Goal: Task Accomplishment & Management: Manage account settings

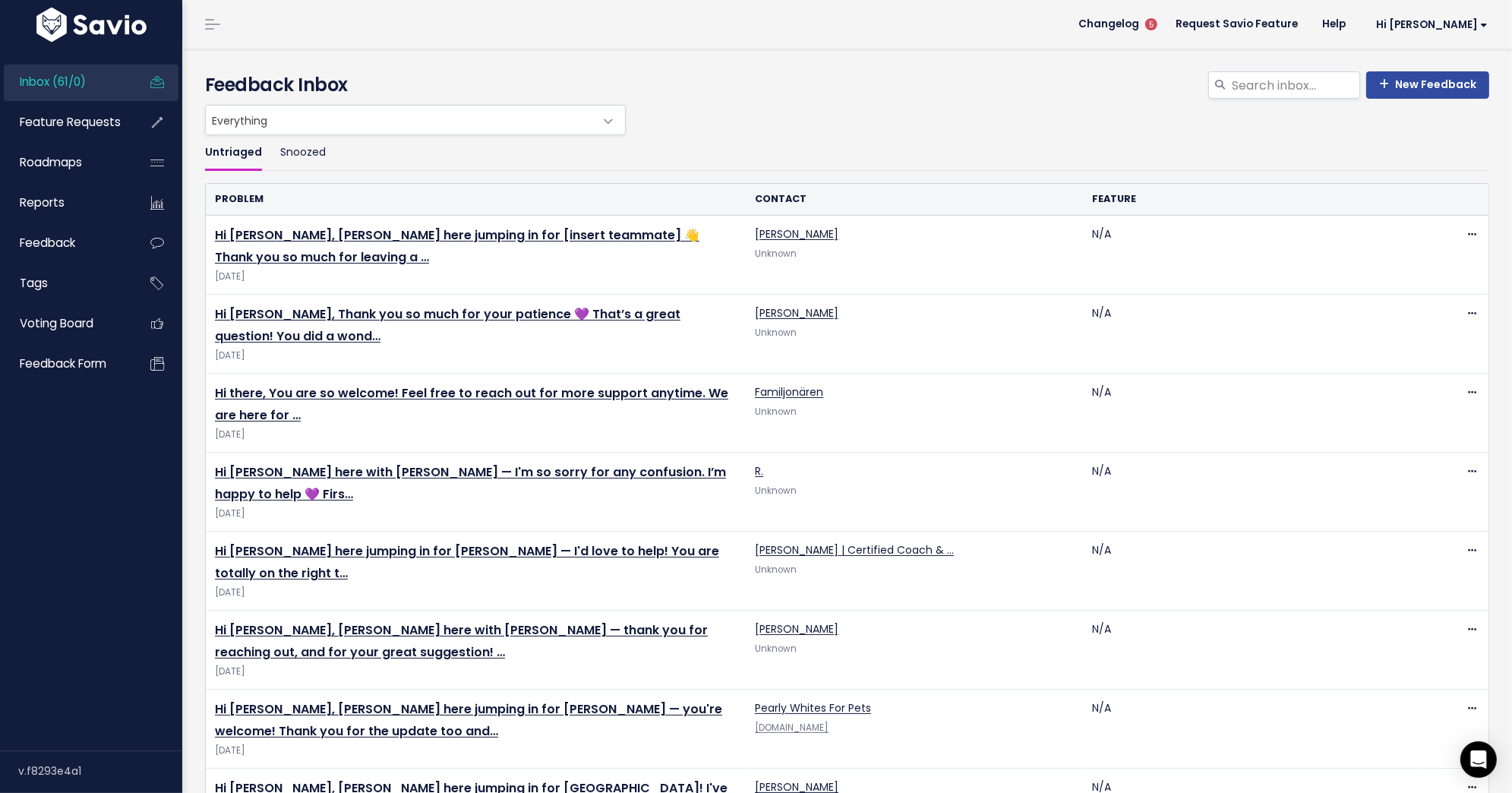
click at [85, 83] on span "Inbox (61/0)" at bounding box center [53, 82] width 66 height 16
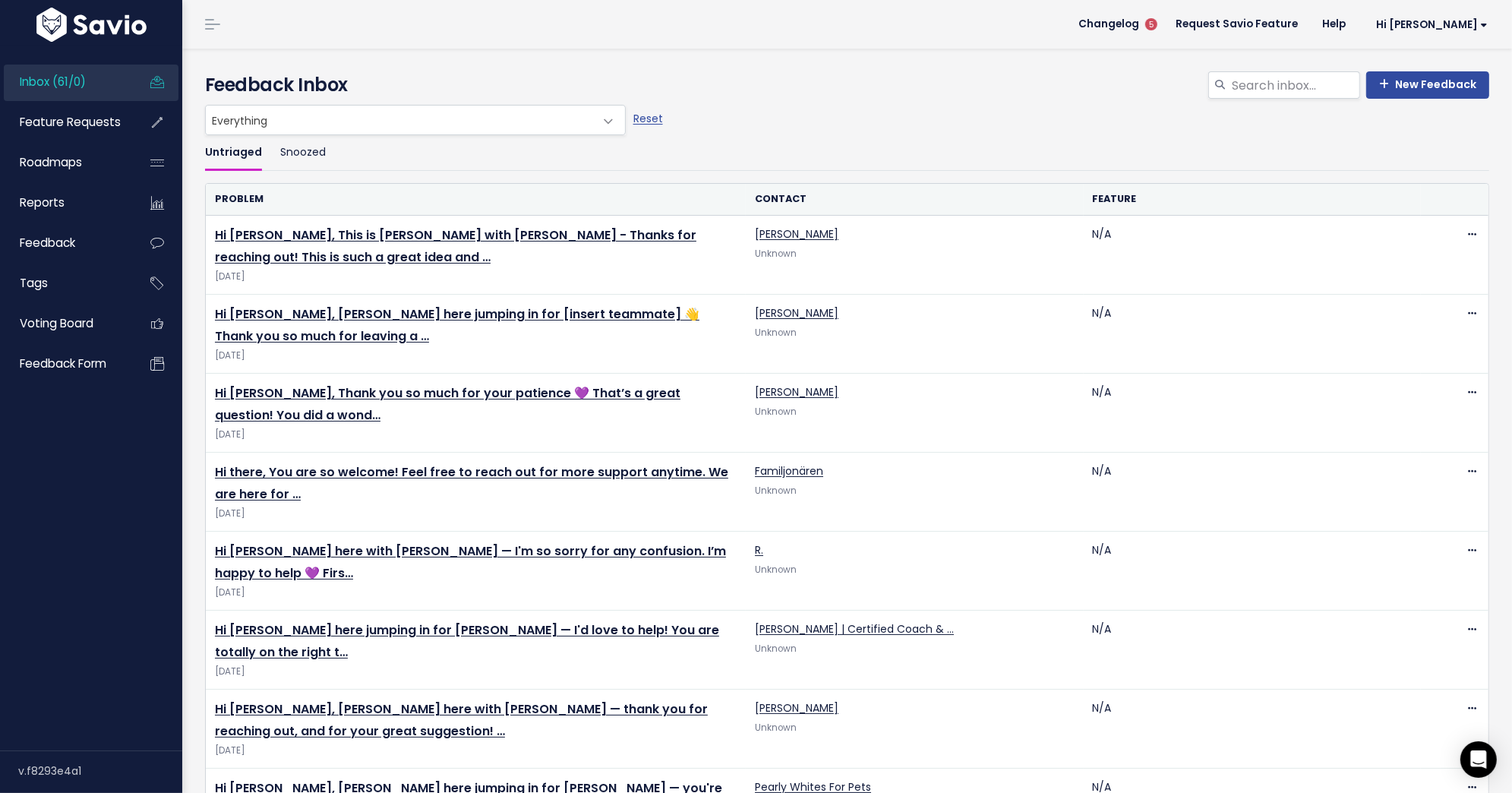
click at [67, 77] on span "Inbox (61/0)" at bounding box center [53, 82] width 66 height 16
click at [56, 90] on link "Inbox (61/0)" at bounding box center [65, 82] width 122 height 35
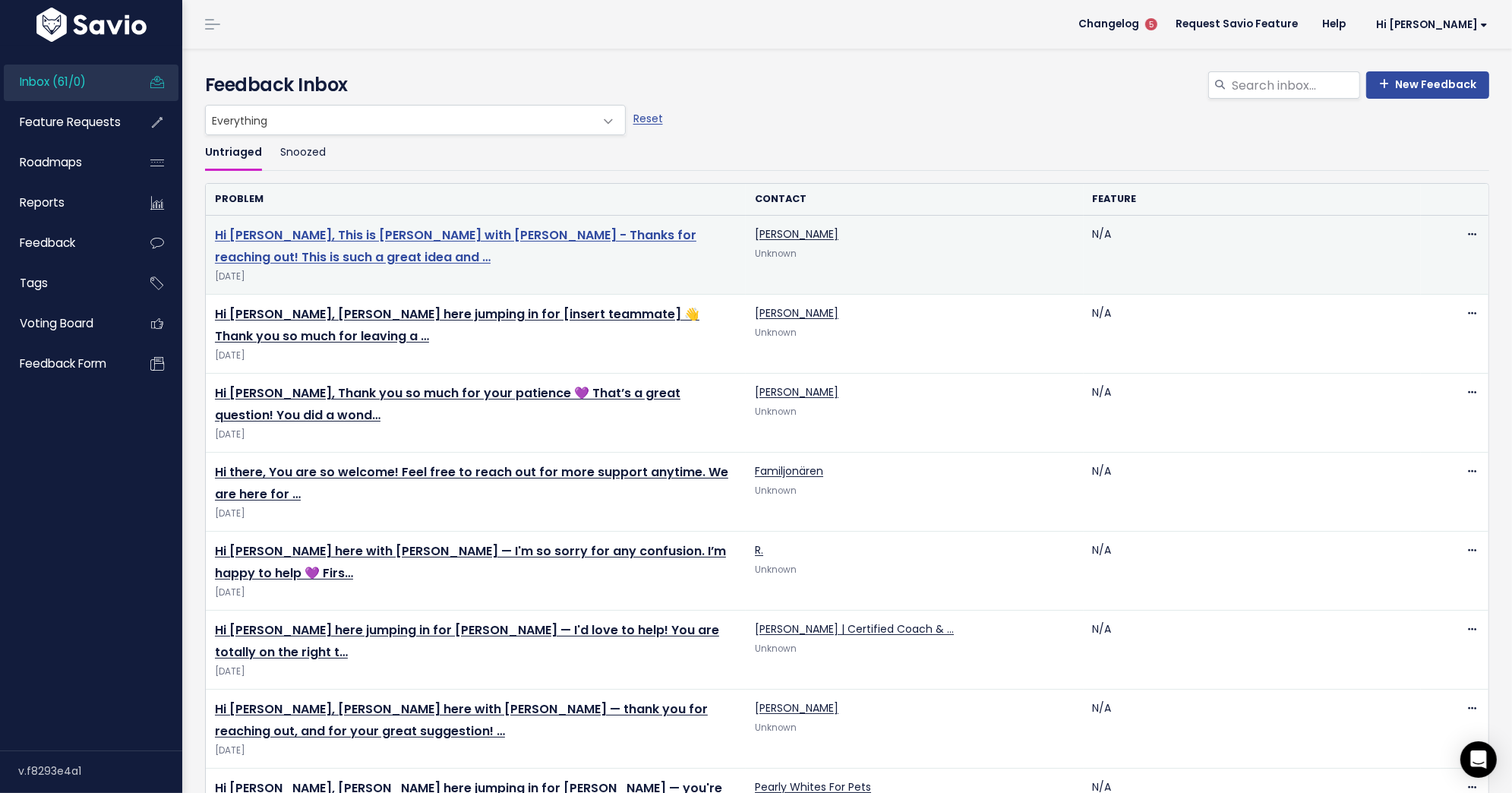
click at [396, 235] on link "Hi [PERSON_NAME], This is [PERSON_NAME] with [PERSON_NAME] - Thanks for reachin…" at bounding box center [456, 246] width 482 height 39
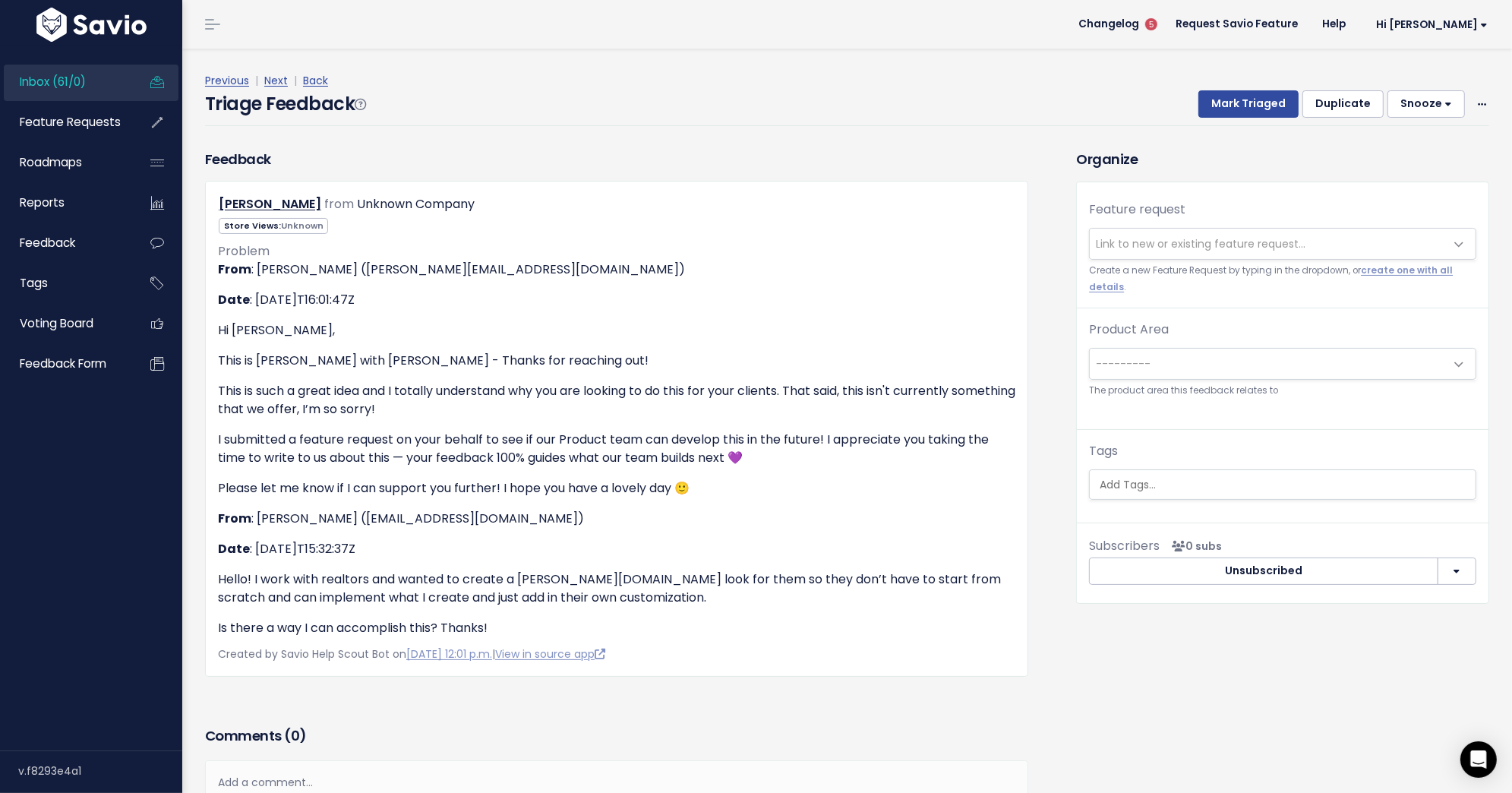
click at [1197, 240] on span "Link to new or existing feature request..." at bounding box center [1201, 243] width 210 height 15
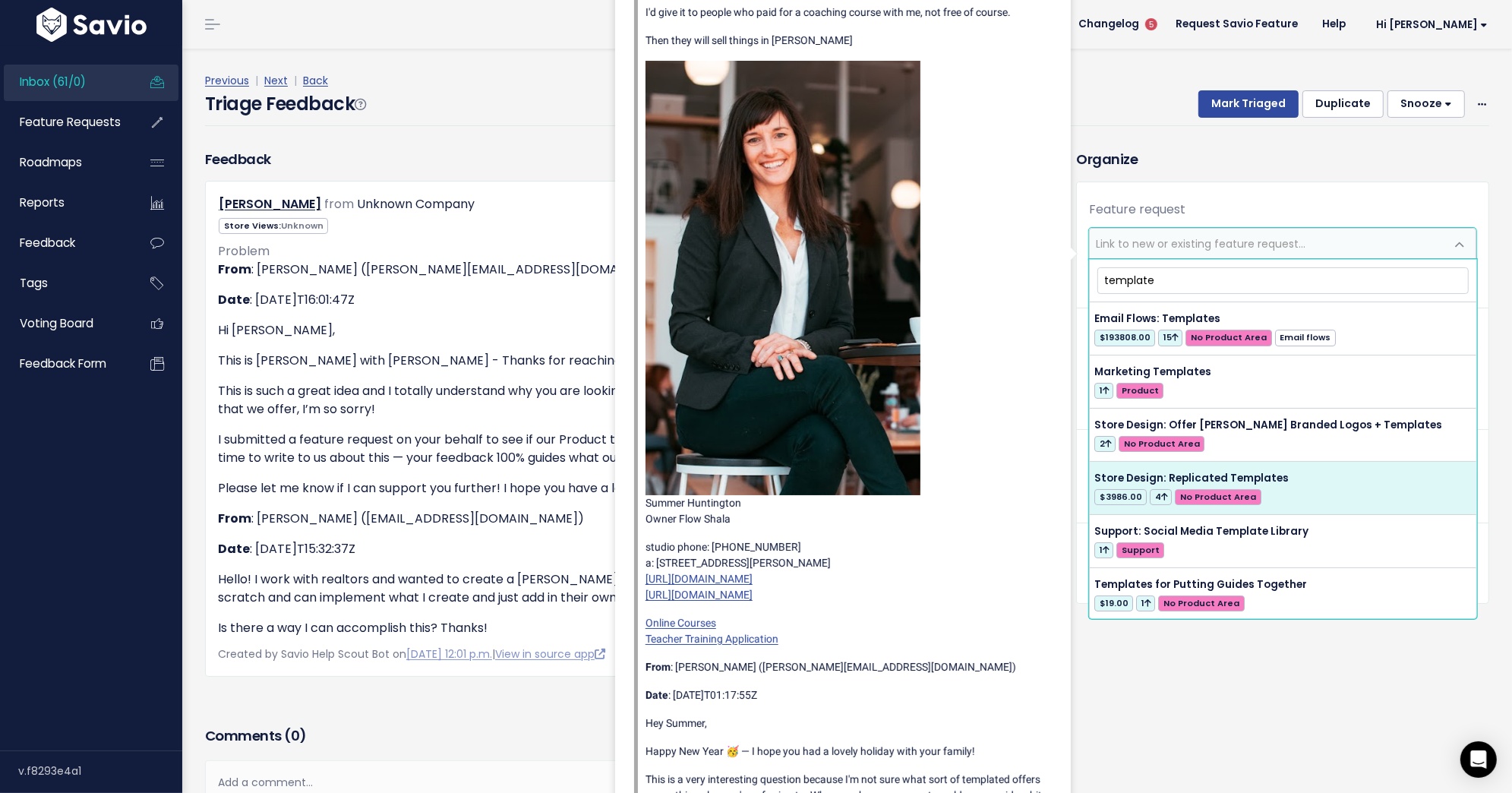
type input "template"
select select "57159"
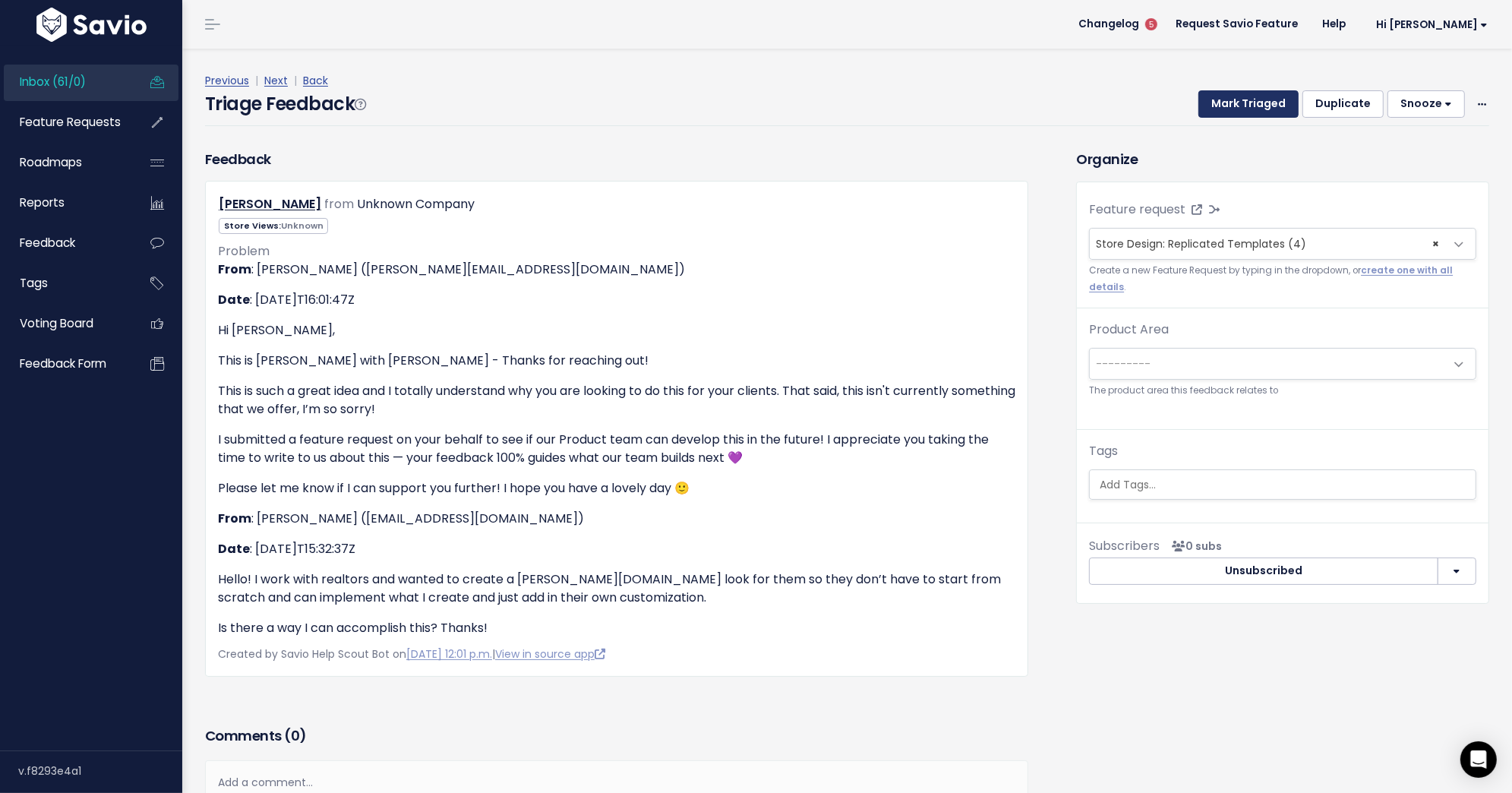
click at [1256, 106] on button "Mark Triaged" at bounding box center [1248, 104] width 100 height 27
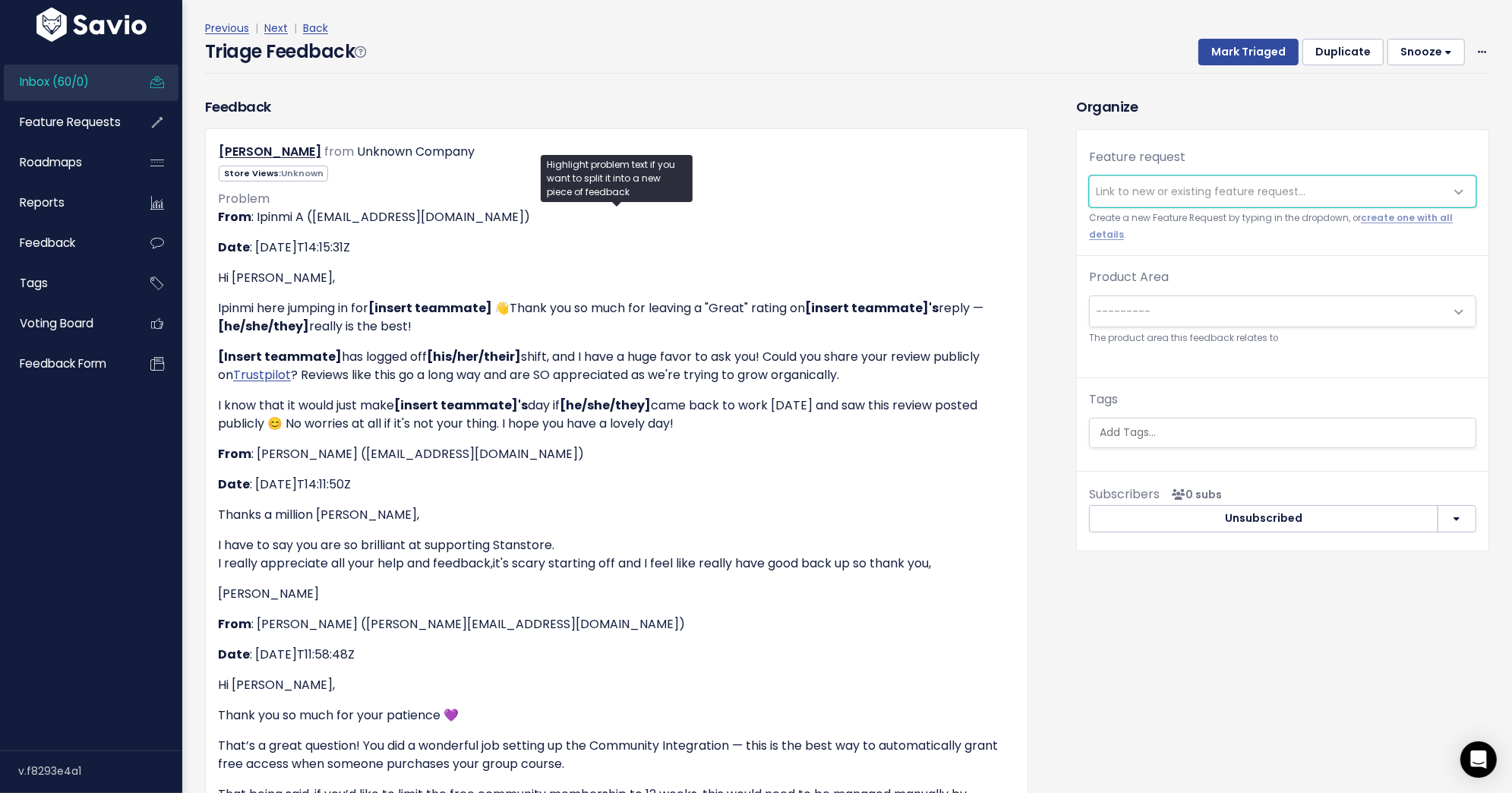
scroll to position [85, 0]
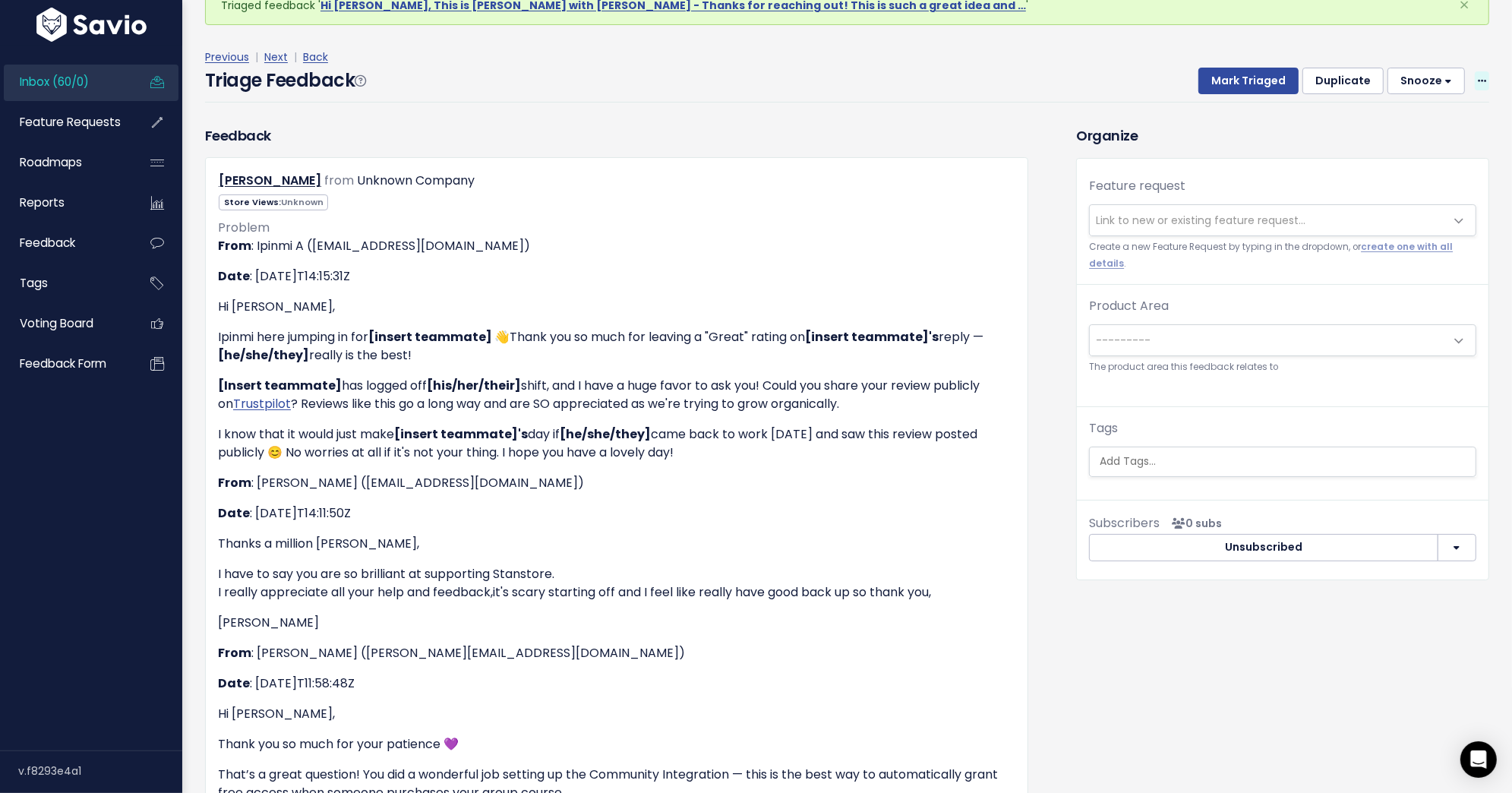
click at [1482, 82] on icon at bounding box center [1482, 82] width 8 height 10
click at [1429, 140] on link "Delete" at bounding box center [1421, 152] width 109 height 30
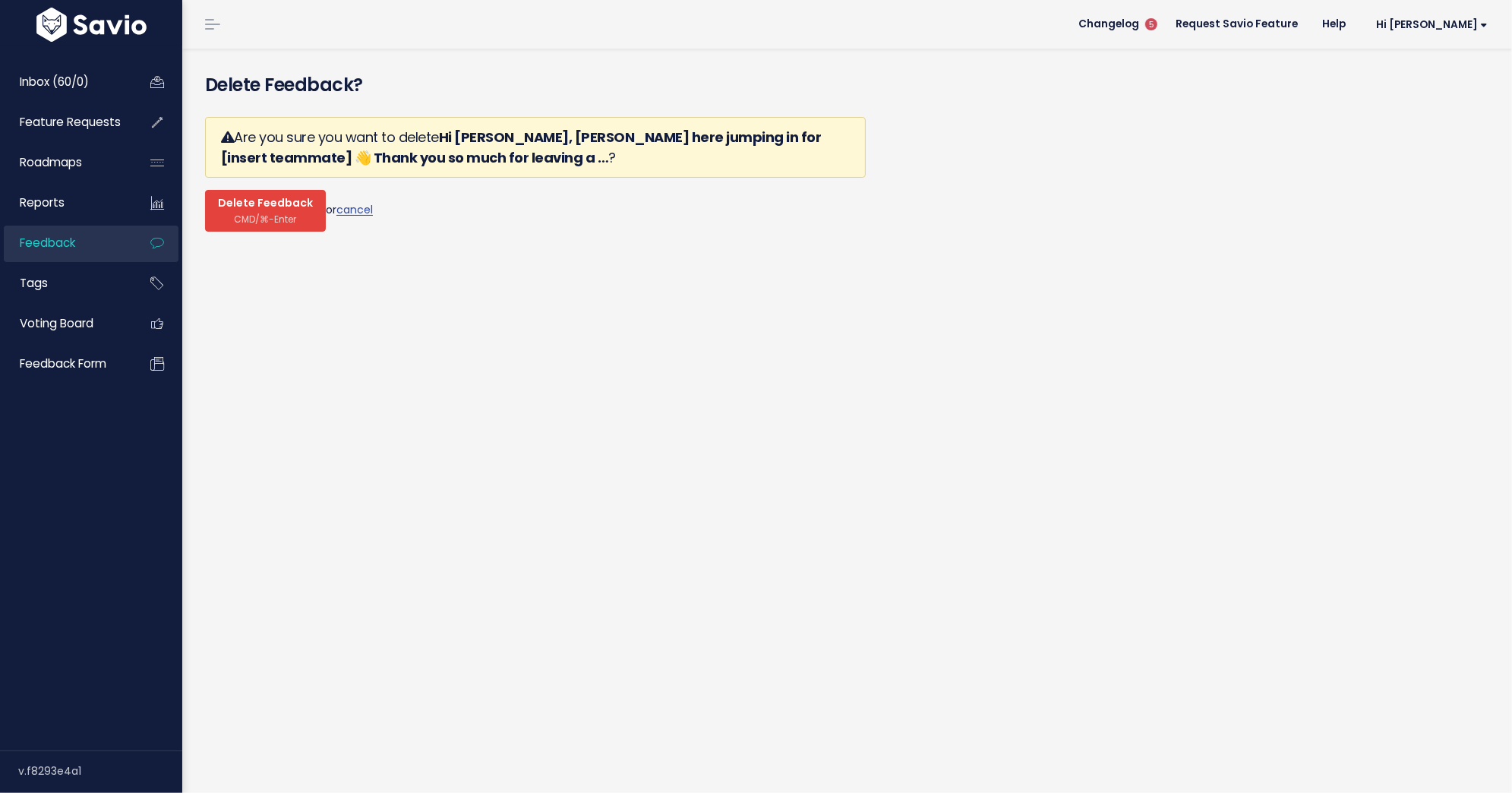
click at [280, 202] on span "Delete Feedback" at bounding box center [265, 203] width 95 height 13
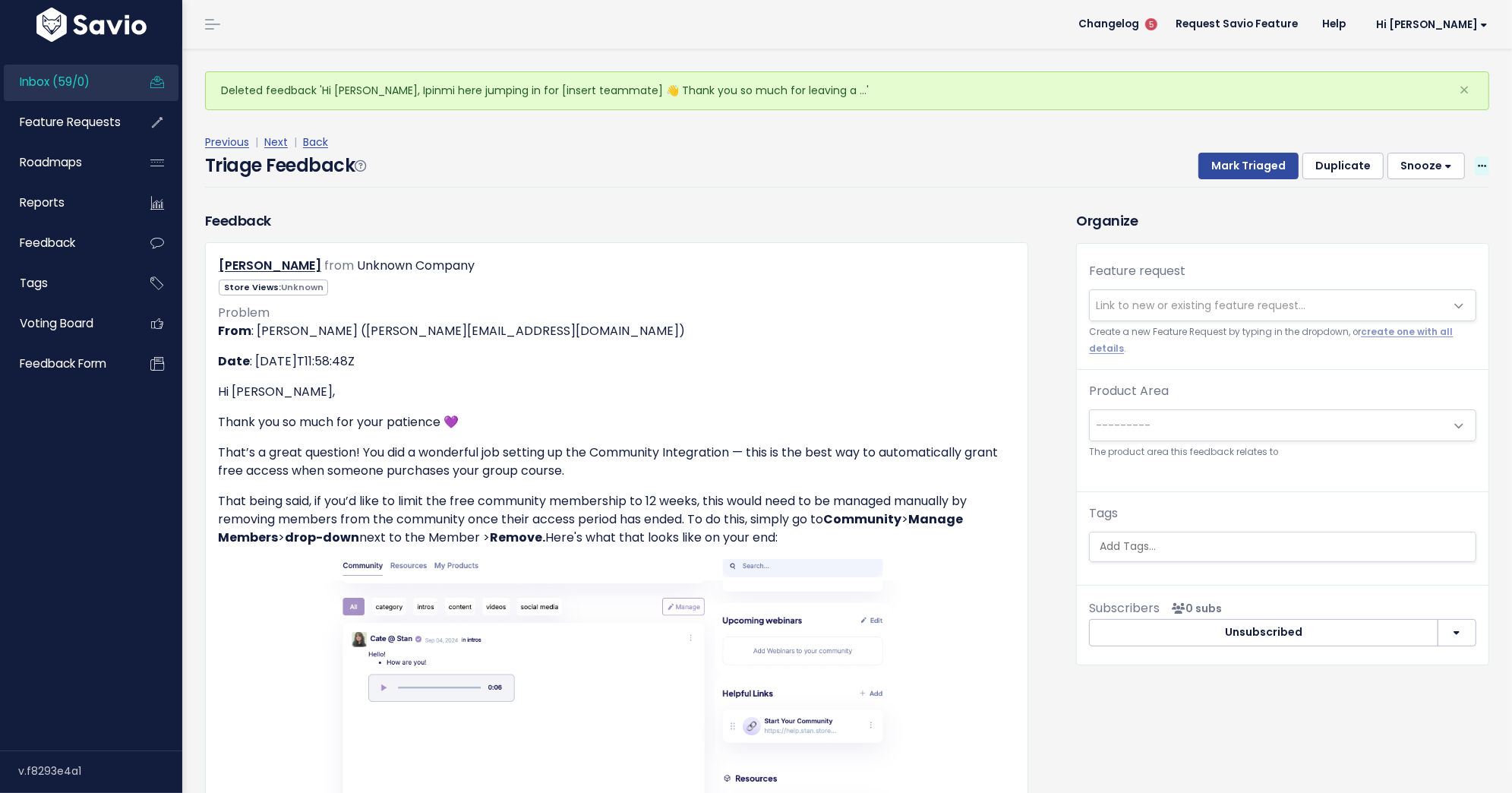
click at [1480, 172] on span at bounding box center [1482, 165] width 14 height 19
click at [1441, 229] on link "Delete" at bounding box center [1421, 237] width 109 height 30
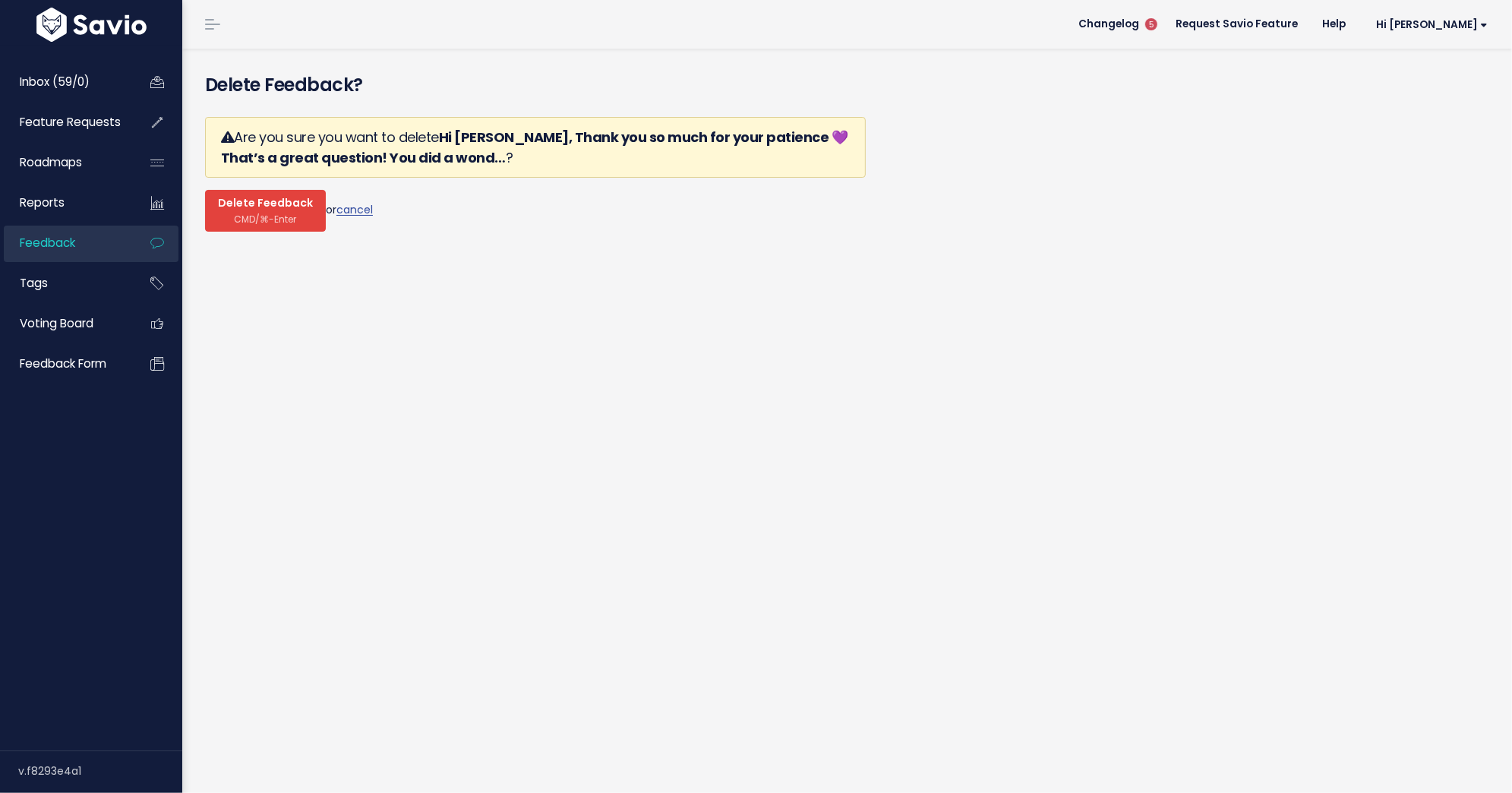
click at [254, 202] on span "Delete Feedback" at bounding box center [265, 203] width 95 height 13
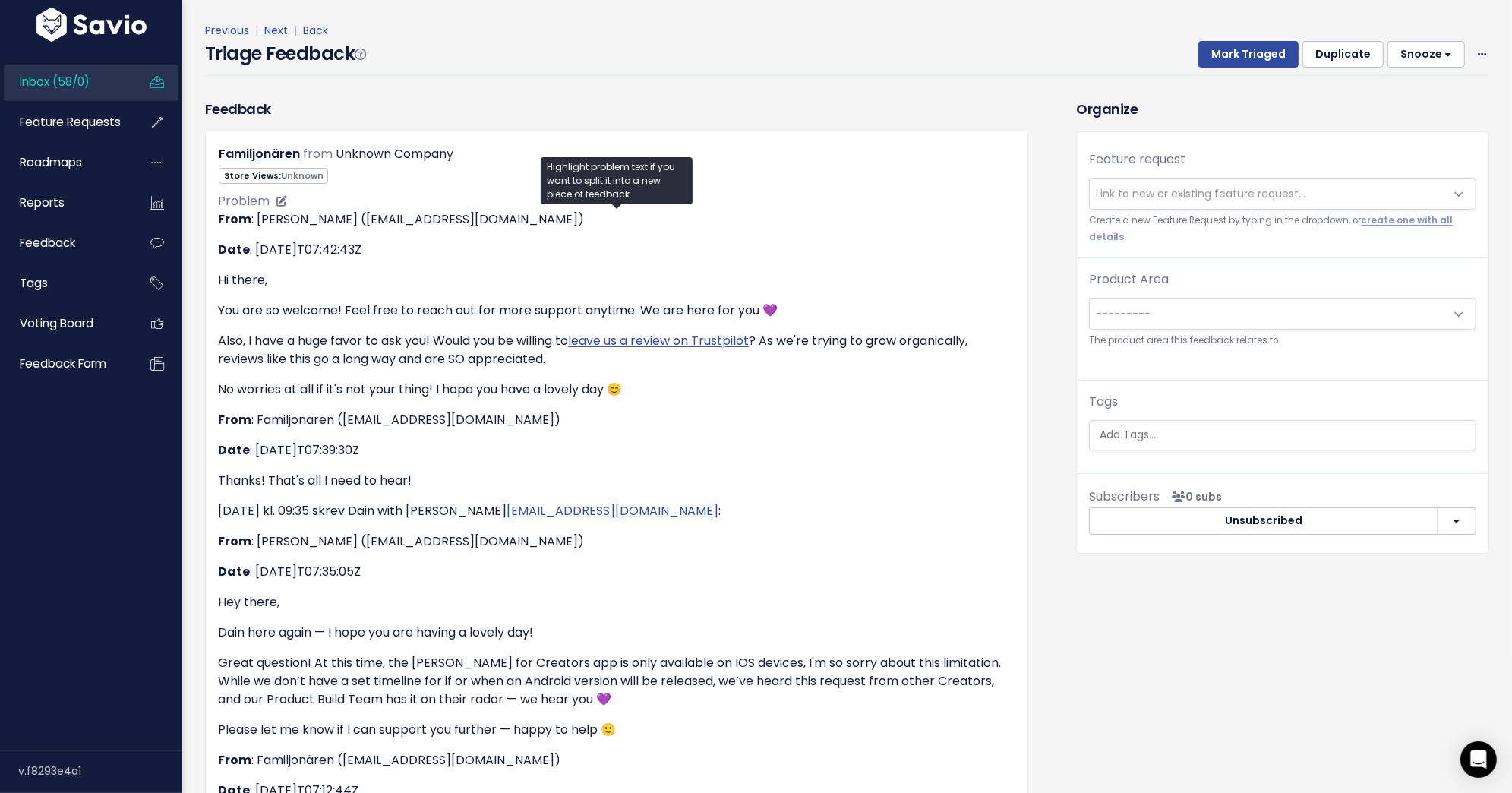
scroll to position [111, 0]
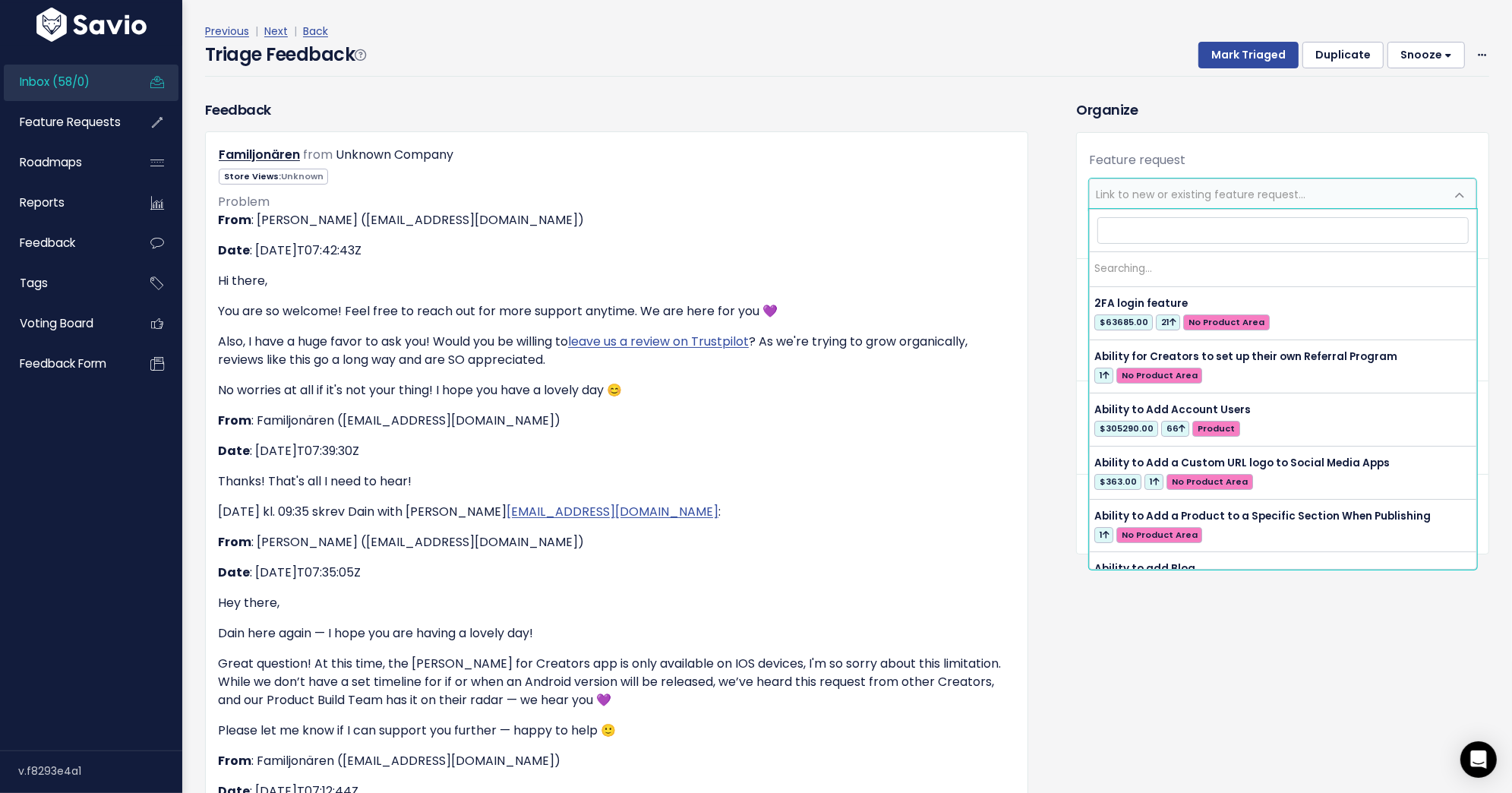
click at [1186, 187] on span "Link to new or existing feature request..." at bounding box center [1201, 194] width 210 height 15
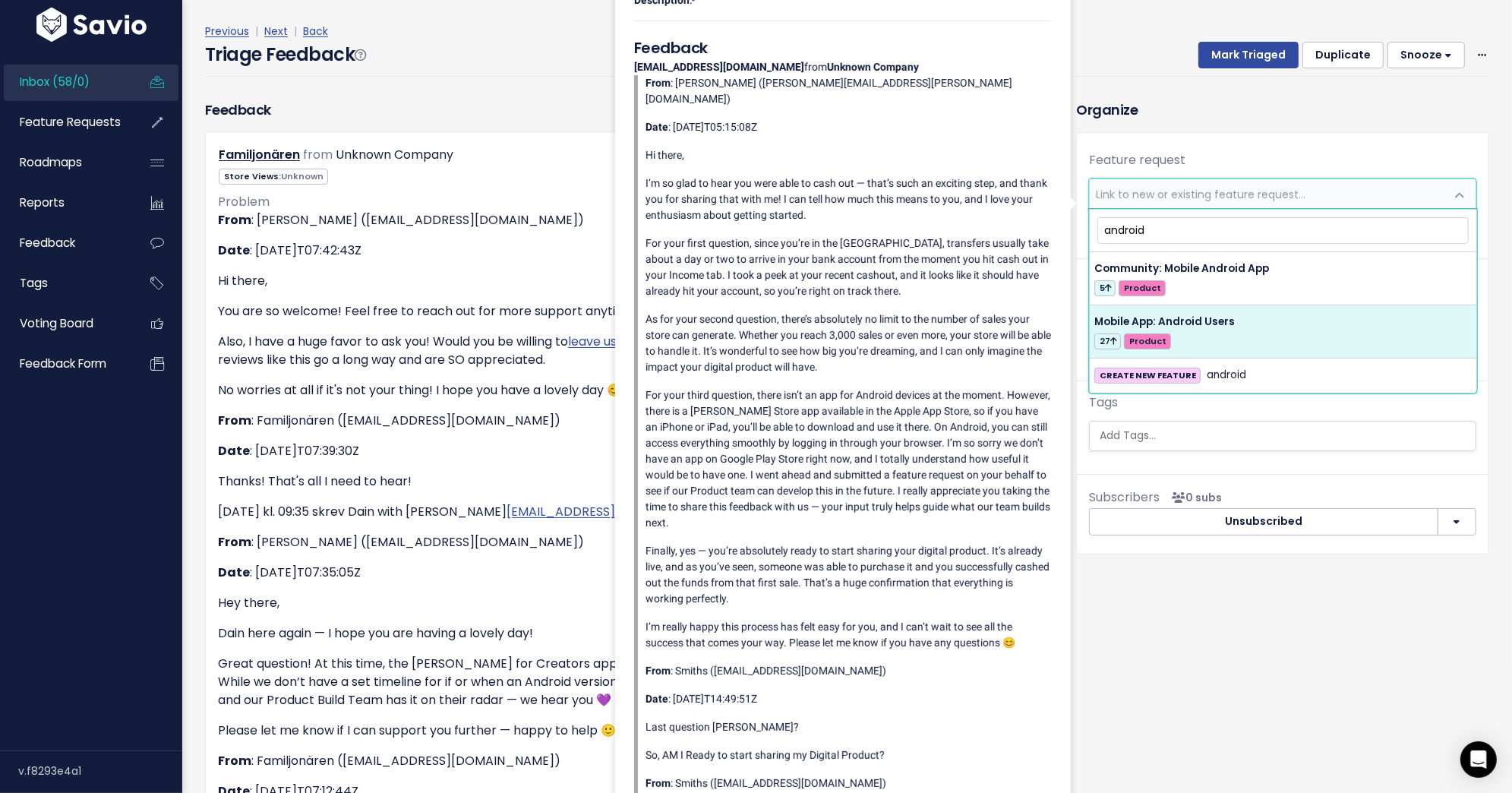
type input "android"
select select "55523"
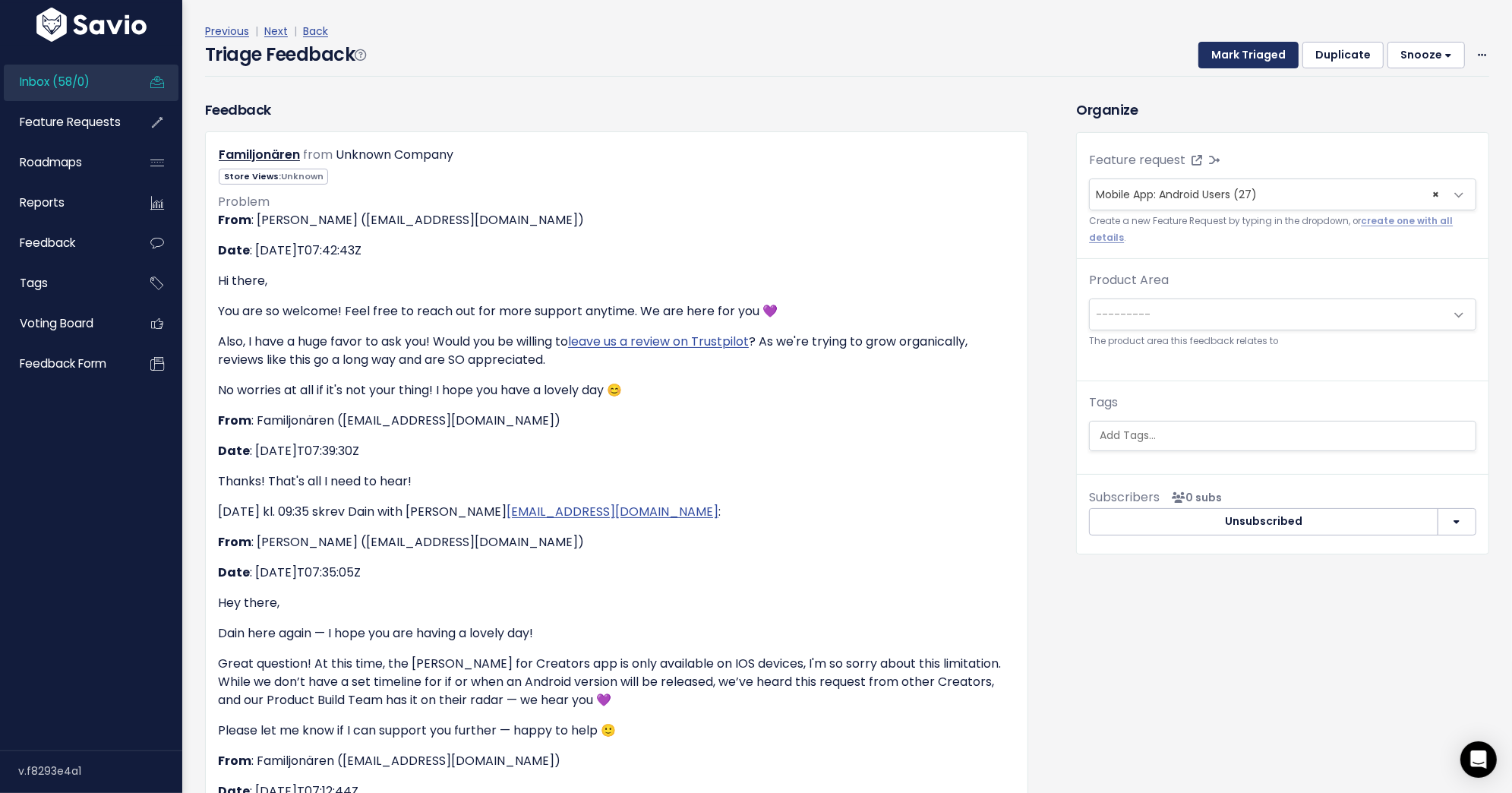
click at [1251, 52] on button "Mark Triaged" at bounding box center [1248, 56] width 100 height 27
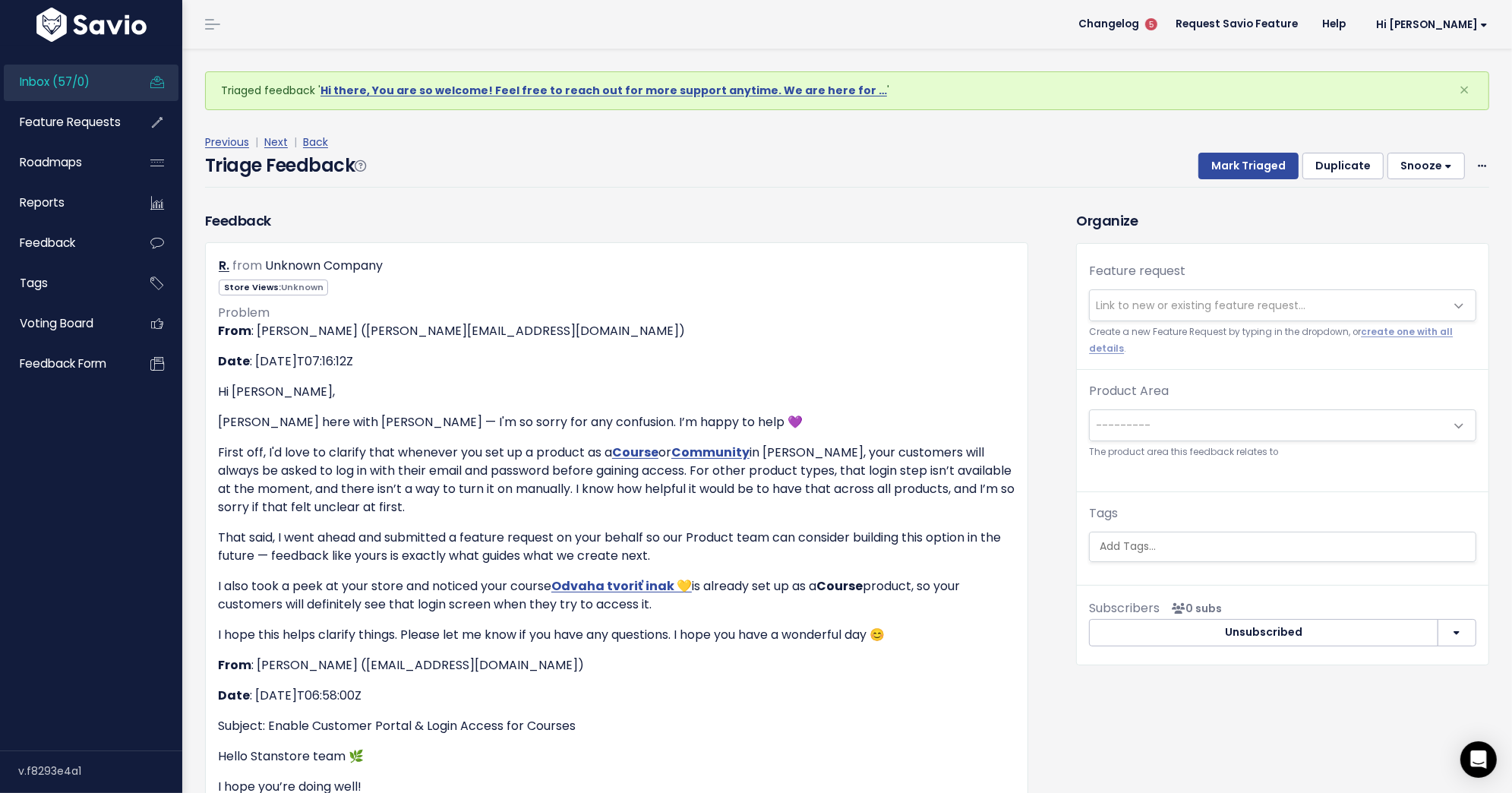
click at [1137, 298] on span "Link to new or existing feature request..." at bounding box center [1201, 305] width 210 height 15
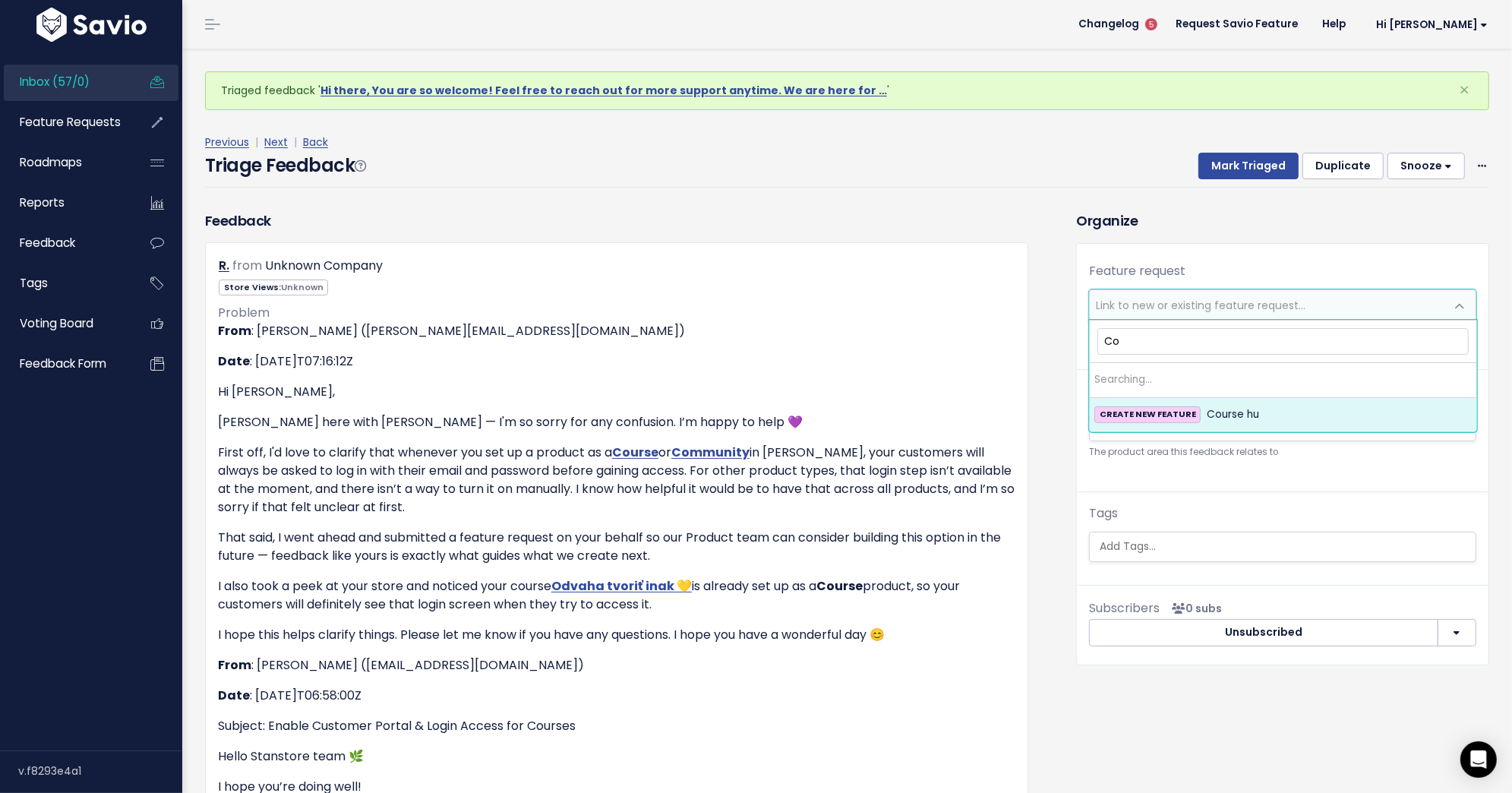
type input "C"
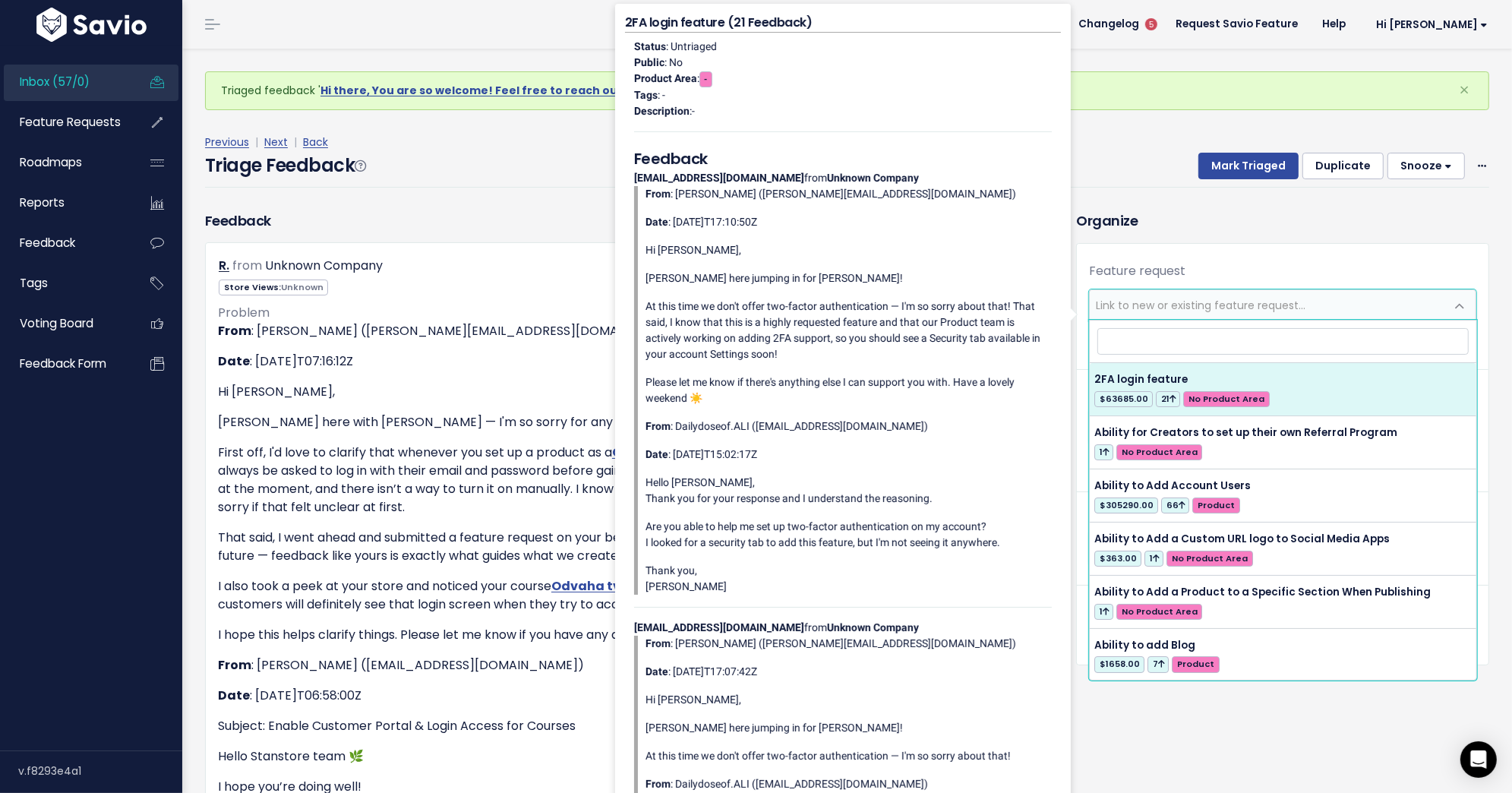
click at [1107, 228] on h3 "Organize" at bounding box center [1282, 221] width 413 height 21
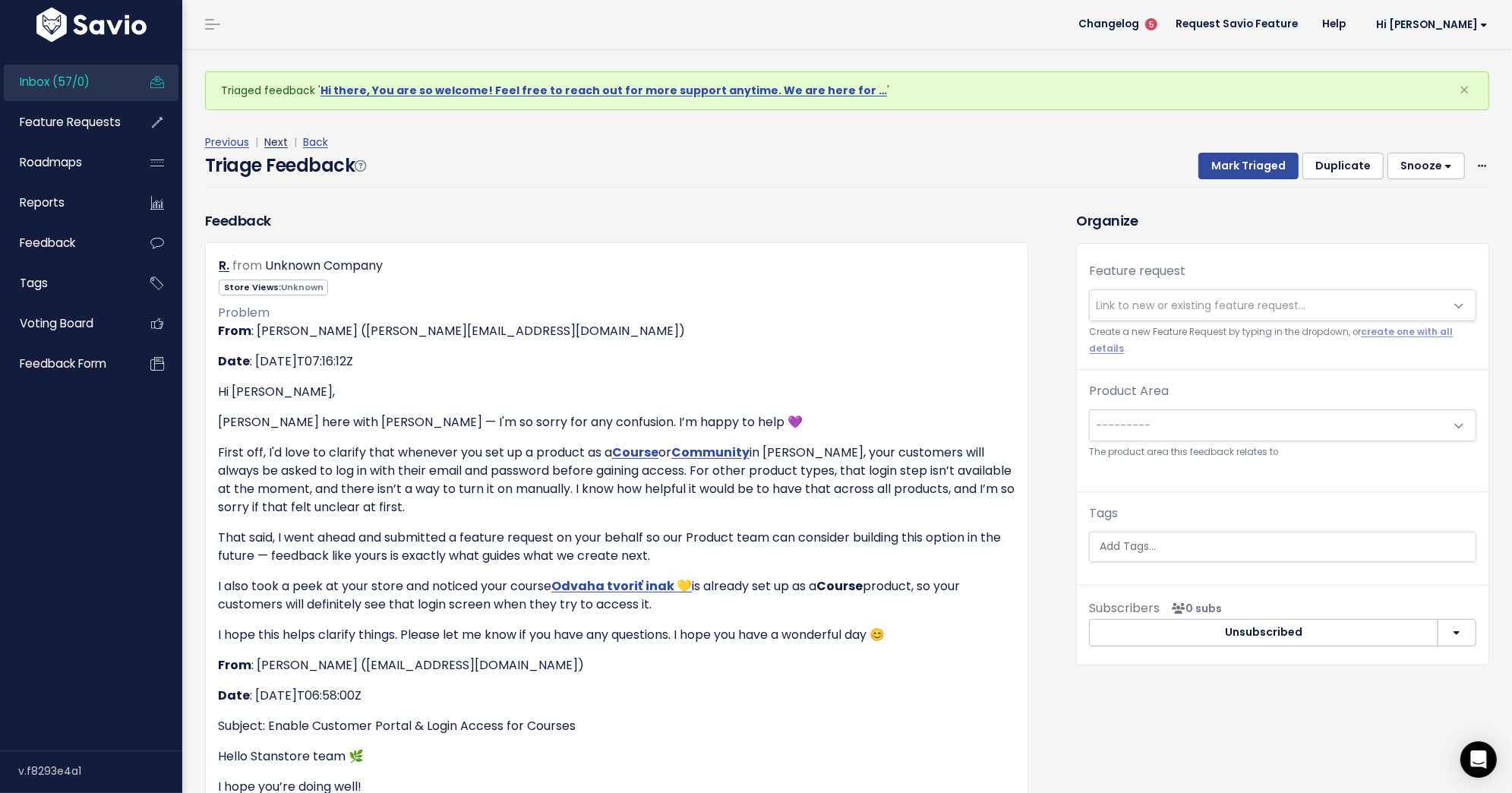
click at [275, 135] on link "Next" at bounding box center [276, 142] width 23 height 15
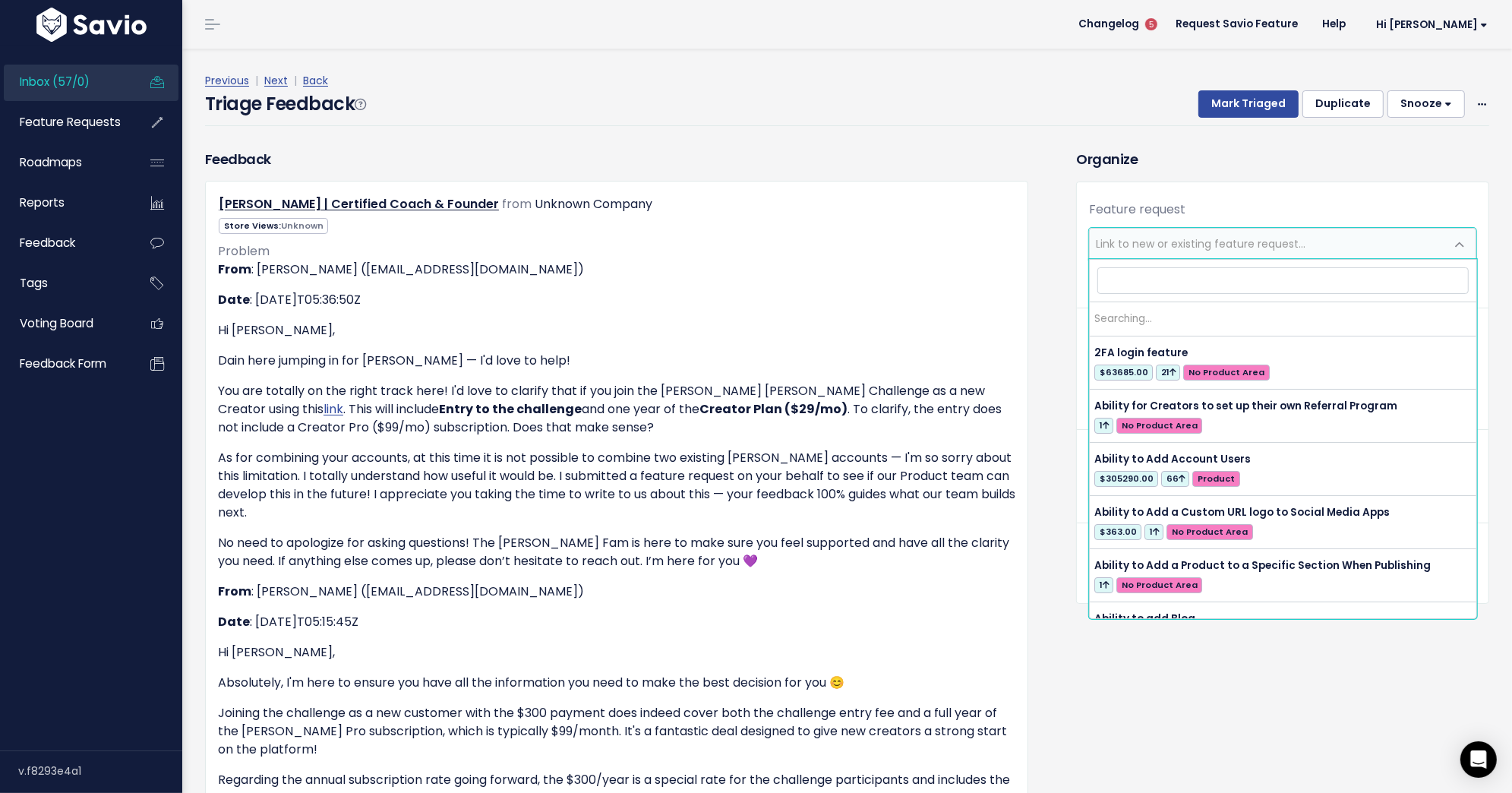
click at [1163, 239] on span "Link to new or existing feature request..." at bounding box center [1201, 243] width 210 height 15
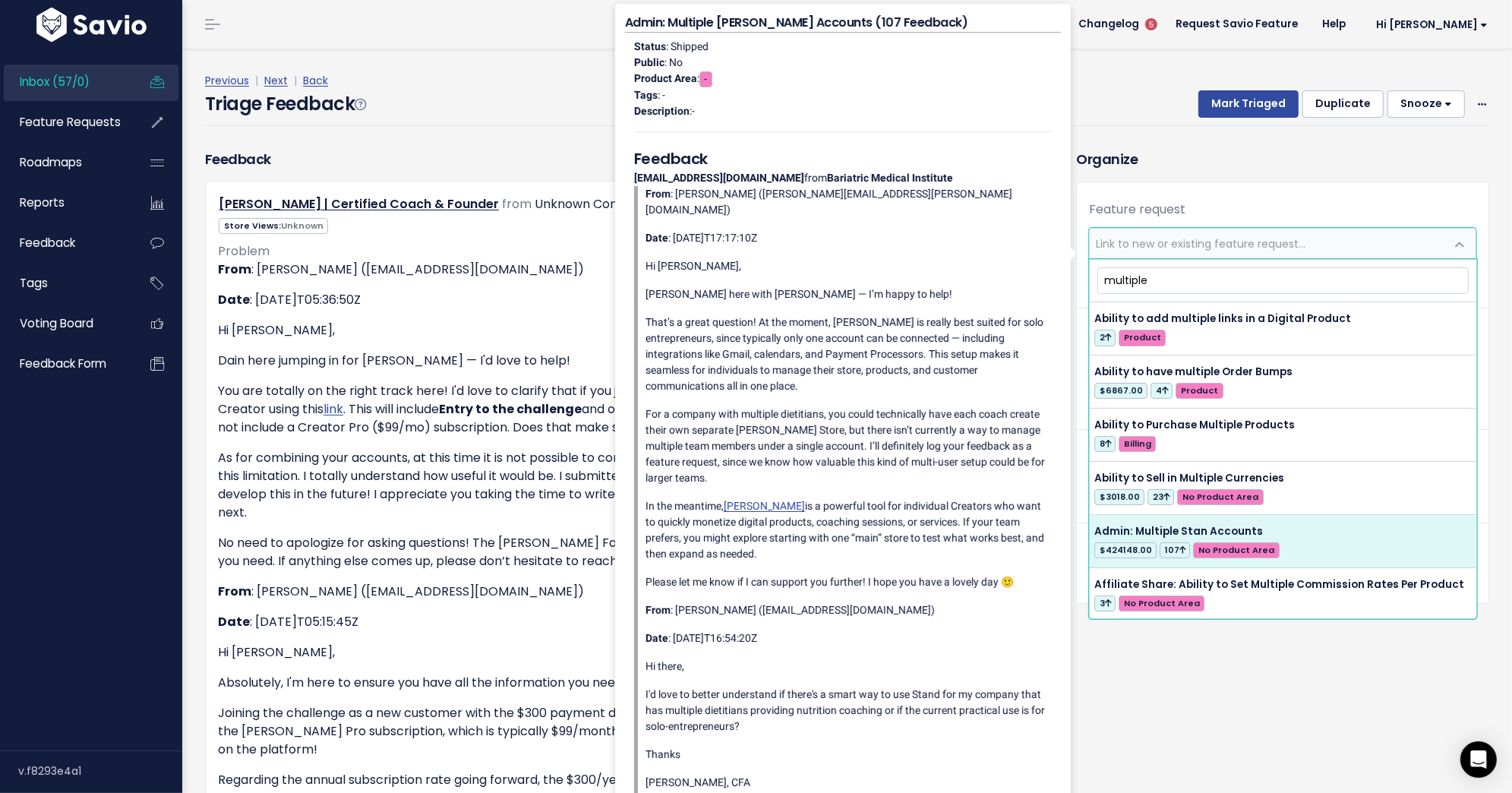
type input "multiple"
select select "27465"
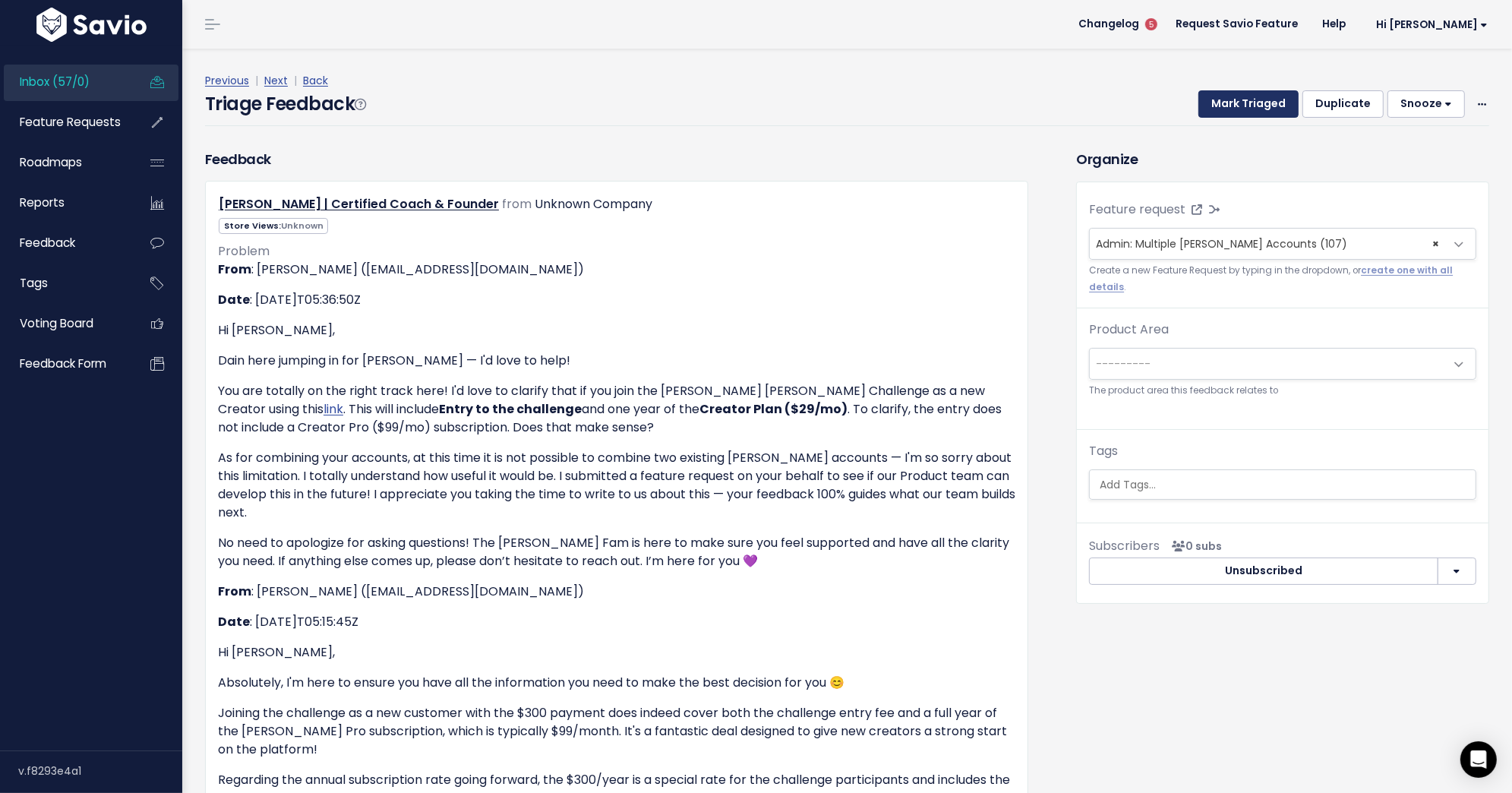
click at [1236, 100] on button "Mark Triaged" at bounding box center [1248, 104] width 100 height 27
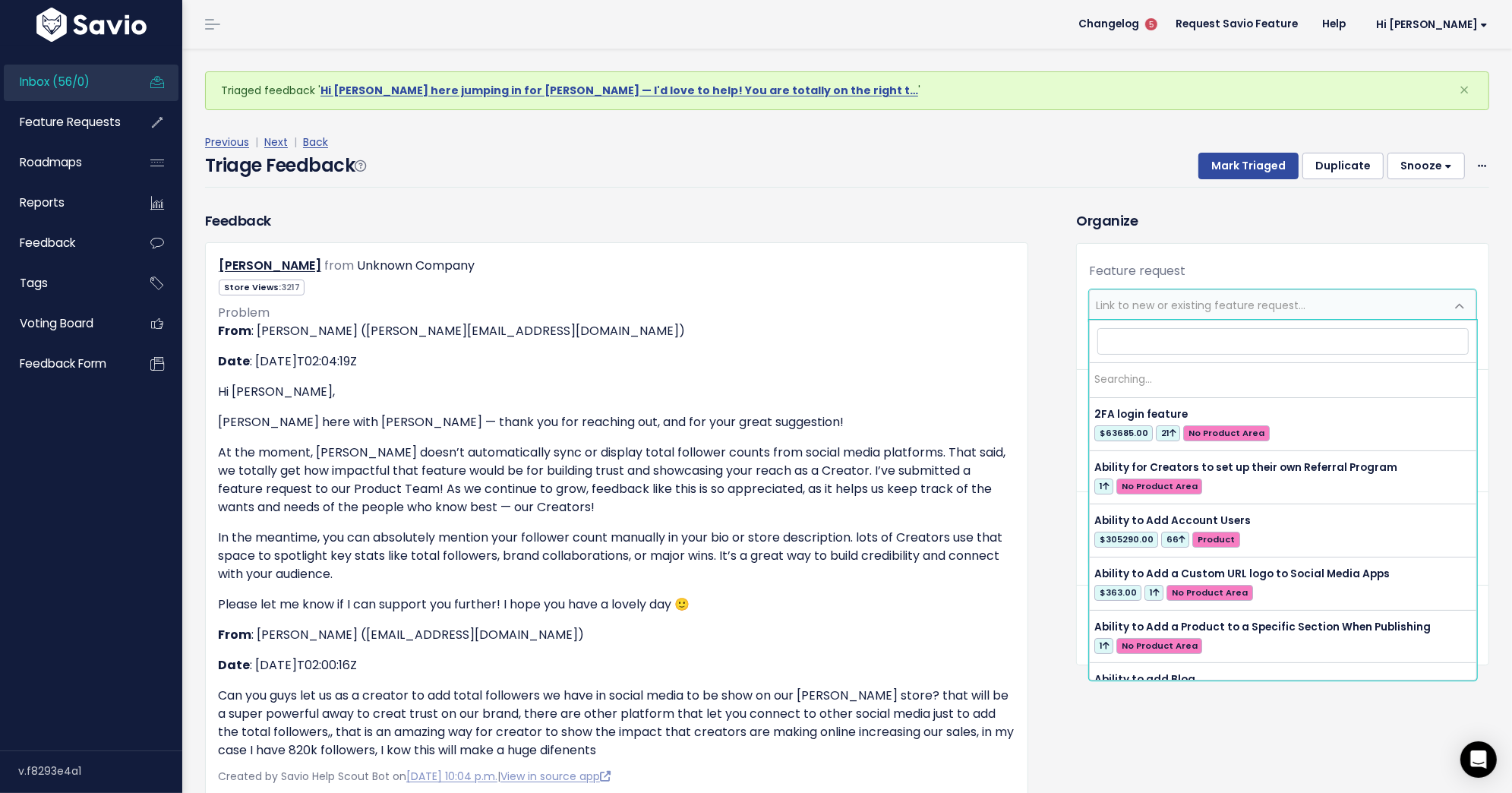
click at [1280, 312] on span "Link to new or existing feature request..." at bounding box center [1267, 305] width 355 height 30
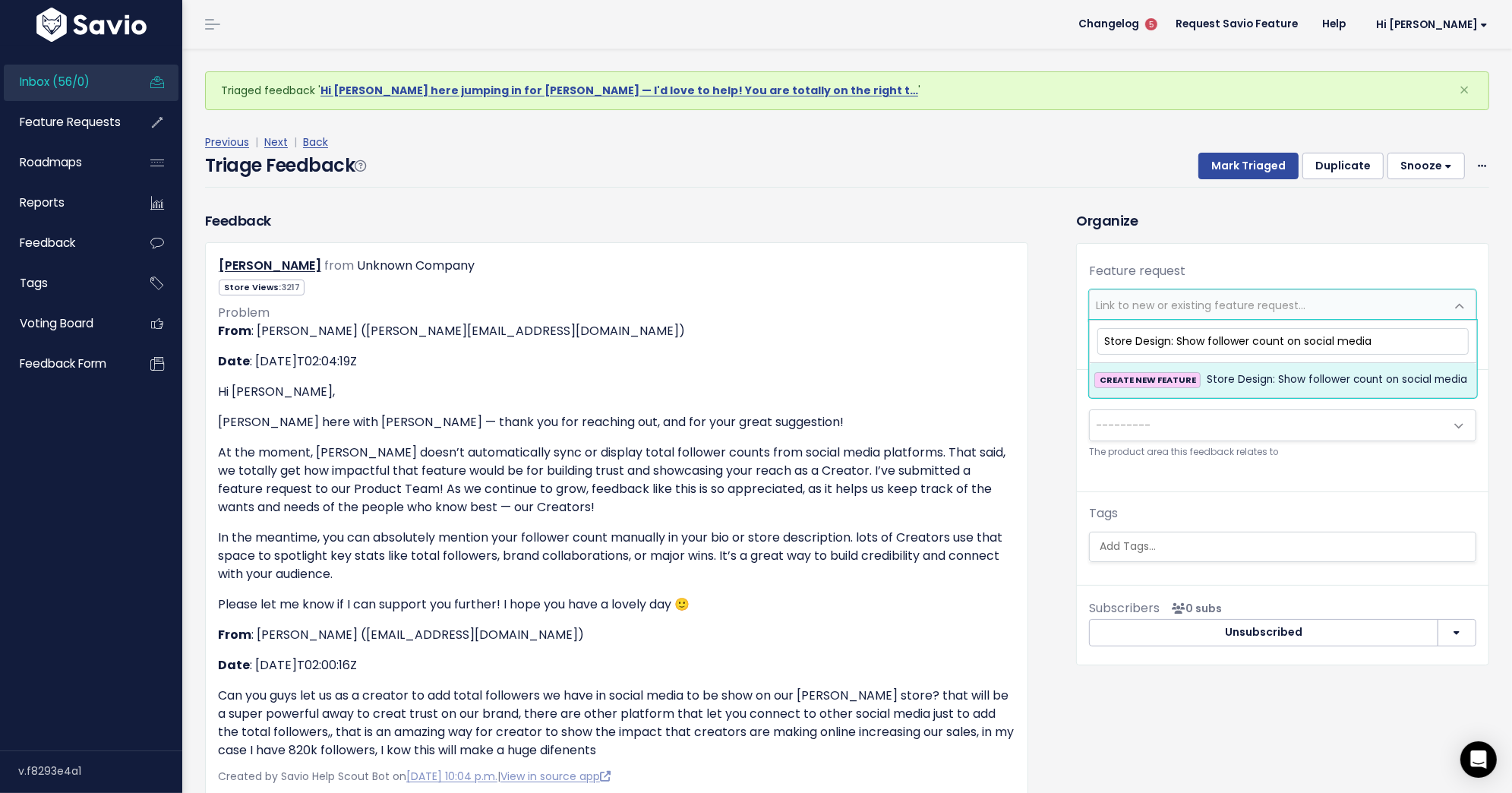
type input "Store Design: Show follower count on social media"
click at [1328, 379] on span "Store Design: Show follower count on social media" at bounding box center [1336, 379] width 260 height 18
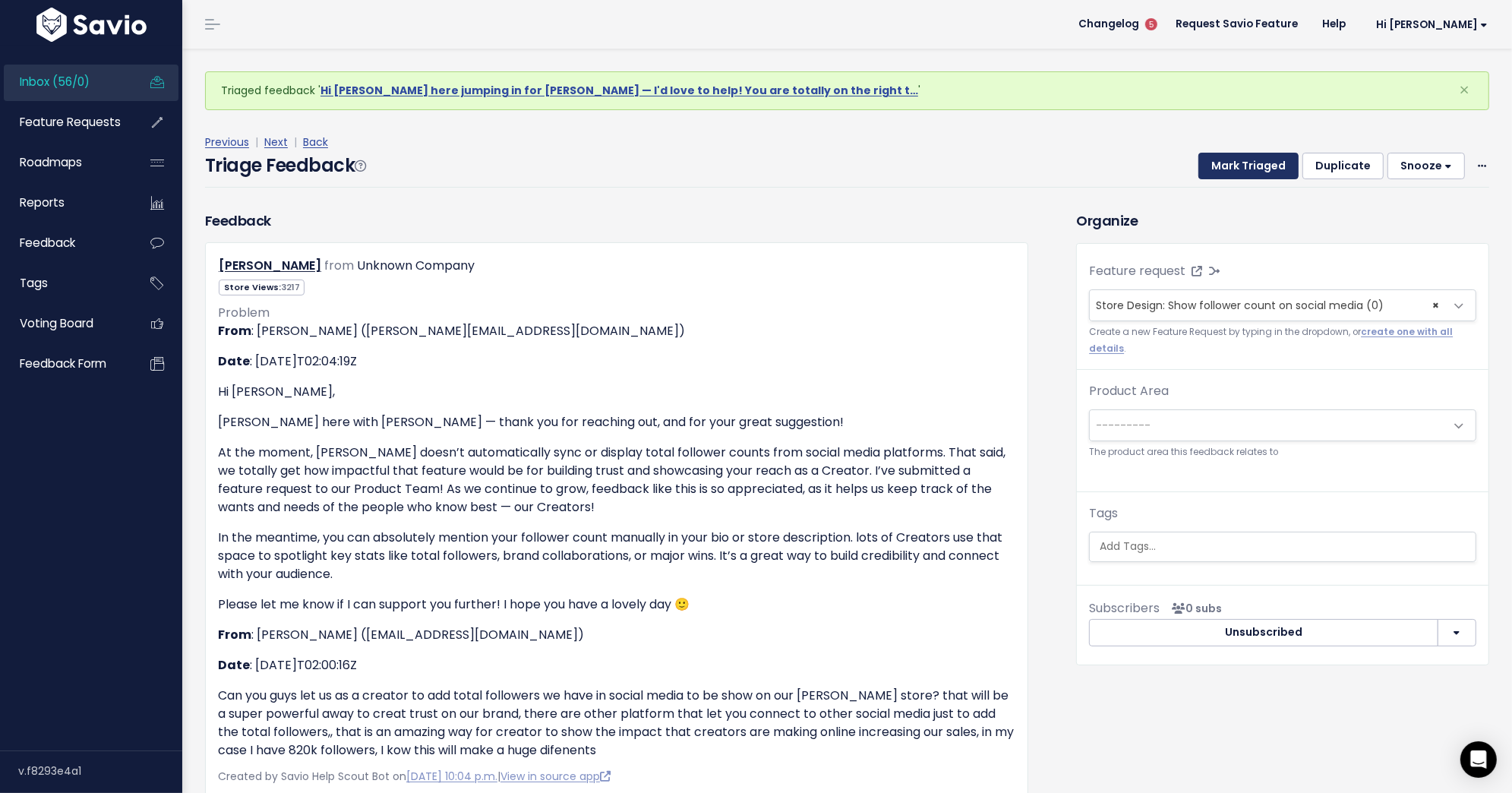
click at [1256, 171] on button "Mark Triaged" at bounding box center [1248, 166] width 100 height 27
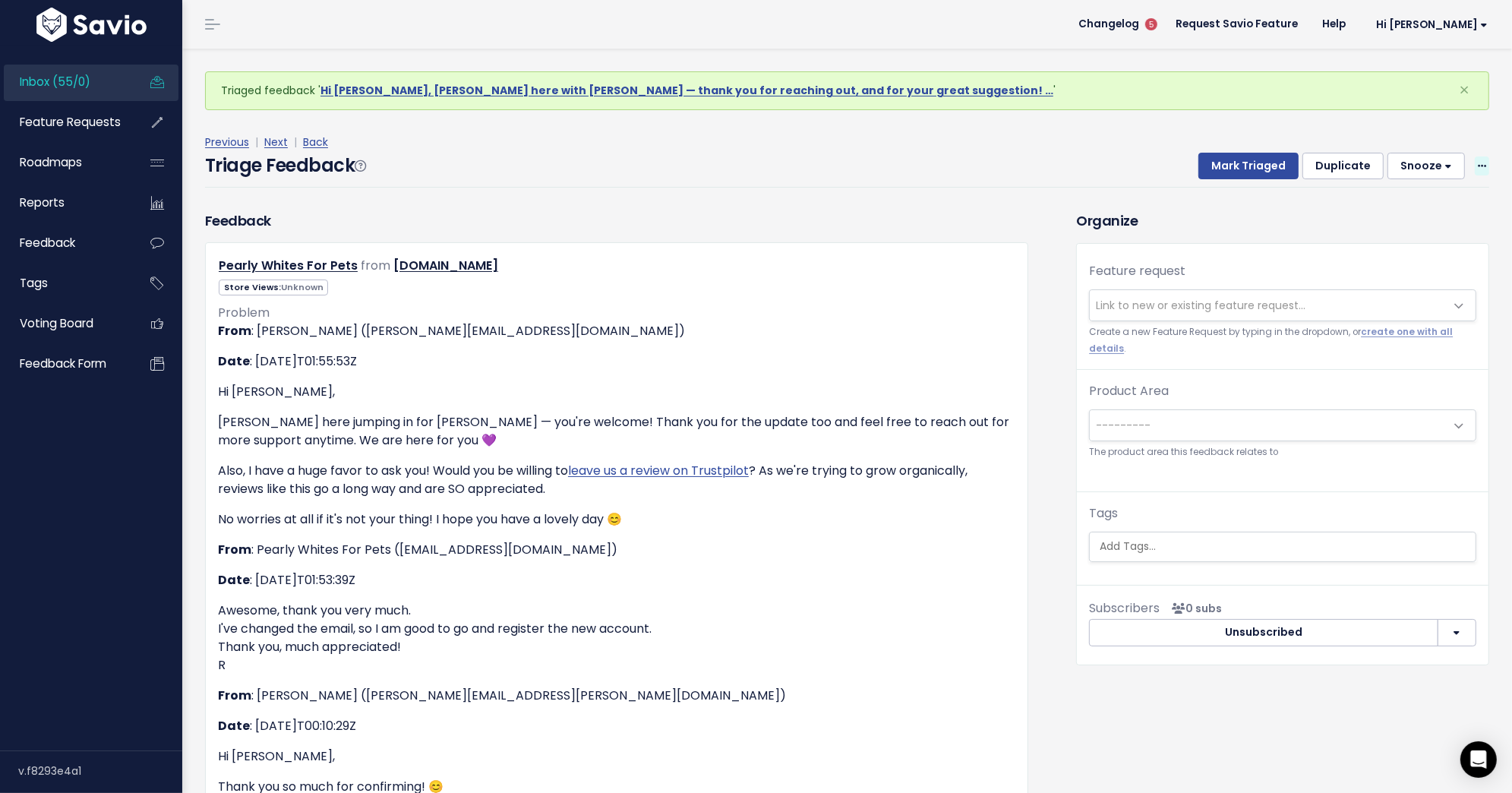
click at [1485, 167] on icon at bounding box center [1482, 166] width 8 height 10
click at [1385, 245] on link "Delete" at bounding box center [1421, 237] width 109 height 30
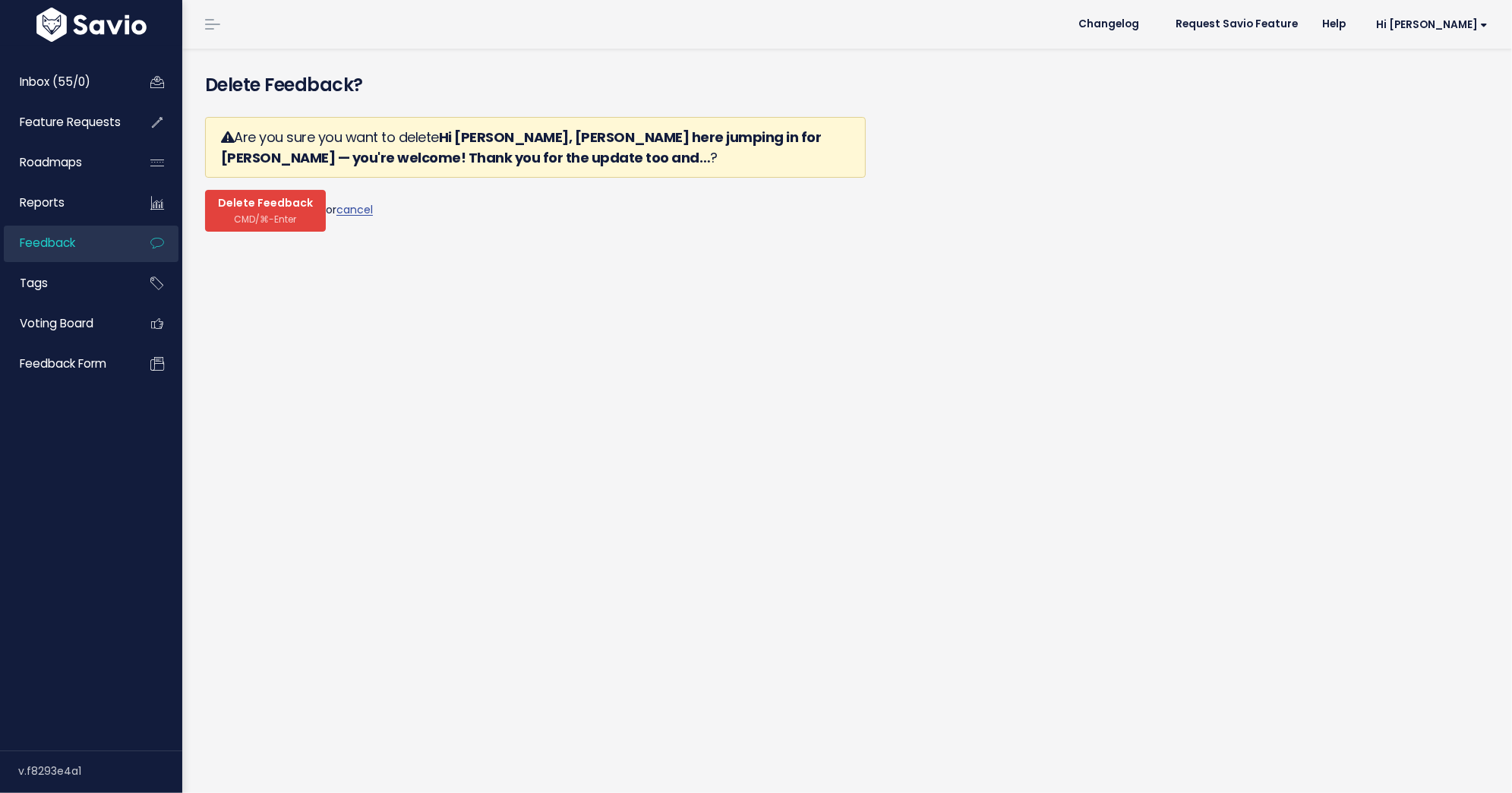
click at [242, 224] on button "Delete Feedback CMD/⌘-Enter" at bounding box center [265, 211] width 121 height 42
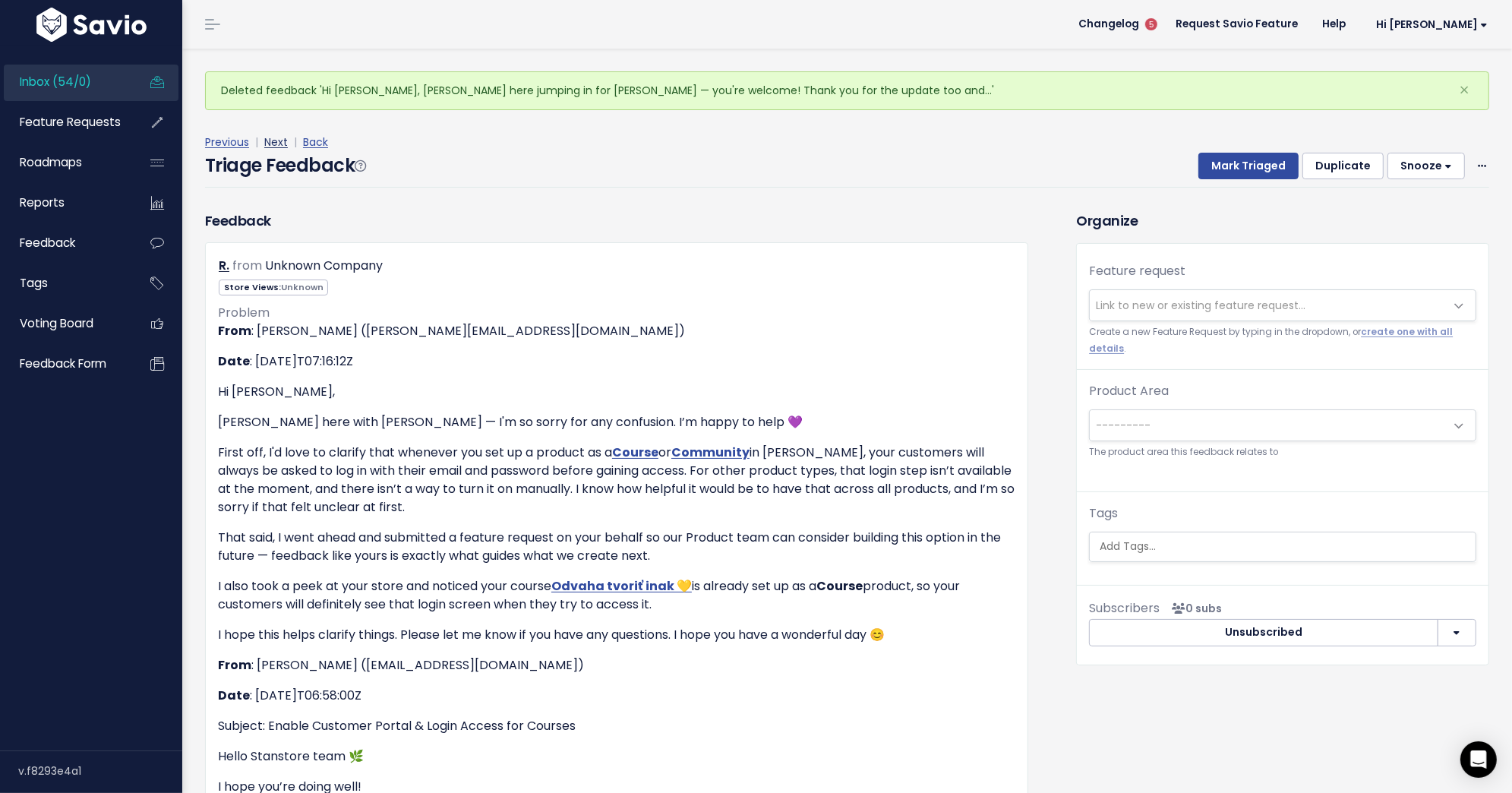
click at [279, 141] on link "Next" at bounding box center [276, 142] width 23 height 15
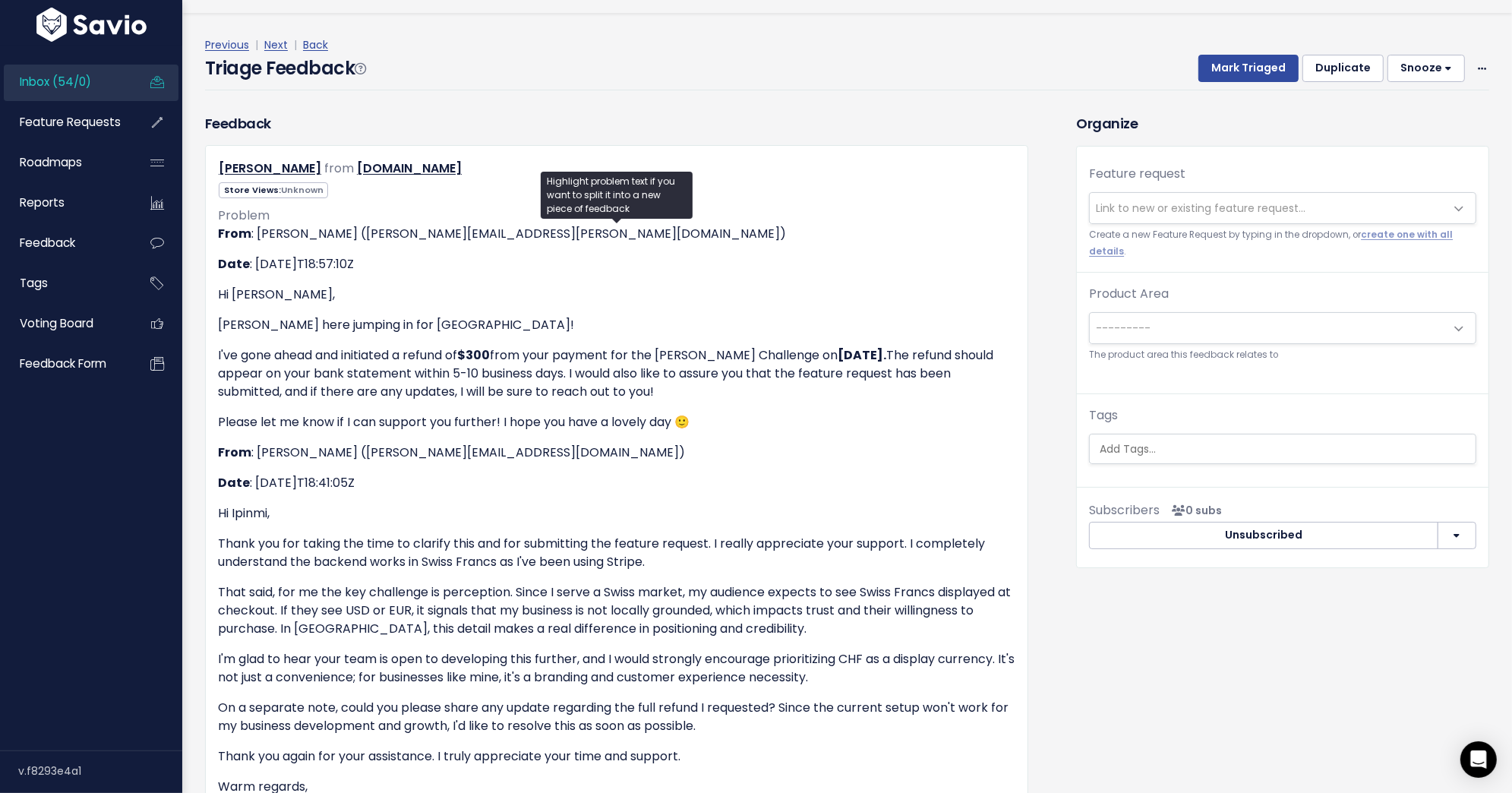
scroll to position [1, 0]
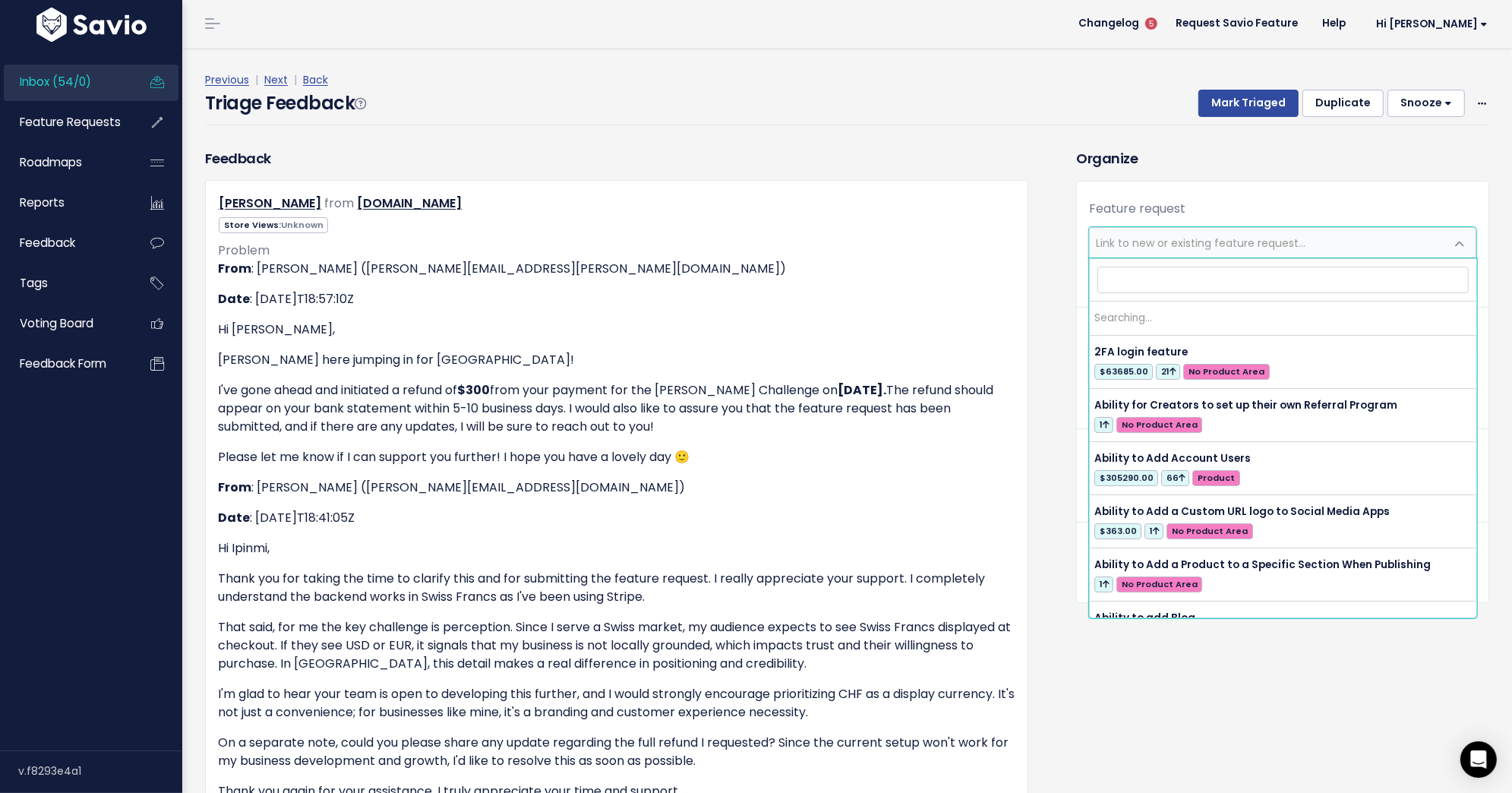
click at [1150, 255] on span "Link to new or existing feature request..." at bounding box center [1267, 243] width 355 height 30
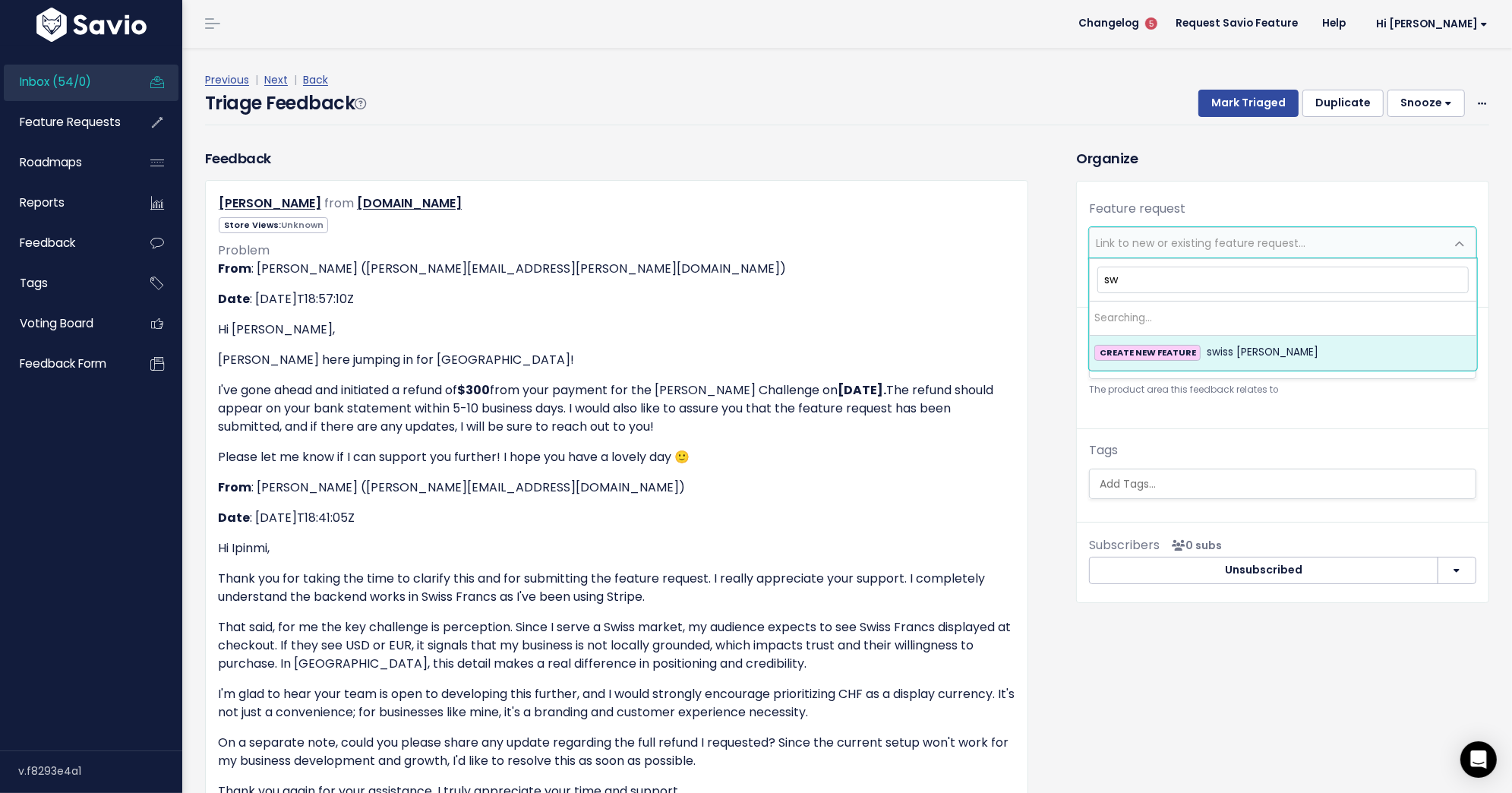
type input "s"
type input "f"
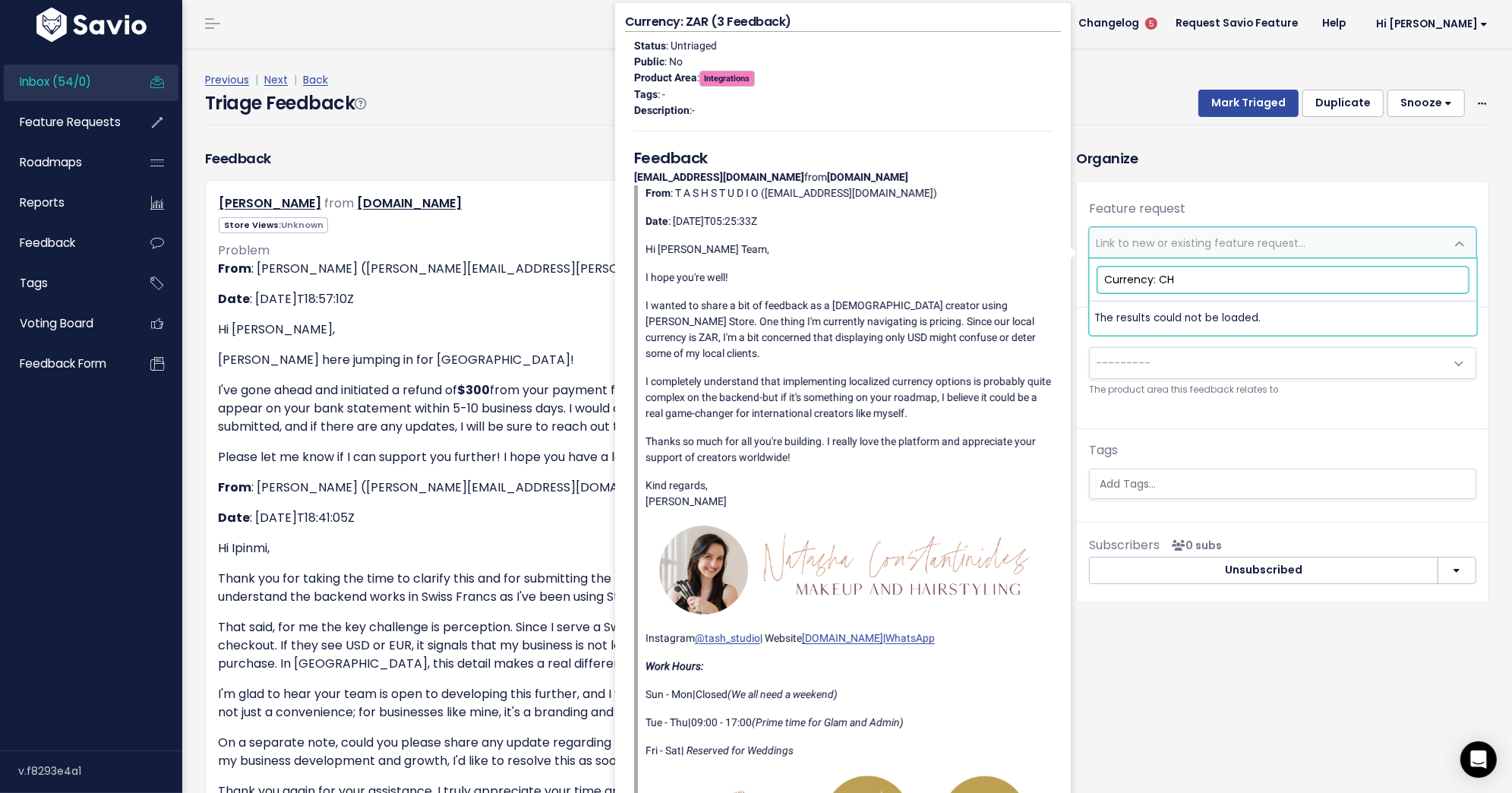
scroll to position [0, 0]
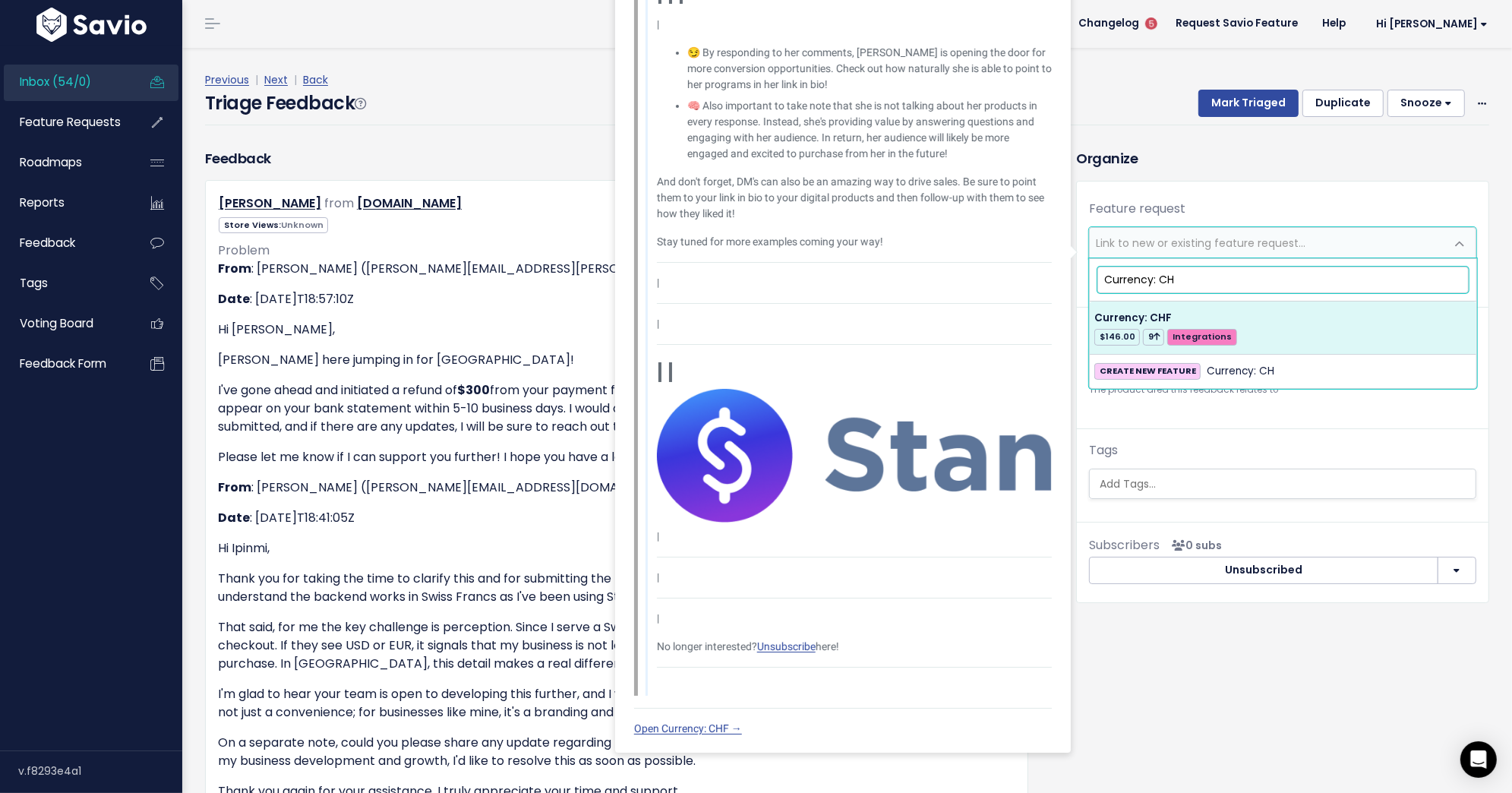
type input "Currency: CH"
select select "36077"
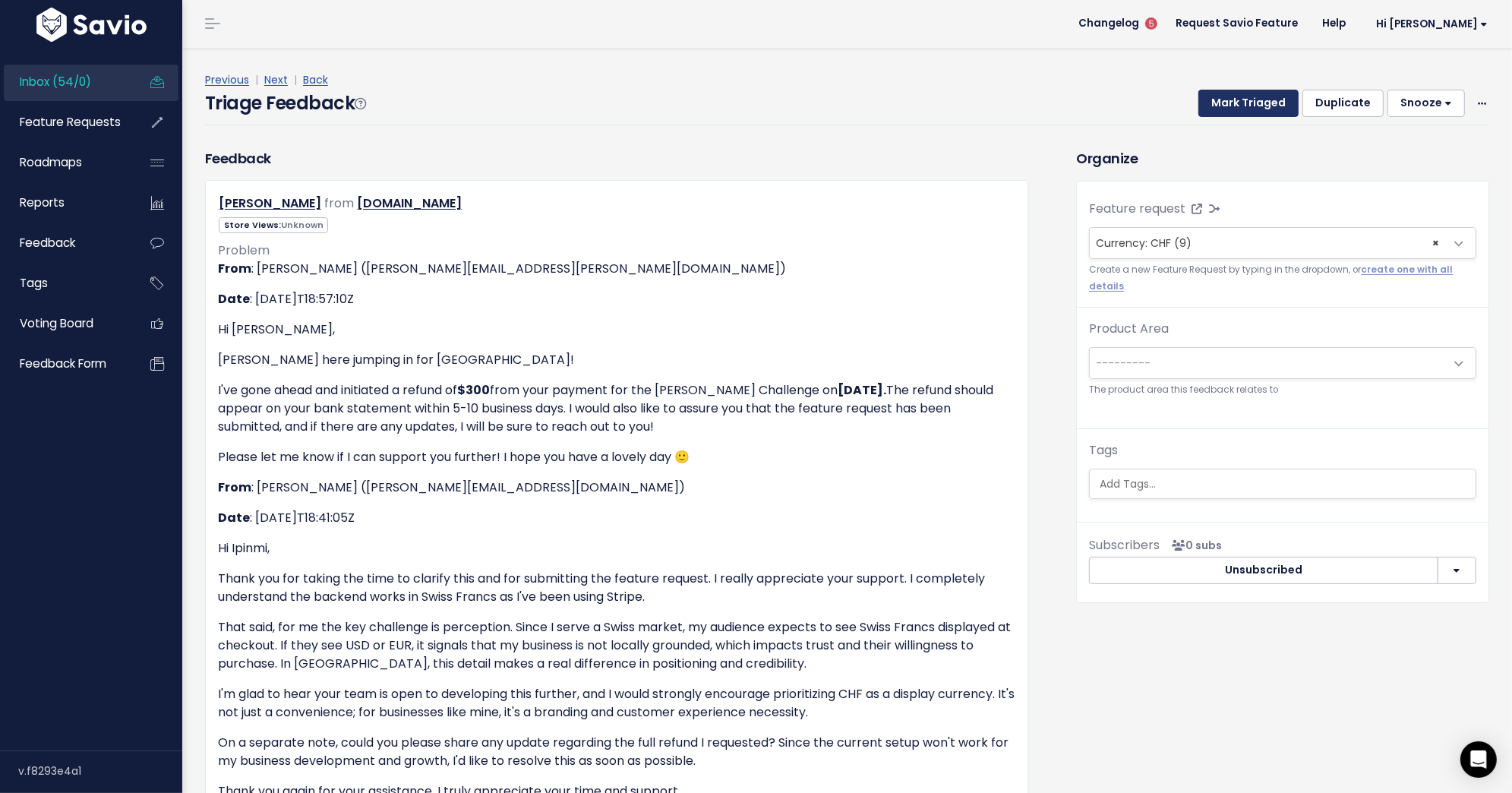
click at [1281, 109] on button "Mark Triaged" at bounding box center [1248, 103] width 100 height 27
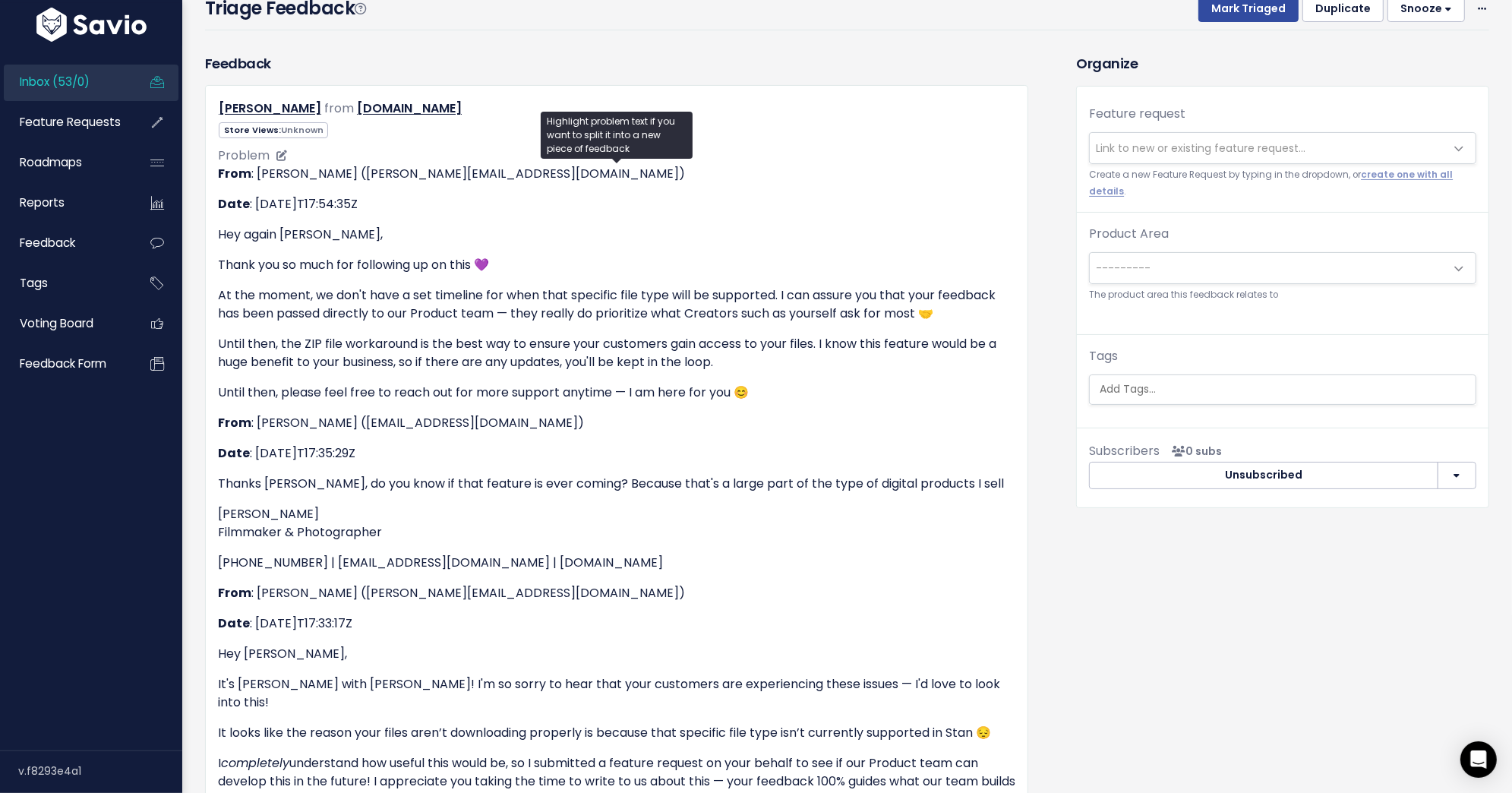
scroll to position [141, 0]
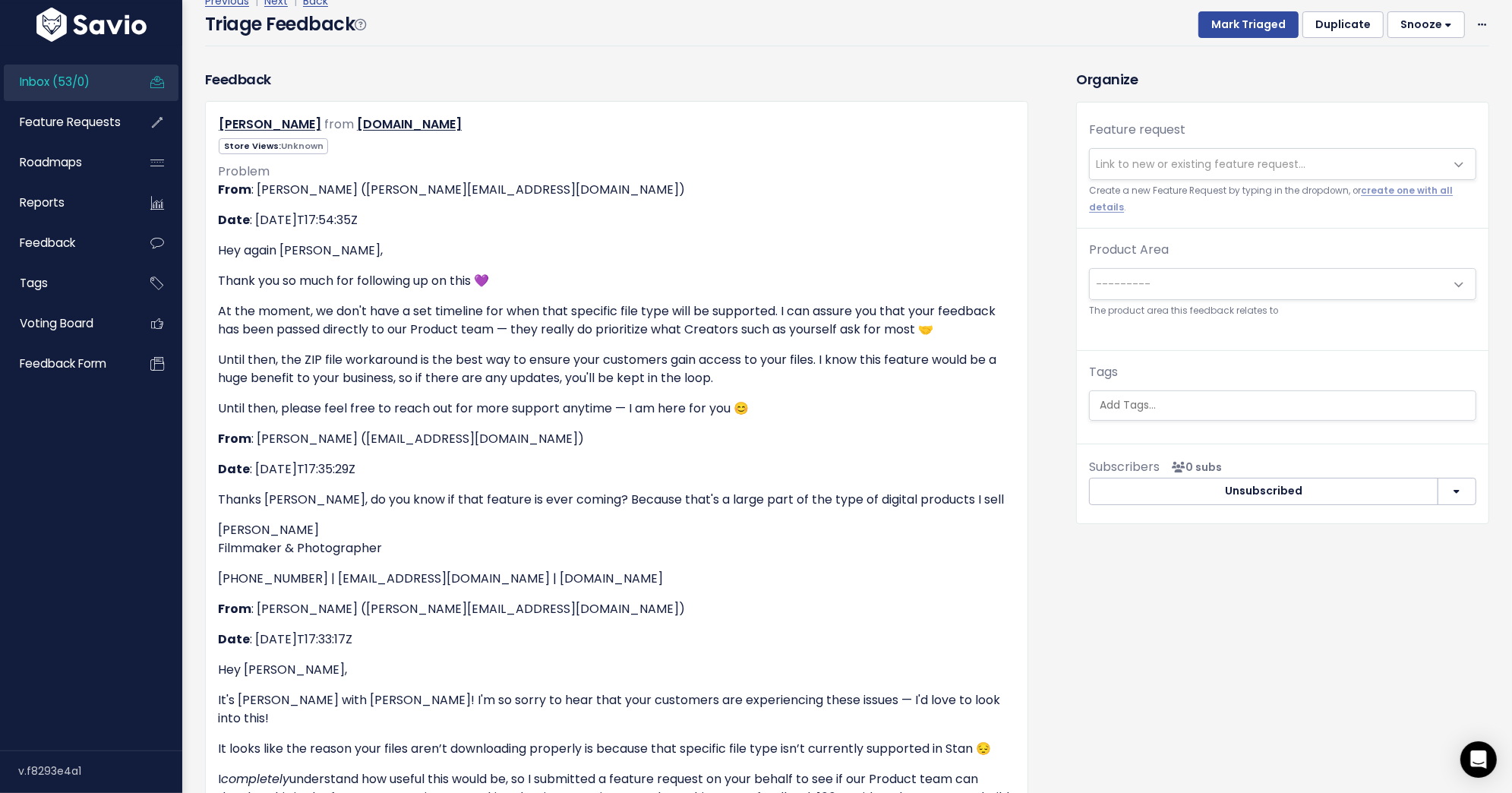
click at [1212, 161] on span "Link to new or existing feature request..." at bounding box center [1201, 163] width 210 height 15
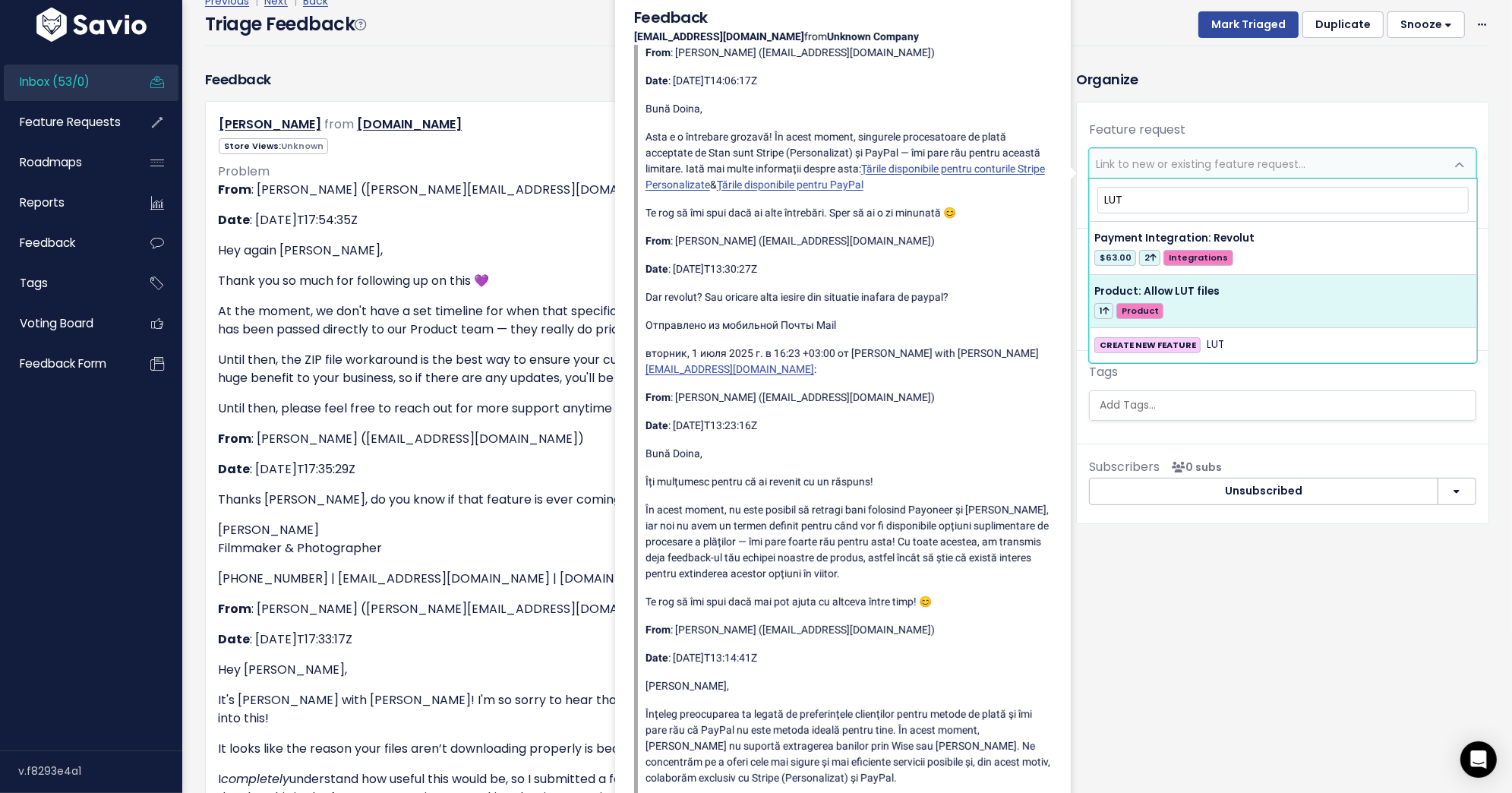
type input "LUT"
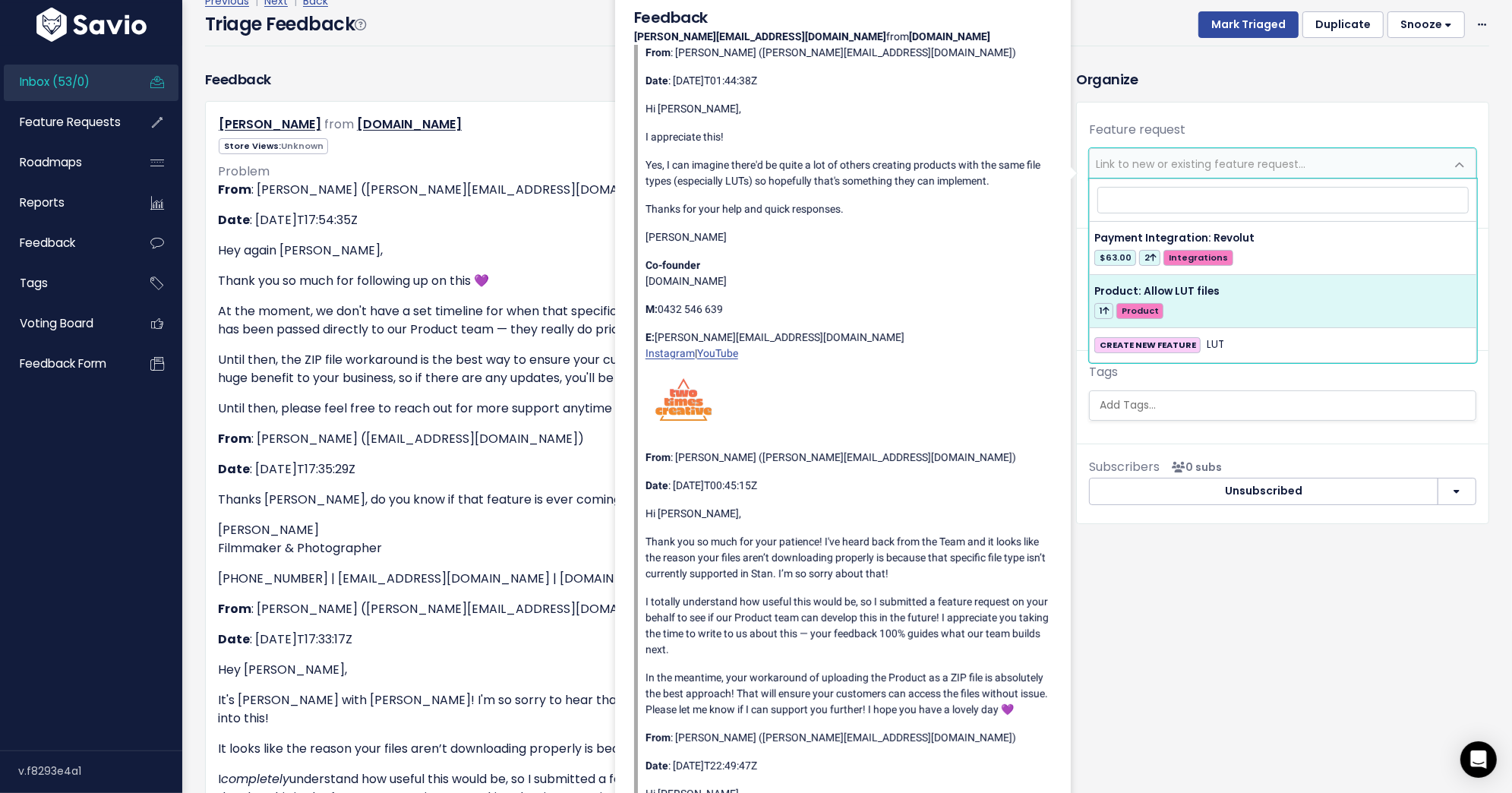
select select "63443"
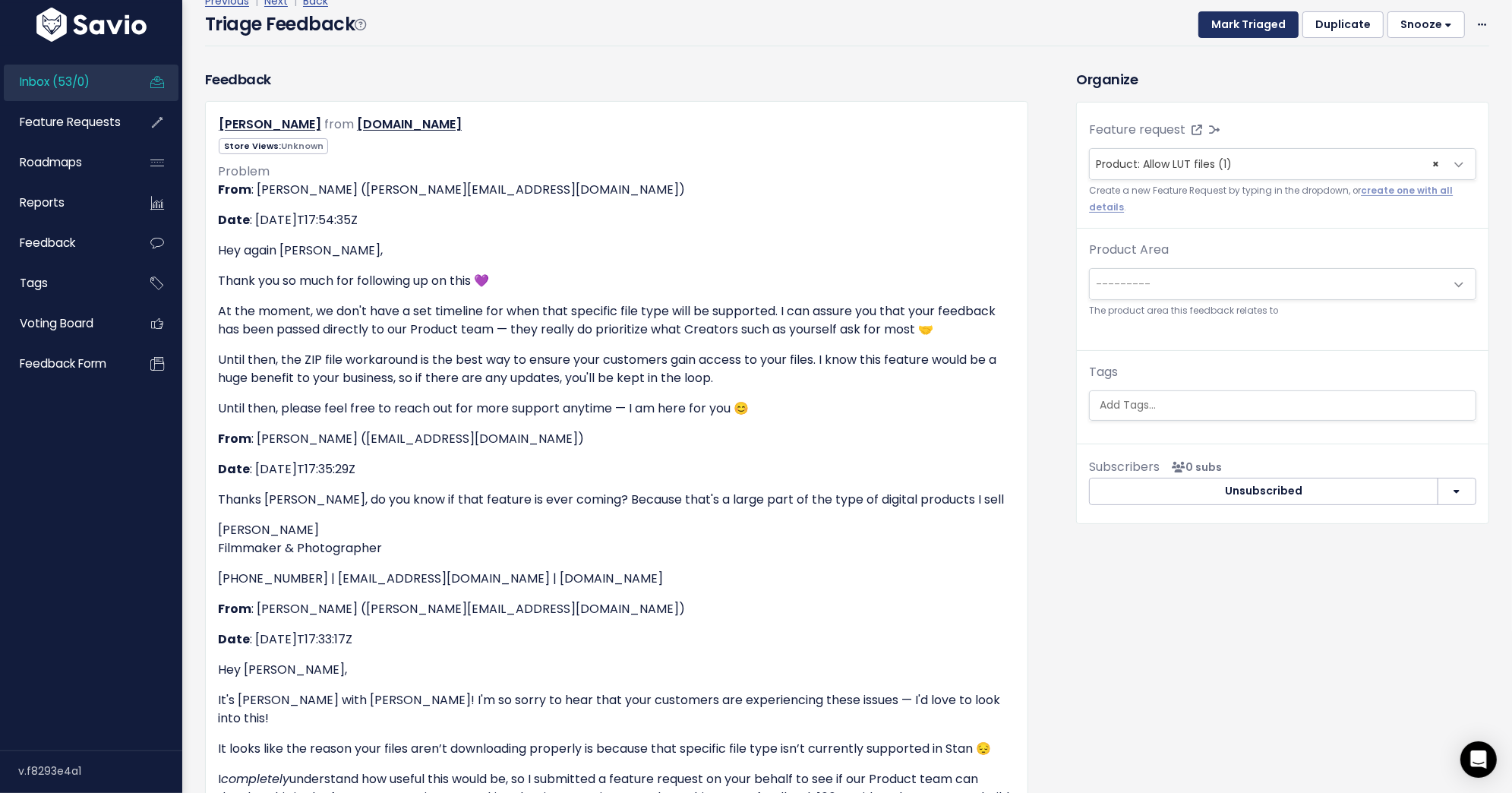
click at [1231, 28] on button "Mark Triaged" at bounding box center [1248, 25] width 100 height 27
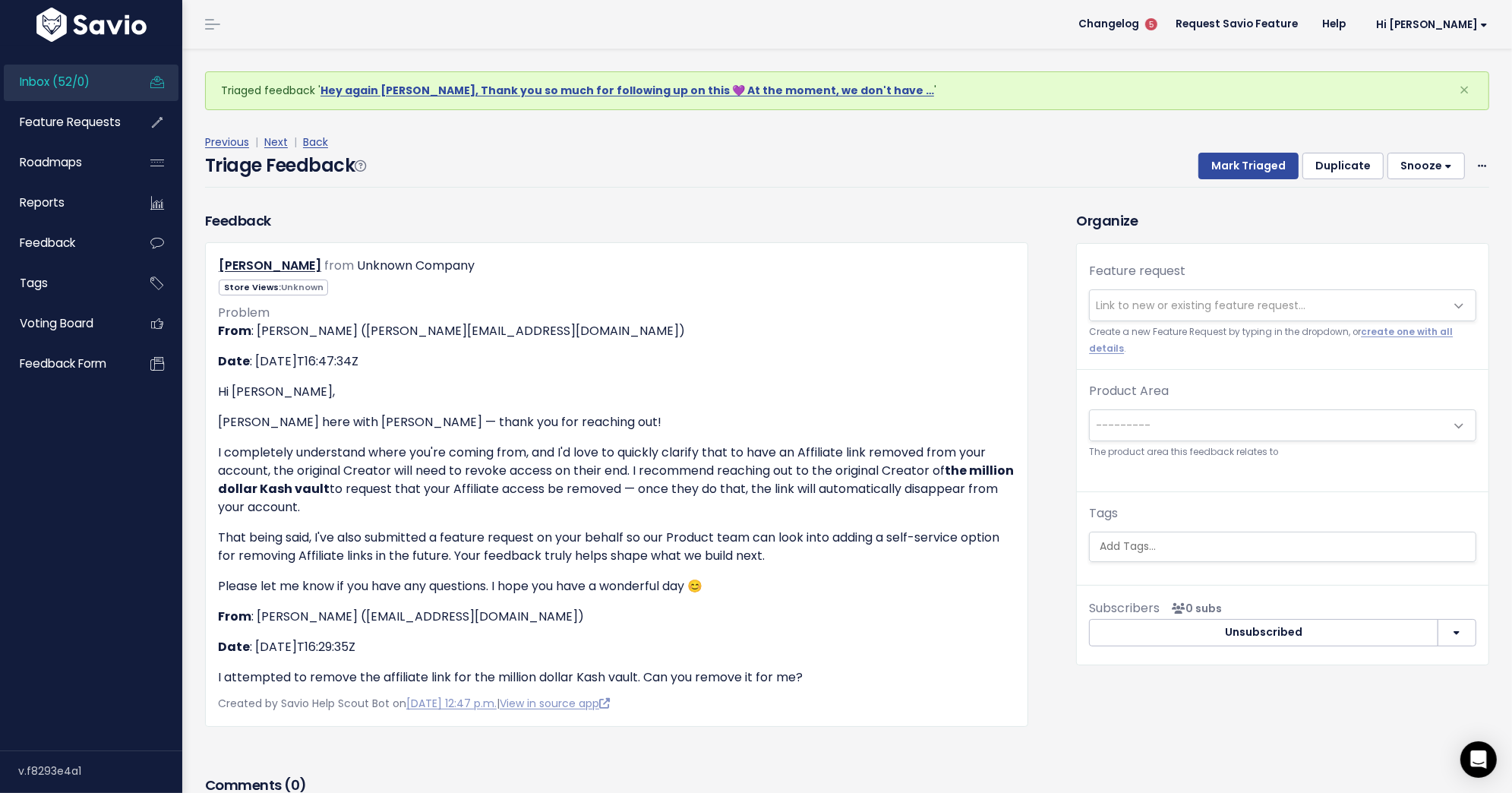
click at [1243, 298] on span "Link to new or existing feature request..." at bounding box center [1201, 305] width 210 height 15
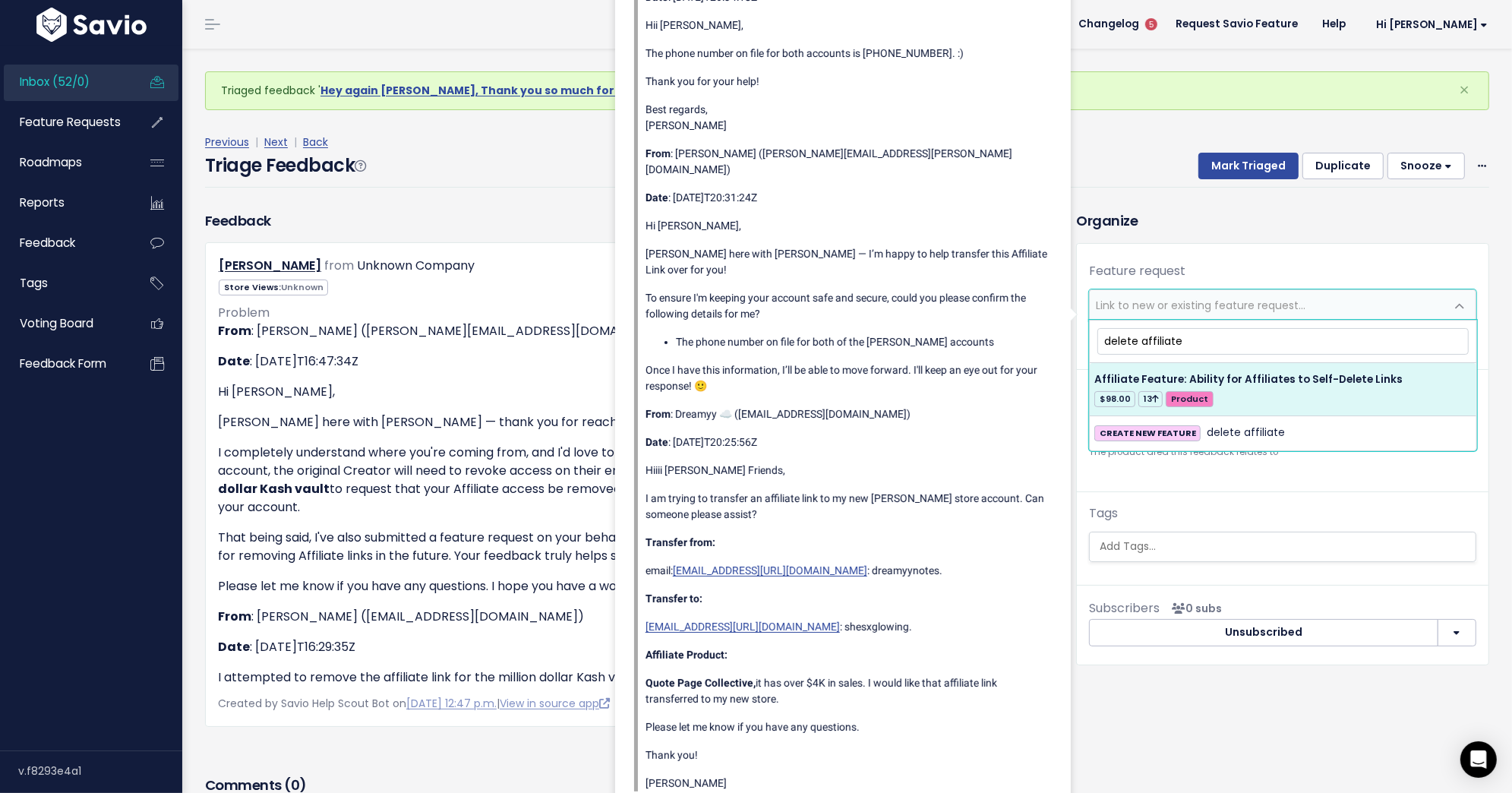
type input "delete affiliate"
select select "57749"
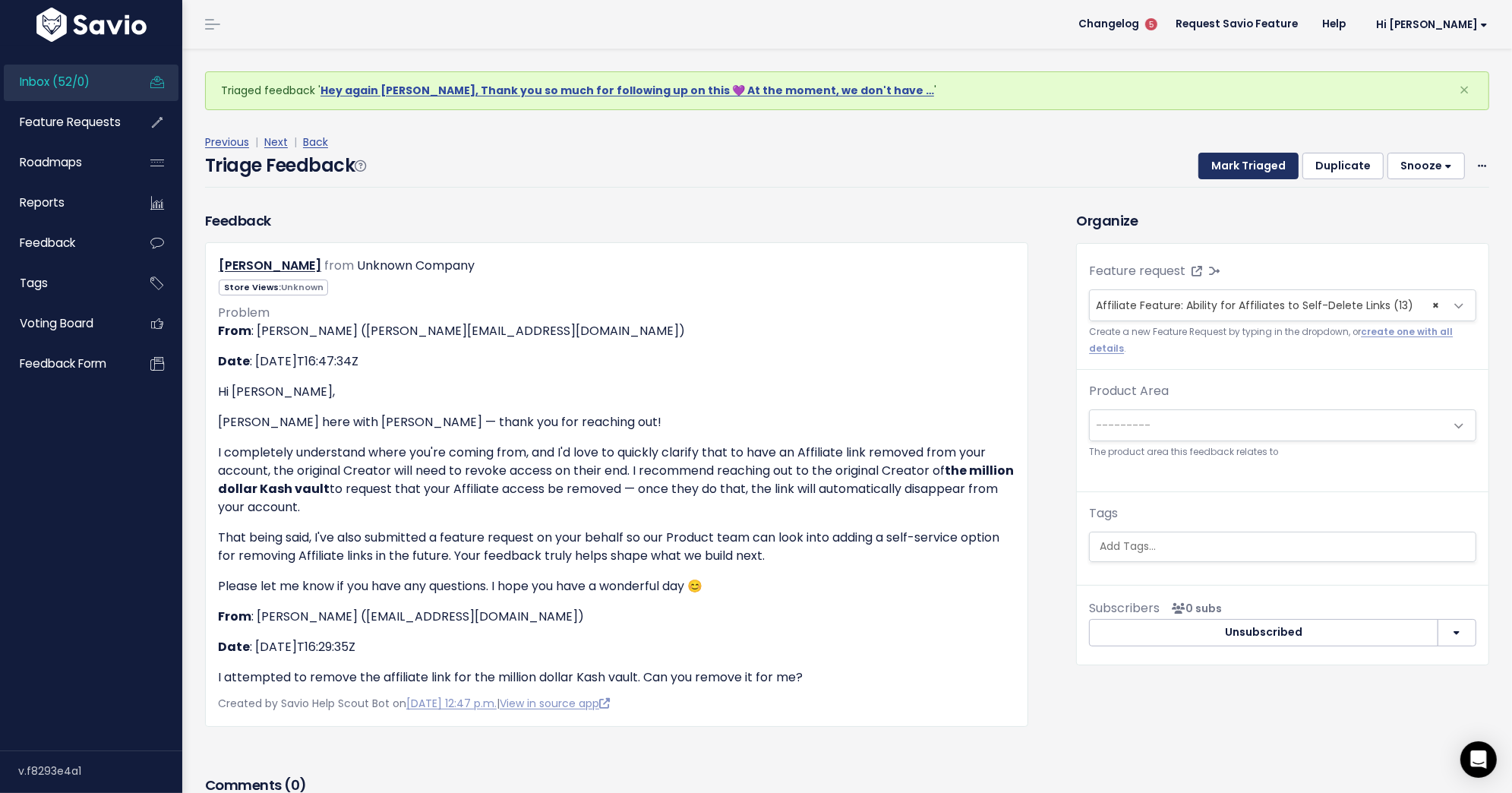
click at [1252, 170] on button "Mark Triaged" at bounding box center [1248, 166] width 100 height 27
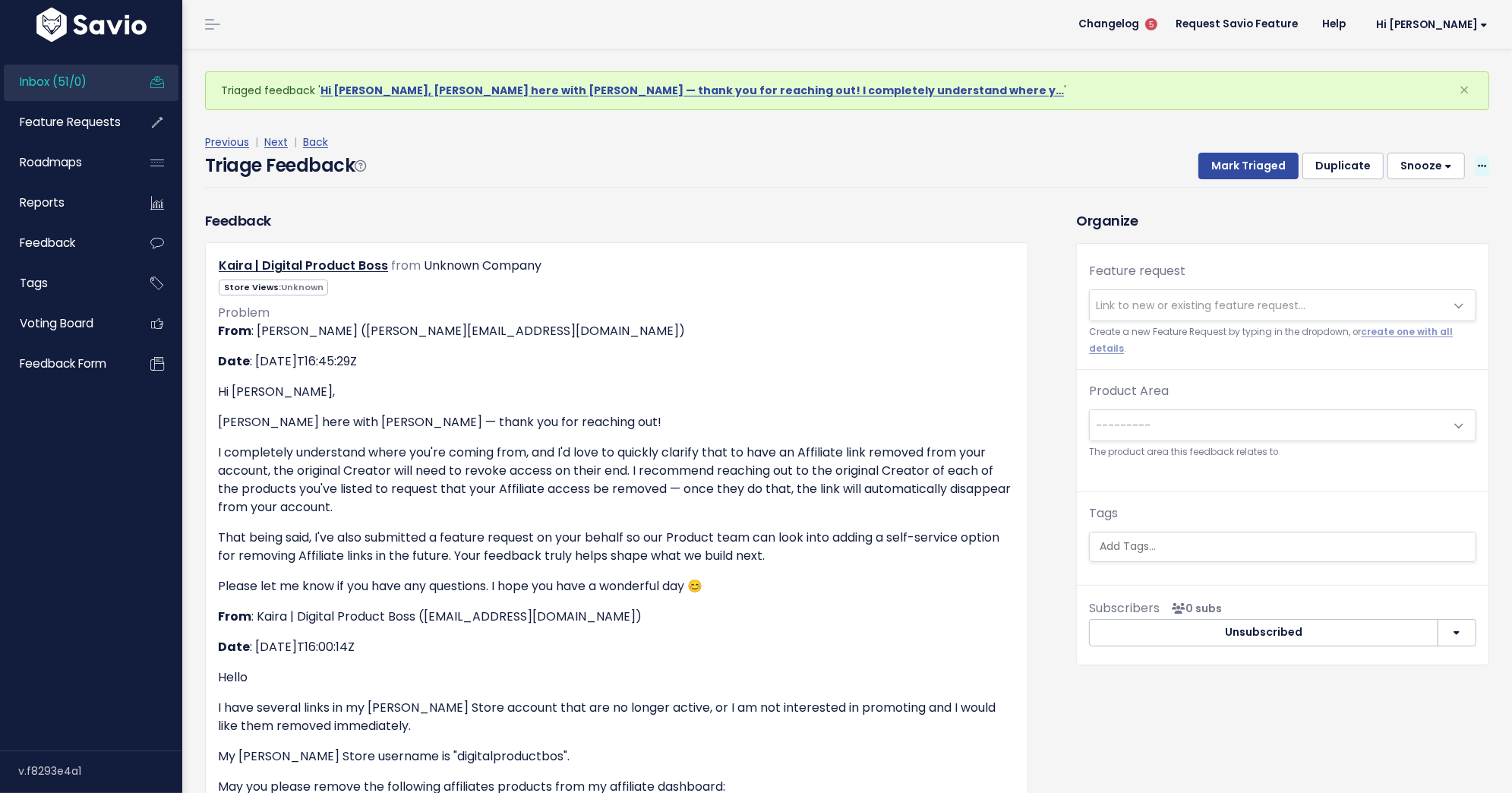
click at [1474, 168] on span at bounding box center [1482, 165] width 14 height 19
click at [1433, 240] on link "Delete" at bounding box center [1421, 237] width 109 height 30
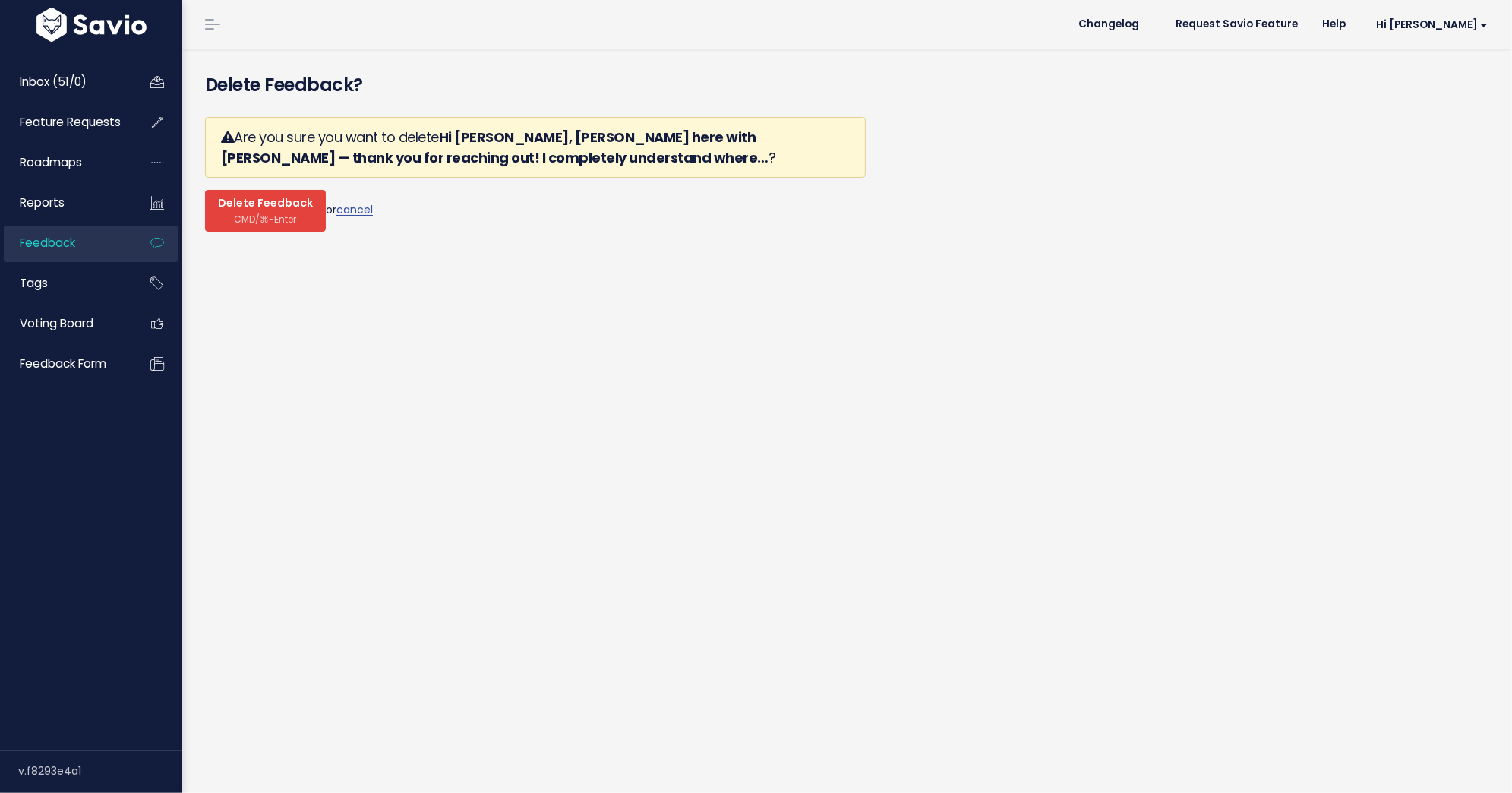
click at [267, 214] on span "CMD/⌘-Enter" at bounding box center [265, 219] width 62 height 12
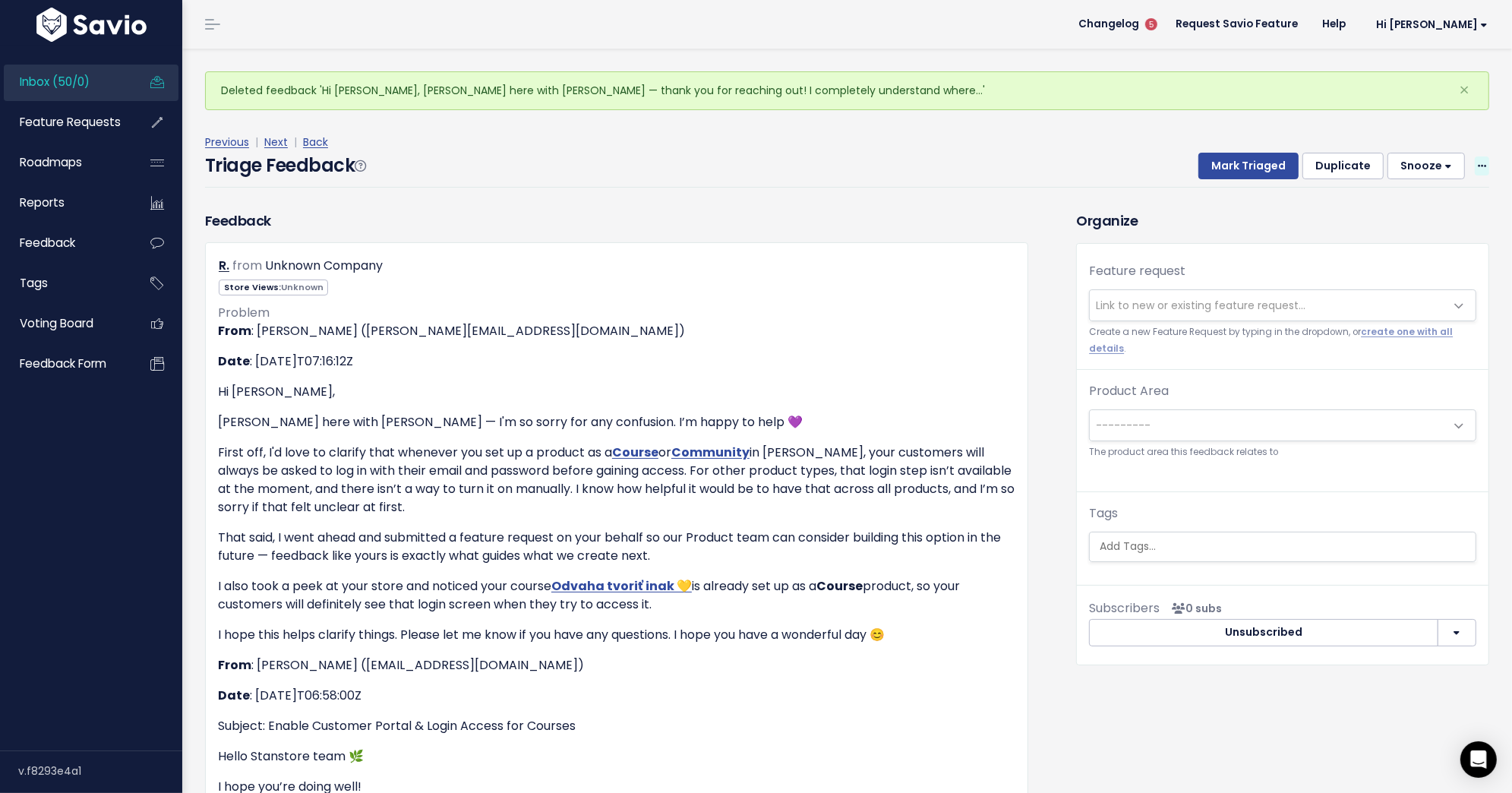
click at [1482, 166] on icon at bounding box center [1482, 166] width 8 height 10
click at [1391, 240] on link "Delete" at bounding box center [1421, 237] width 109 height 30
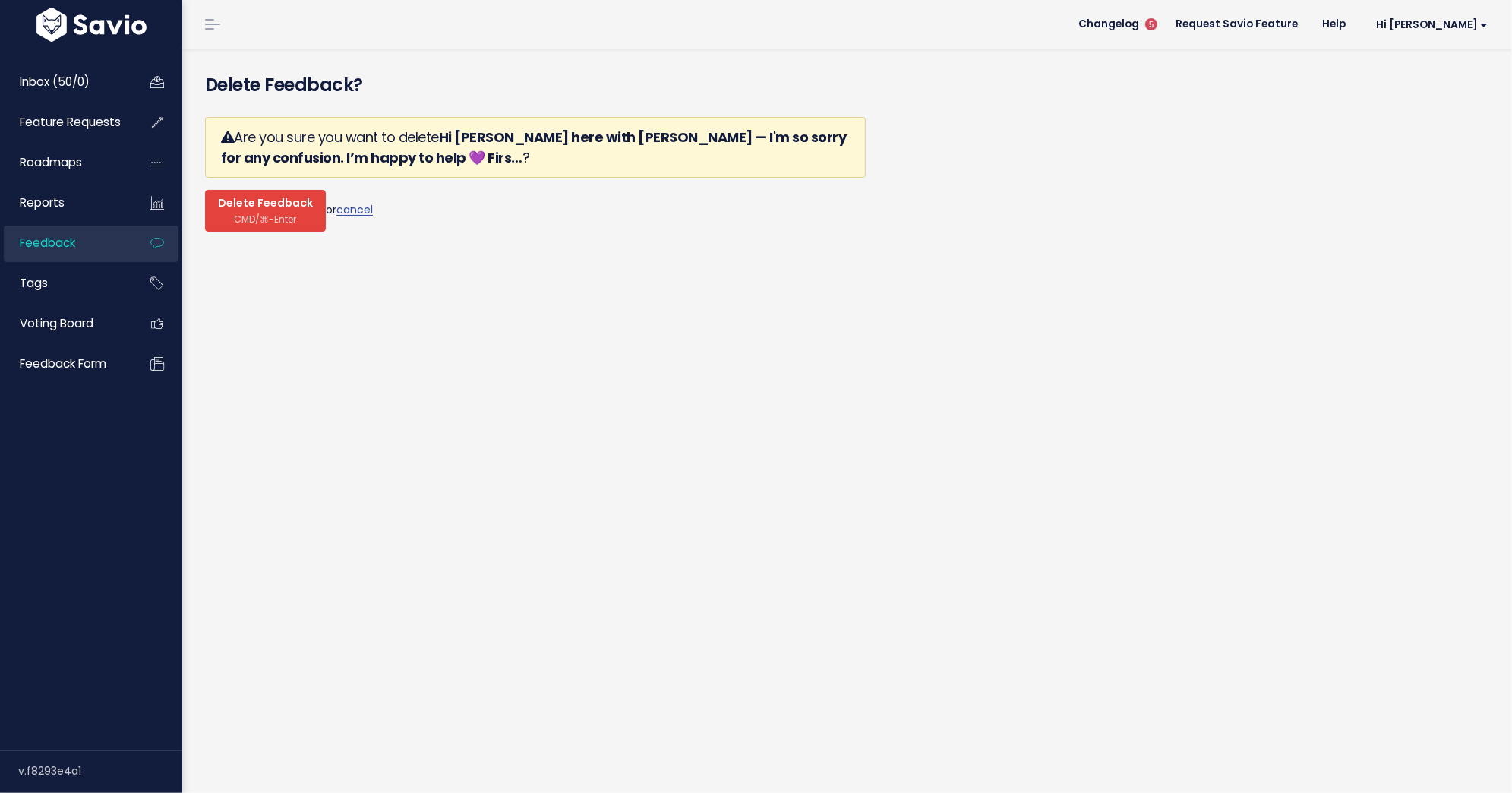
click at [272, 214] on span "CMD/⌘-Enter" at bounding box center [265, 219] width 62 height 12
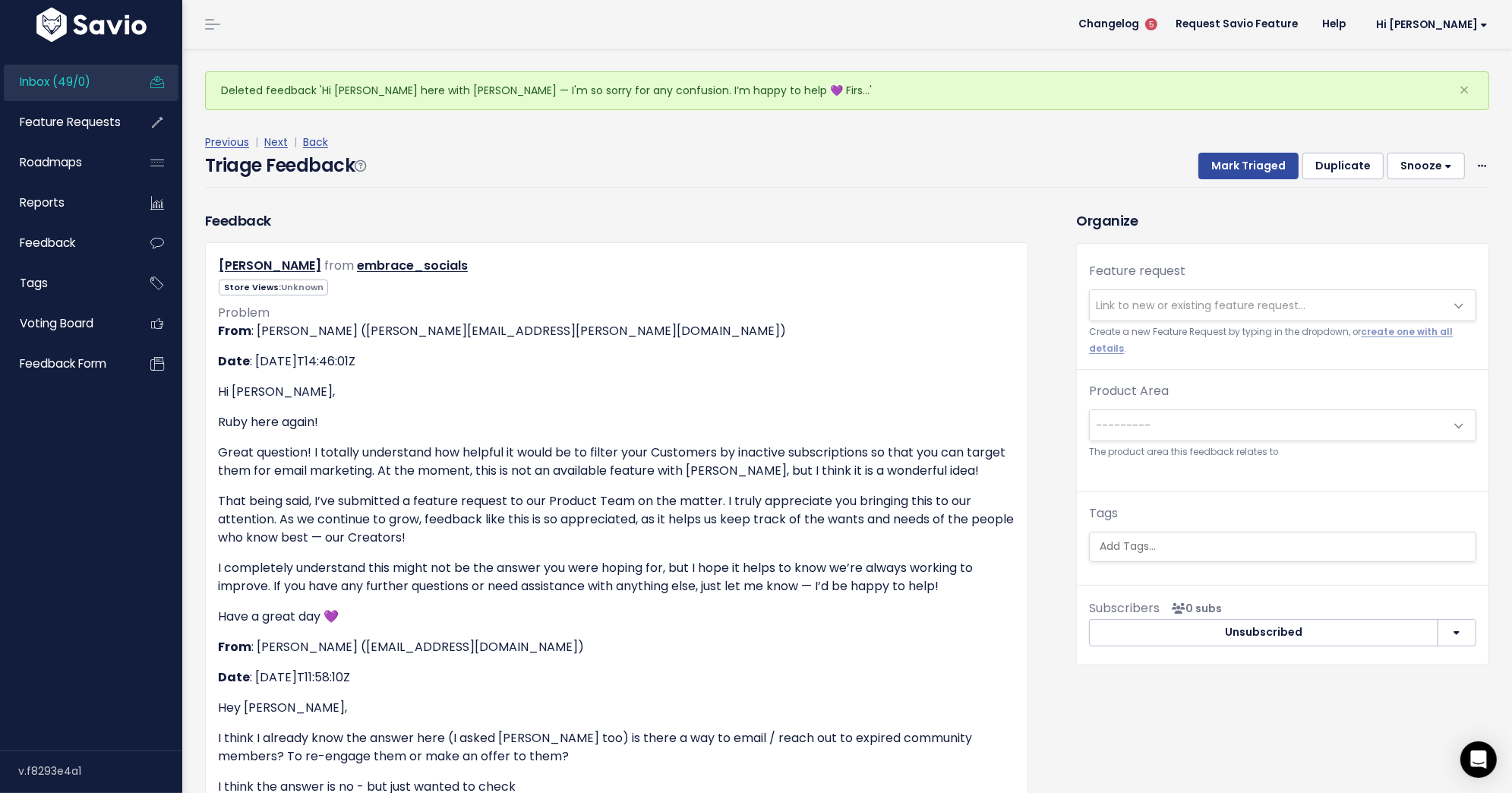
click at [1142, 298] on span "Link to new or existing feature request..." at bounding box center [1201, 305] width 210 height 15
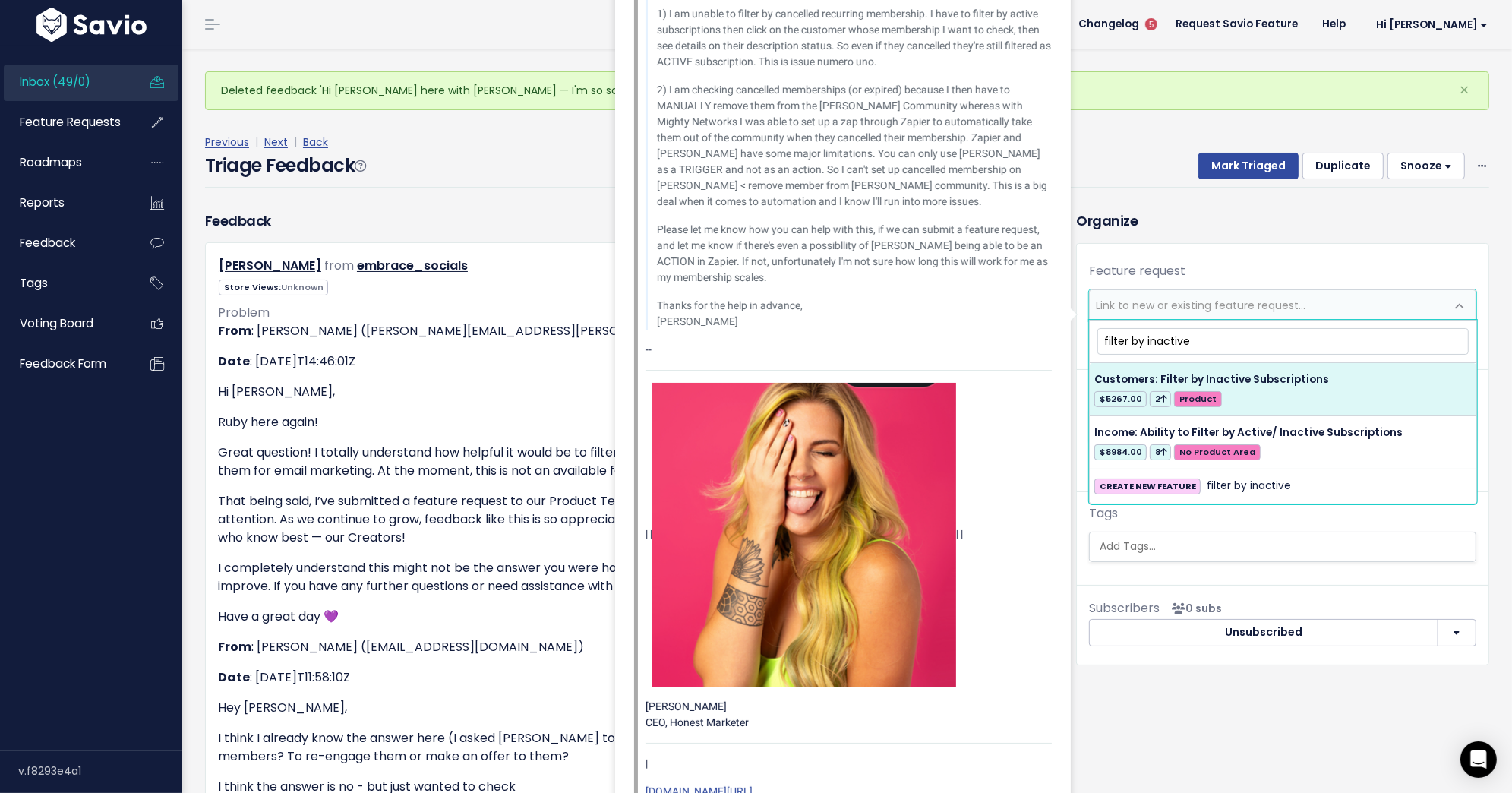
type input "filter by inactive"
select select "57213"
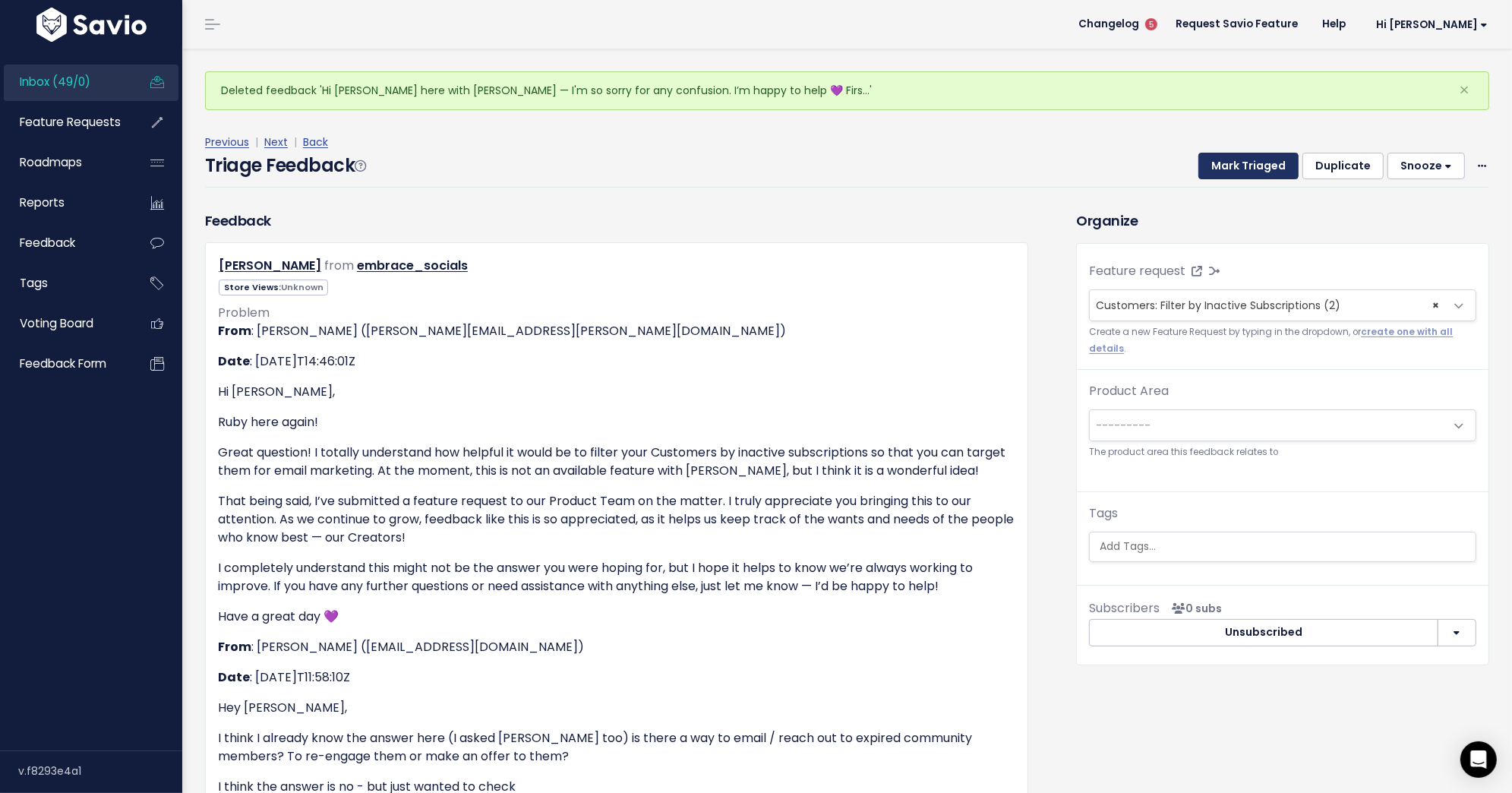
click at [1244, 155] on button "Mark Triaged" at bounding box center [1248, 166] width 100 height 27
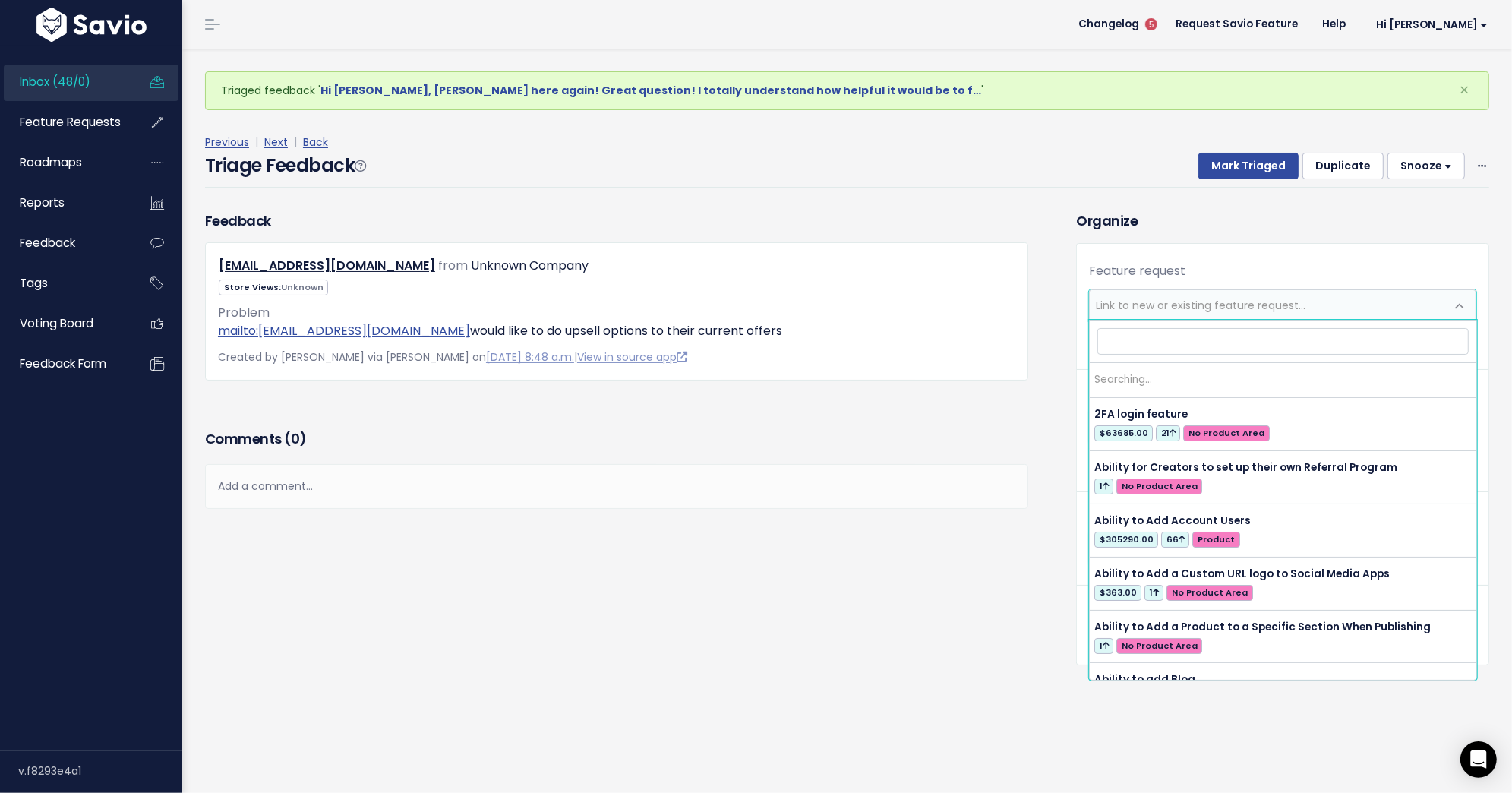
click at [1255, 305] on span "Link to new or existing feature request..." at bounding box center [1201, 305] width 210 height 15
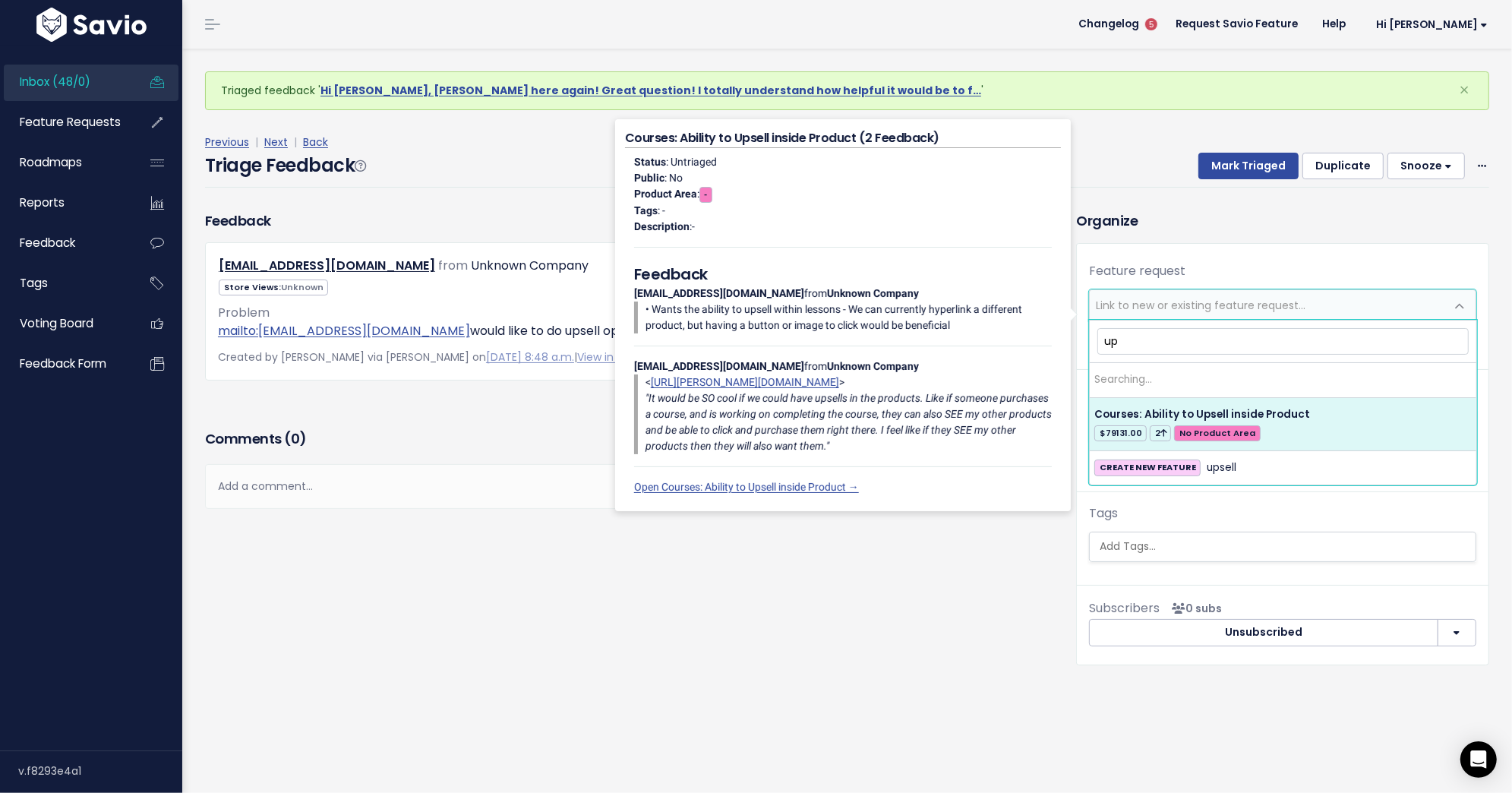
type input "u"
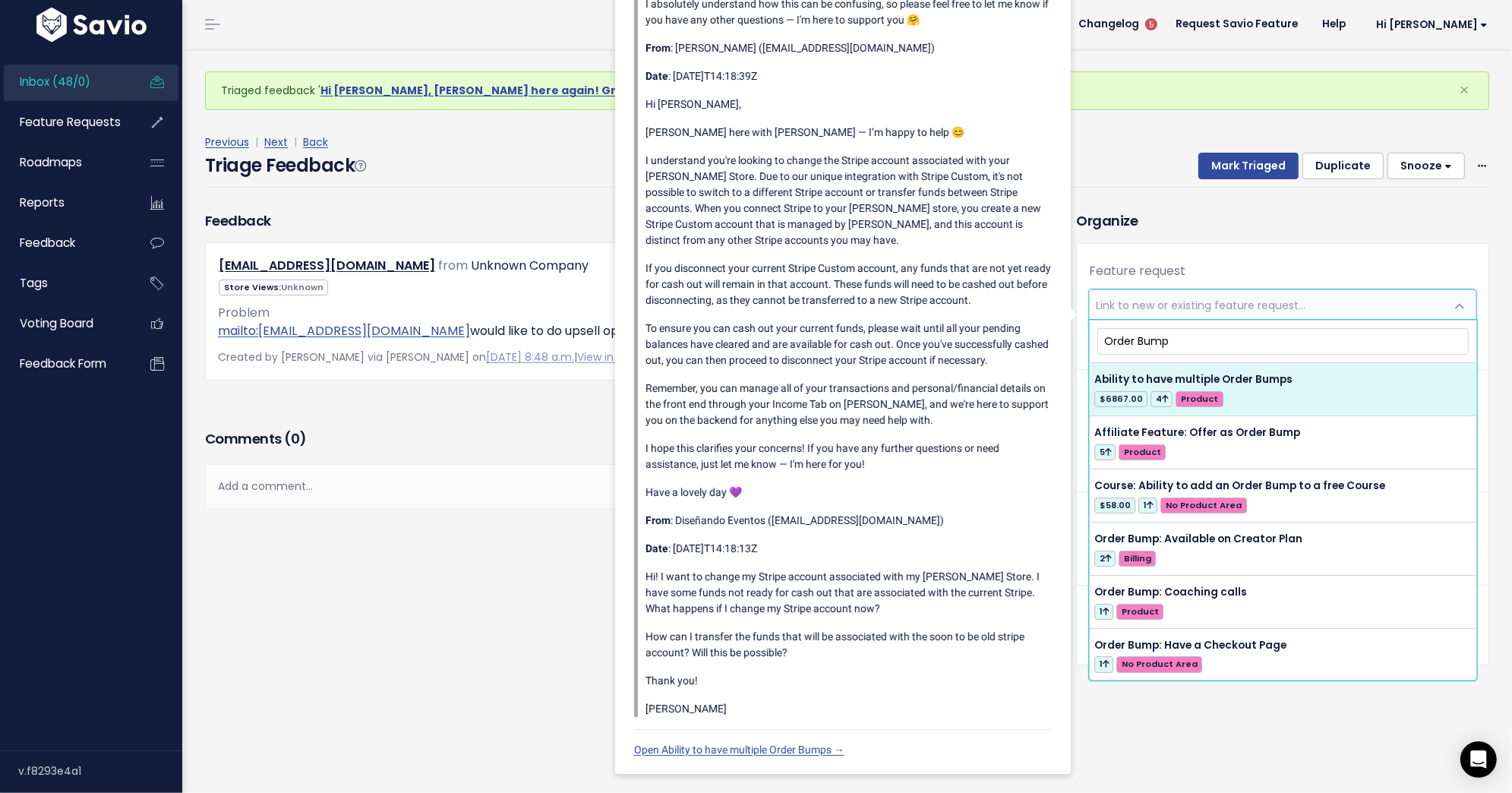
type input "Order Bump"
select select "60677"
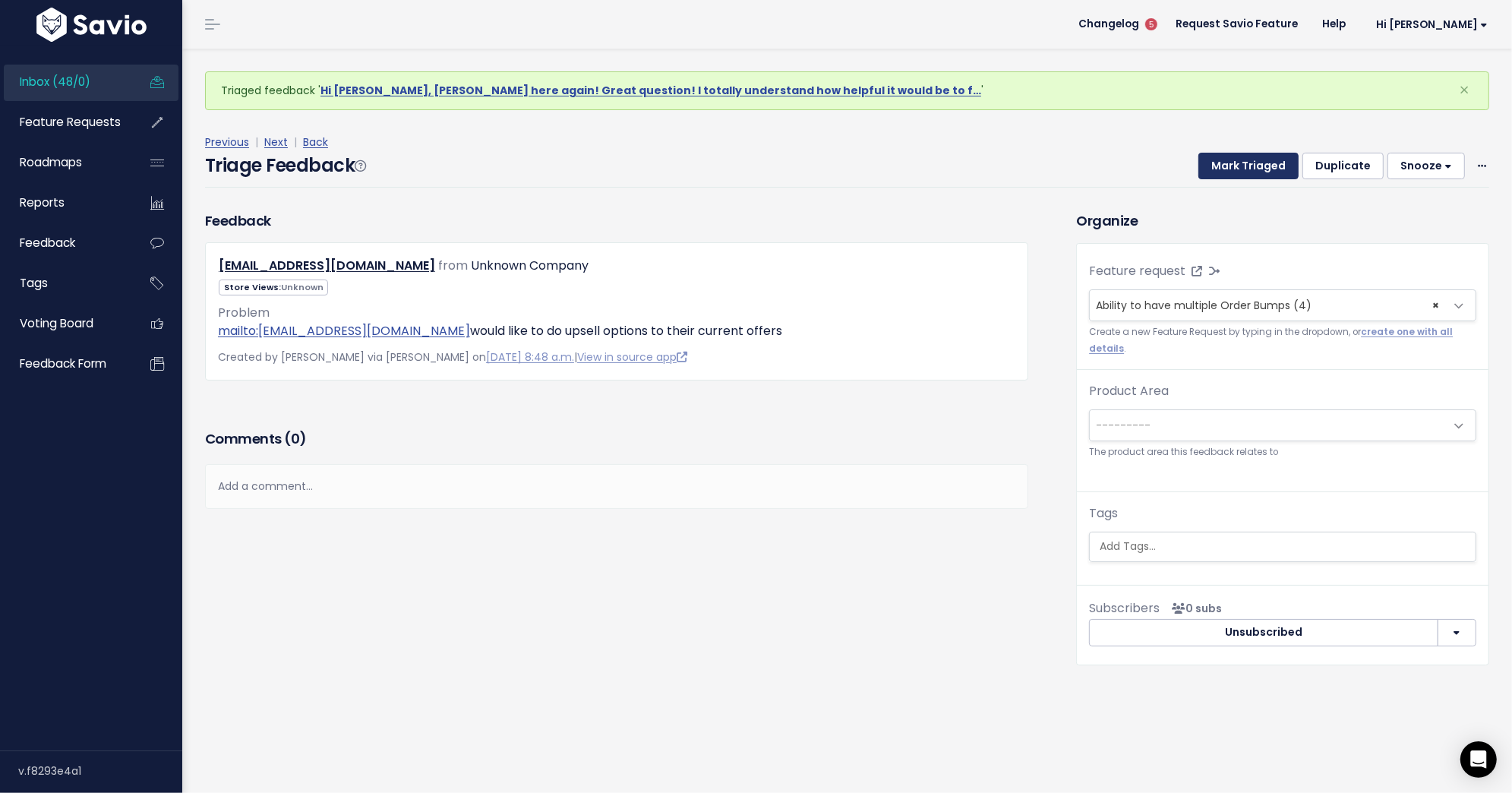
click at [1256, 172] on button "Mark Triaged" at bounding box center [1248, 166] width 100 height 27
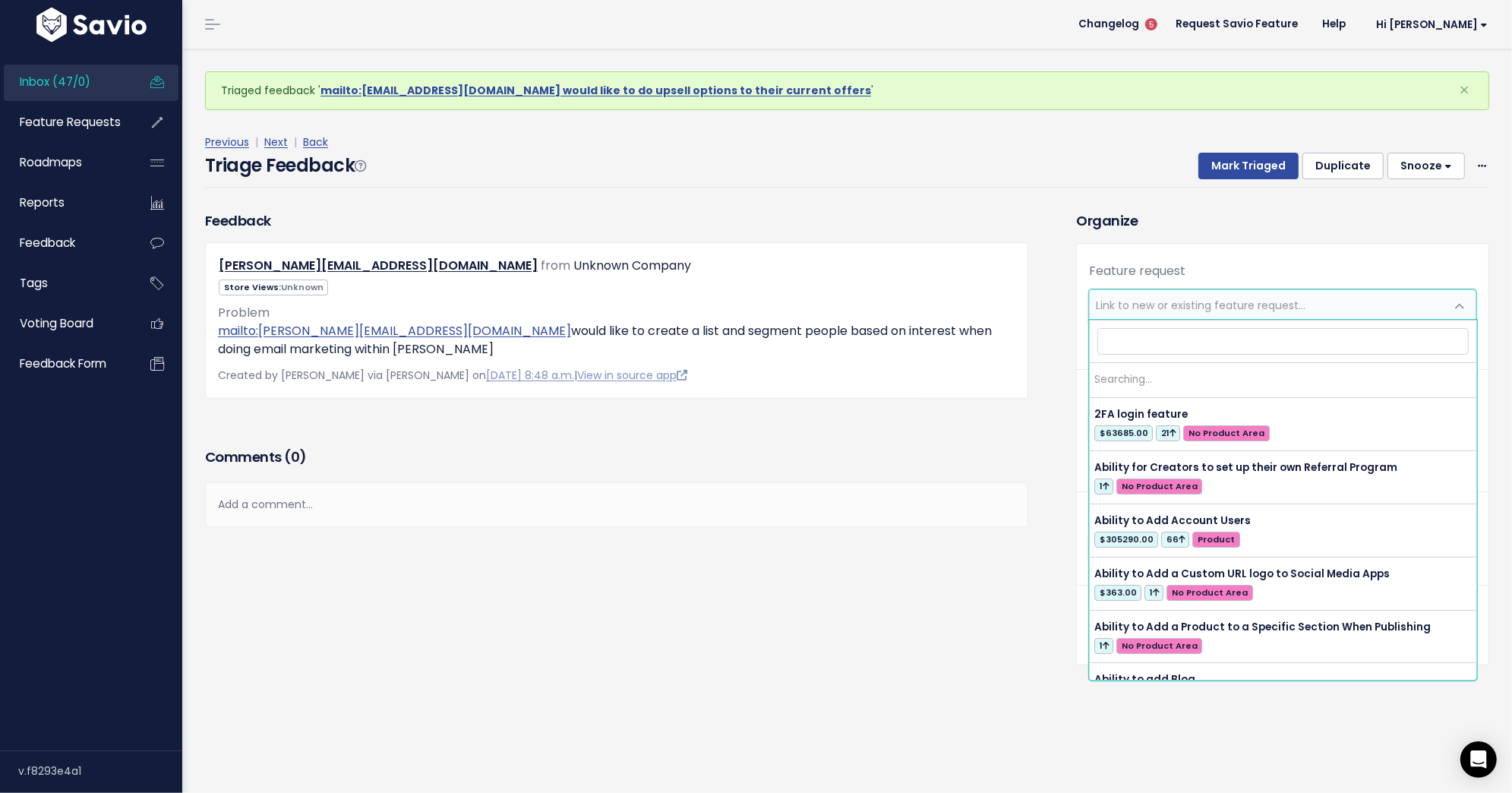
click at [1124, 314] on span "Link to new or existing feature request..." at bounding box center [1267, 305] width 355 height 30
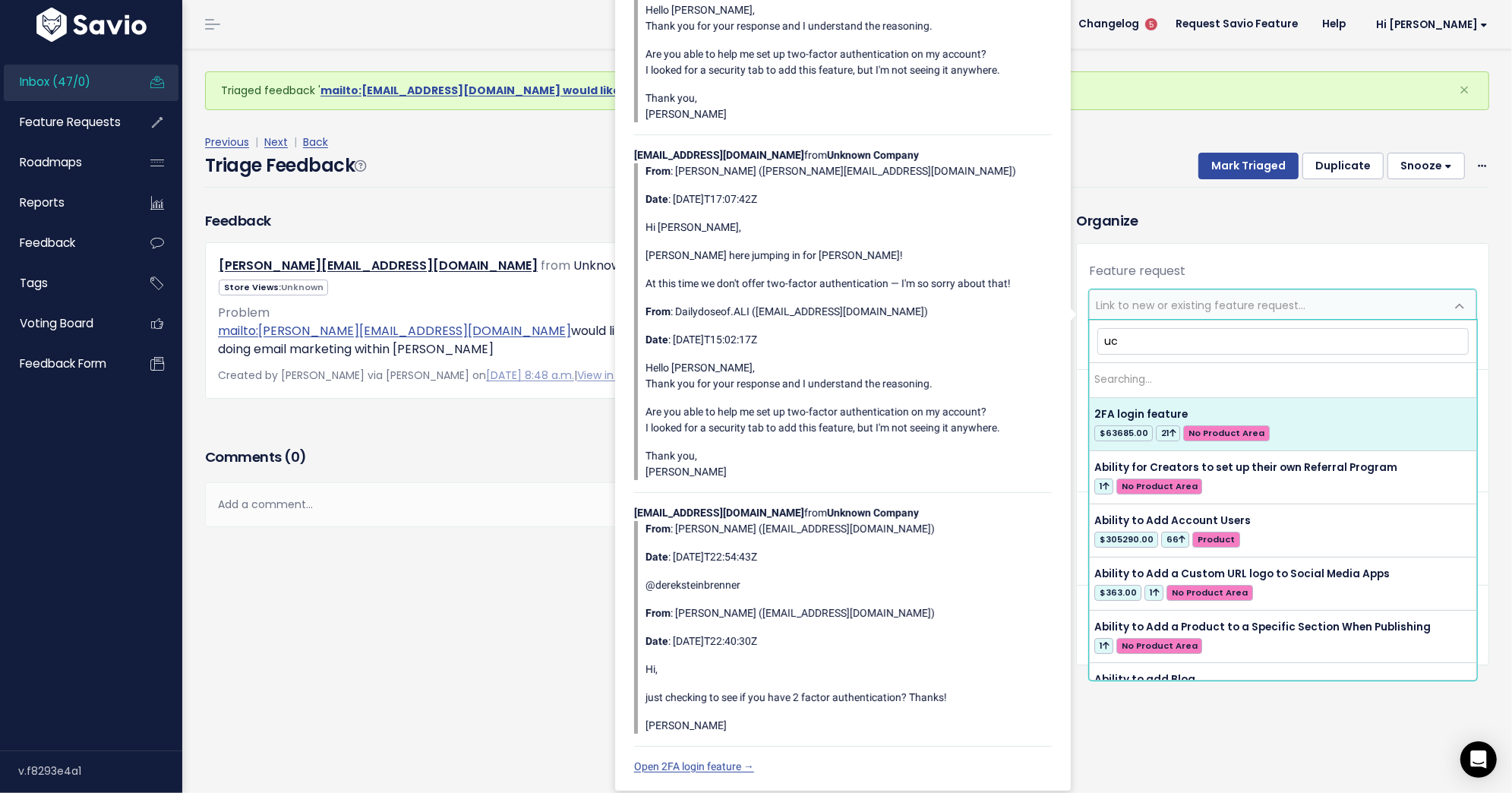
type input "u"
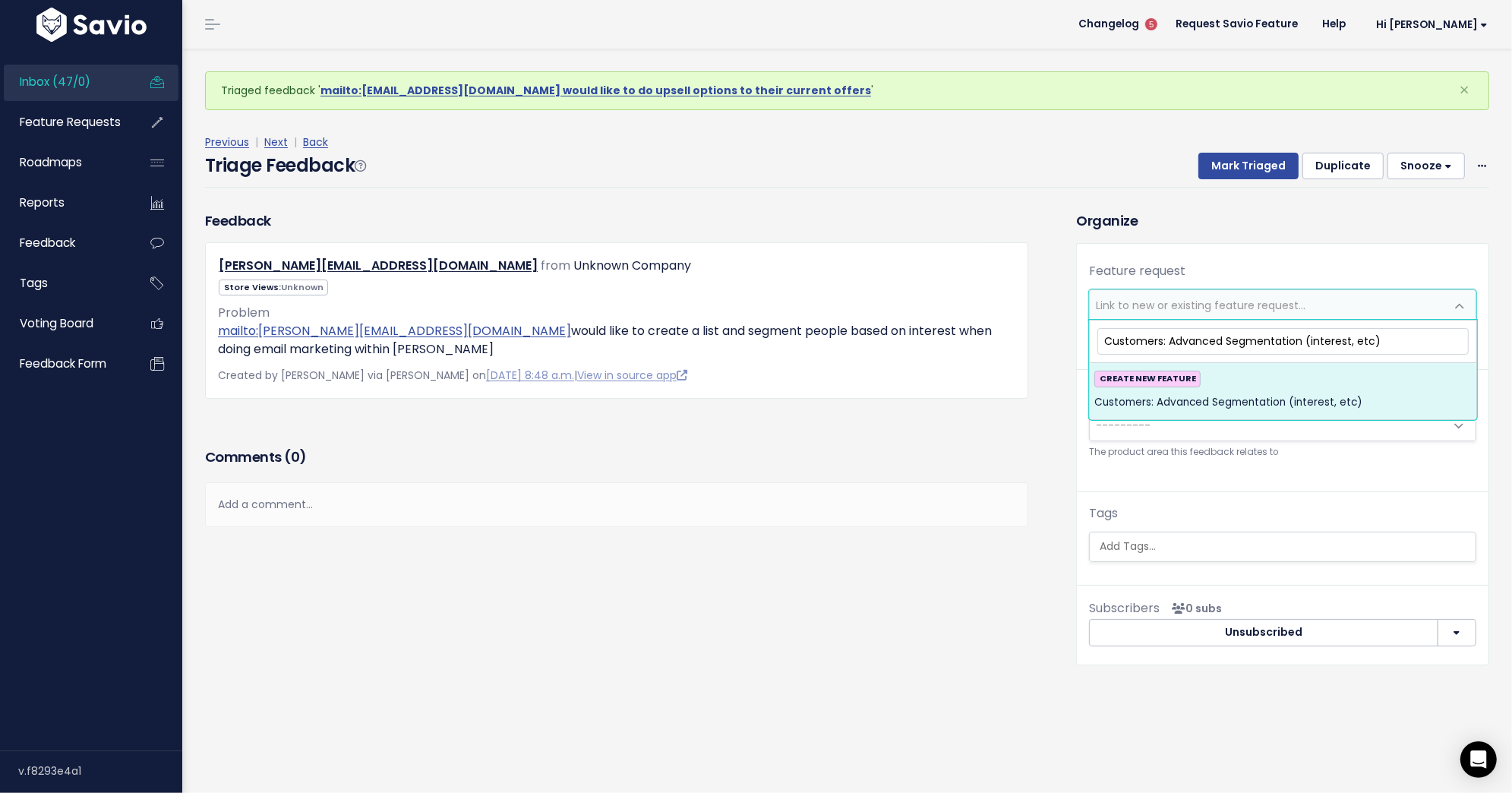
type input "Customers: Advanced Segmentation (interest, etc)"
click at [1212, 394] on span "Customers: Advanced Segmentation (interest, etc)" at bounding box center [1228, 403] width 268 height 18
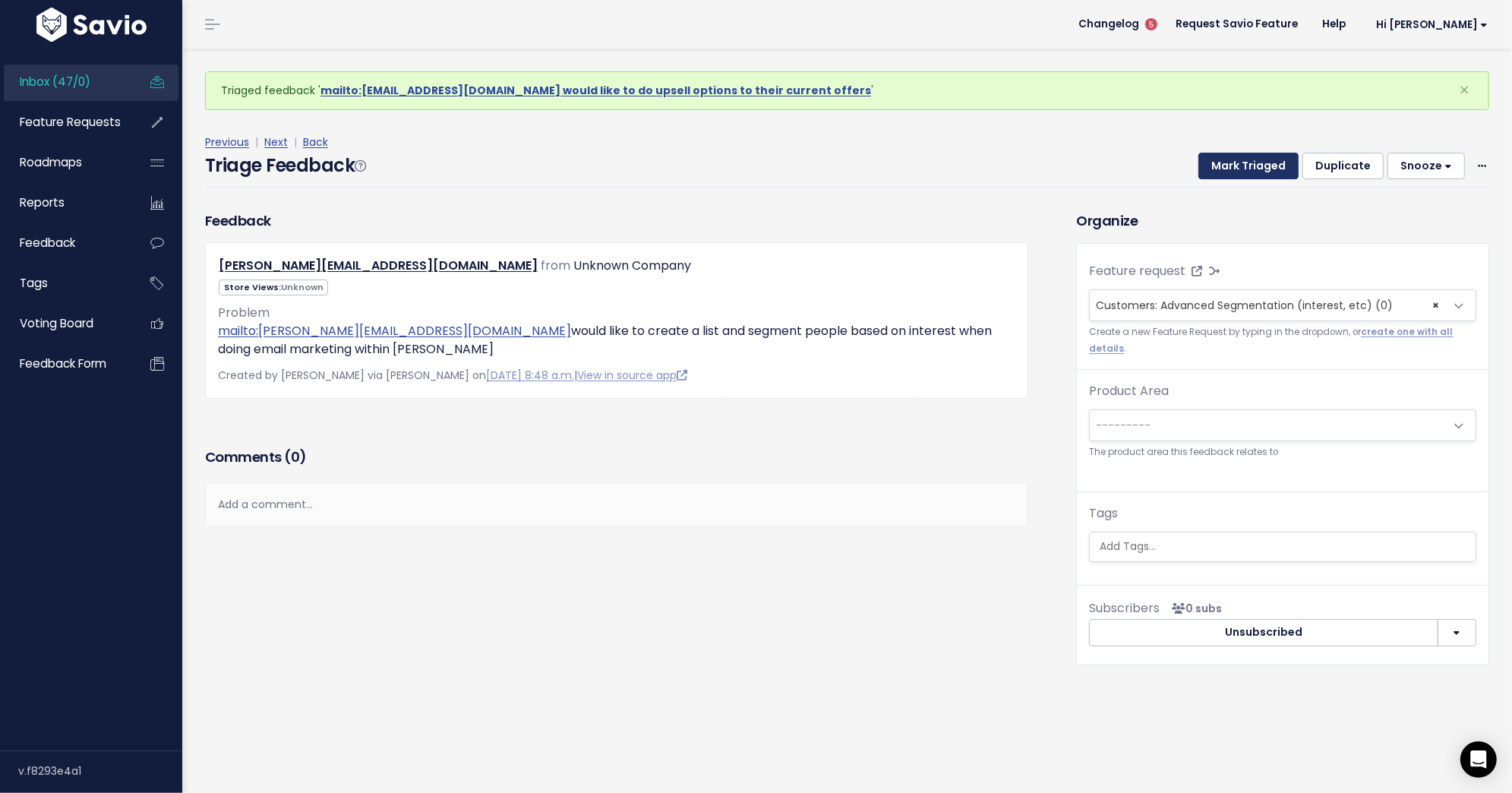
click at [1239, 161] on button "Mark Triaged" at bounding box center [1248, 166] width 100 height 27
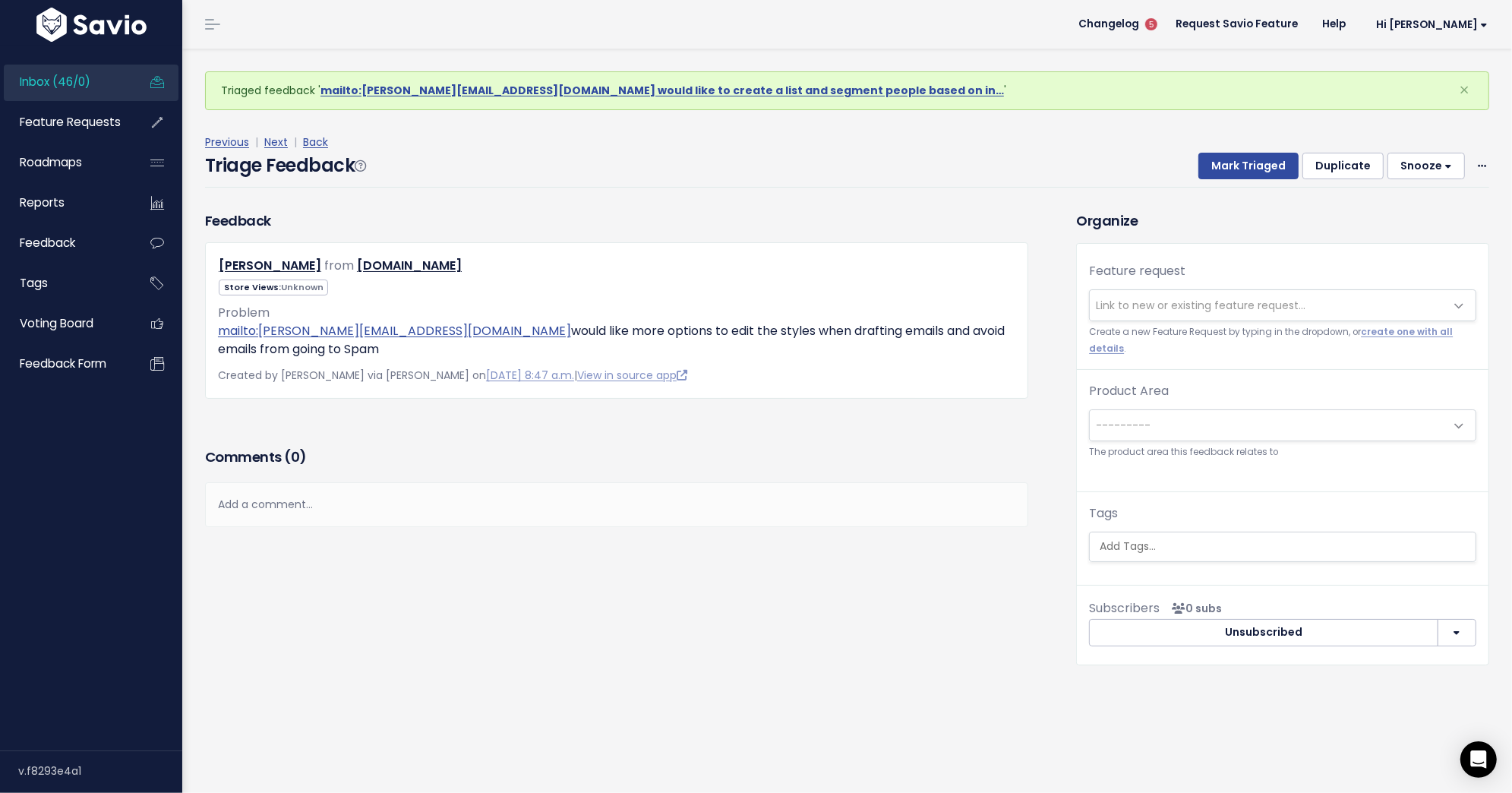
click at [1235, 299] on span "Link to new or existing feature request..." at bounding box center [1201, 305] width 210 height 15
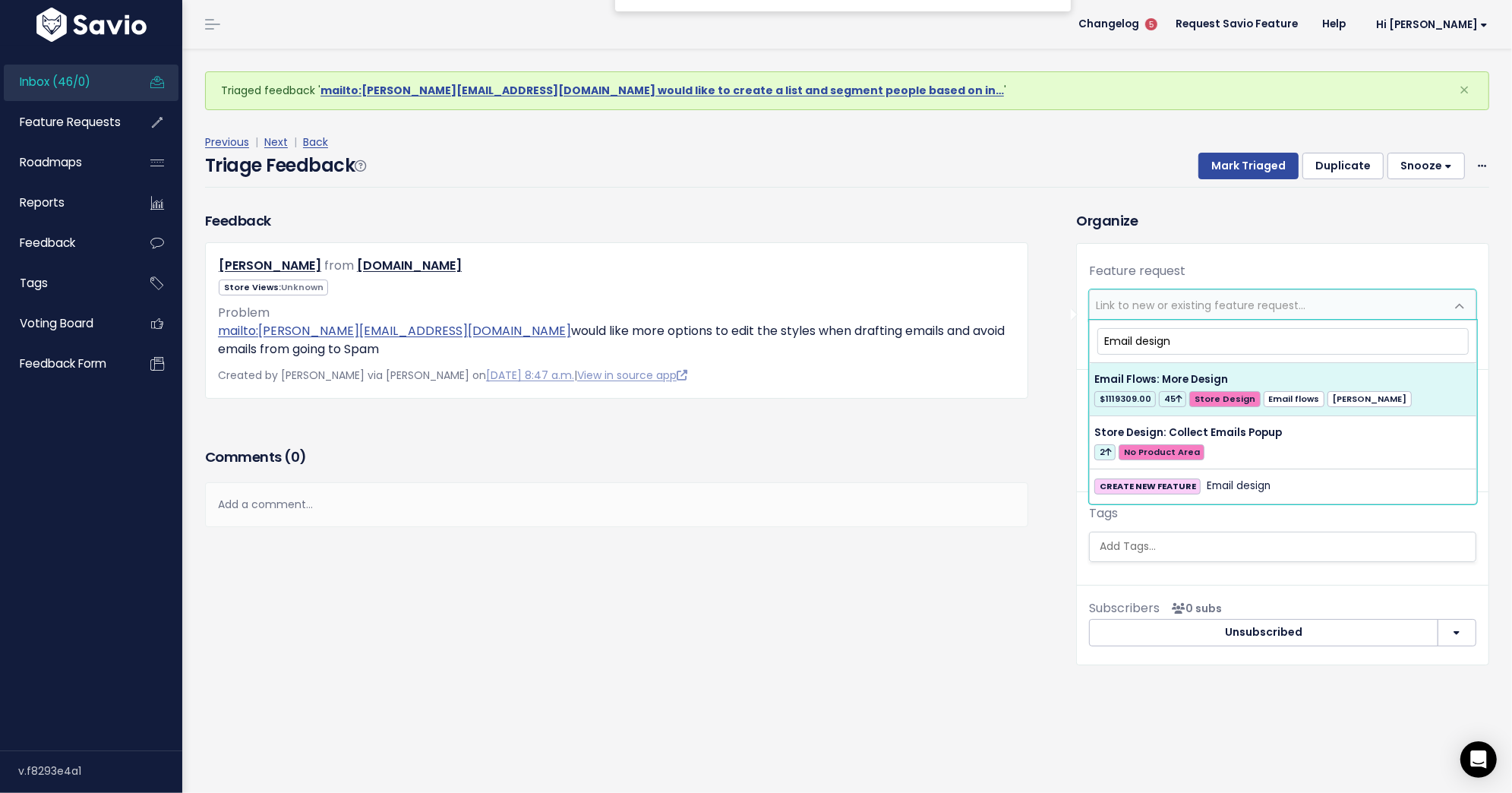
type input "Email design"
select select "34117"
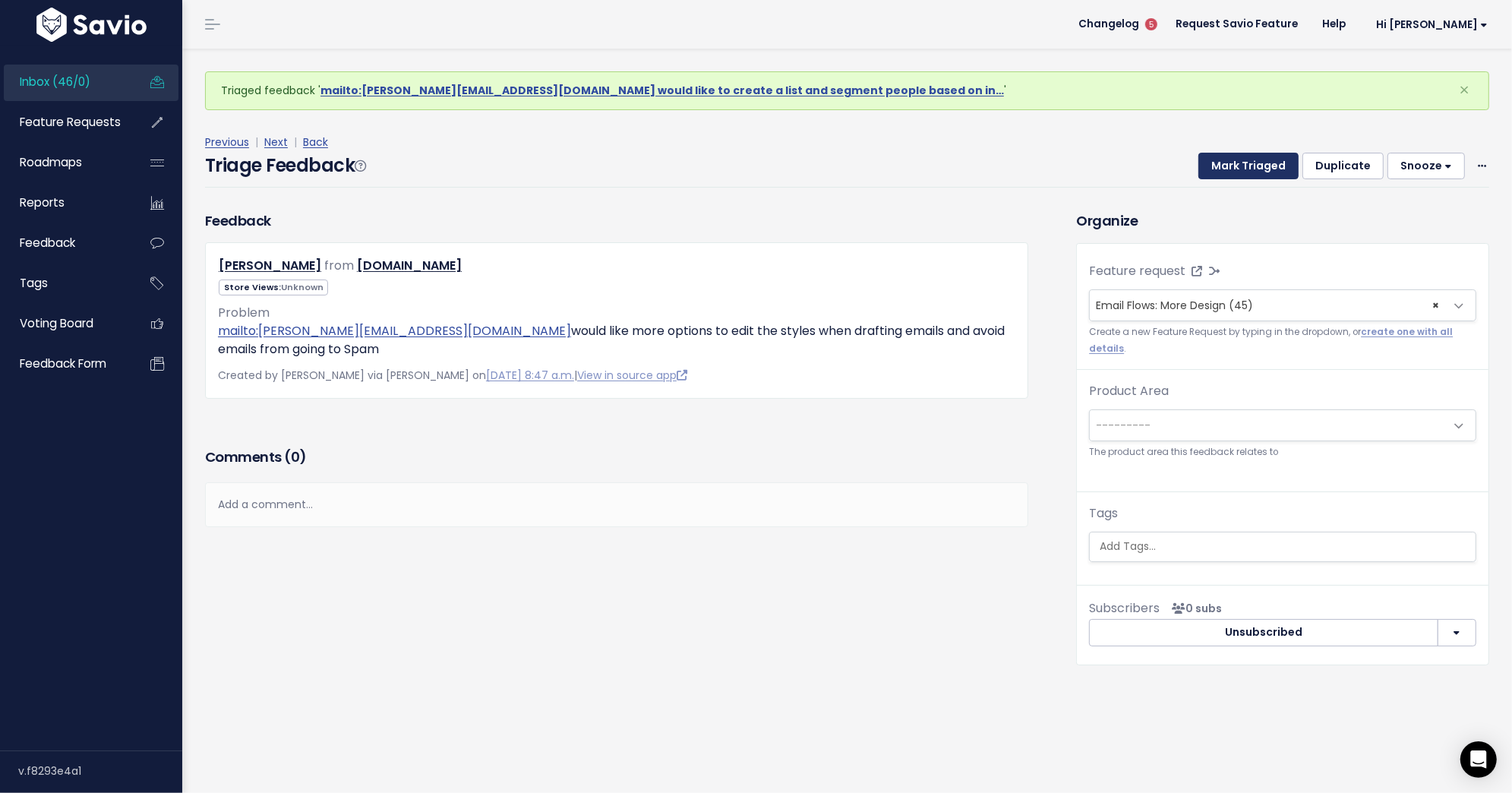
click at [1267, 170] on button "Mark Triaged" at bounding box center [1248, 166] width 100 height 27
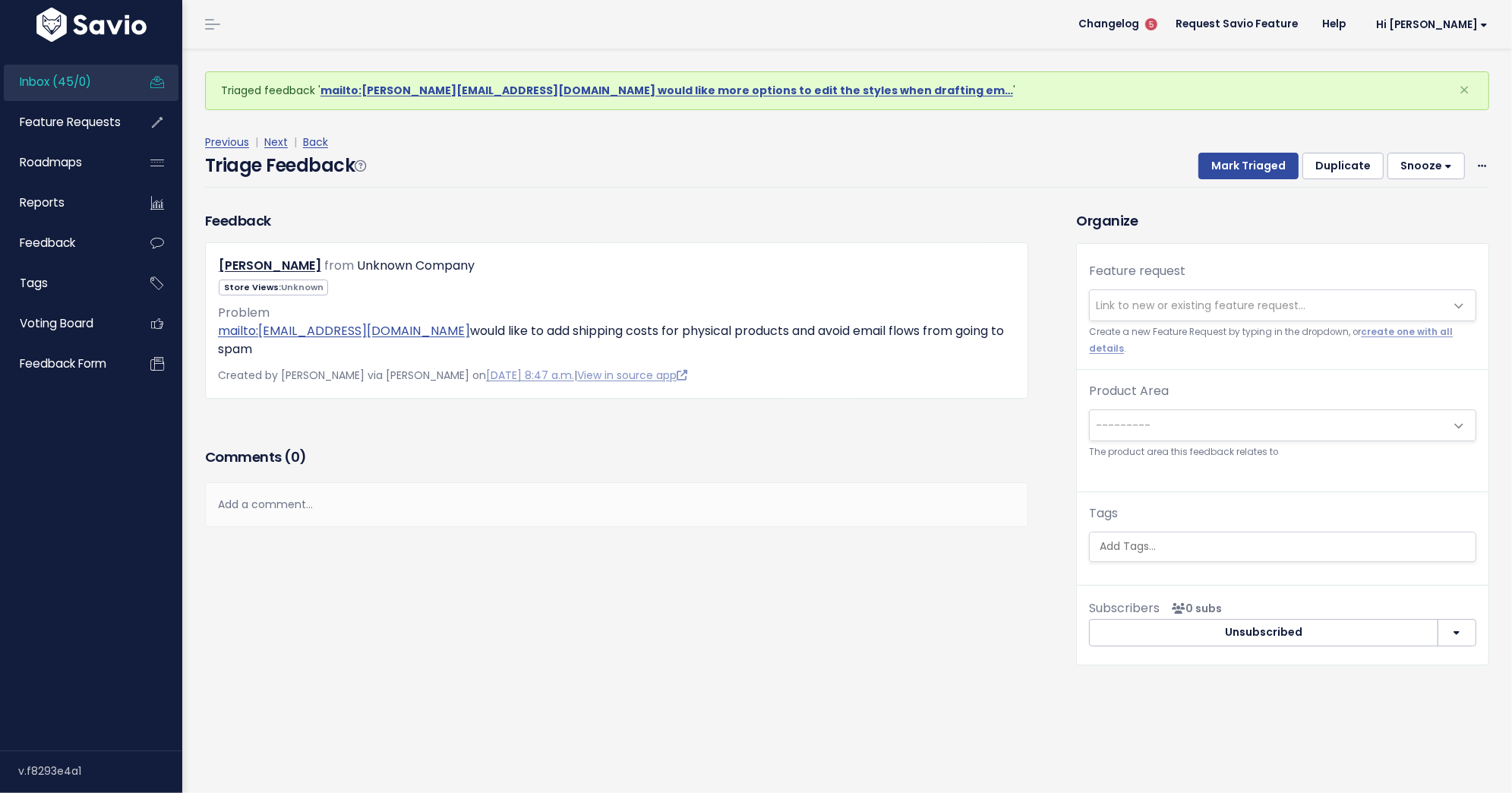
click at [1280, 304] on span "Link to new or existing feature request..." at bounding box center [1201, 305] width 210 height 15
click at [1293, 259] on div "Feature request --------- Link to new or existing feature request... Create a n…" at bounding box center [1282, 418] width 412 height 348
click at [1343, 166] on button "Duplicate" at bounding box center [1343, 166] width 82 height 27
click at [1261, 307] on span "Link to new or existing feature request..." at bounding box center [1201, 305] width 210 height 15
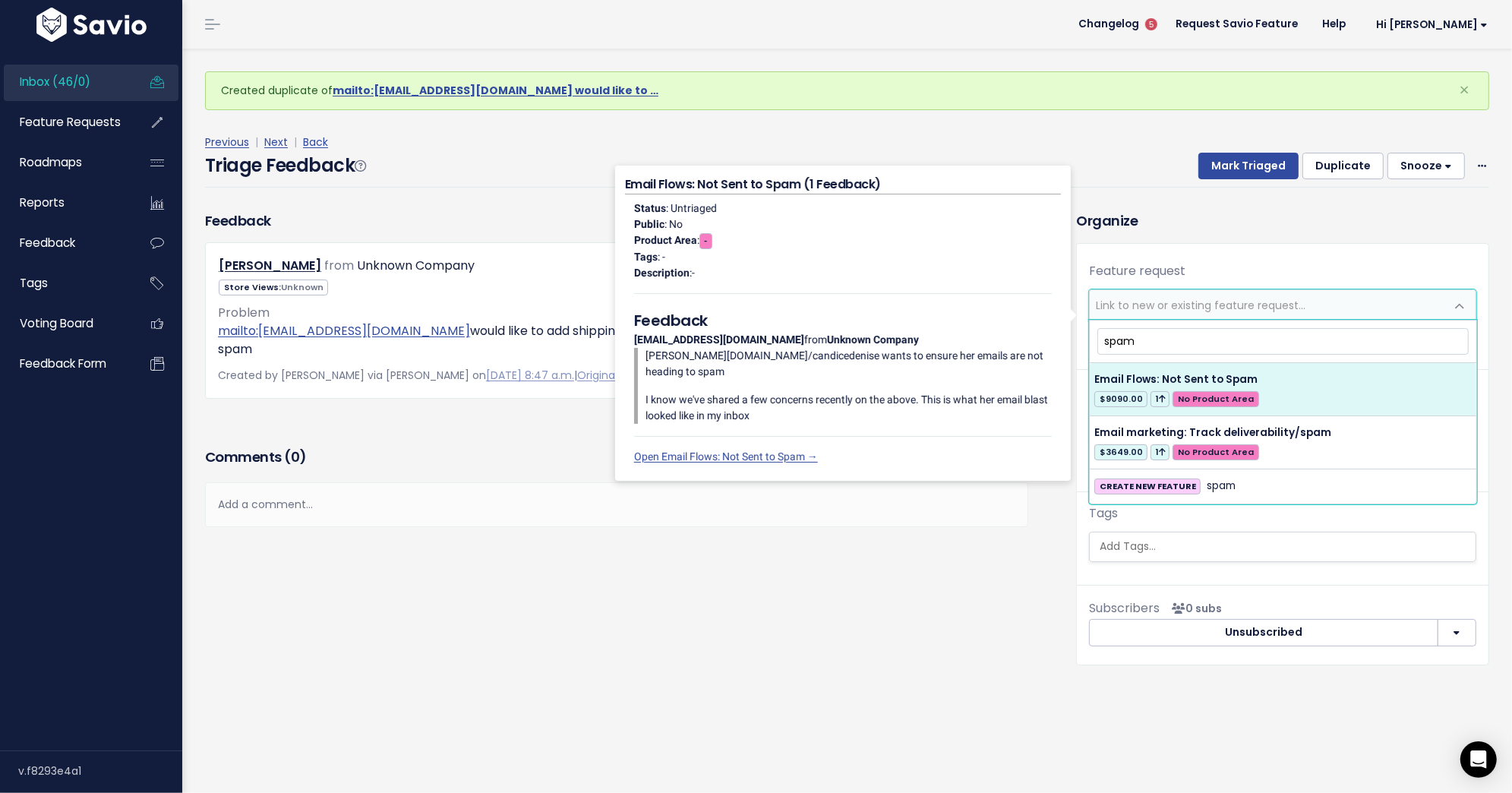
type input "spam"
select select "57143"
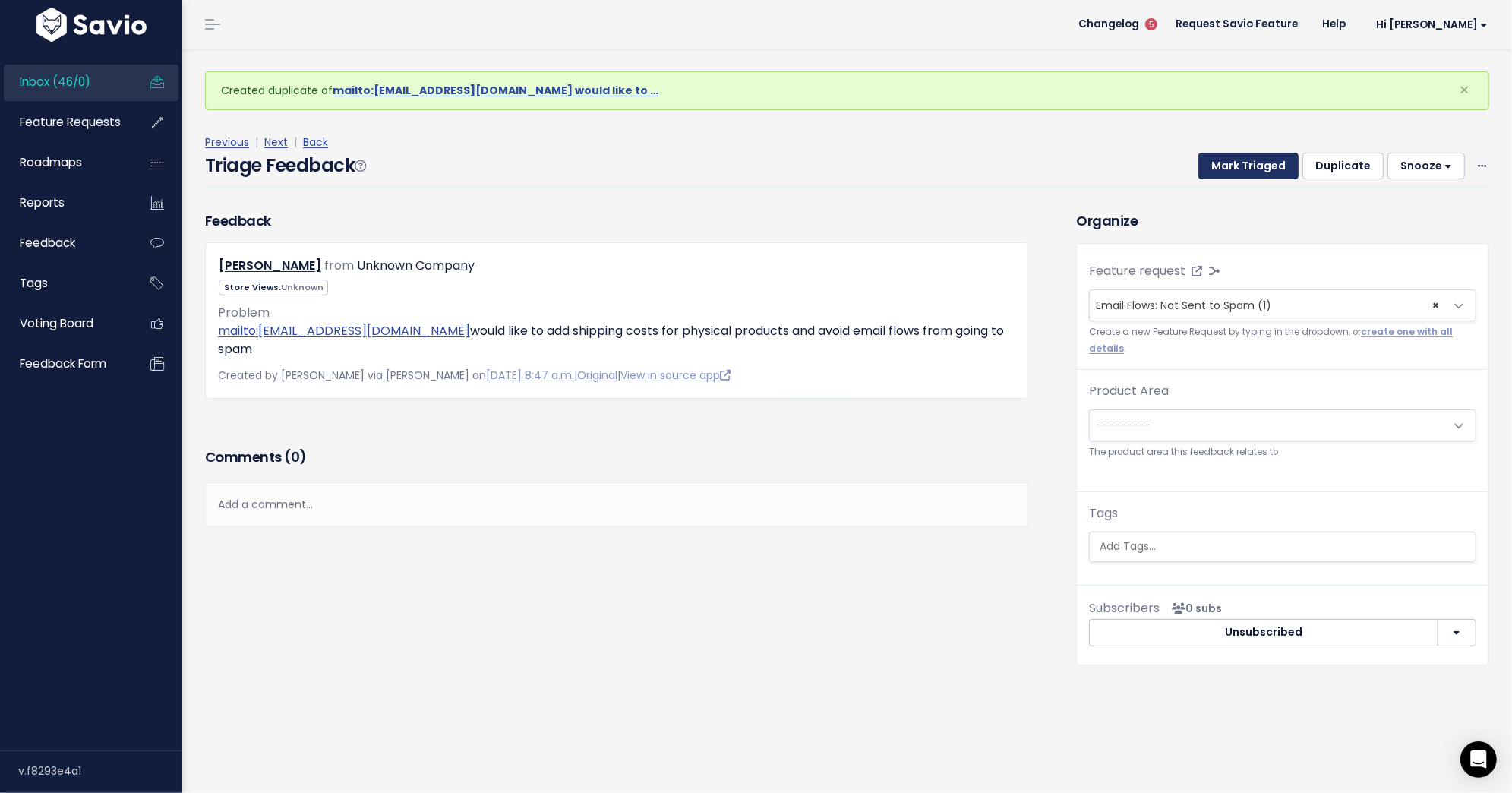
click at [1255, 166] on button "Mark Triaged" at bounding box center [1248, 166] width 100 height 27
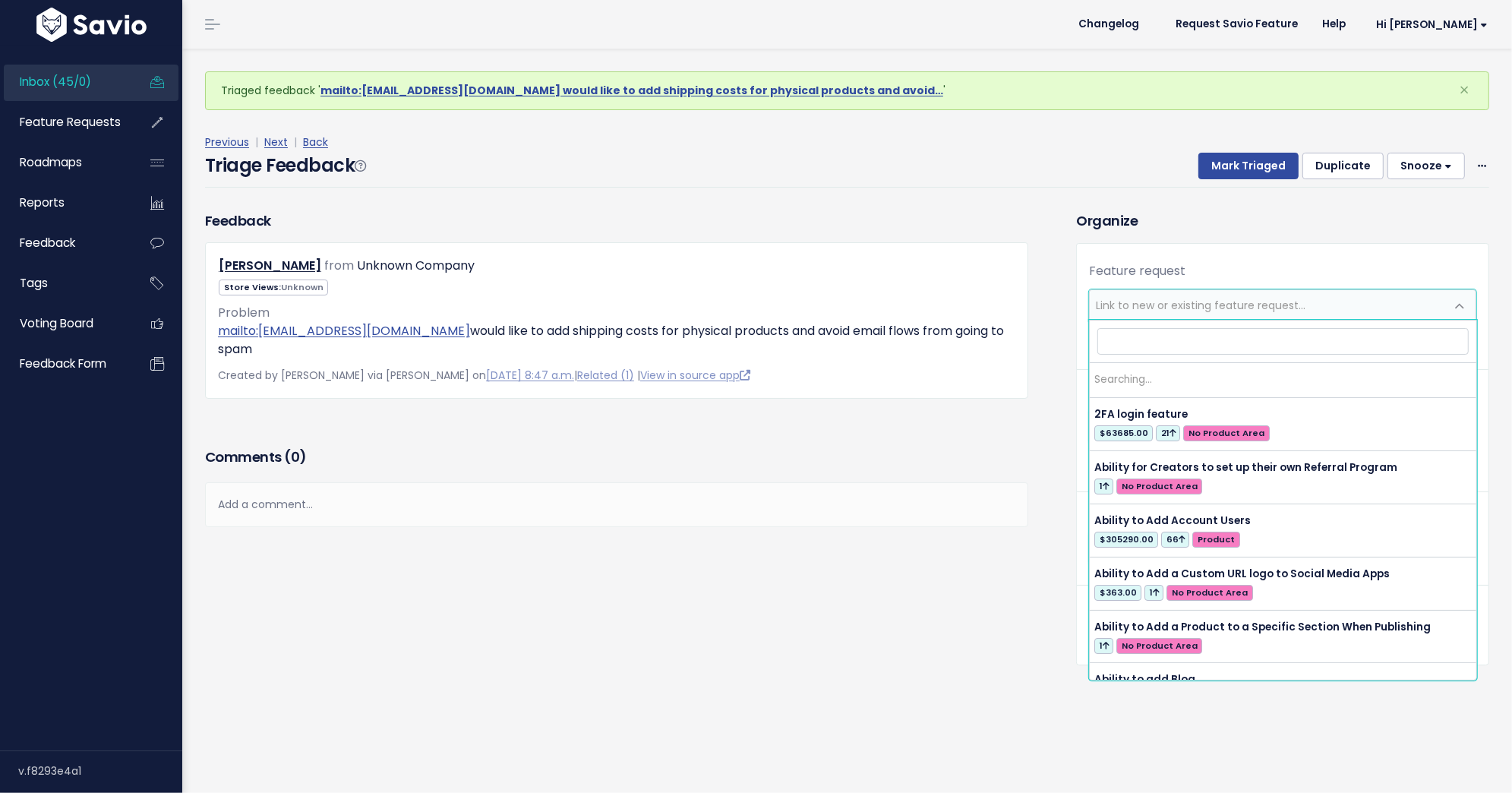
click at [1242, 309] on span "Link to new or existing feature request..." at bounding box center [1201, 305] width 210 height 15
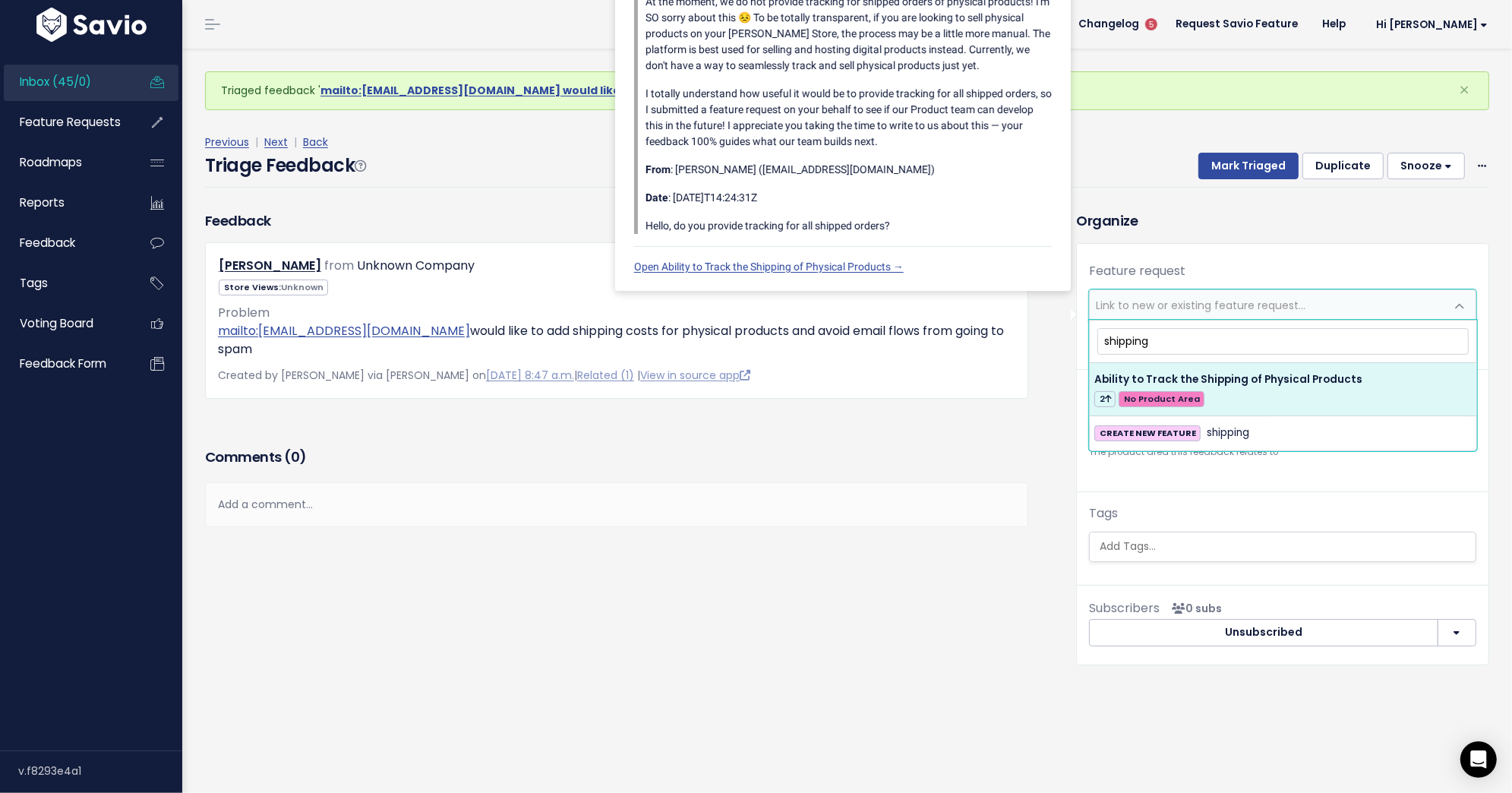
type input "shipping"
select select "60831"
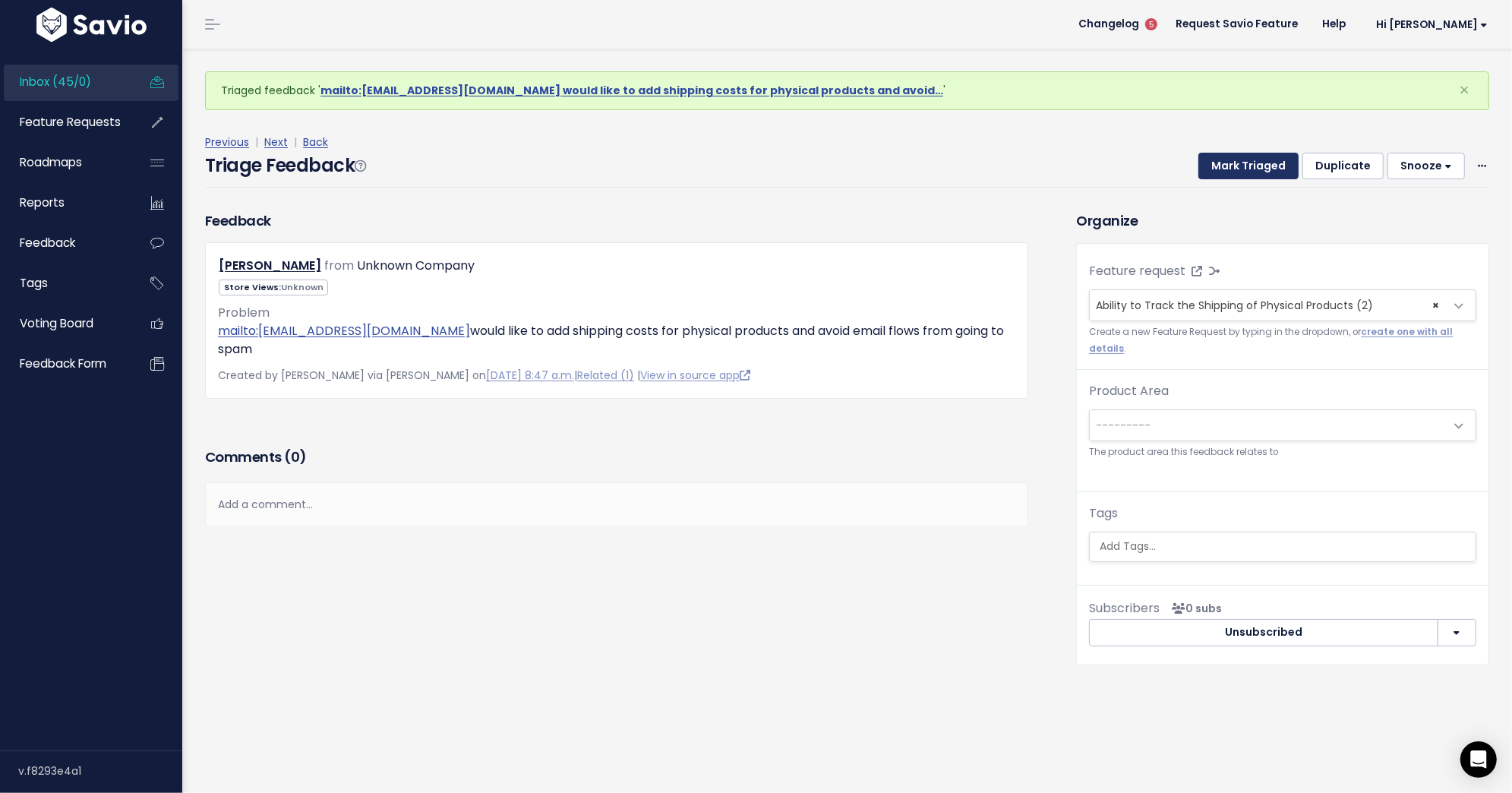
click at [1246, 163] on button "Mark Triaged" at bounding box center [1248, 166] width 100 height 27
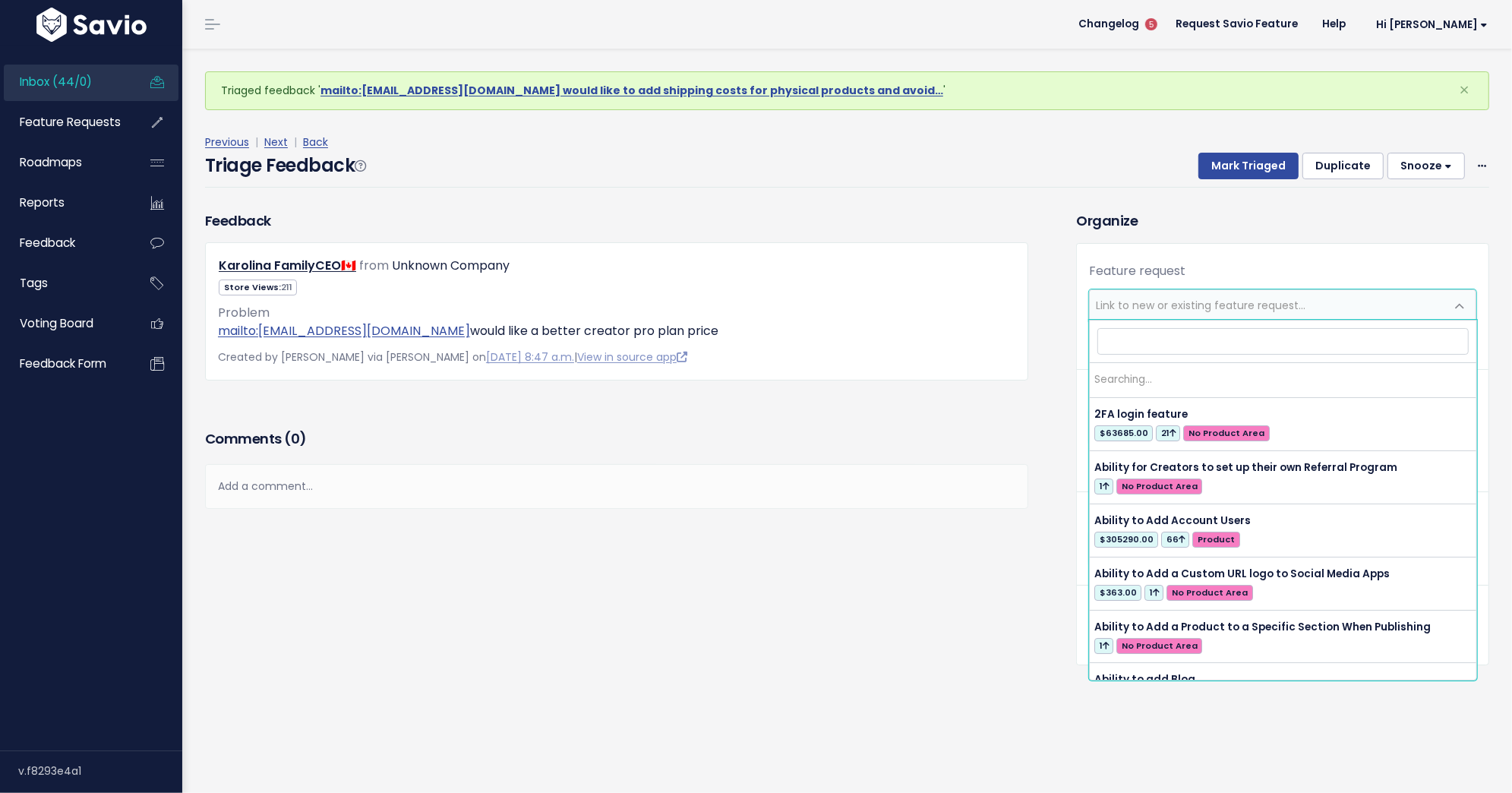
click at [1234, 307] on span "Link to new or existing feature request..." at bounding box center [1201, 305] width 210 height 15
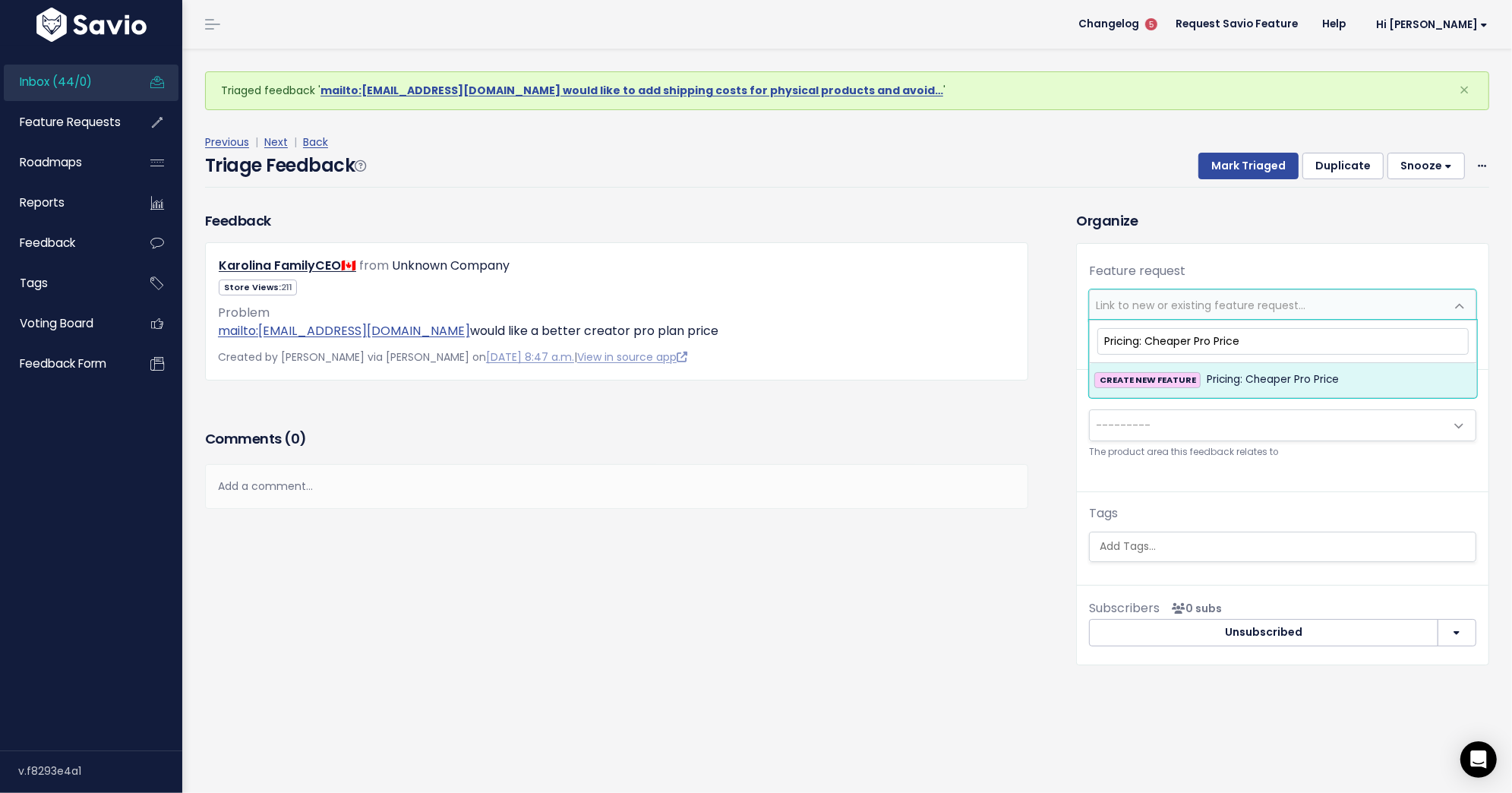
type input "Pricing: Cheaper Pro Price"
click at [1303, 373] on span "Pricing: Cheaper Pro Price" at bounding box center [1272, 379] width 132 height 18
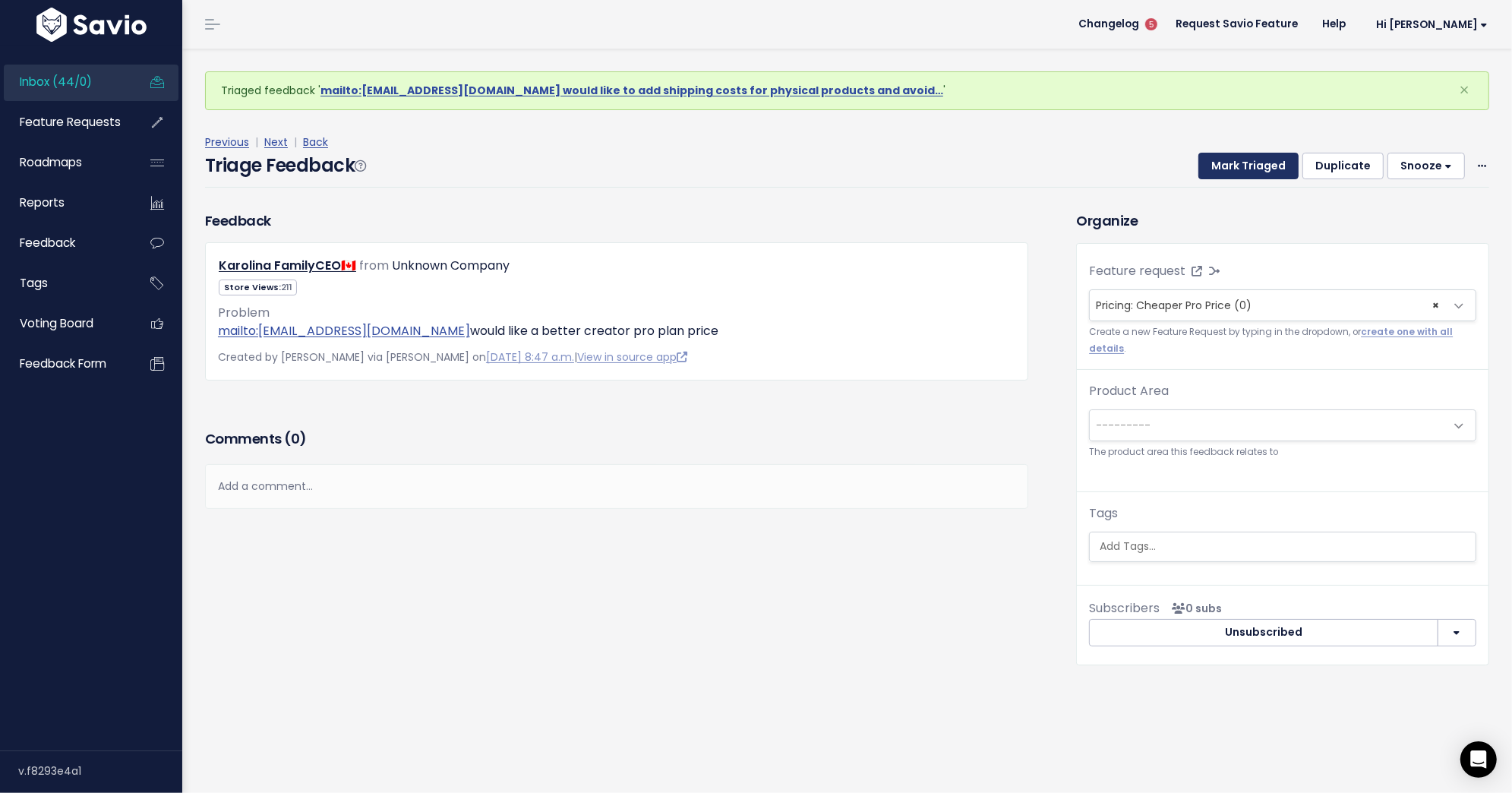
click at [1255, 166] on button "Mark Triaged" at bounding box center [1248, 166] width 100 height 27
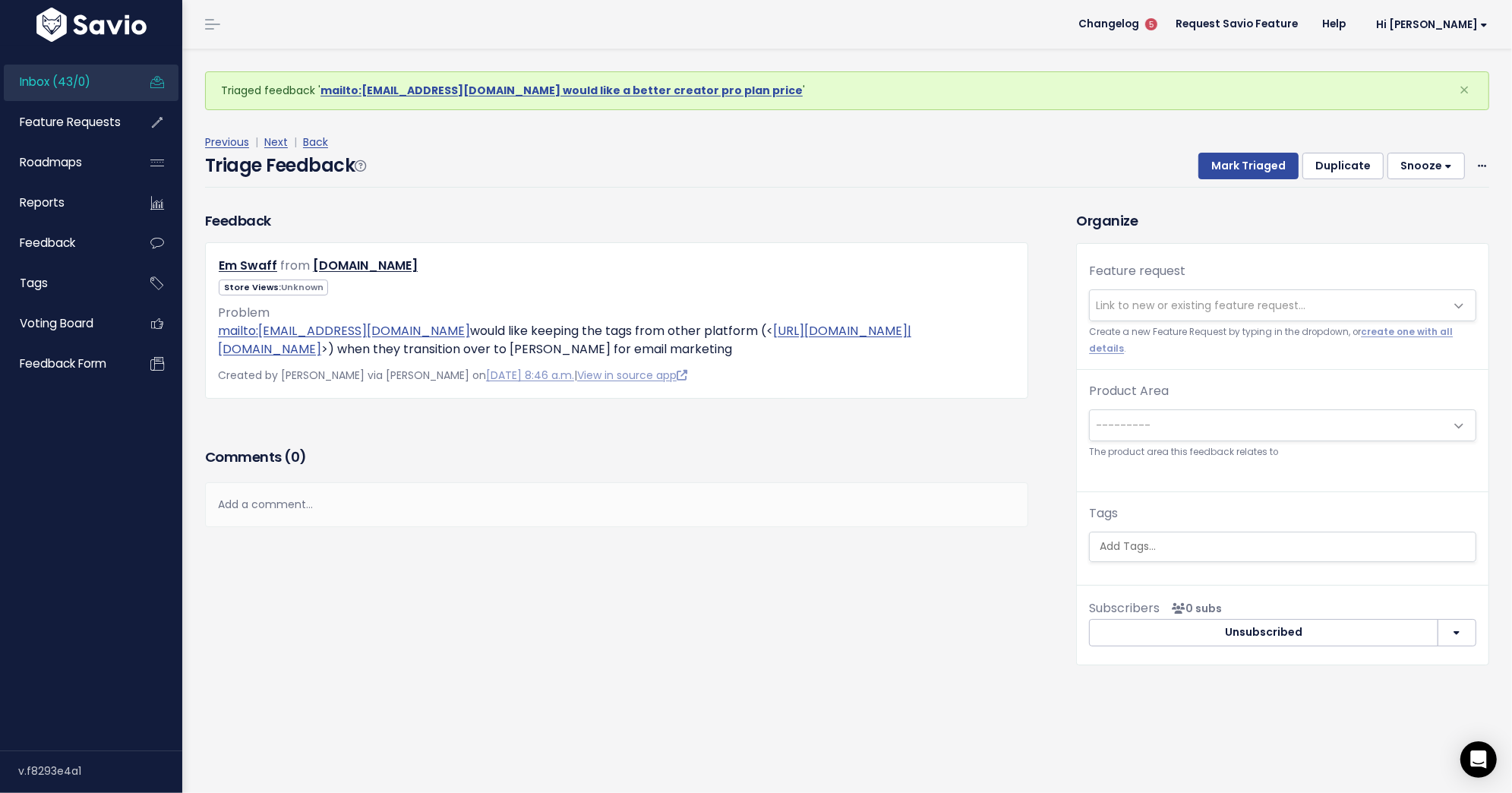
click at [1221, 300] on span "Link to new or existing feature request..." at bounding box center [1201, 305] width 210 height 15
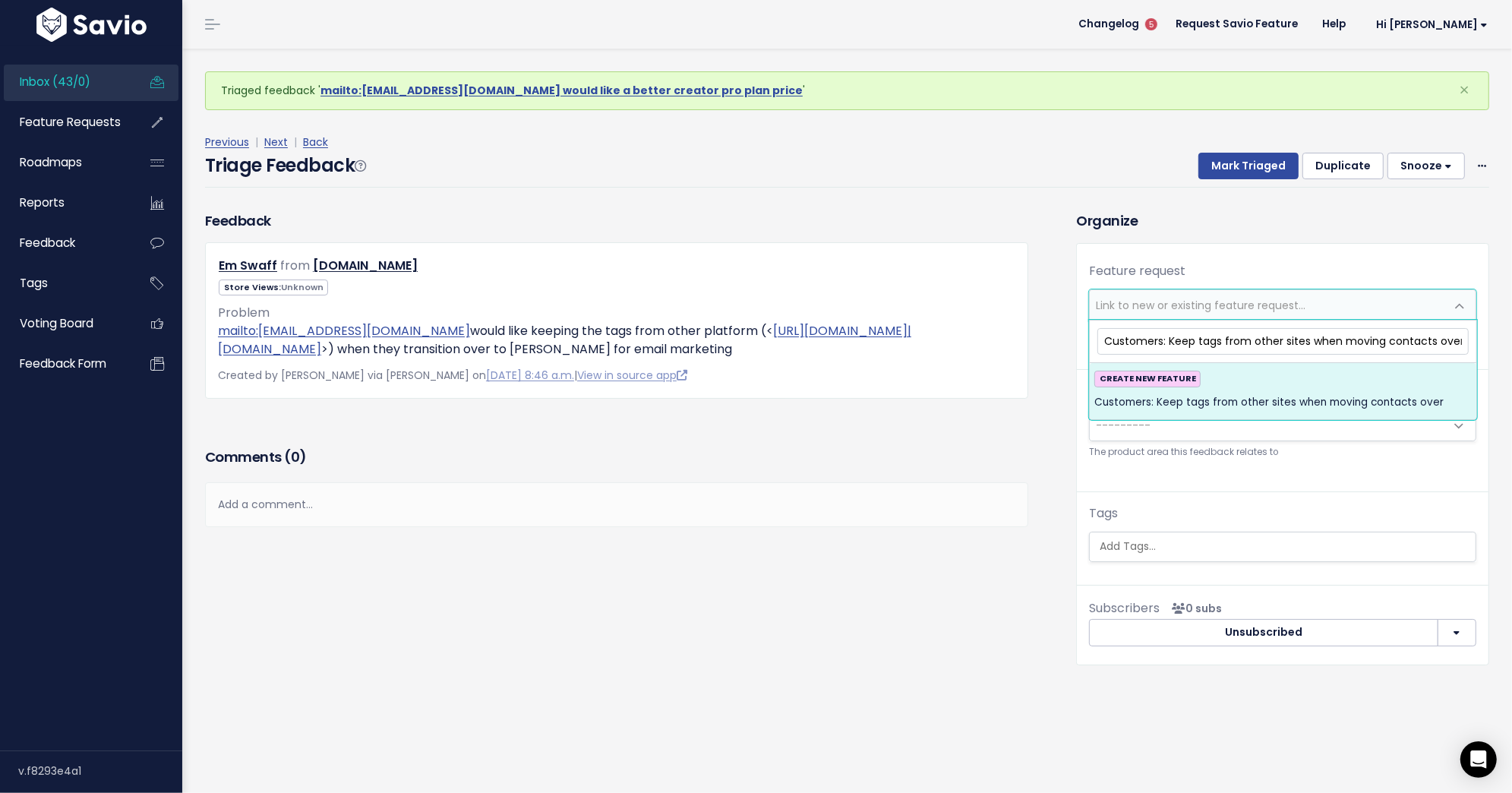
type input "Customers: Keep tags from other sites when moving contacts over"
click at [1271, 387] on div "CREATE NEW FEATURE Customers: Keep tags from other sites when moving contacts o…" at bounding box center [1282, 391] width 378 height 41
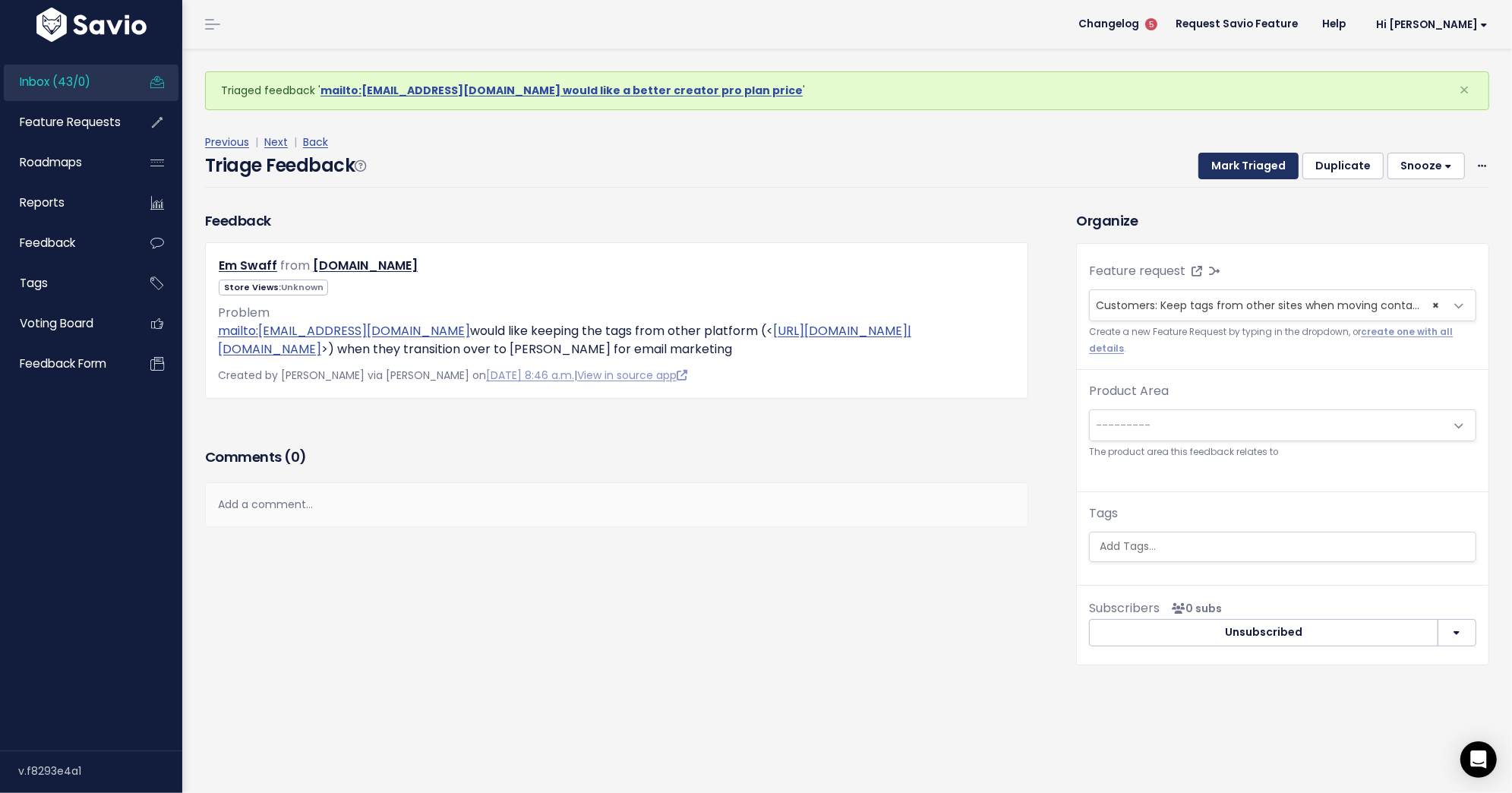
click at [1263, 165] on button "Mark Triaged" at bounding box center [1248, 166] width 100 height 27
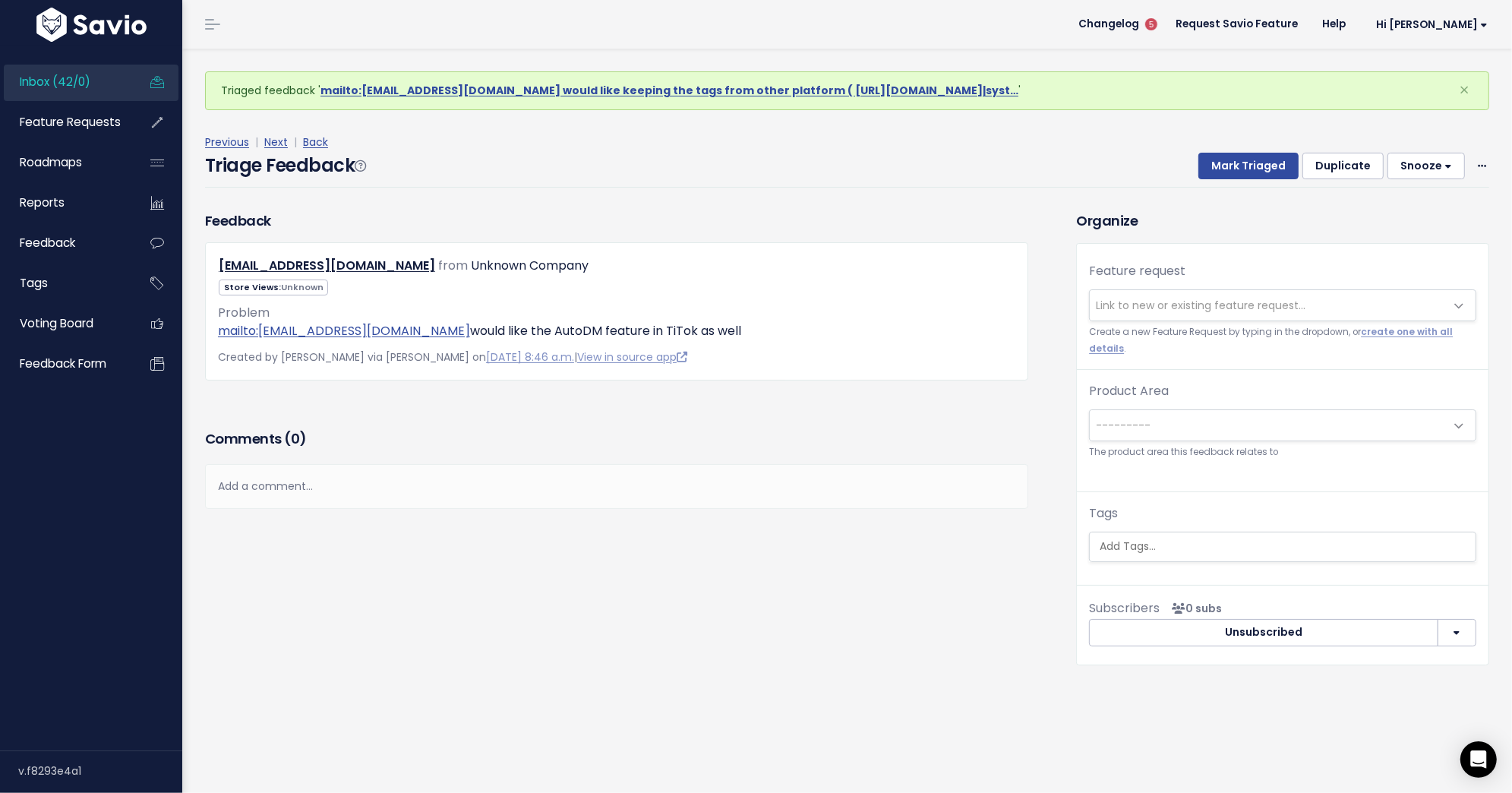
click at [1274, 292] on span "Link to new or existing feature request..." at bounding box center [1267, 305] width 355 height 30
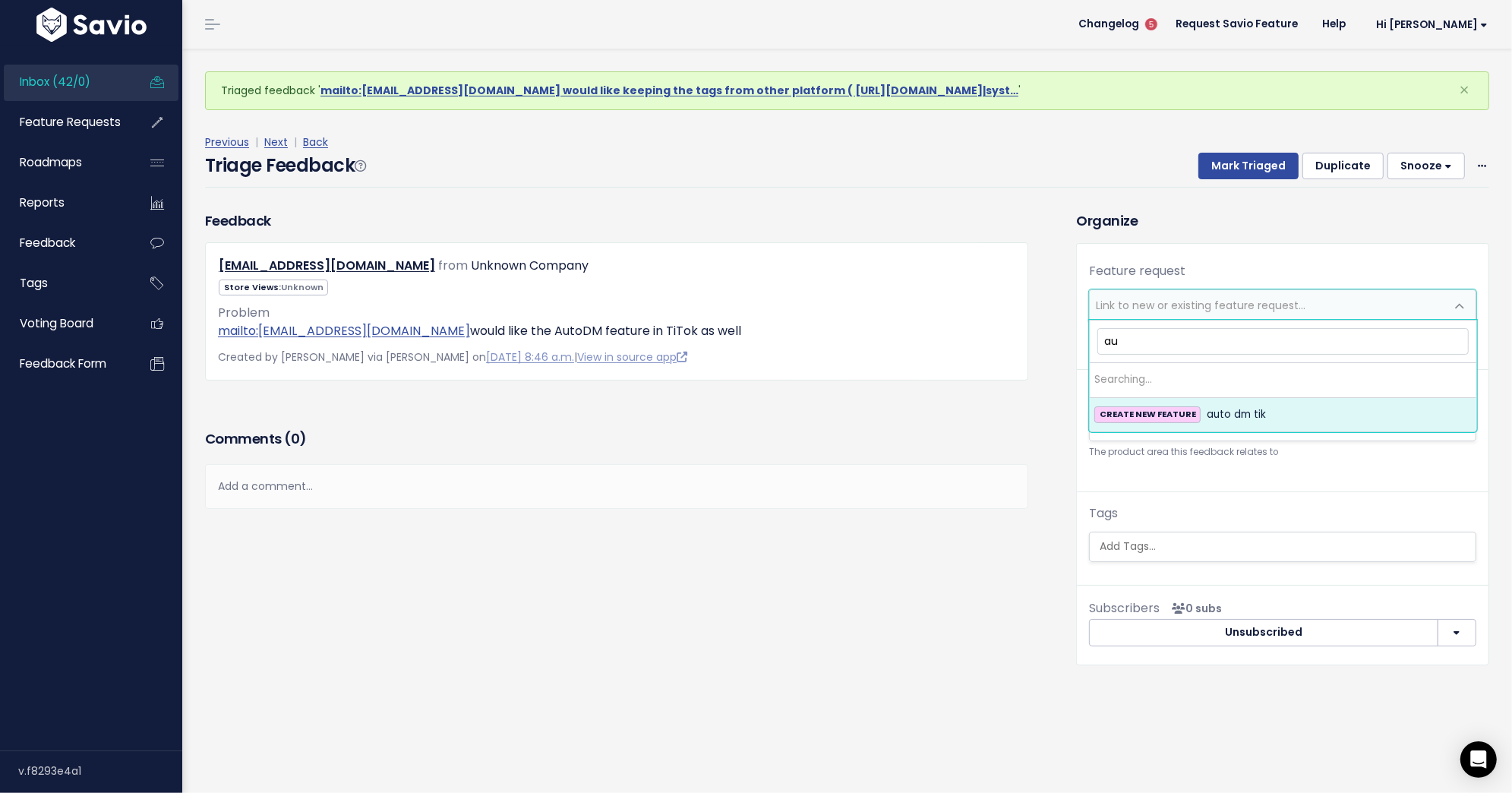
type input "a"
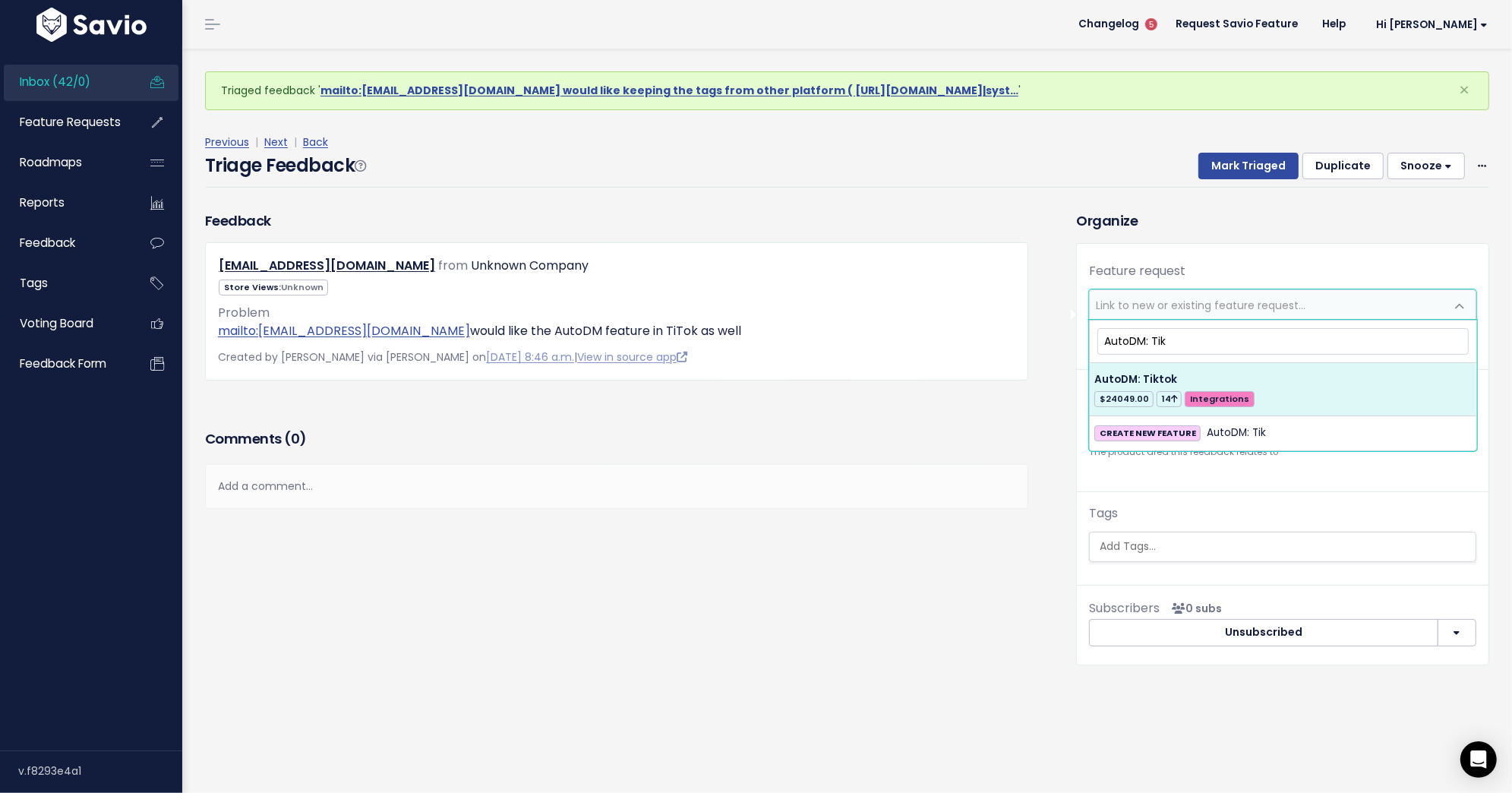
type input "AutoDM: Tik"
select select "55526"
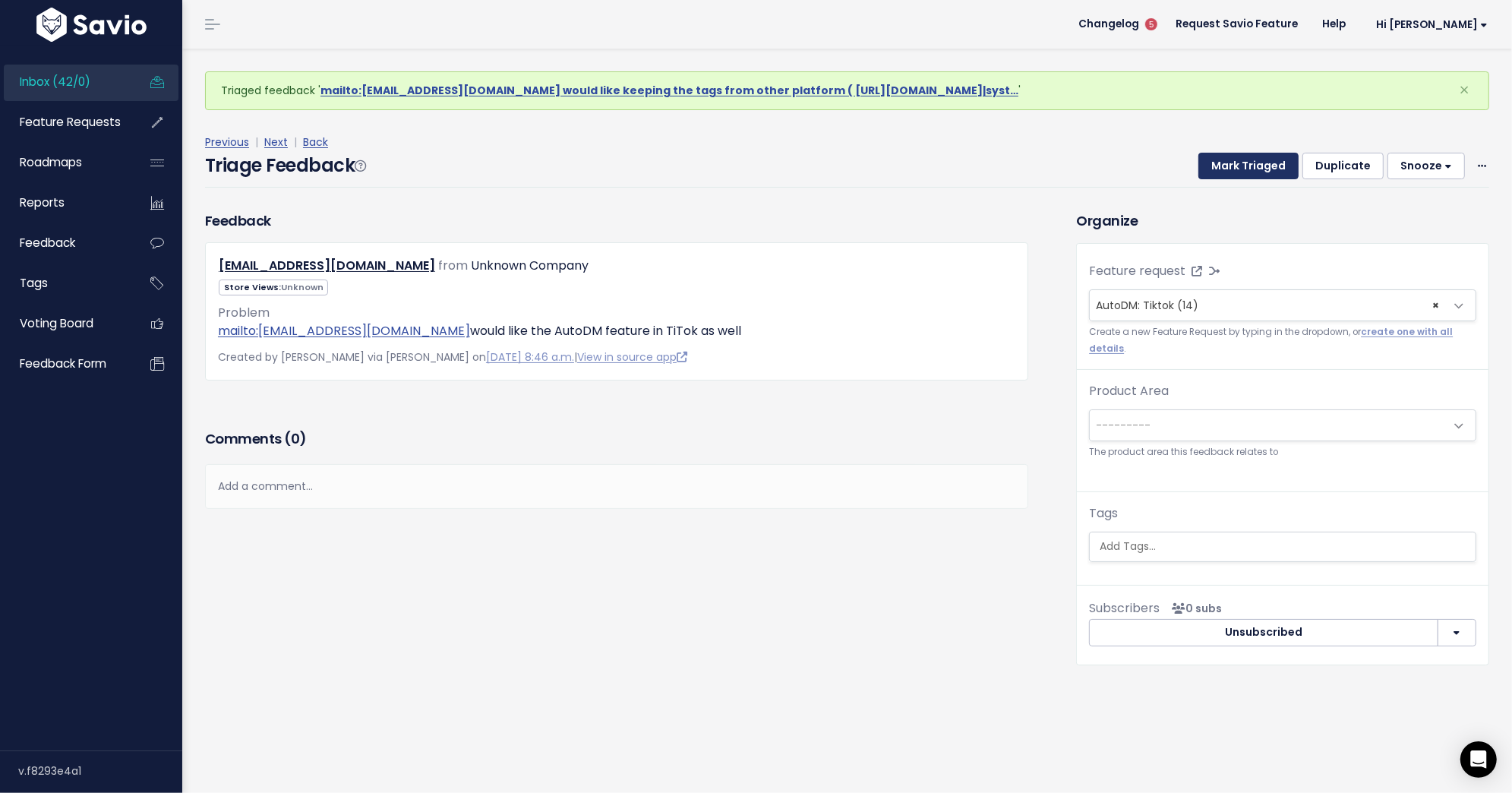
click at [1249, 166] on button "Mark Triaged" at bounding box center [1248, 166] width 100 height 27
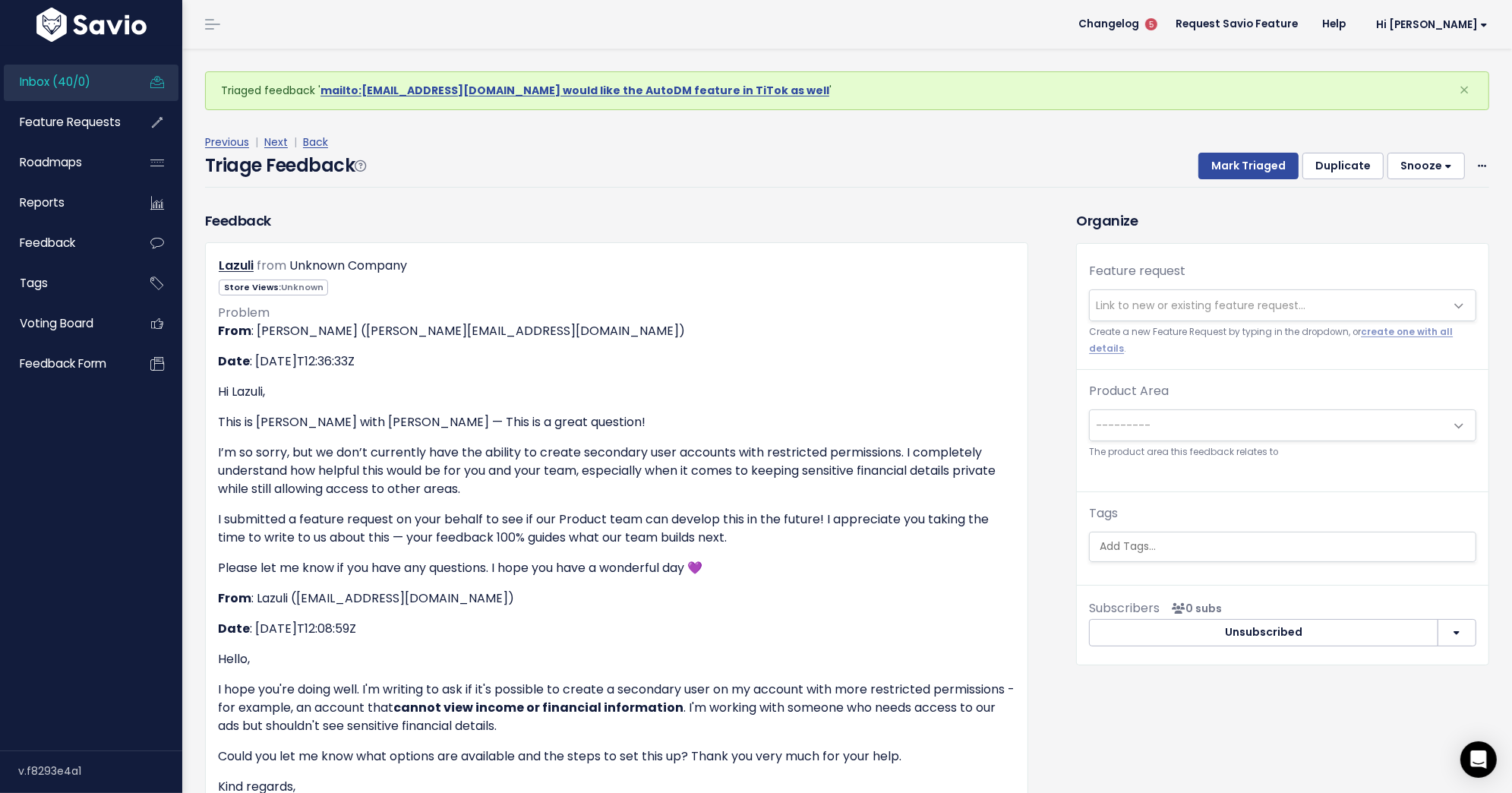
click at [1191, 315] on span "Link to new or existing feature request..." at bounding box center [1267, 305] width 355 height 30
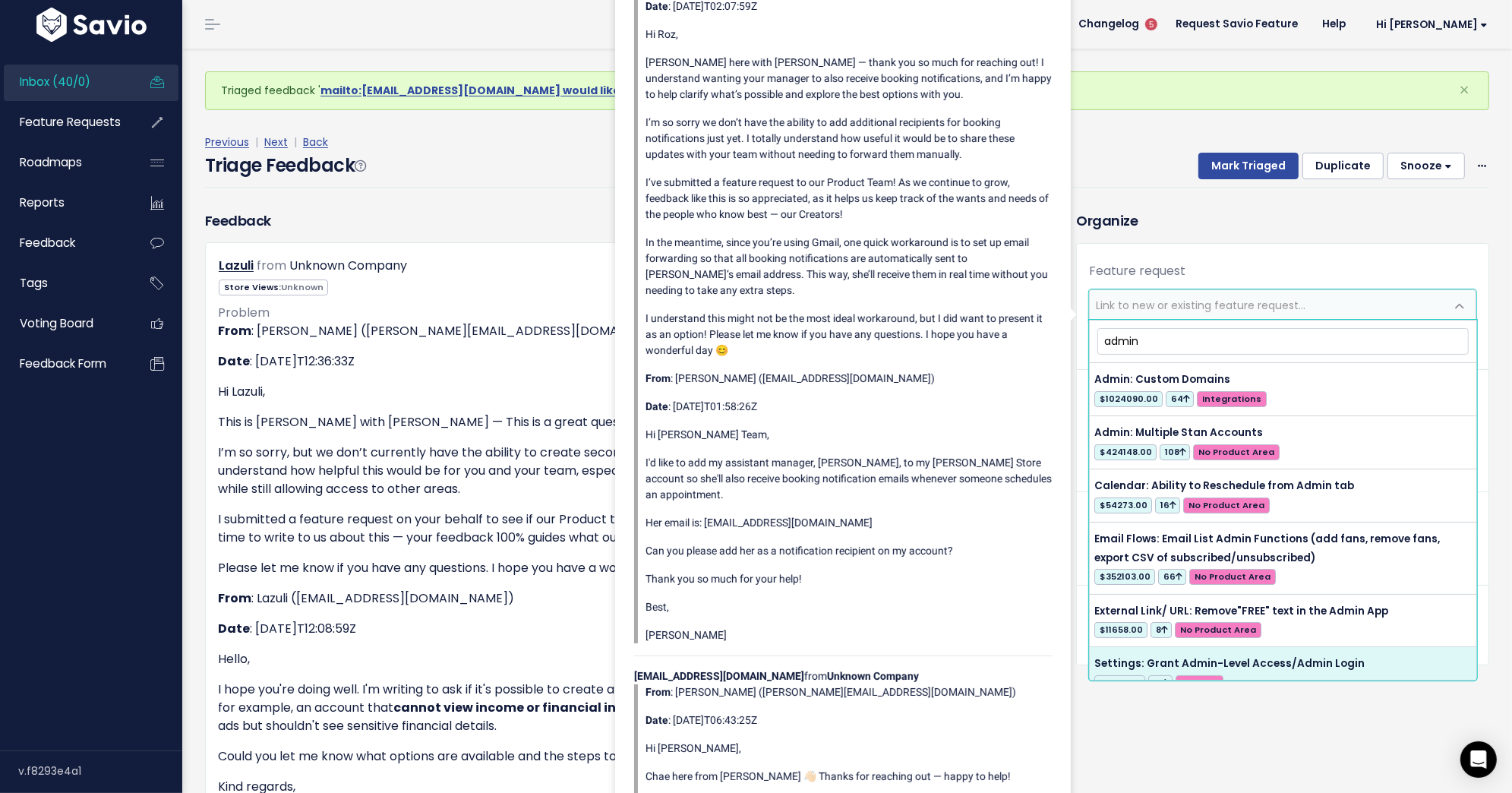
type input "admin"
select select "57893"
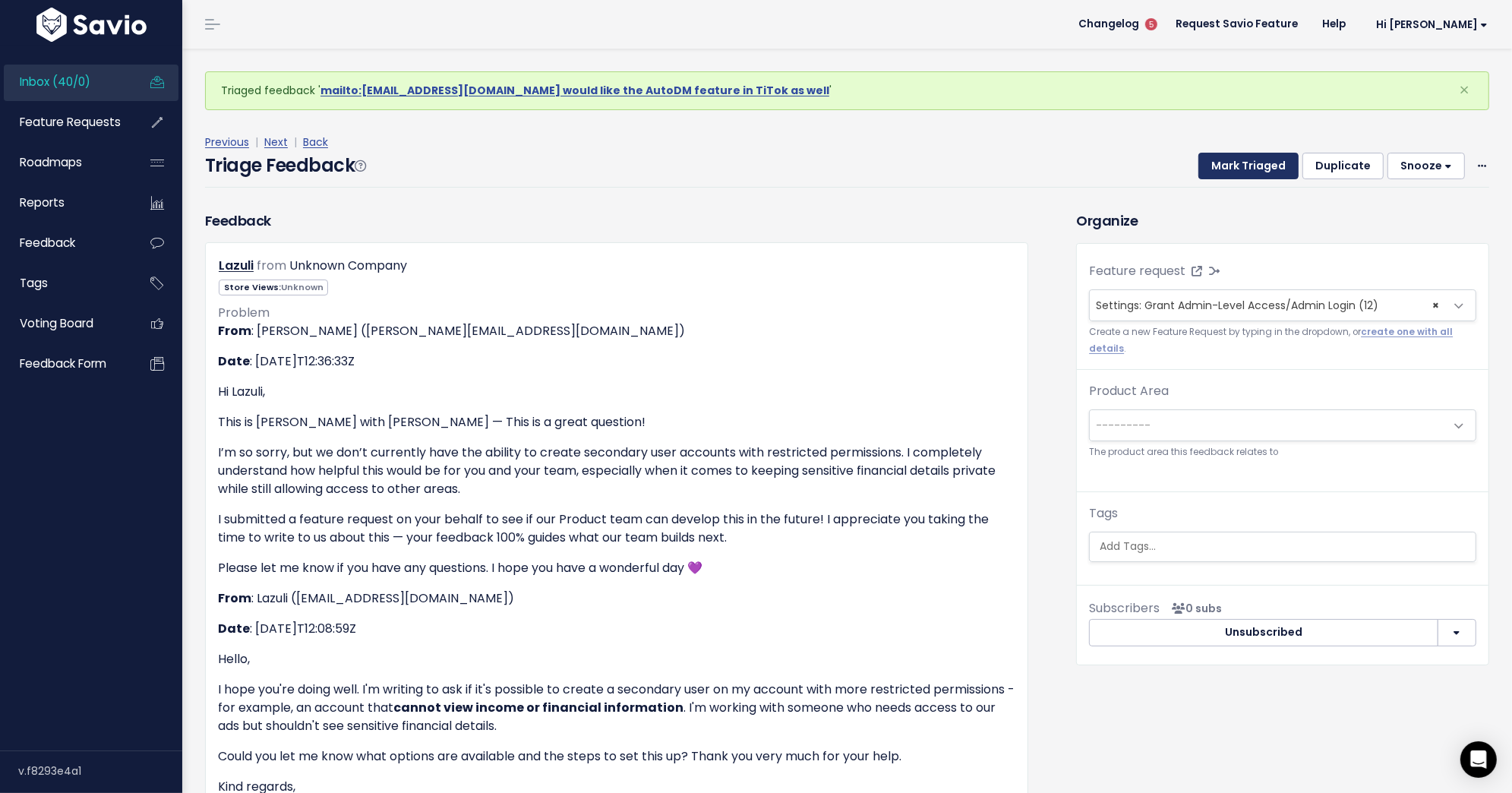
click at [1263, 157] on button "Mark Triaged" at bounding box center [1248, 166] width 100 height 27
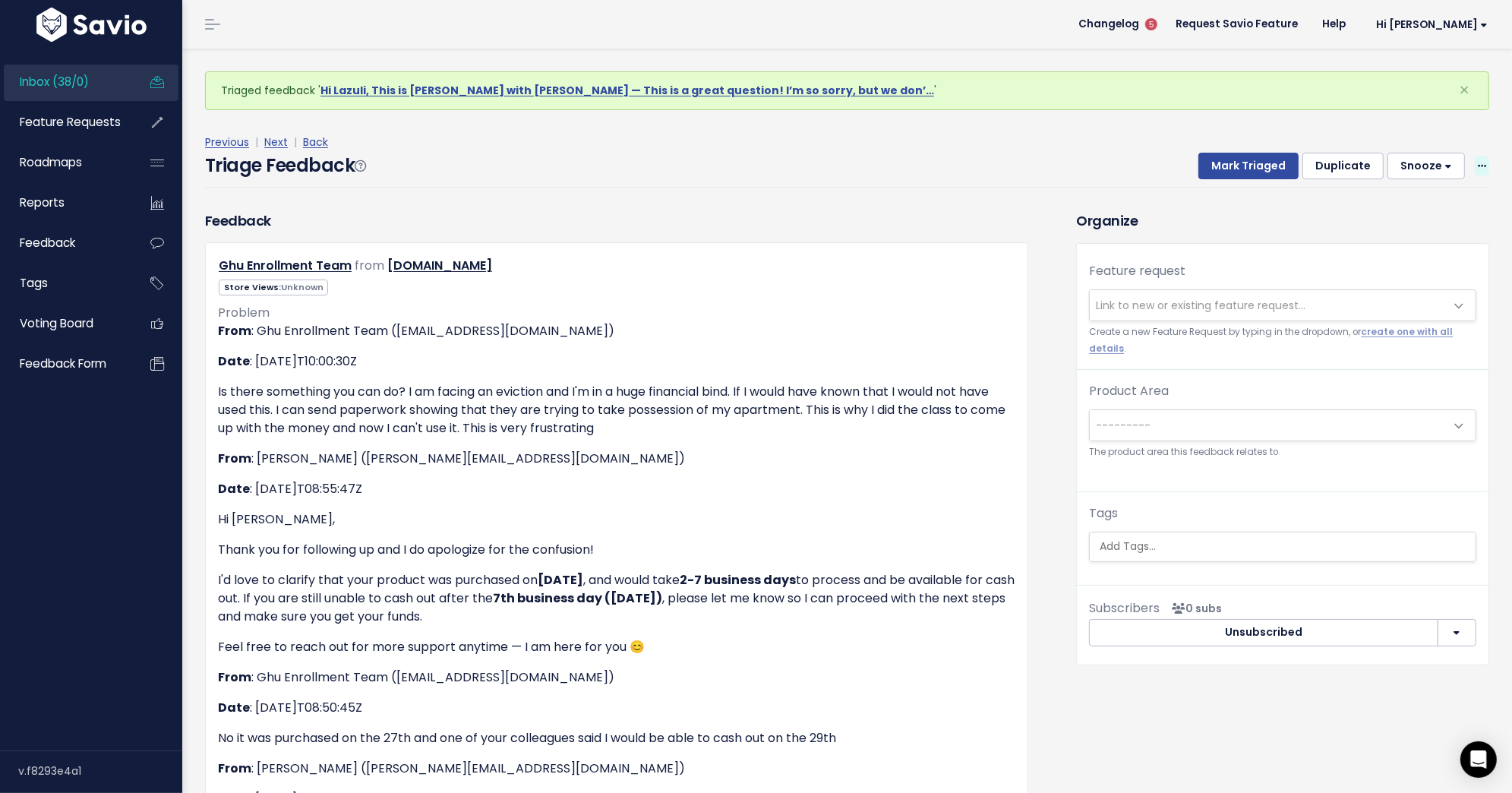
click at [1474, 165] on div "Mark Triaged Duplicate [GEOGRAPHIC_DATA] 1 day 3 days 7 days 14 days Edit Delete" at bounding box center [1334, 166] width 309 height 27
click at [1479, 171] on span at bounding box center [1482, 165] width 14 height 19
click at [1409, 240] on link "Delete" at bounding box center [1421, 237] width 109 height 30
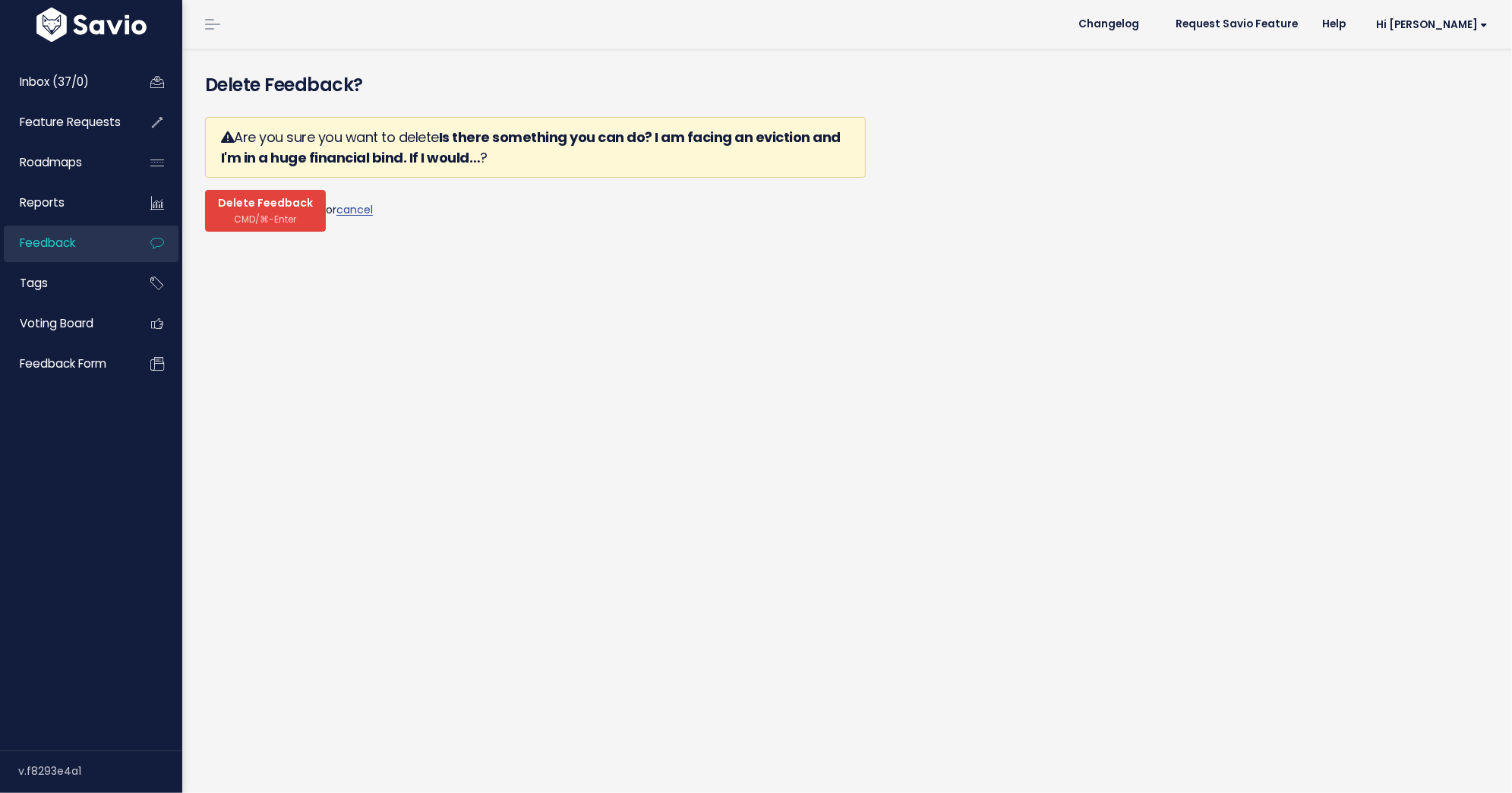
click at [251, 214] on span "CMD/⌘-Enter" at bounding box center [265, 219] width 62 height 12
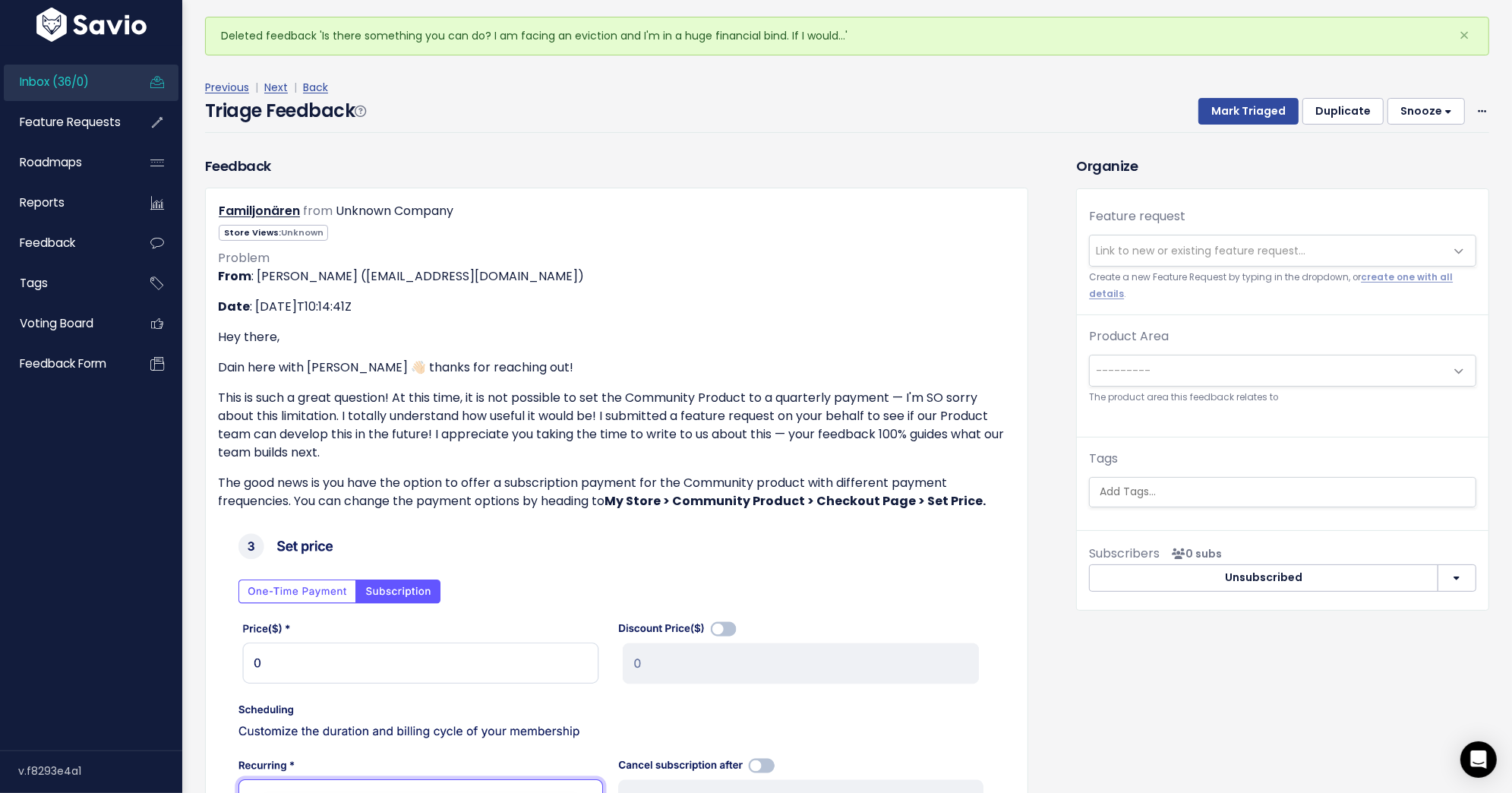
scroll to position [65, 0]
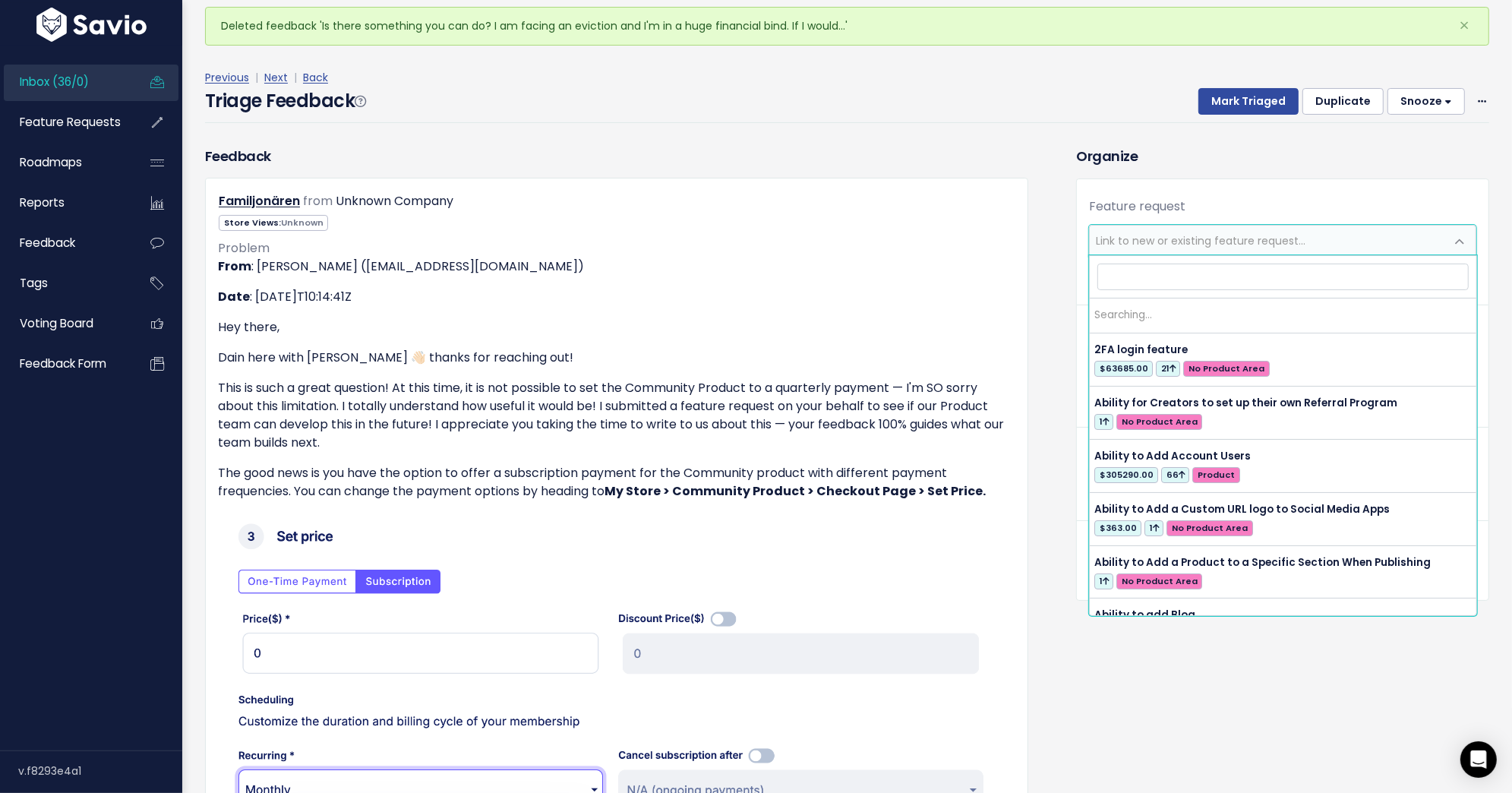
click at [1116, 239] on span "Link to new or existing feature request..." at bounding box center [1201, 240] width 210 height 15
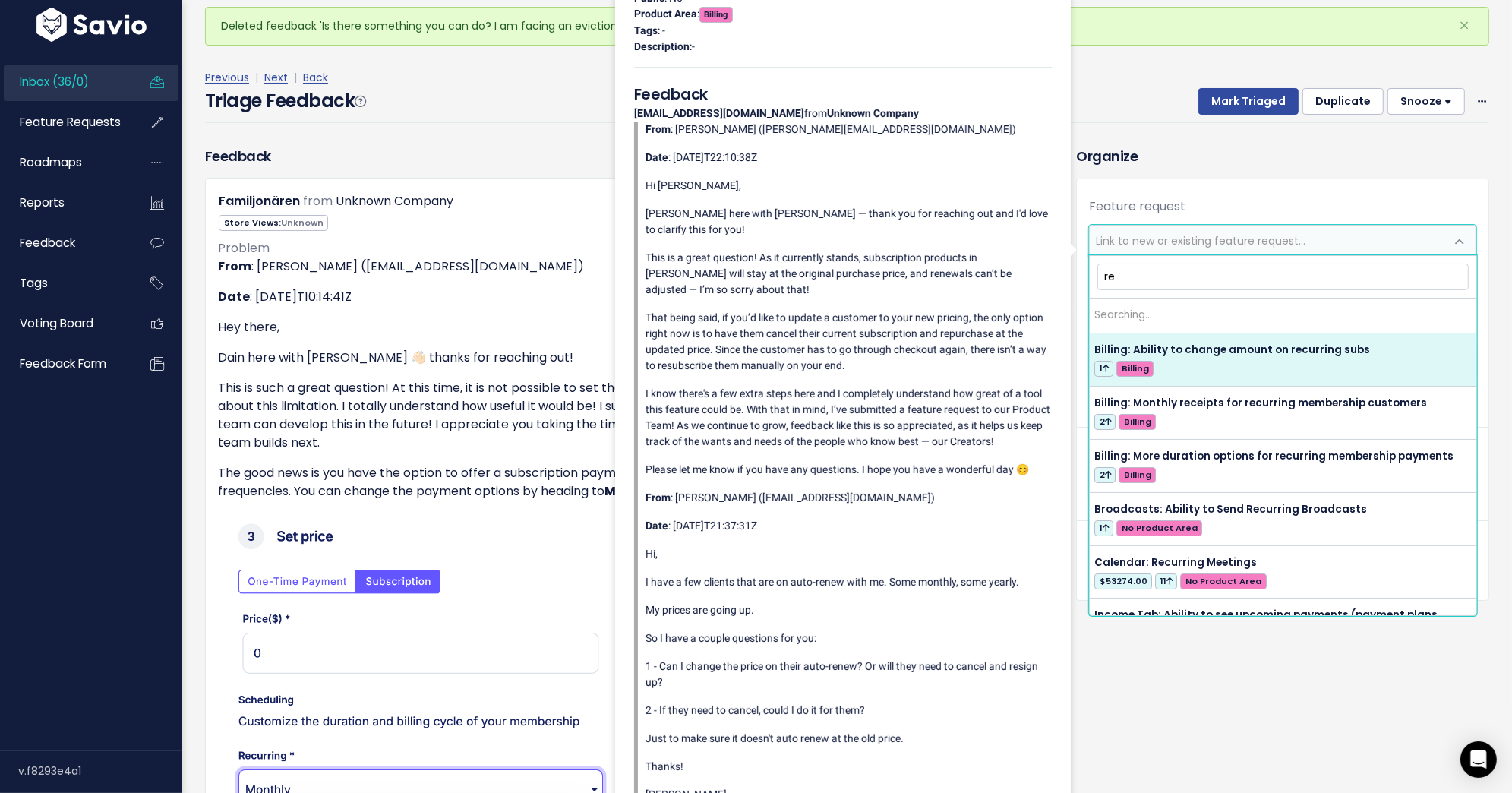
type input "r"
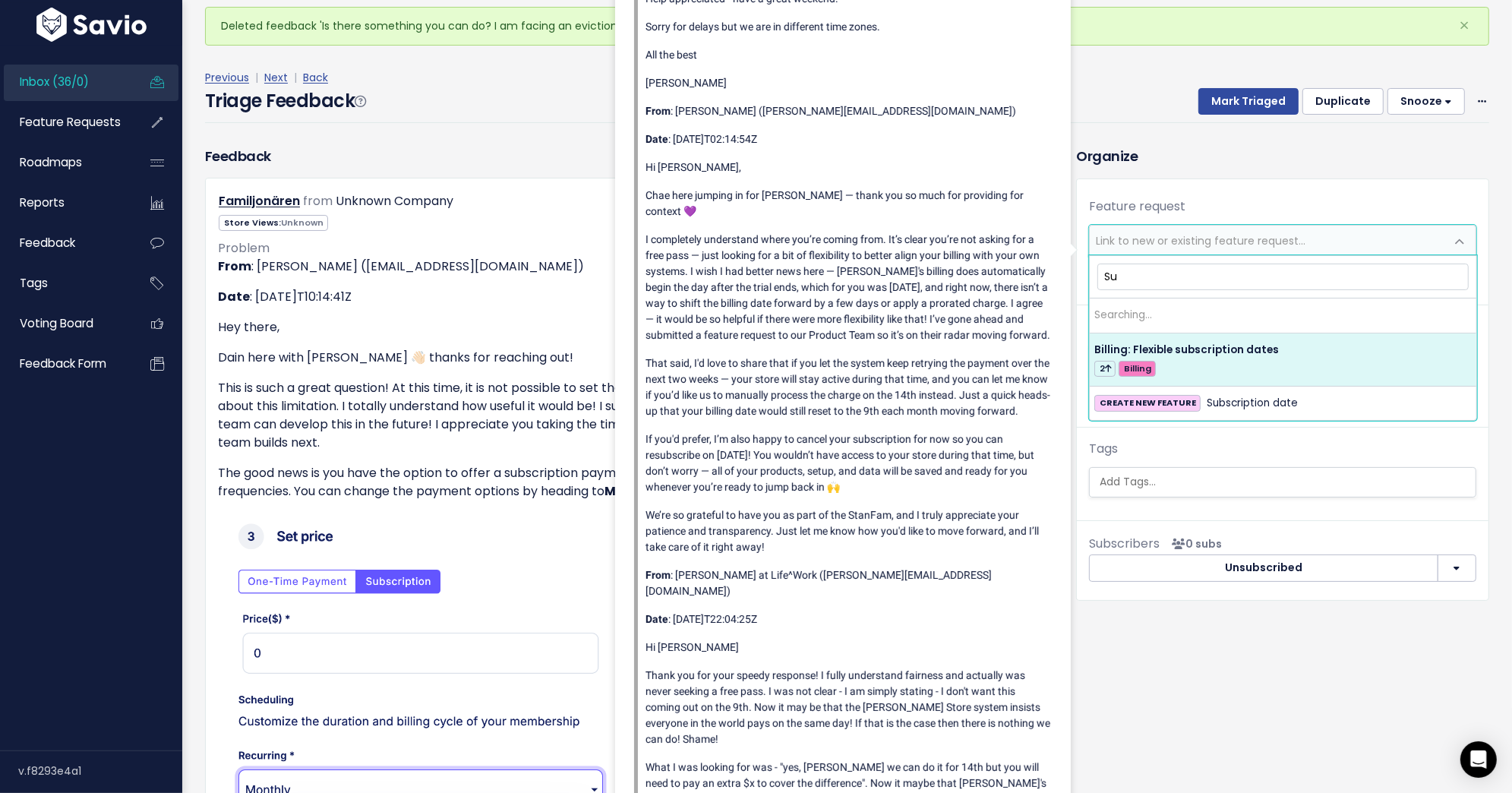
type input "S"
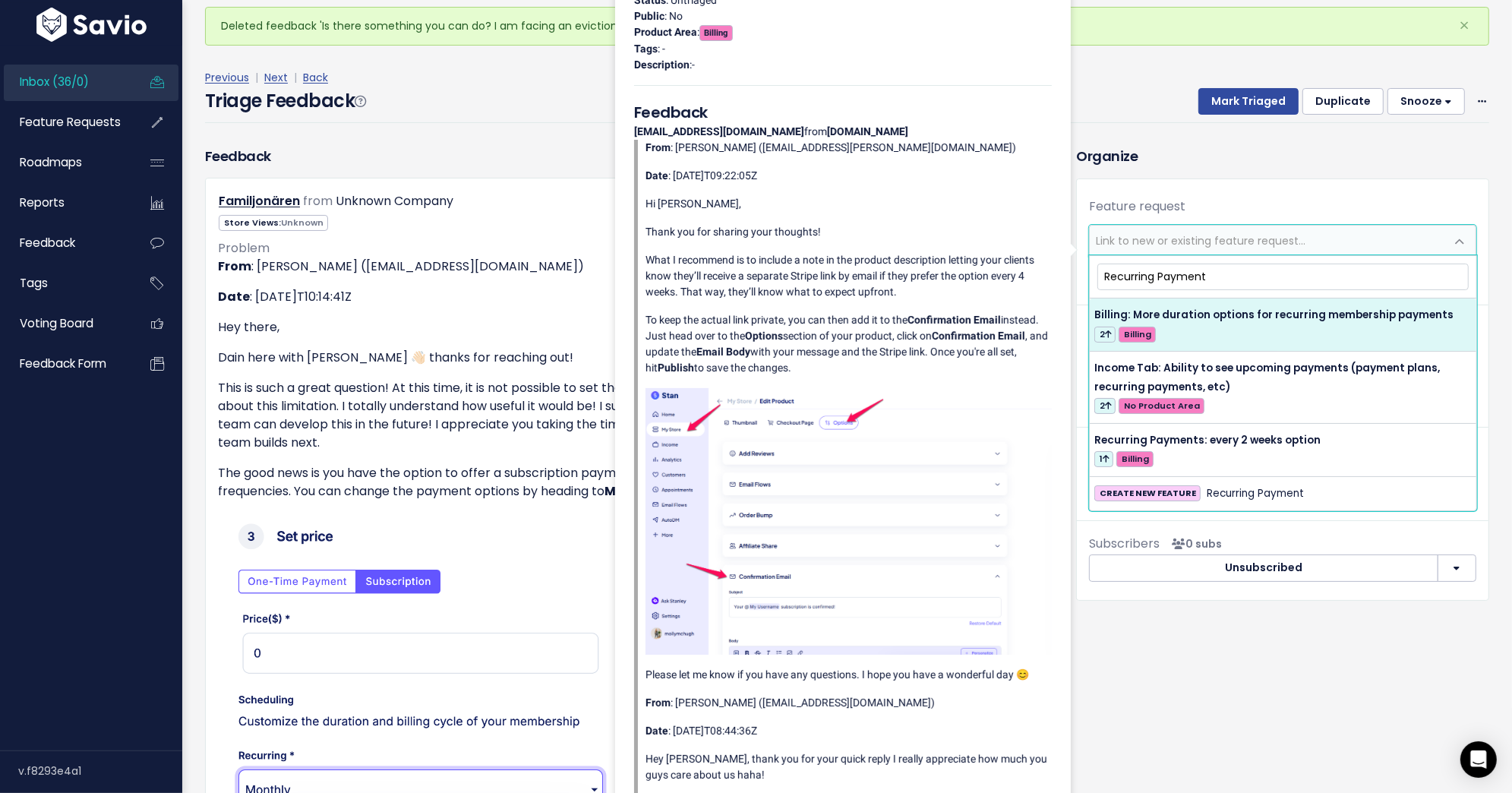
type input "Recurring Payment"
select select "61737"
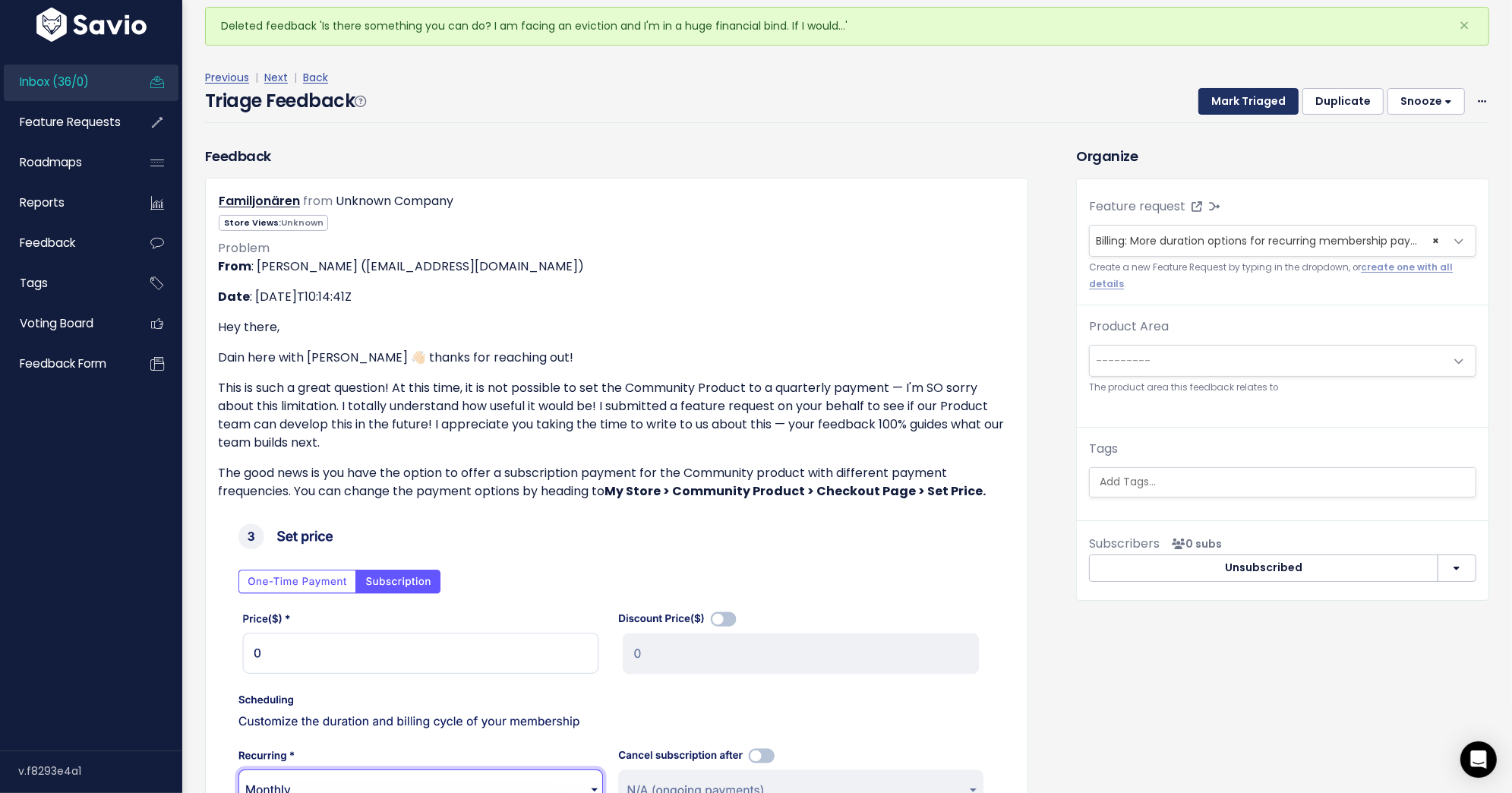
click at [1238, 103] on button "Mark Triaged" at bounding box center [1248, 101] width 100 height 27
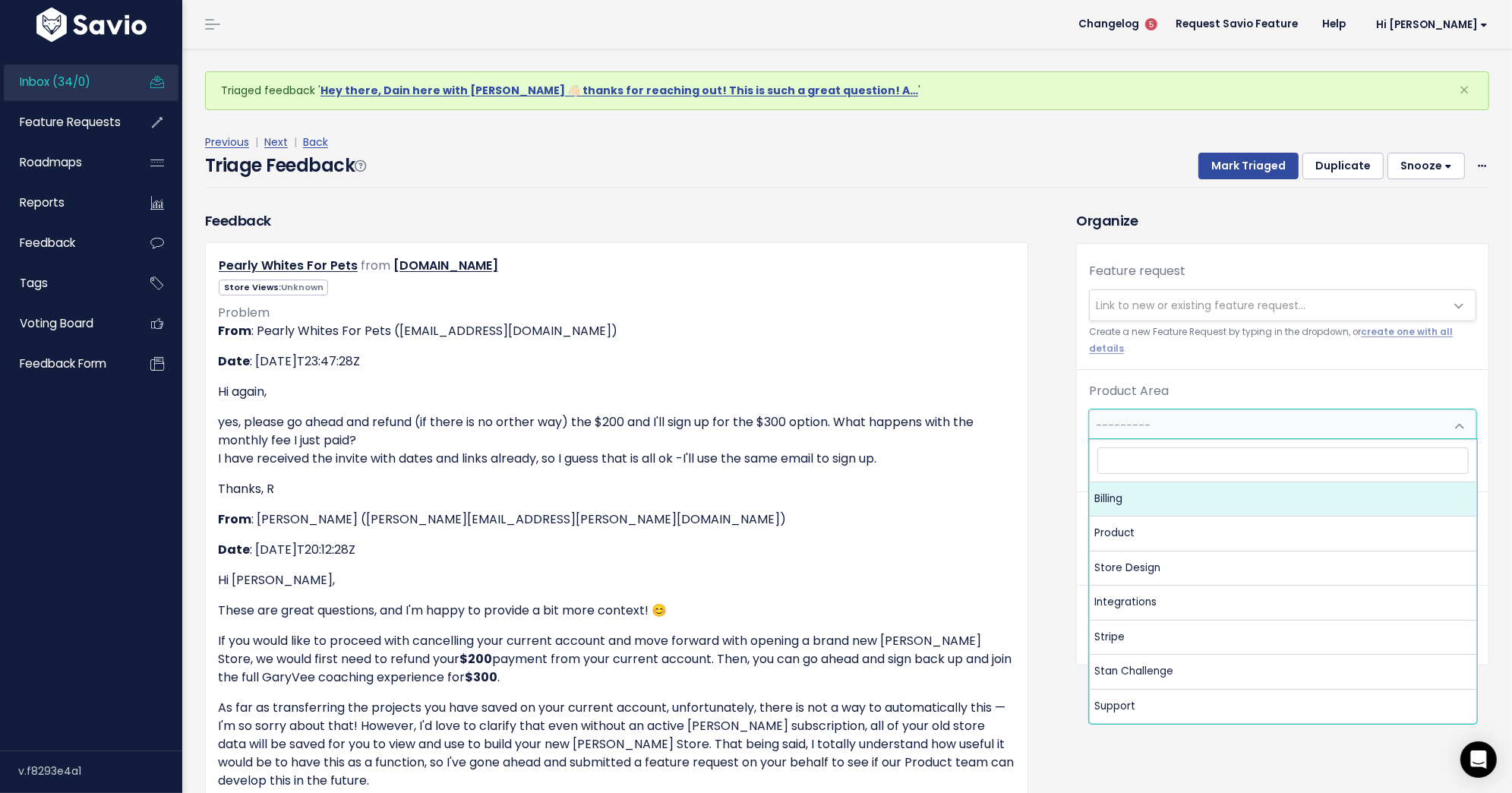
click at [1187, 433] on span "---------" at bounding box center [1267, 425] width 355 height 30
click at [111, 68] on link "Inbox (34/0)" at bounding box center [65, 82] width 122 height 35
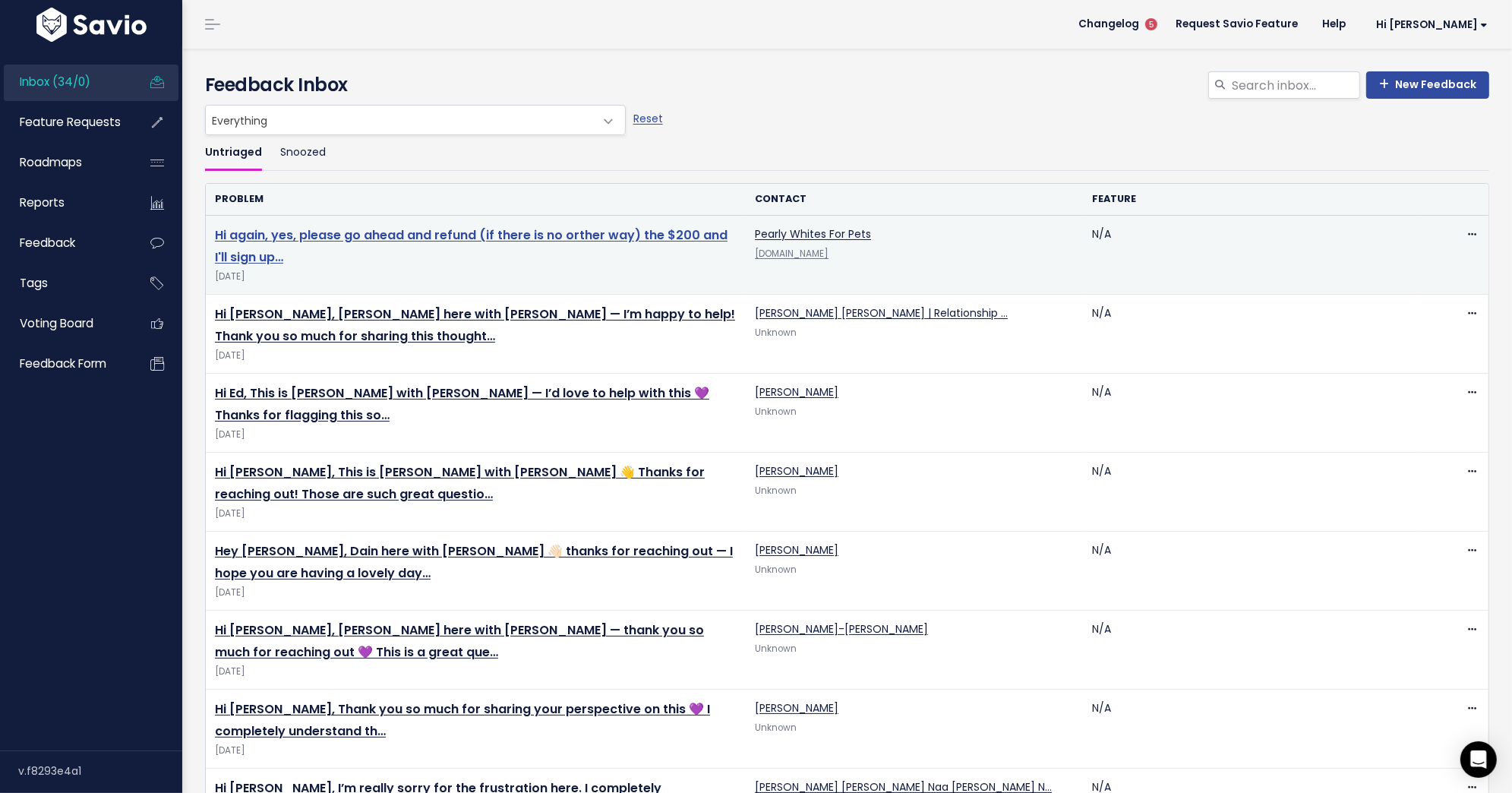
click at [461, 235] on link "Hi again, yes, please go ahead and refund (if there is no orther way) the $200 …" at bounding box center [472, 246] width 513 height 39
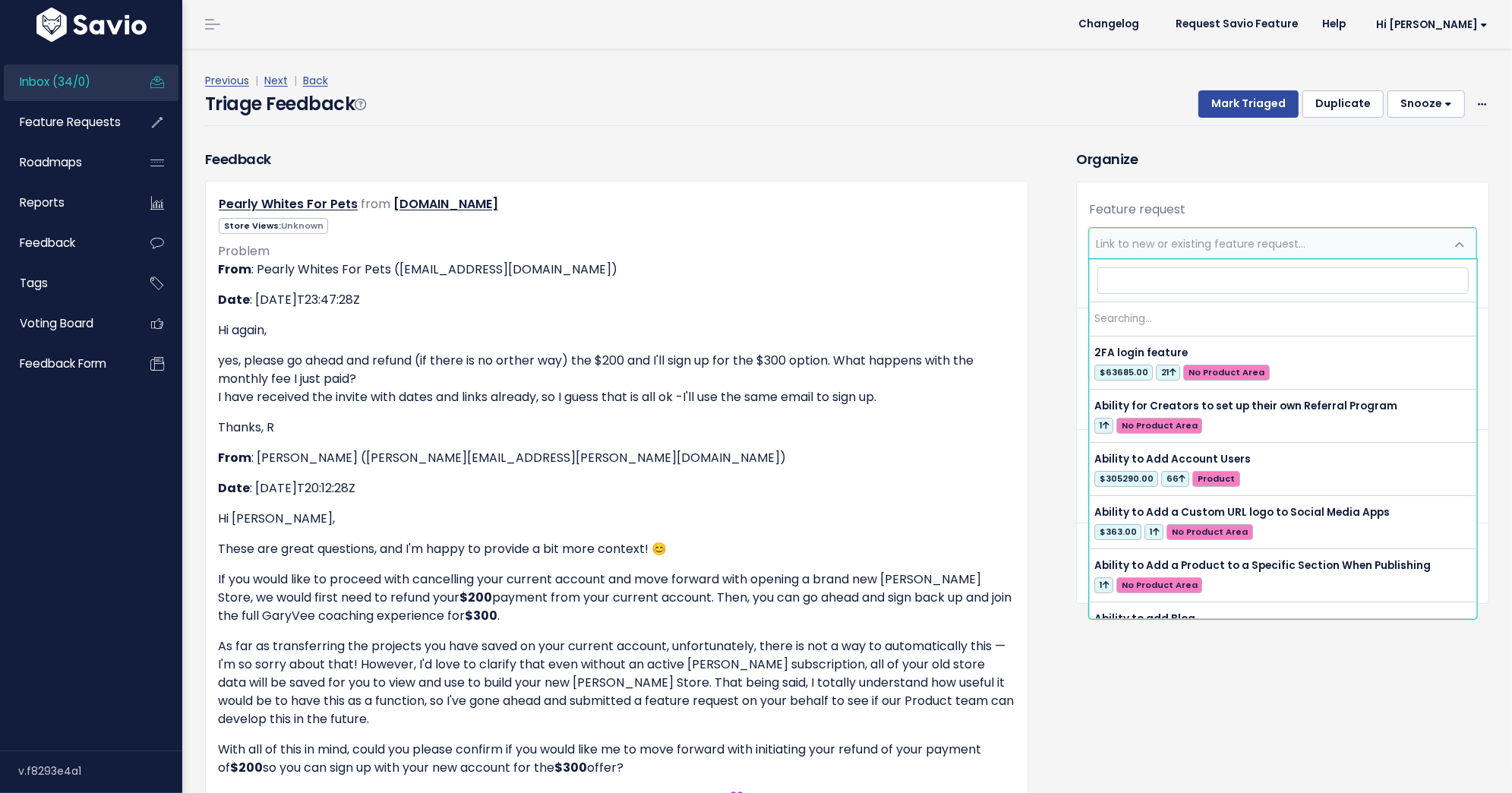
click at [1172, 248] on span "Link to new or existing feature request..." at bounding box center [1201, 243] width 210 height 15
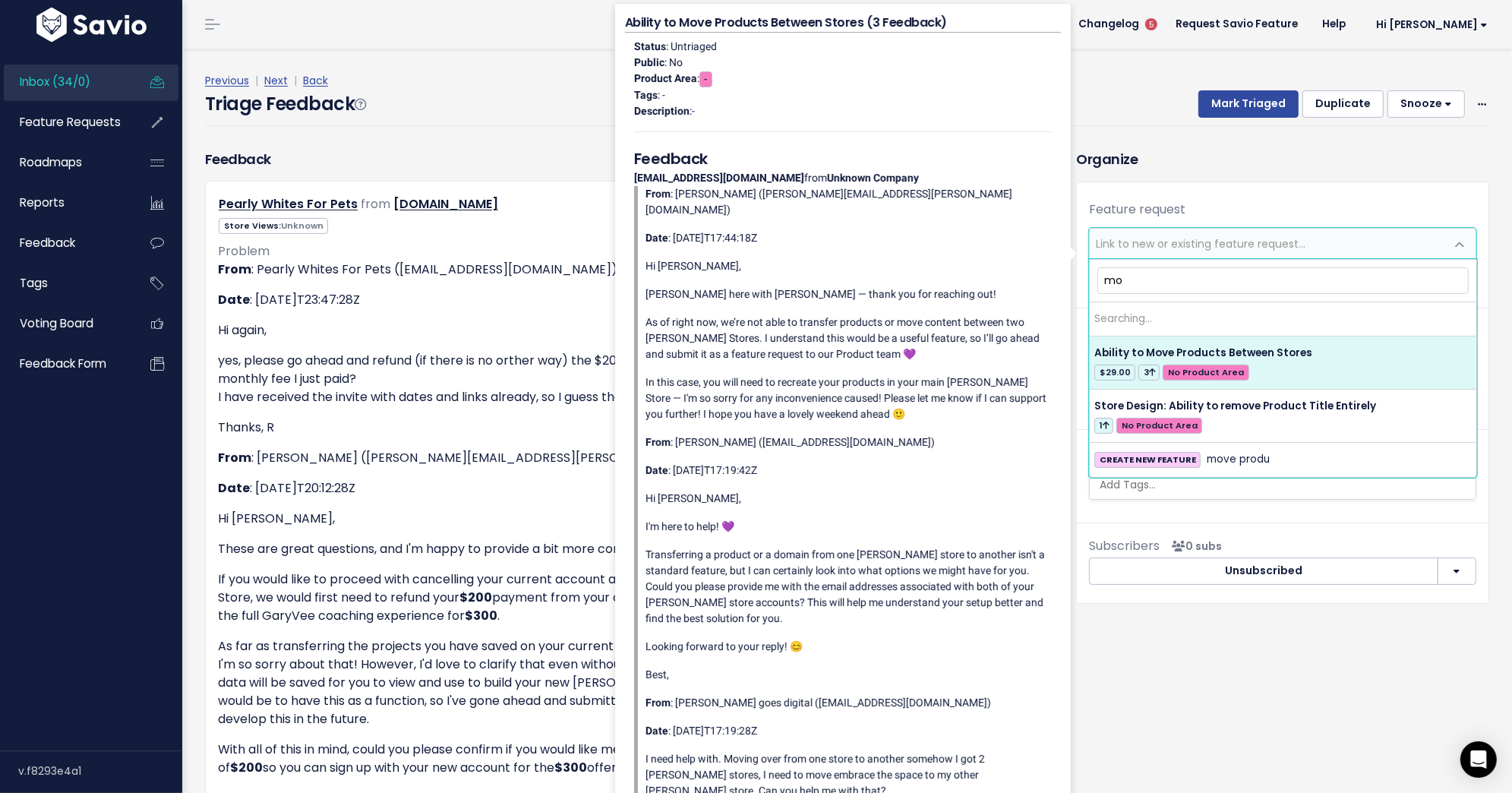
type input "m"
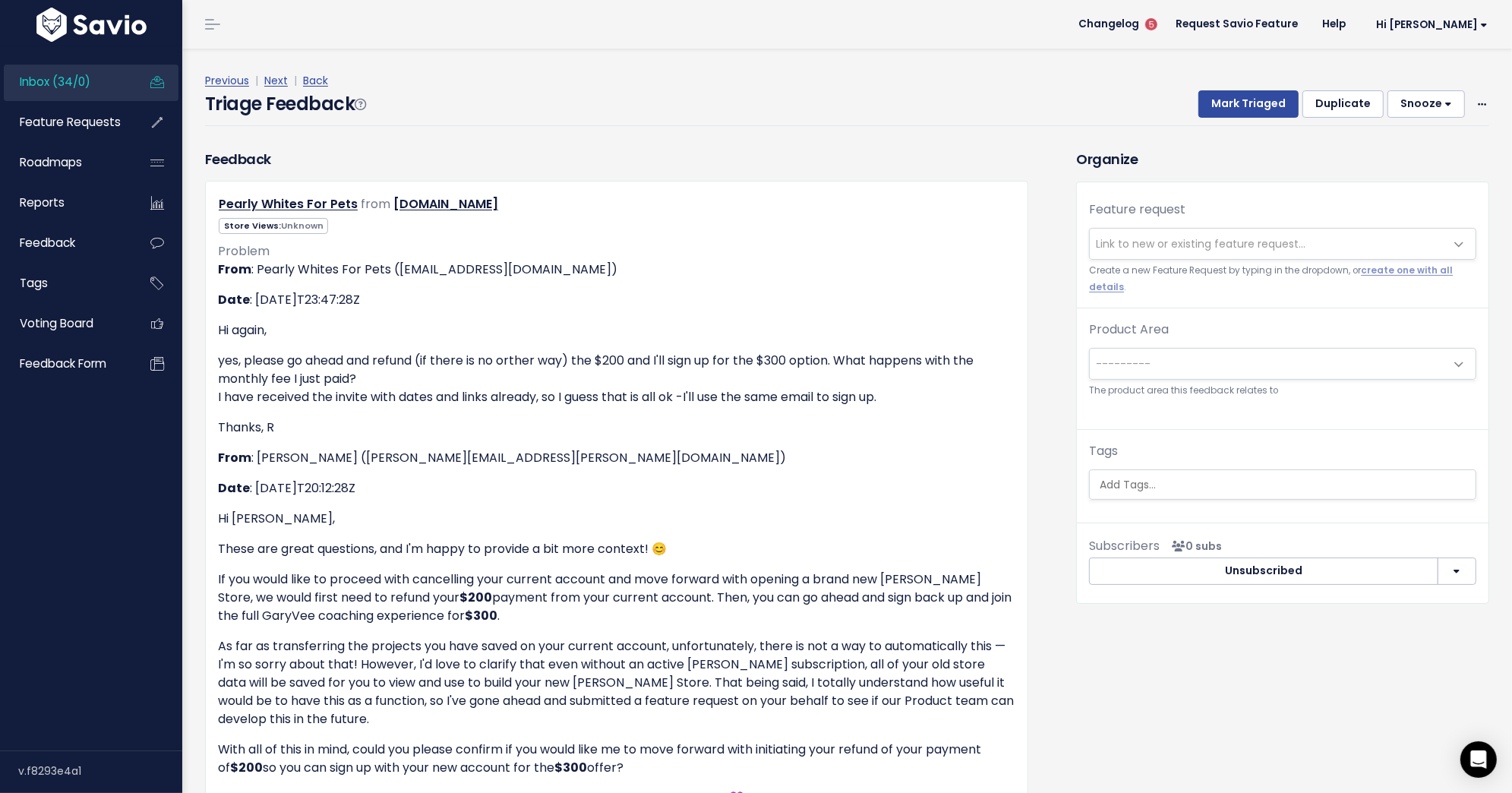
click at [1157, 117] on div "Triage Feedback Mark Triaged Duplicate Snooze 1 day 3 days 7 days 14 days Edit …" at bounding box center [847, 109] width 1284 height 36
click at [104, 131] on link "Feature Requests" at bounding box center [65, 122] width 122 height 35
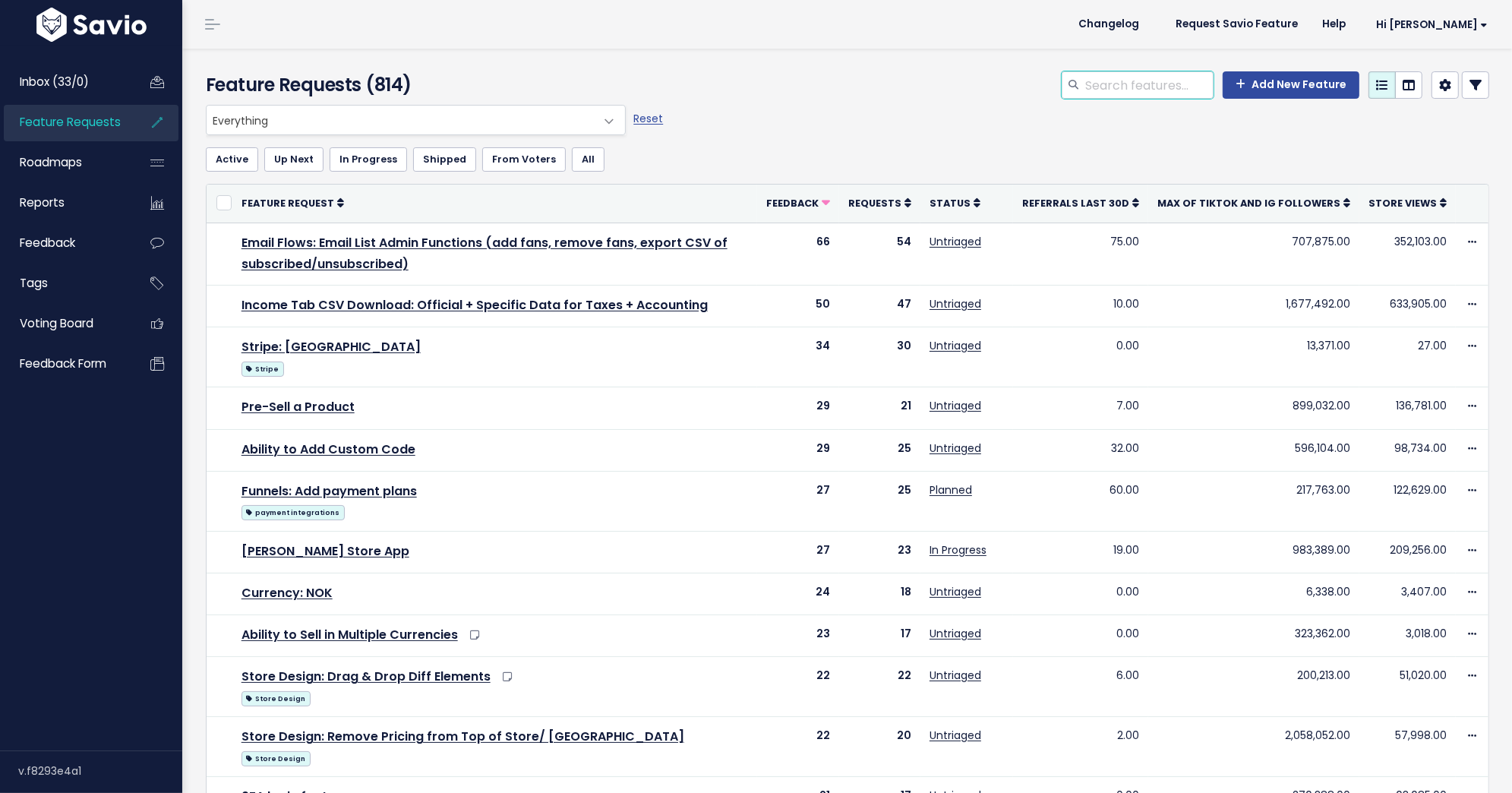
click at [1137, 77] on input "search" at bounding box center [1148, 85] width 130 height 27
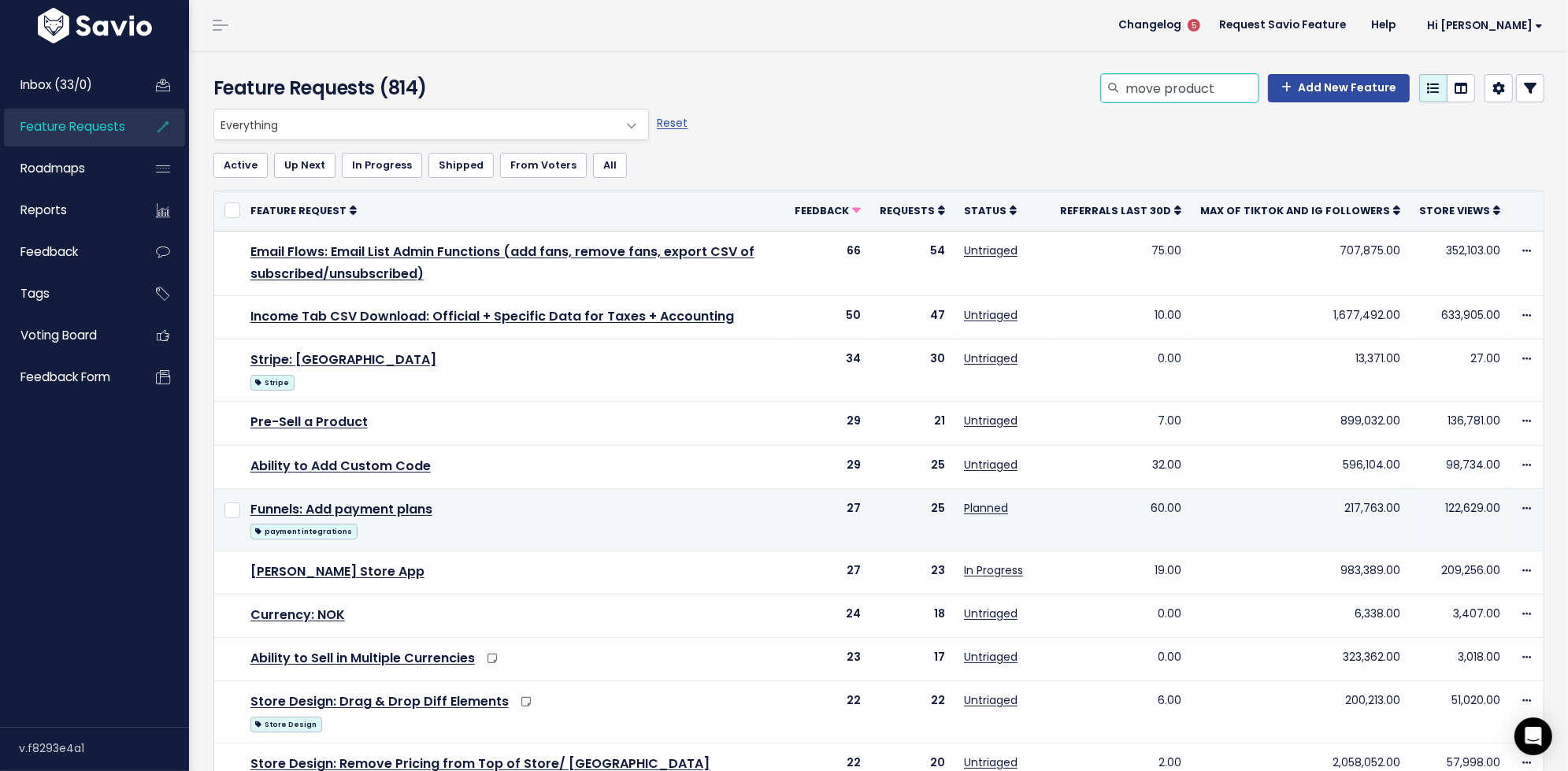
type input "move product"
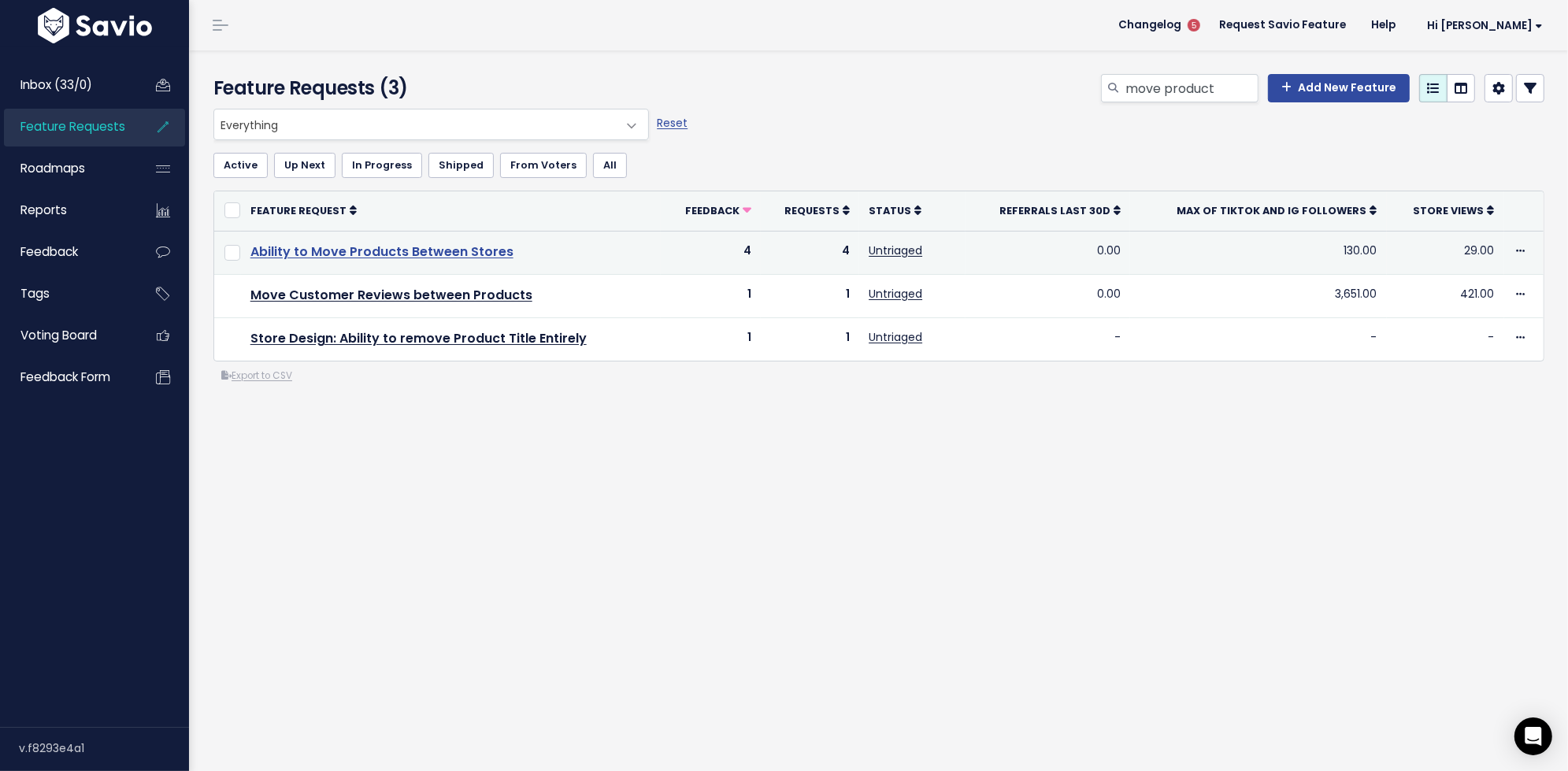
click at [489, 253] on link "Ability to Move Products Between Stores" at bounding box center [381, 251] width 263 height 18
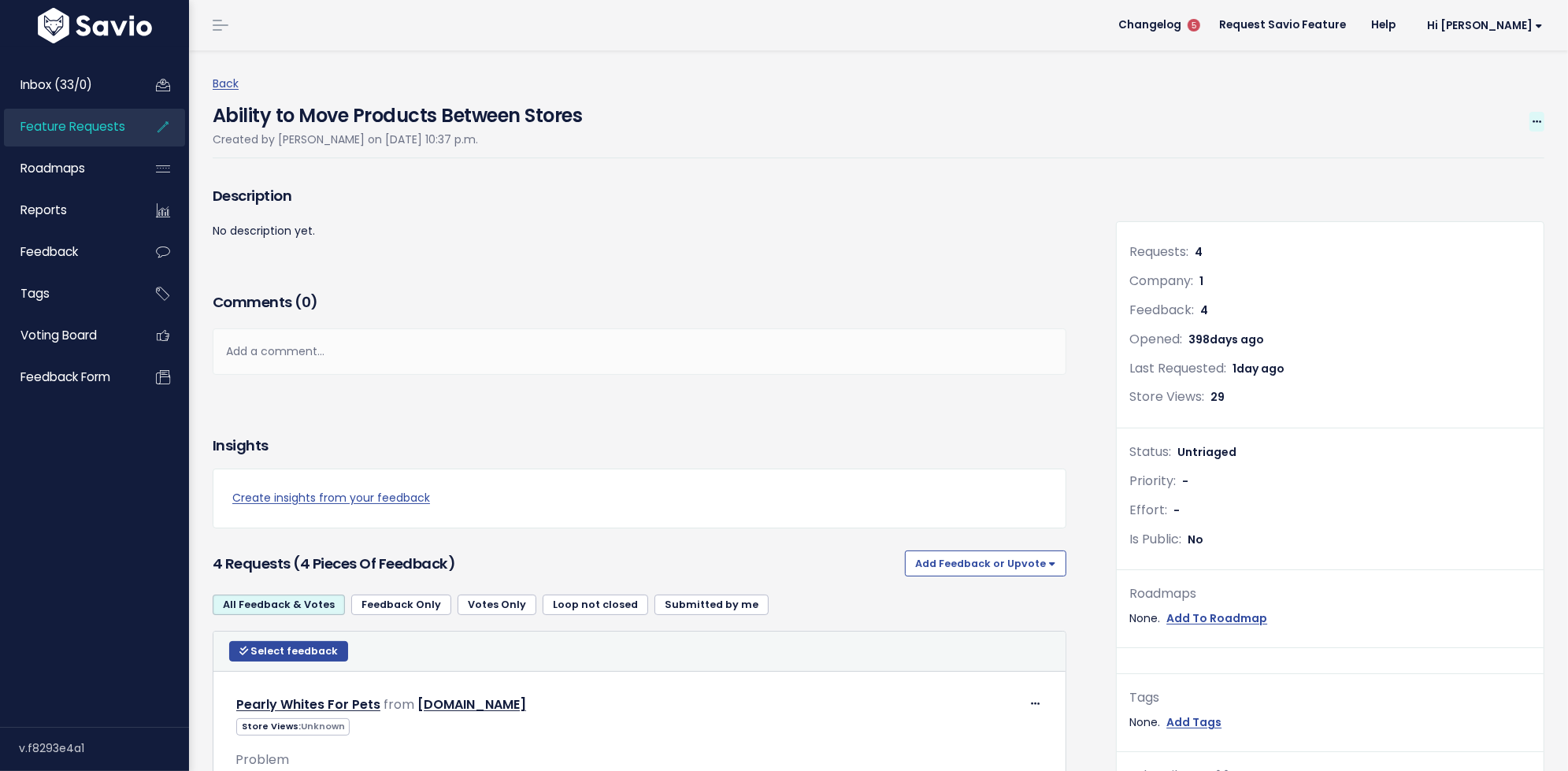
click at [1539, 115] on span at bounding box center [1536, 121] width 15 height 20
click at [1441, 166] on link "Edit" at bounding box center [1483, 166] width 116 height 31
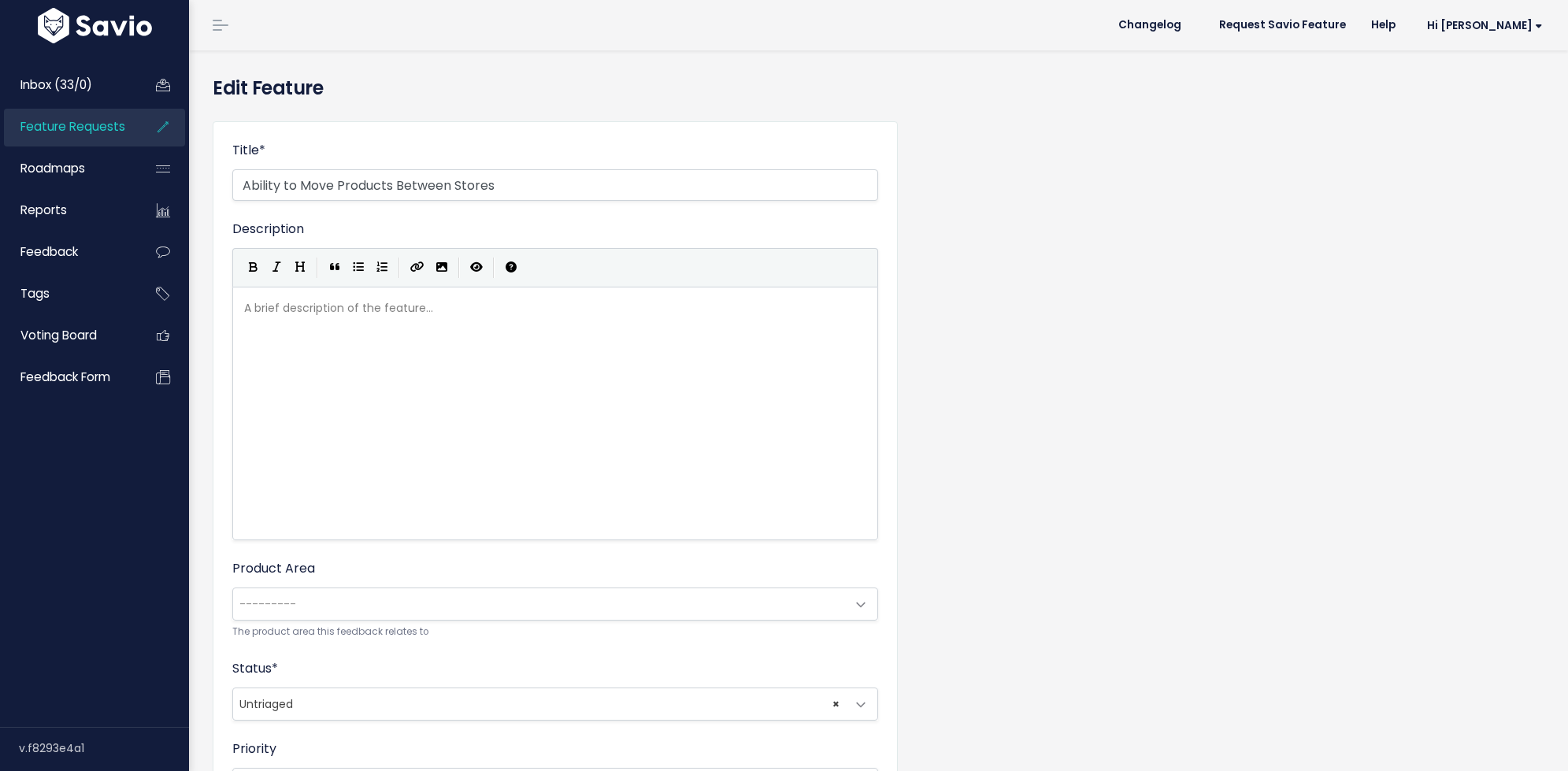
select select
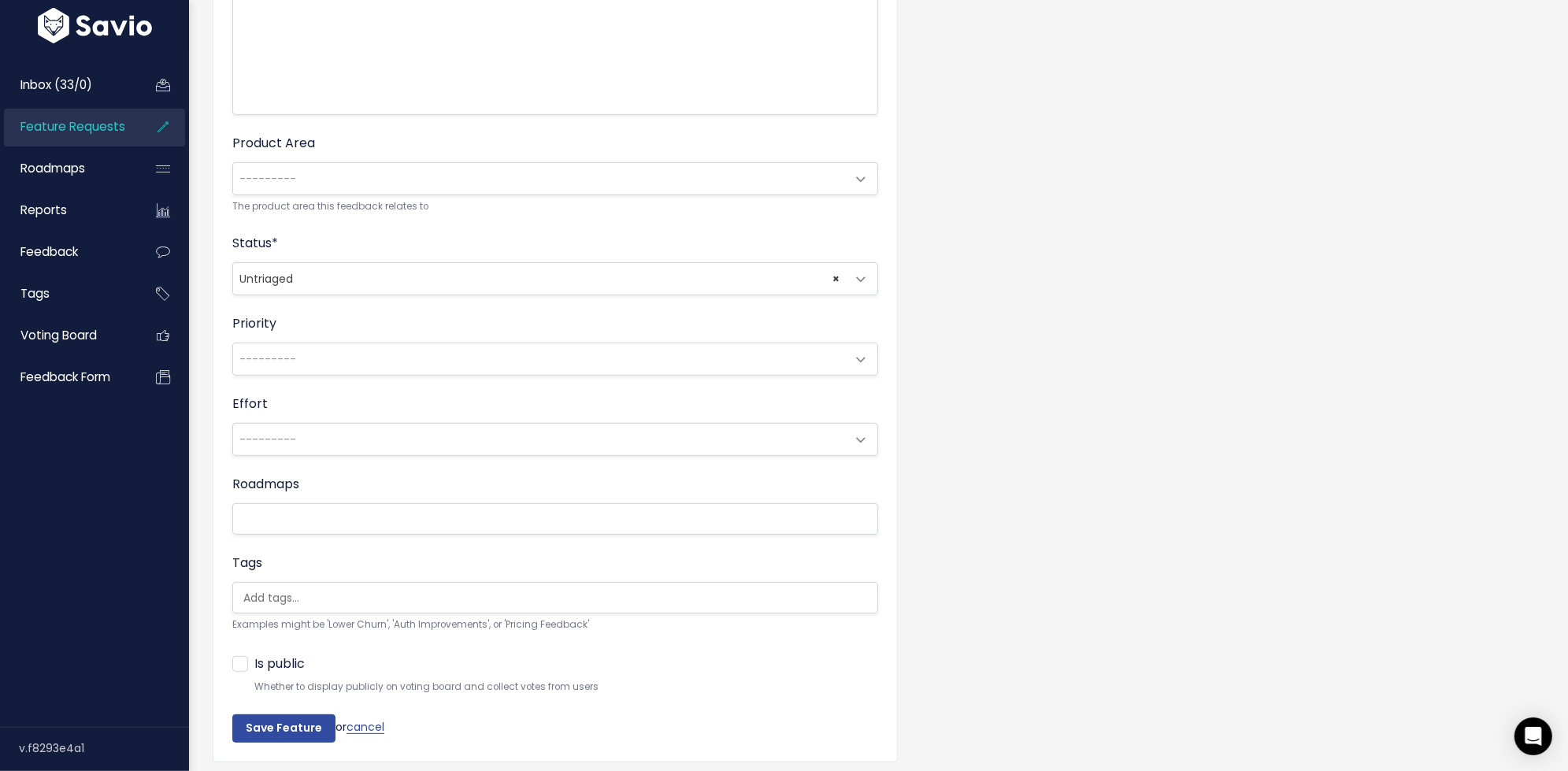
scroll to position [473, 0]
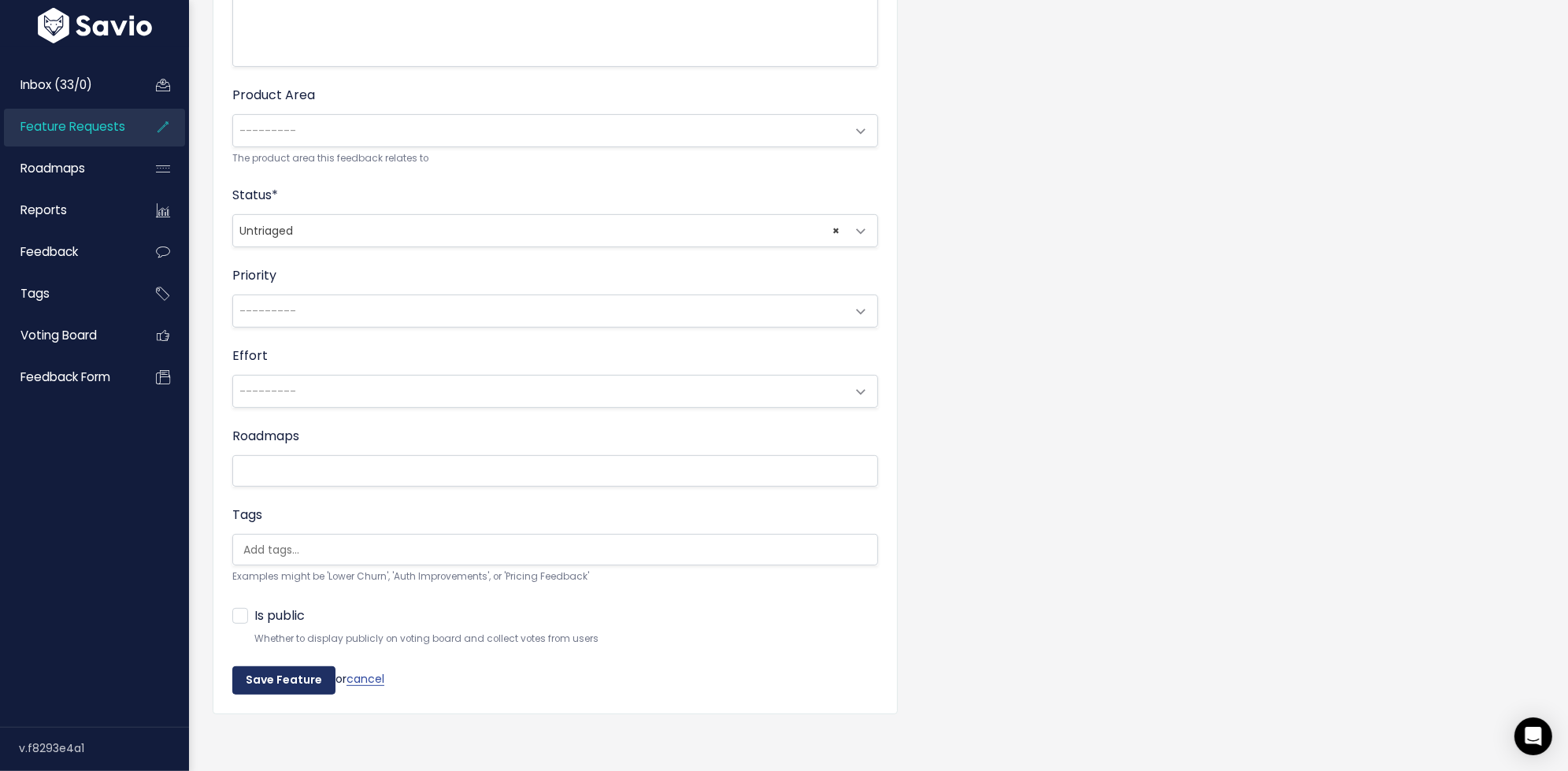
type input "Admin: Ability to Move Products Between Stores"
click at [269, 678] on input "Save Feature" at bounding box center [284, 680] width 103 height 28
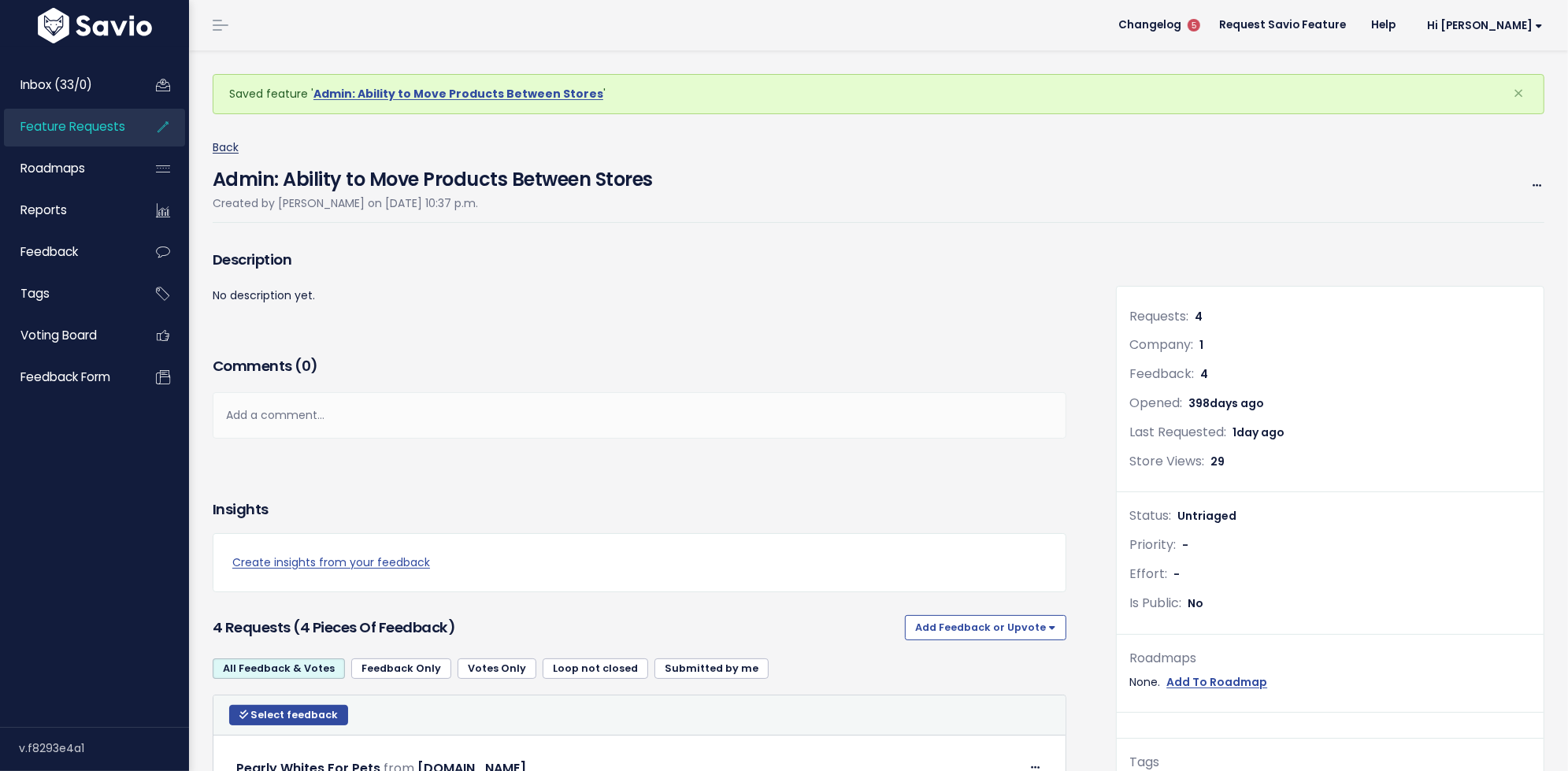
click at [225, 143] on link "Back" at bounding box center [226, 147] width 26 height 16
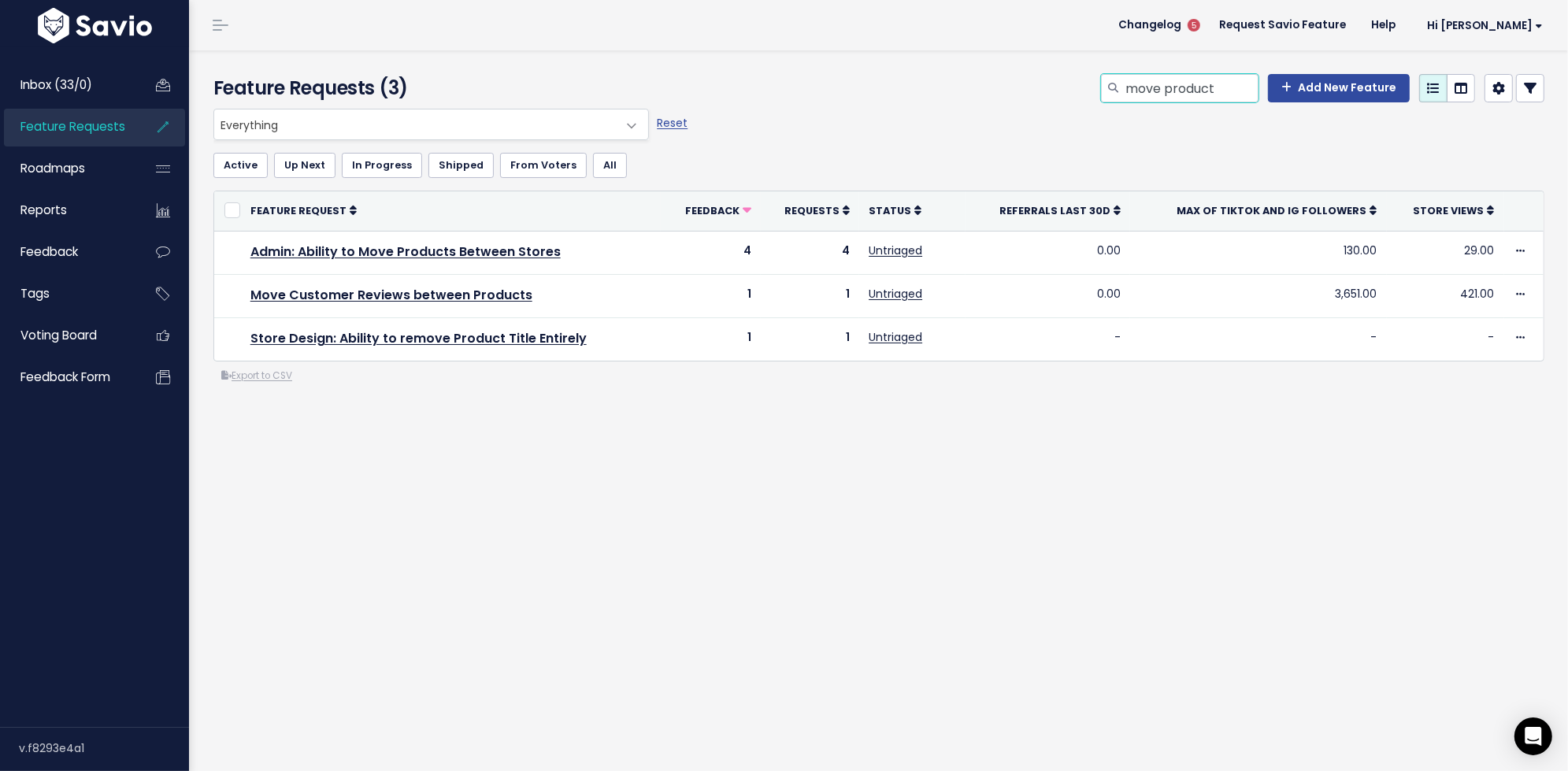
click at [1205, 99] on input "move product" at bounding box center [1190, 88] width 135 height 28
type input "move"
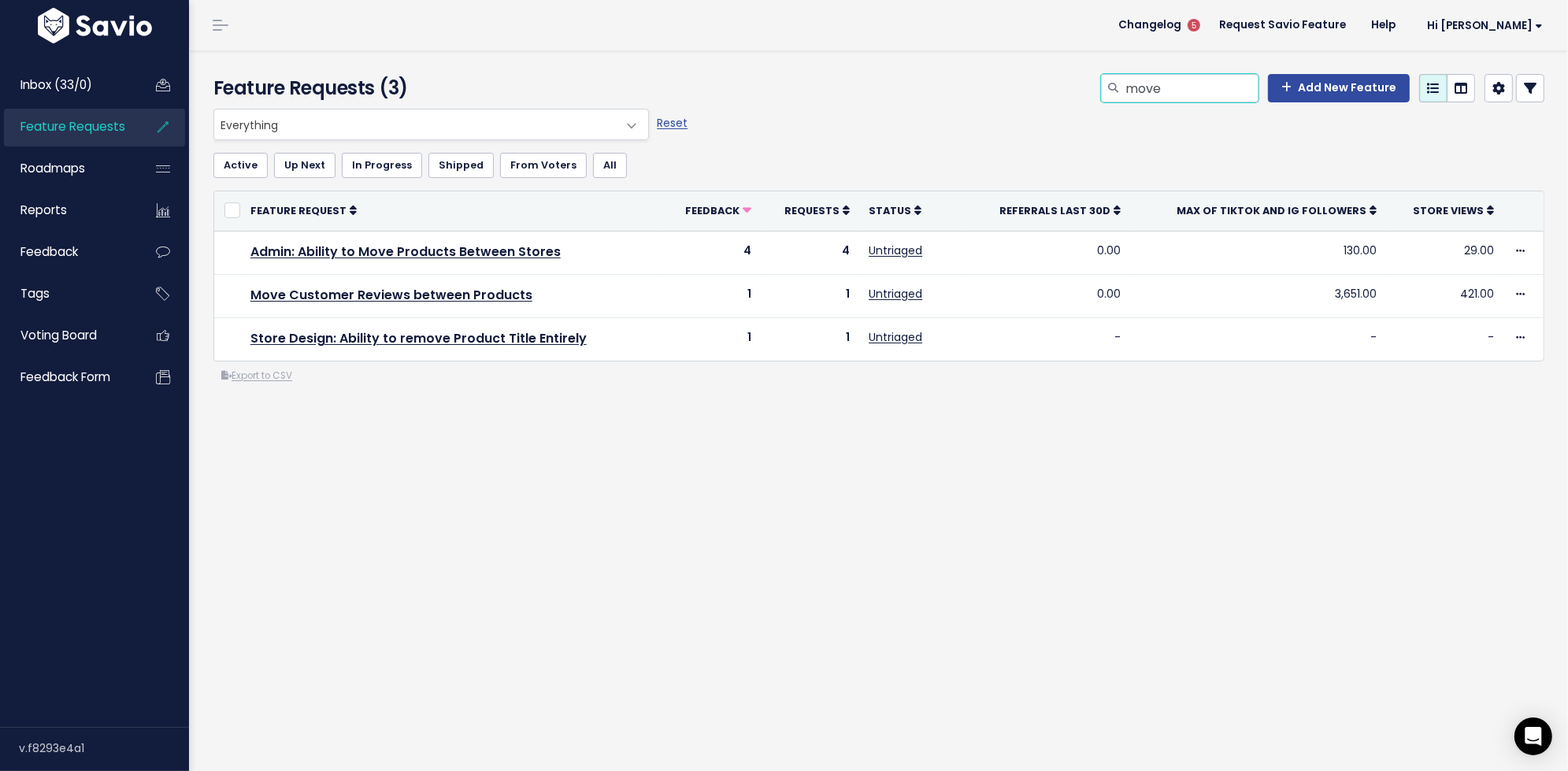
click at [1204, 99] on input "move" at bounding box center [1190, 88] width 135 height 28
click at [54, 136] on link "Feature Requests" at bounding box center [67, 126] width 126 height 36
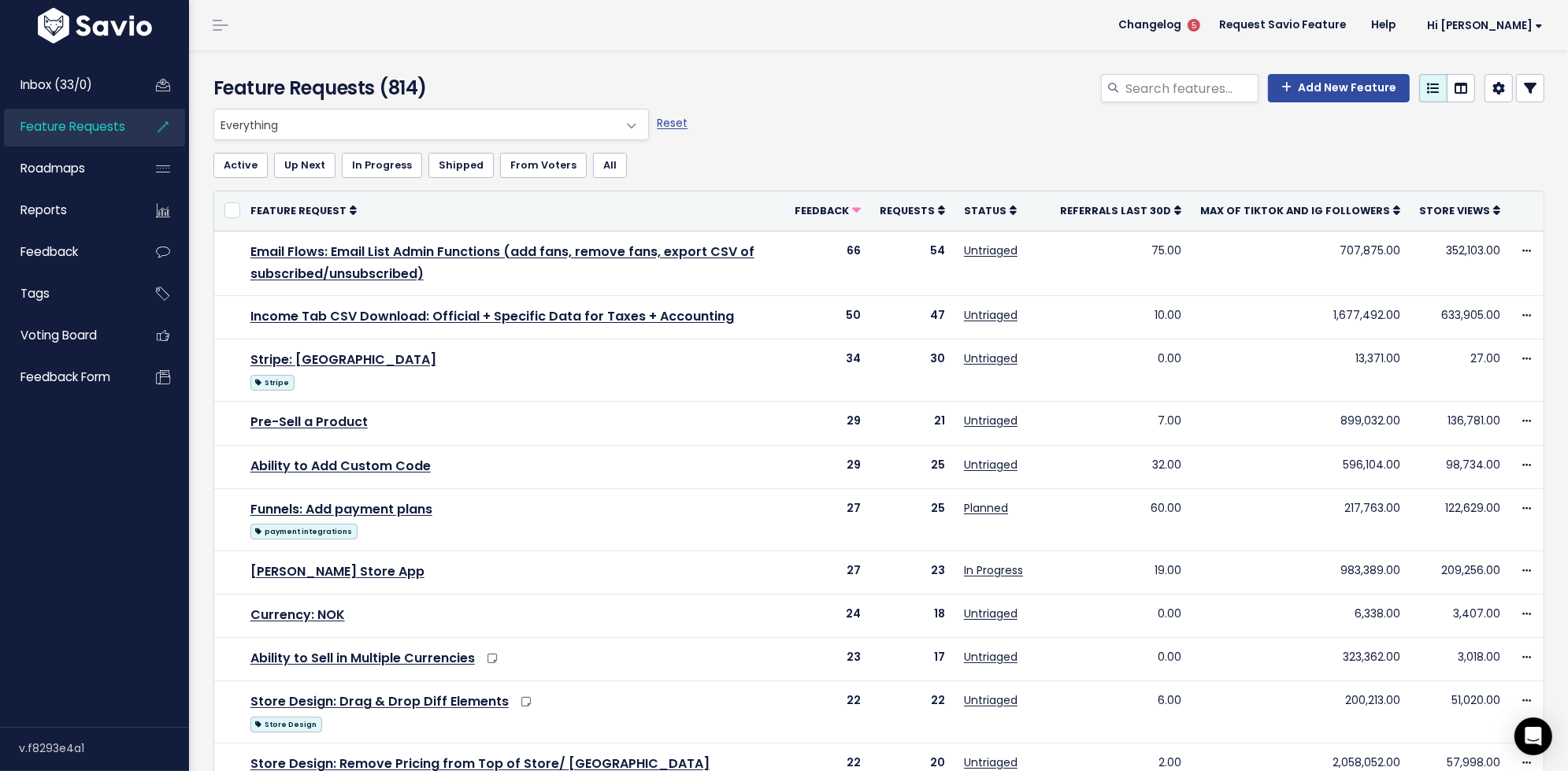
click at [1539, 92] on link at bounding box center [1530, 88] width 28 height 28
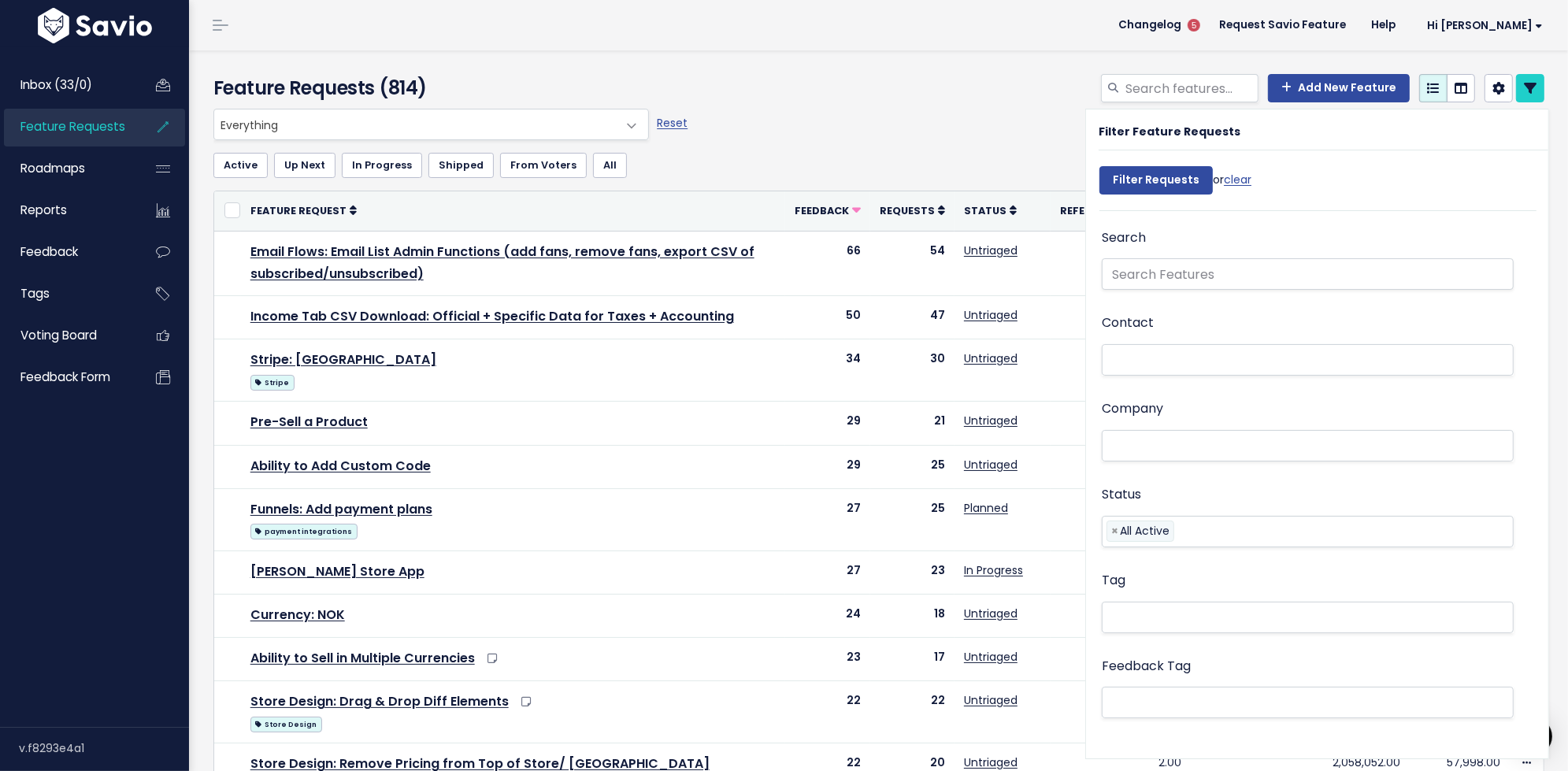
click at [925, 138] on div "Everything No Product Area Billing Product Store Design Integrations Stripe Sta…" at bounding box center [874, 125] width 1331 height 32
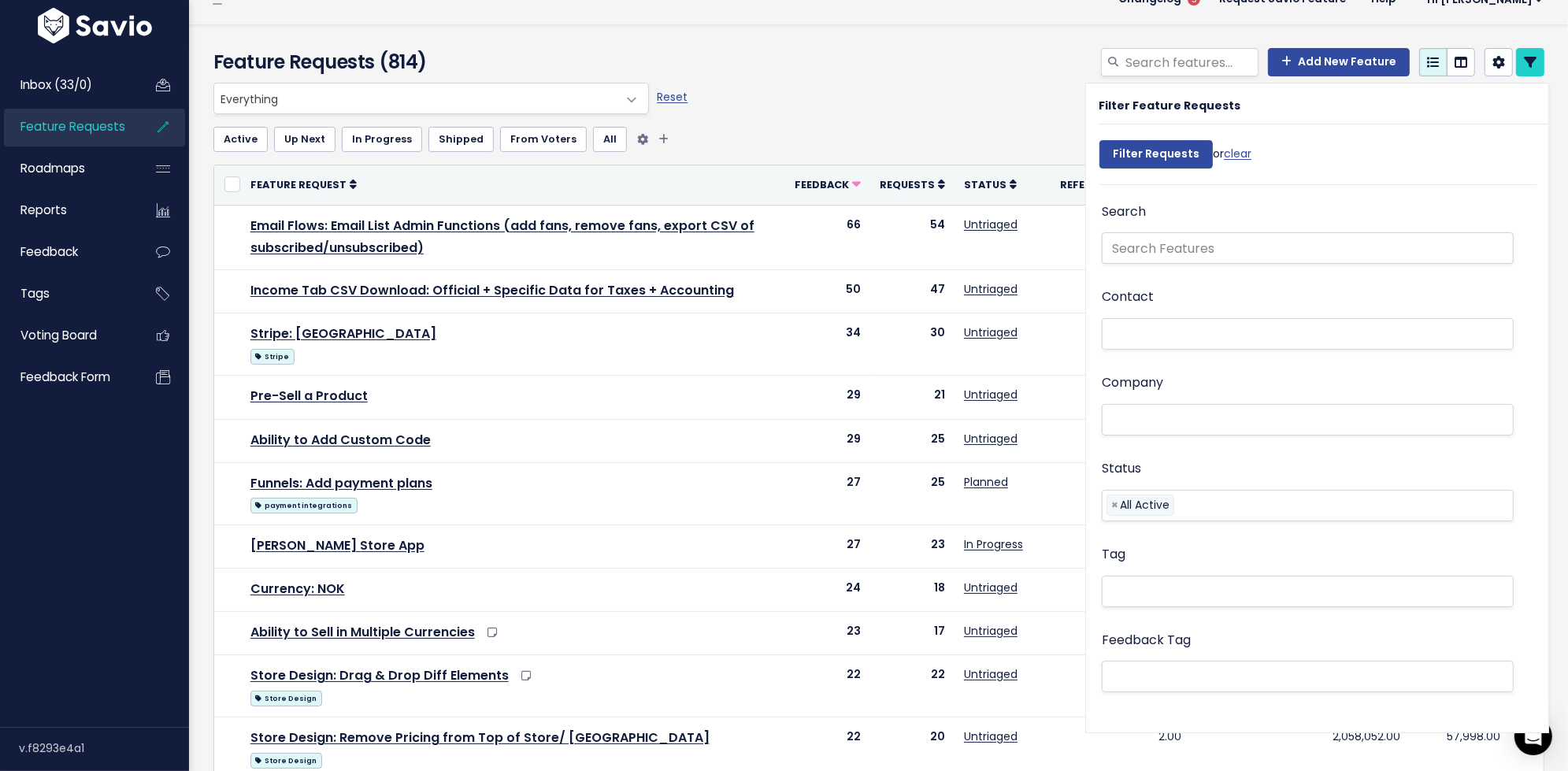
scroll to position [25, 0]
click at [920, 121] on div "Active Up Next In Progress Shipped From Voters All" at bounding box center [878, 140] width 1331 height 50
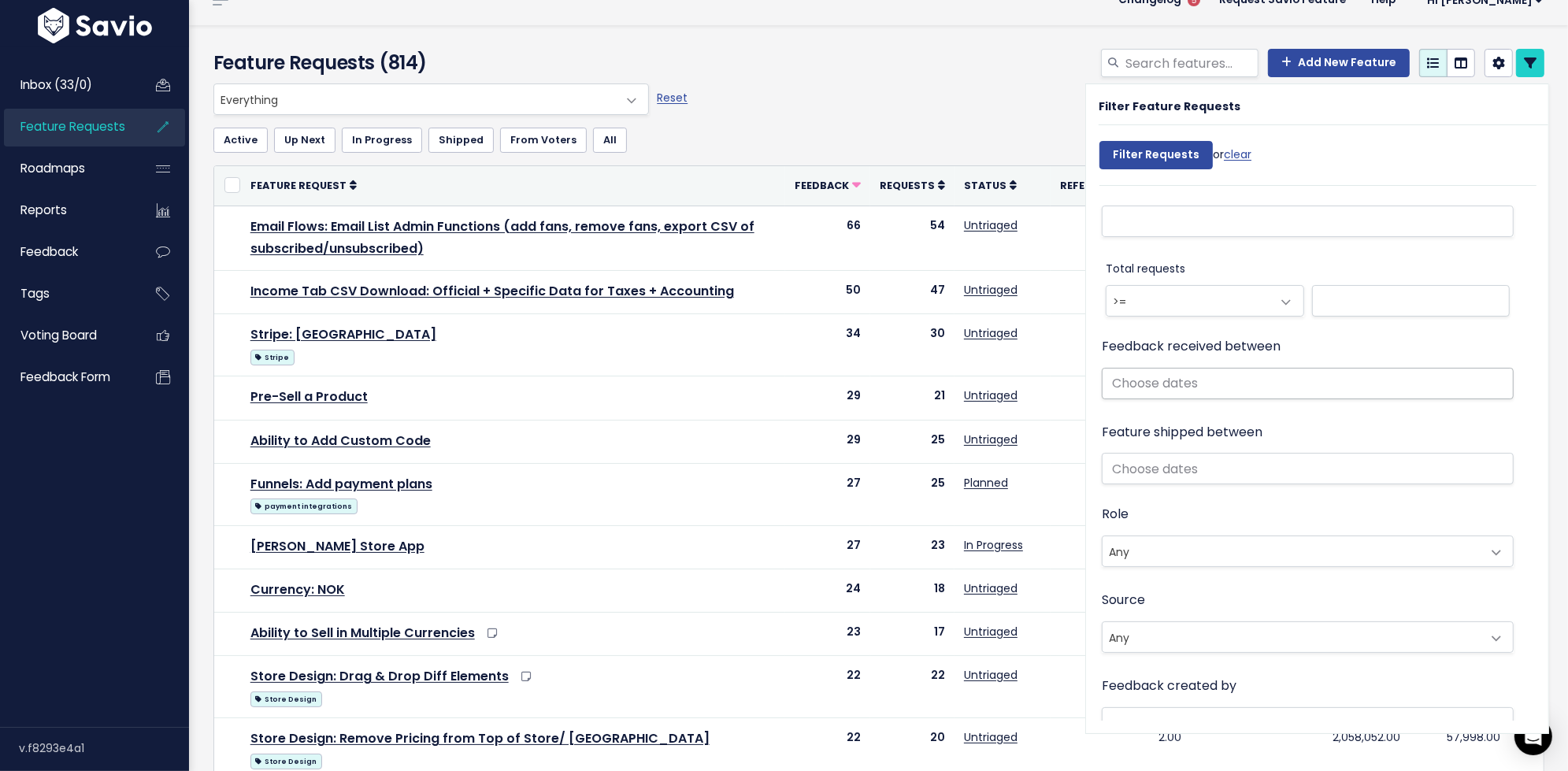
scroll to position [840, 0]
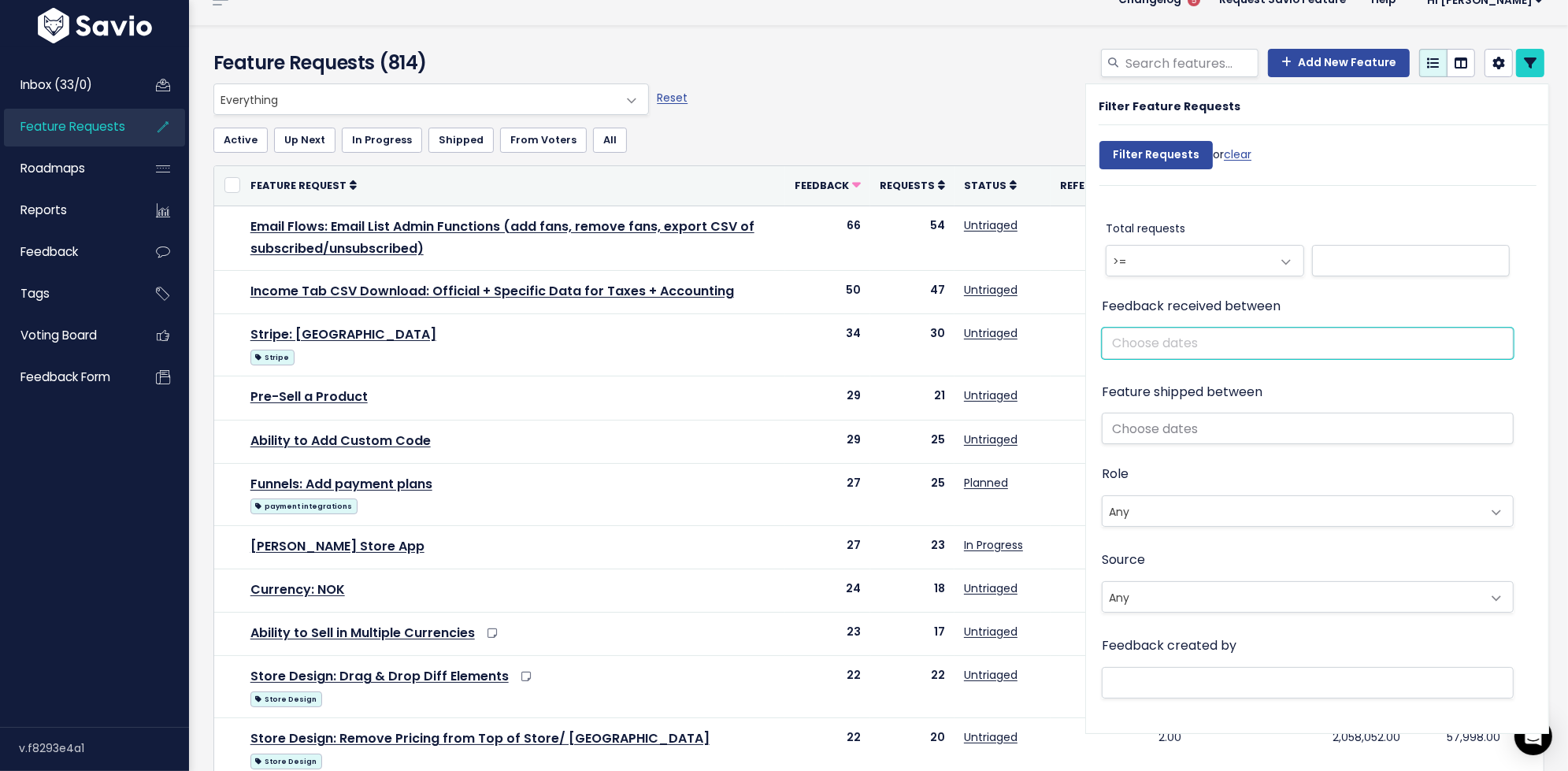
click at [1148, 343] on input "text" at bounding box center [1308, 343] width 412 height 32
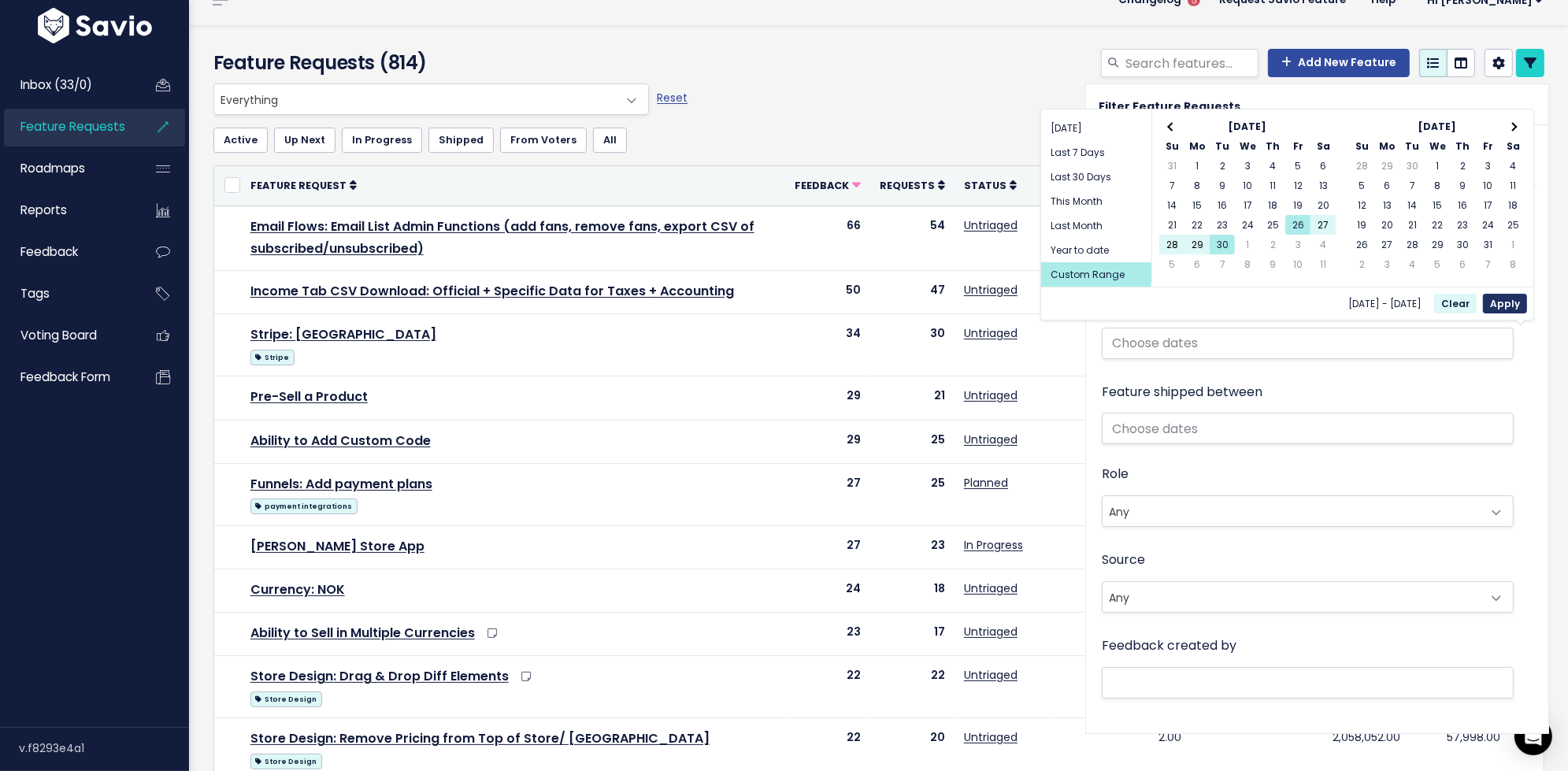
click at [1496, 297] on button "Apply" at bounding box center [1504, 303] width 44 height 20
type input "Sep 26 2025 - Sep 30 2025"
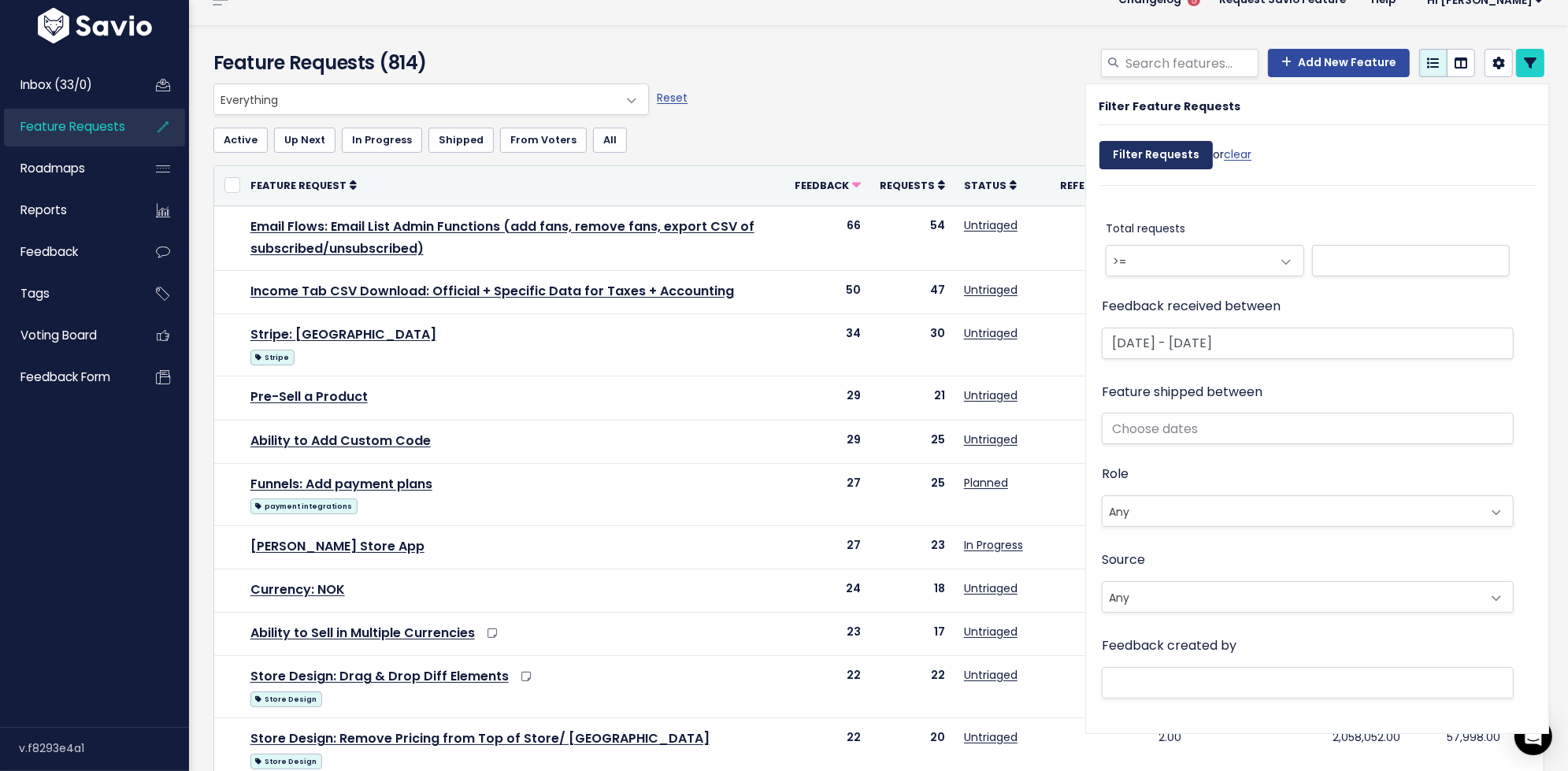
click at [1133, 152] on input "Filter Requests" at bounding box center [1156, 155] width 113 height 28
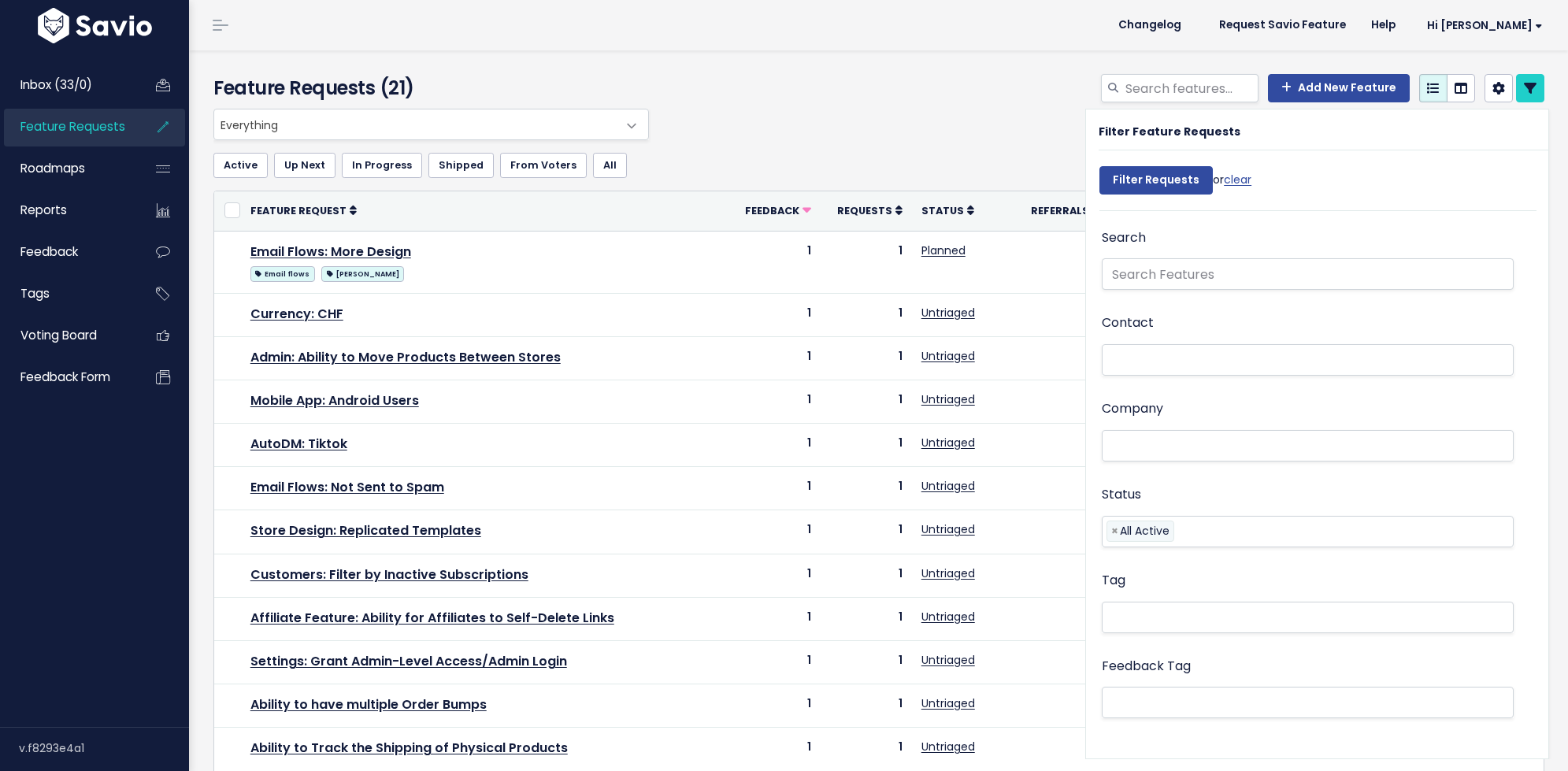
select select
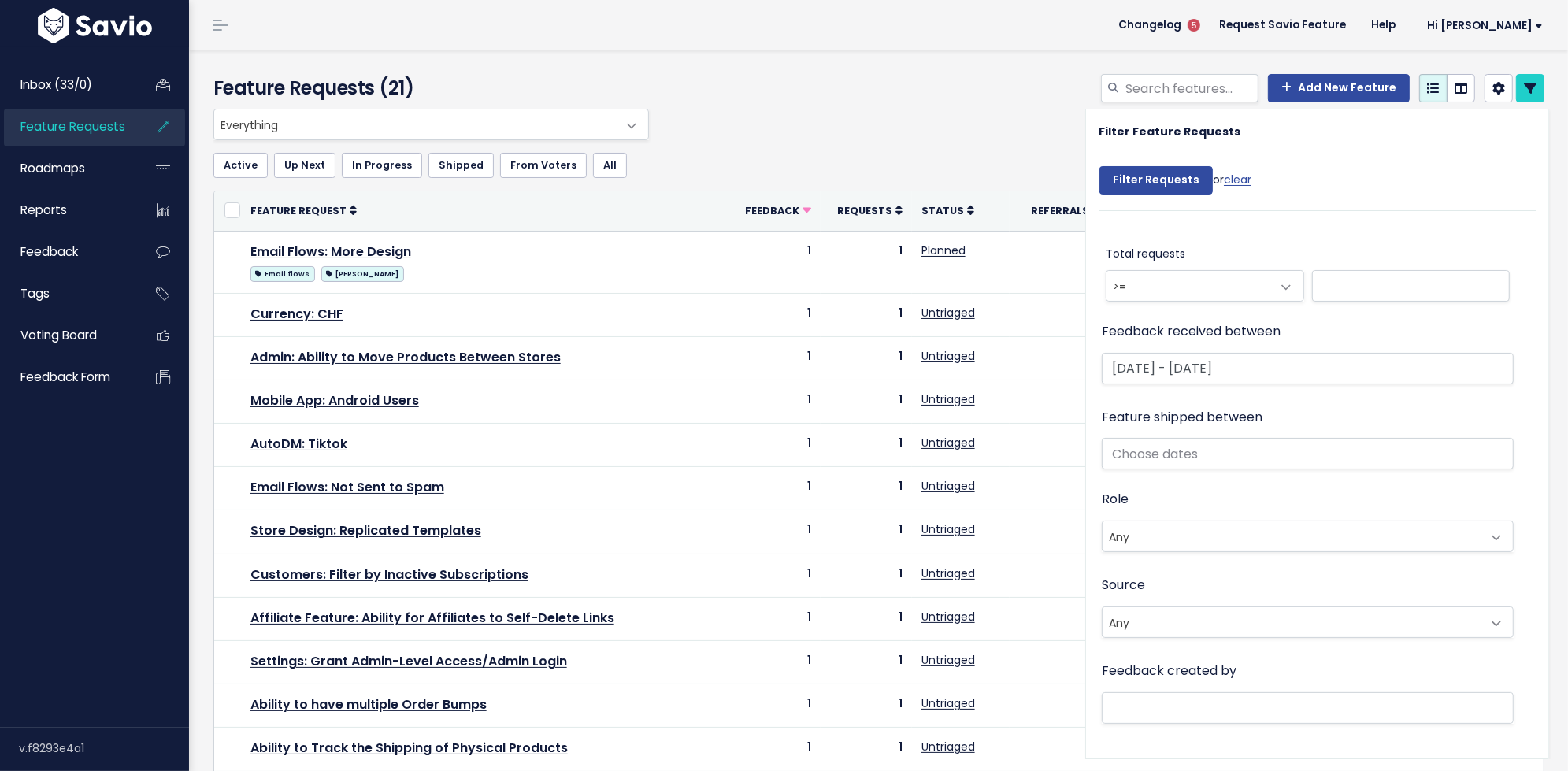
click at [876, 146] on div "Active Up Next In Progress Shipped From Voters All" at bounding box center [878, 166] width 1331 height 50
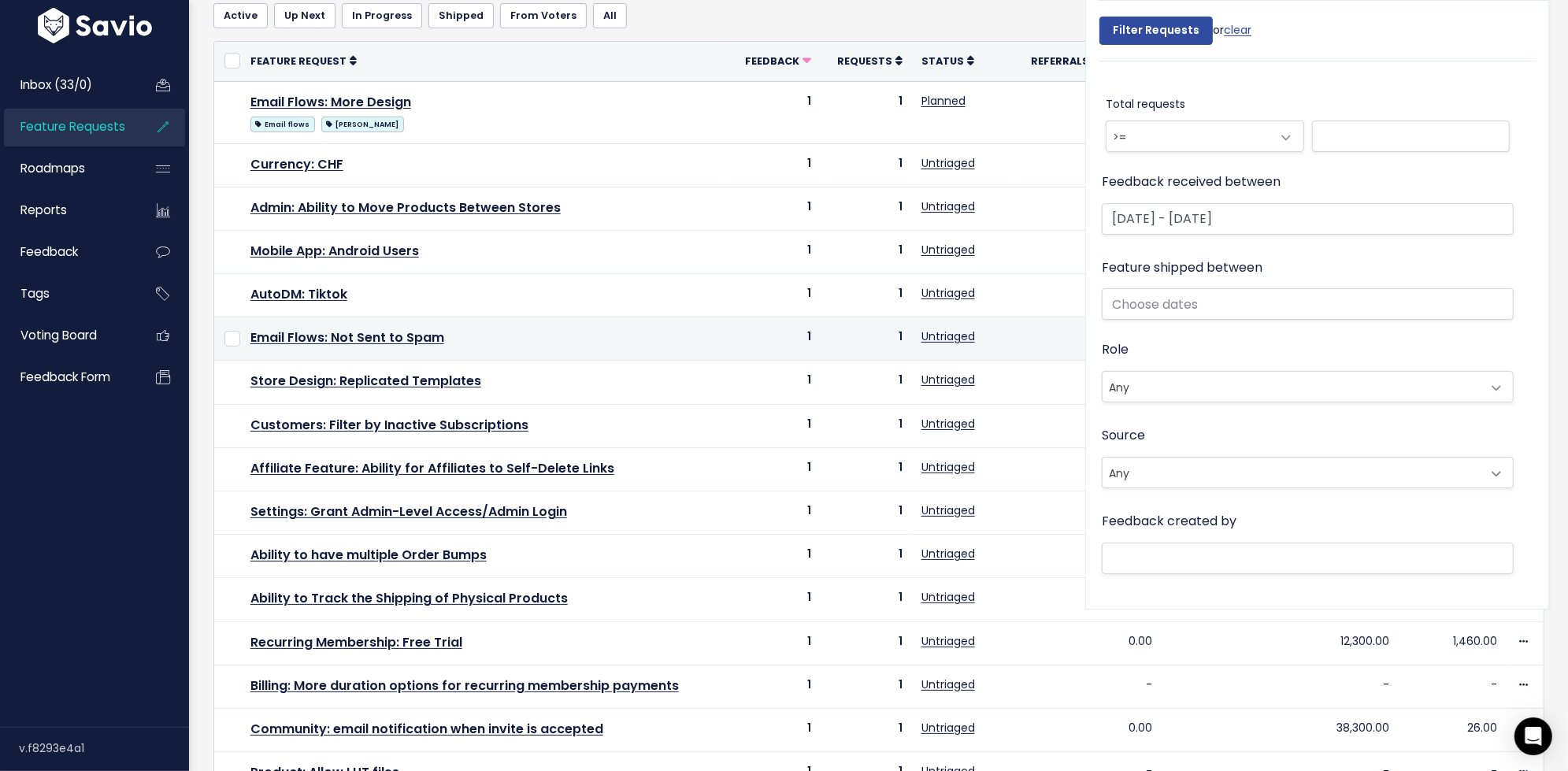
scroll to position [0, 0]
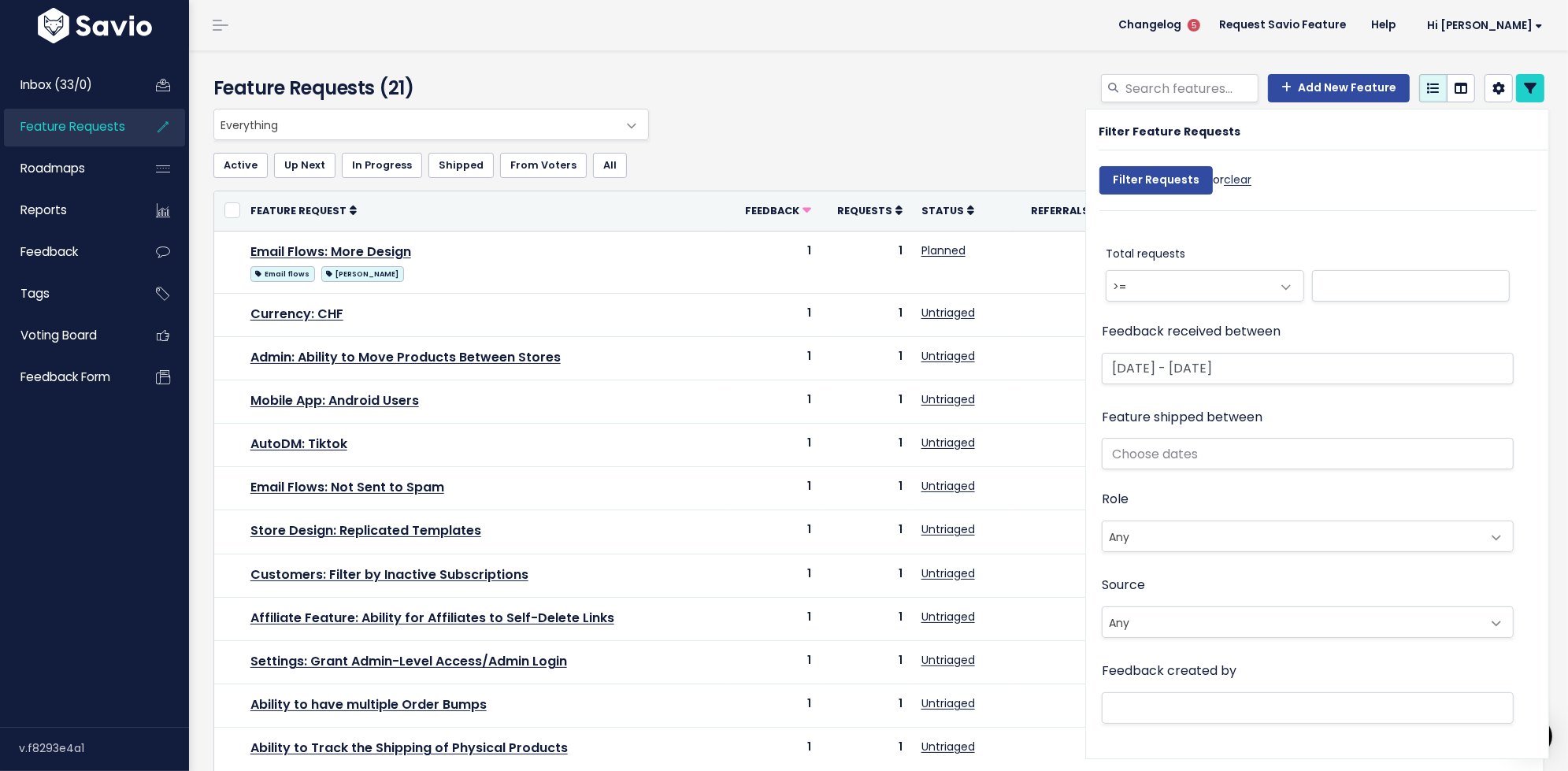
click at [1238, 182] on link "clear" at bounding box center [1238, 179] width 28 height 16
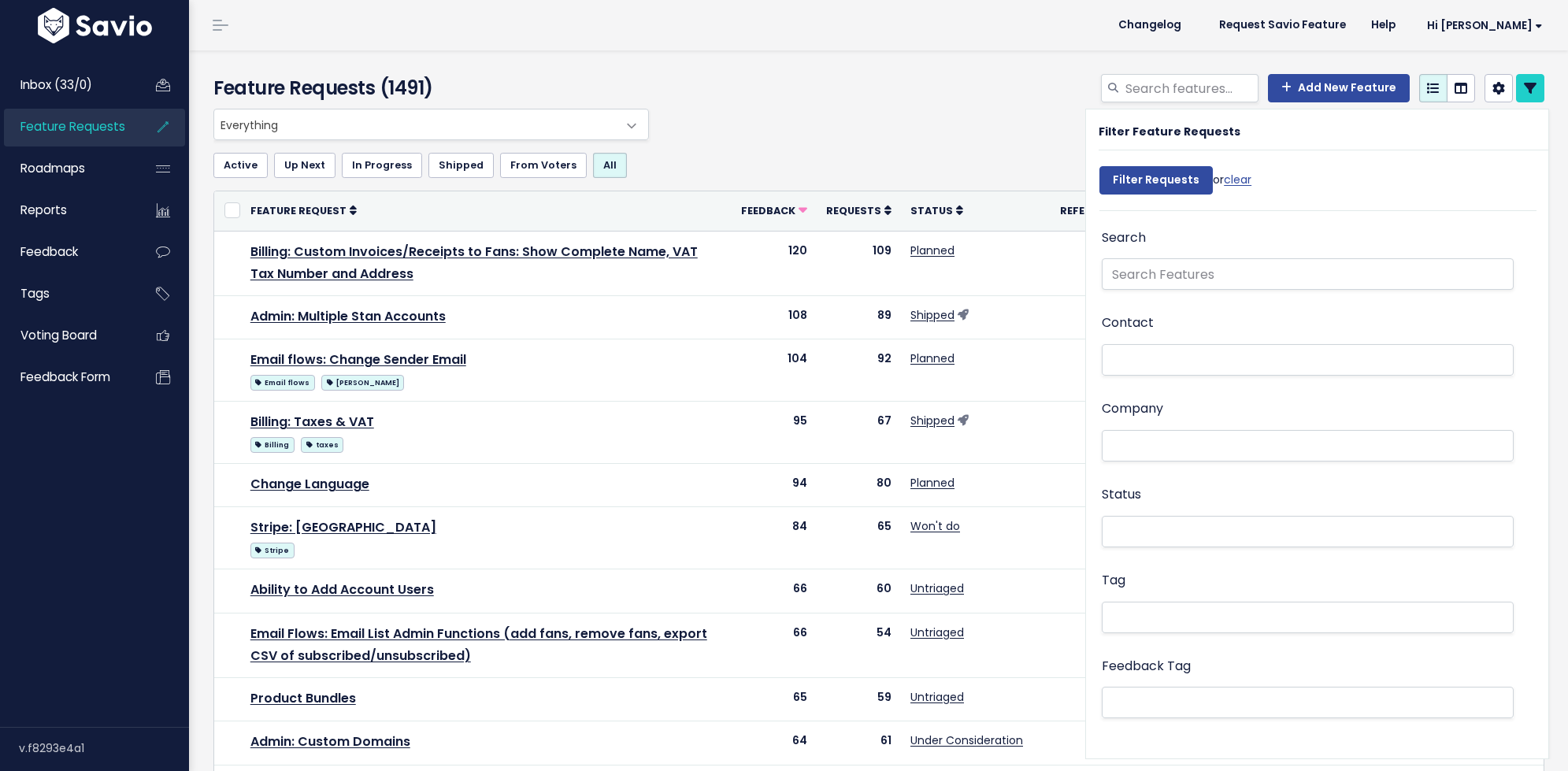
select select
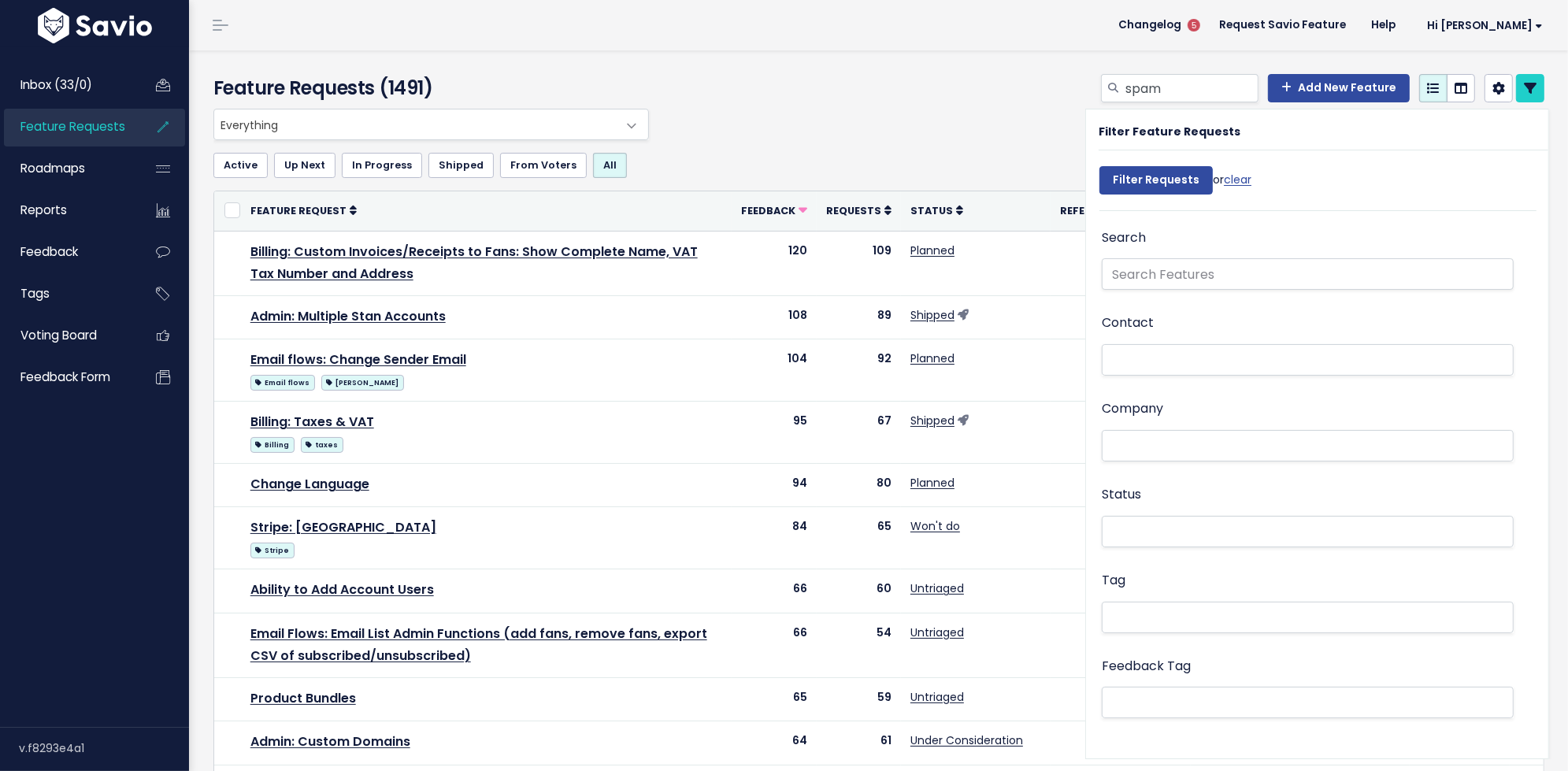
type input "spam"
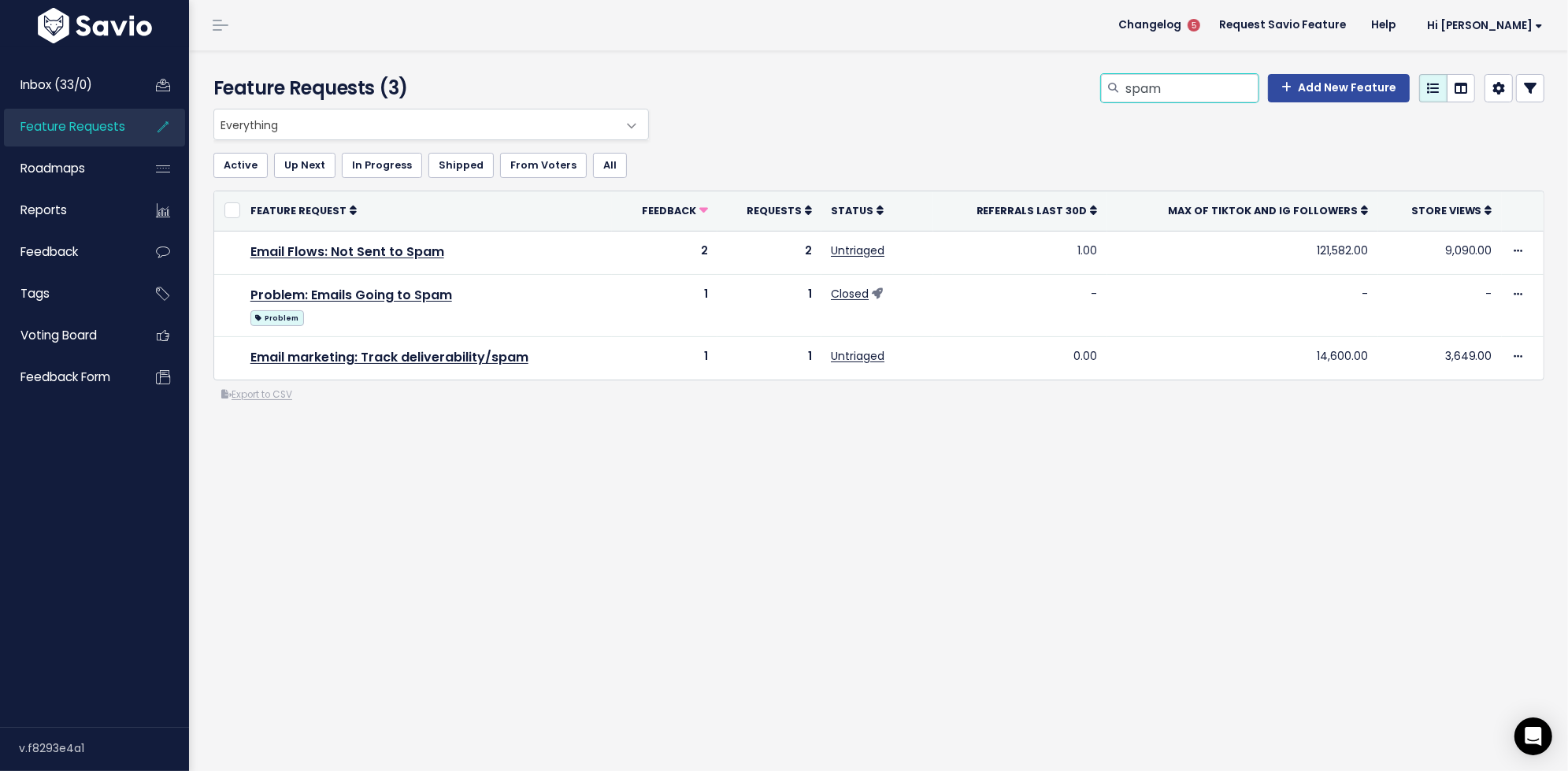
click at [1171, 90] on input "spam" at bounding box center [1190, 88] width 135 height 28
click at [1225, 93] on input "spam" at bounding box center [1190, 88] width 135 height 28
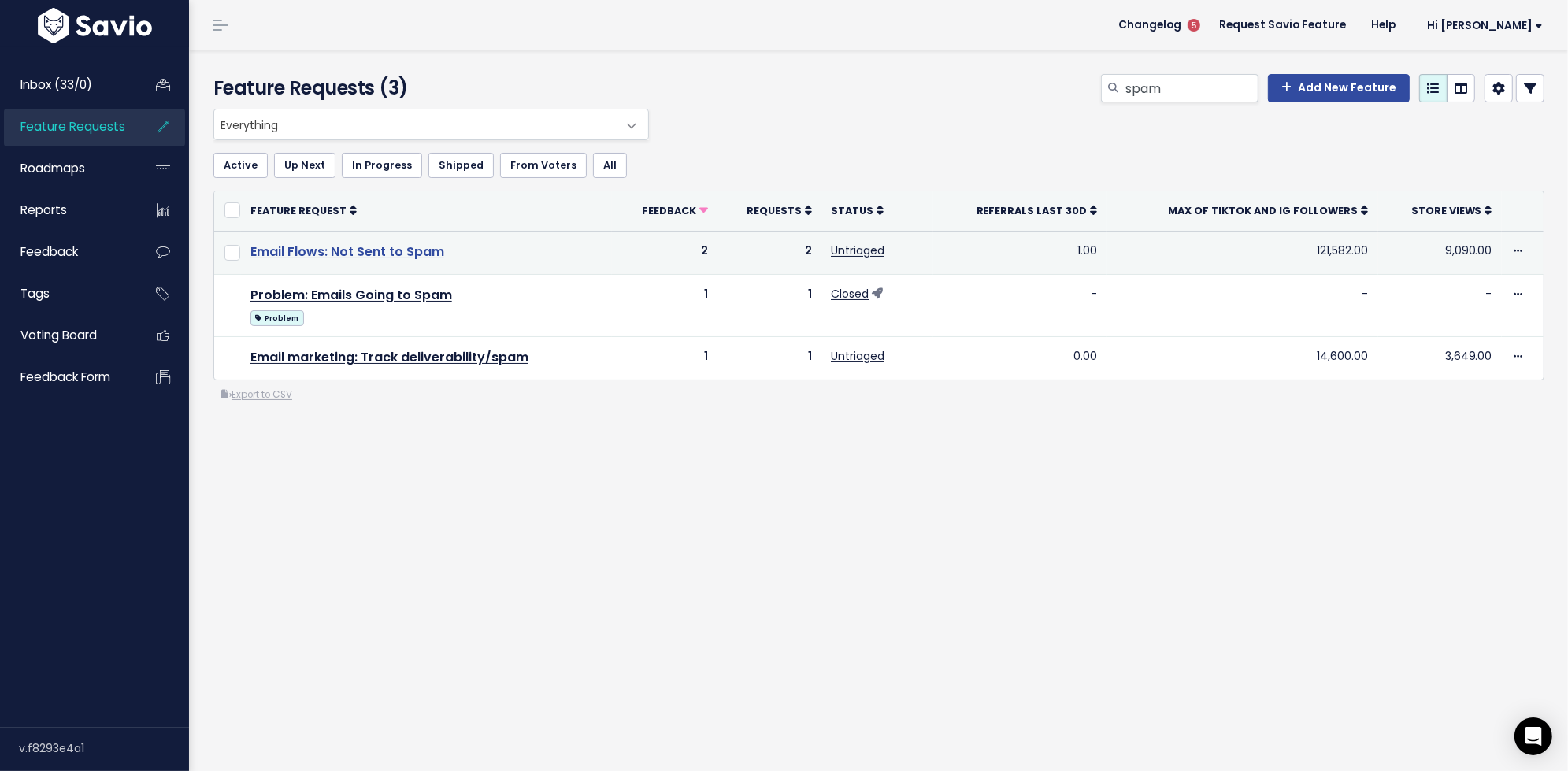
click at [418, 254] on link "Email Flows: Not Sent to Spam" at bounding box center [347, 251] width 193 height 18
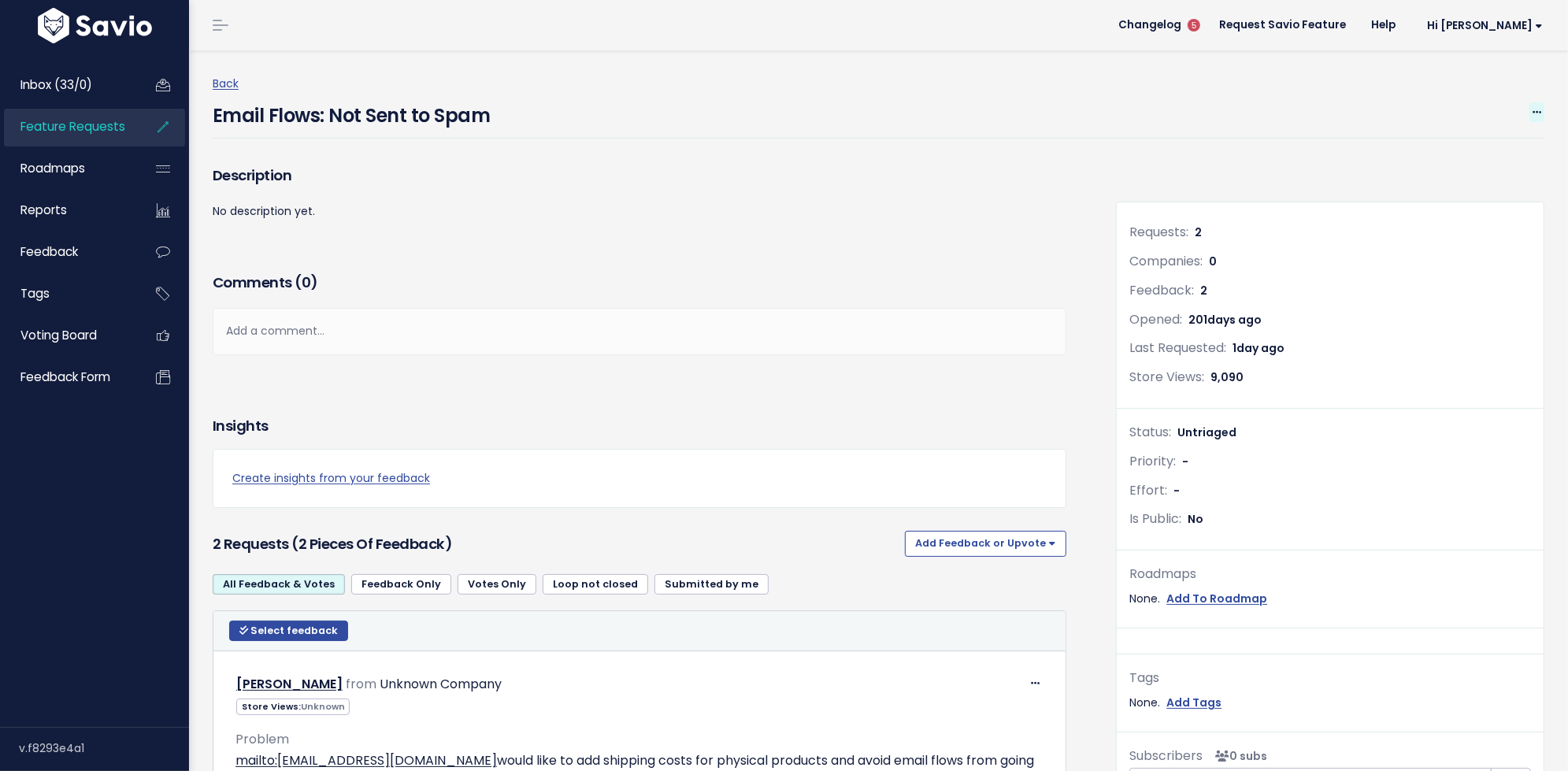
click at [1534, 112] on icon at bounding box center [1536, 113] width 8 height 10
click at [1474, 185] on link "Merge" at bounding box center [1483, 186] width 116 height 31
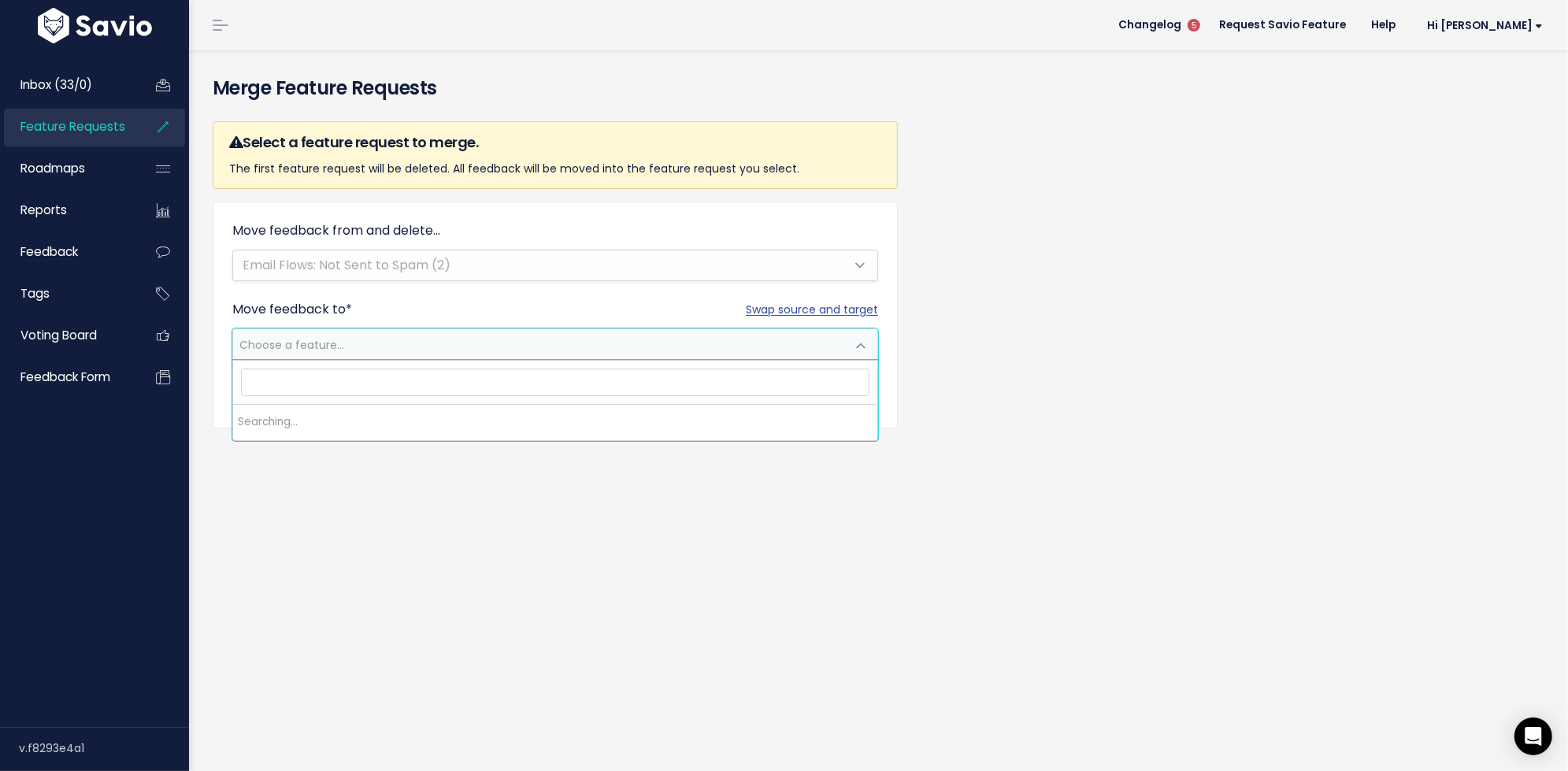
click at [401, 355] on span "Choose a feature..." at bounding box center [539, 345] width 613 height 32
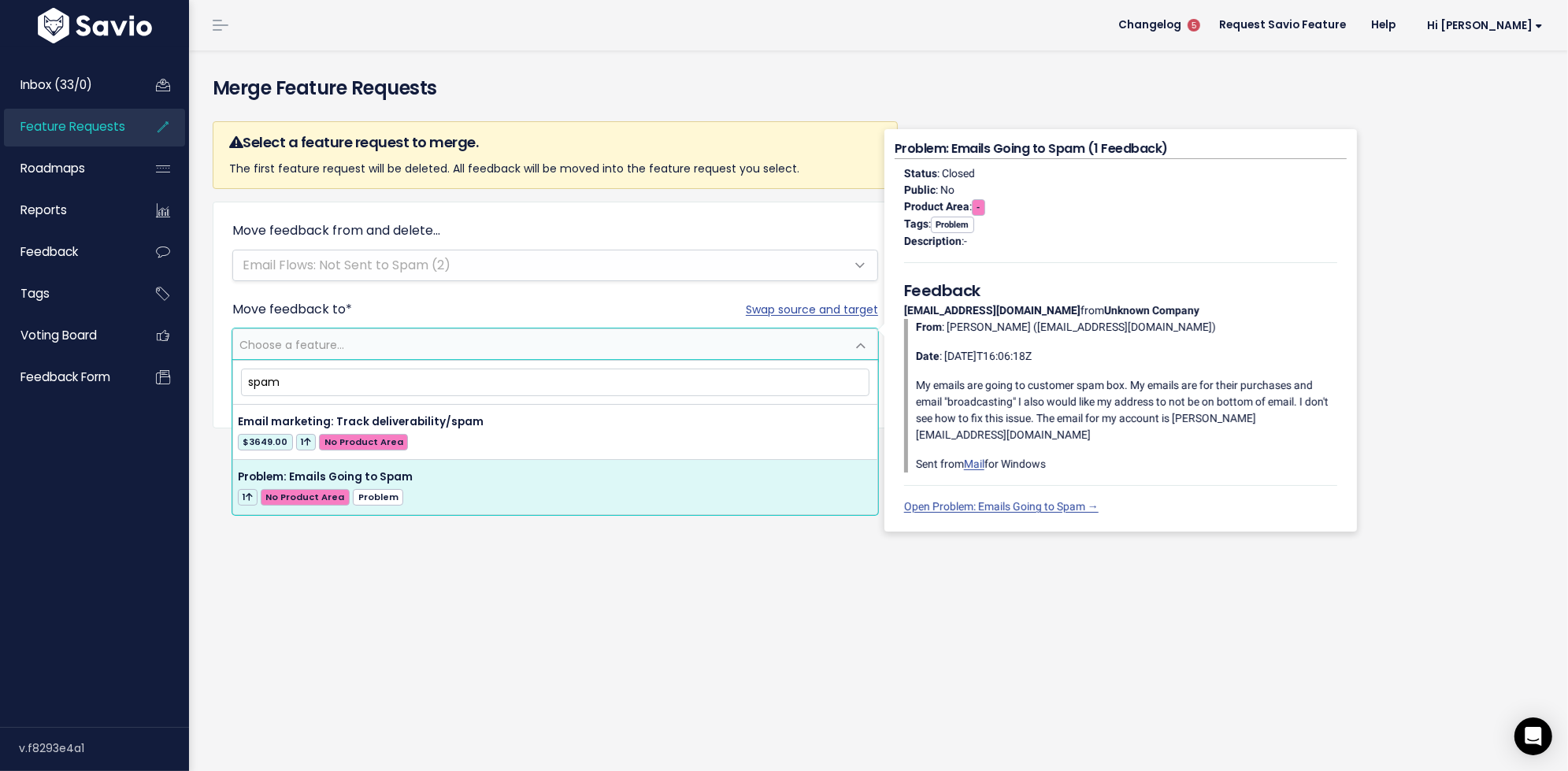
type input "spam"
select select "43727"
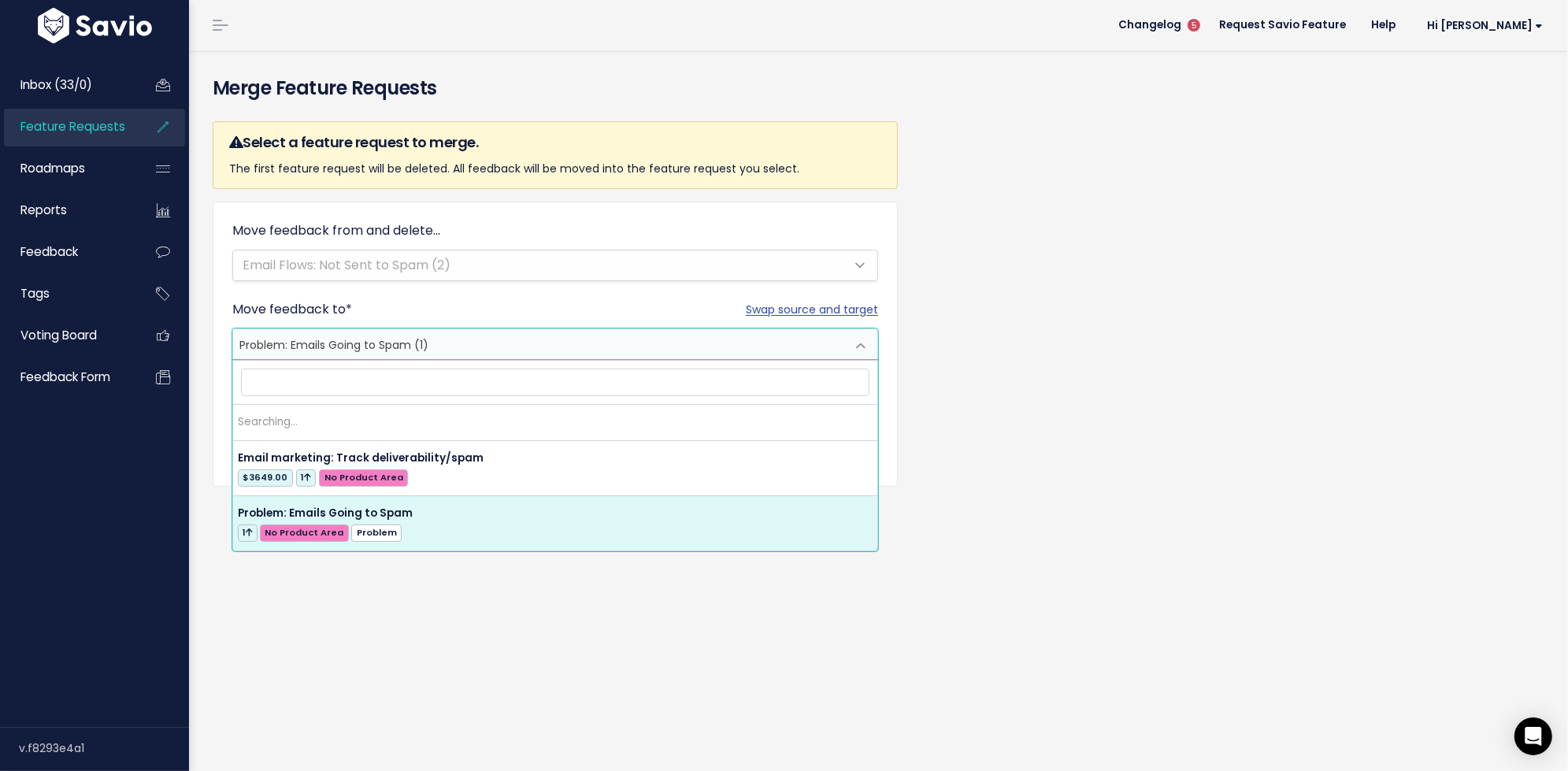
click at [865, 343] on span at bounding box center [861, 346] width 32 height 32
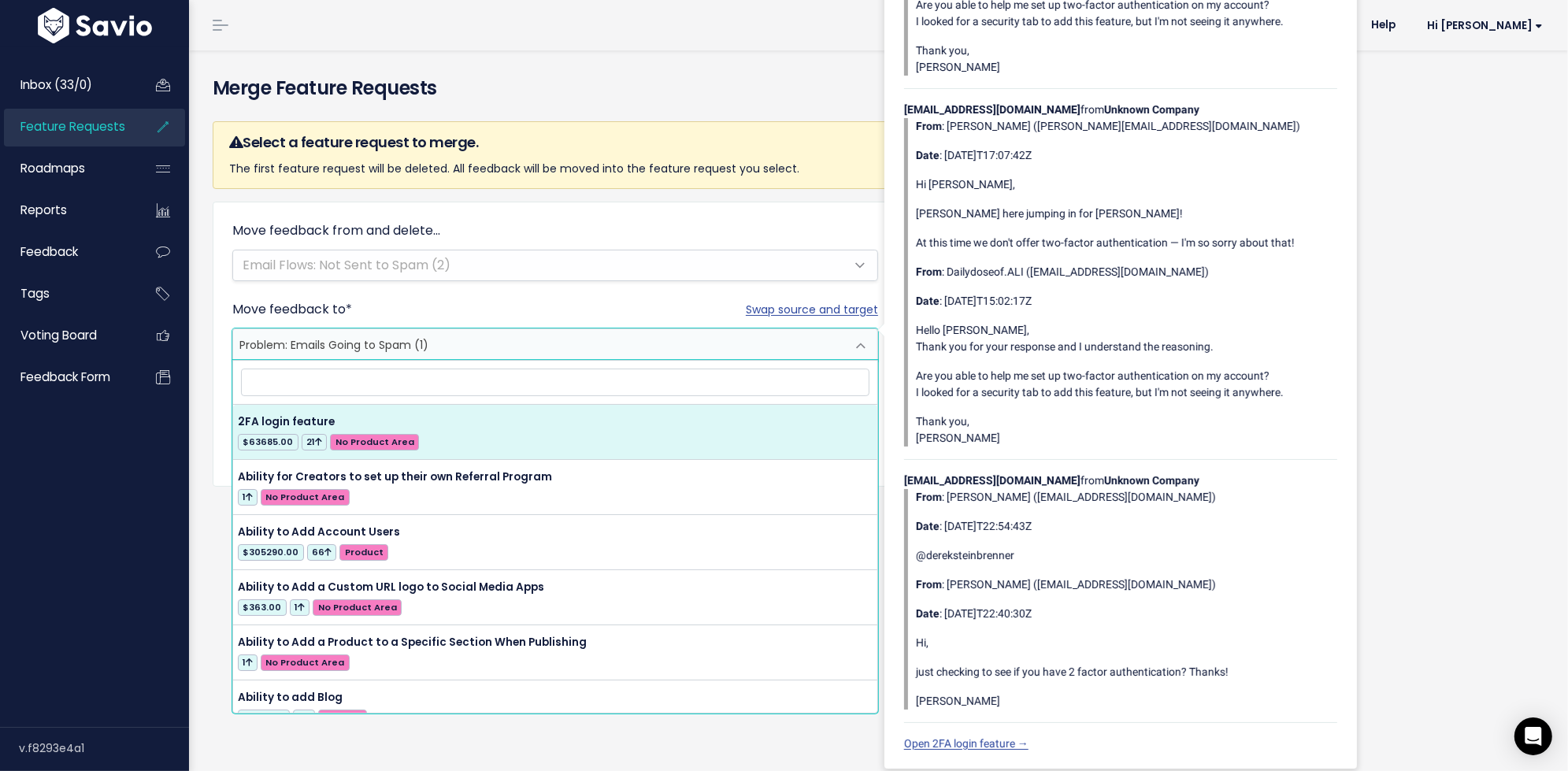
click at [784, 207] on div "Move feedback from and delete... Email Flows: Not Sent to Spam (2) Swap source …" at bounding box center [555, 344] width 685 height 286
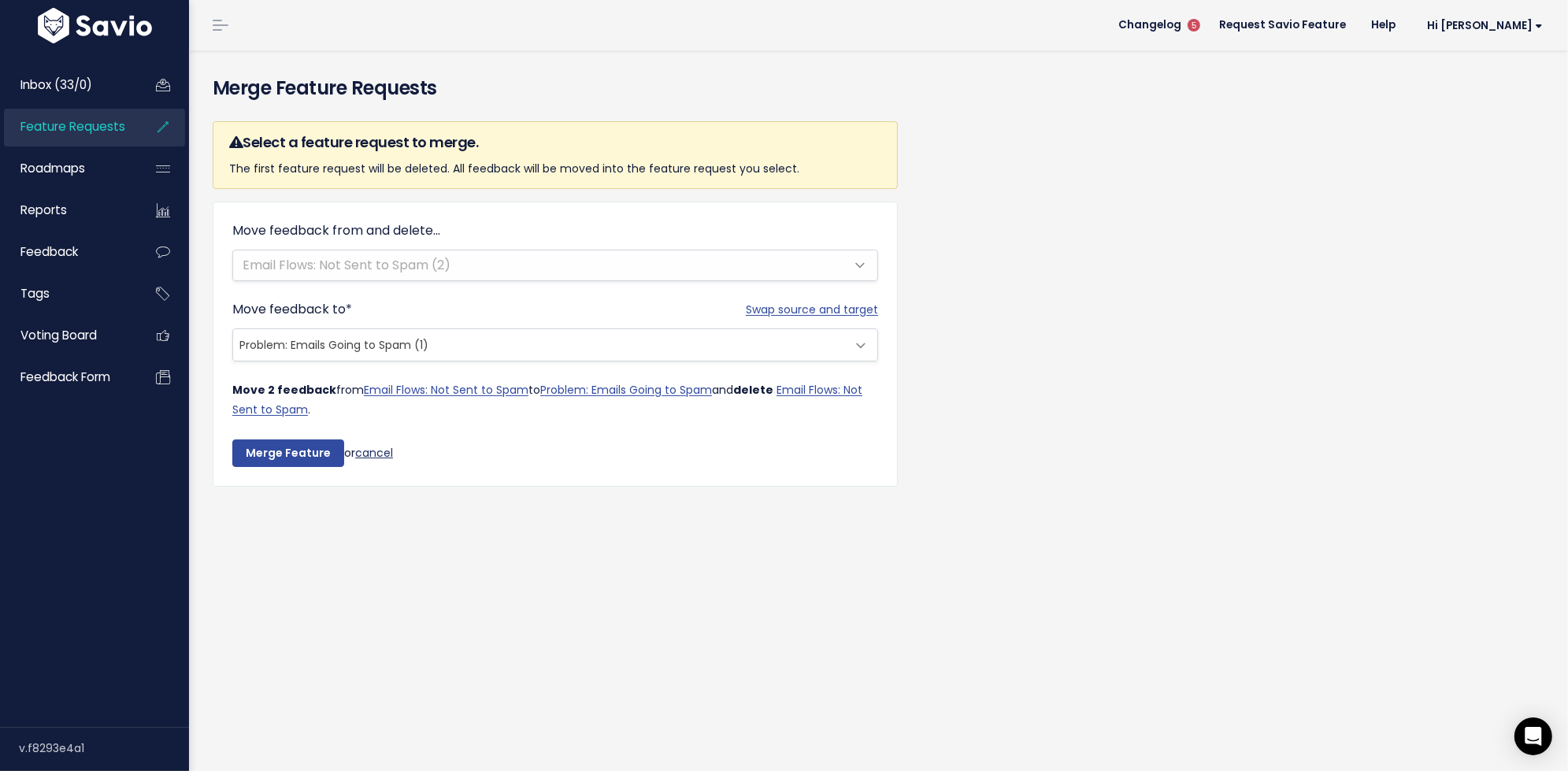
click at [373, 451] on link "cancel" at bounding box center [374, 452] width 38 height 16
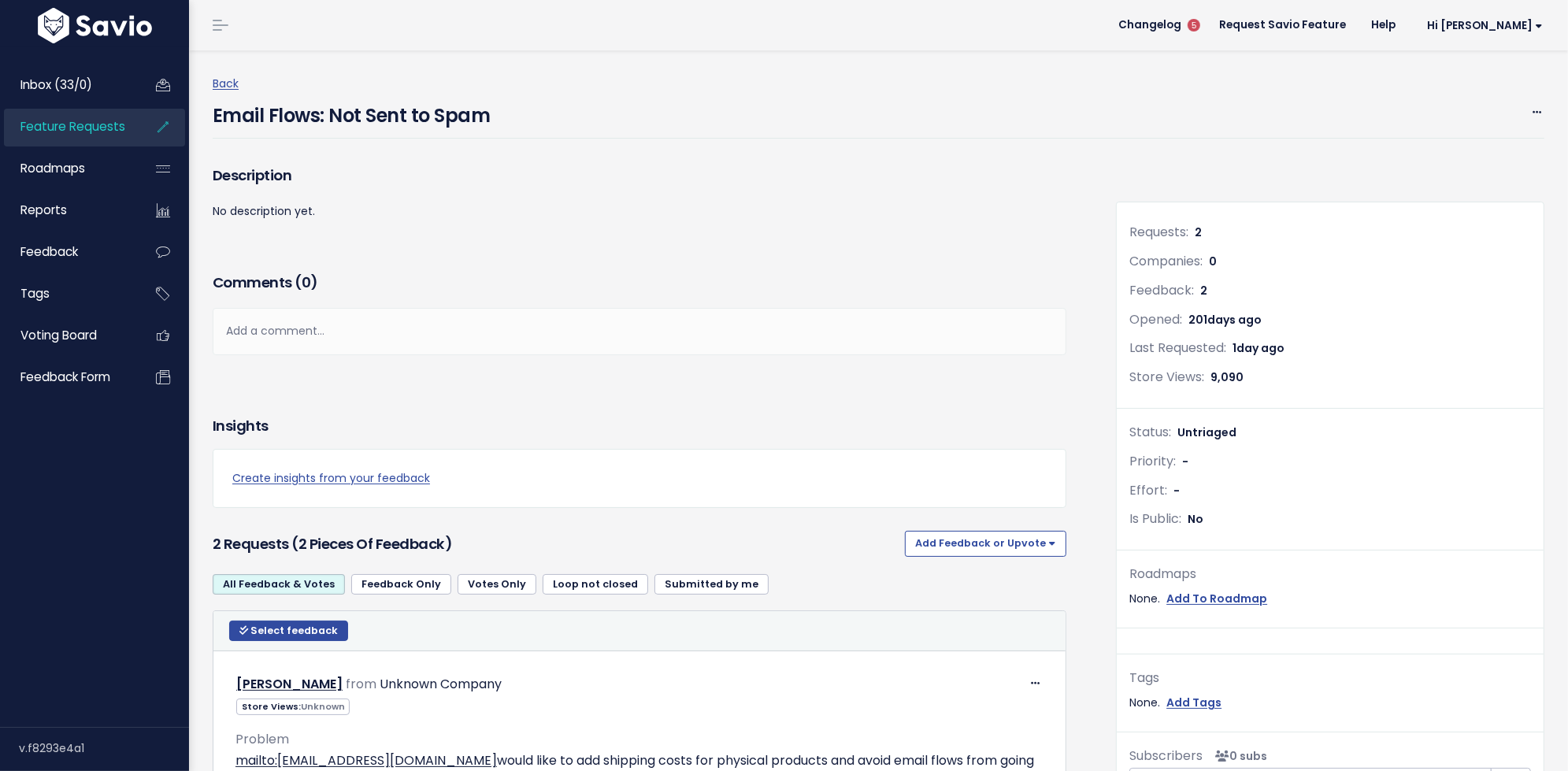
click at [85, 118] on span "Feature Requests" at bounding box center [73, 126] width 105 height 17
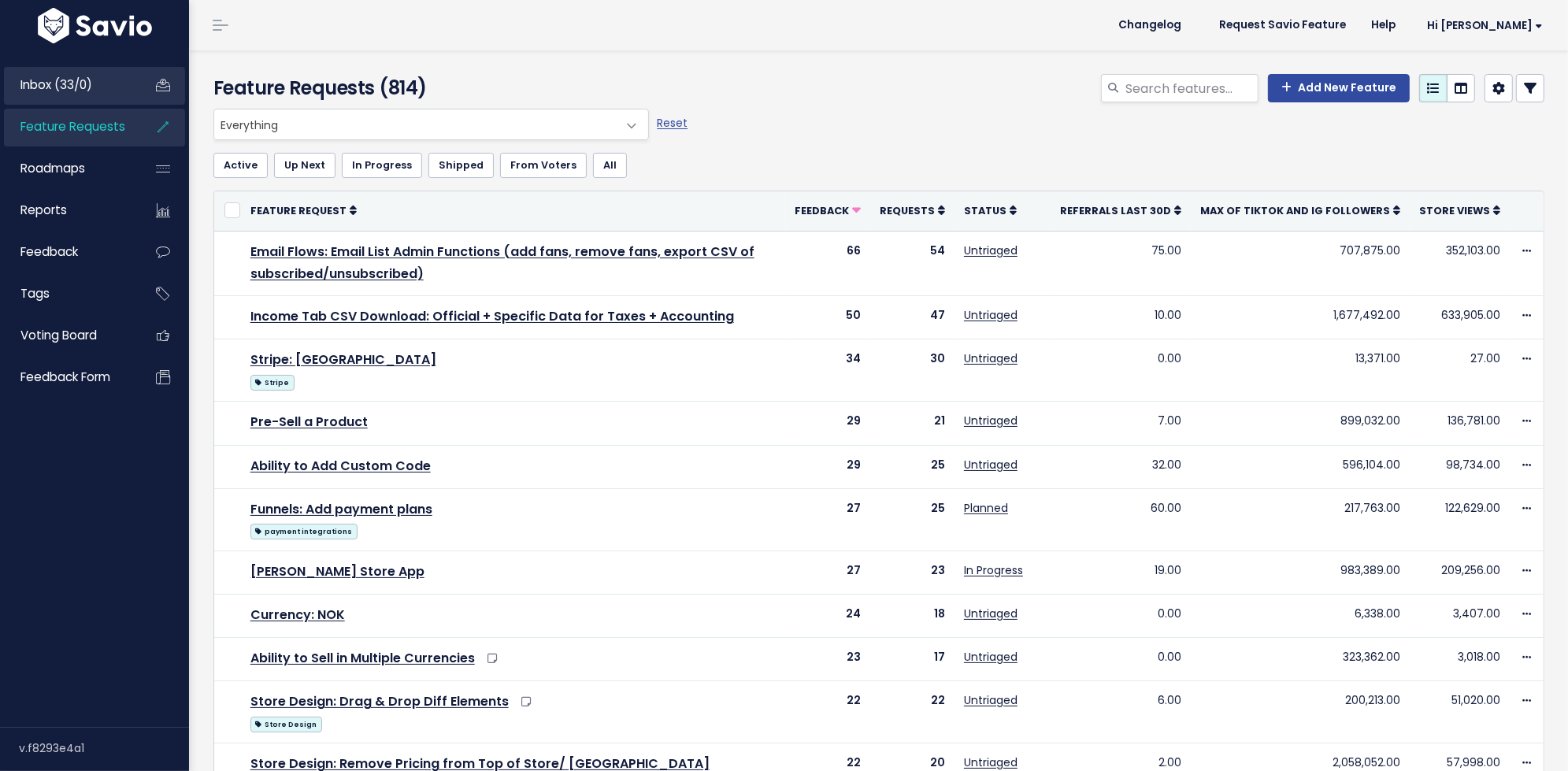
click at [67, 94] on link "Inbox (33/0)" at bounding box center [67, 85] width 126 height 36
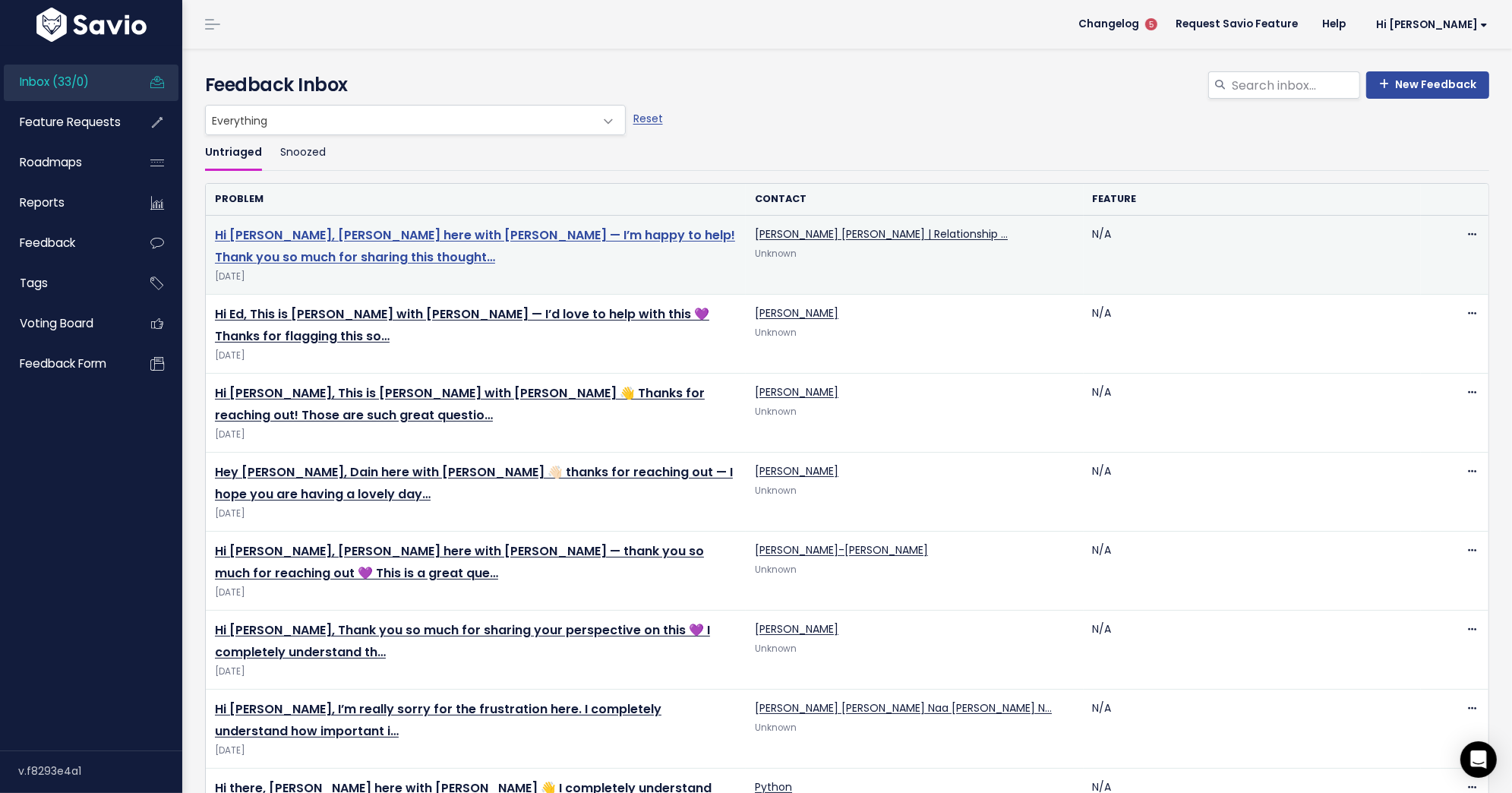
click at [394, 226] on link "Hi Amanda, Eline here with Stan — I’m happy to help! Thank you so much for shar…" at bounding box center [475, 246] width 520 height 39
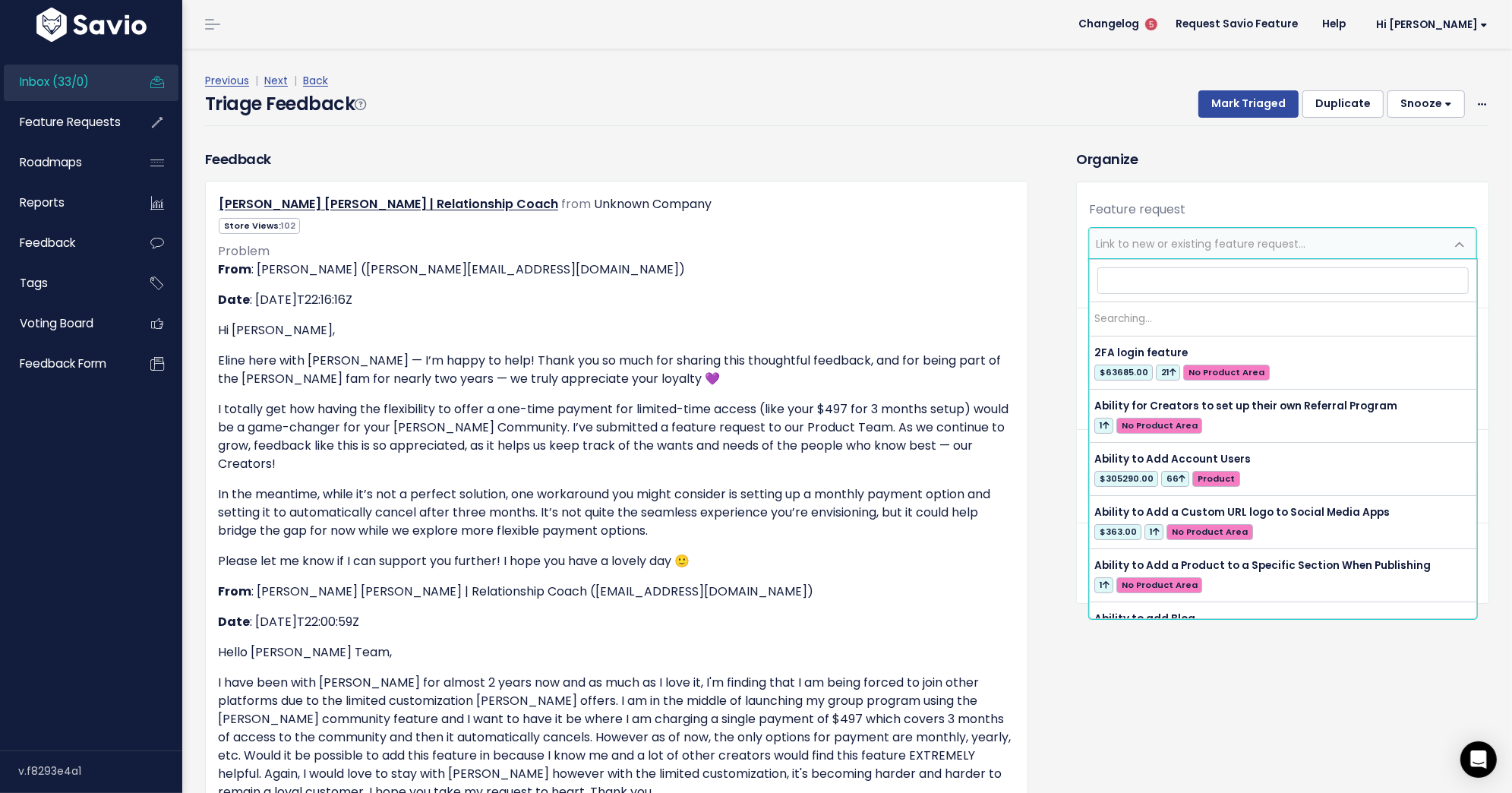
click at [1143, 240] on span "Link to new or existing feature request..." at bounding box center [1201, 243] width 210 height 15
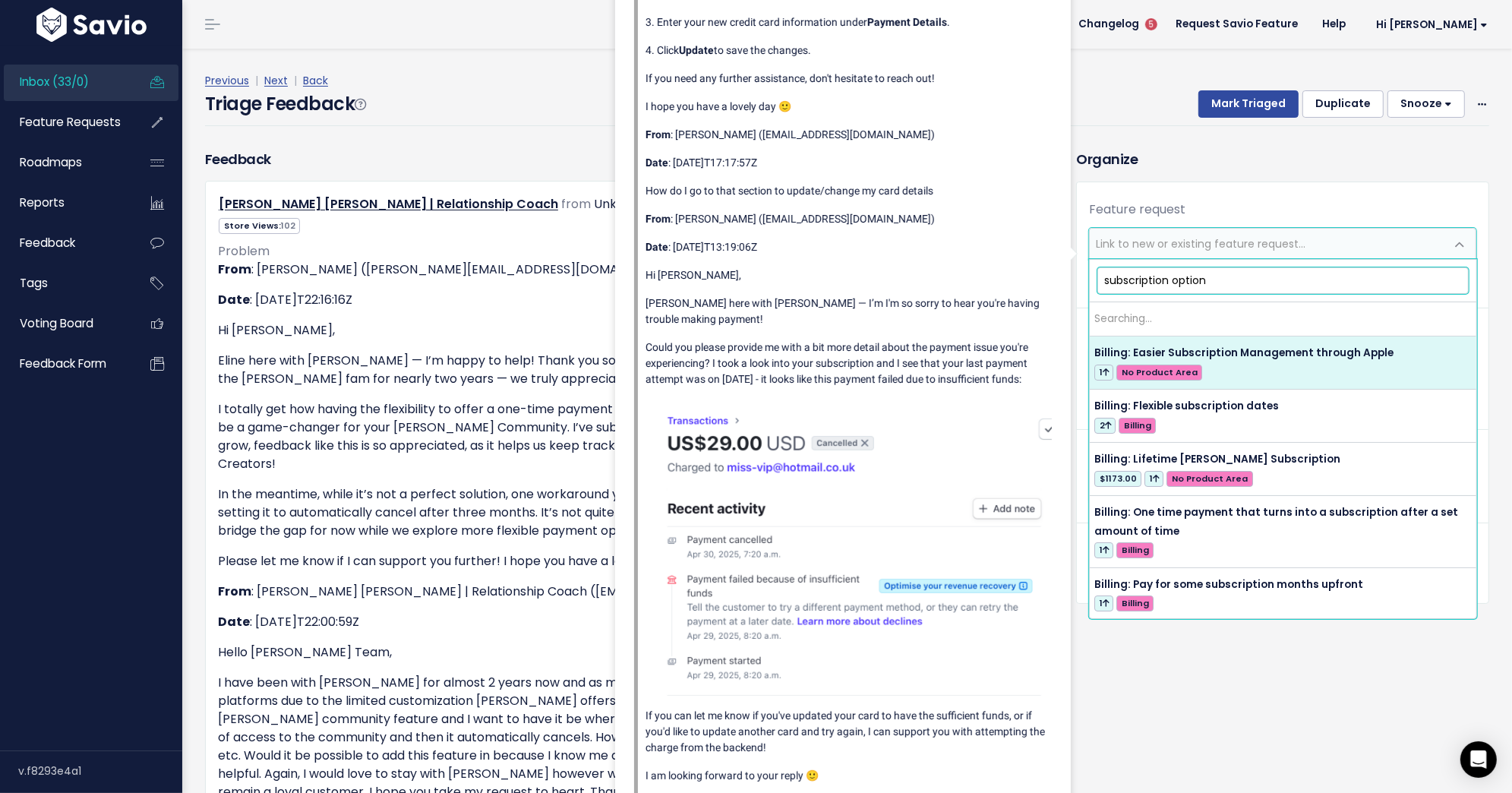
type input "subscription options"
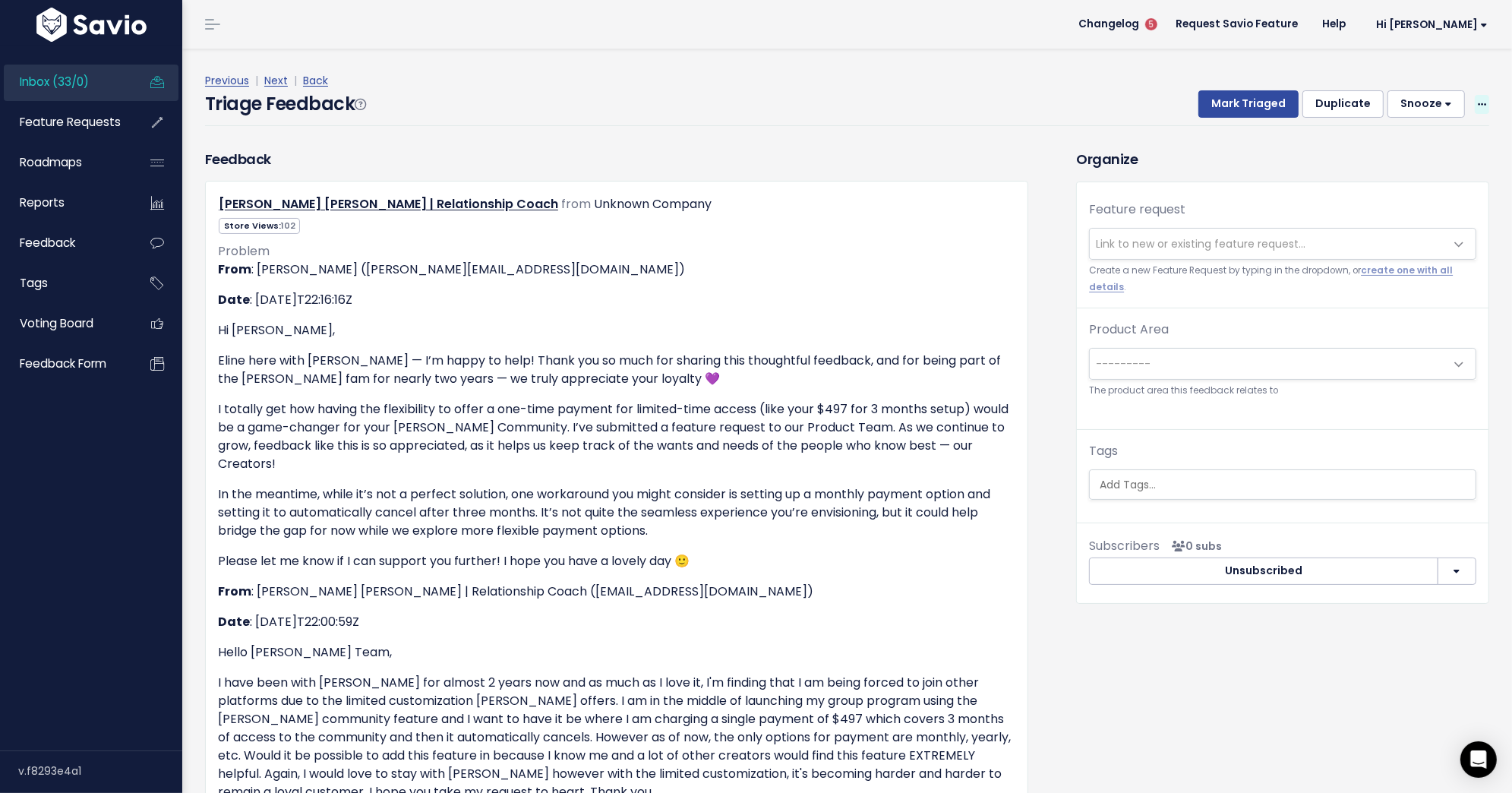
click at [1480, 98] on span at bounding box center [1482, 104] width 14 height 19
click at [1444, 174] on link "Delete" at bounding box center [1421, 176] width 109 height 30
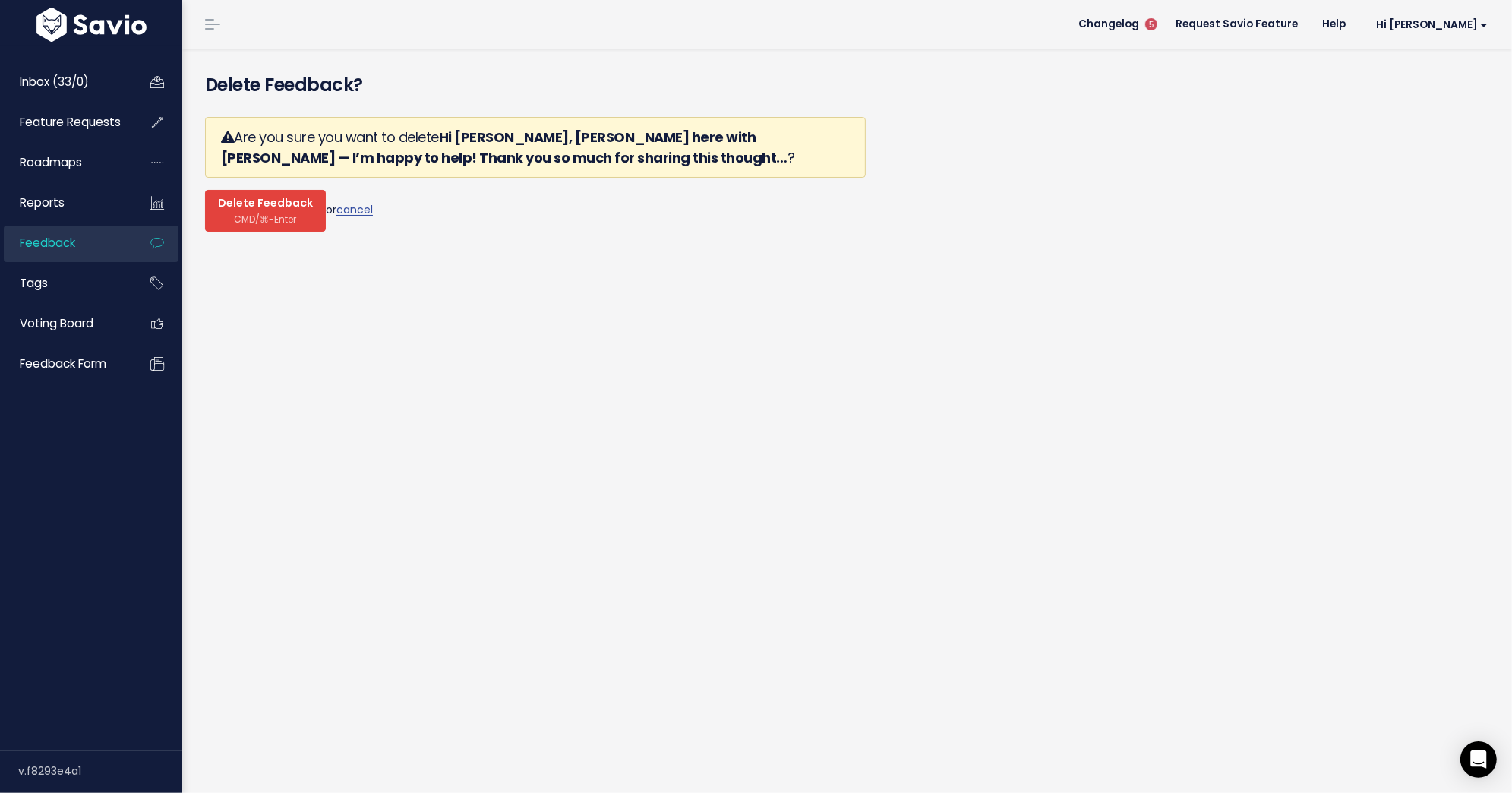
click at [270, 202] on span "Delete Feedback" at bounding box center [265, 203] width 95 height 13
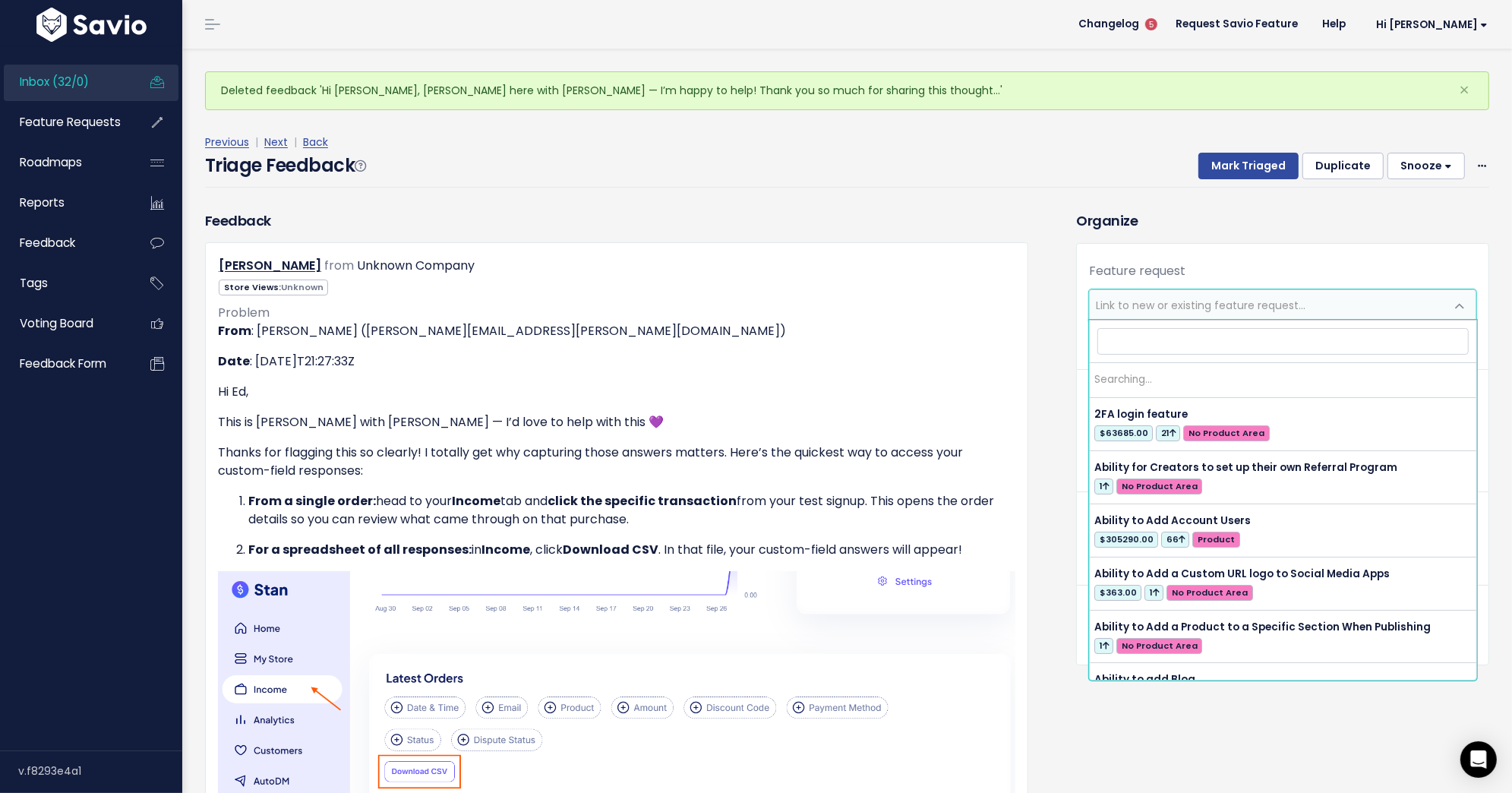
click at [1186, 308] on span "Link to new or existing feature request..." at bounding box center [1201, 305] width 210 height 15
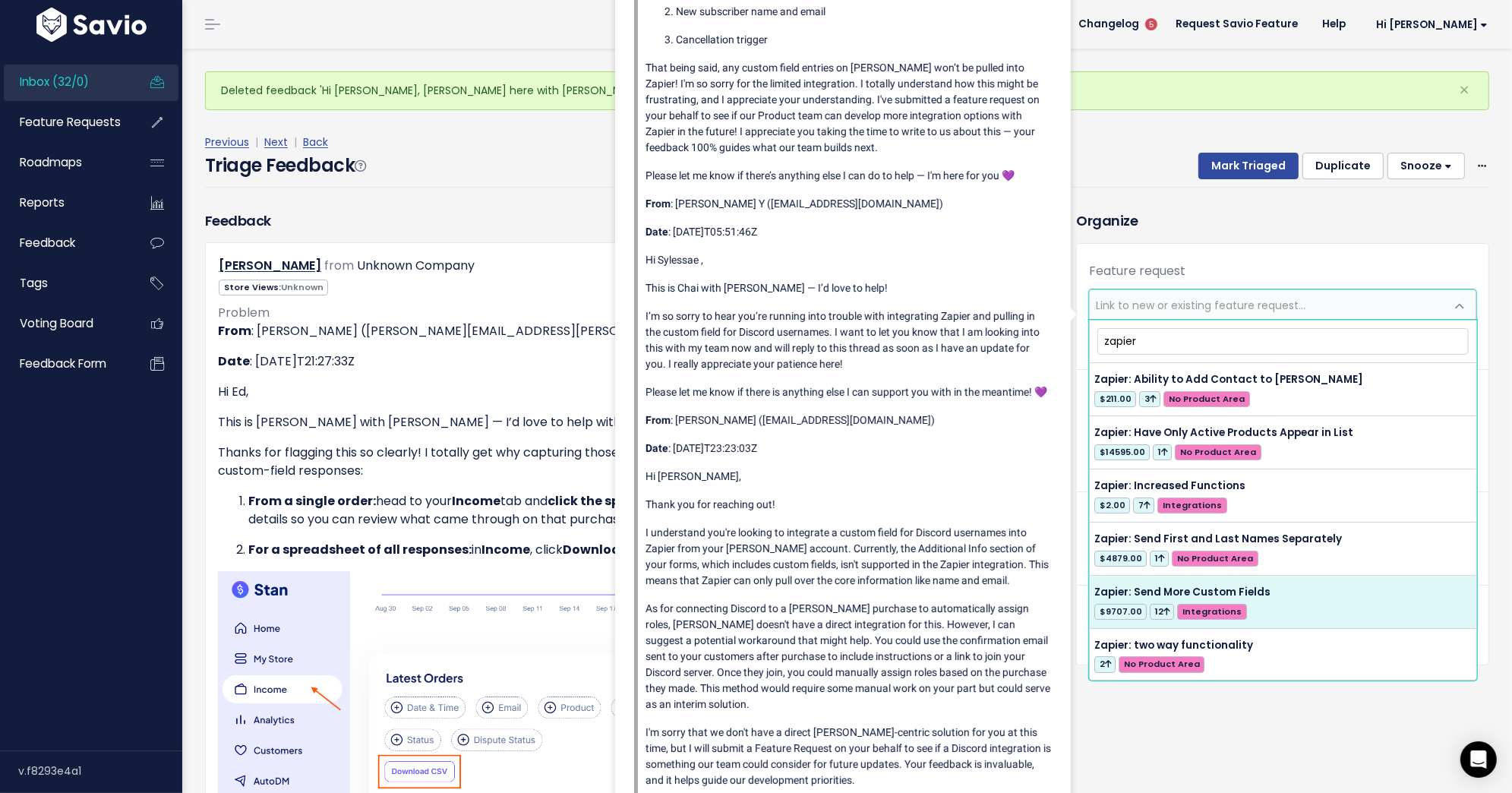
type input "zapier"
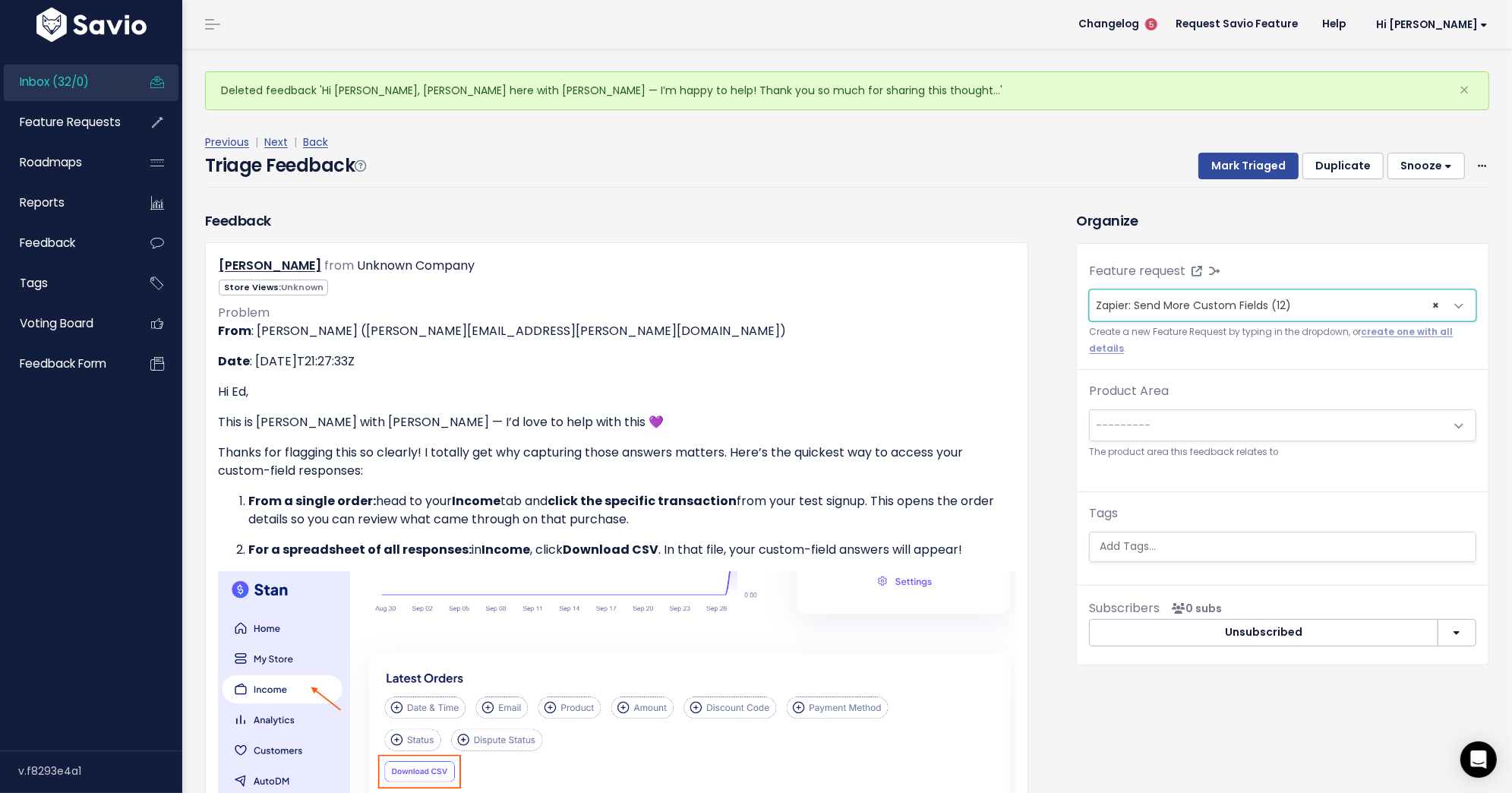
select select "28842"
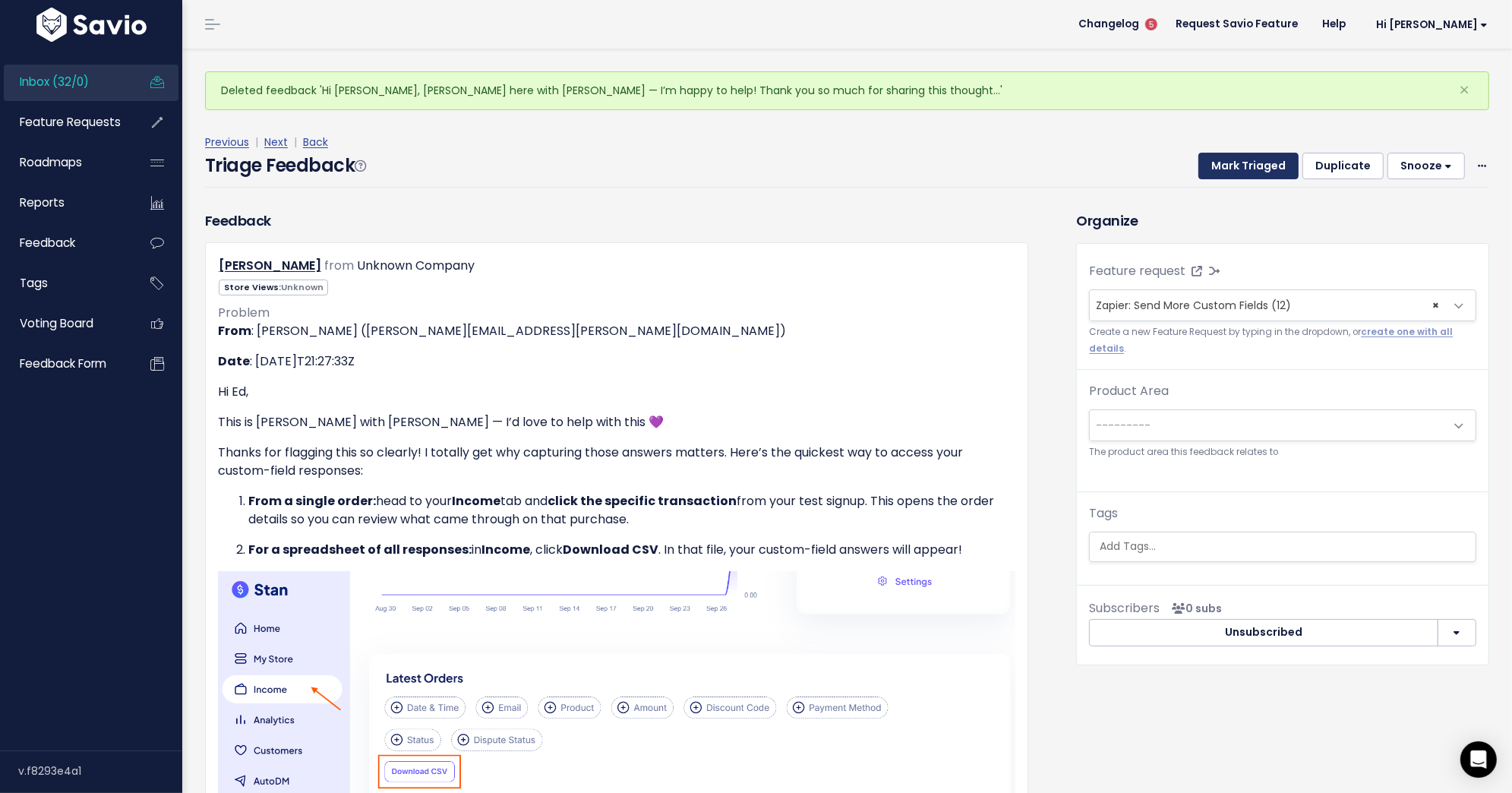
click at [1248, 169] on button "Mark Triaged" at bounding box center [1248, 166] width 100 height 27
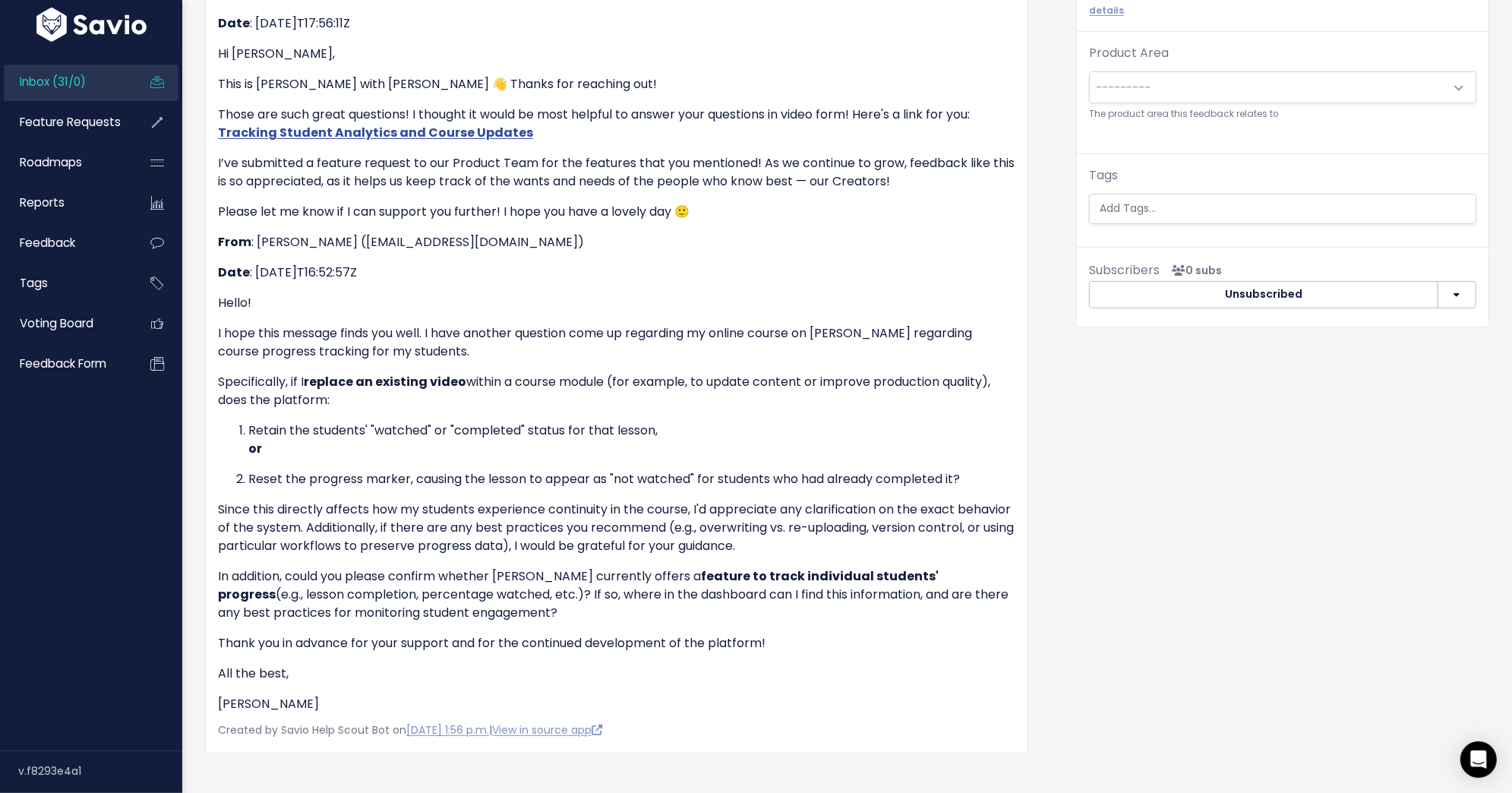
scroll to position [336, 0]
click at [602, 727] on link "View in source app" at bounding box center [547, 731] width 110 height 15
drag, startPoint x: 716, startPoint y: 458, endPoint x: 621, endPoint y: 430, distance: 99.0
click at [621, 430] on p "Retain the students' "watched" or "completed" status for that lesson, or" at bounding box center [631, 441] width 767 height 37
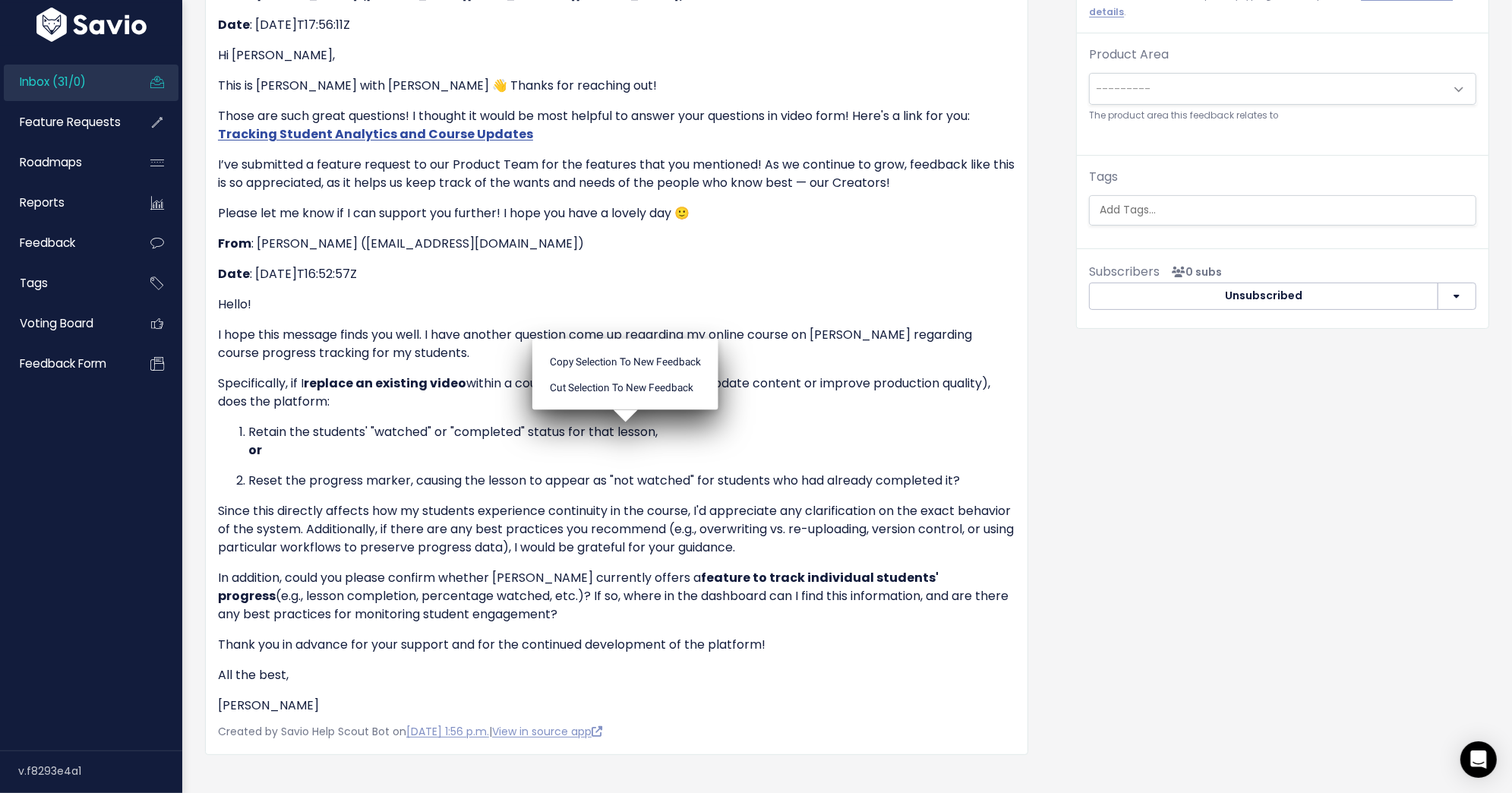
click at [621, 409] on ul "Copy selection to new Feedback Cut selection to new Feedback" at bounding box center [625, 374] width 186 height 72
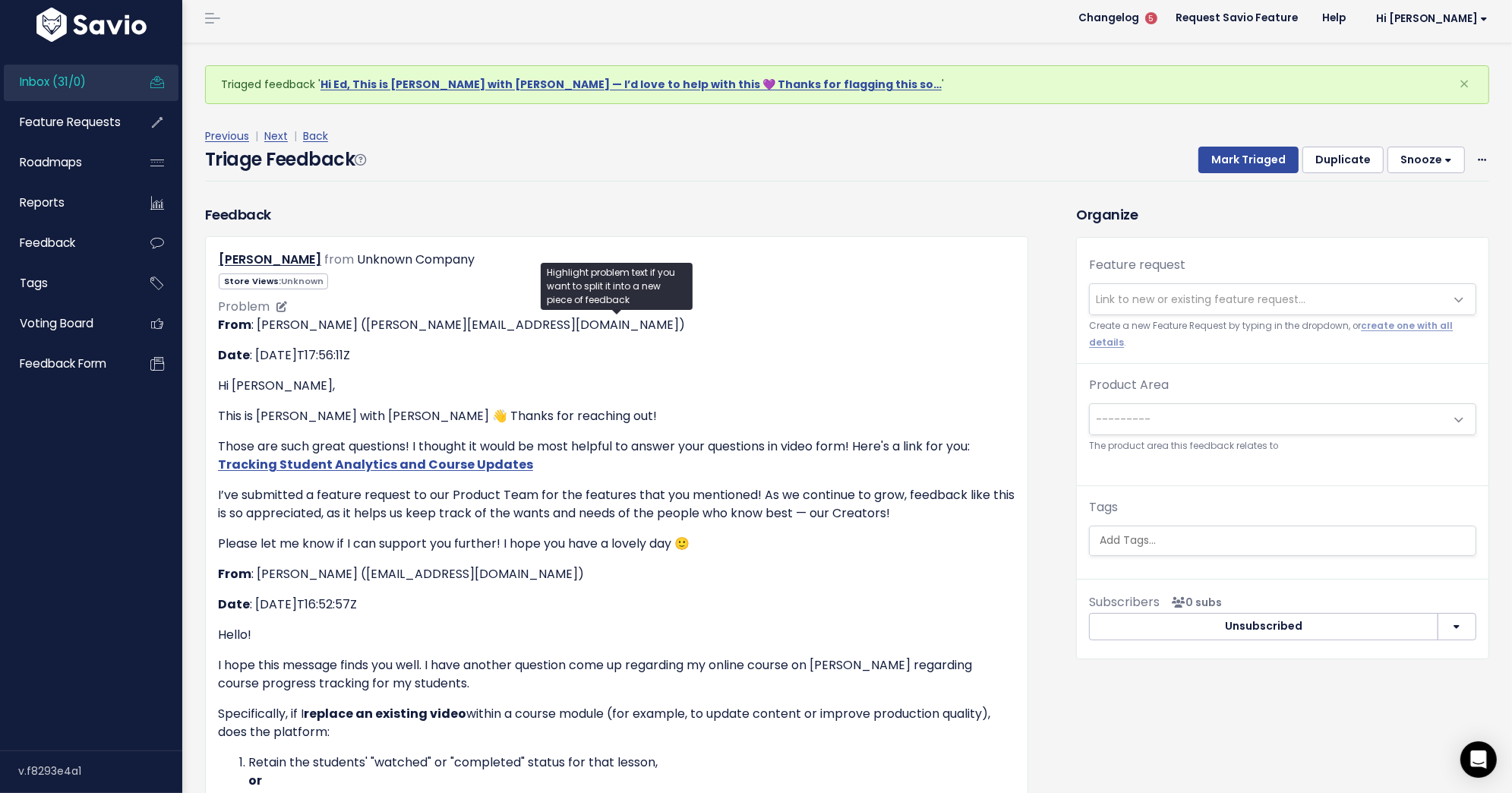
scroll to position [12, 0]
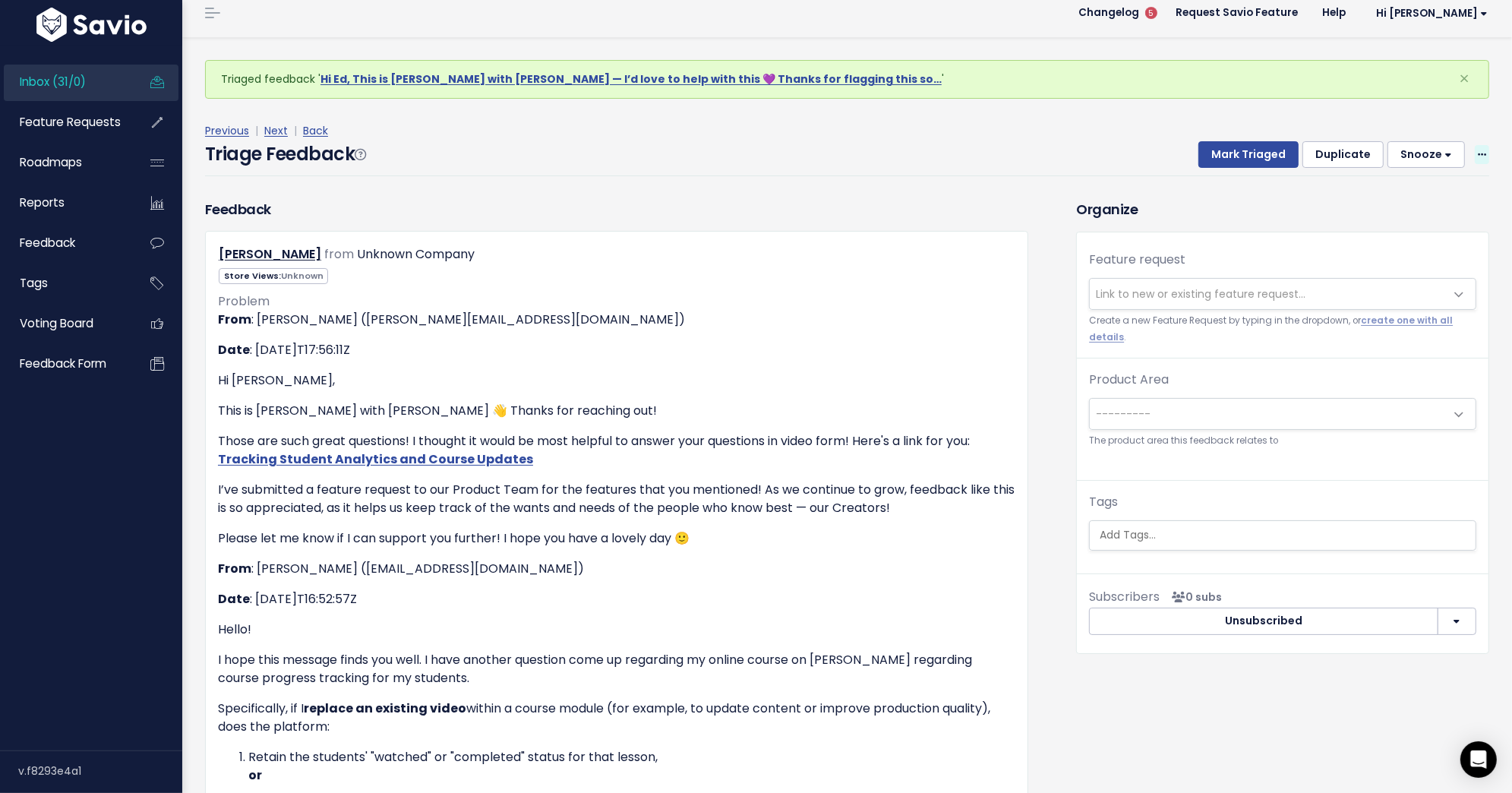
click at [1477, 157] on span at bounding box center [1482, 154] width 14 height 19
click at [1435, 222] on link "Delete" at bounding box center [1421, 225] width 109 height 30
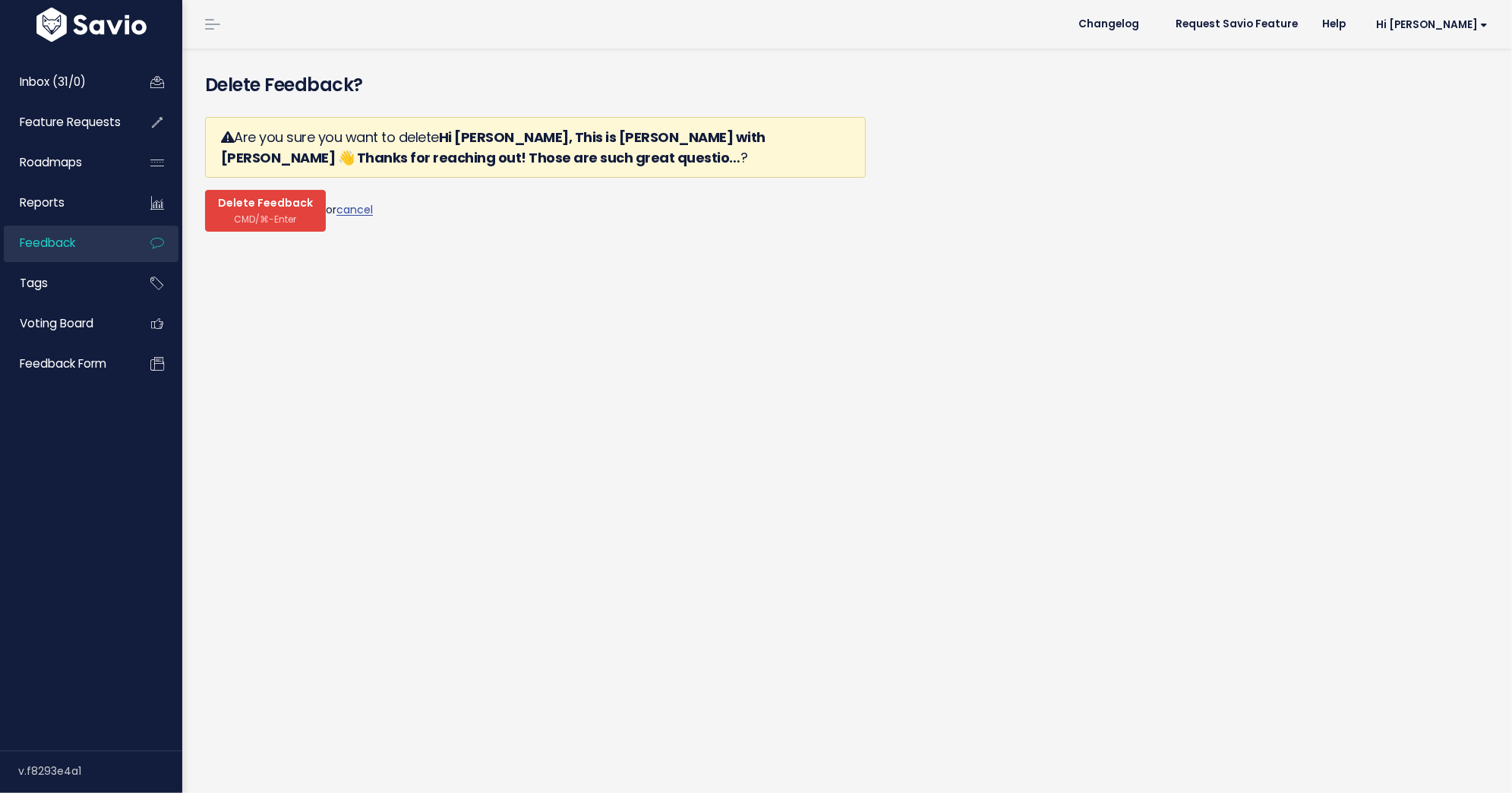
click at [248, 207] on span "Delete Feedback" at bounding box center [265, 203] width 95 height 13
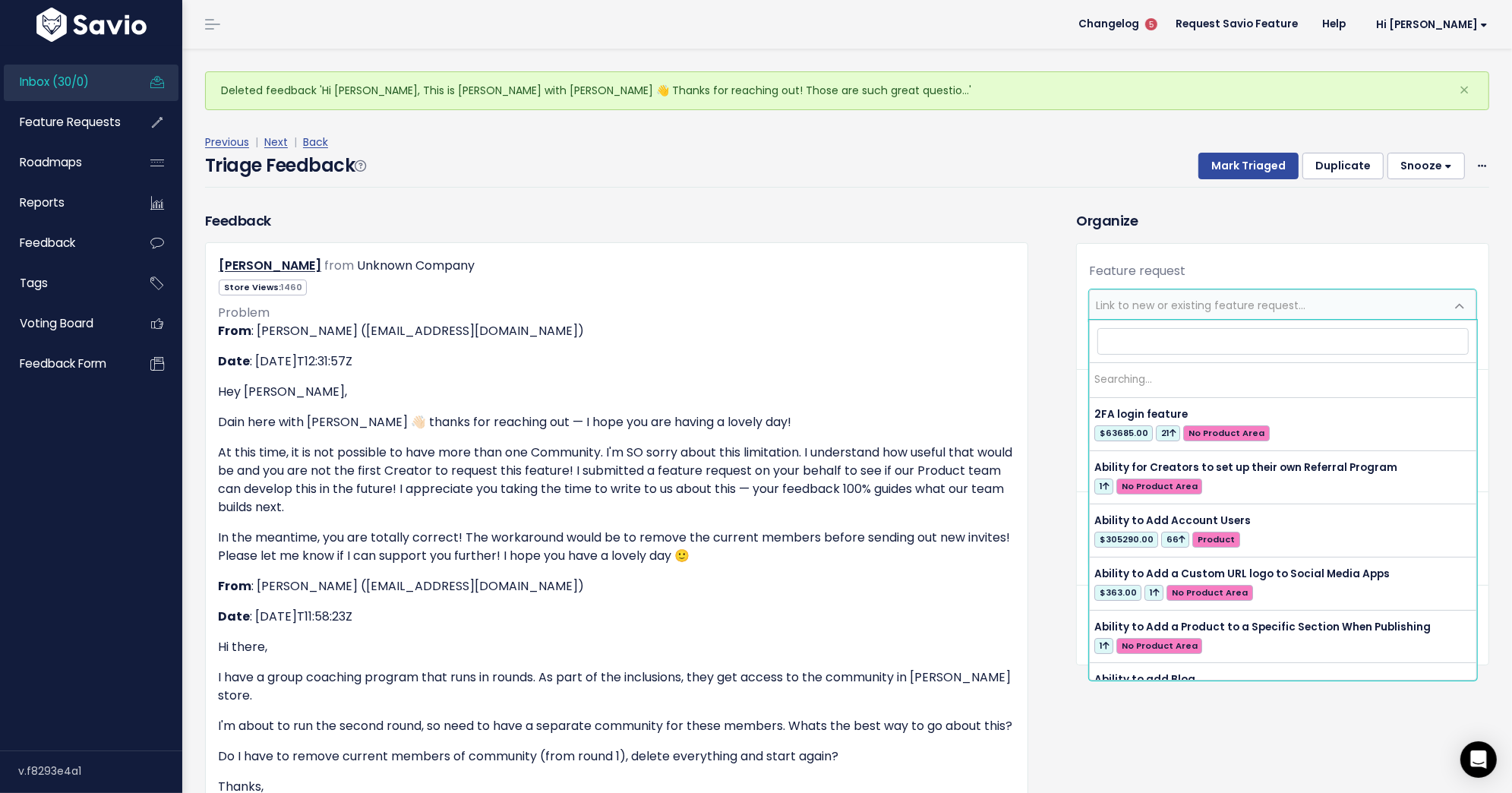
click at [1133, 305] on span "Link to new or existing feature request..." at bounding box center [1201, 305] width 210 height 15
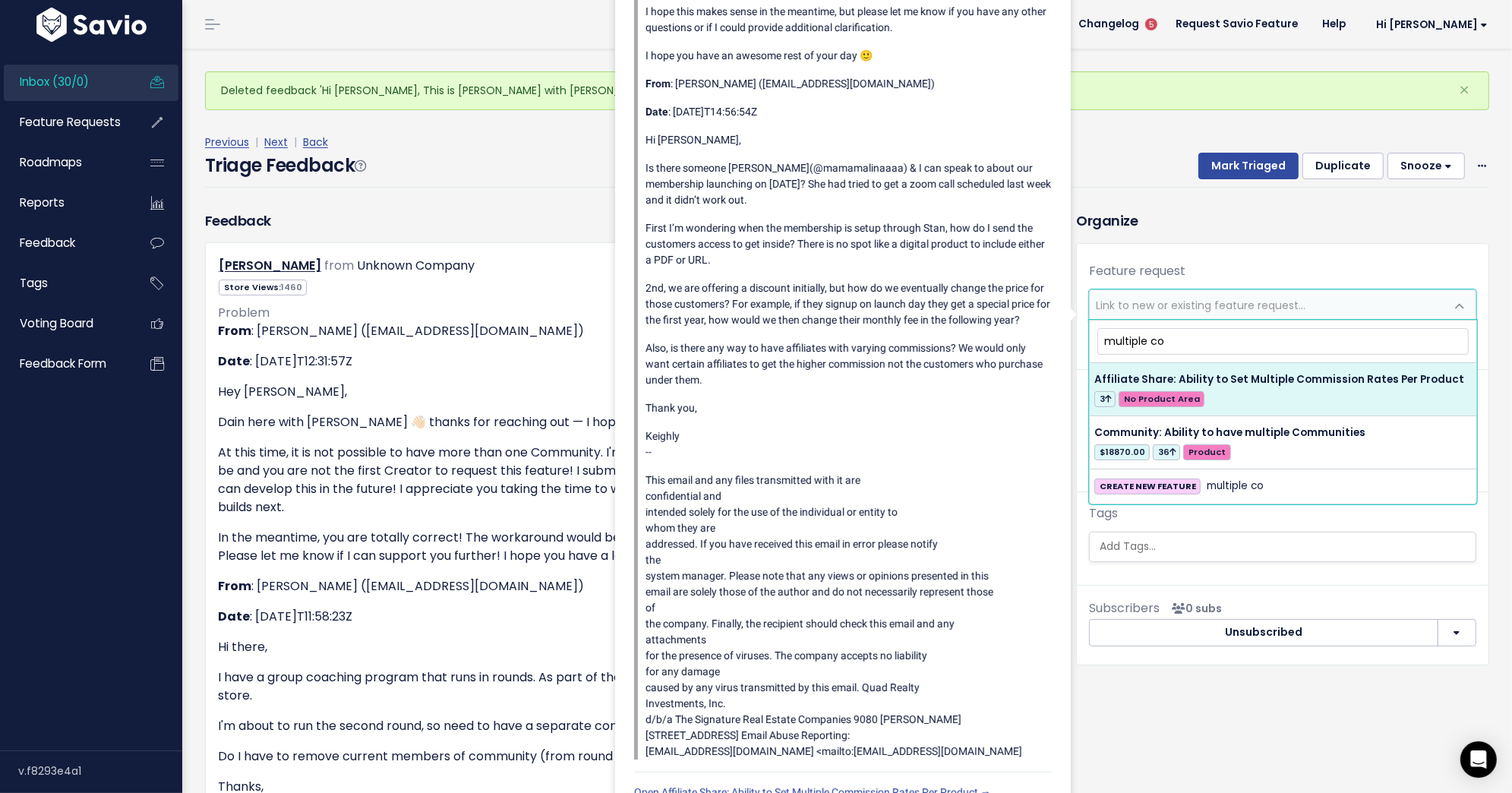
type input "multiple co"
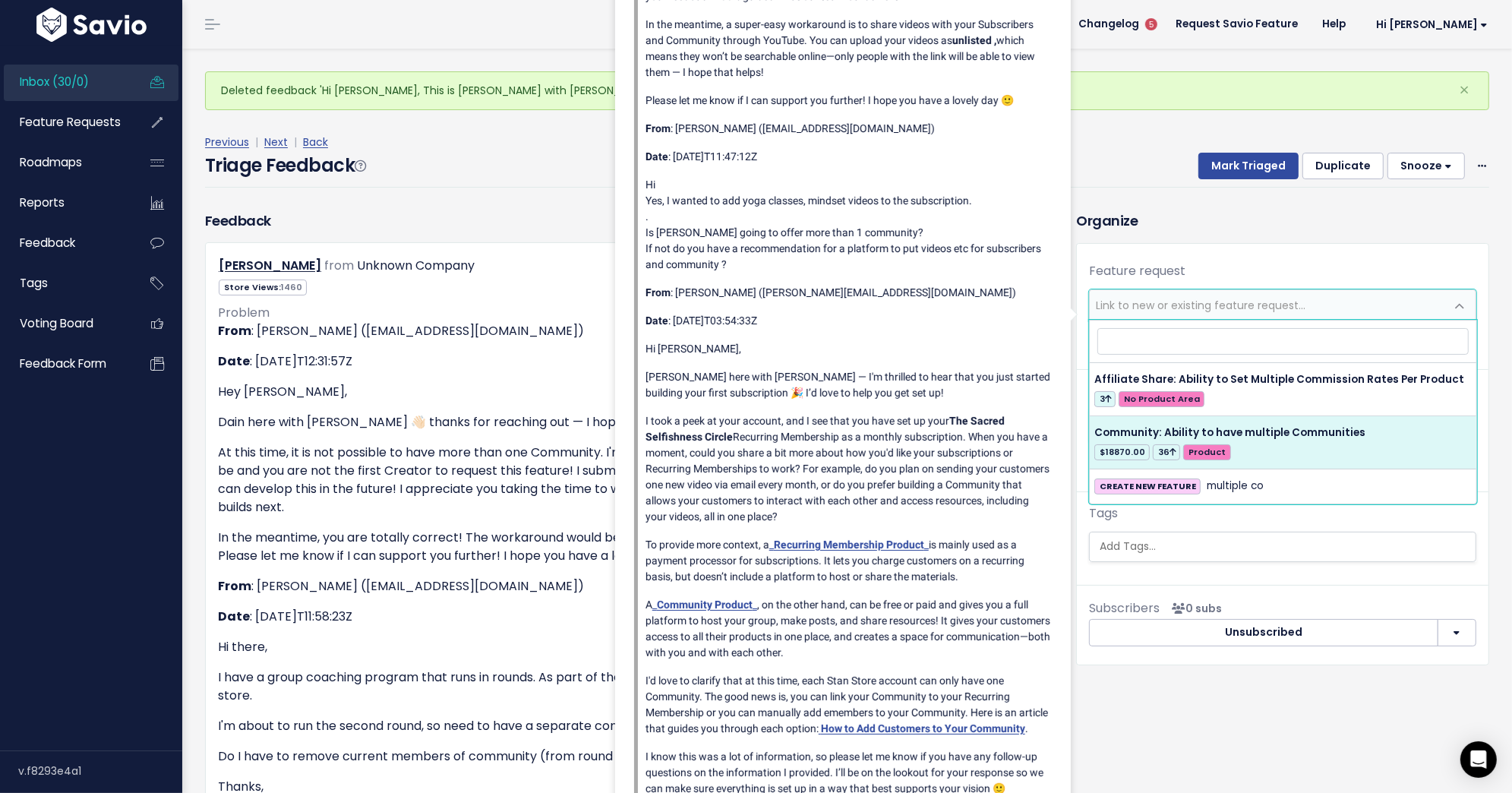
select select "54132"
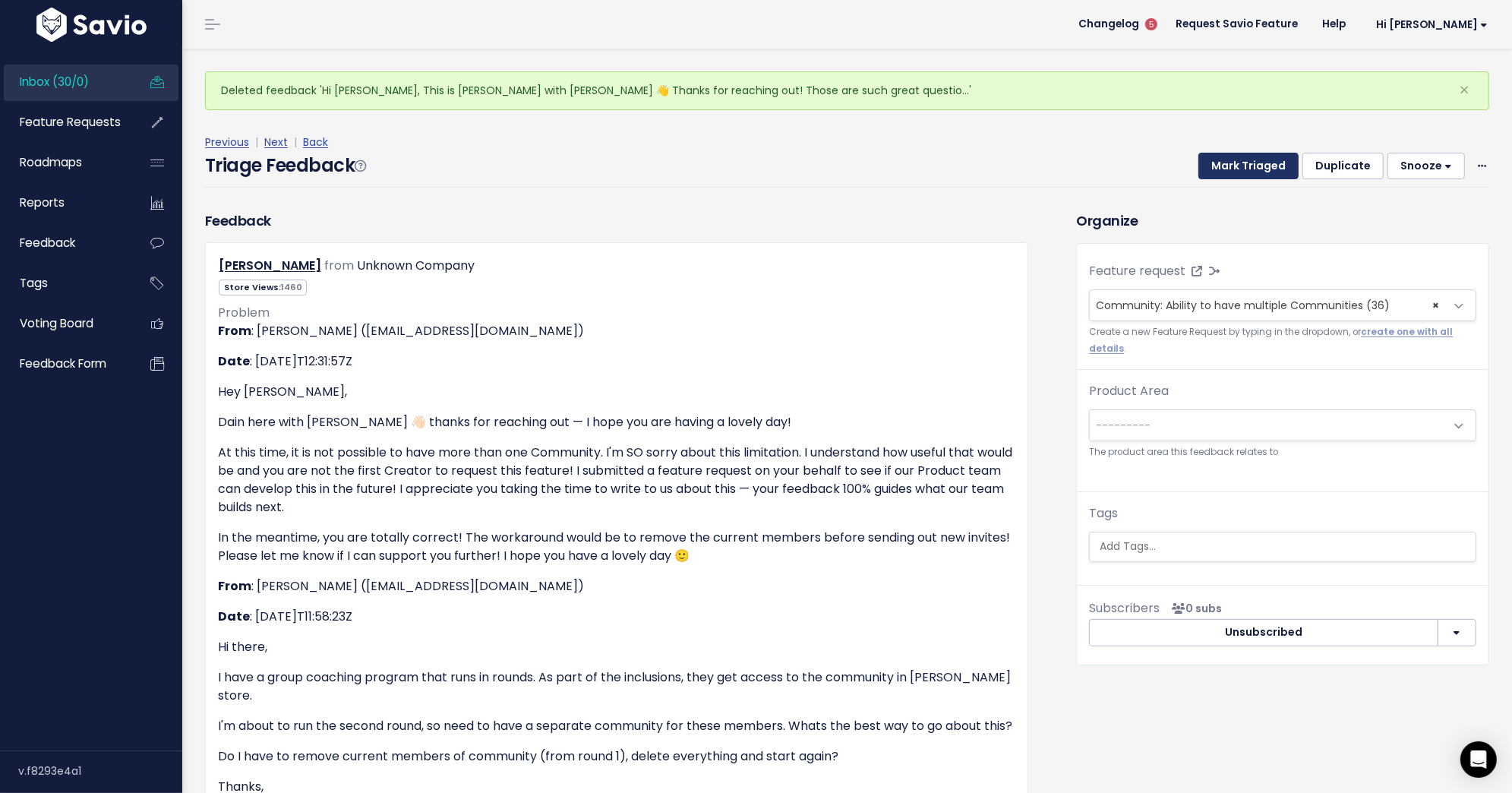
click at [1235, 163] on button "Mark Triaged" at bounding box center [1248, 166] width 100 height 27
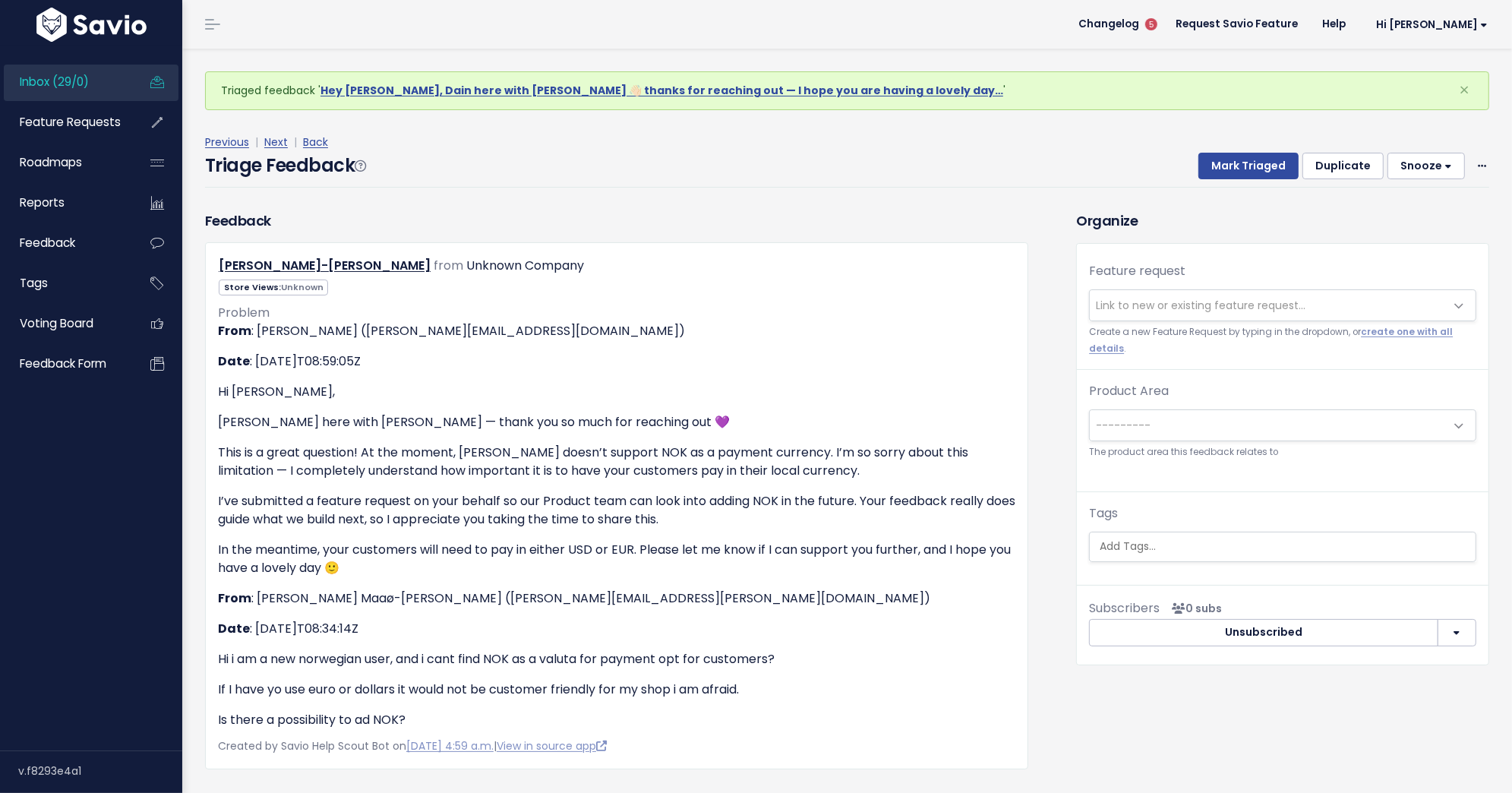
click at [1177, 306] on span "Link to new or existing feature request..." at bounding box center [1201, 305] width 210 height 15
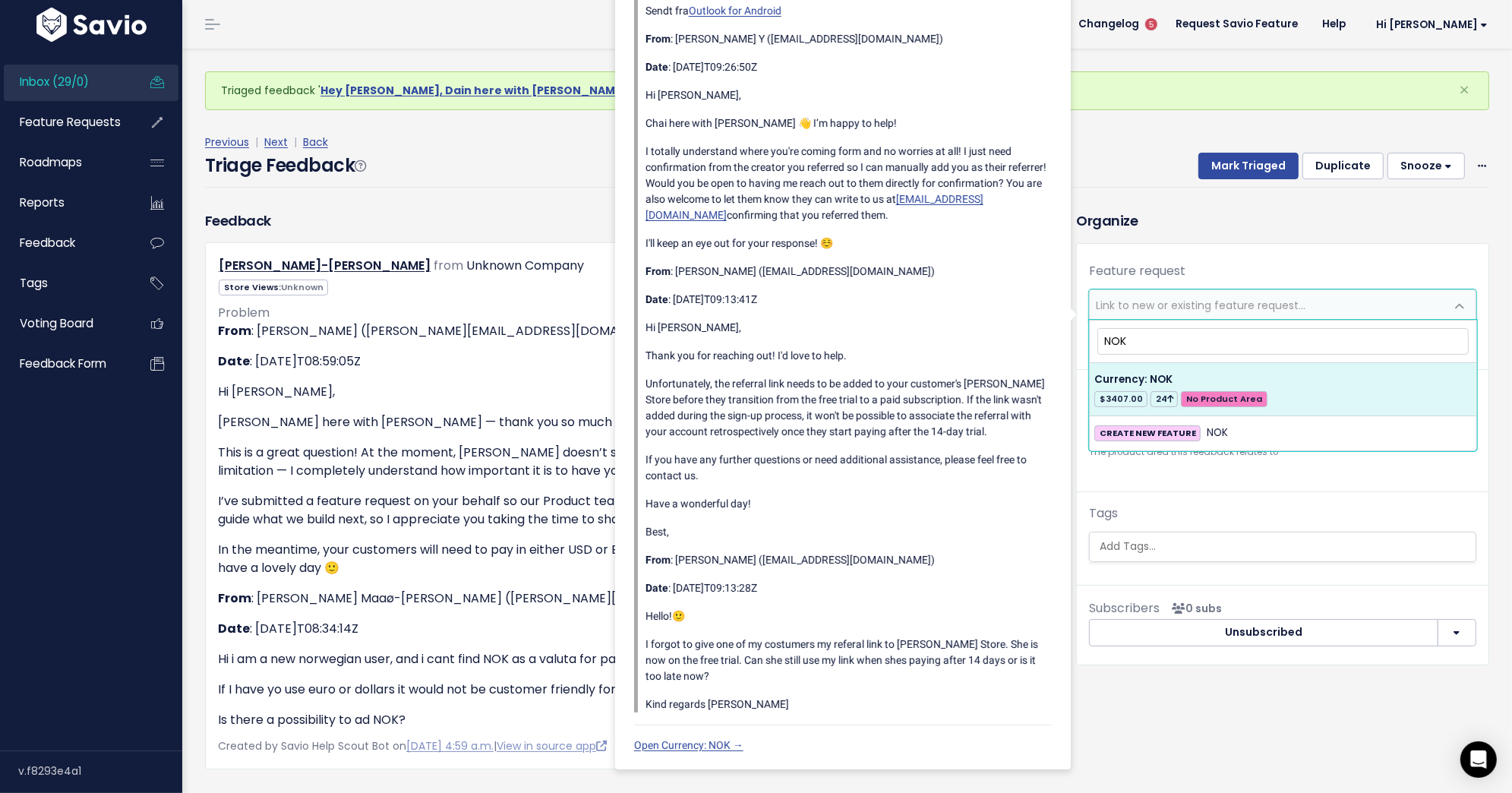
type input "NOK"
select select "27524"
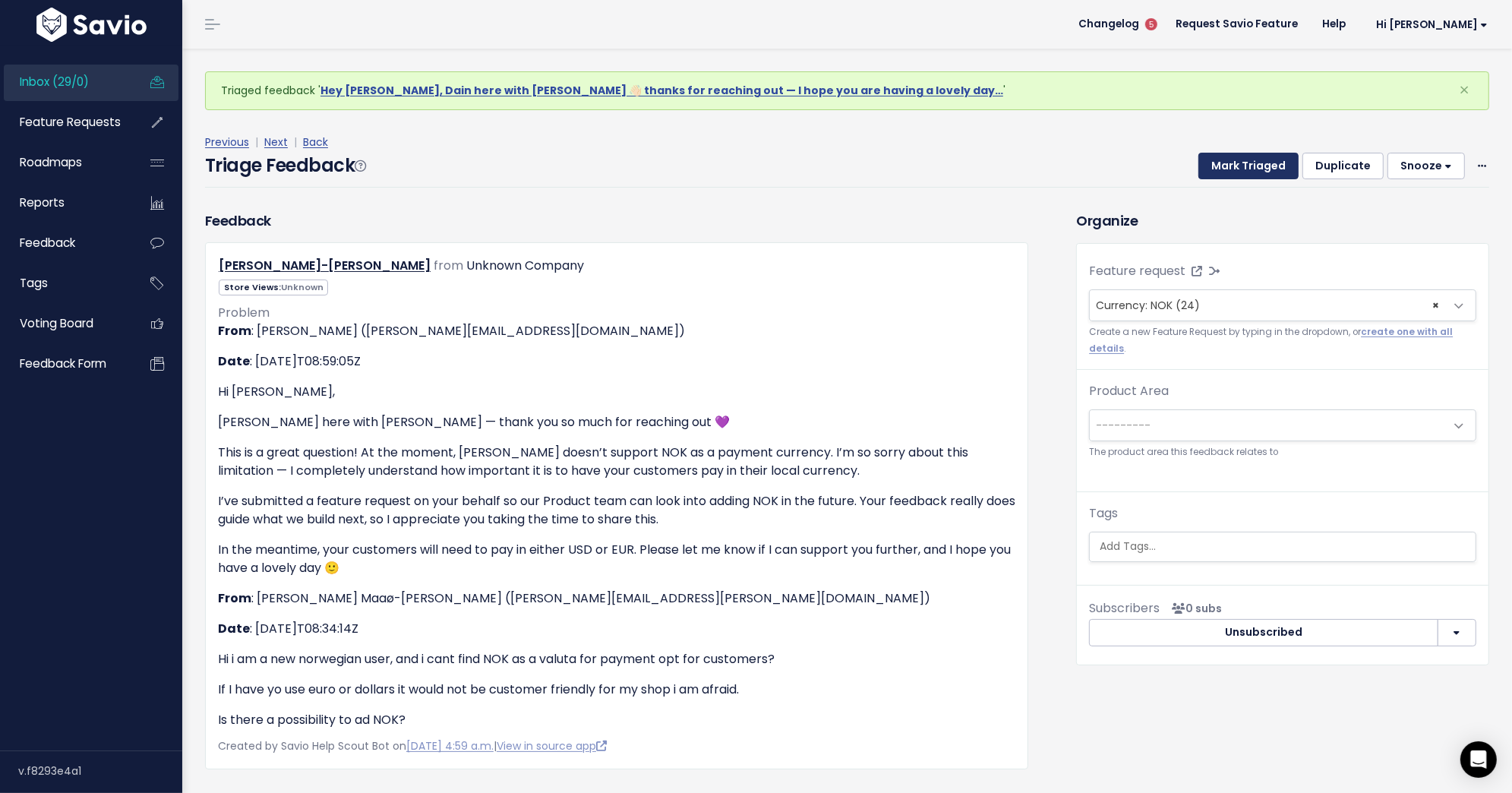
click at [1261, 162] on button "Mark Triaged" at bounding box center [1248, 166] width 100 height 27
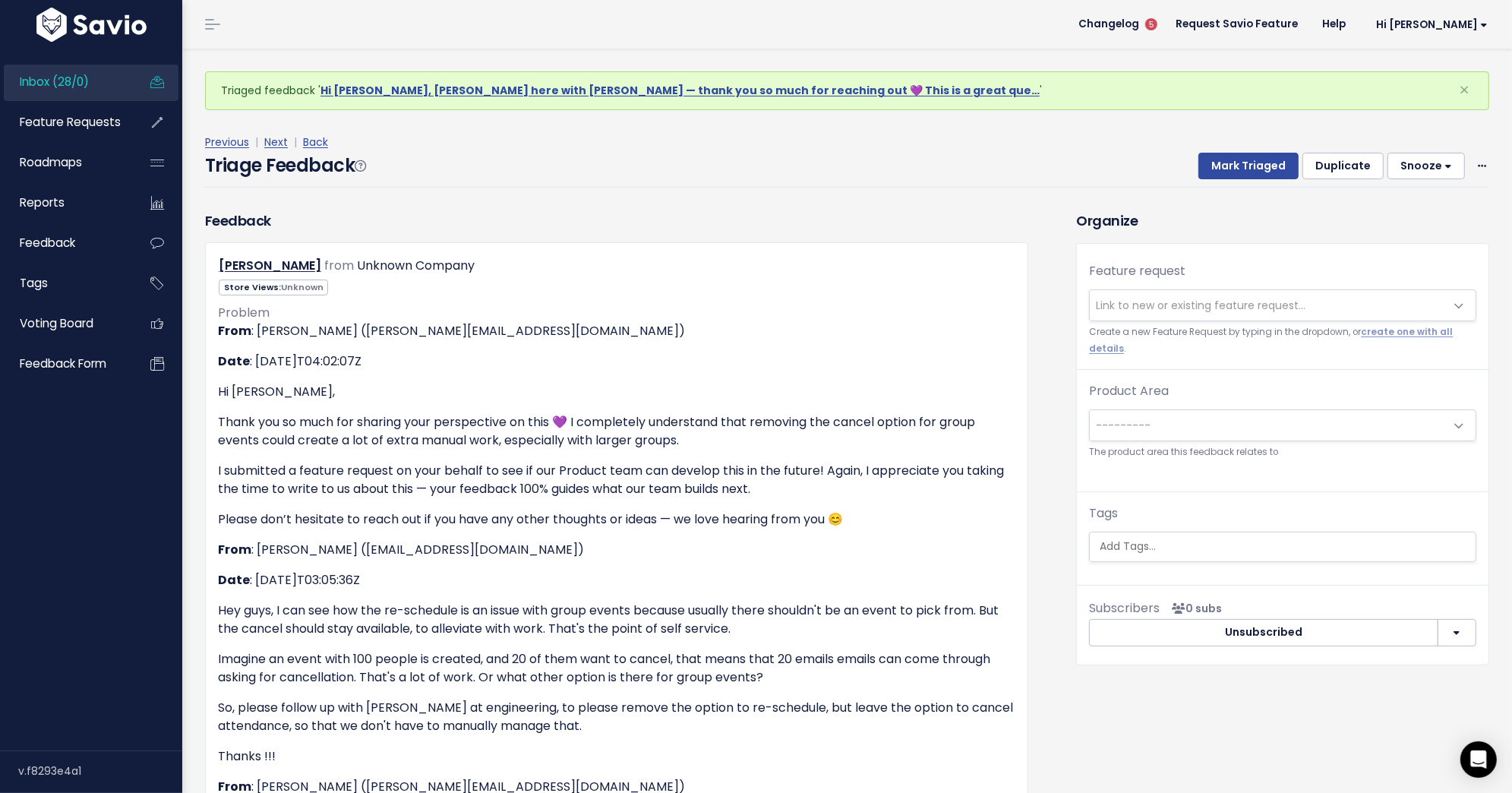
click at [1315, 283] on div "Feature request --------- Link to new or existing feature request... Create a n…" at bounding box center [1282, 316] width 412 height 108
click at [1320, 302] on span "Link to new or existing feature request..." at bounding box center [1267, 305] width 355 height 30
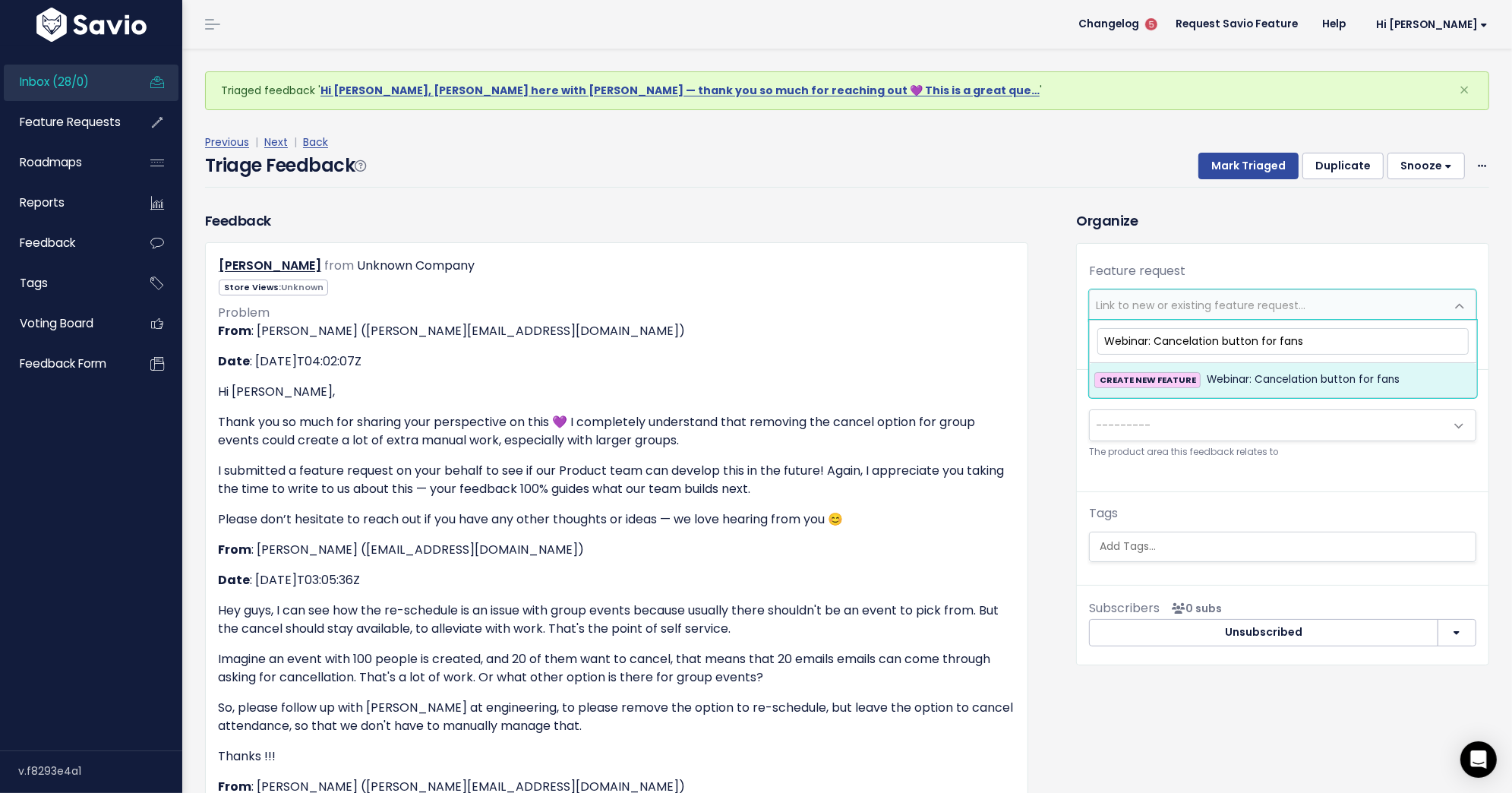
type input "Webinar: Cancelation button for fans"
click at [1314, 389] on li "CREATE NEW FEATURE Webinar: Cancelation button for fans" at bounding box center [1282, 379] width 387 height 33
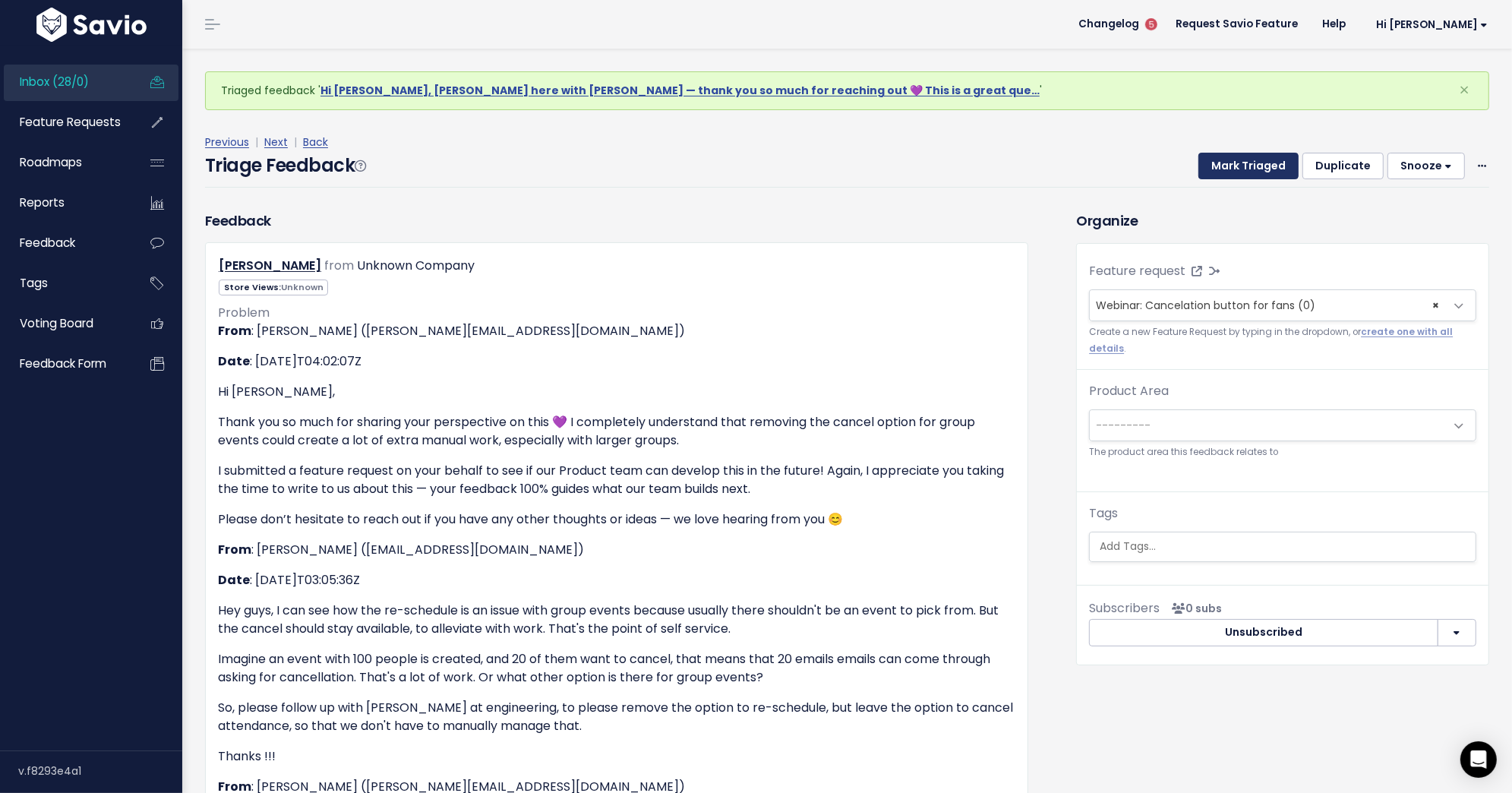
click at [1251, 175] on button "Mark Triaged" at bounding box center [1248, 166] width 100 height 27
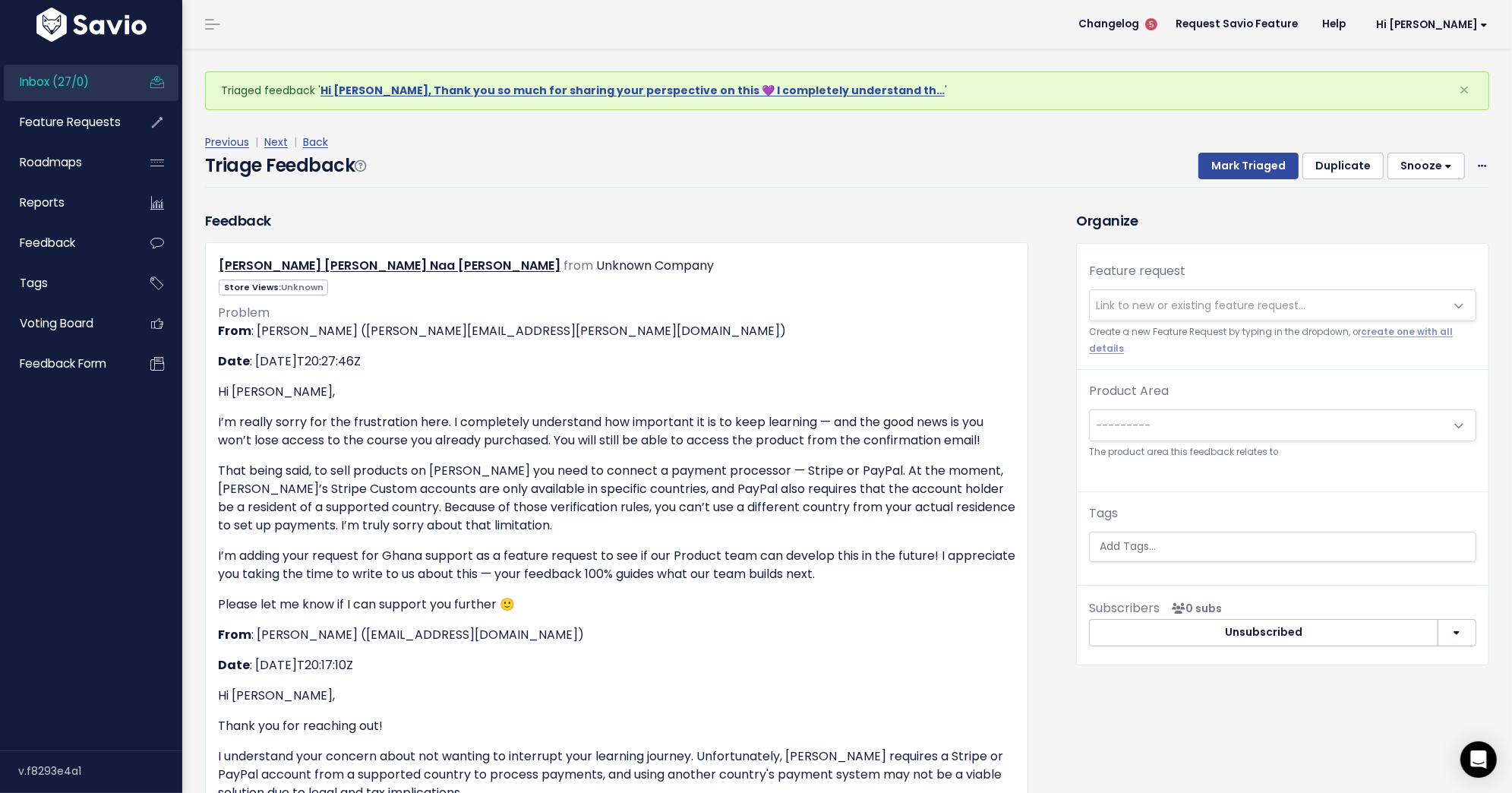
click at [1245, 309] on span "Link to new or existing feature request..." at bounding box center [1201, 305] width 210 height 15
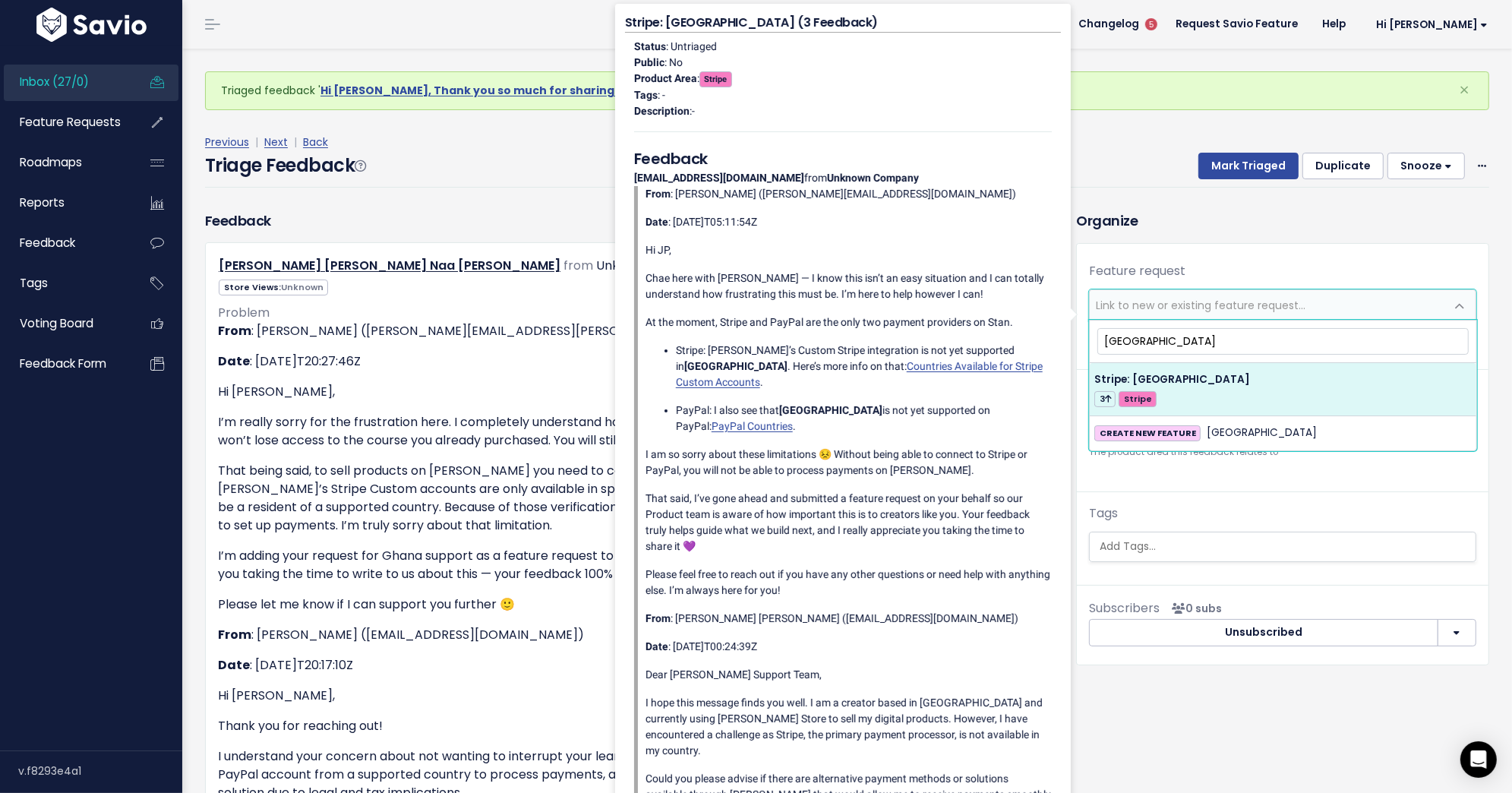
type input "[GEOGRAPHIC_DATA]"
select select "48633"
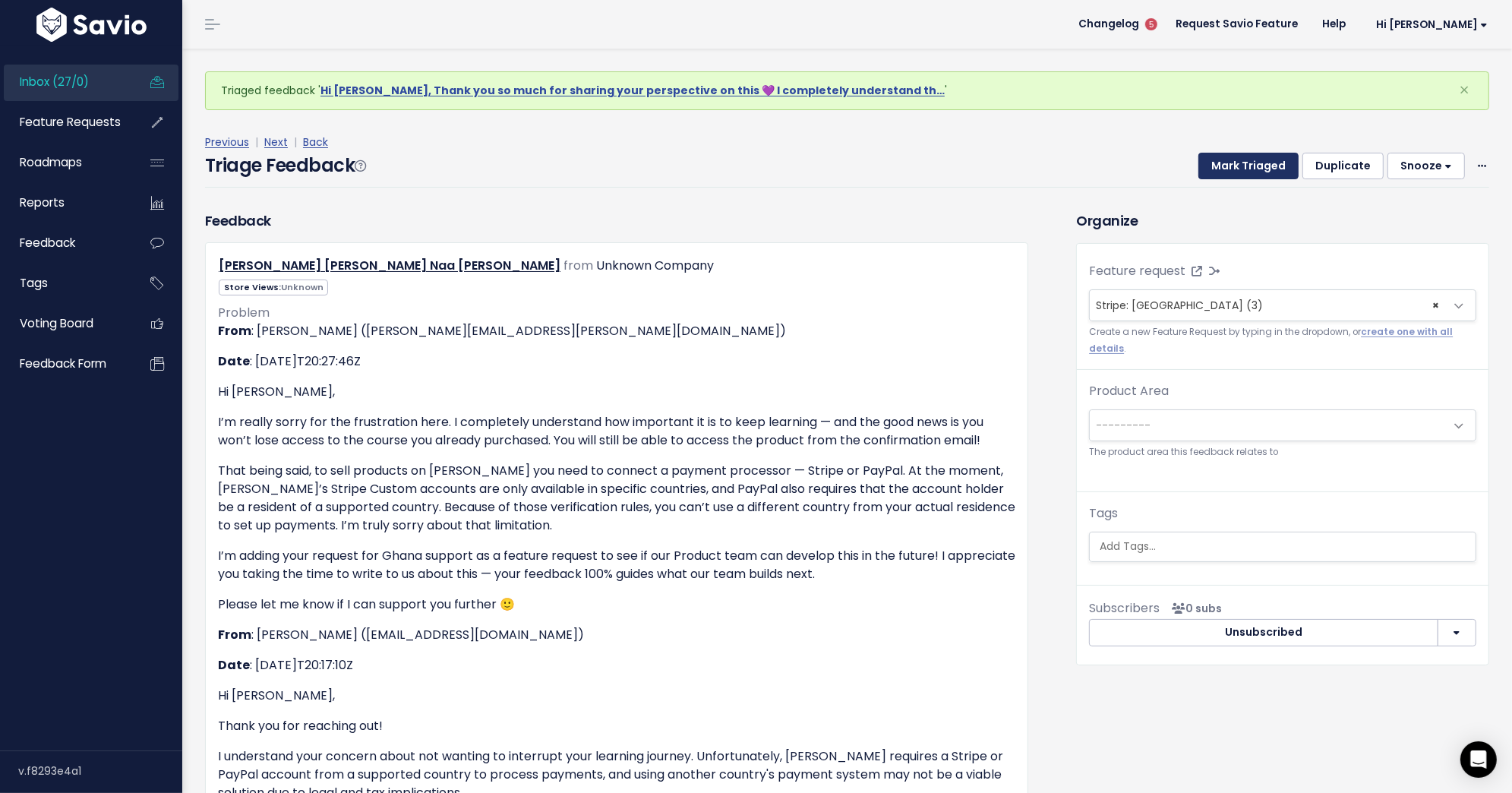
click at [1281, 170] on button "Mark Triaged" at bounding box center [1248, 166] width 100 height 27
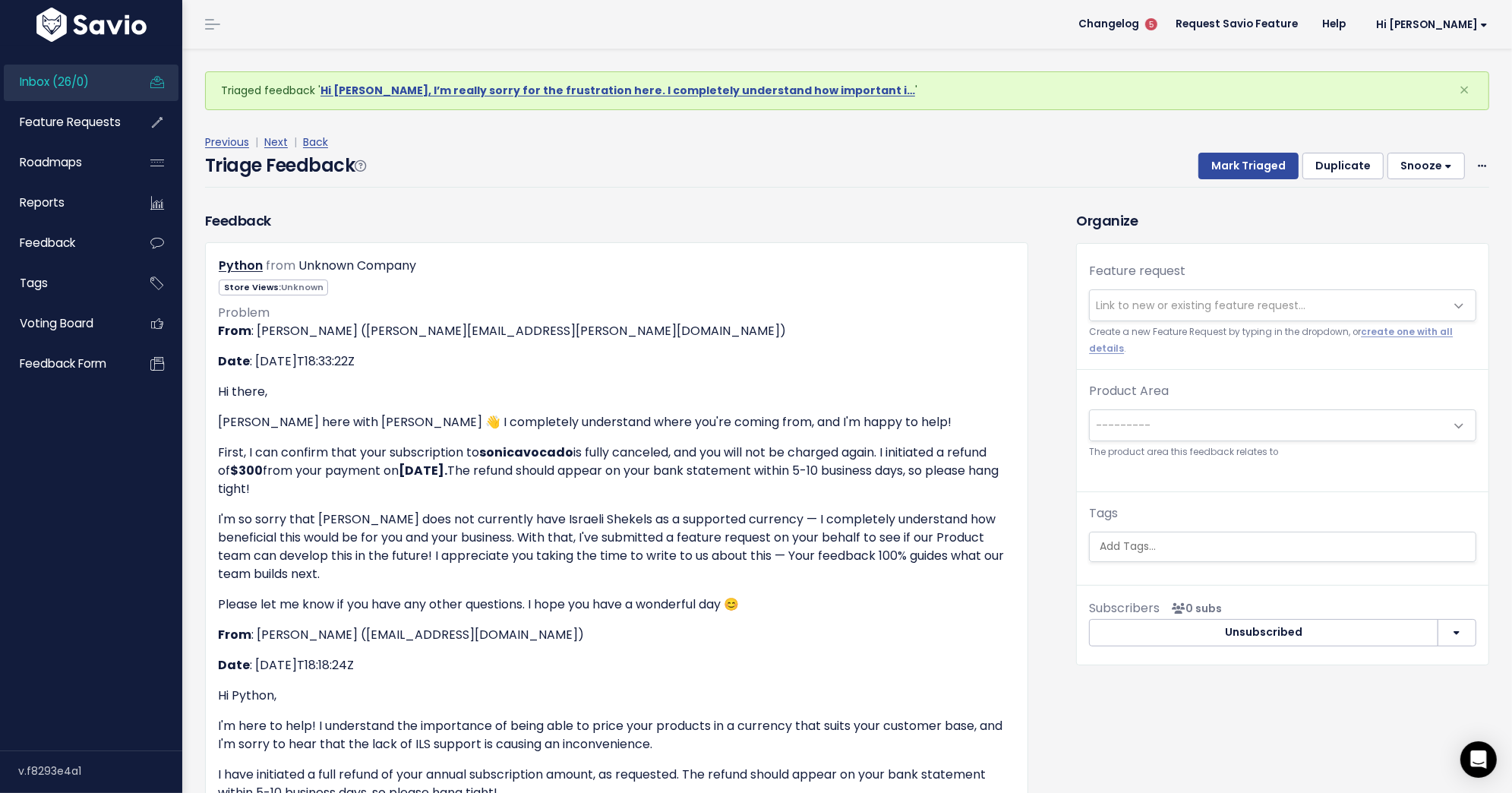
click at [1203, 294] on span "Link to new or existing feature request..." at bounding box center [1267, 305] width 355 height 30
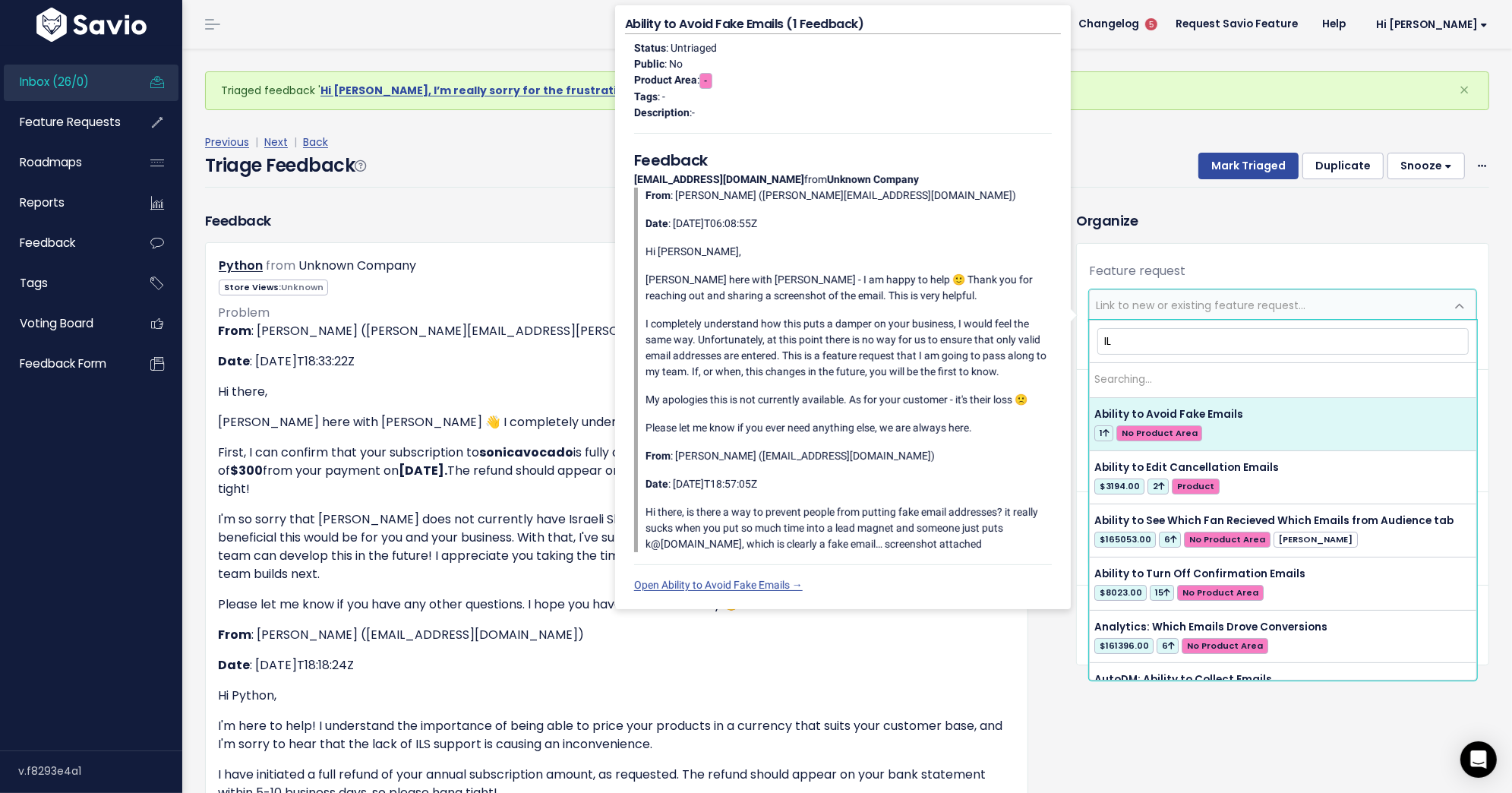
type input "I"
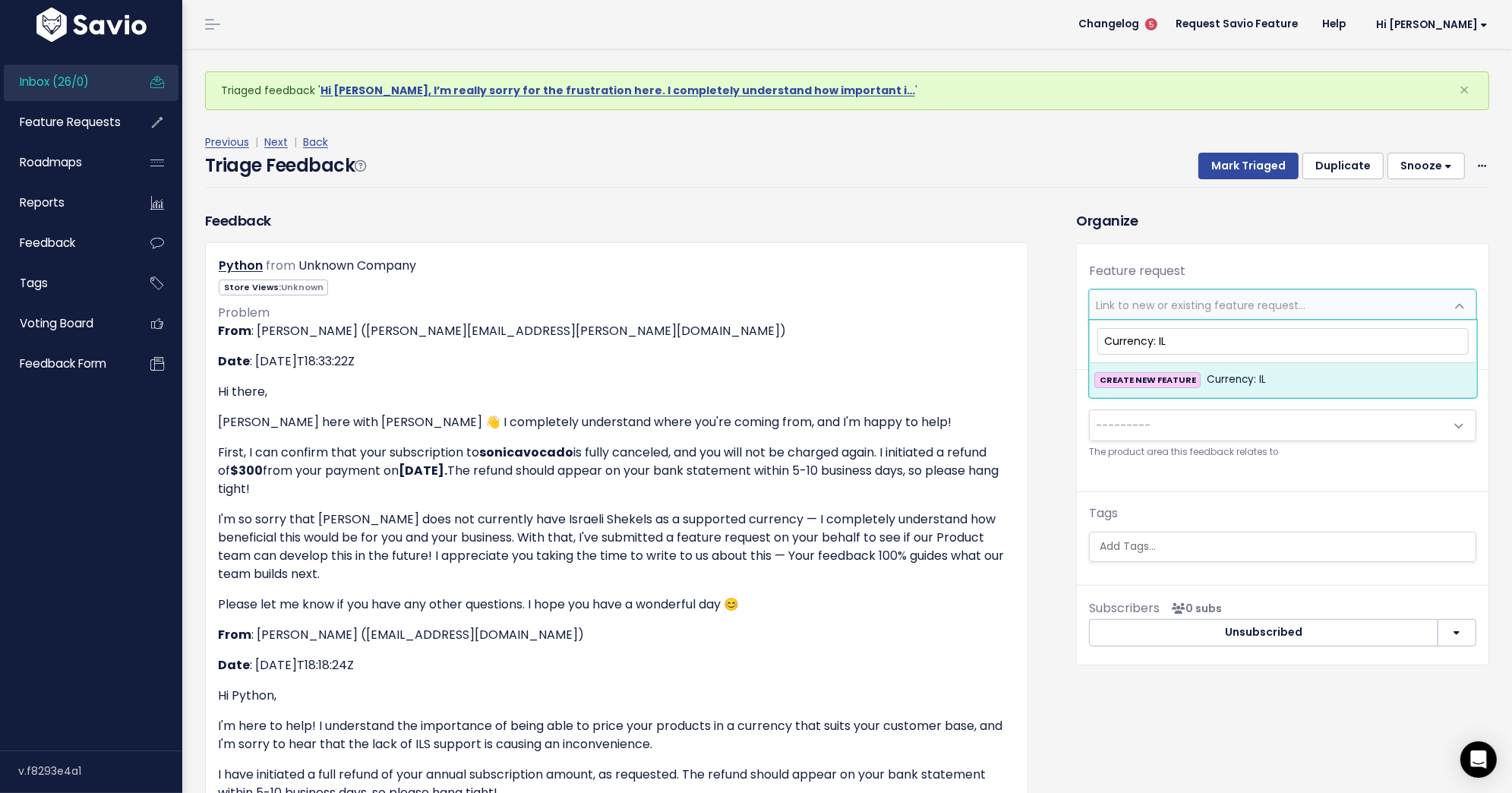
type input "Currency: ILS"
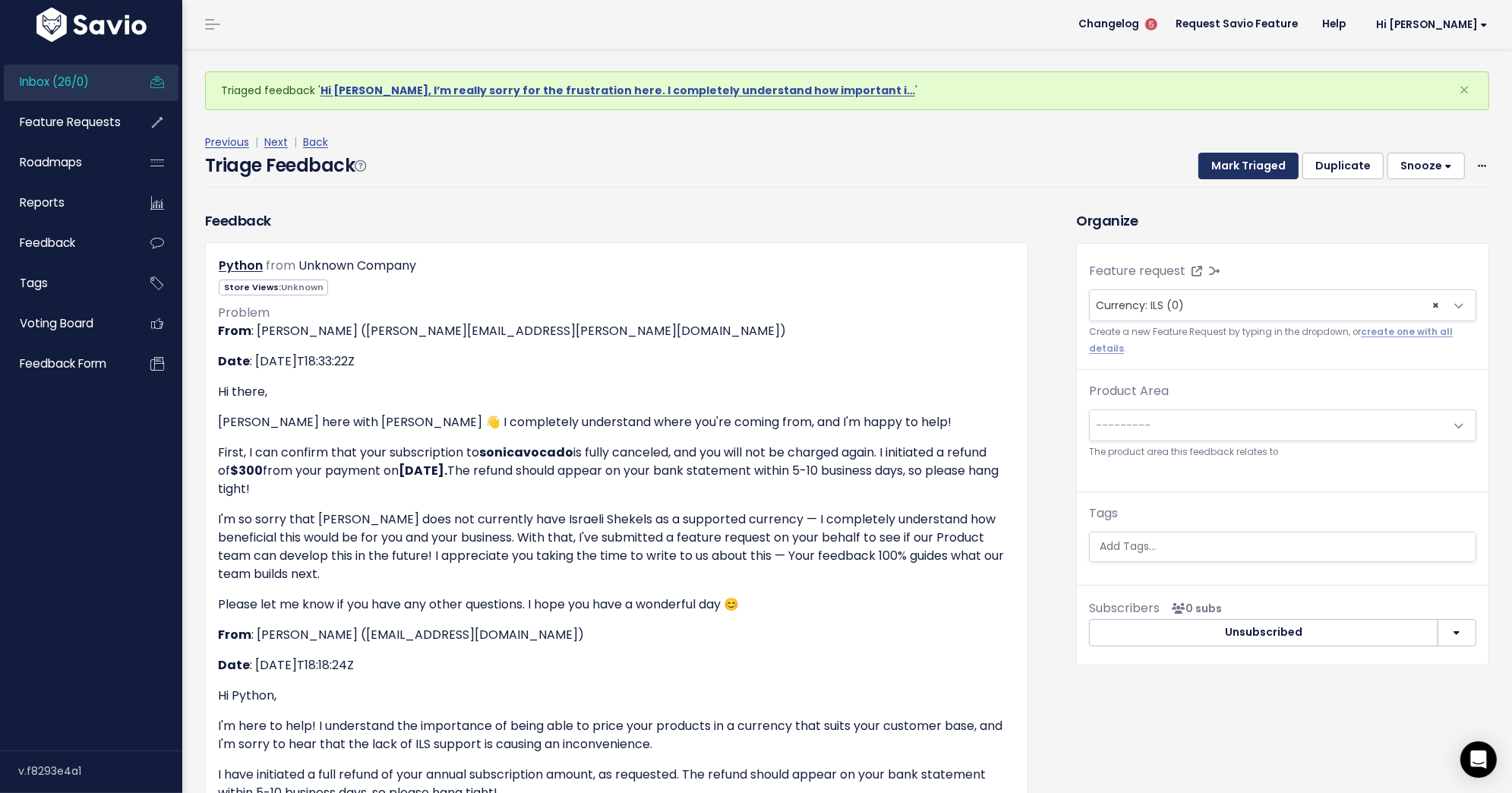
click at [1236, 169] on button "Mark Triaged" at bounding box center [1248, 166] width 100 height 27
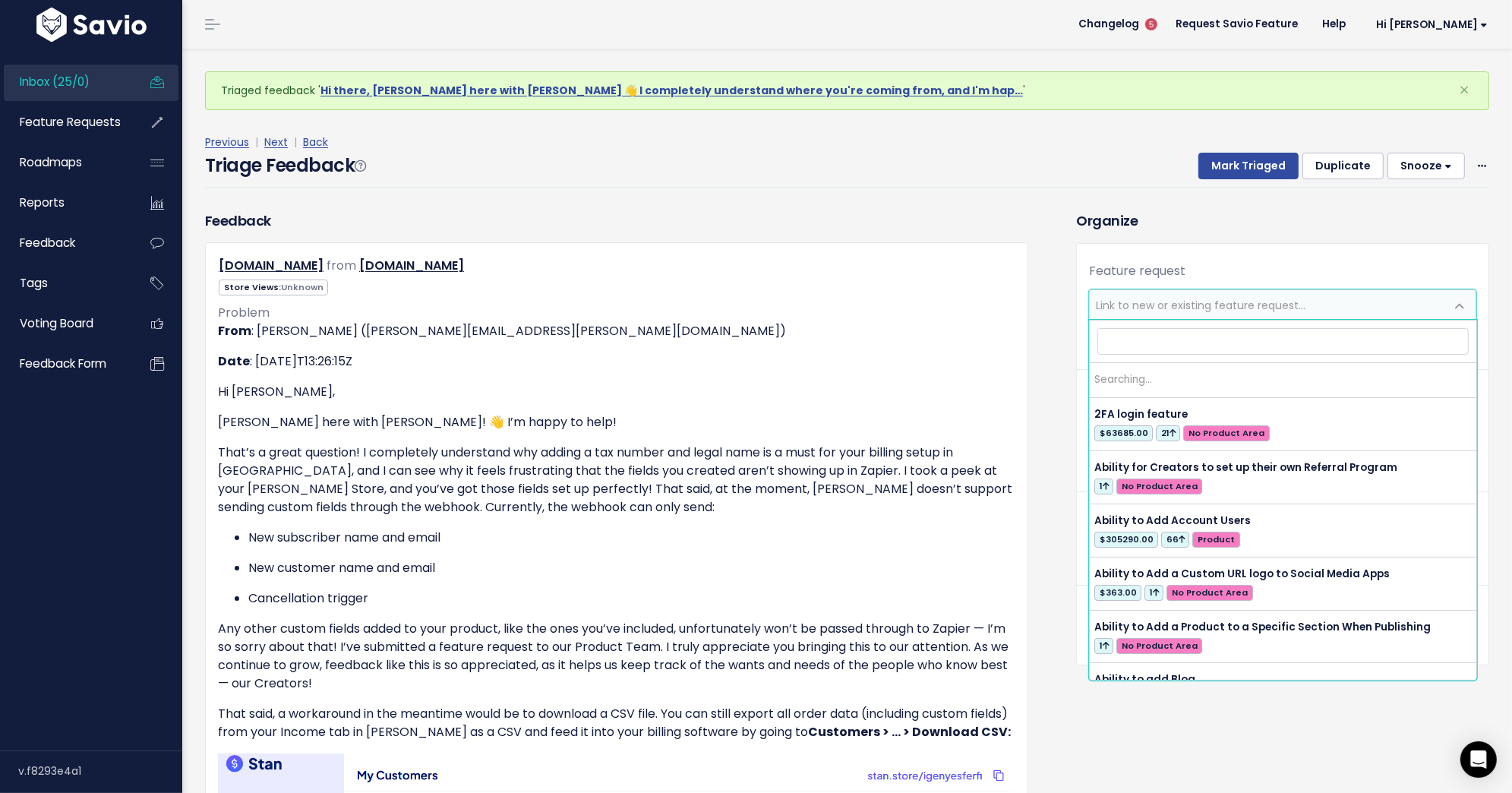
click at [1225, 304] on span "Link to new or existing feature request..." at bounding box center [1201, 305] width 210 height 15
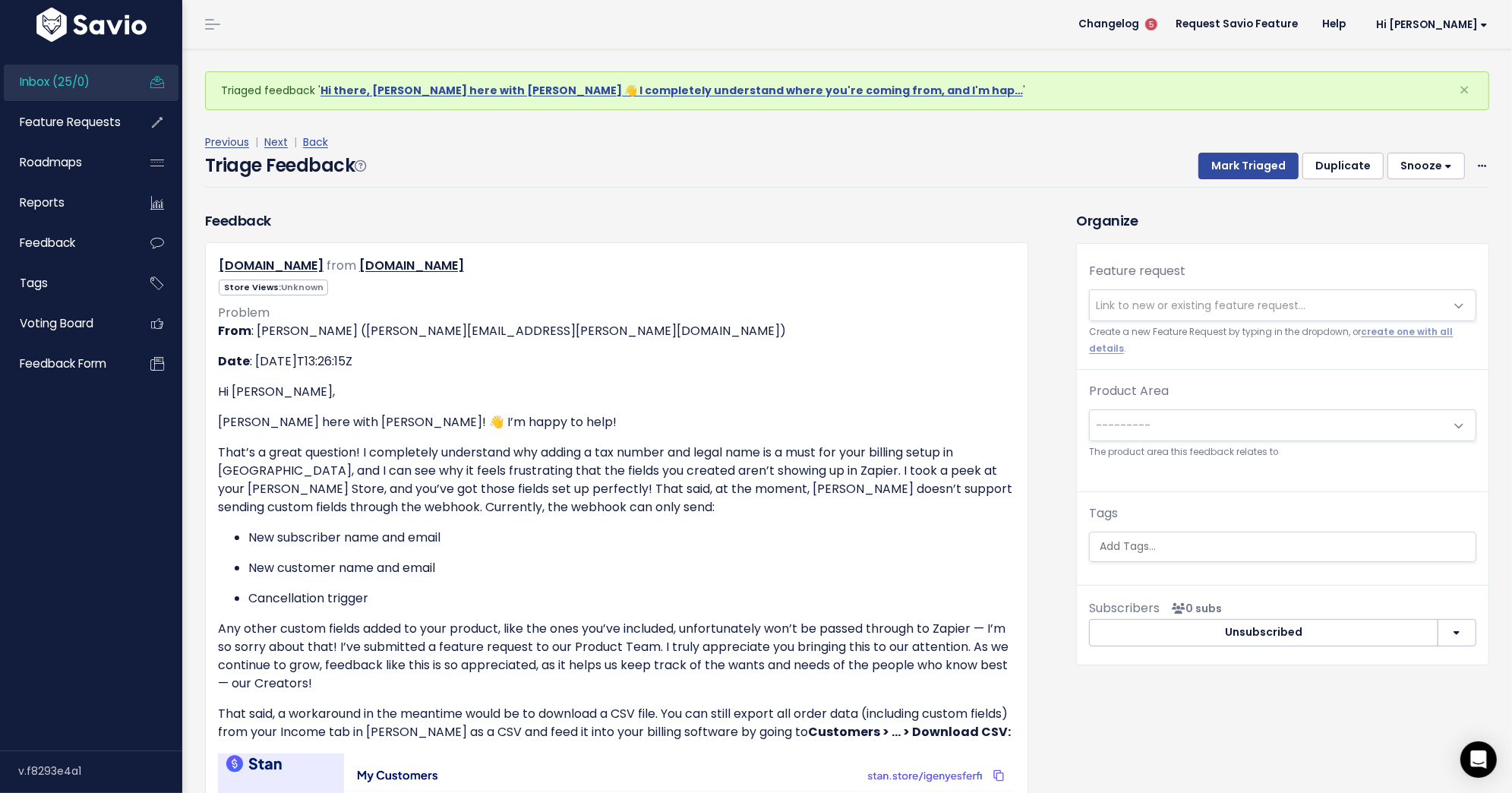
click at [1180, 262] on label "Feature request" at bounding box center [1137, 271] width 97 height 18
click at [1089, 289] on select "---------" at bounding box center [1088, 289] width 1 height 1
click at [1248, 312] on span "Link to new or existing feature request..." at bounding box center [1267, 305] width 355 height 30
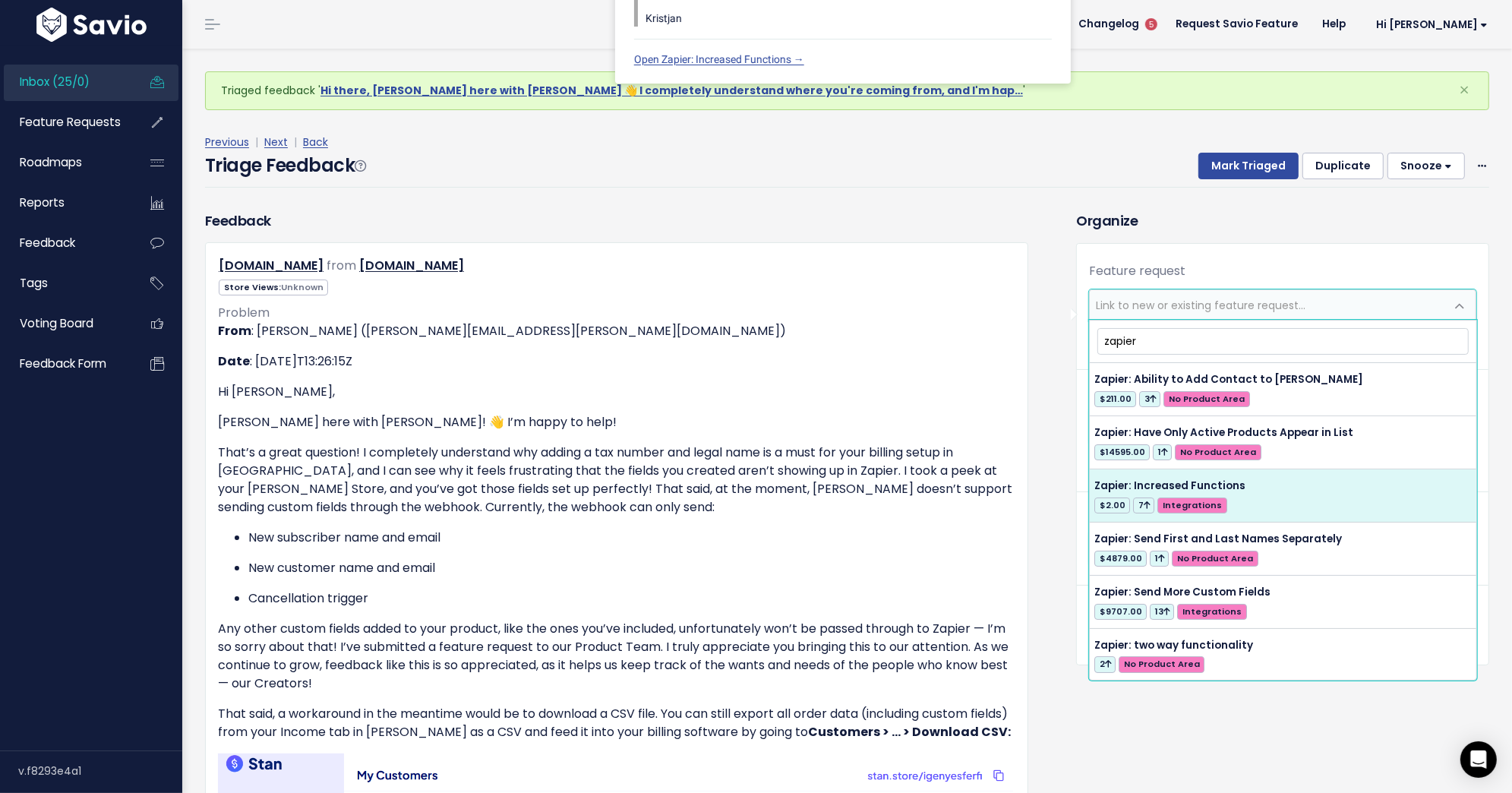
type input "zapier"
select select "57214"
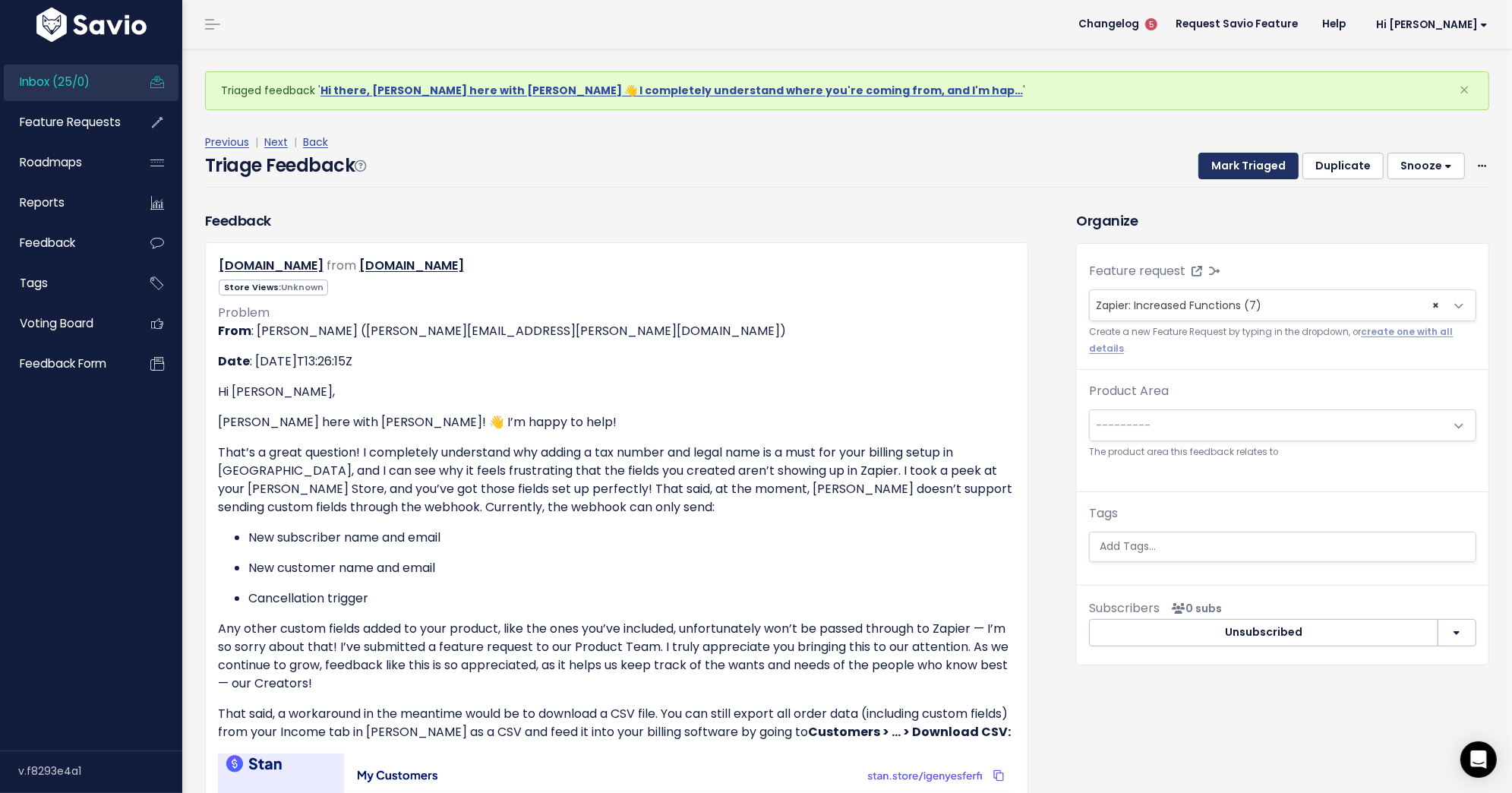
click at [1229, 165] on button "Mark Triaged" at bounding box center [1248, 166] width 100 height 27
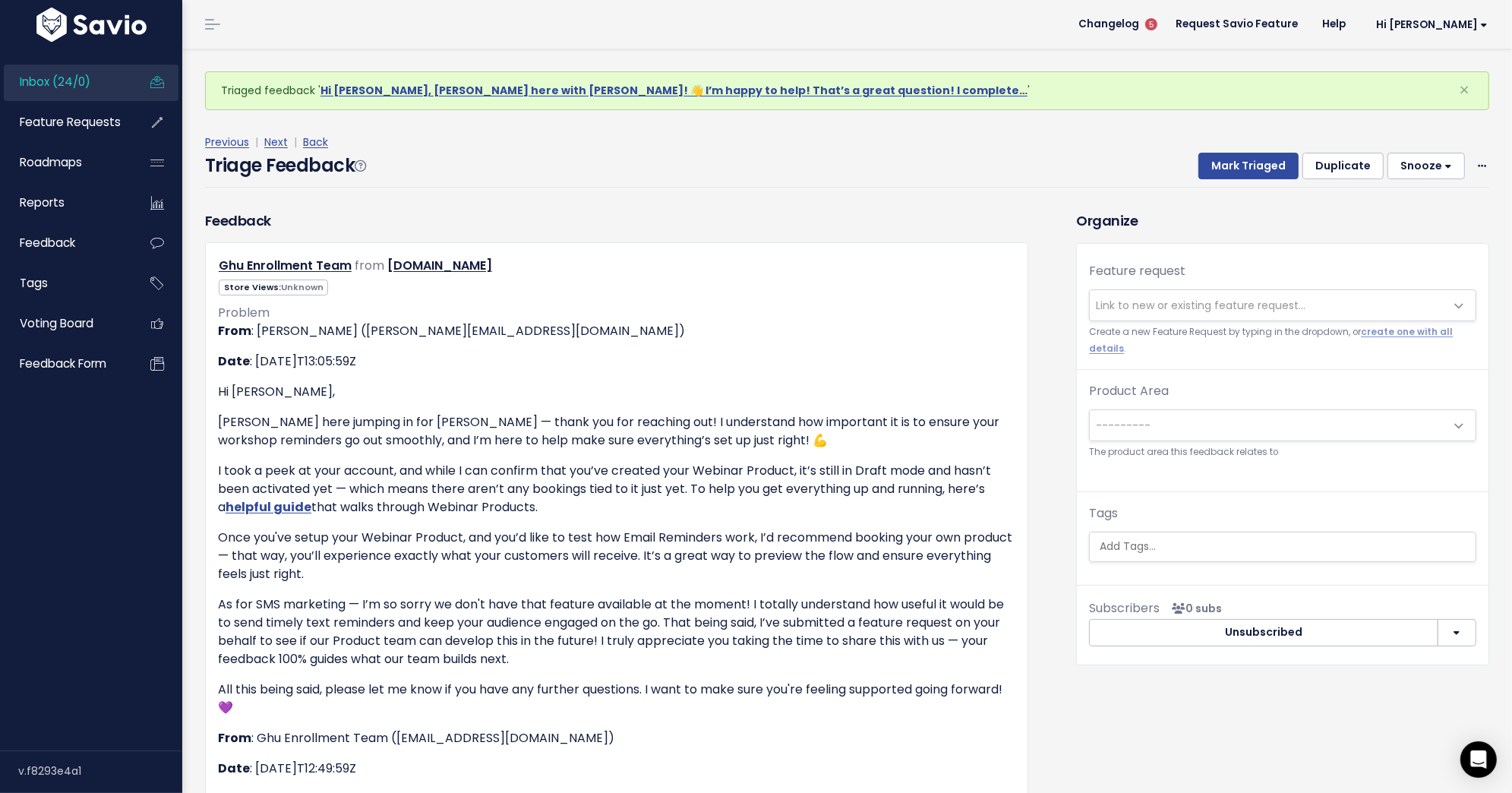
click at [1228, 298] on span "Link to new or existing feature request..." at bounding box center [1201, 305] width 210 height 15
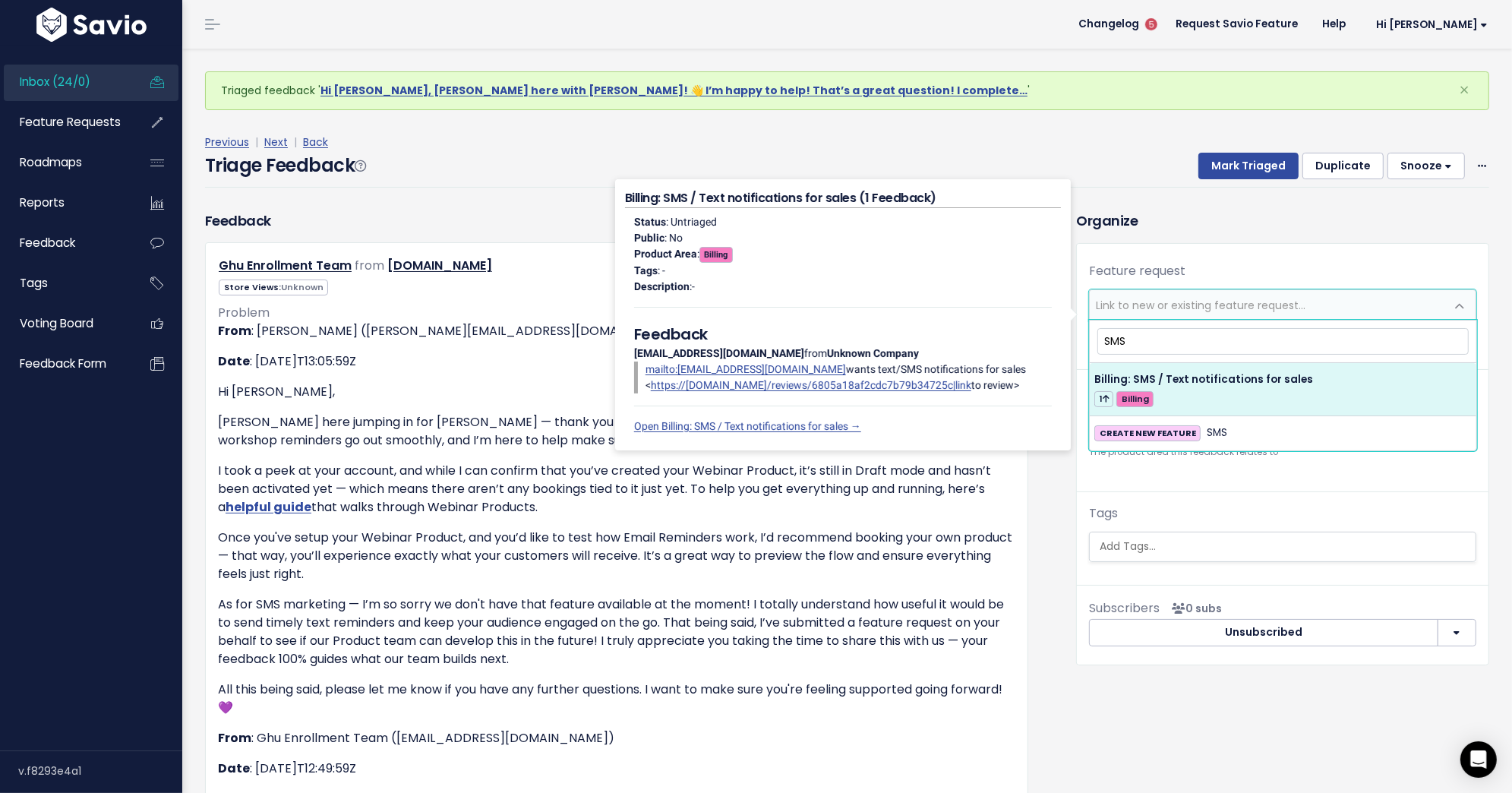
type input "SMS"
select select "62280"
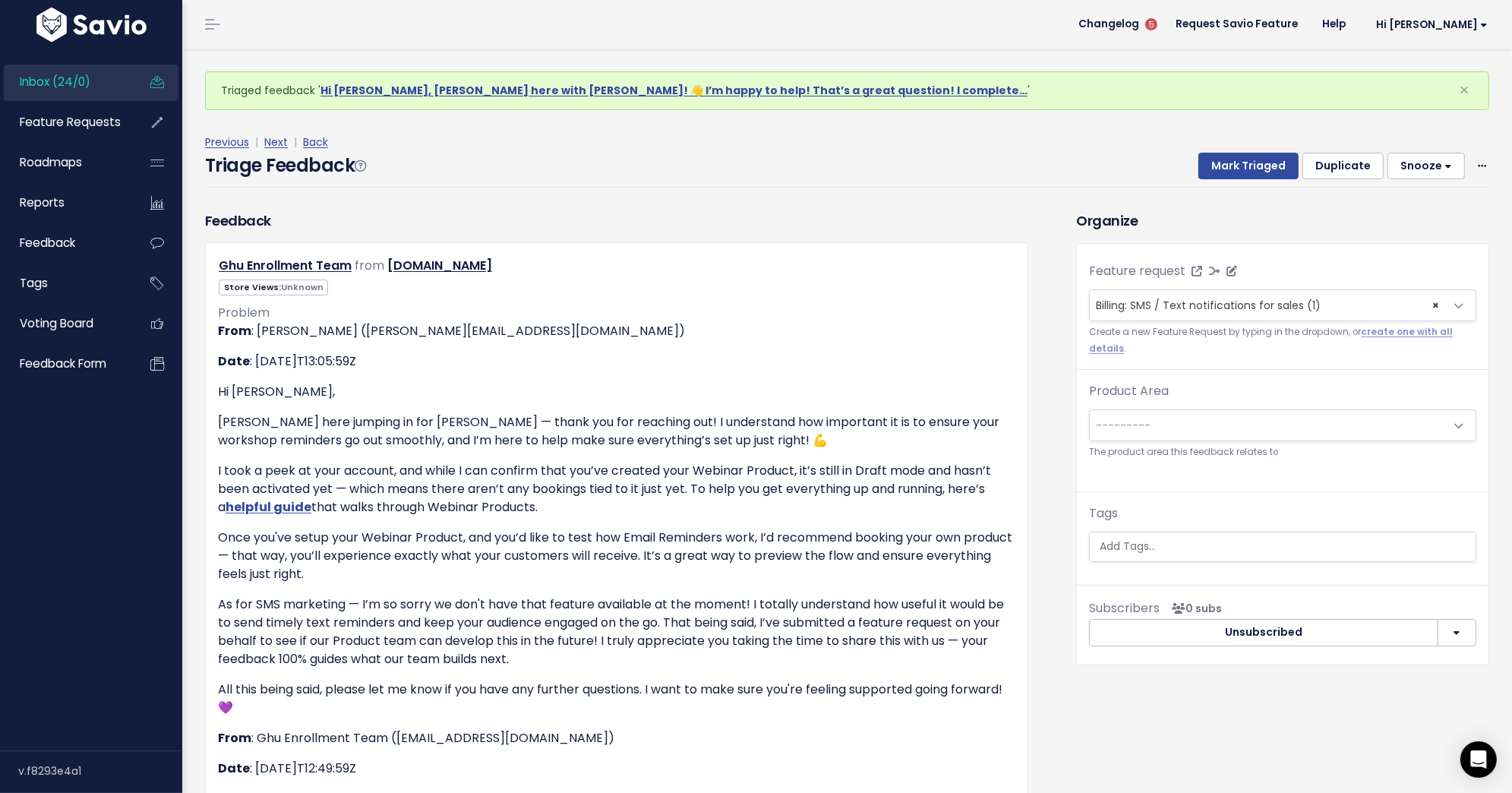
select select
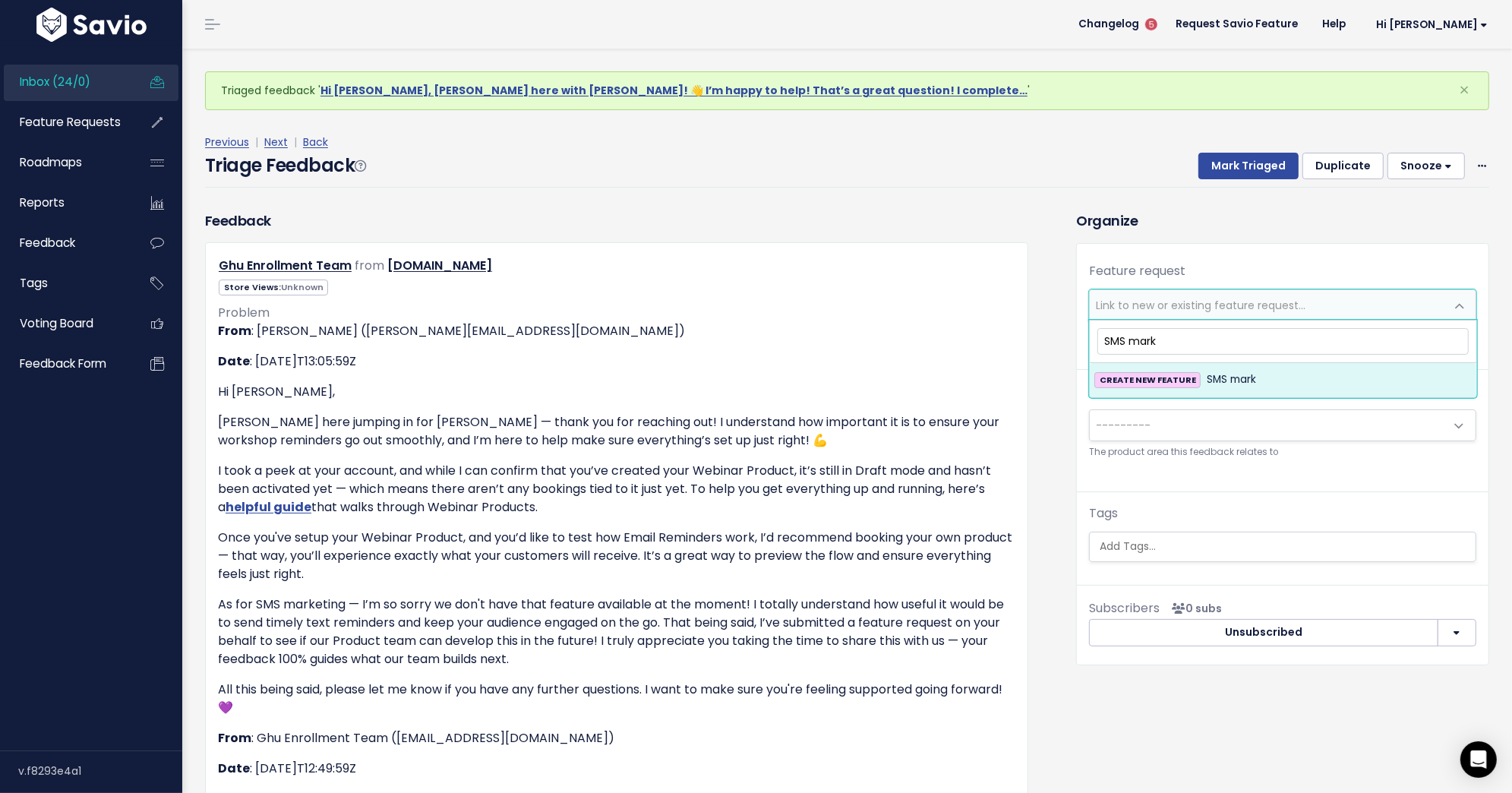
type input "SMS mark"
click at [1134, 342] on input "SMS mark" at bounding box center [1283, 342] width 371 height 27
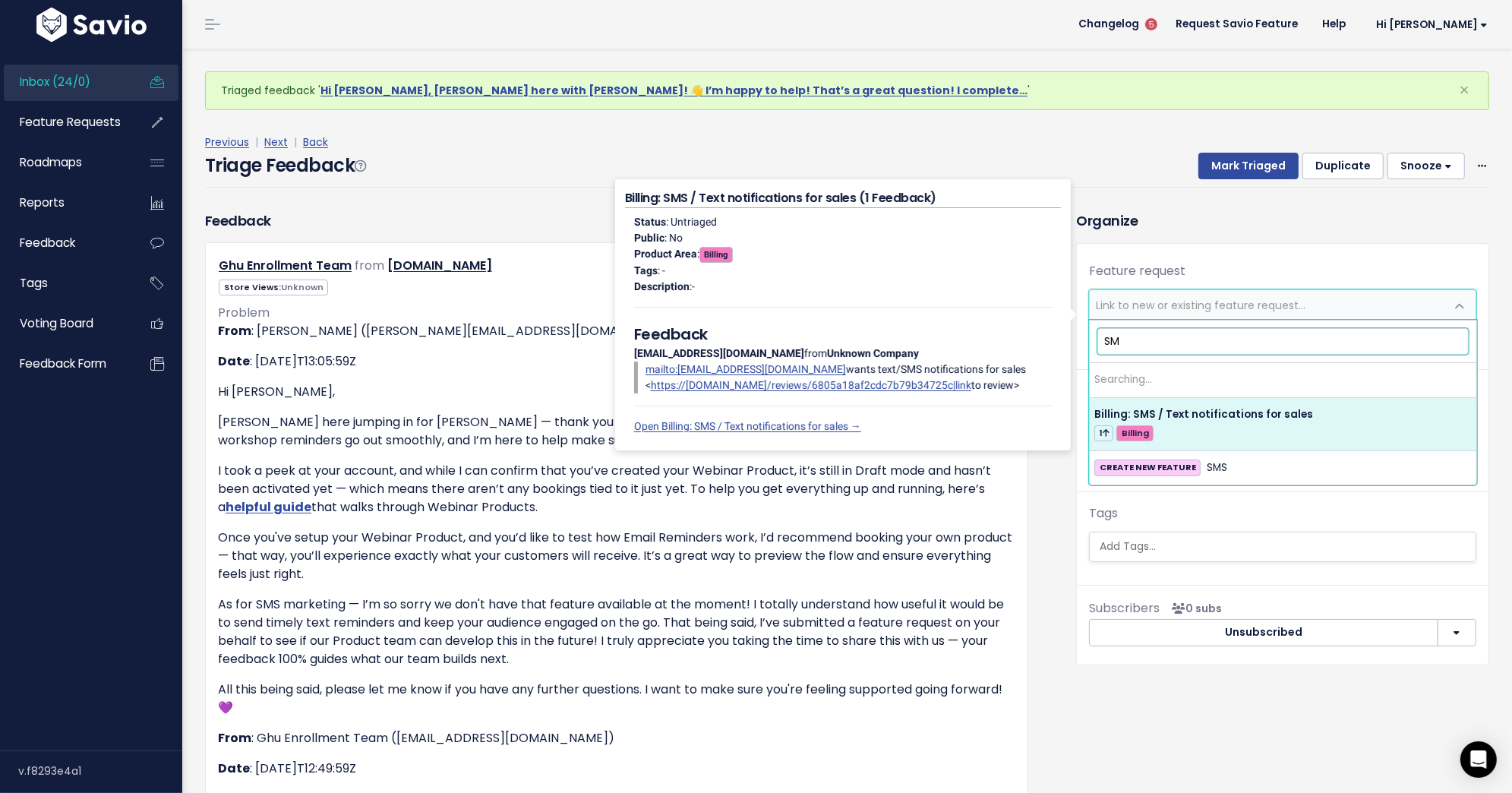
type input "S"
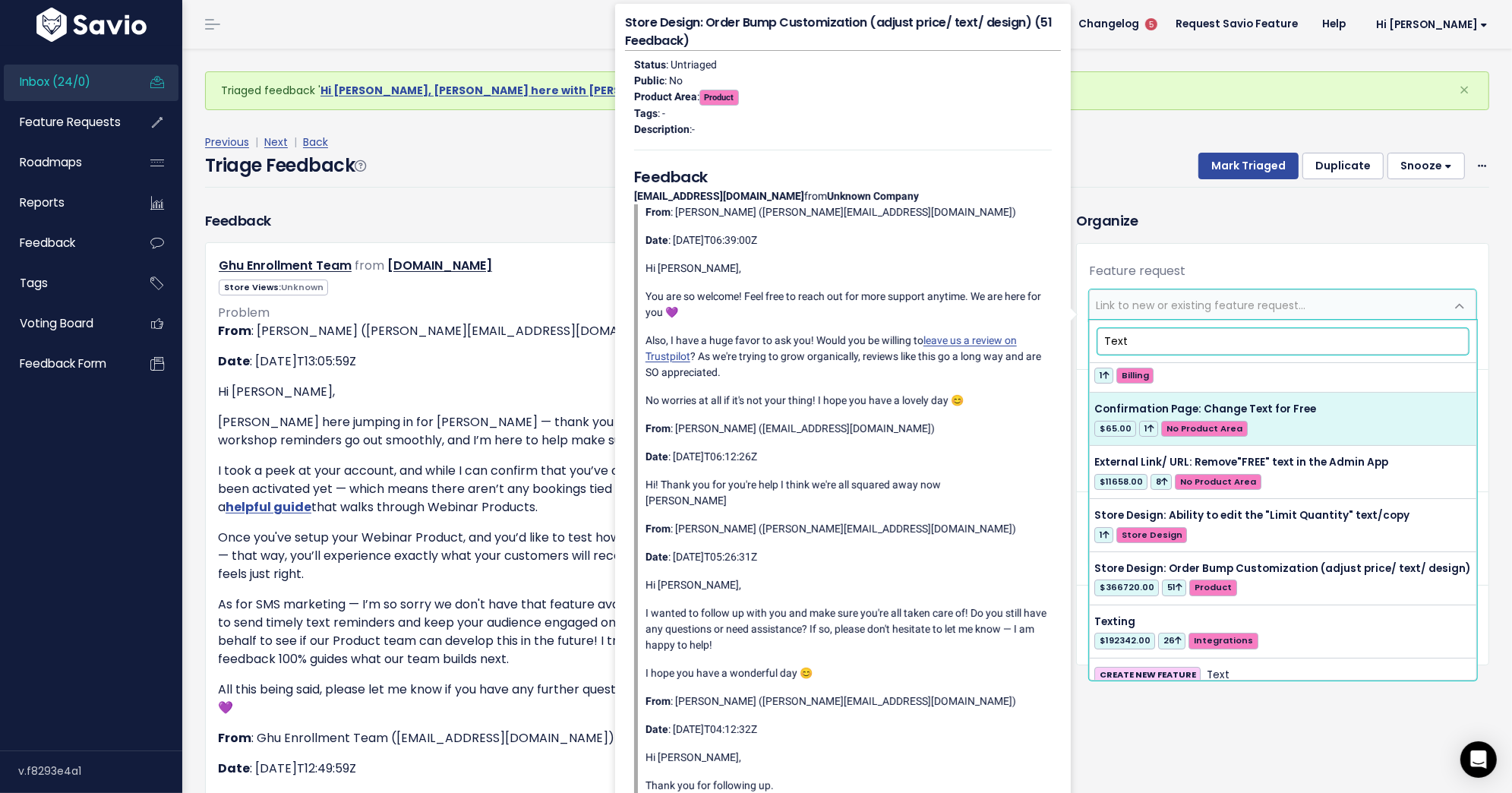
scroll to position [87, 0]
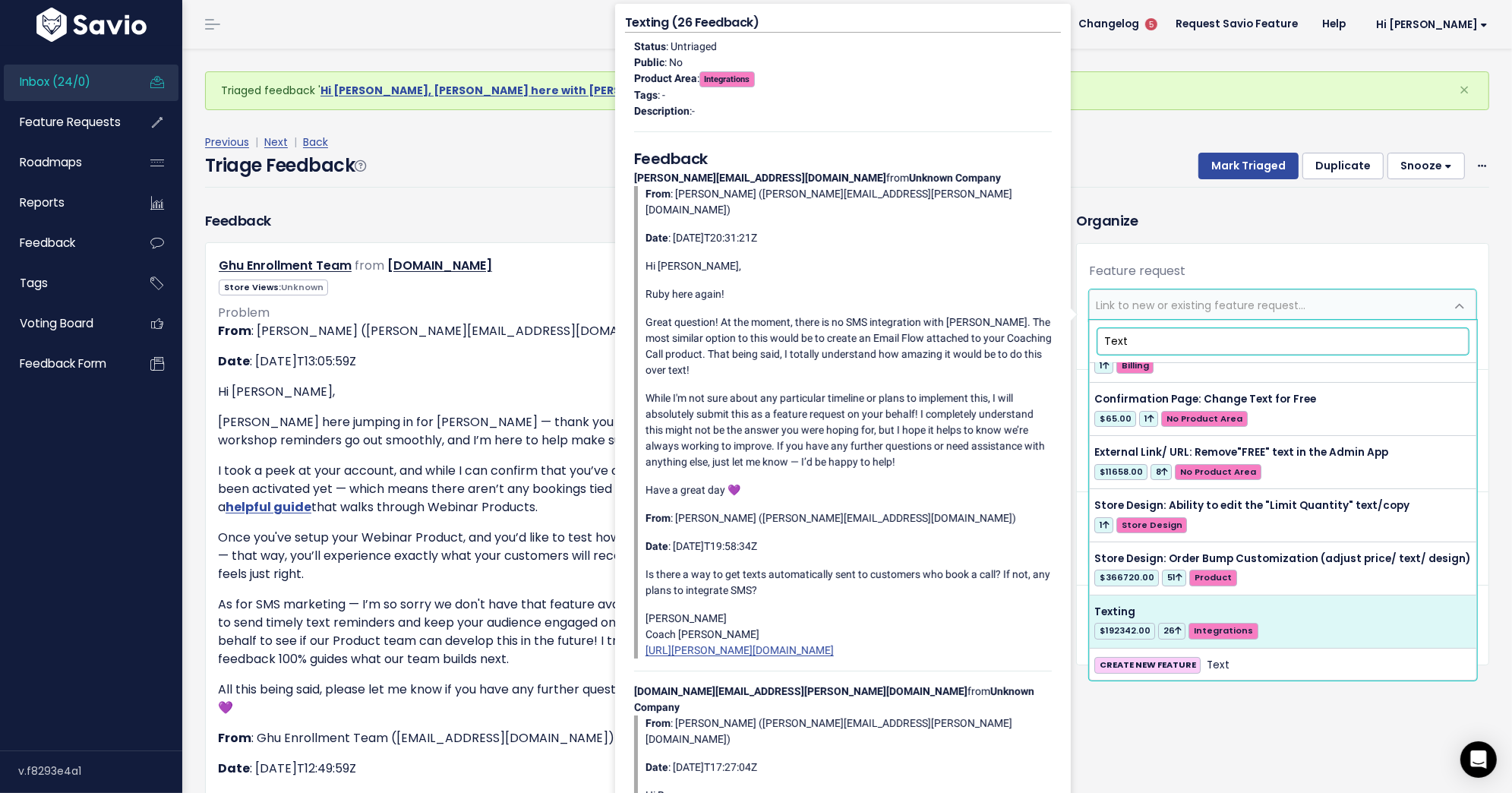
type input "Text"
select select "27522"
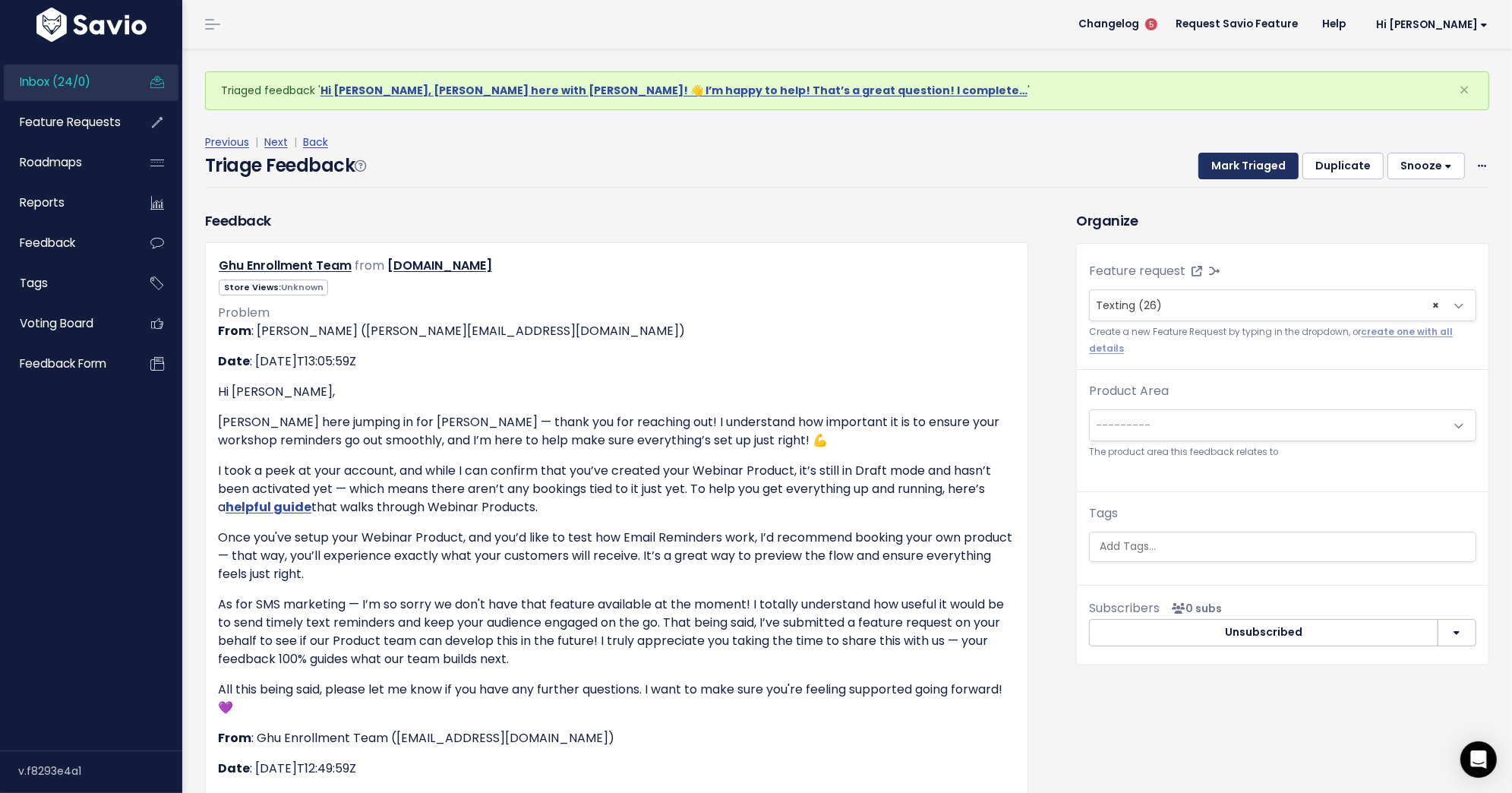
click at [1269, 164] on button "Mark Triaged" at bounding box center [1248, 166] width 100 height 27
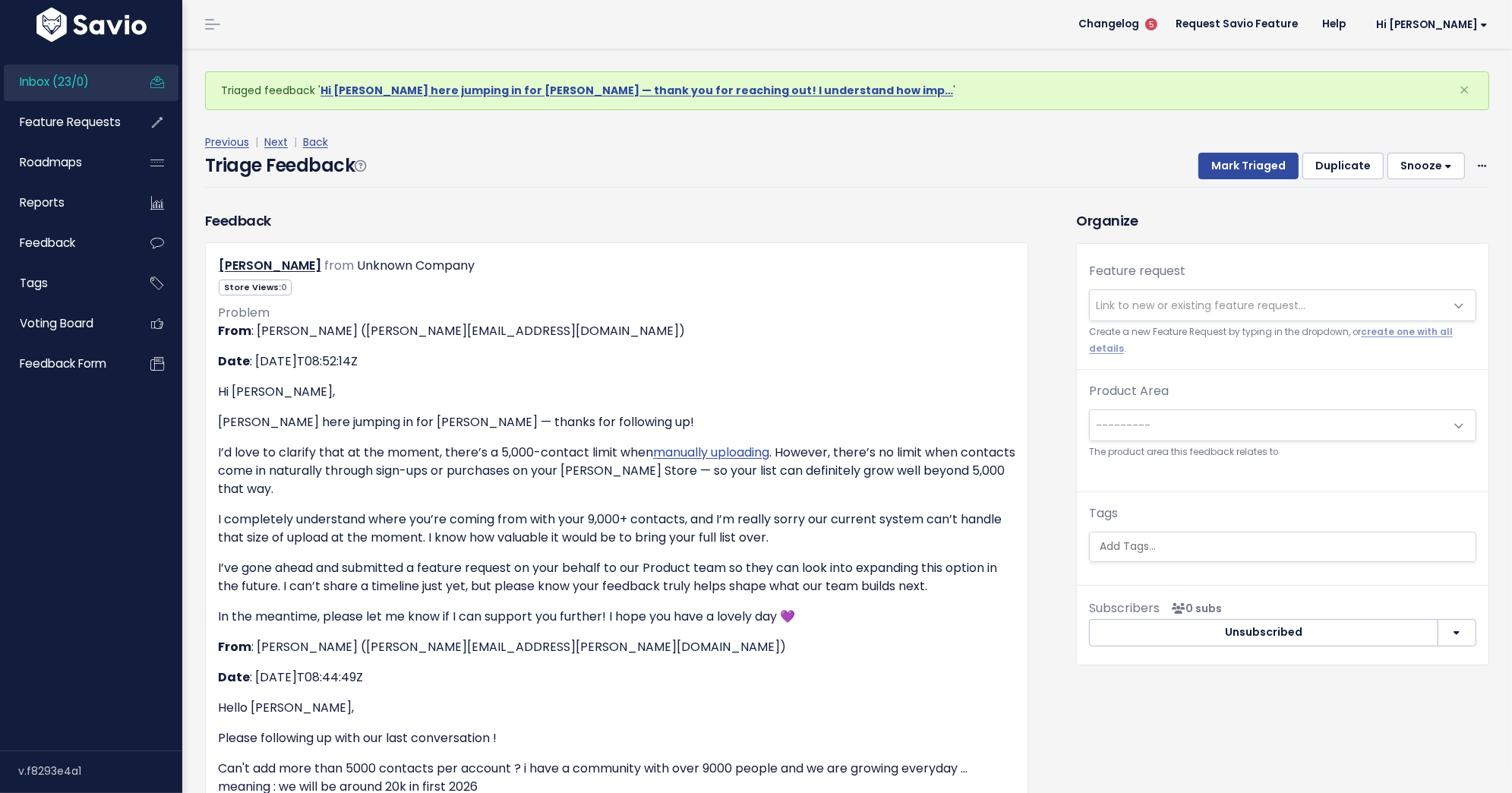
click at [1242, 301] on span "Link to new or existing feature request..." at bounding box center [1201, 305] width 210 height 15
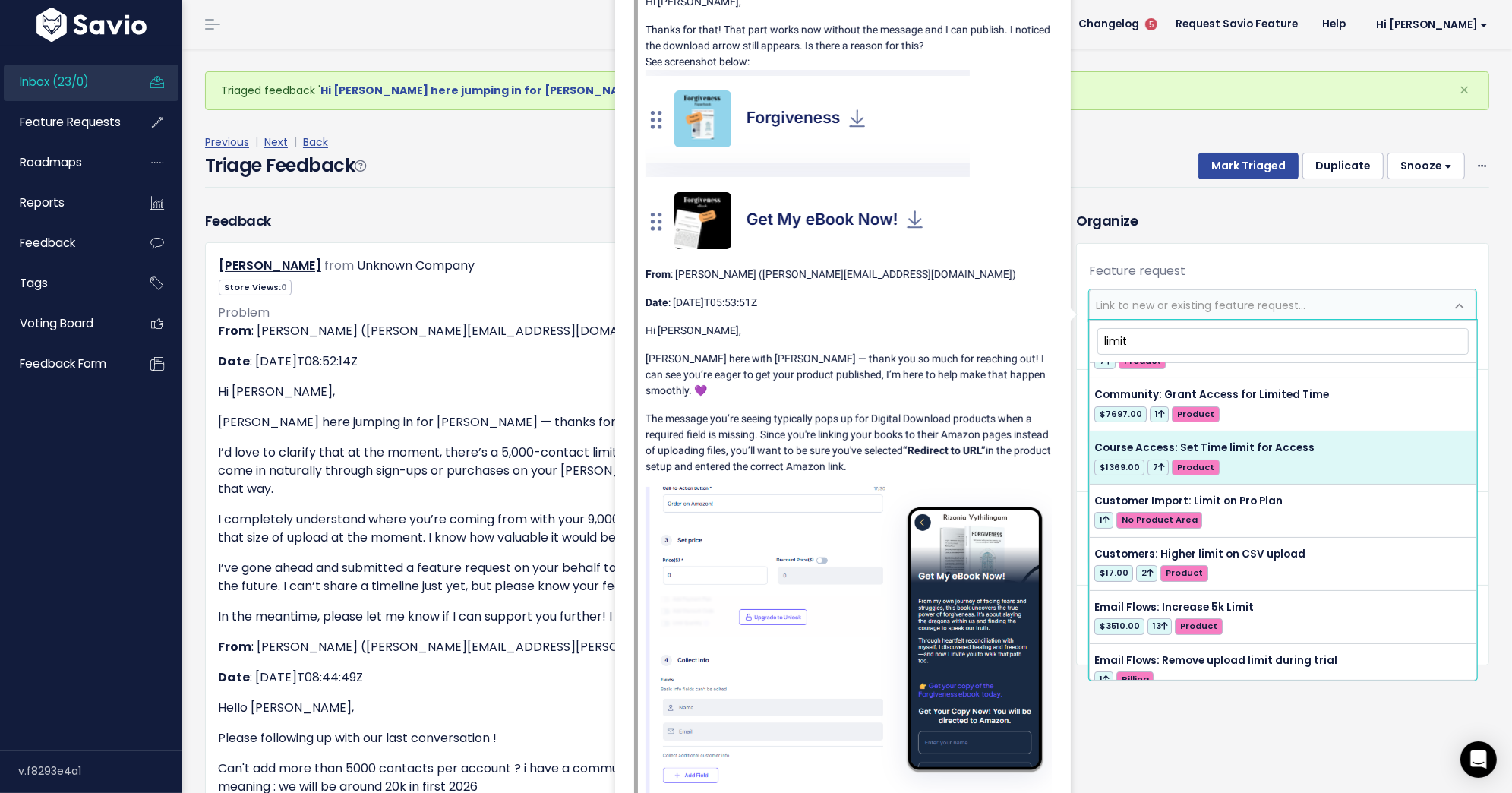
scroll to position [152, 0]
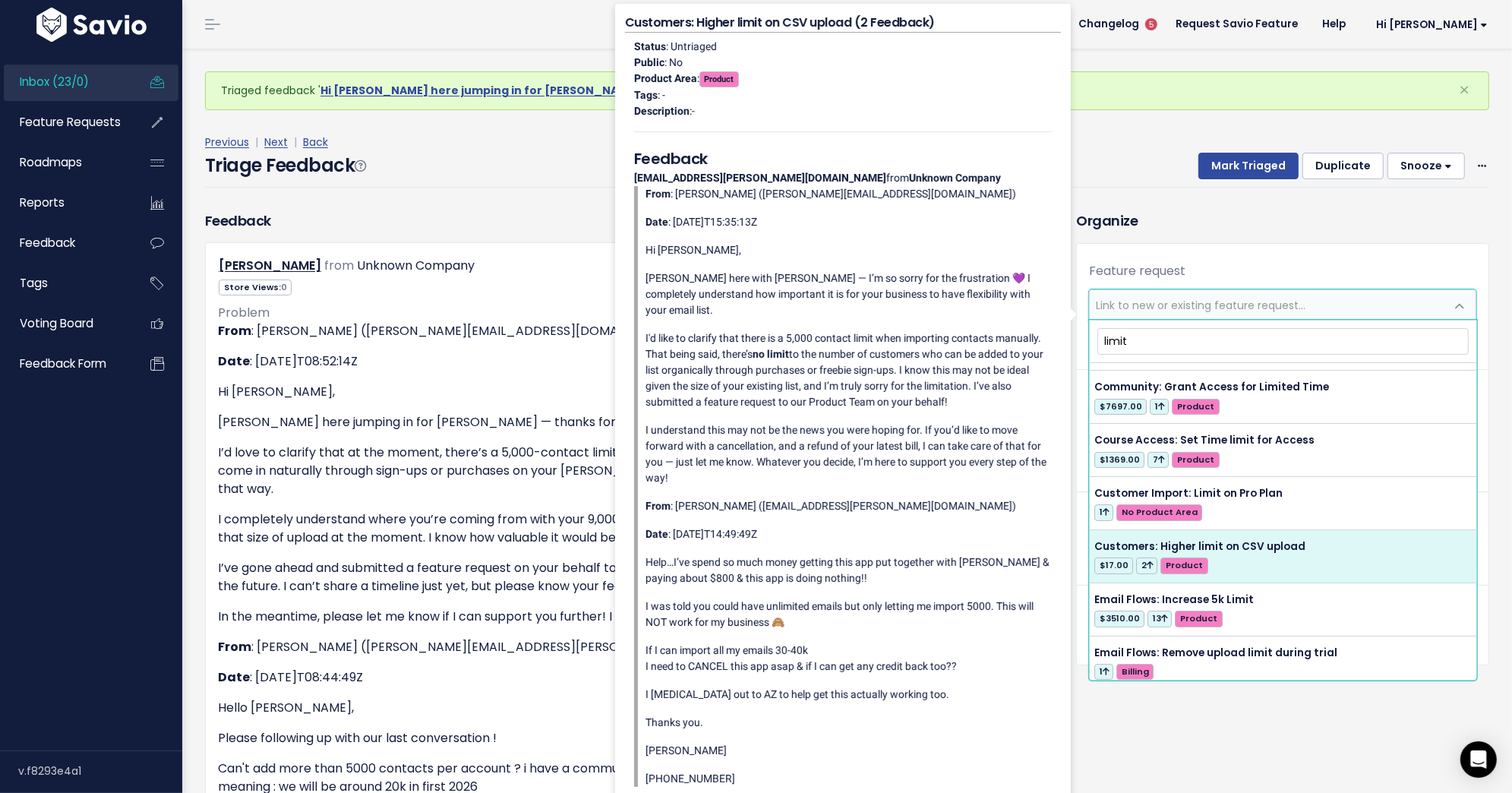
type input "limit"
select select "63348"
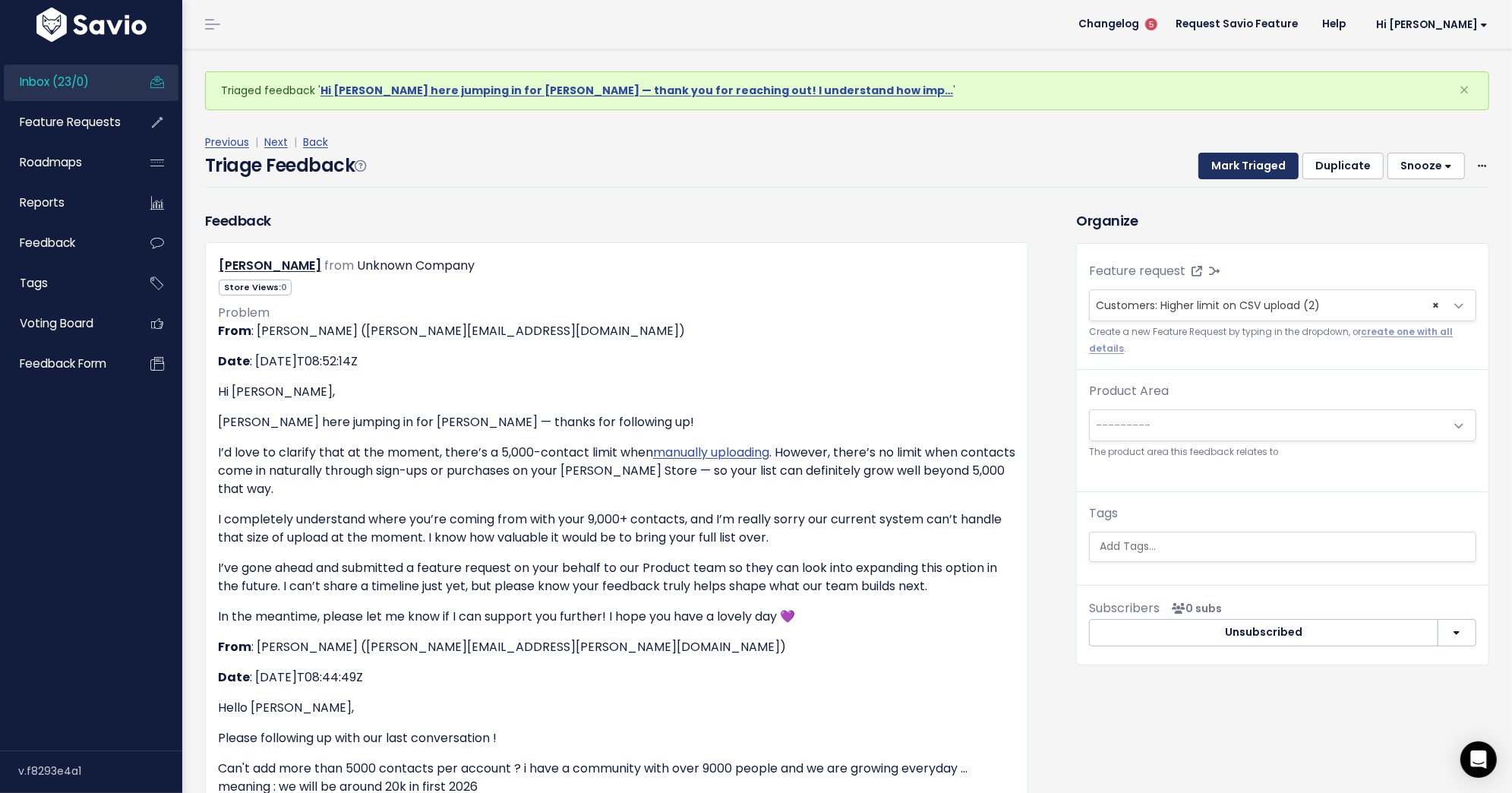
click at [1254, 174] on button "Mark Triaged" at bounding box center [1248, 166] width 100 height 27
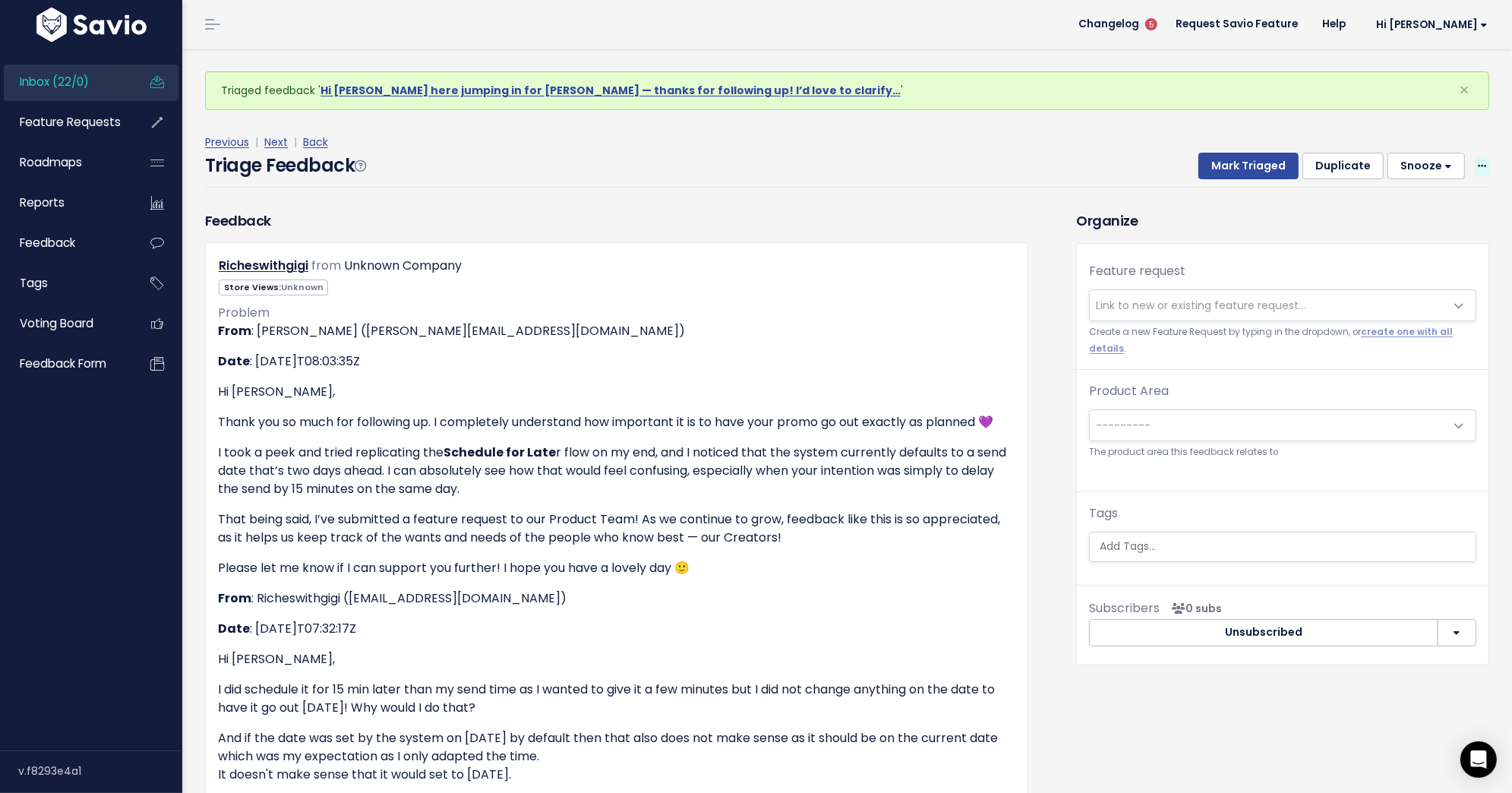
click at [1481, 165] on icon at bounding box center [1482, 166] width 8 height 10
click at [997, 258] on div "Richeswithgigi from Unknown Company" at bounding box center [616, 266] width 820 height 22
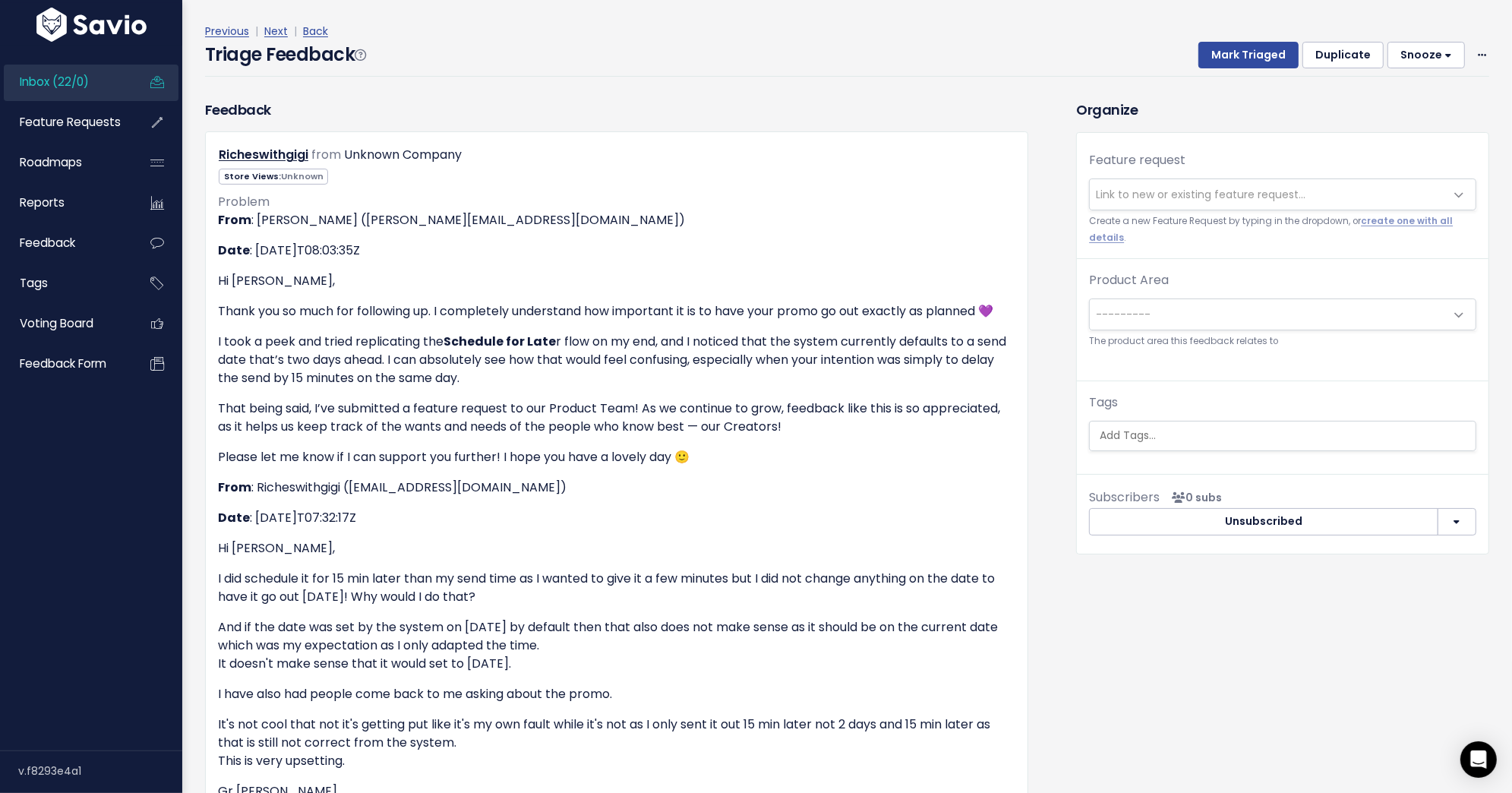
scroll to position [109, 0]
click at [1476, 56] on span at bounding box center [1482, 57] width 14 height 19
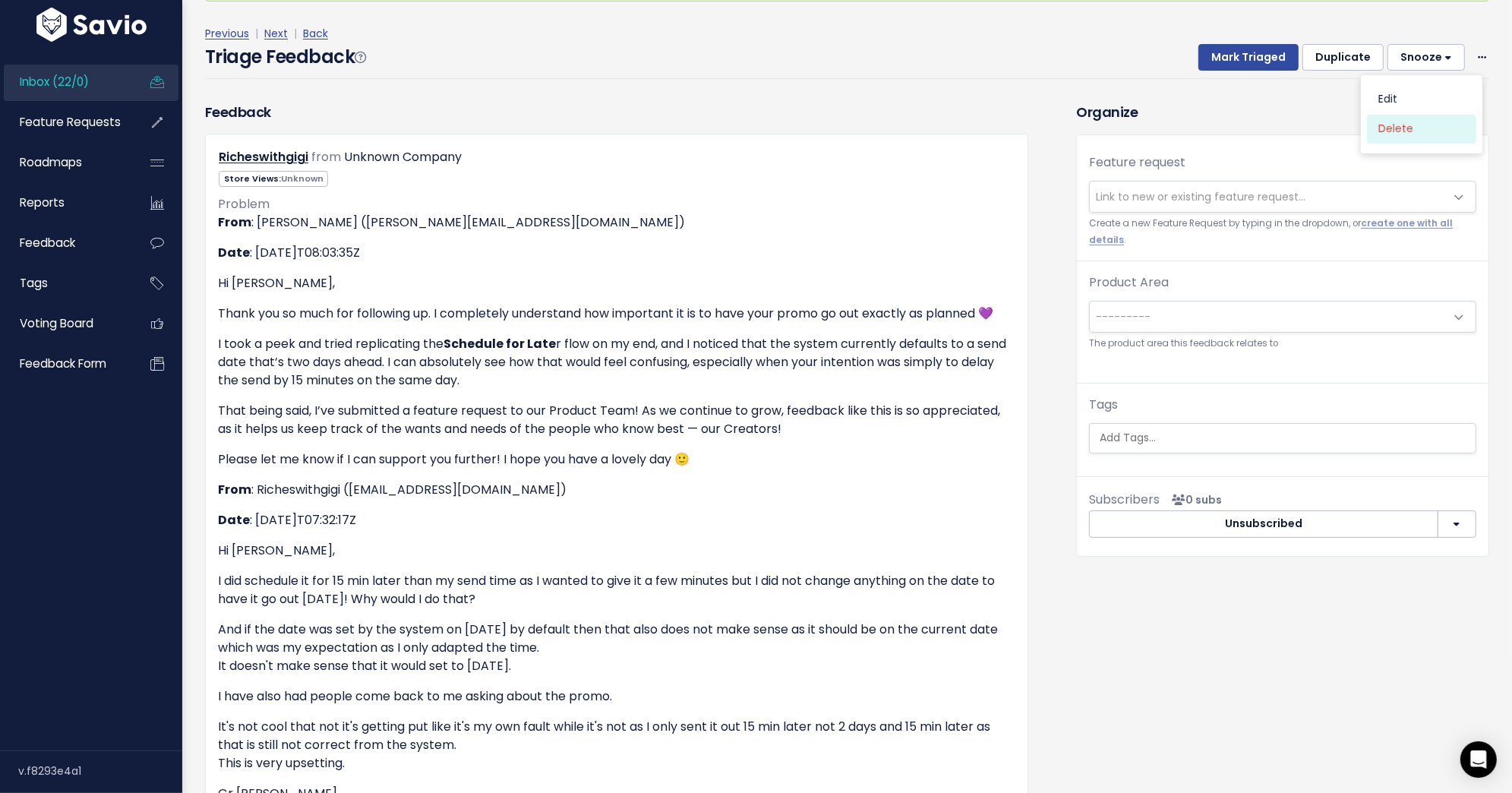
click at [1415, 131] on link "Delete" at bounding box center [1421, 128] width 109 height 30
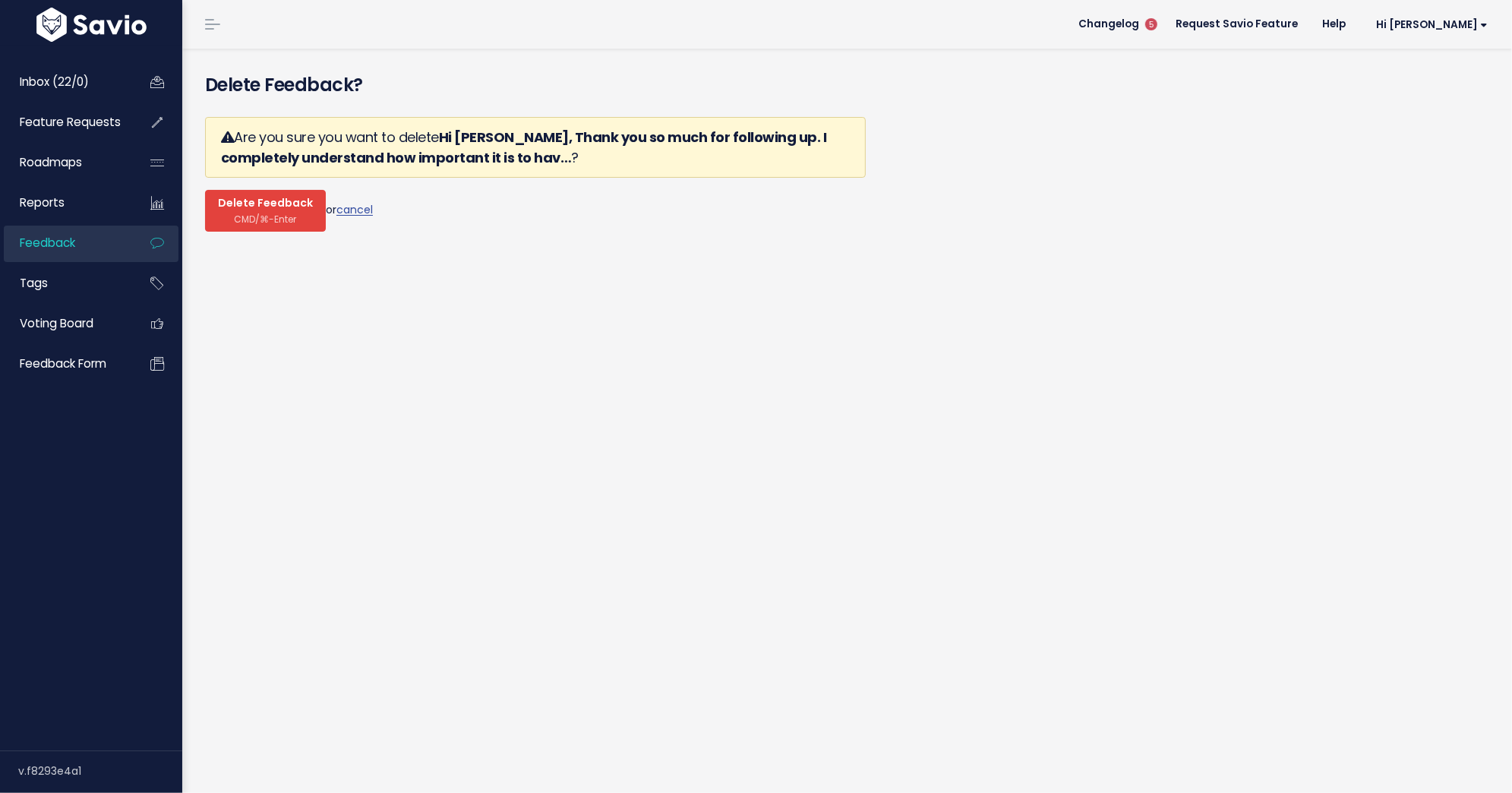
click at [276, 197] on span "Delete Feedback" at bounding box center [265, 203] width 95 height 13
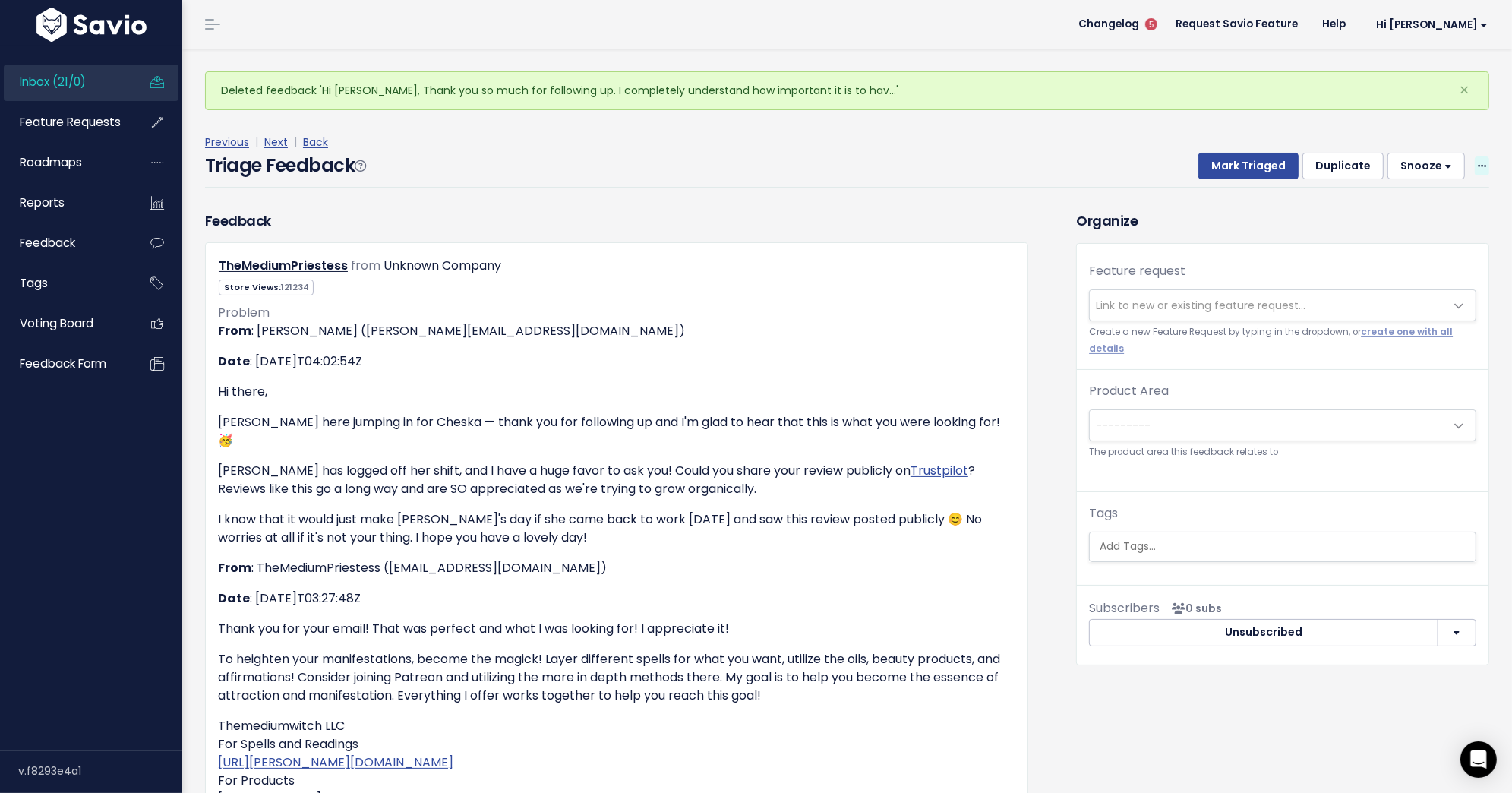
click at [1478, 168] on icon at bounding box center [1482, 166] width 8 height 10
click at [1429, 242] on link "Delete" at bounding box center [1421, 237] width 109 height 30
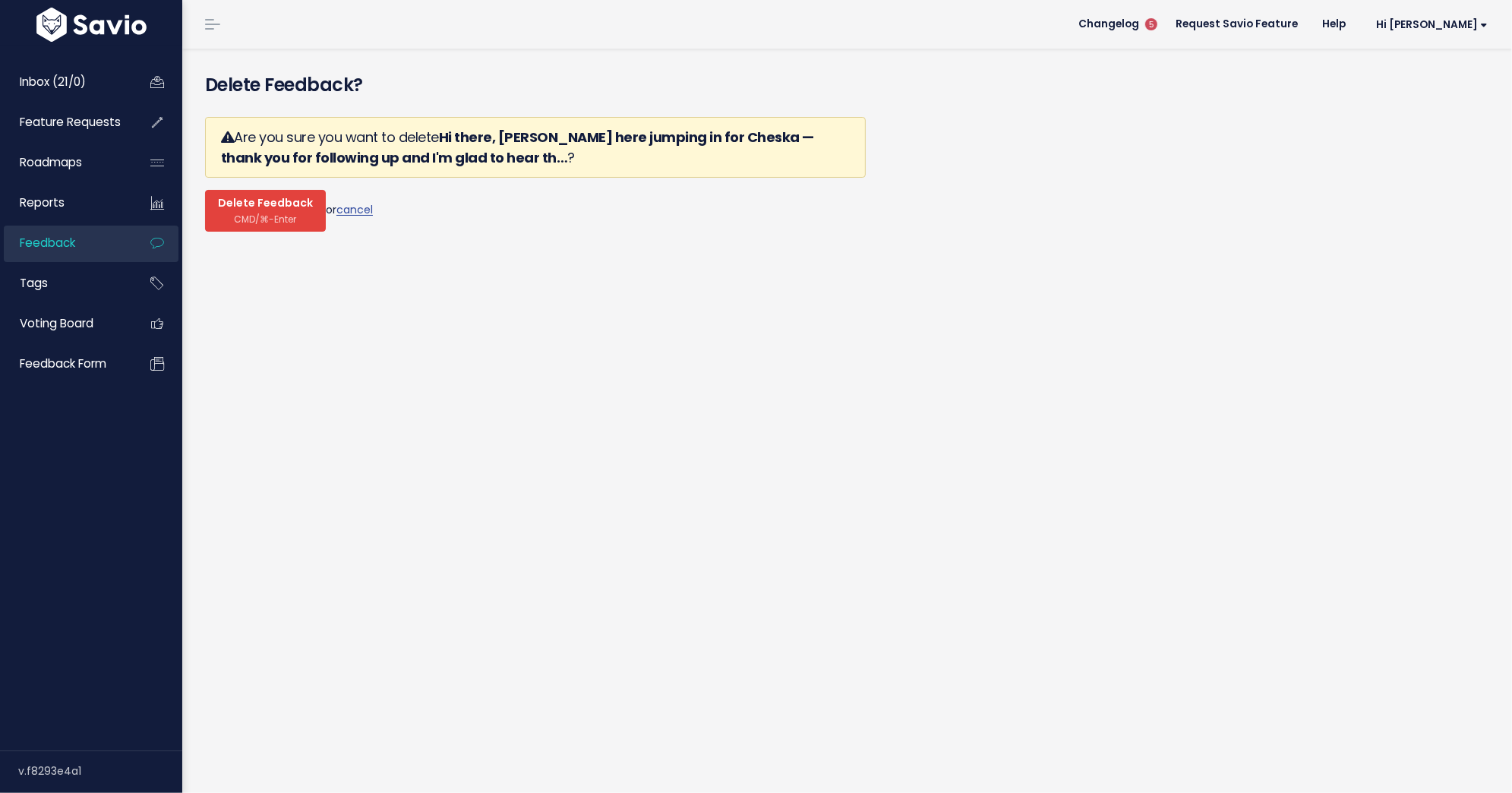
click at [252, 200] on span "Delete Feedback" at bounding box center [265, 203] width 95 height 13
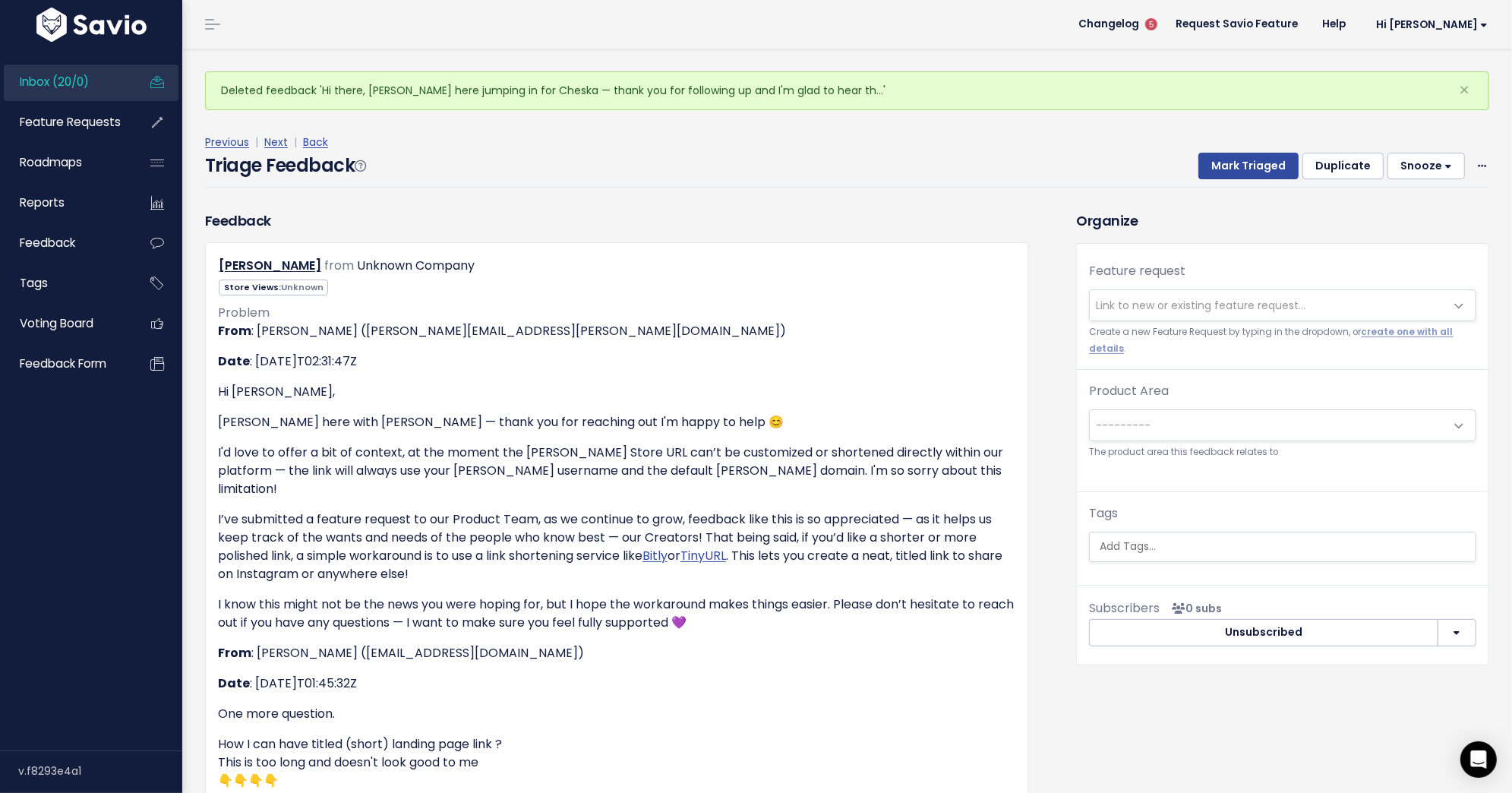
click at [1134, 301] on span "Link to new or existing feature request..." at bounding box center [1201, 305] width 210 height 15
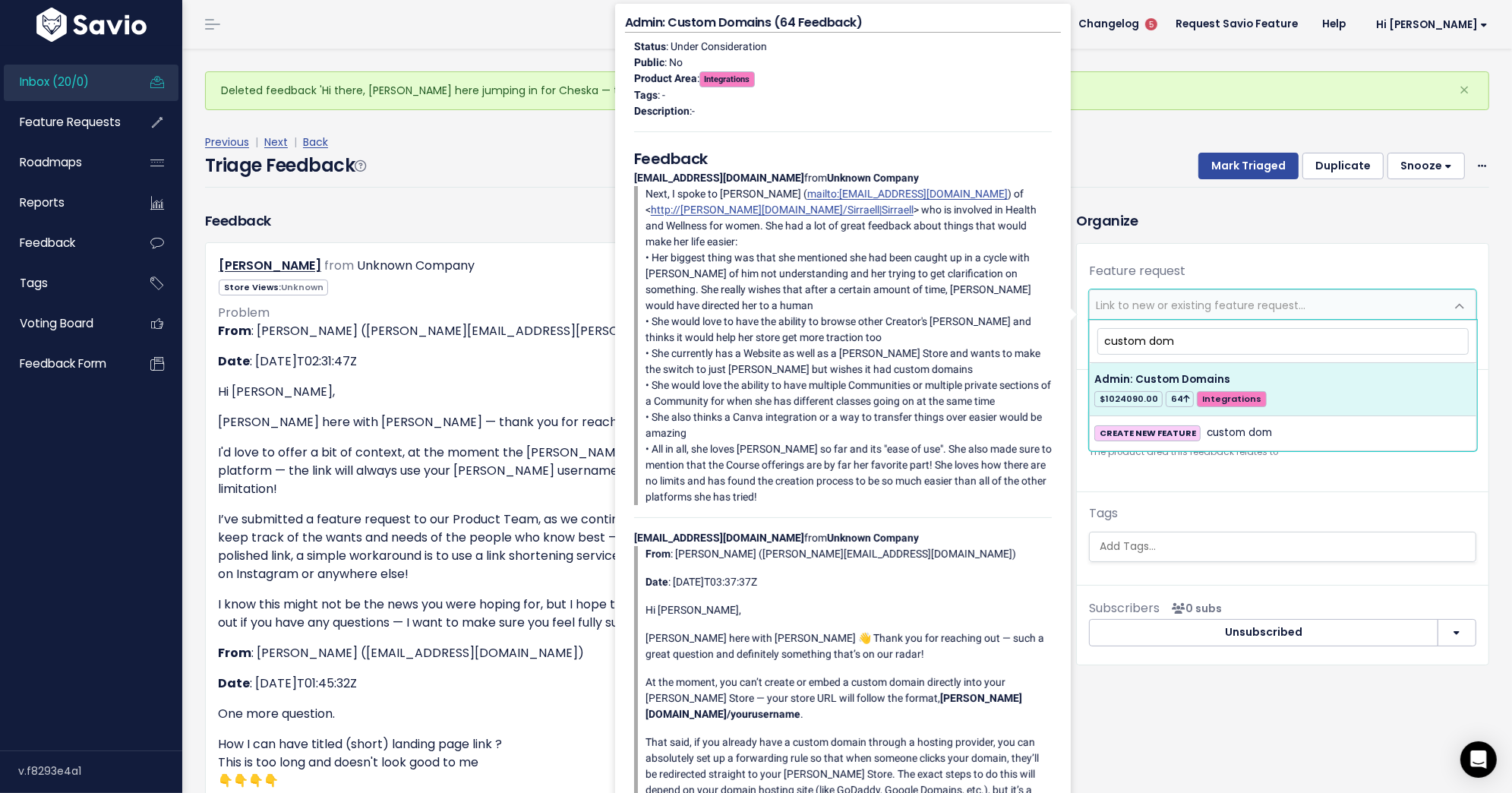
type input "custom dom"
select select "28813"
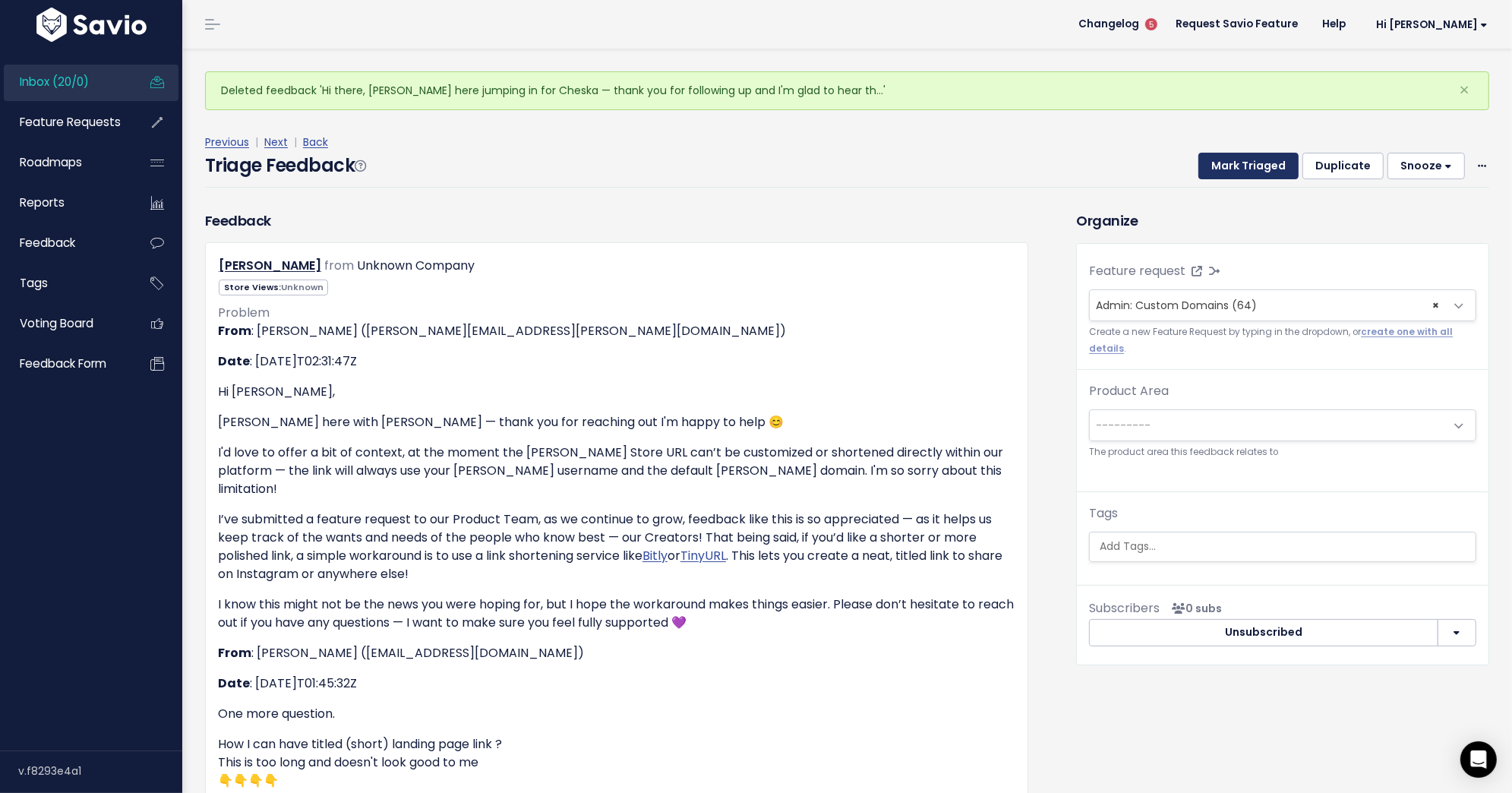
click at [1235, 171] on button "Mark Triaged" at bounding box center [1248, 166] width 100 height 27
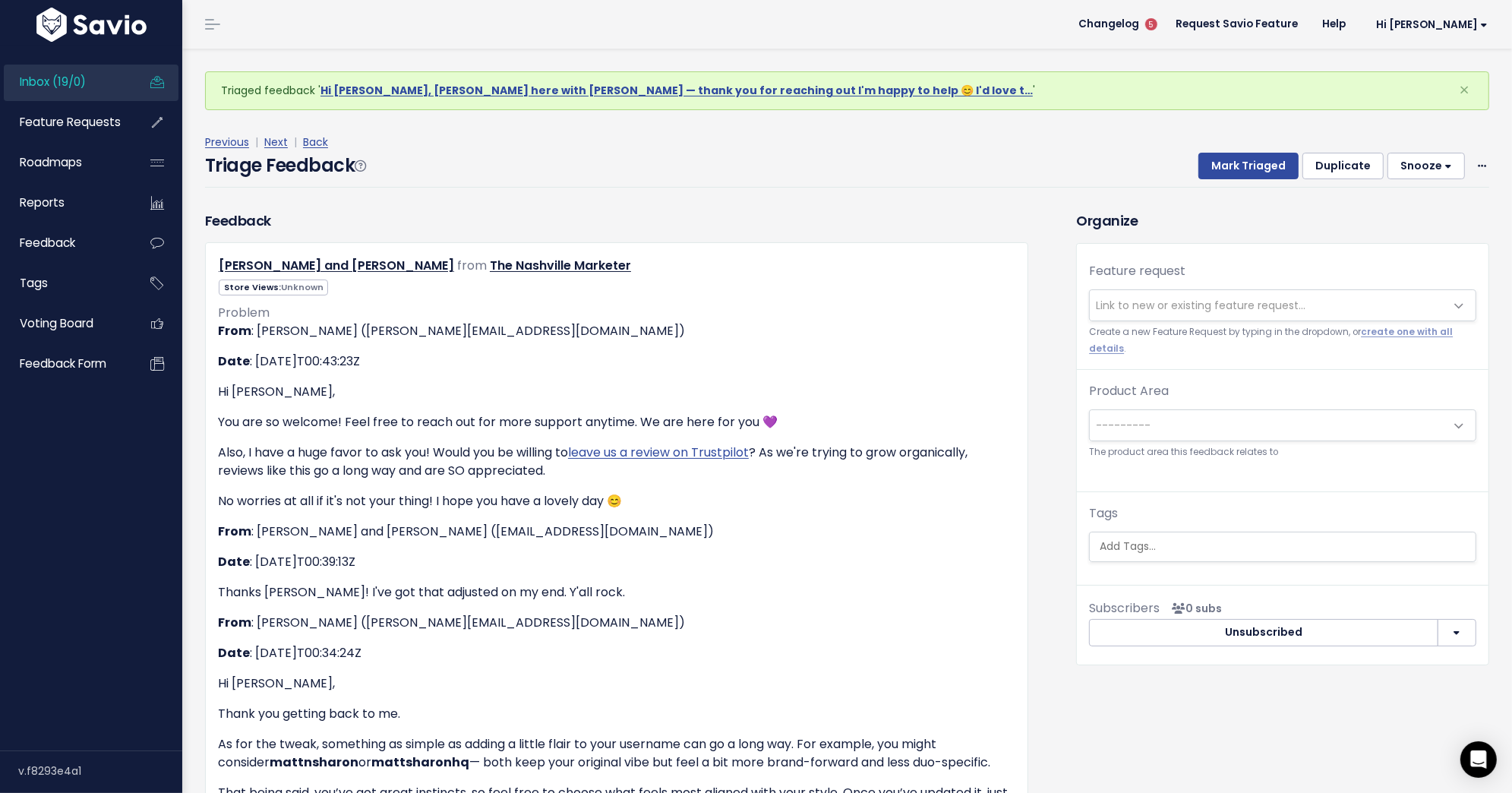
click at [112, 82] on link "Inbox (19/0)" at bounding box center [65, 82] width 122 height 35
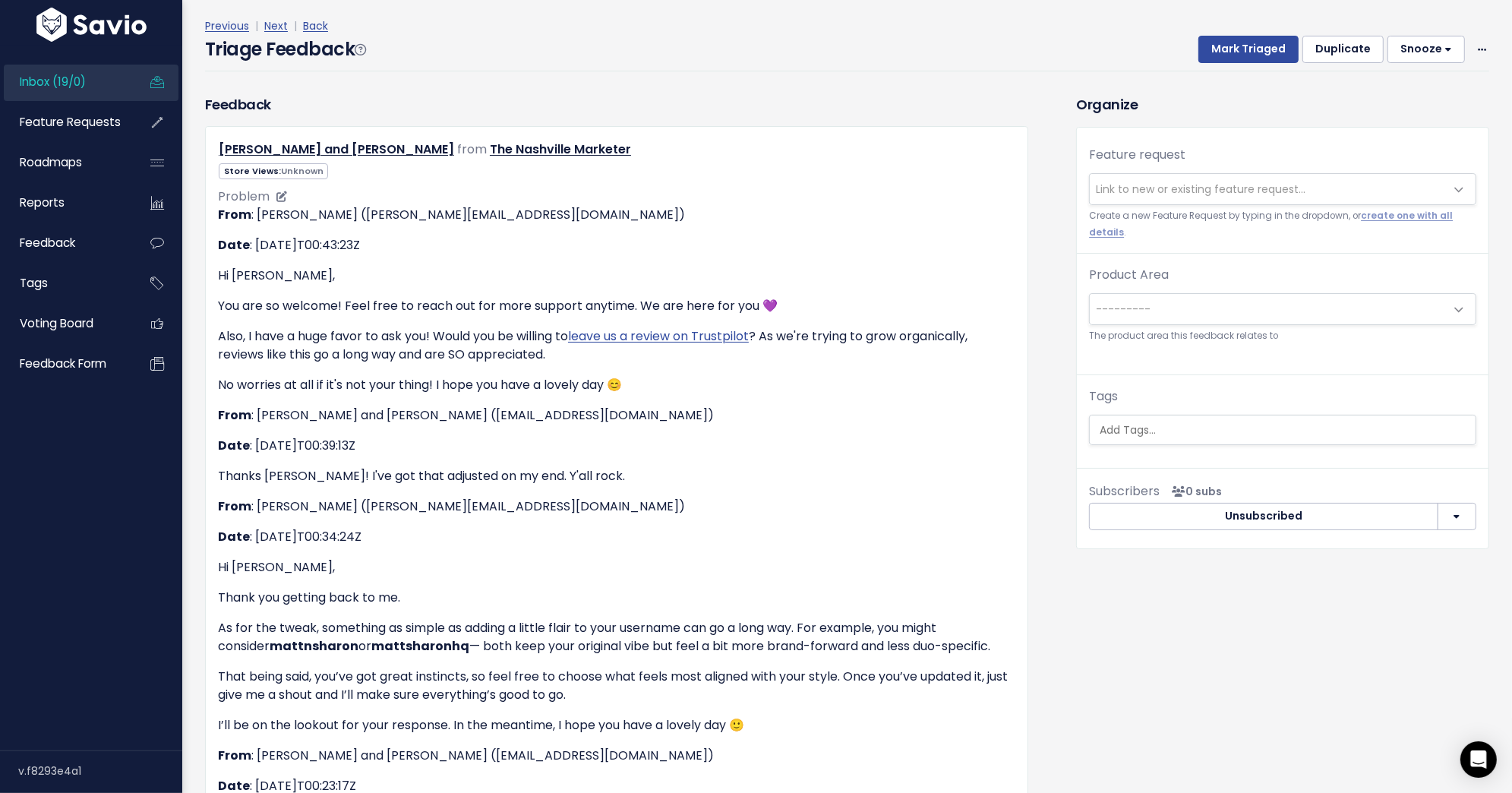
scroll to position [56, 0]
click at [83, 242] on link "Feedback" at bounding box center [65, 242] width 122 height 35
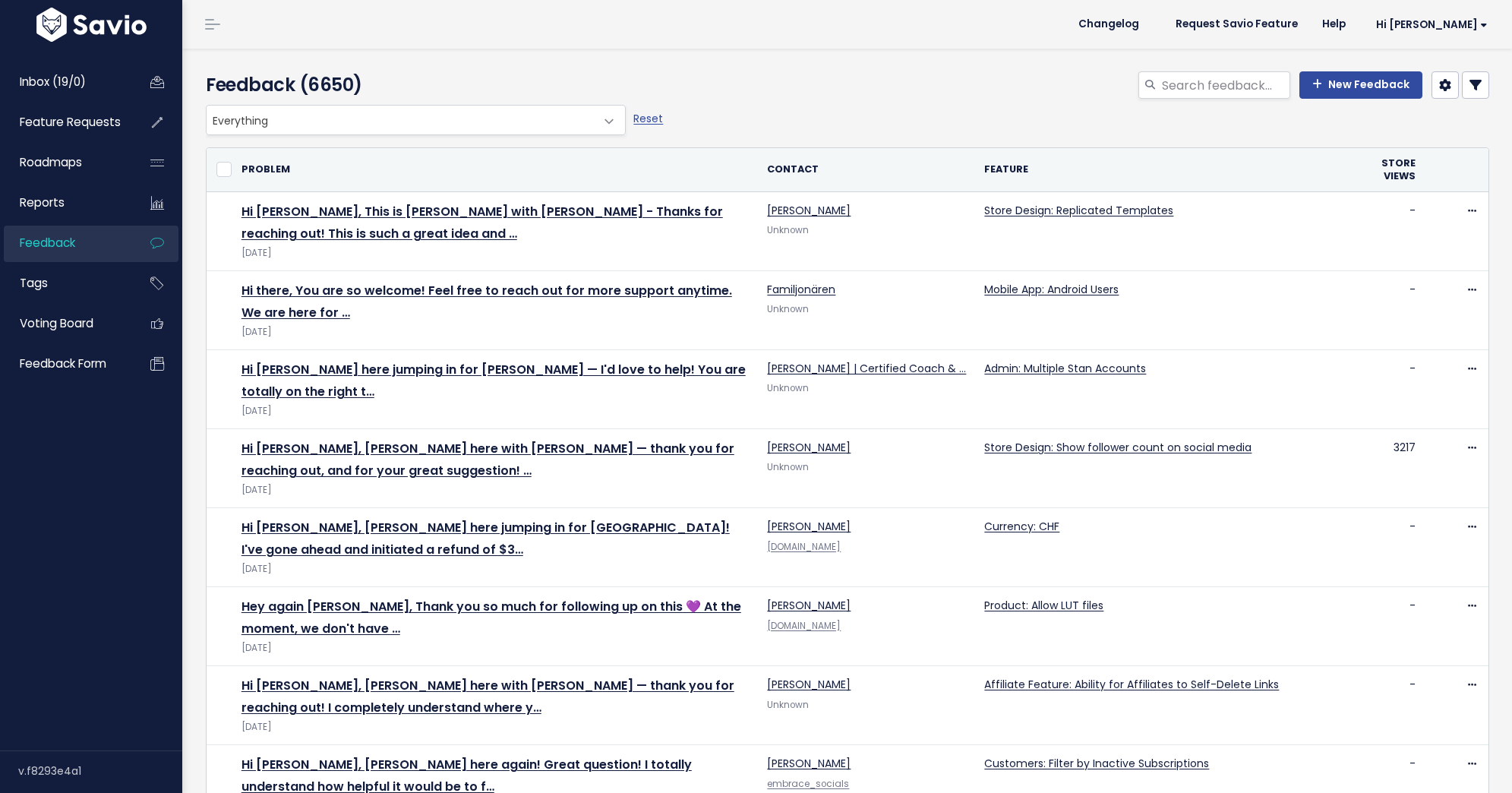
select select
click at [1477, 93] on link at bounding box center [1475, 85] width 27 height 27
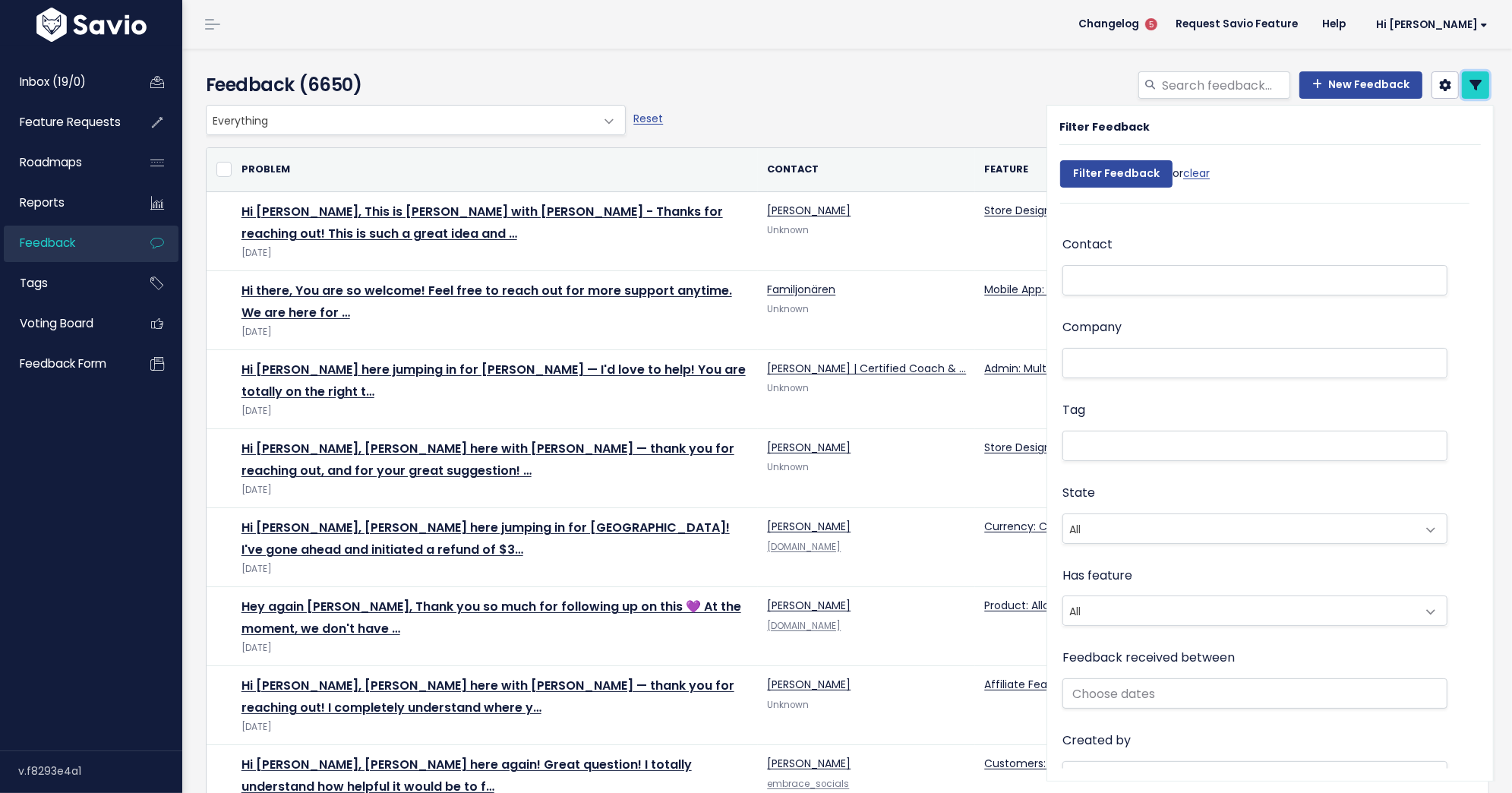
scroll to position [111, 0]
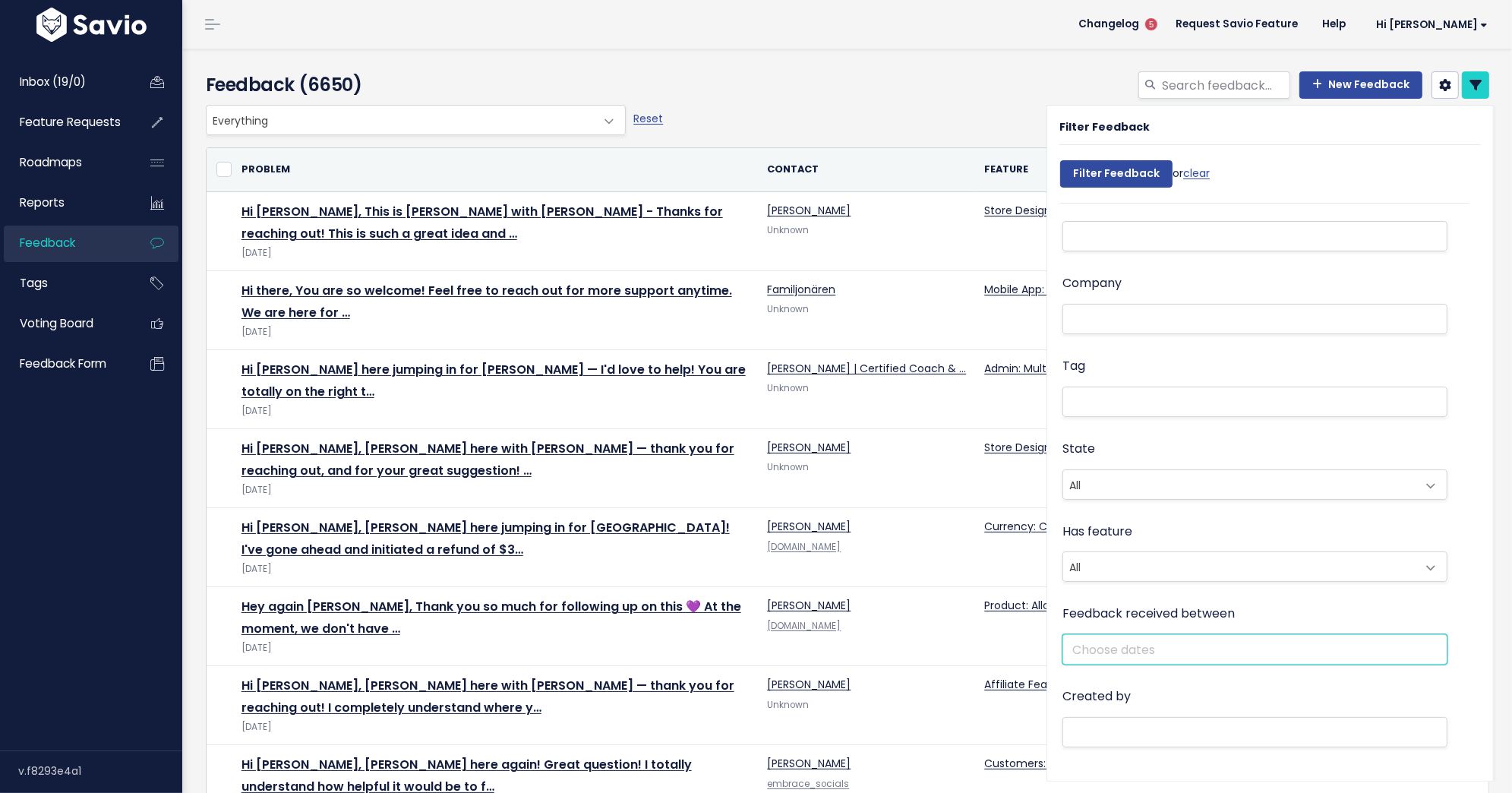
click at [1167, 637] on input "text" at bounding box center [1255, 649] width 385 height 30
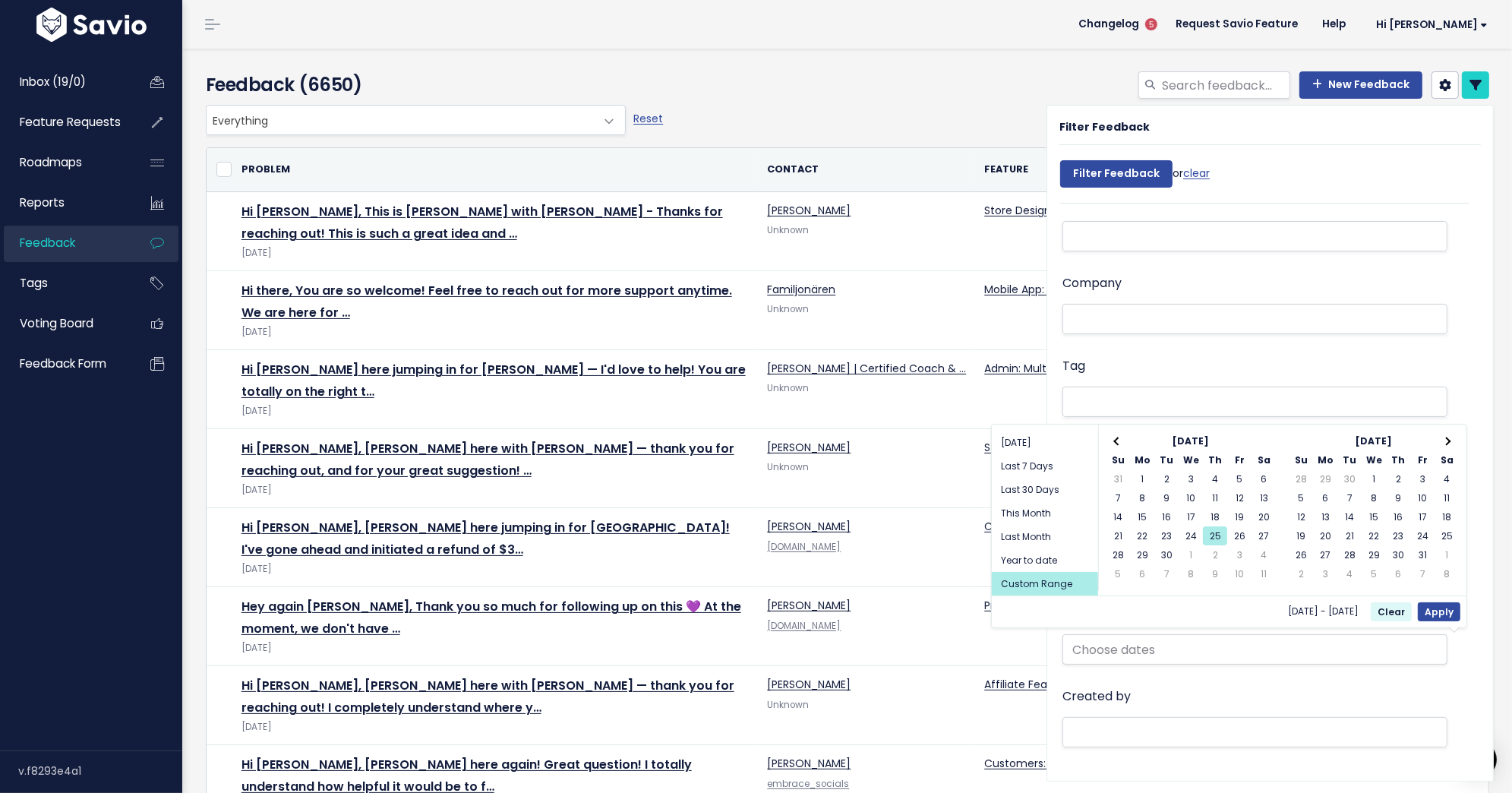
click at [1162, 366] on div "Tag" at bounding box center [1255, 388] width 385 height 65
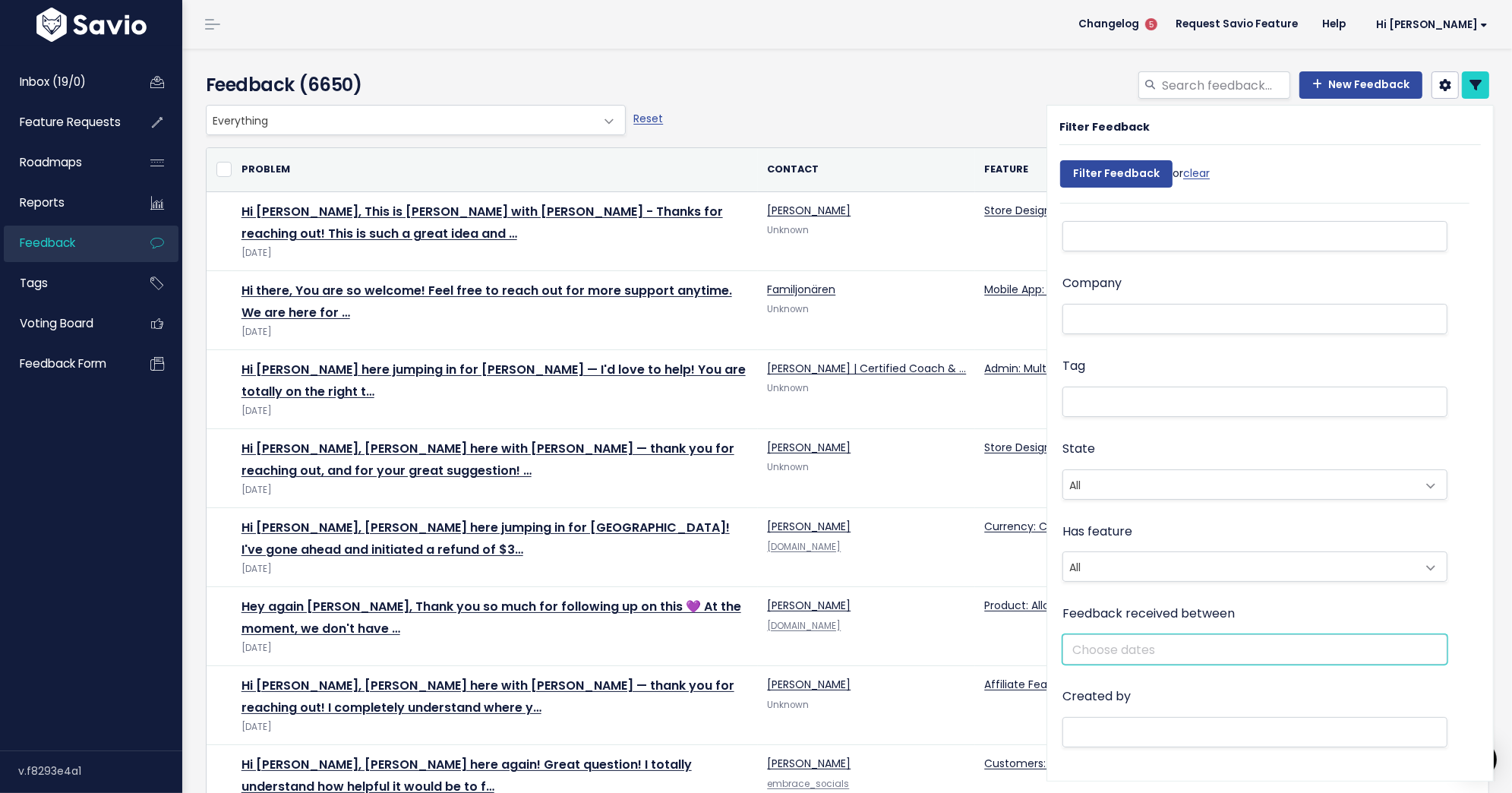
click at [1173, 646] on input "text" at bounding box center [1255, 649] width 385 height 30
click at [1145, 175] on input "Filter Feedback" at bounding box center [1116, 174] width 112 height 27
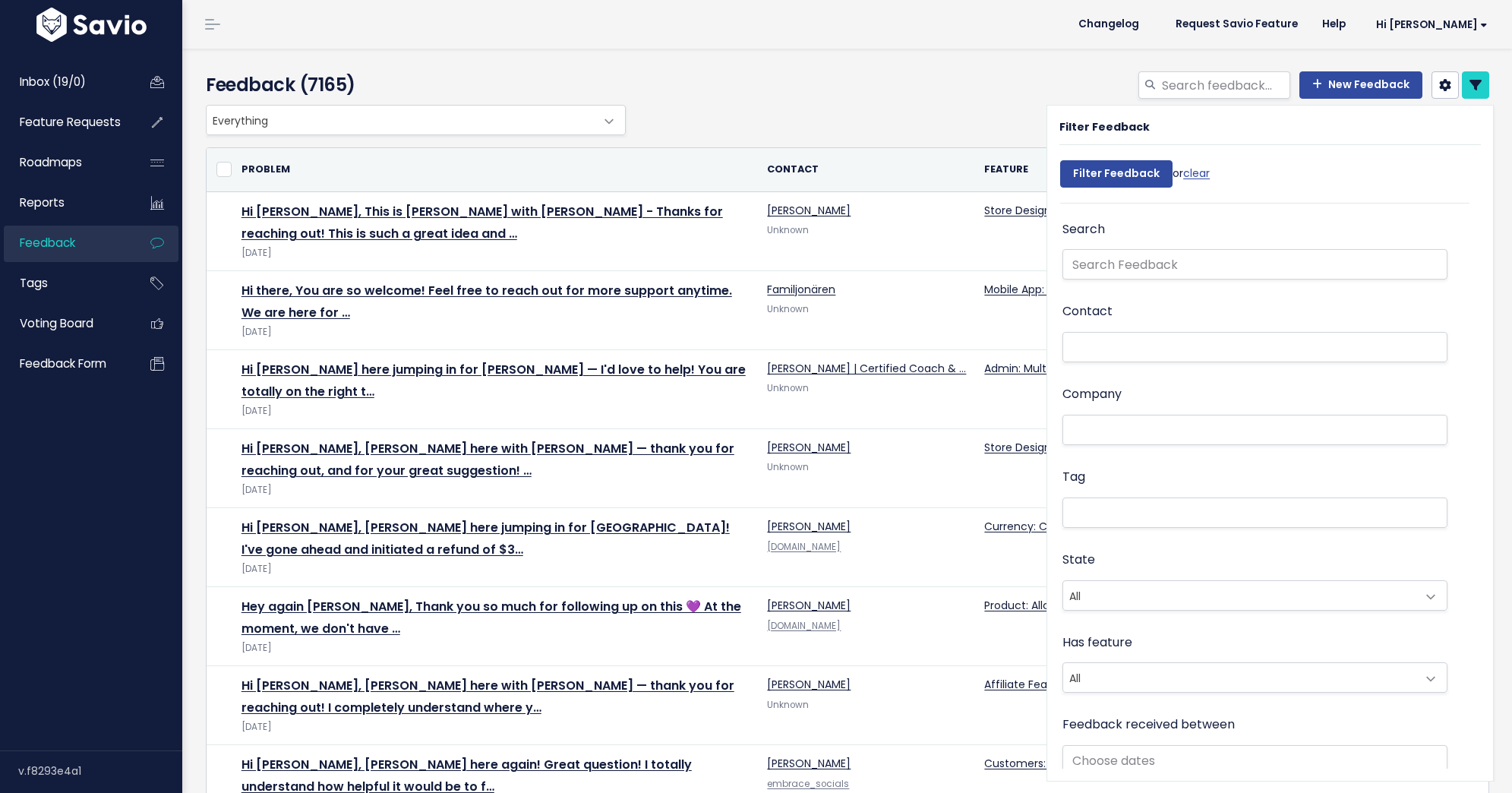
select select
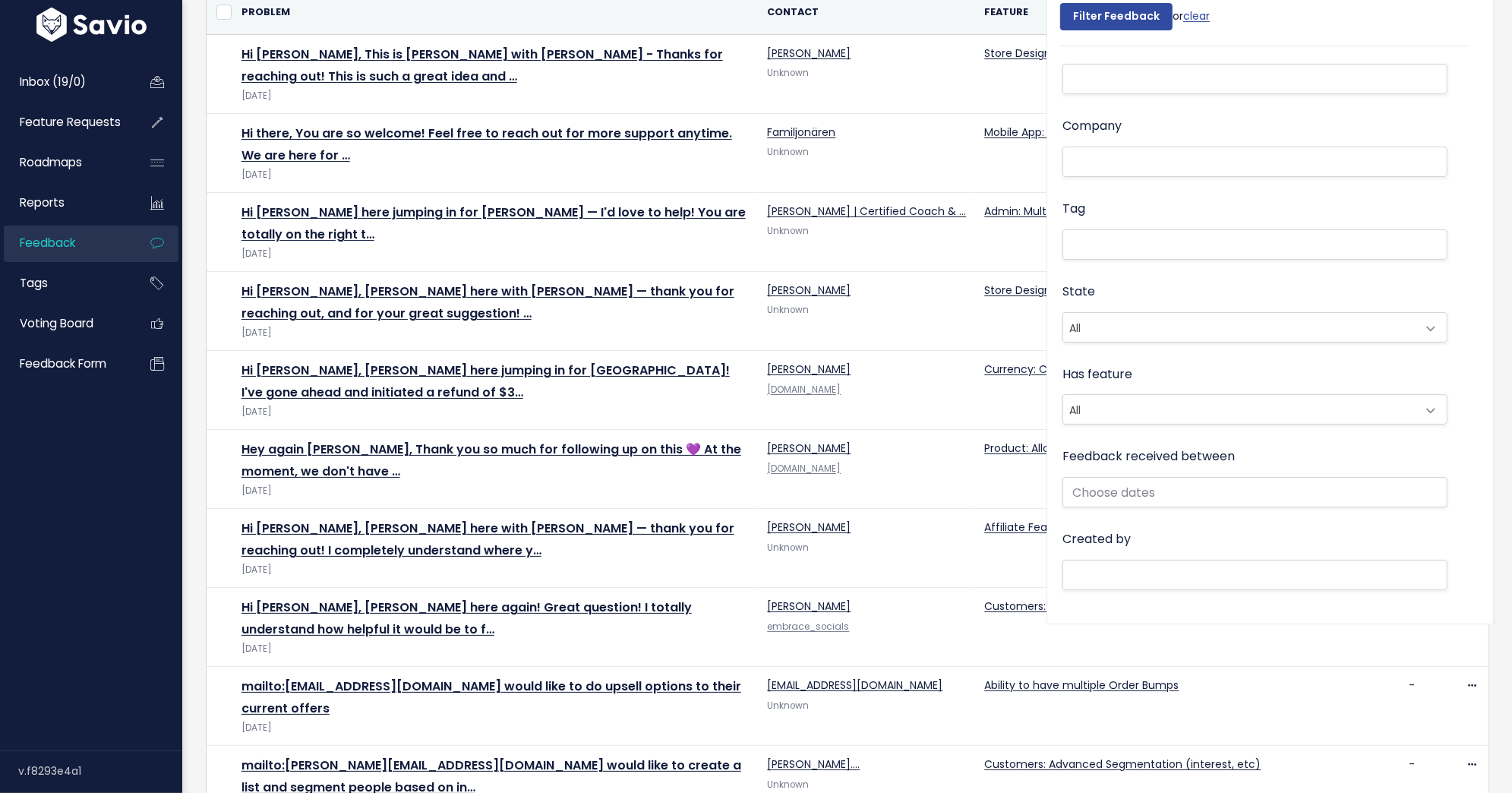
scroll to position [202, 0]
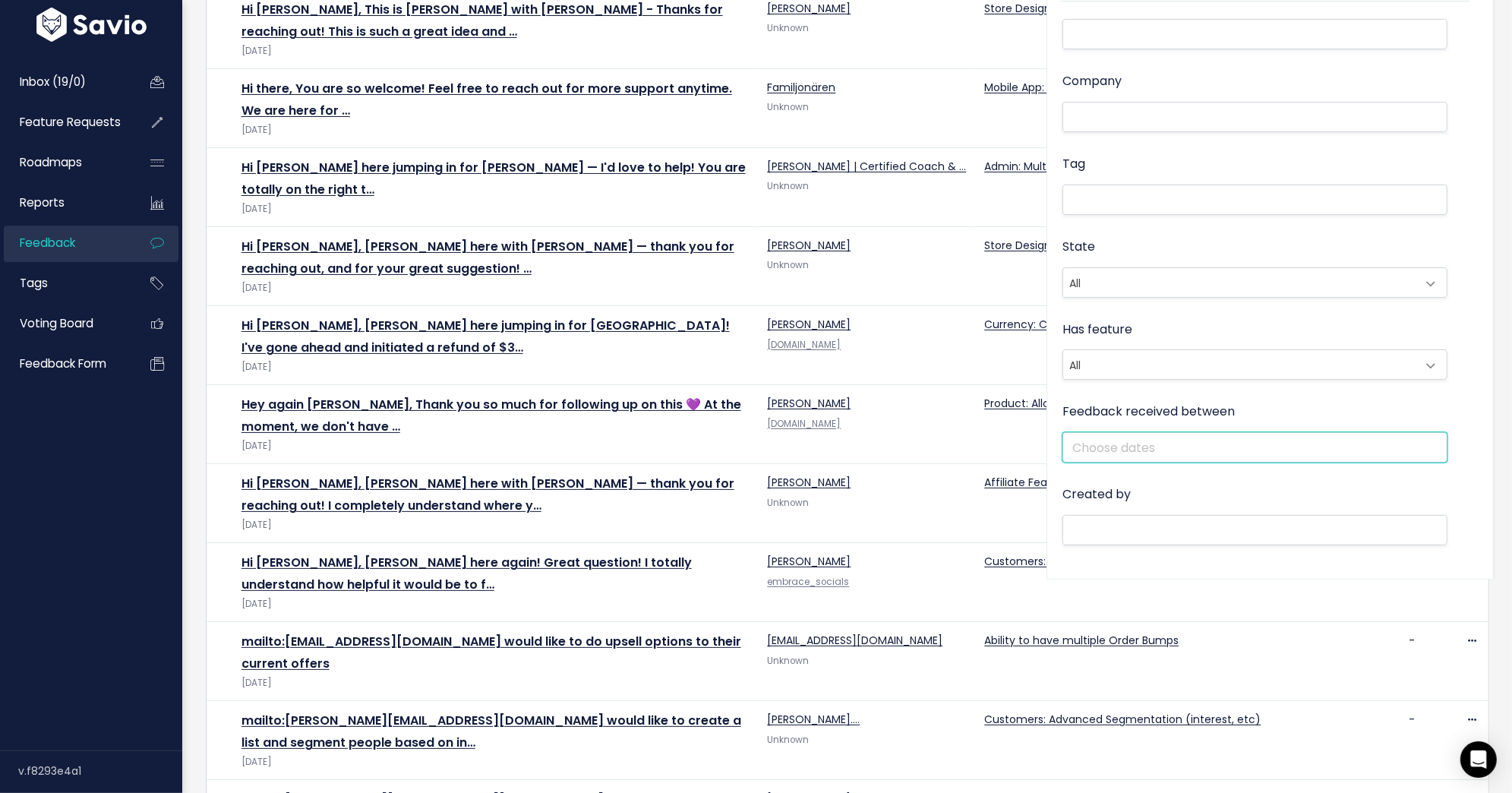
click at [1127, 450] on input "text" at bounding box center [1255, 448] width 385 height 30
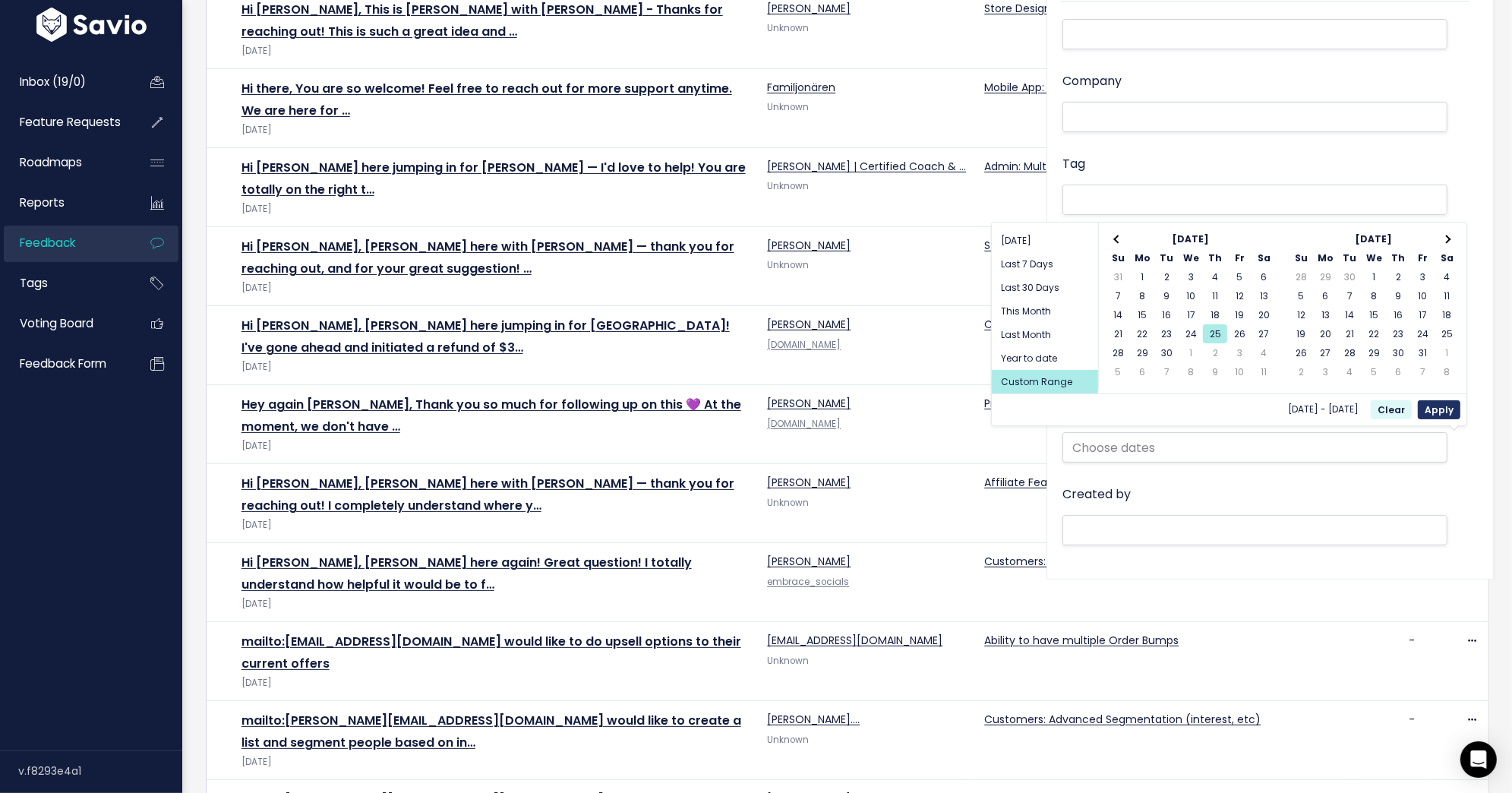
click at [1449, 417] on button "Apply" at bounding box center [1438, 409] width 42 height 19
type input "Sep 25 2025 - Sep 25 2025"
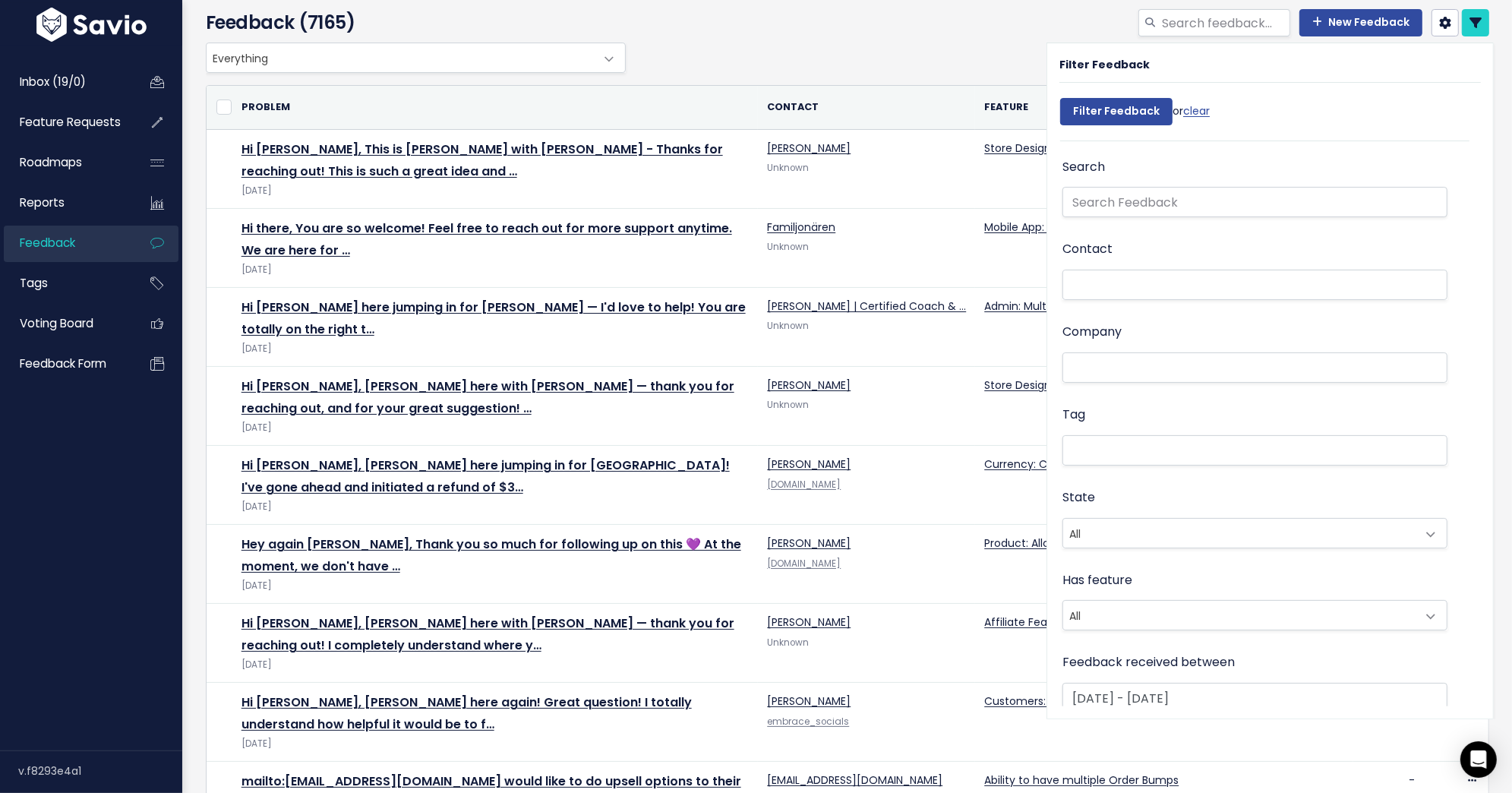
scroll to position [39, 0]
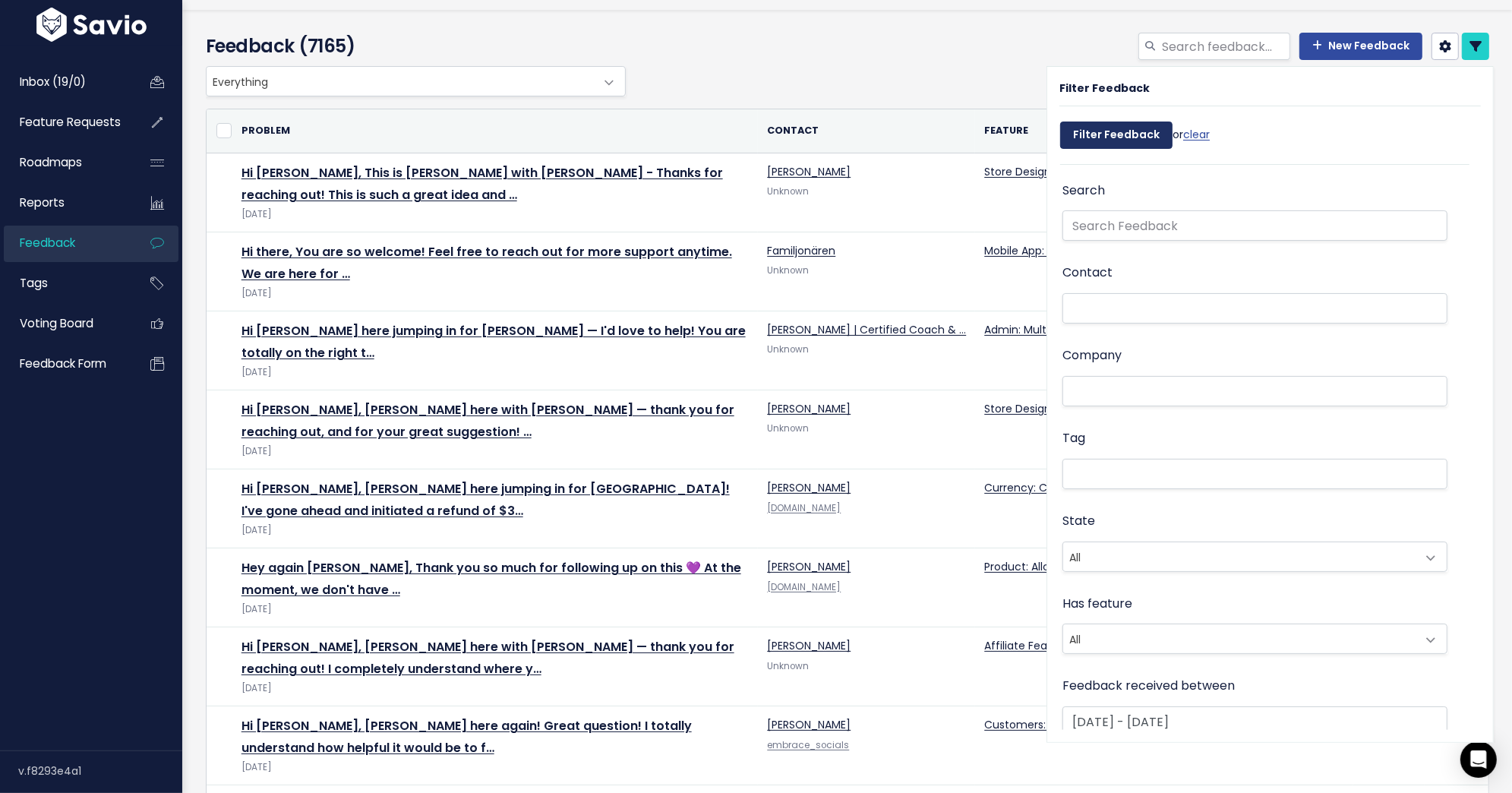
click at [1133, 131] on input "Filter Feedback" at bounding box center [1116, 135] width 112 height 27
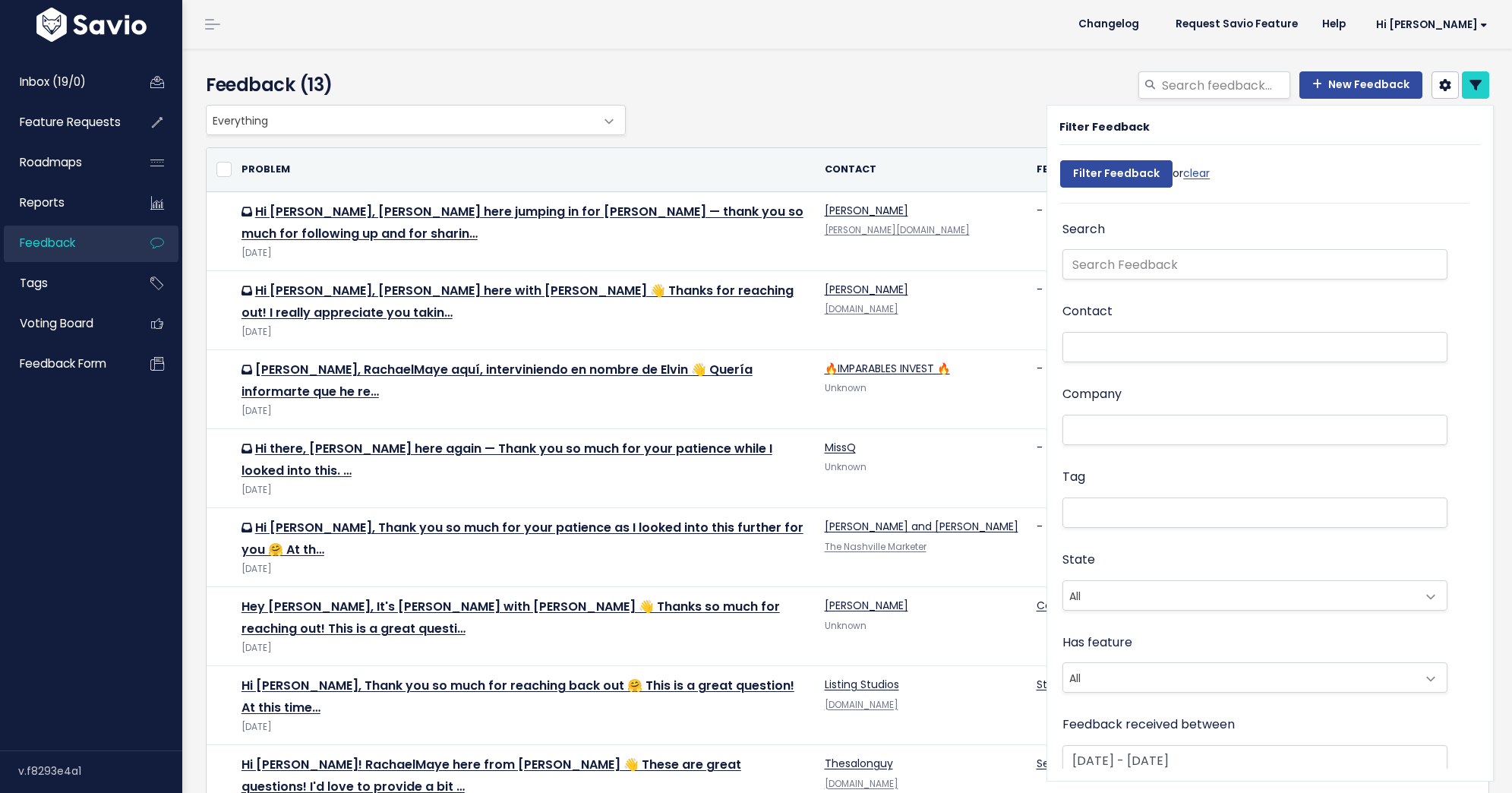
select select
click at [1480, 83] on icon at bounding box center [1475, 85] width 13 height 13
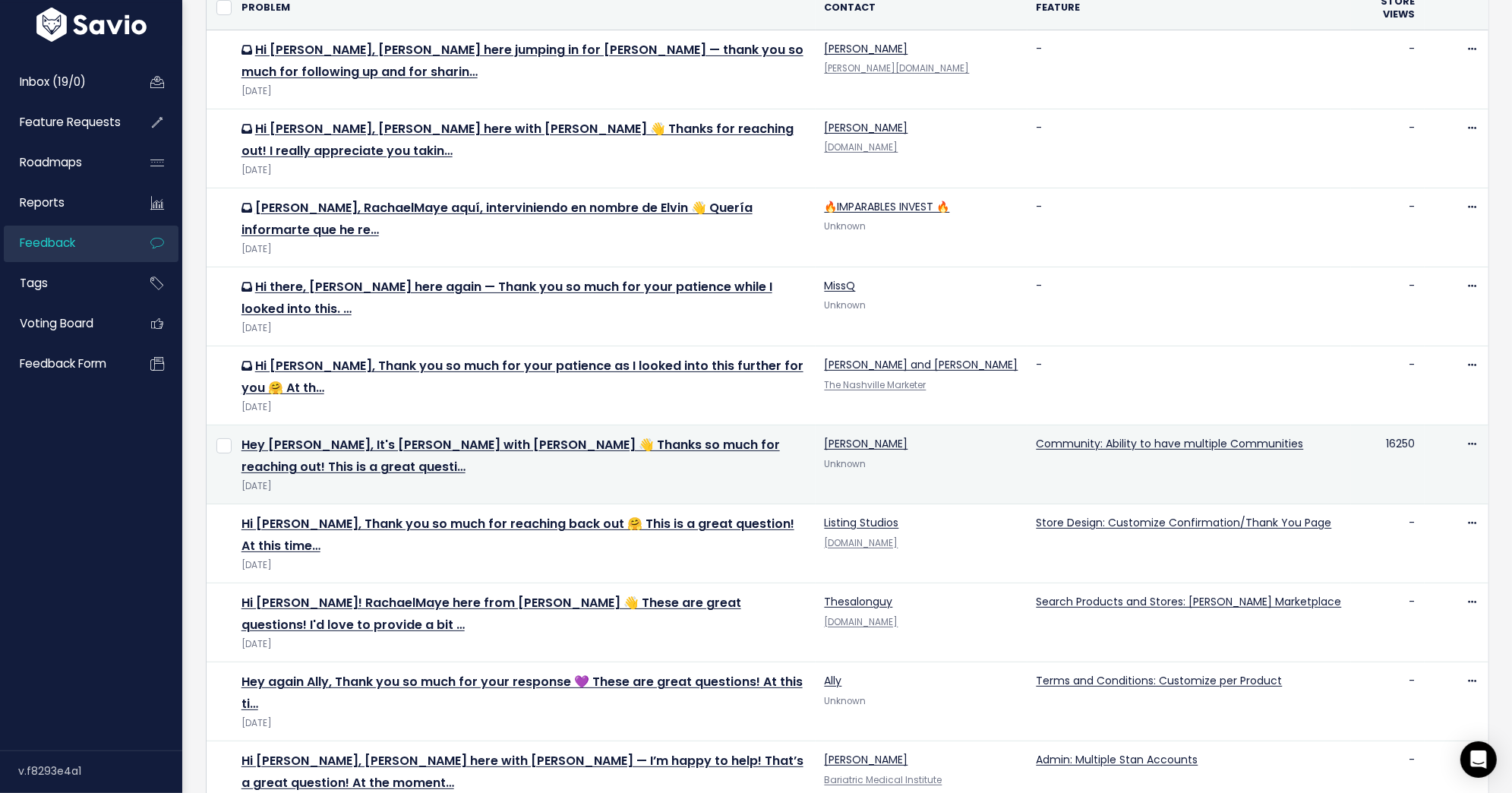
scroll to position [175, 0]
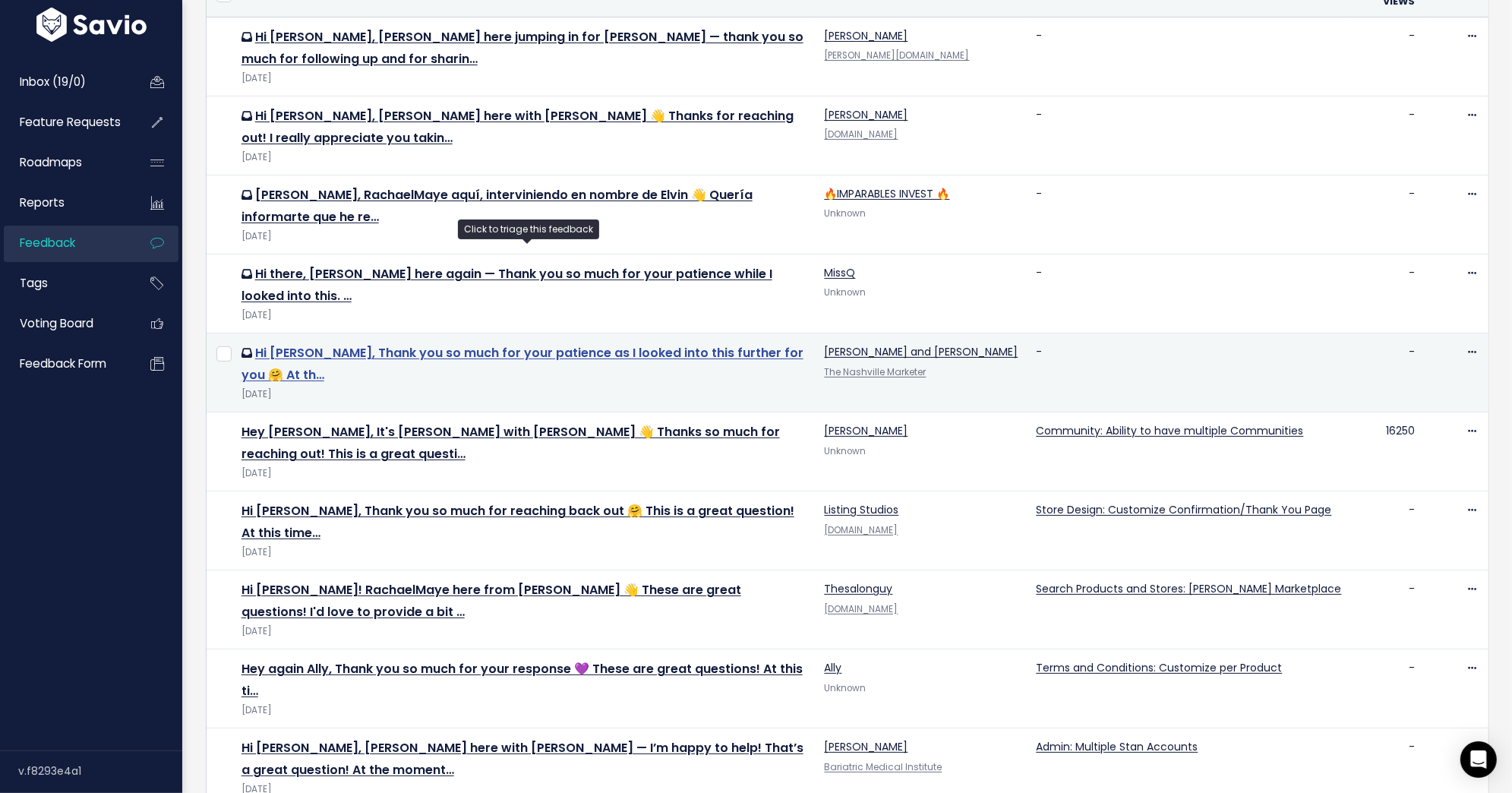
click at [640, 344] on link "Hi [PERSON_NAME], Thank you so much for your patience as I looked into this fur…" at bounding box center [522, 364] width 562 height 39
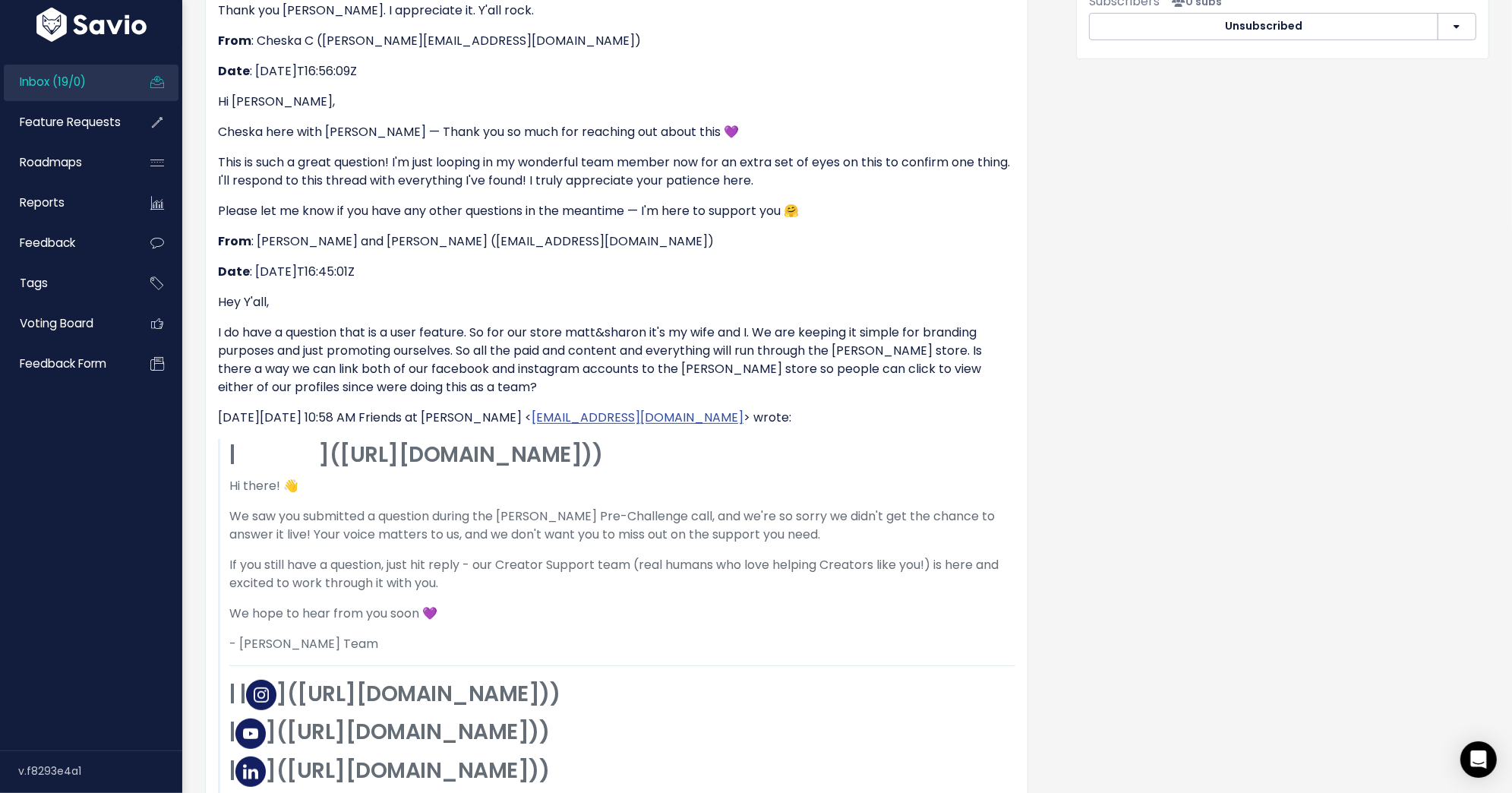
scroll to position [518, 0]
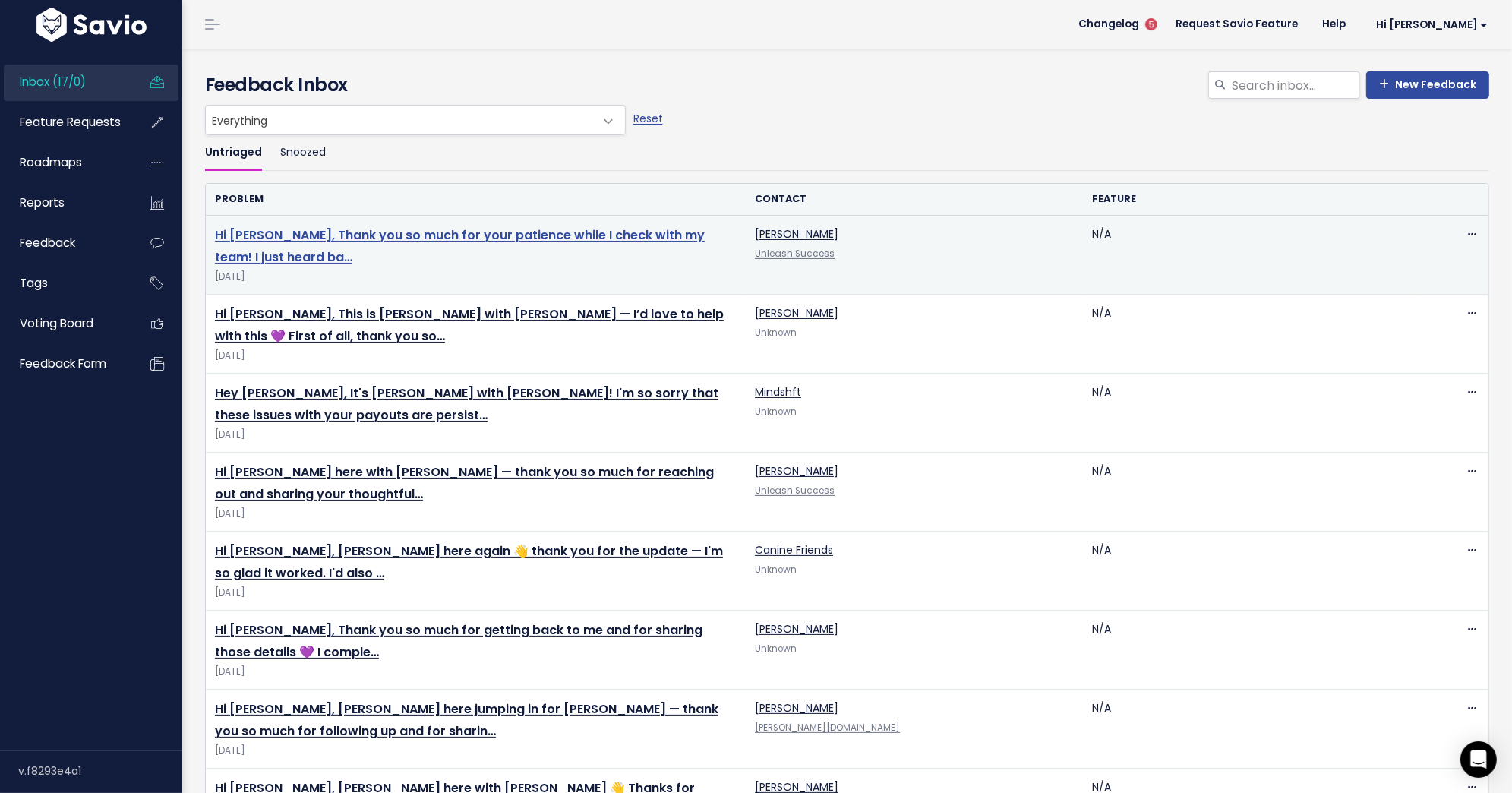
click at [490, 235] on link "Hi Corey, Thank you so much for your patience while I check with my team! I jus…" at bounding box center [460, 246] width 490 height 39
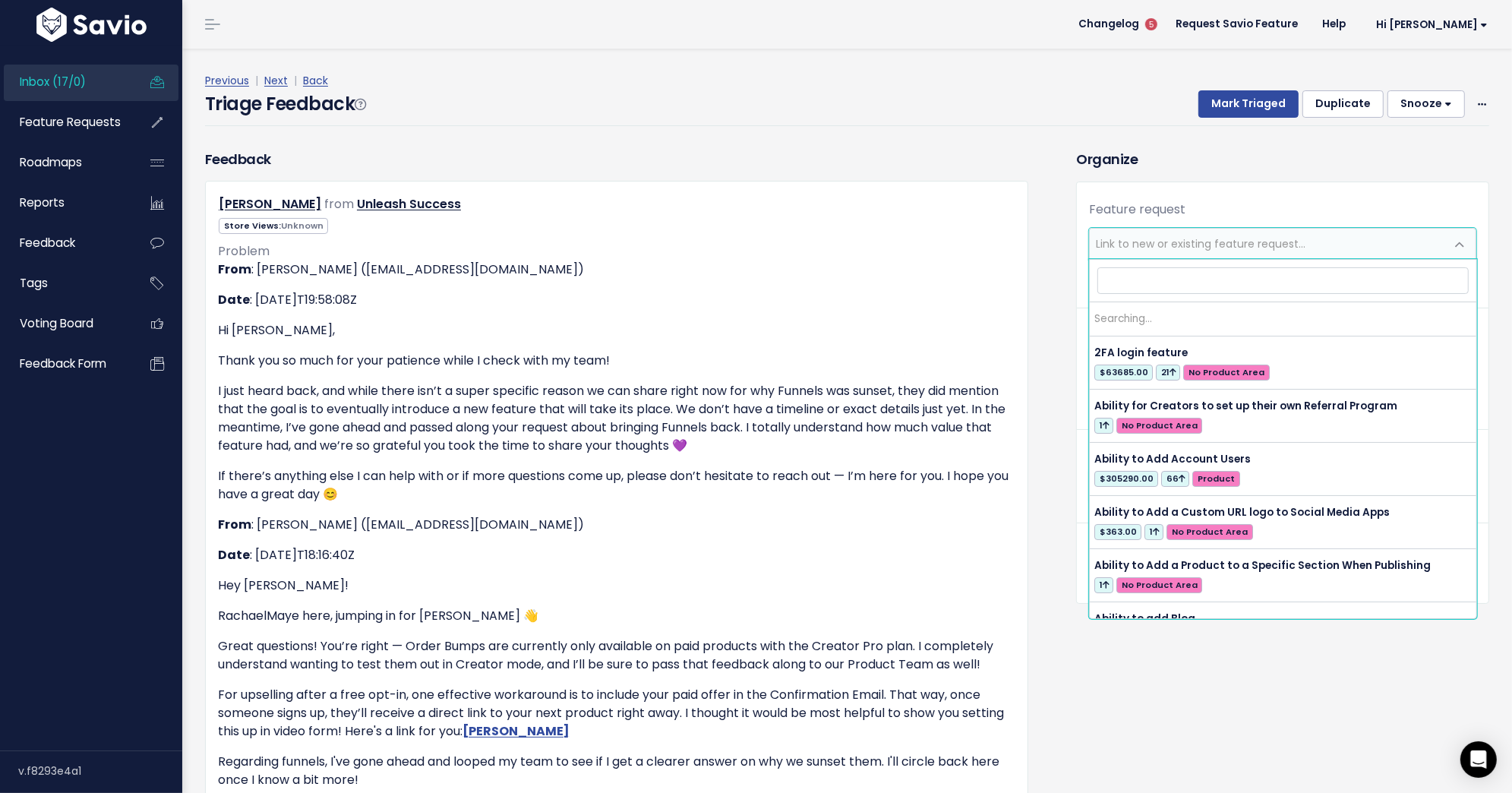
click at [1247, 233] on span "Link to new or existing feature request..." at bounding box center [1267, 244] width 355 height 30
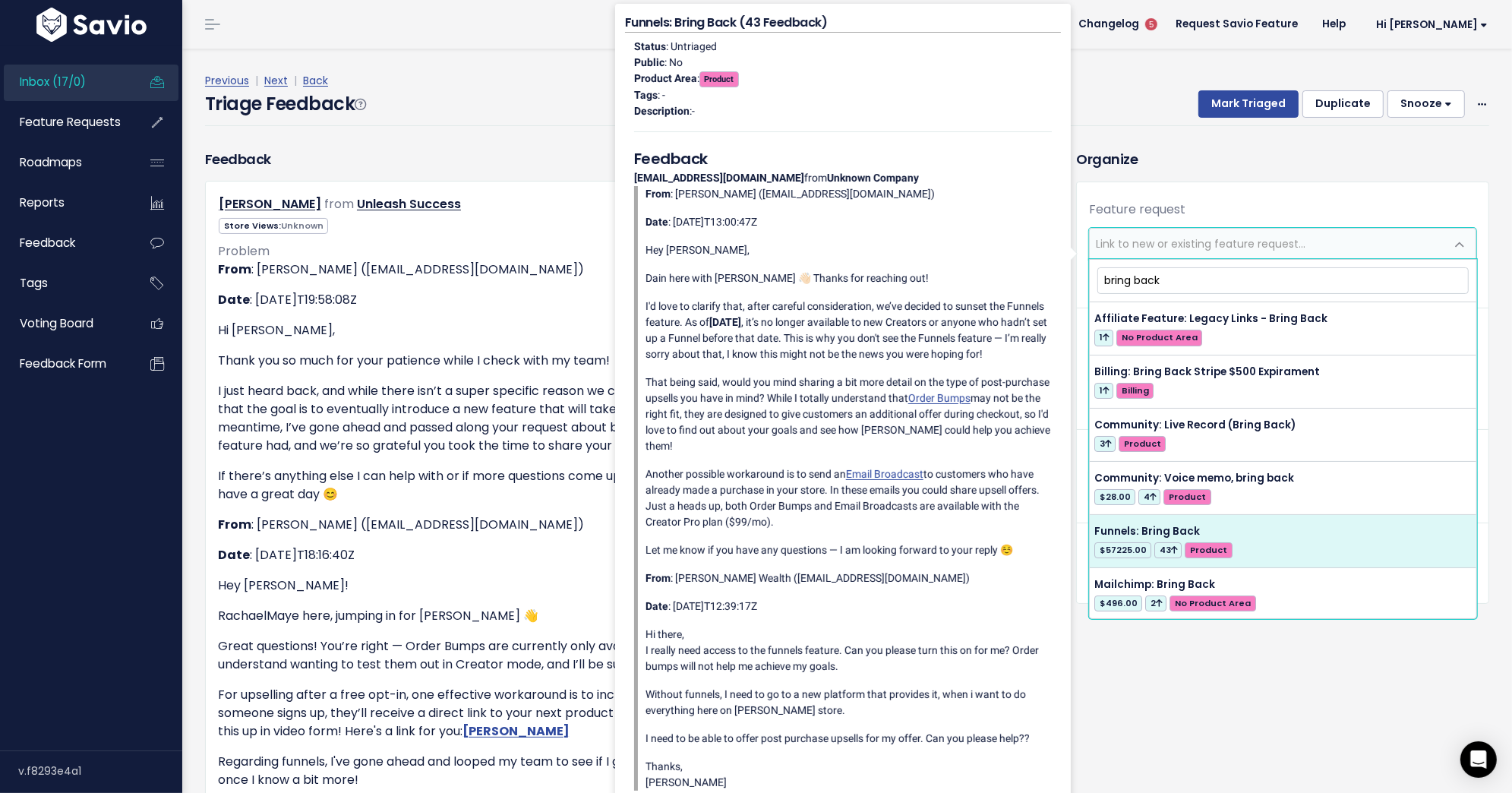
type input "bring back"
select select "56677"
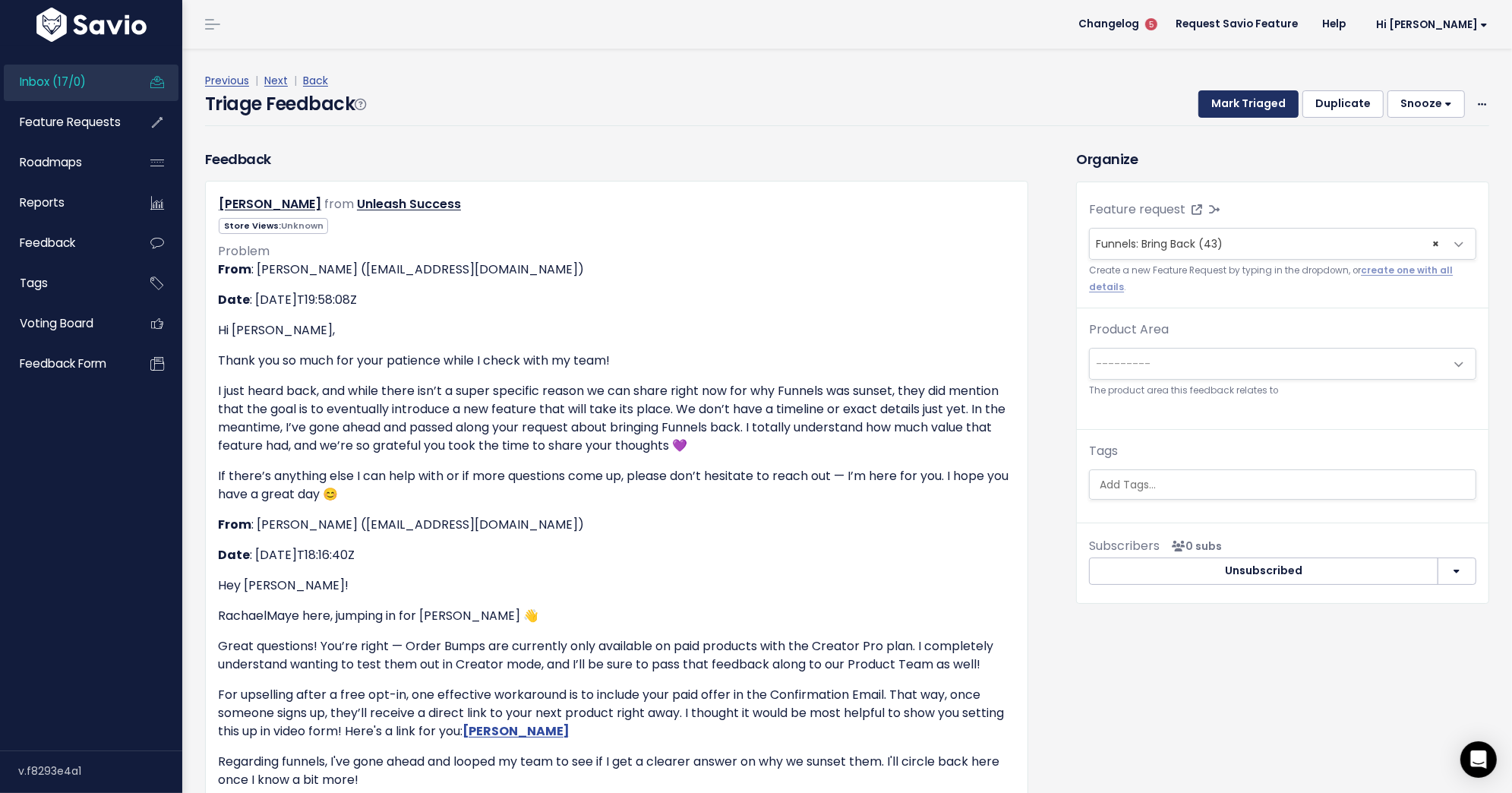
click at [1252, 103] on button "Mark Triaged" at bounding box center [1248, 104] width 100 height 27
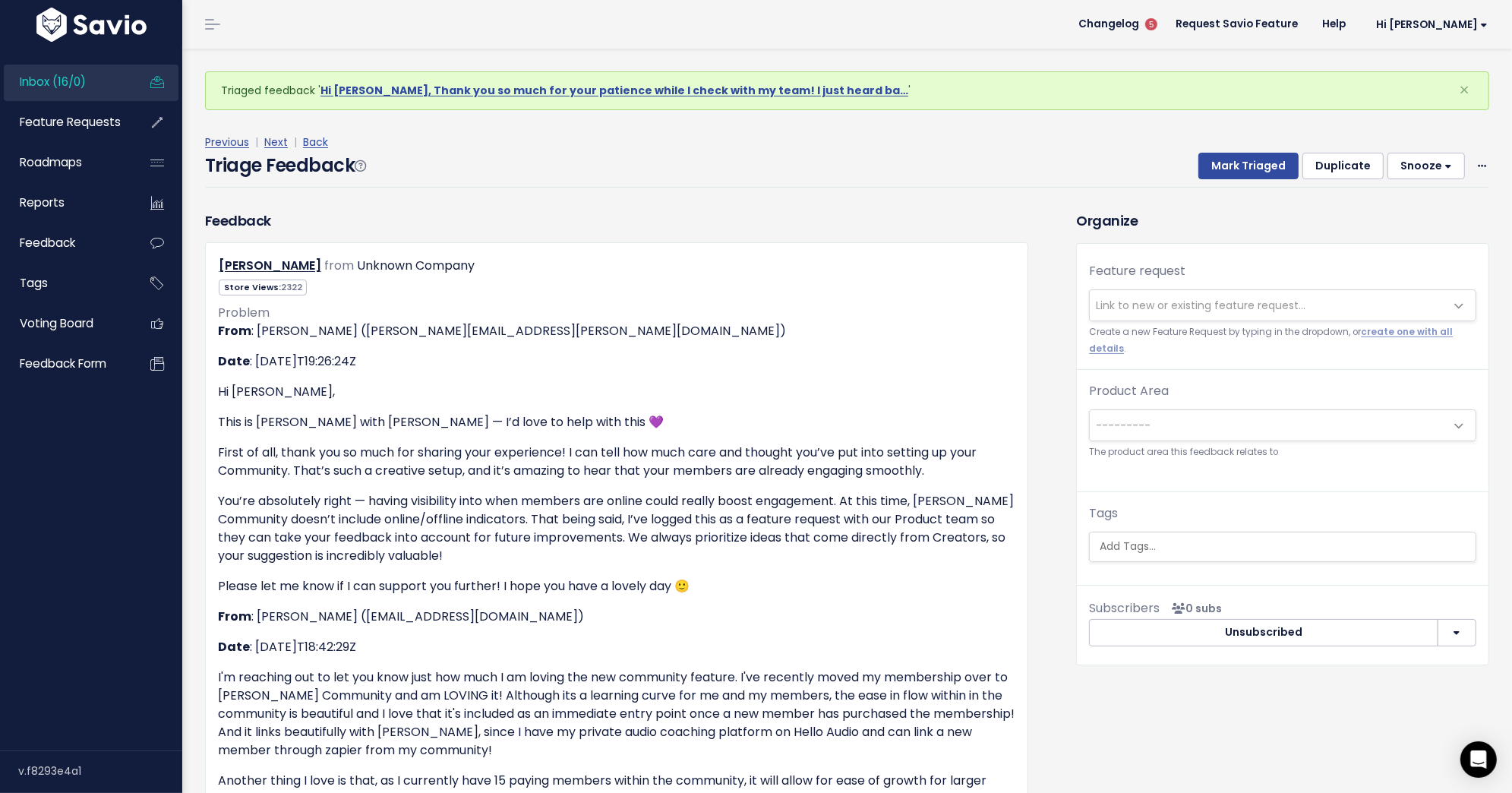
click at [90, 87] on link "Inbox (16/0)" at bounding box center [65, 82] width 122 height 35
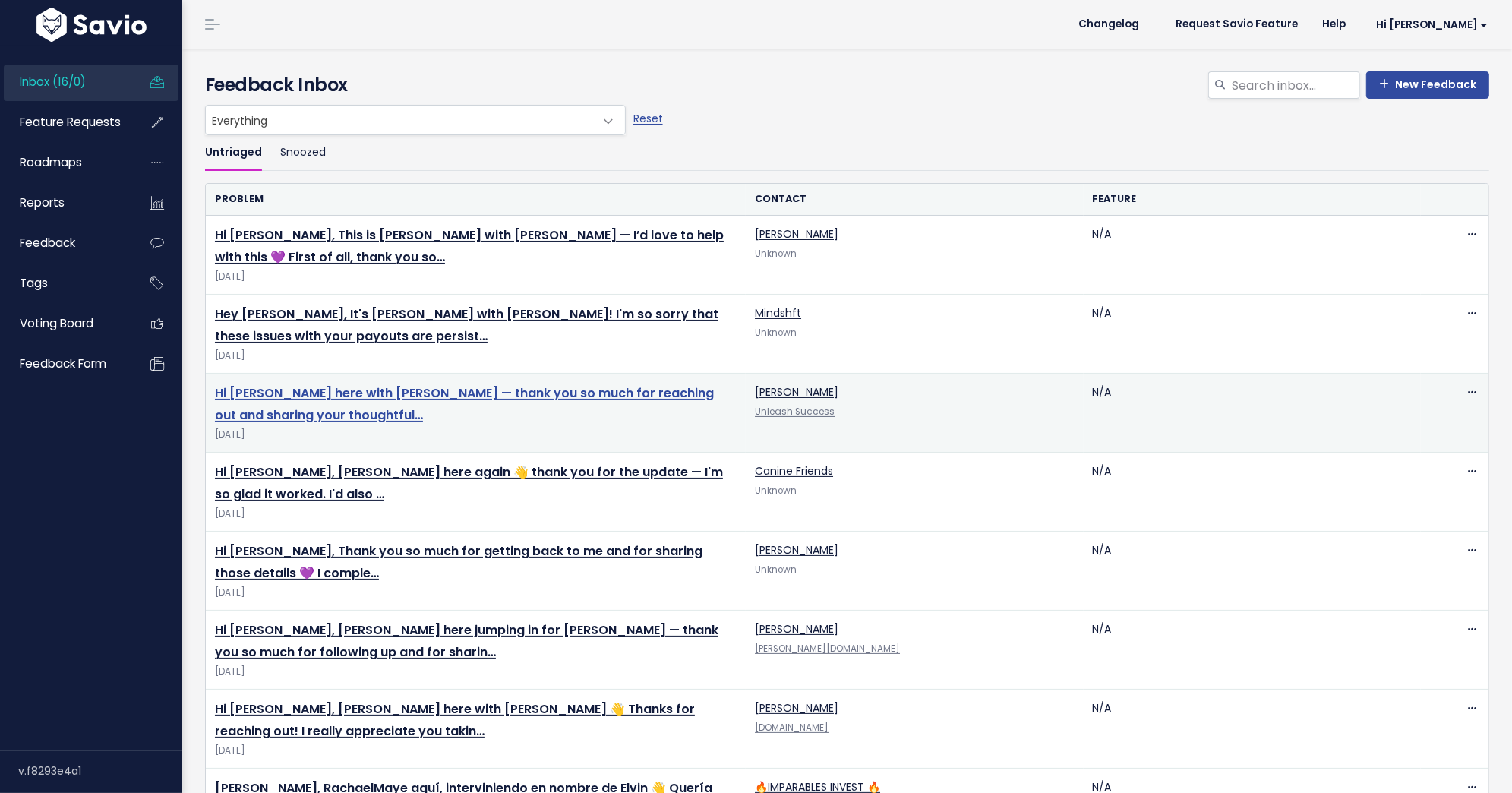
click at [421, 399] on link "Hi Corey, Elvin here with Stan — thank you so much for reaching out and sharing…" at bounding box center [465, 404] width 499 height 39
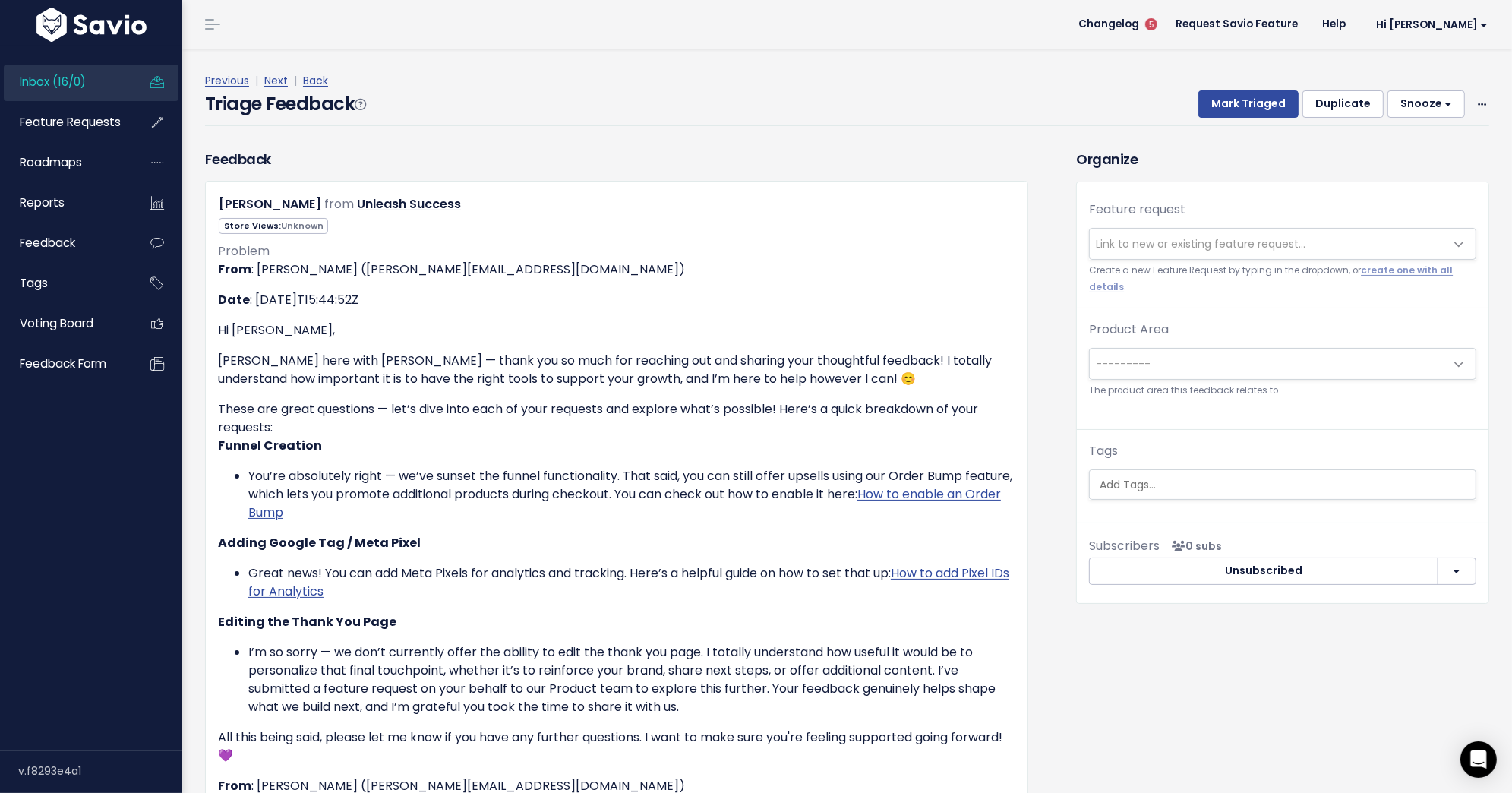
click at [1182, 236] on span "Link to new or existing feature request..." at bounding box center [1201, 243] width 210 height 15
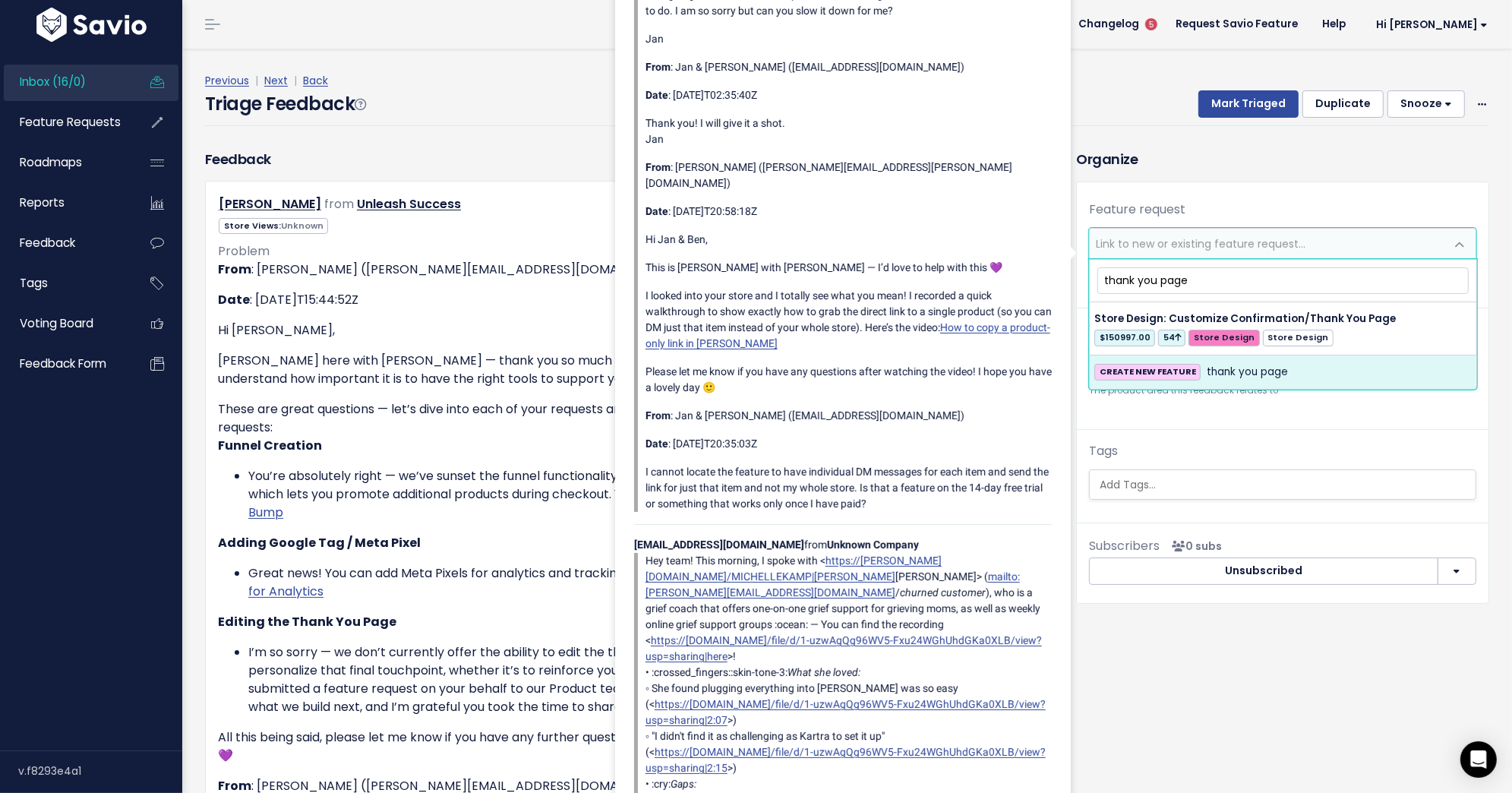
type input "thank you page"
select select "27528"
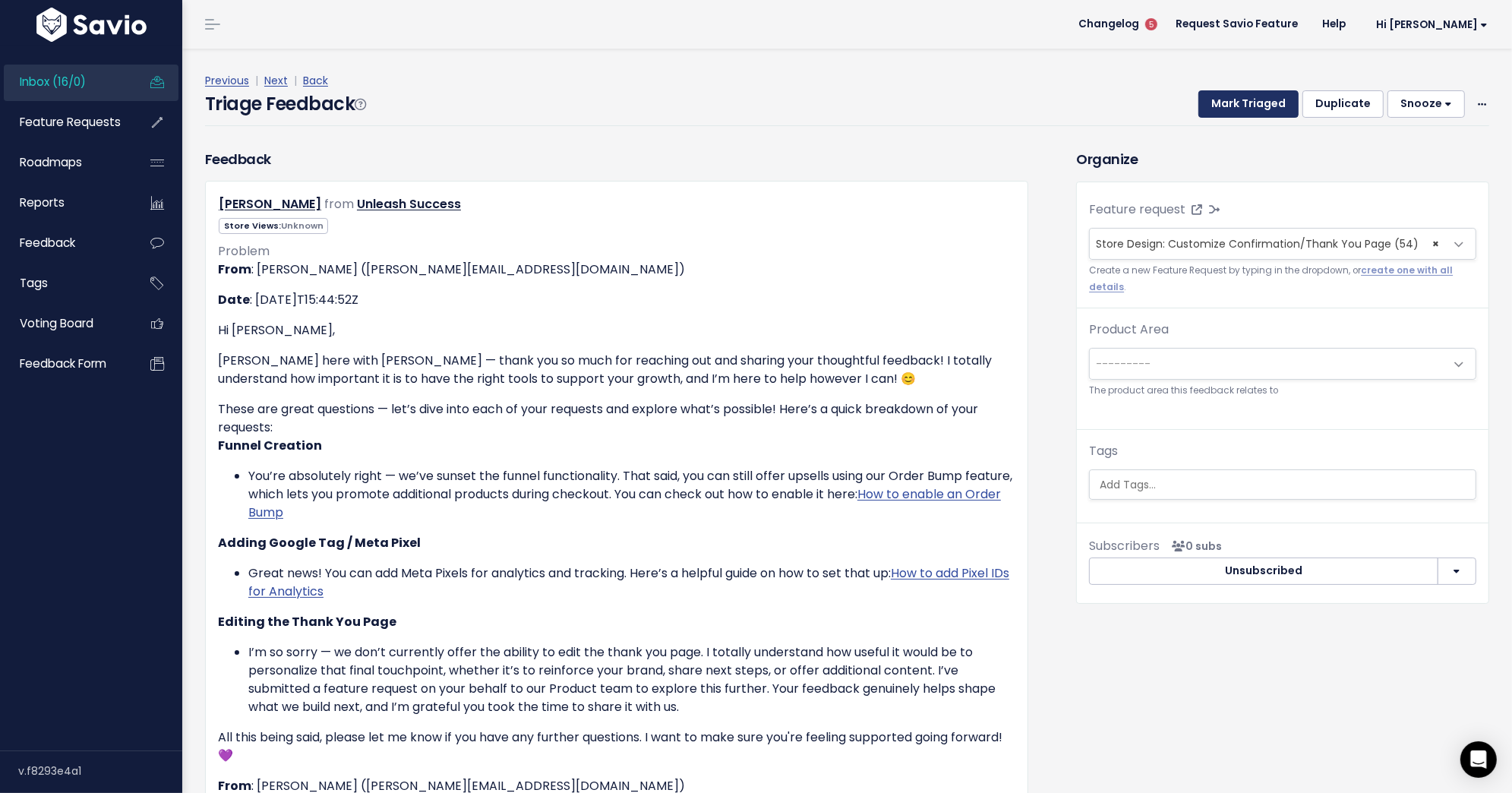
click at [1278, 100] on button "Mark Triaged" at bounding box center [1248, 104] width 100 height 27
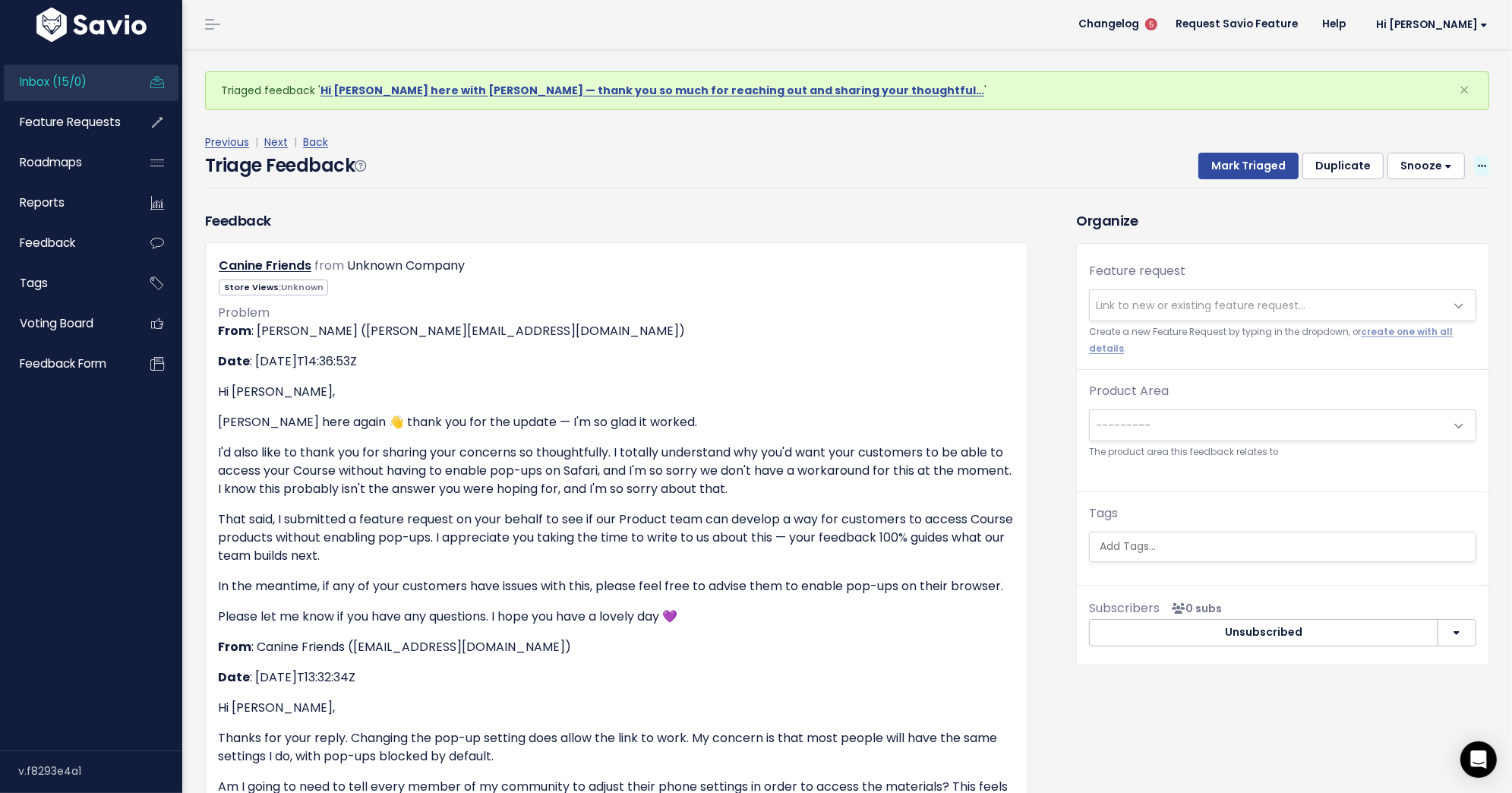
click at [1482, 164] on icon at bounding box center [1482, 166] width 8 height 10
click at [1390, 235] on link "Delete" at bounding box center [1421, 237] width 109 height 30
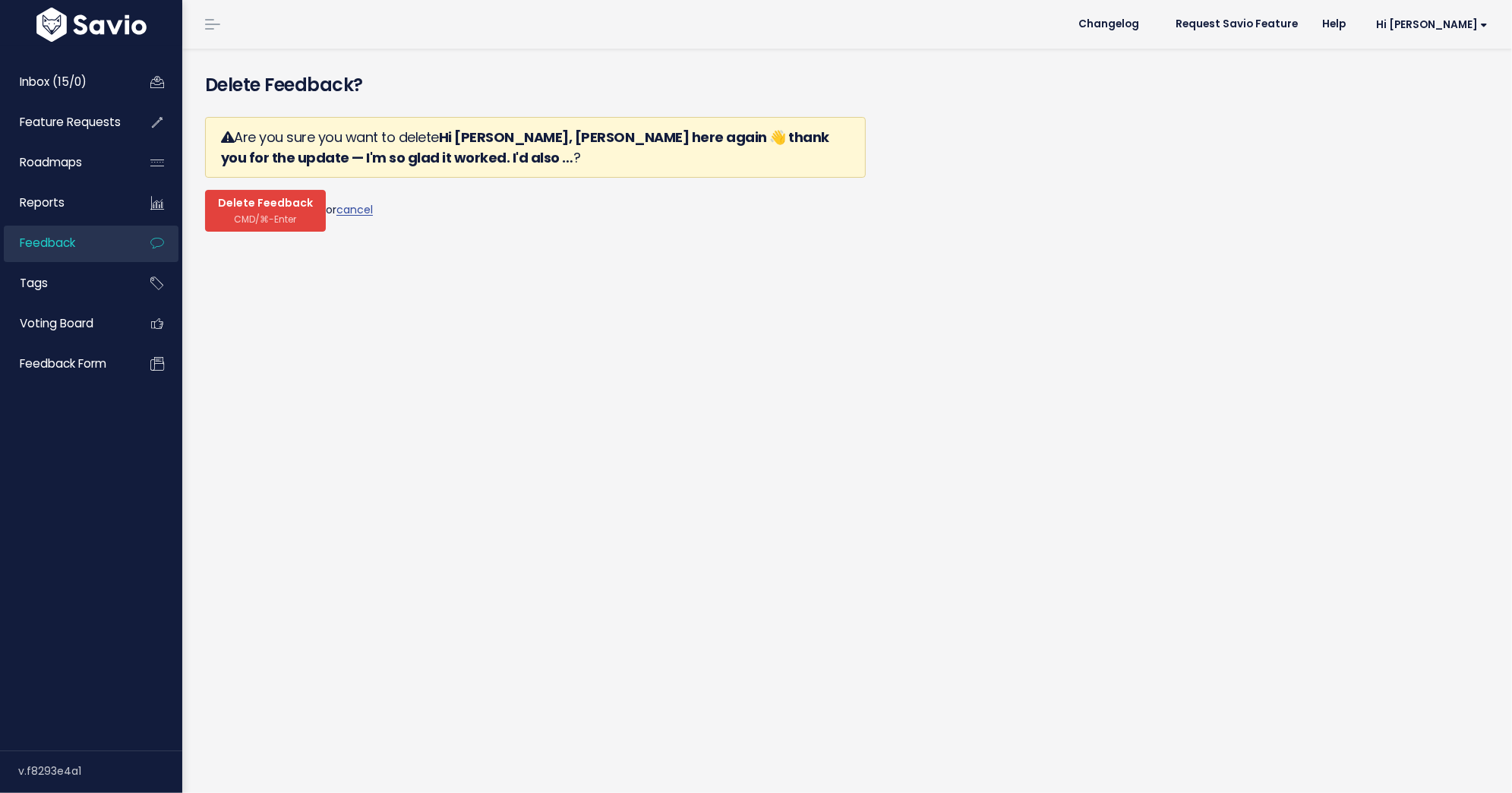
click at [274, 214] on span "CMD/⌘-Enter" at bounding box center [265, 219] width 62 height 12
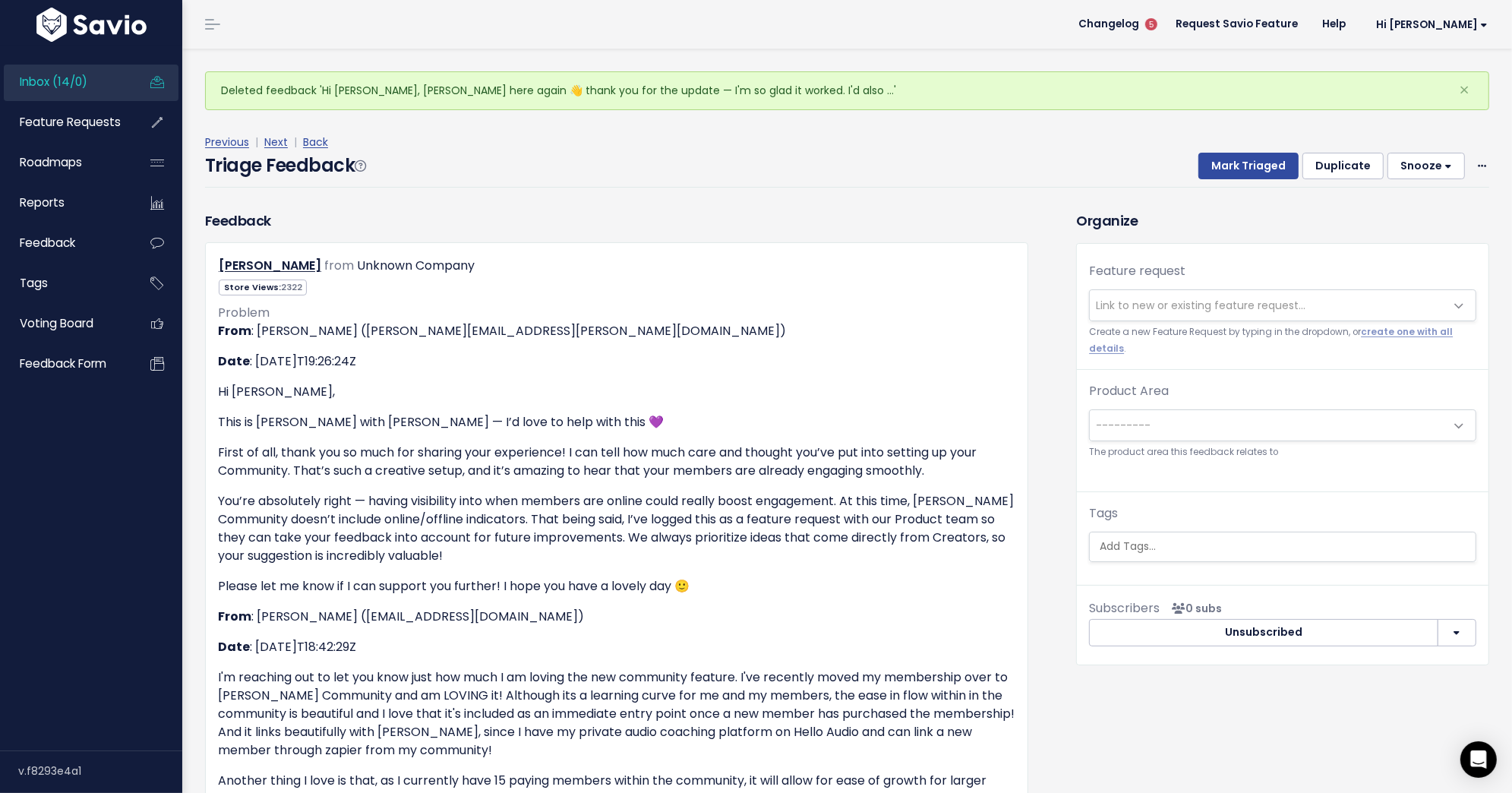
click at [1212, 313] on span "Link to new or existing feature request..." at bounding box center [1267, 305] width 355 height 30
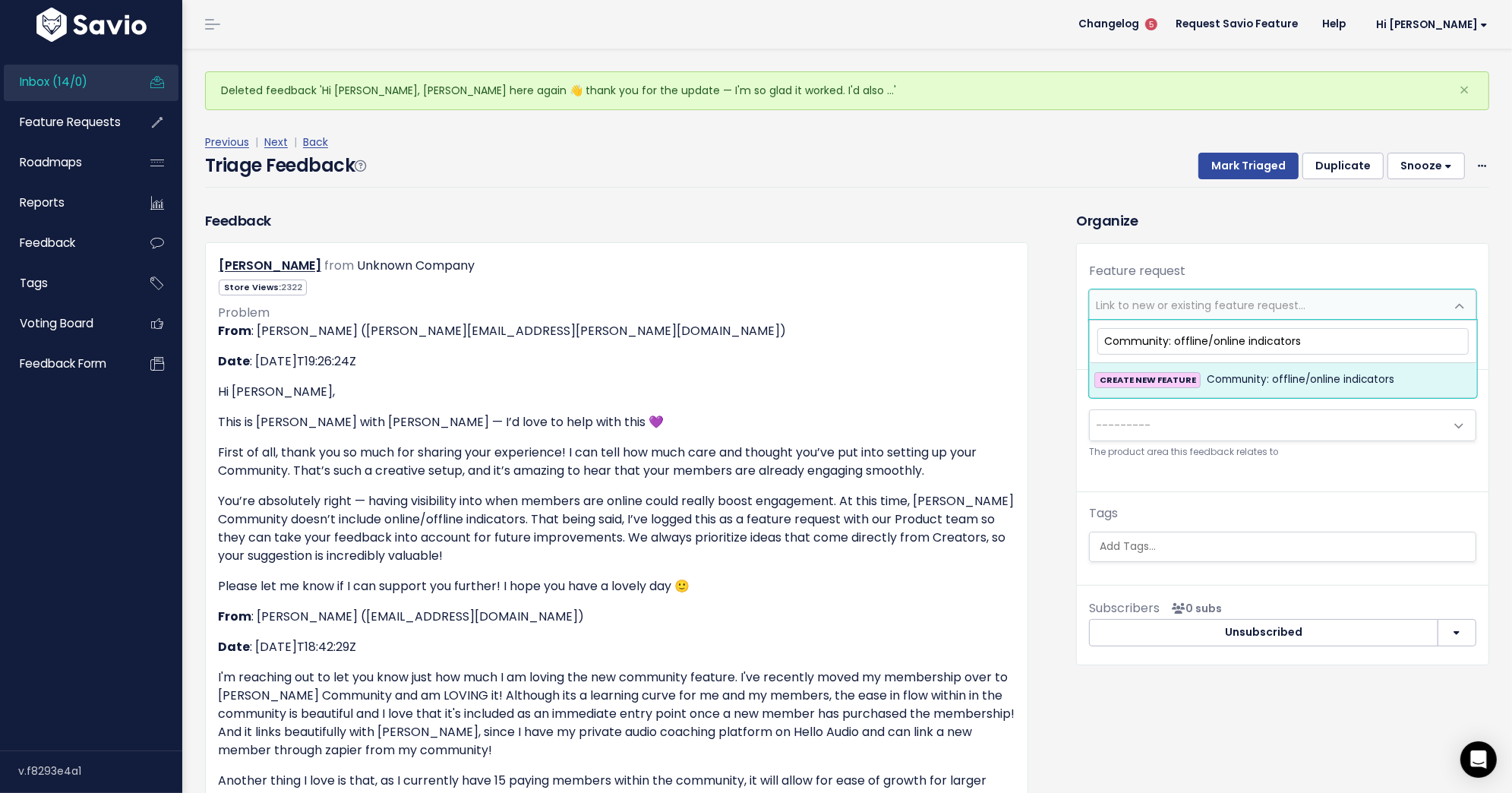
type input "Community: offline/online indicators"
click at [1236, 387] on span "Community: offline/online indicators" at bounding box center [1299, 379] width 187 height 18
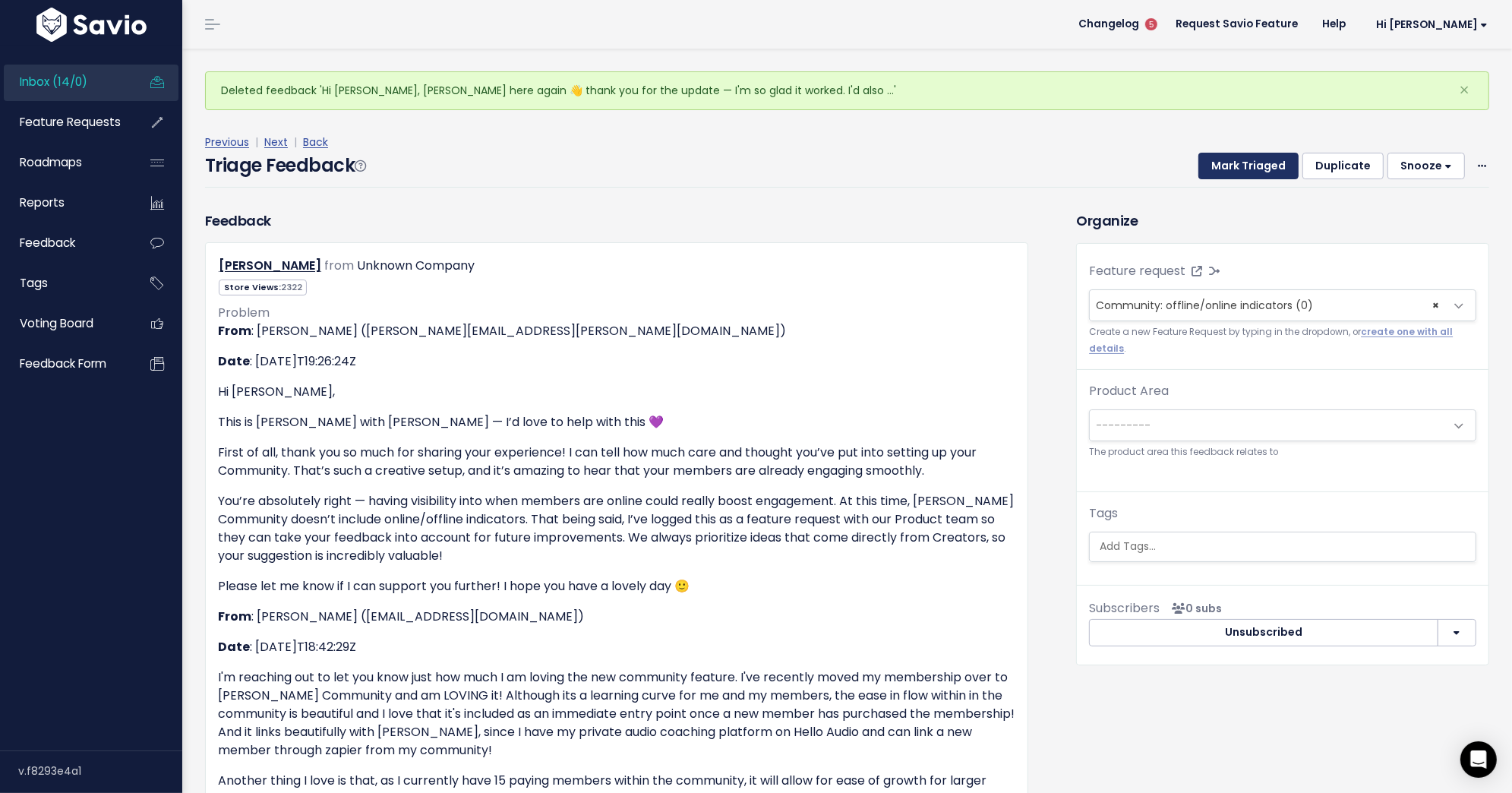
click at [1232, 170] on button "Mark Triaged" at bounding box center [1248, 166] width 100 height 27
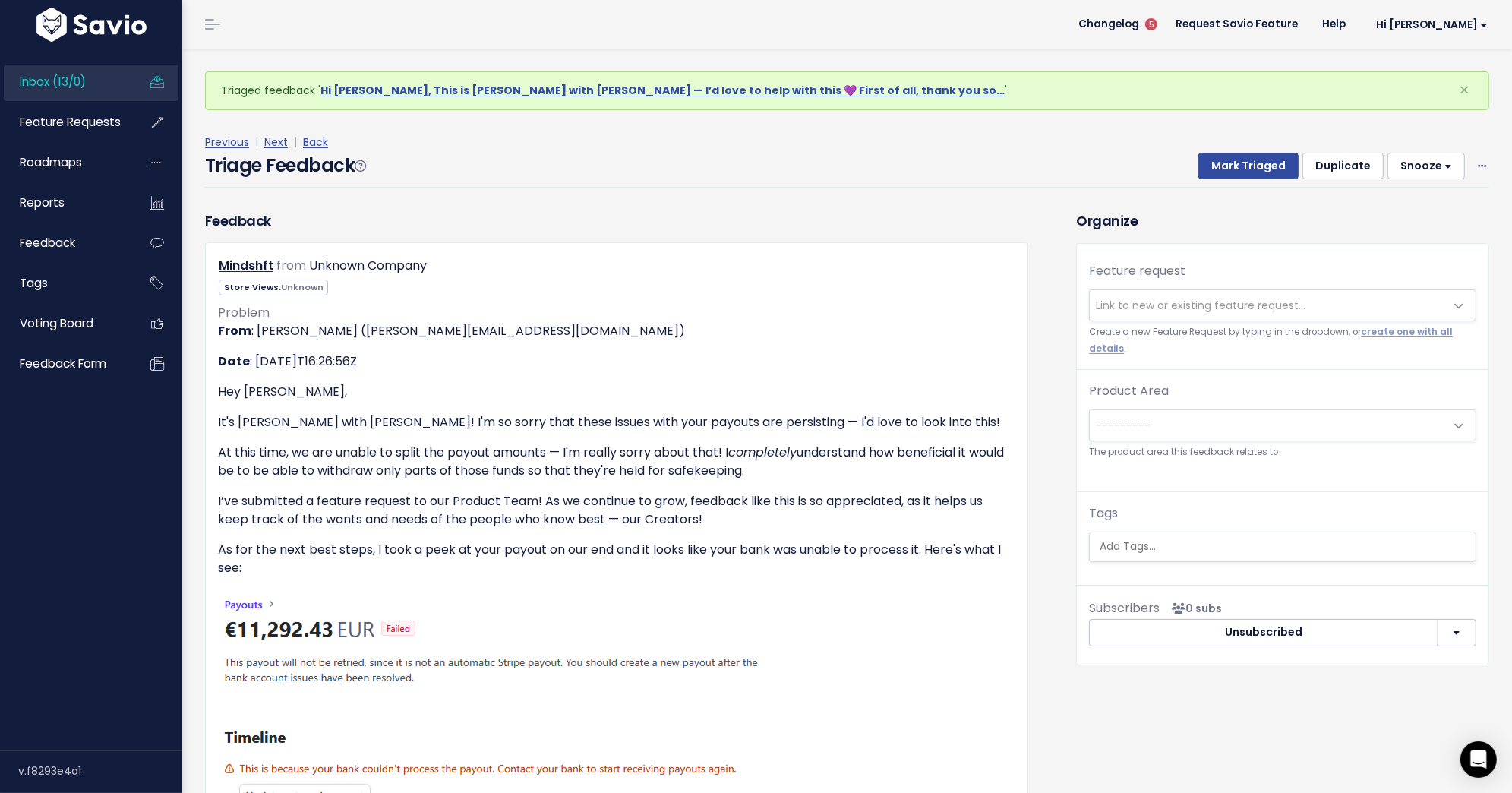
click at [1180, 298] on span "Link to new or existing feature request..." at bounding box center [1201, 305] width 210 height 15
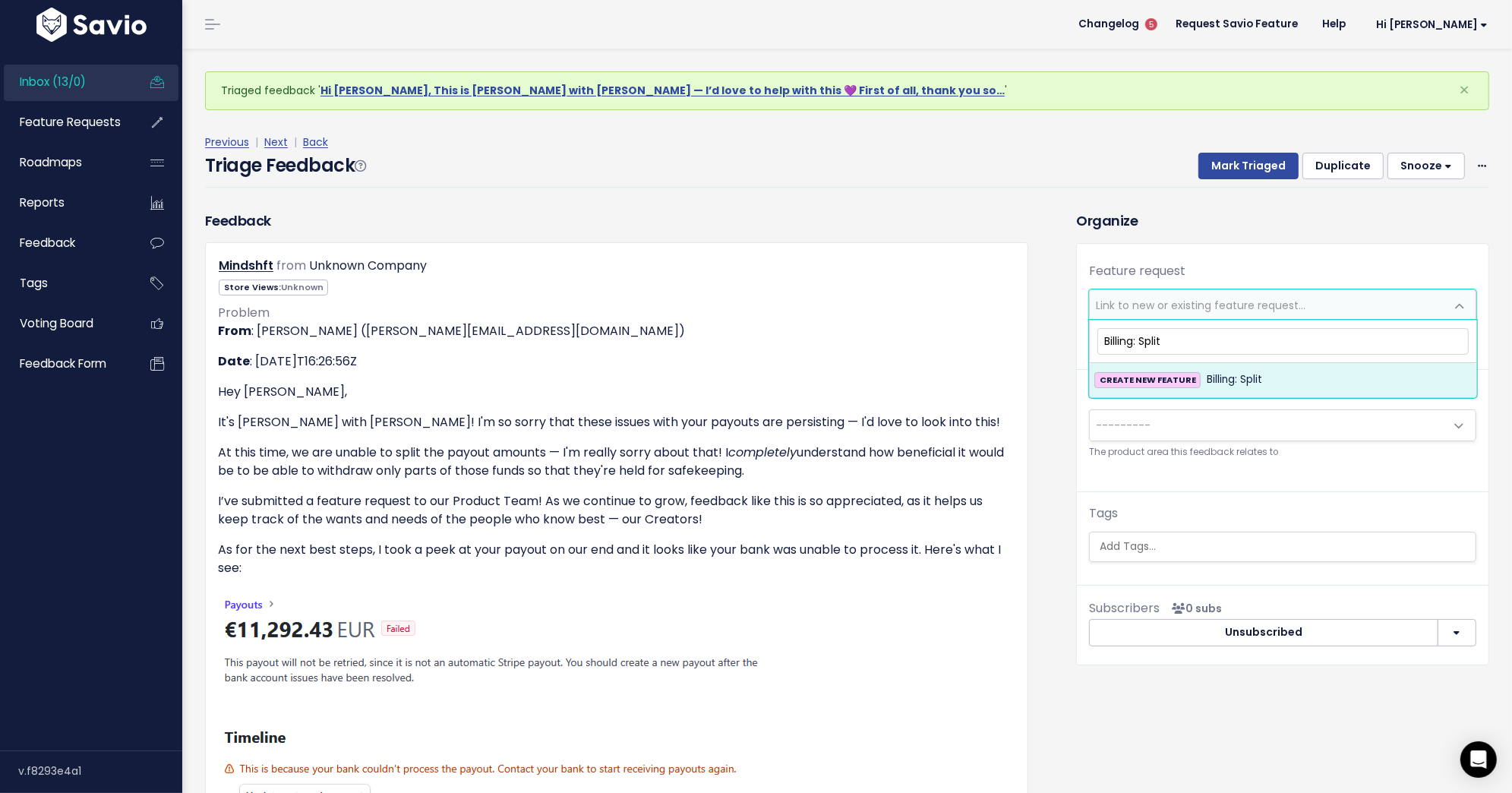
click at [1157, 339] on input "Billing: Split" at bounding box center [1283, 342] width 371 height 27
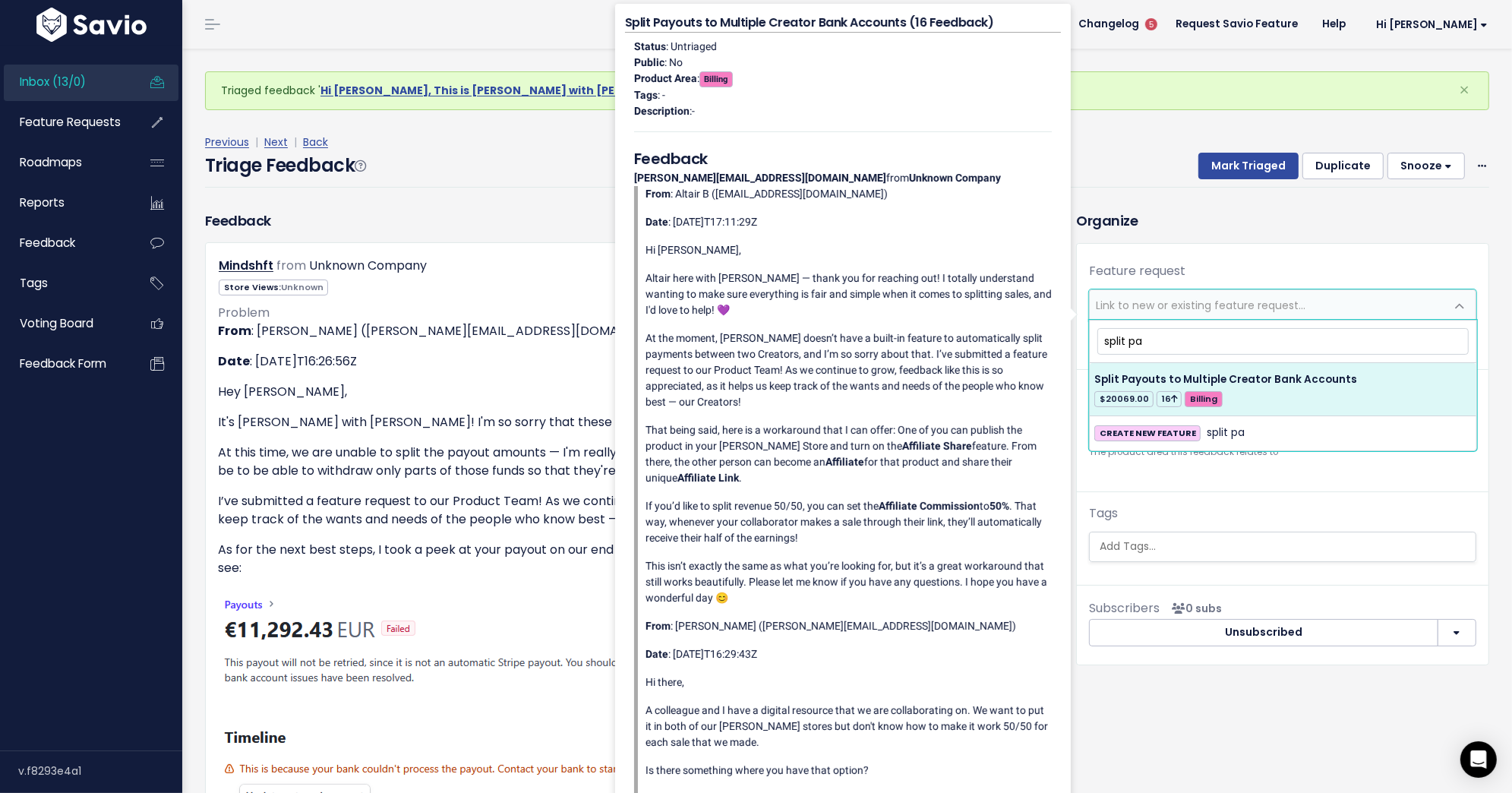
type input "split pa"
select select "38564"
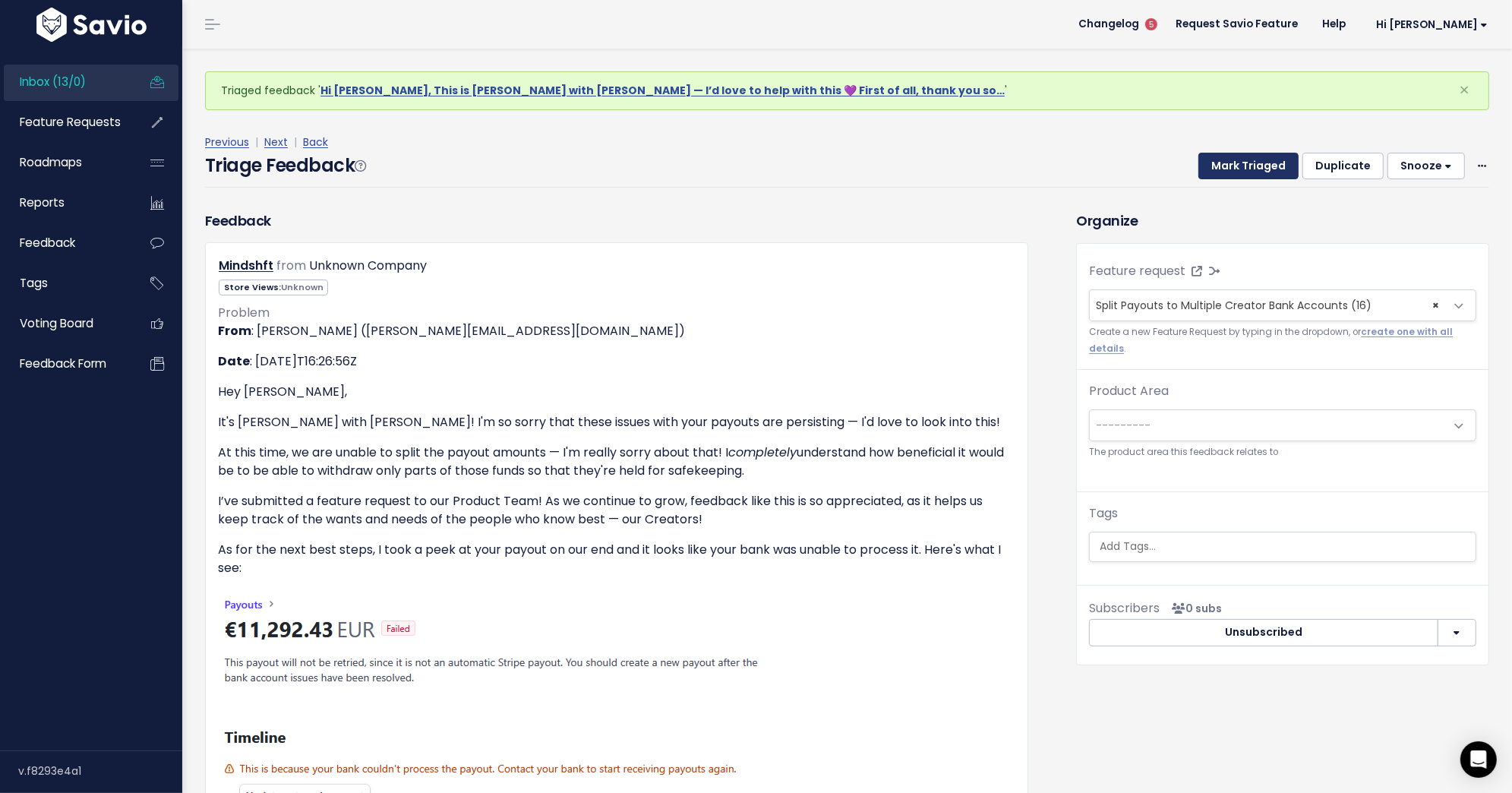
click at [1261, 160] on button "Mark Triaged" at bounding box center [1248, 166] width 100 height 27
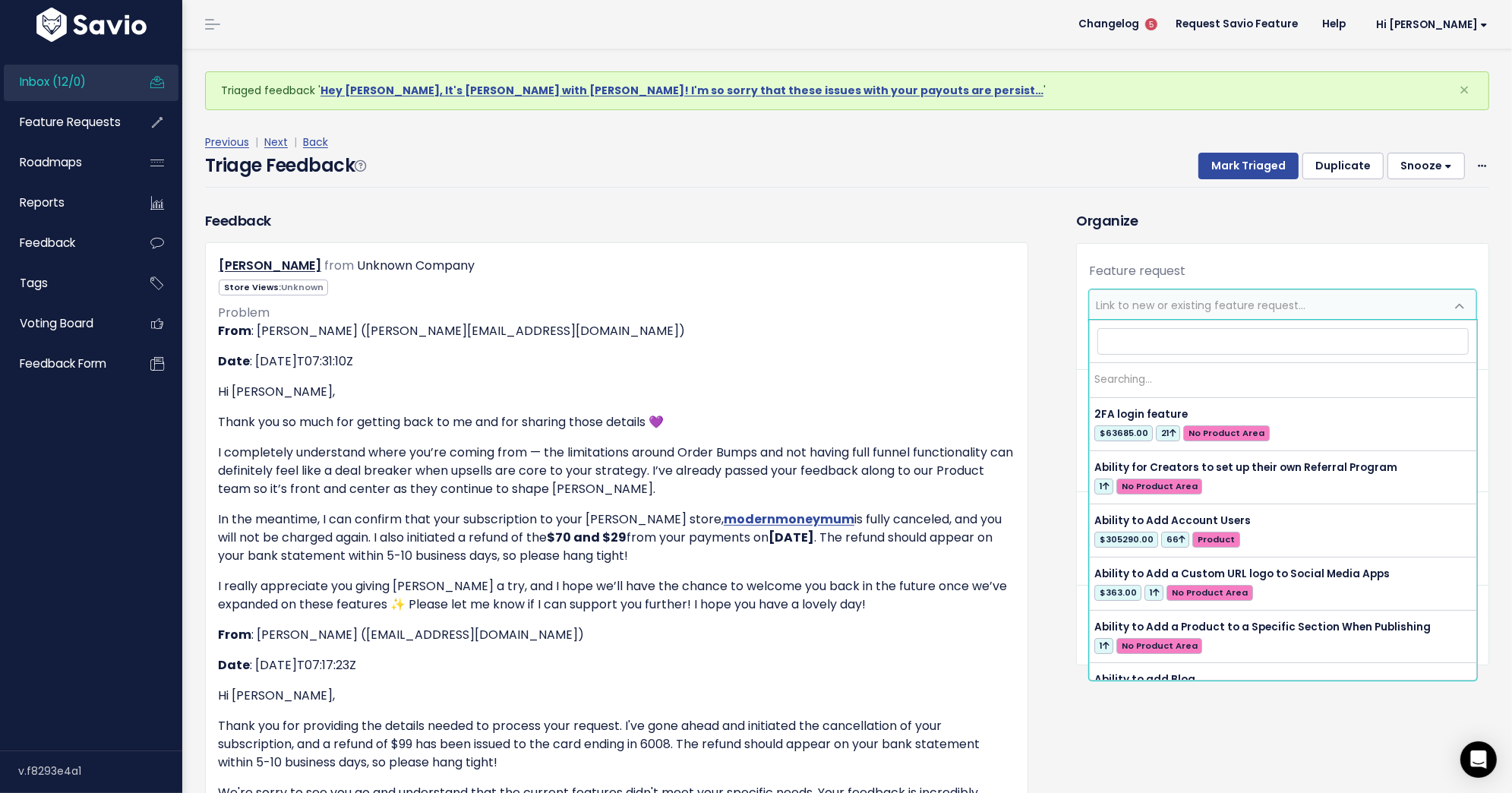
click at [1206, 303] on span "Link to new or existing feature request..." at bounding box center [1201, 305] width 210 height 15
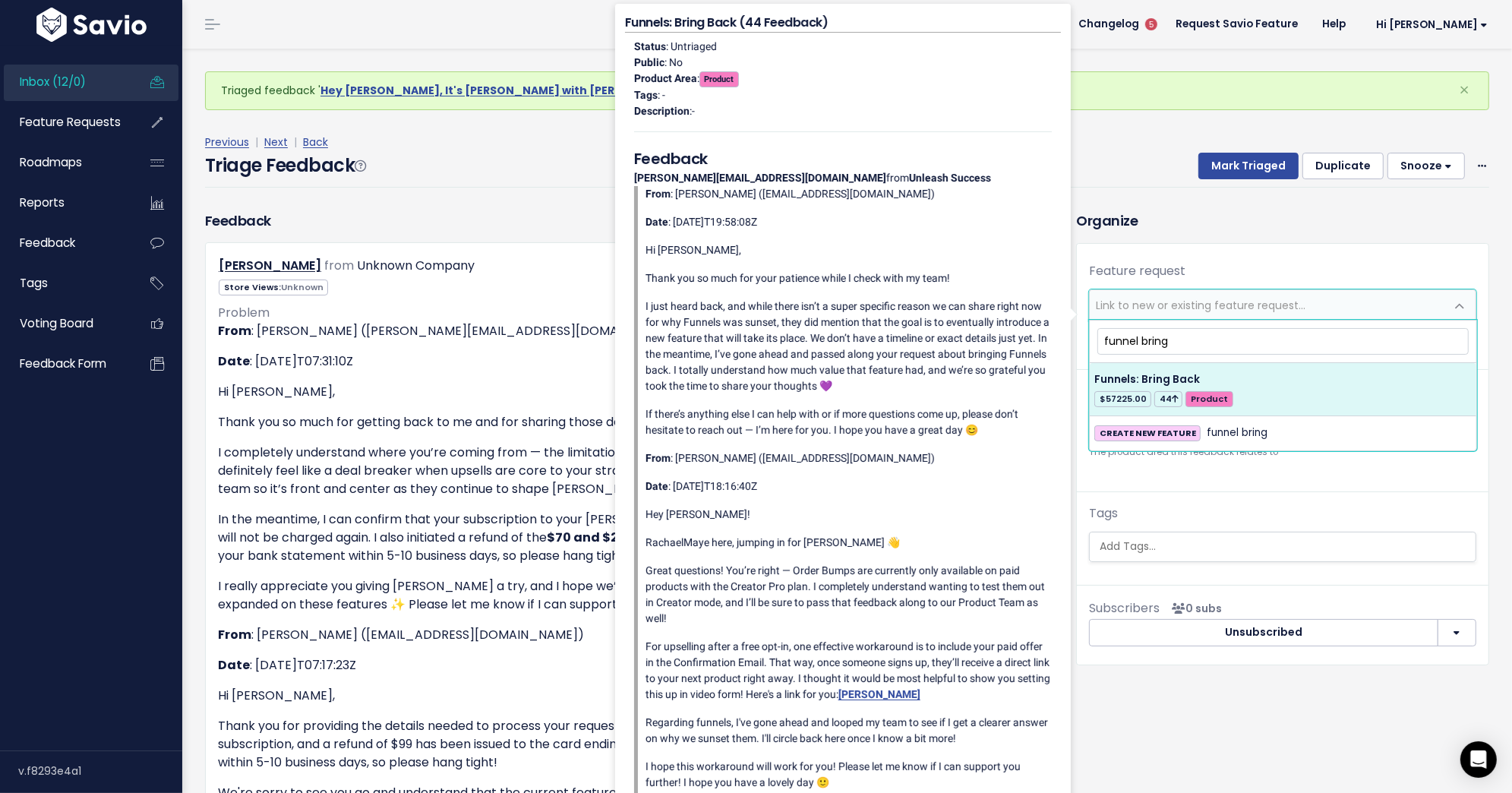
type input "funnel bring"
select select "56677"
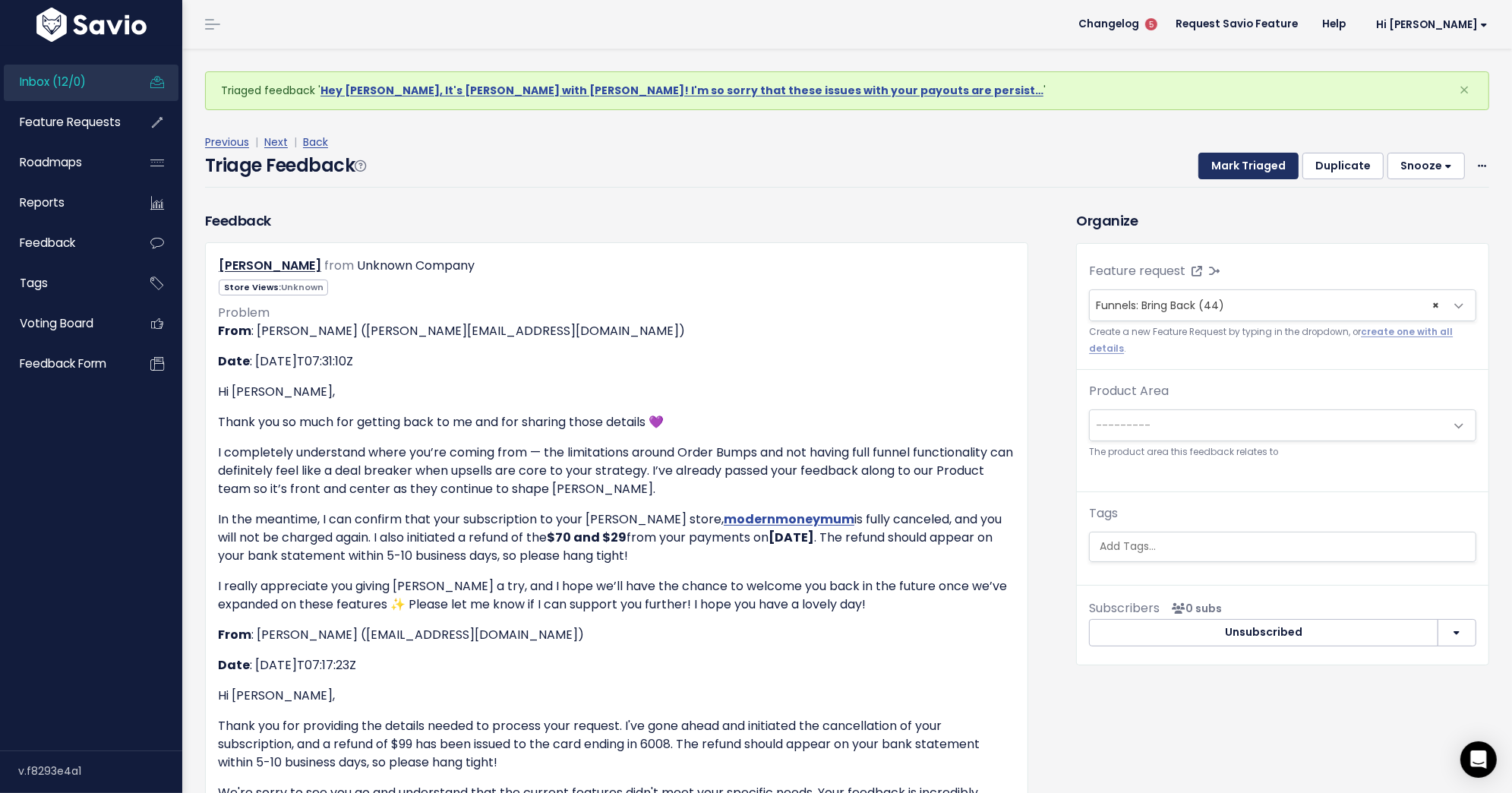
click at [1249, 168] on button "Mark Triaged" at bounding box center [1248, 166] width 100 height 27
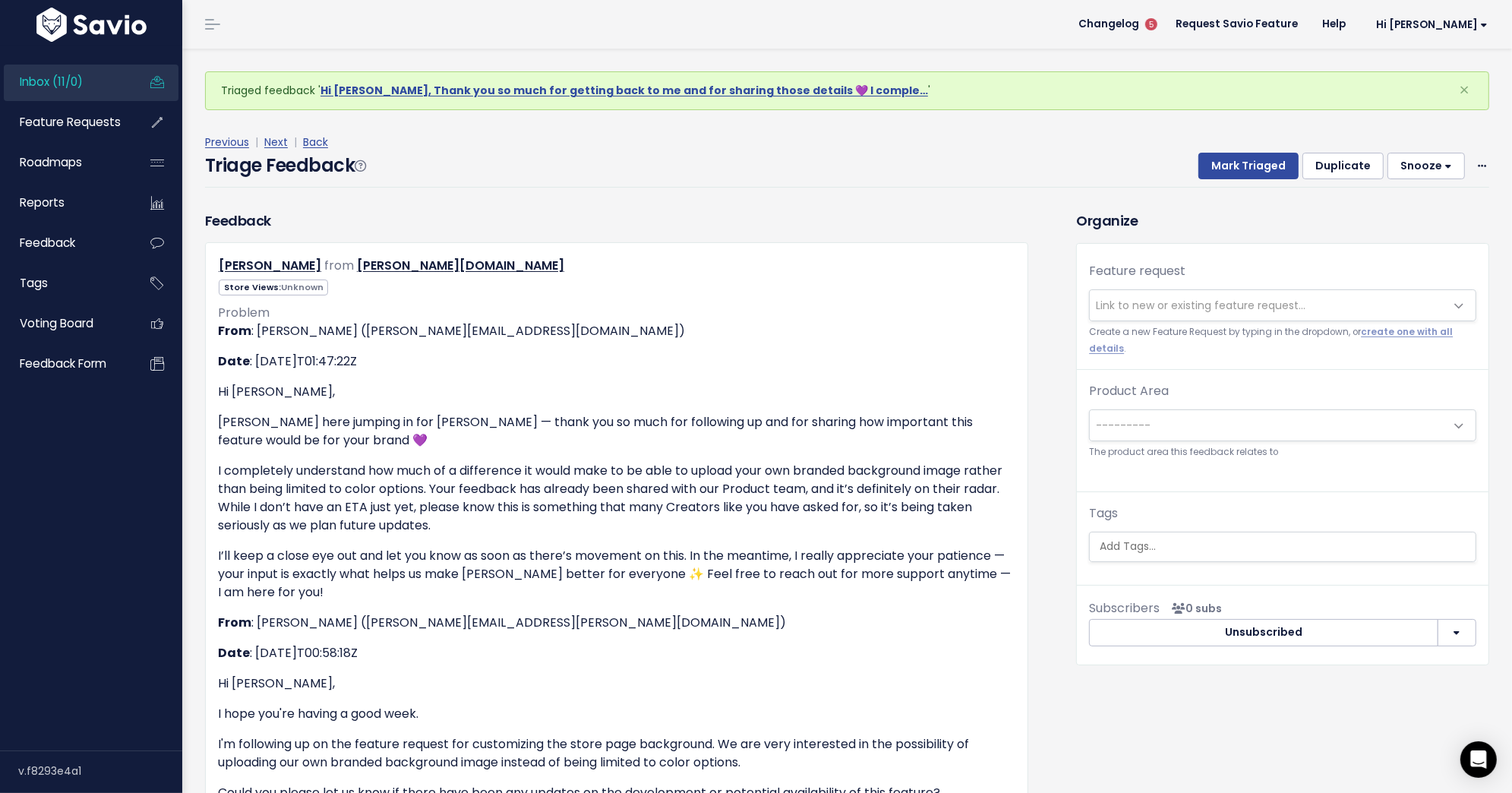
click at [1196, 312] on span "Link to new or existing feature request..." at bounding box center [1267, 305] width 355 height 30
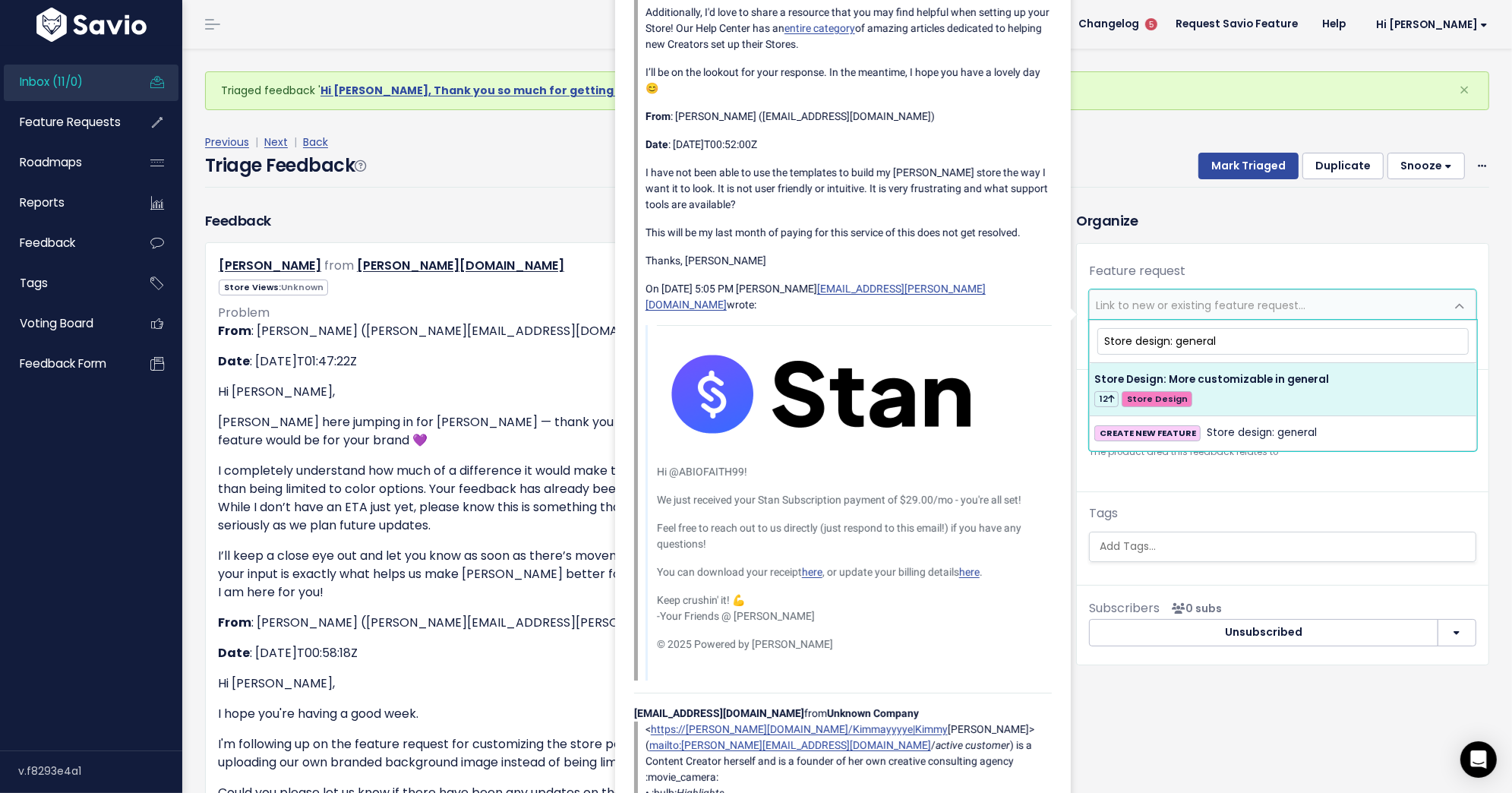
type input "Store design: general"
select select "61706"
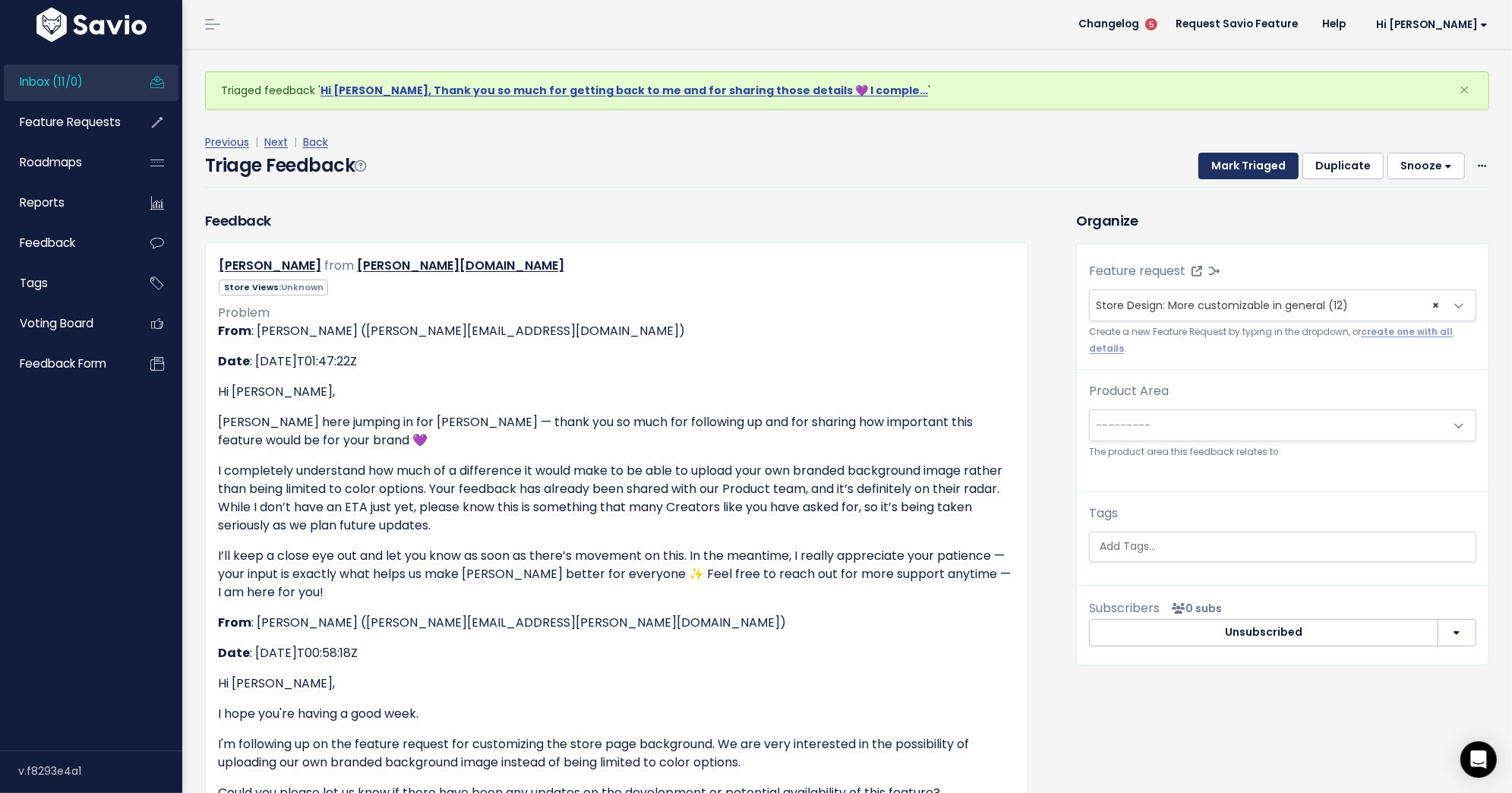
click at [1266, 177] on button "Mark Triaged" at bounding box center [1248, 166] width 100 height 27
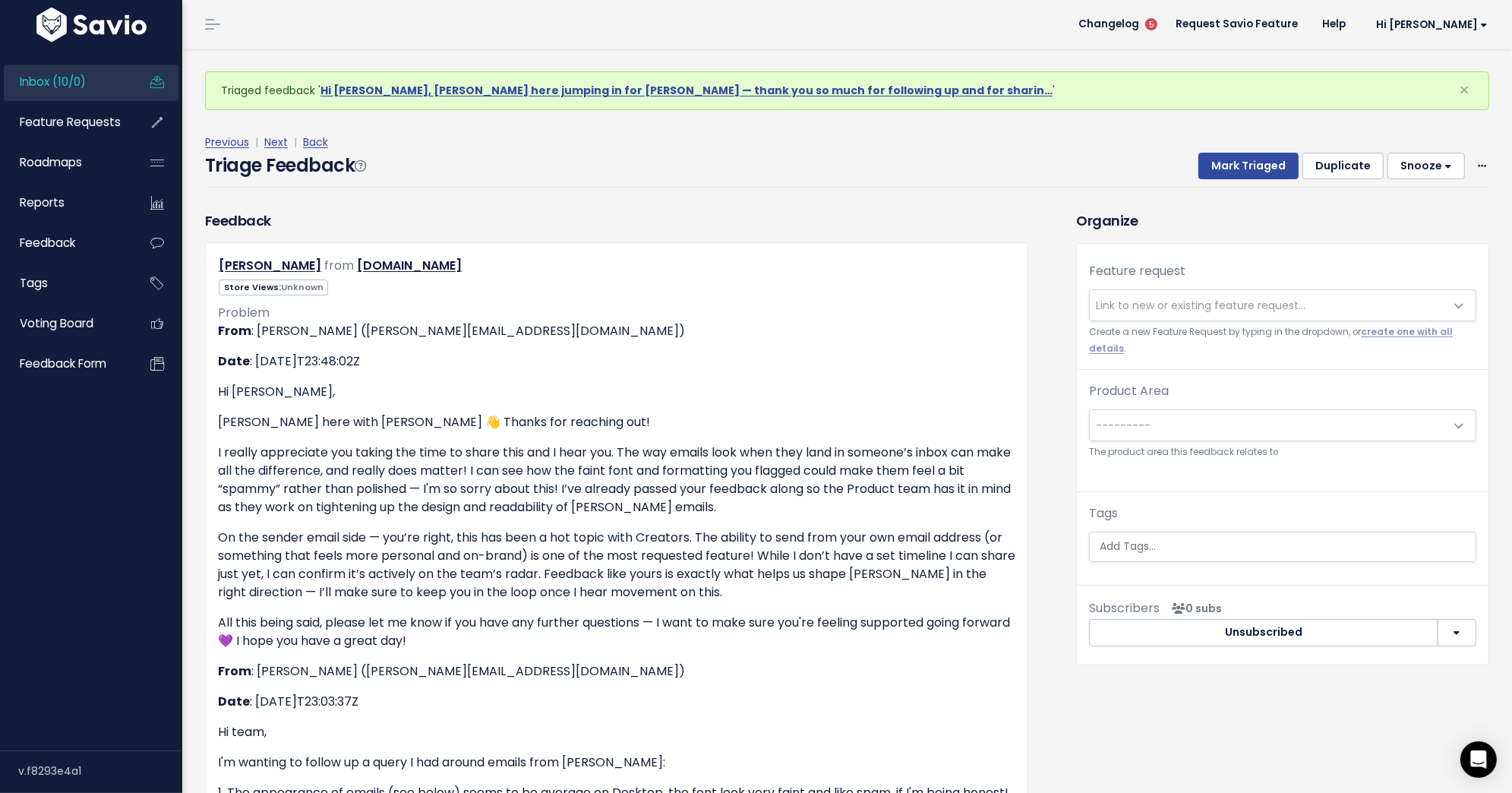
click at [1196, 299] on span "Link to new or existing feature request..." at bounding box center [1201, 305] width 210 height 15
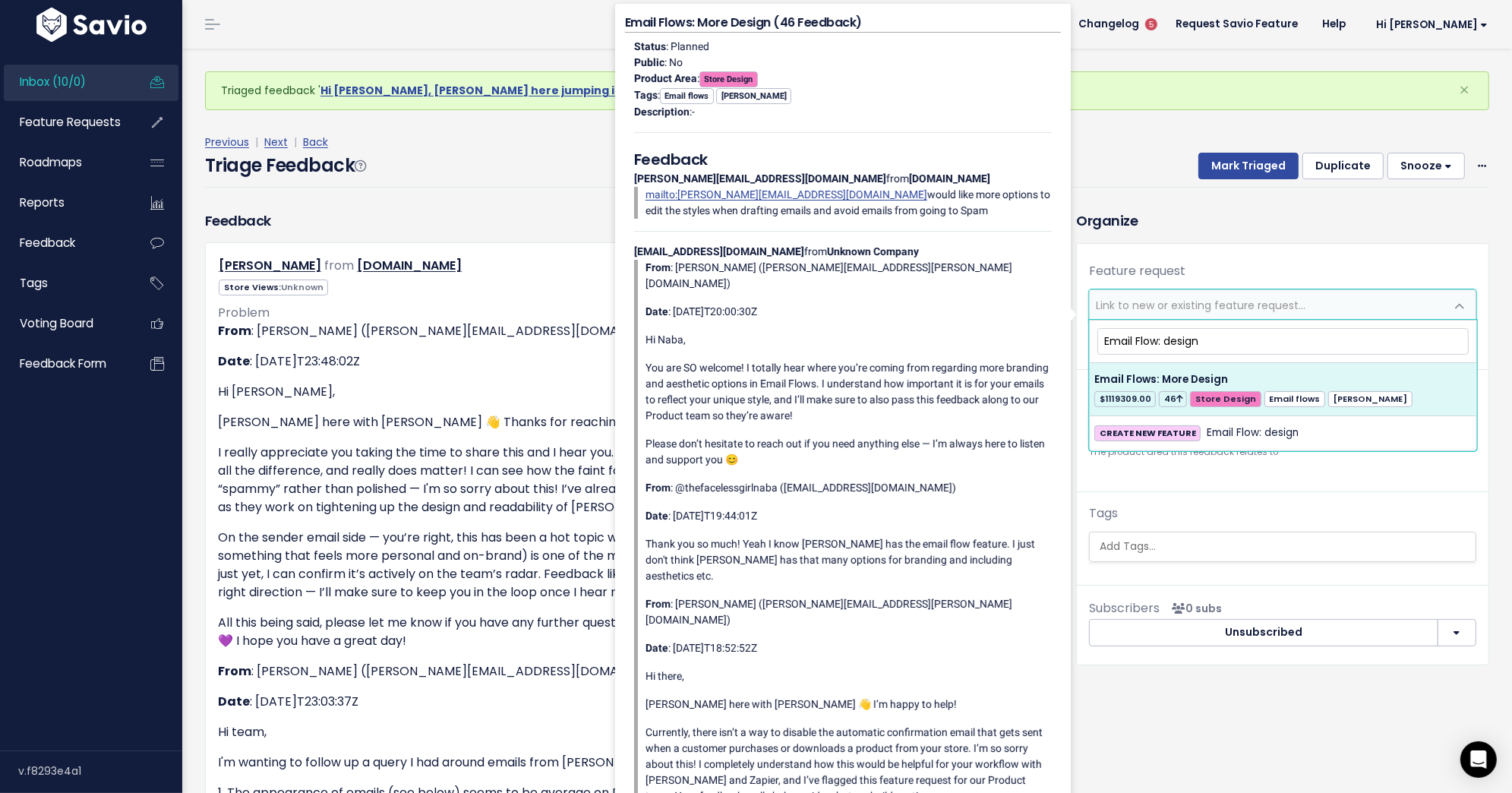
type input "Email Flow: design"
select select "34117"
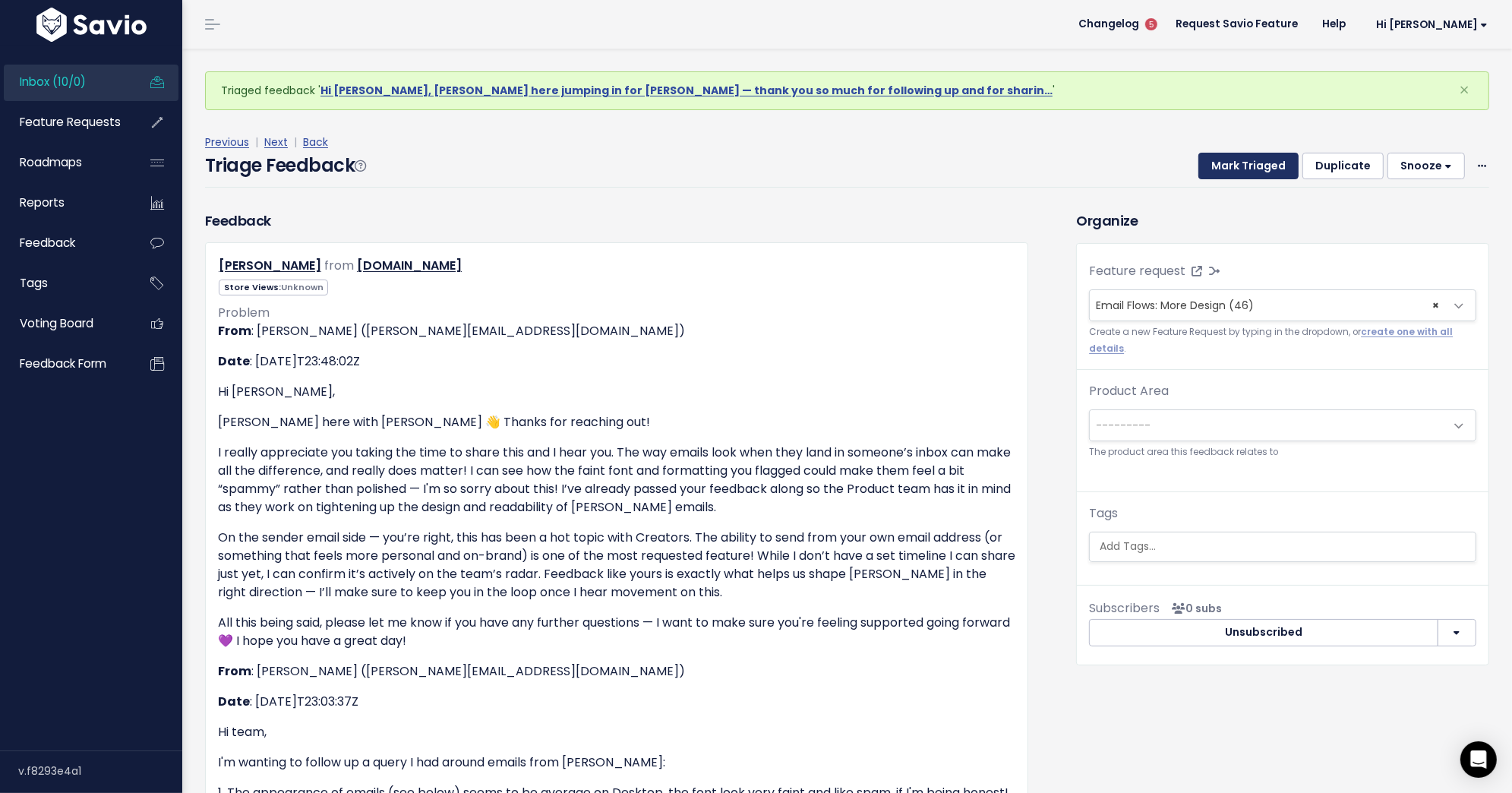
click at [1233, 164] on button "Mark Triaged" at bounding box center [1248, 166] width 100 height 27
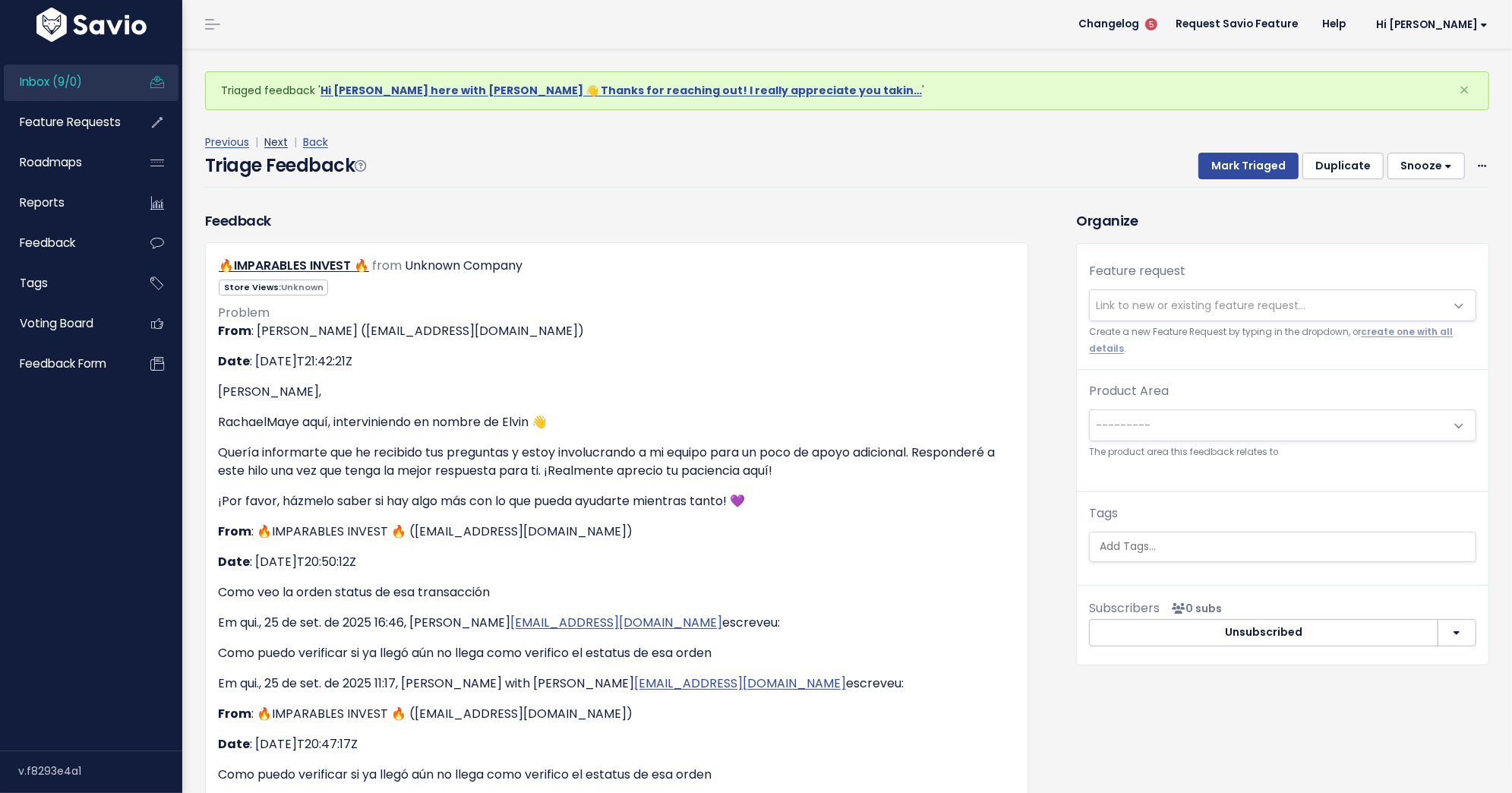
click at [273, 140] on link "Next" at bounding box center [276, 142] width 23 height 15
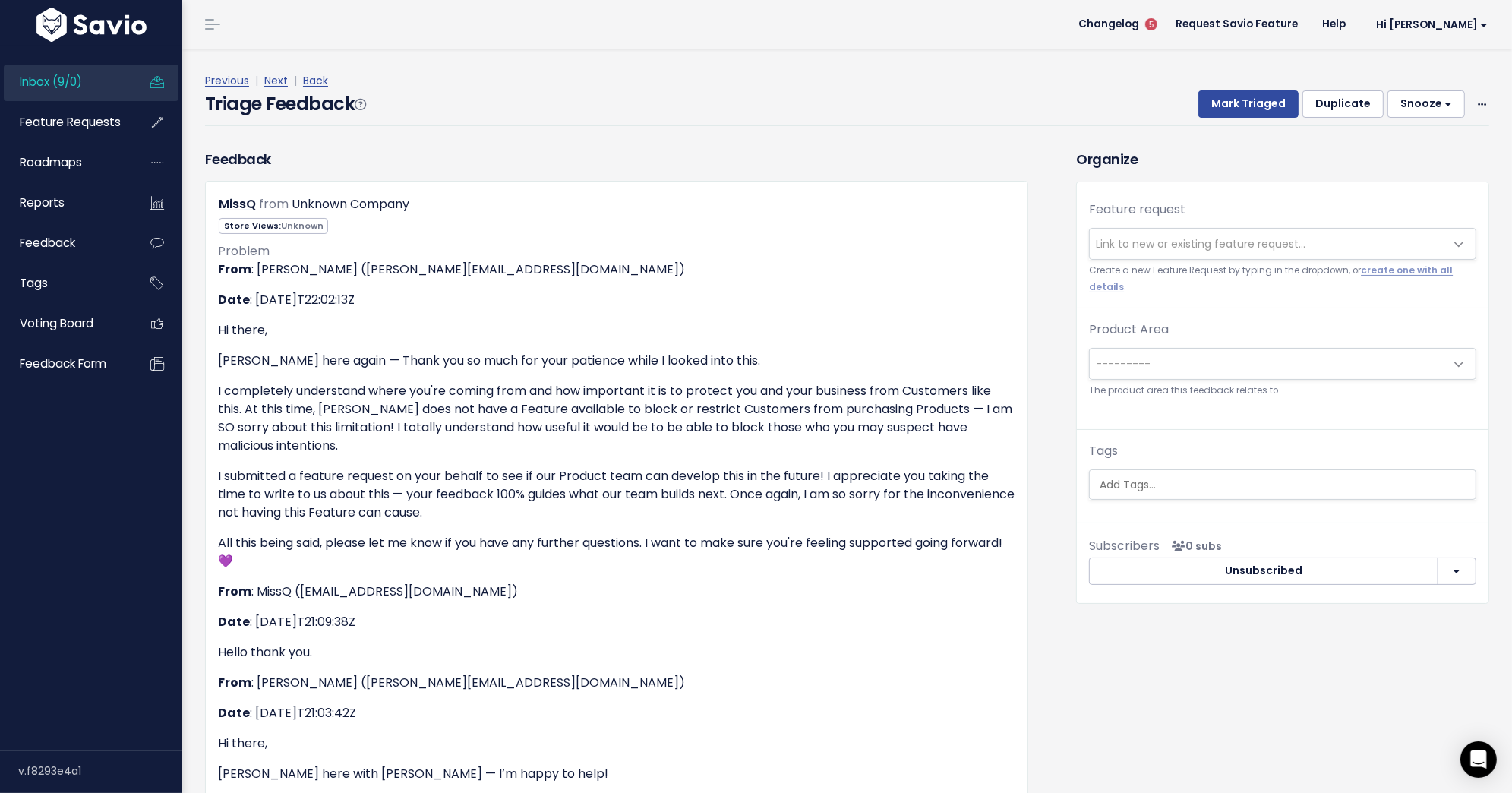
click at [1130, 247] on span "Link to new or existing feature request..." at bounding box center [1201, 243] width 210 height 15
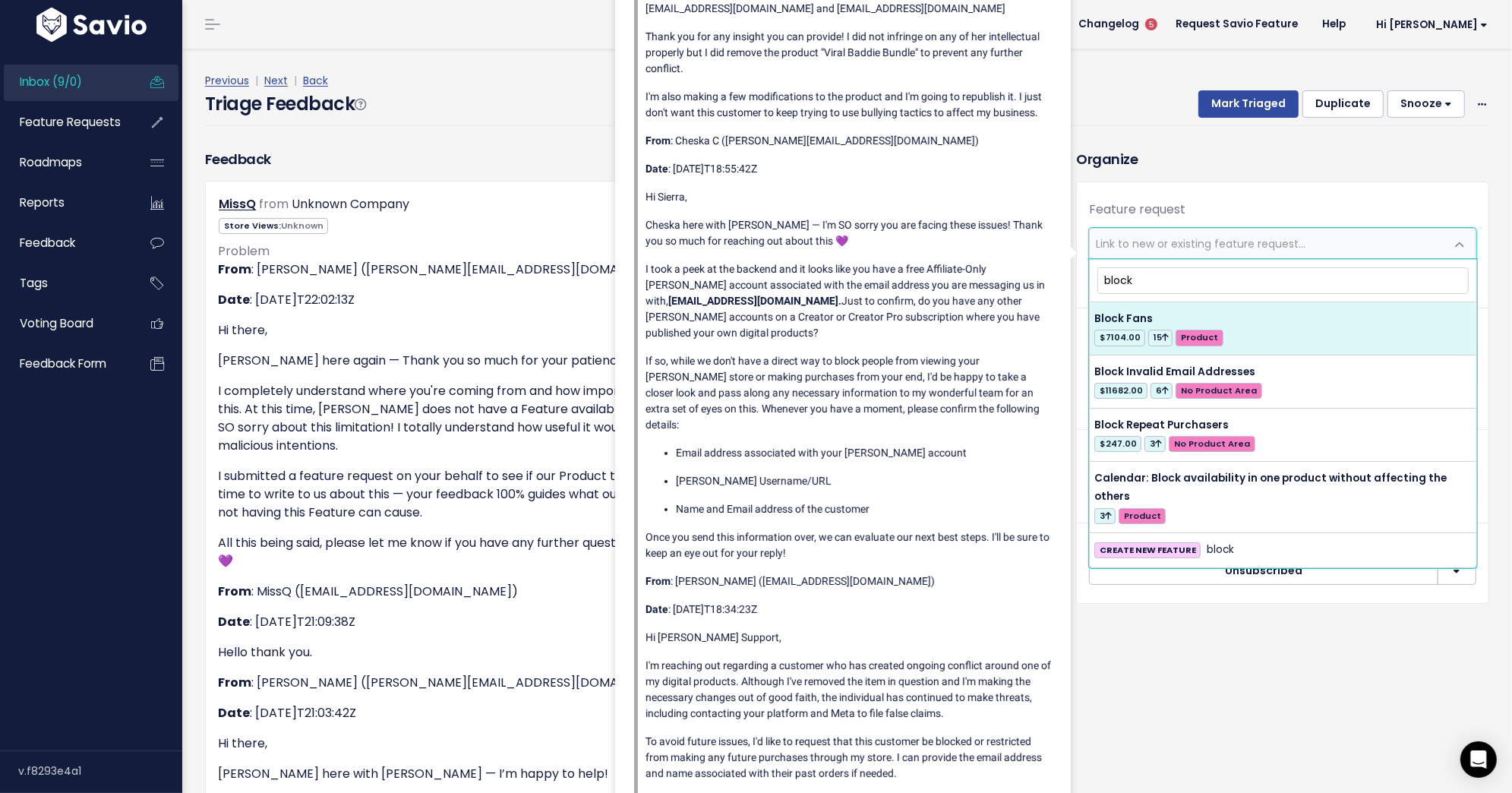
type input "block"
select select "48689"
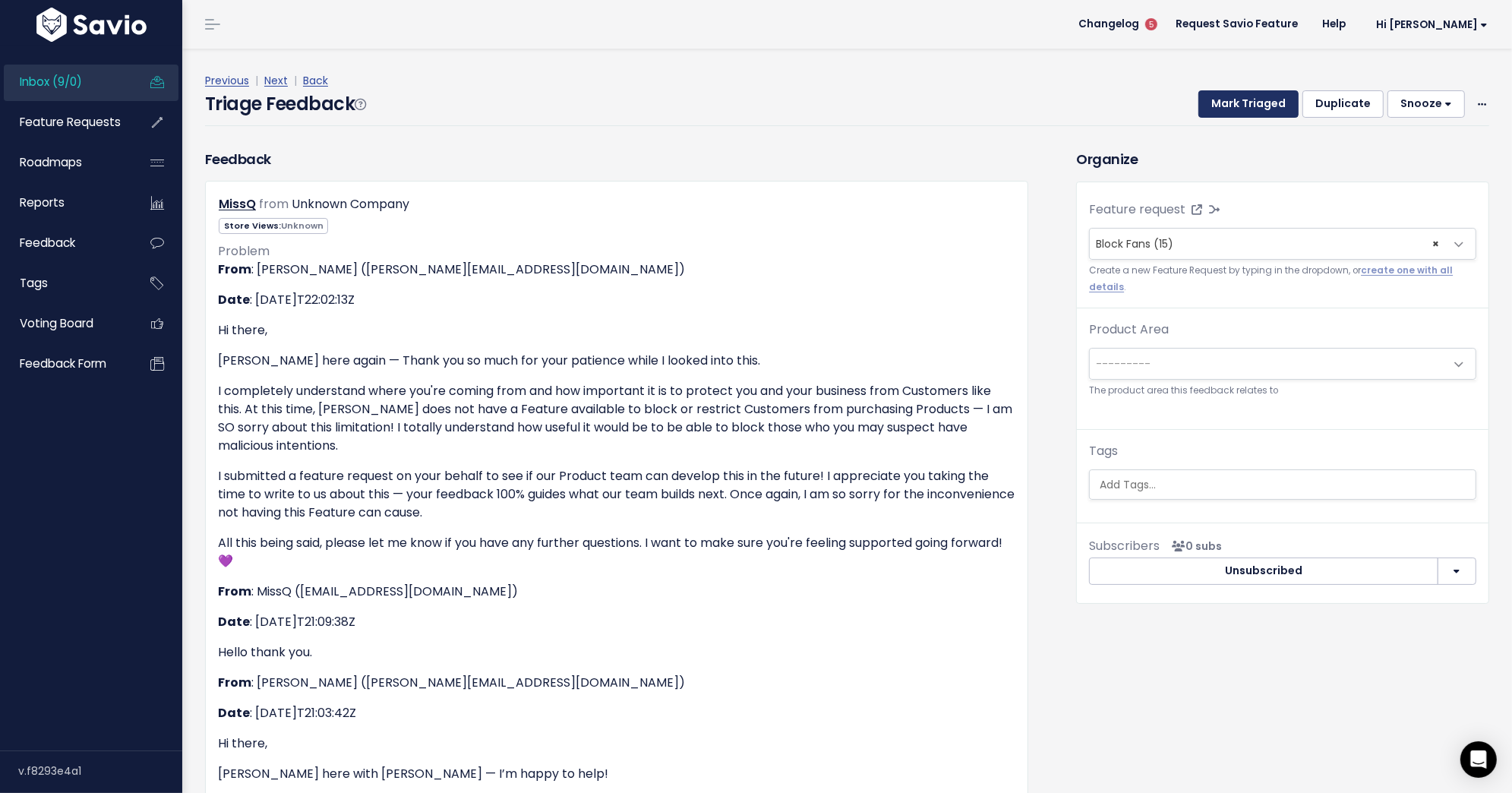
click at [1250, 103] on button "Mark Triaged" at bounding box center [1248, 104] width 100 height 27
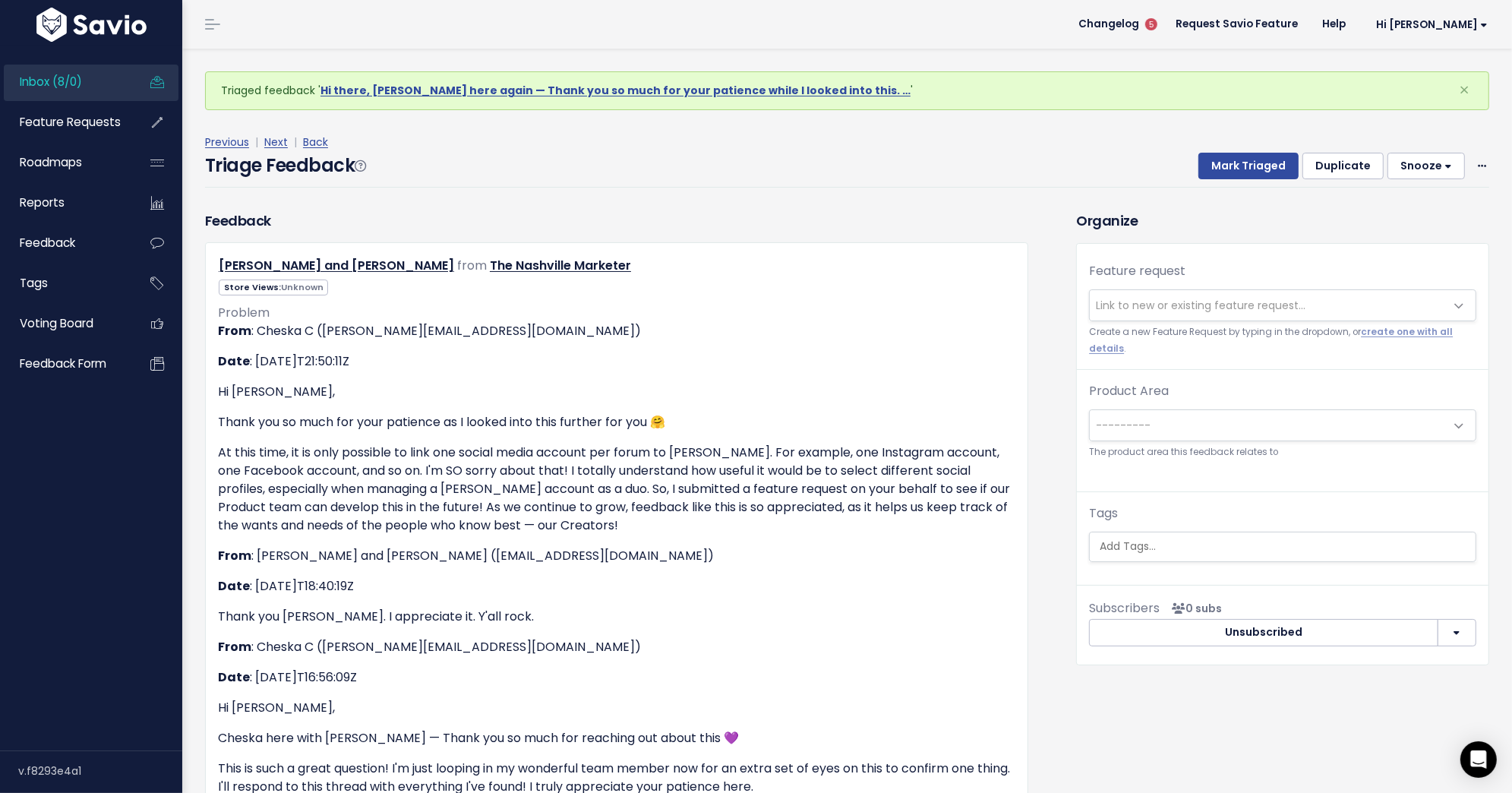
click at [100, 80] on link "Inbox (8/0)" at bounding box center [65, 82] width 122 height 35
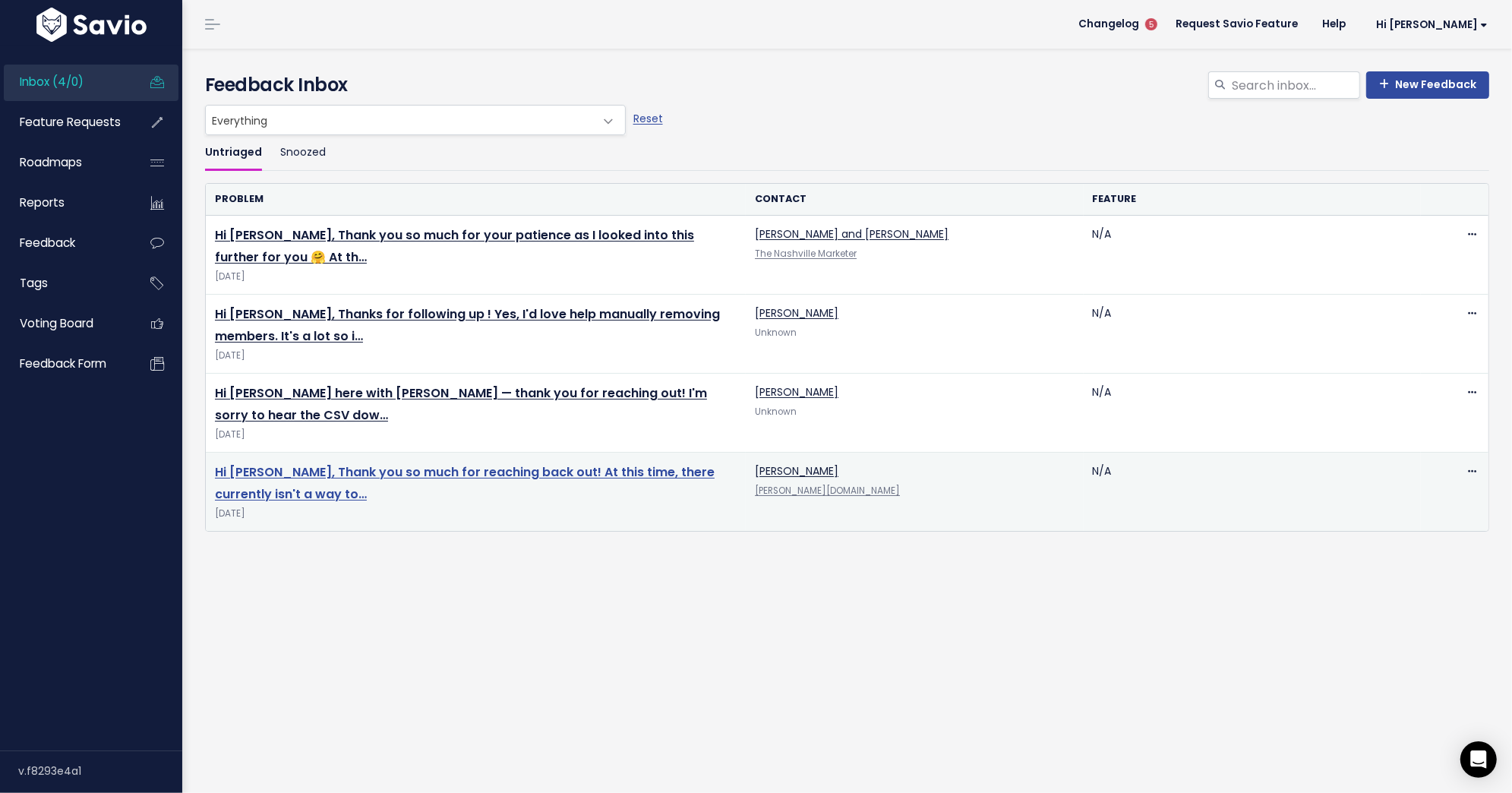
click at [582, 469] on link "Hi [PERSON_NAME], Thank you so much for reaching back out! At this time, there …" at bounding box center [465, 484] width 500 height 39
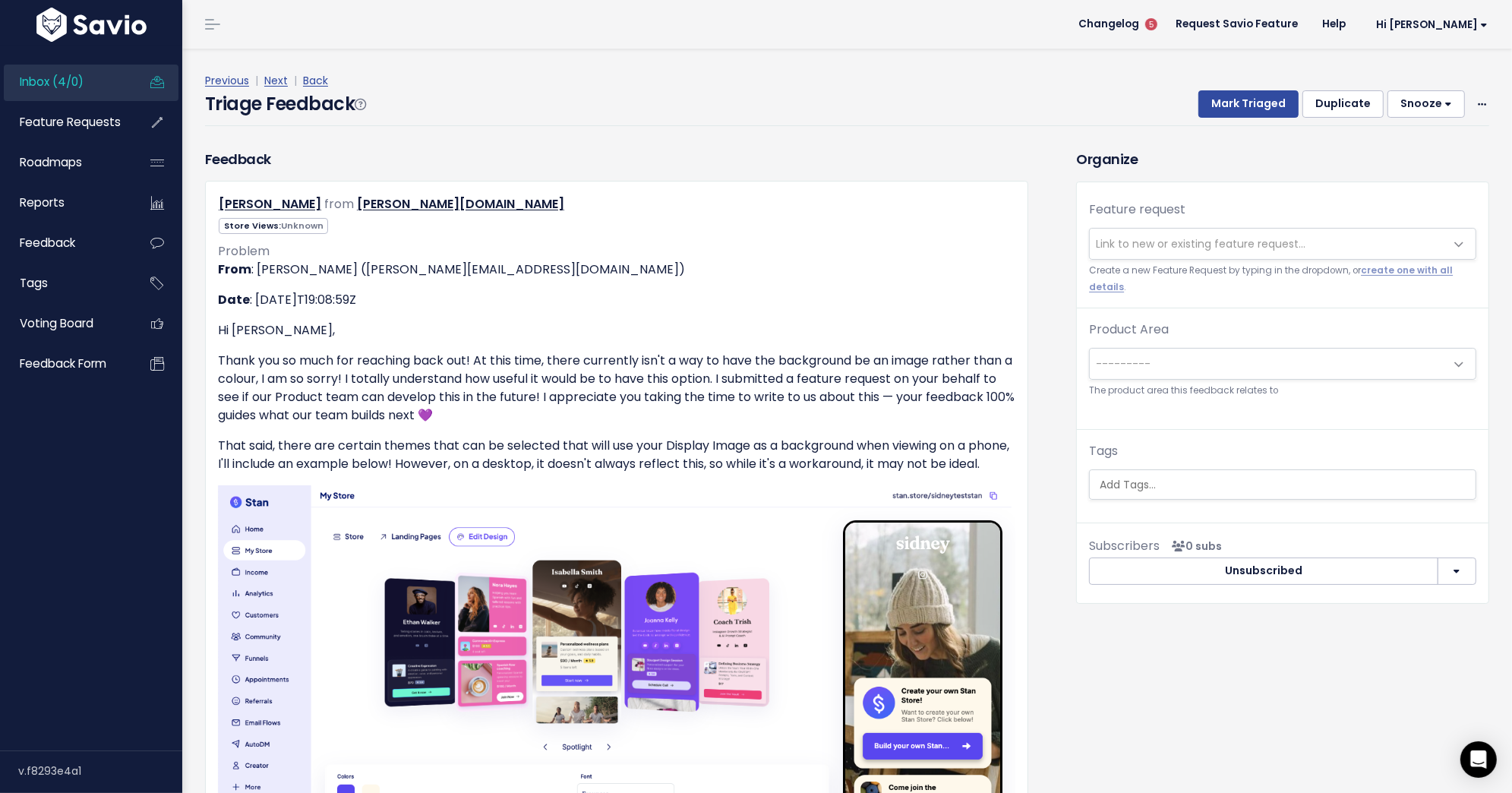
click at [1300, 240] on span "Link to new or existing feature request..." at bounding box center [1201, 243] width 210 height 15
click at [1212, 163] on h3 "Organize" at bounding box center [1282, 159] width 413 height 21
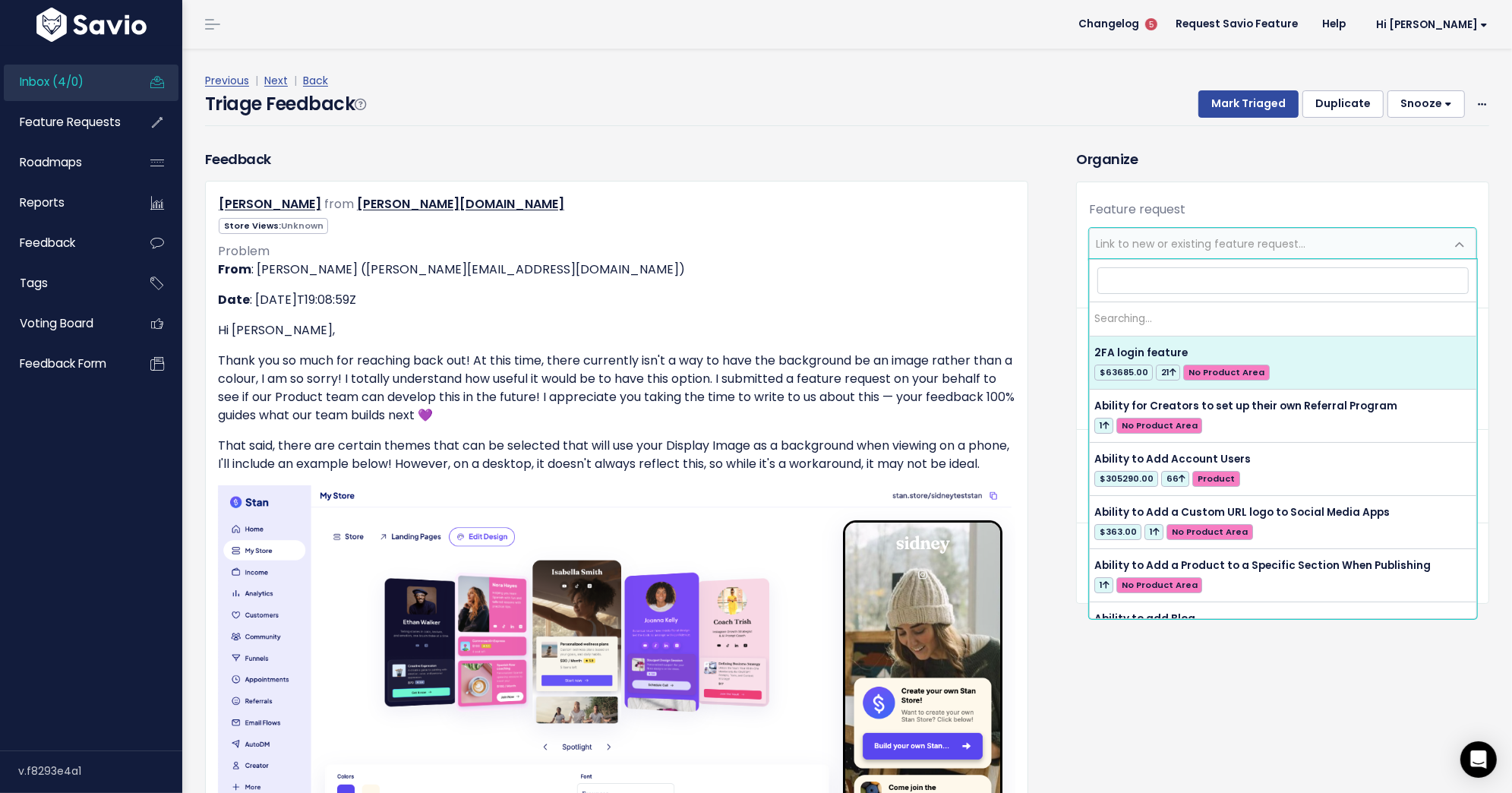
click at [1182, 247] on span "Link to new or existing feature request..." at bounding box center [1201, 243] width 210 height 15
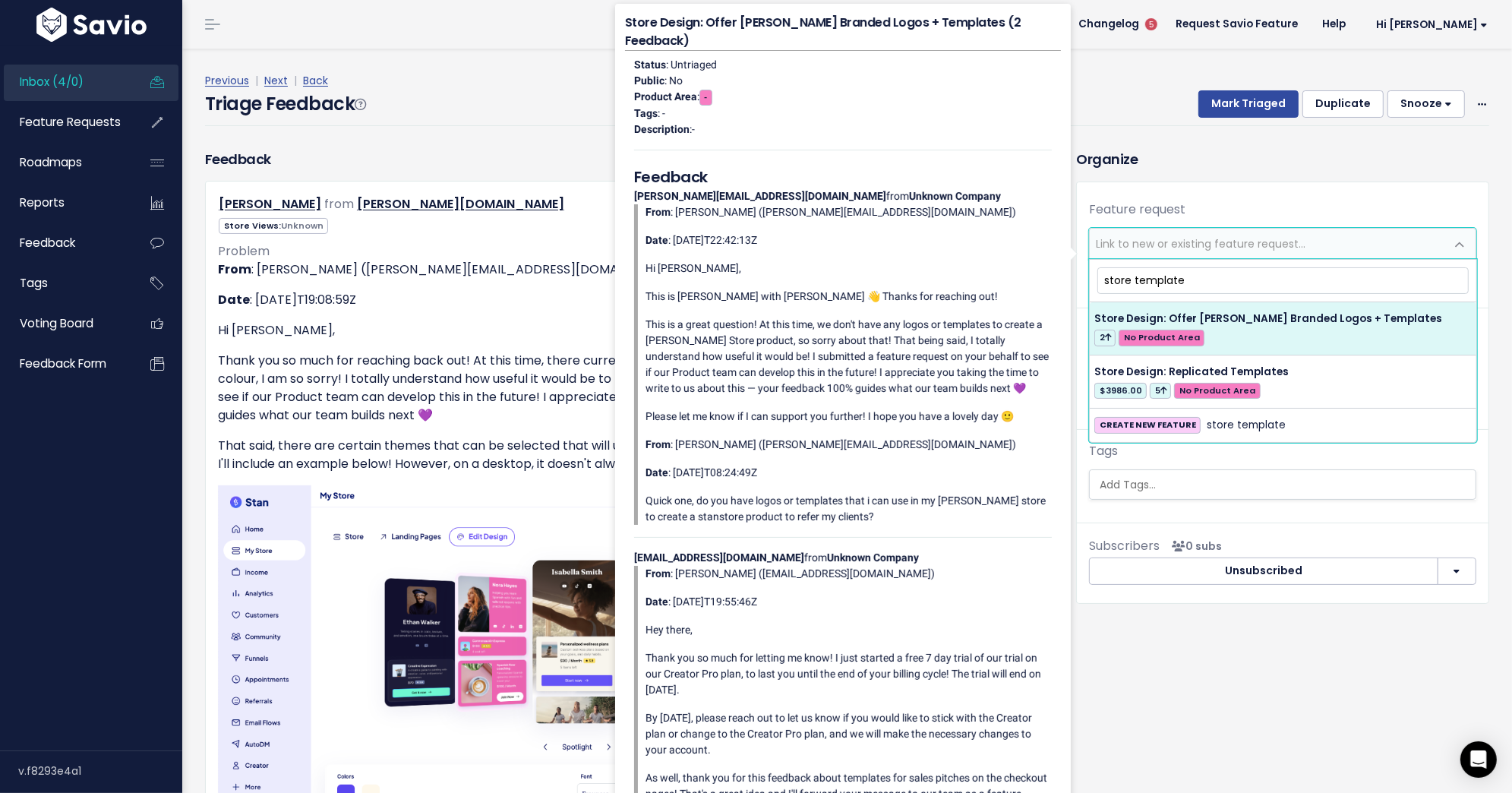
click at [1172, 283] on input "store template" at bounding box center [1283, 281] width 371 height 27
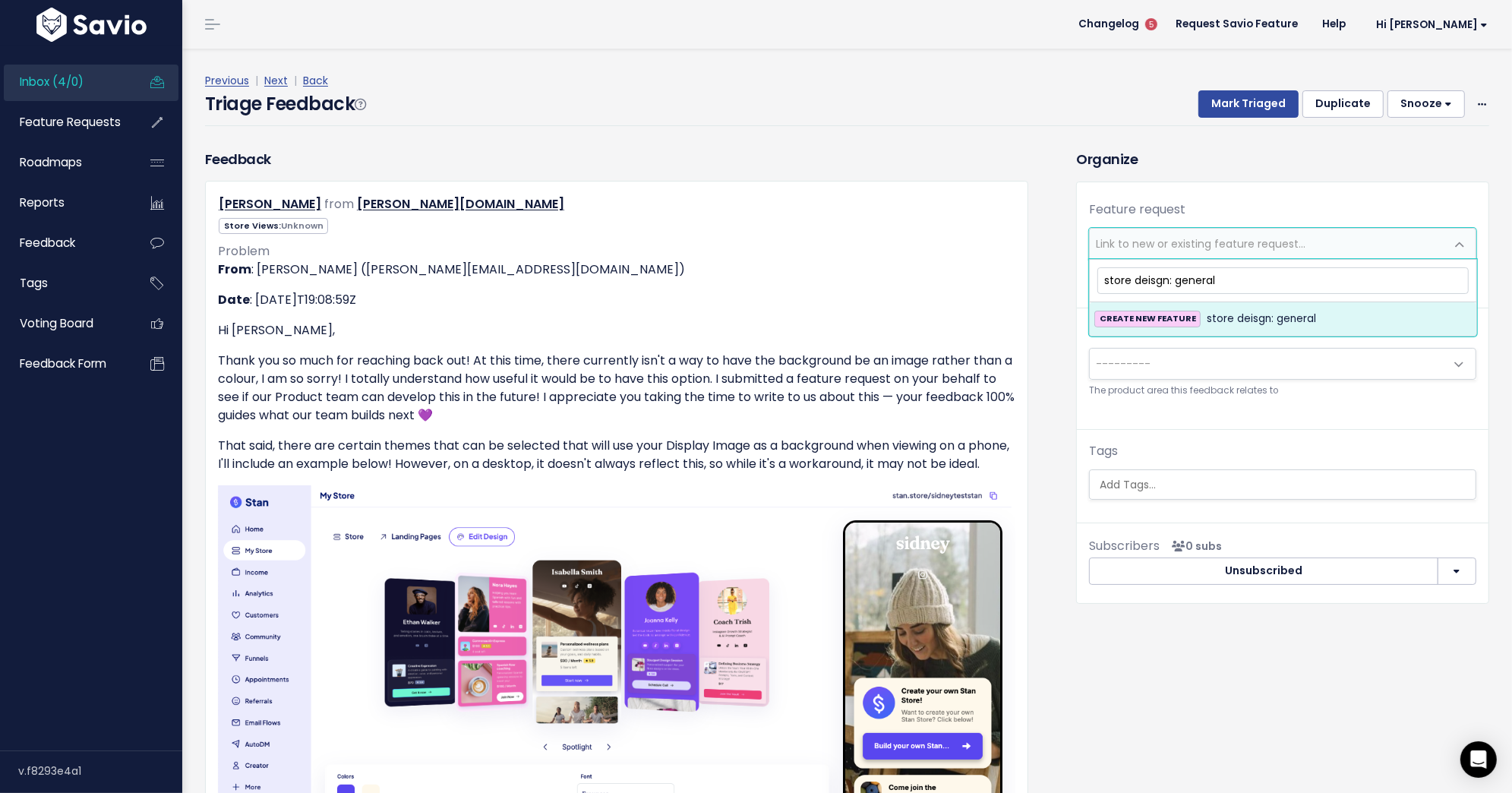
click at [1151, 285] on input "store deisgn: general" at bounding box center [1283, 281] width 371 height 27
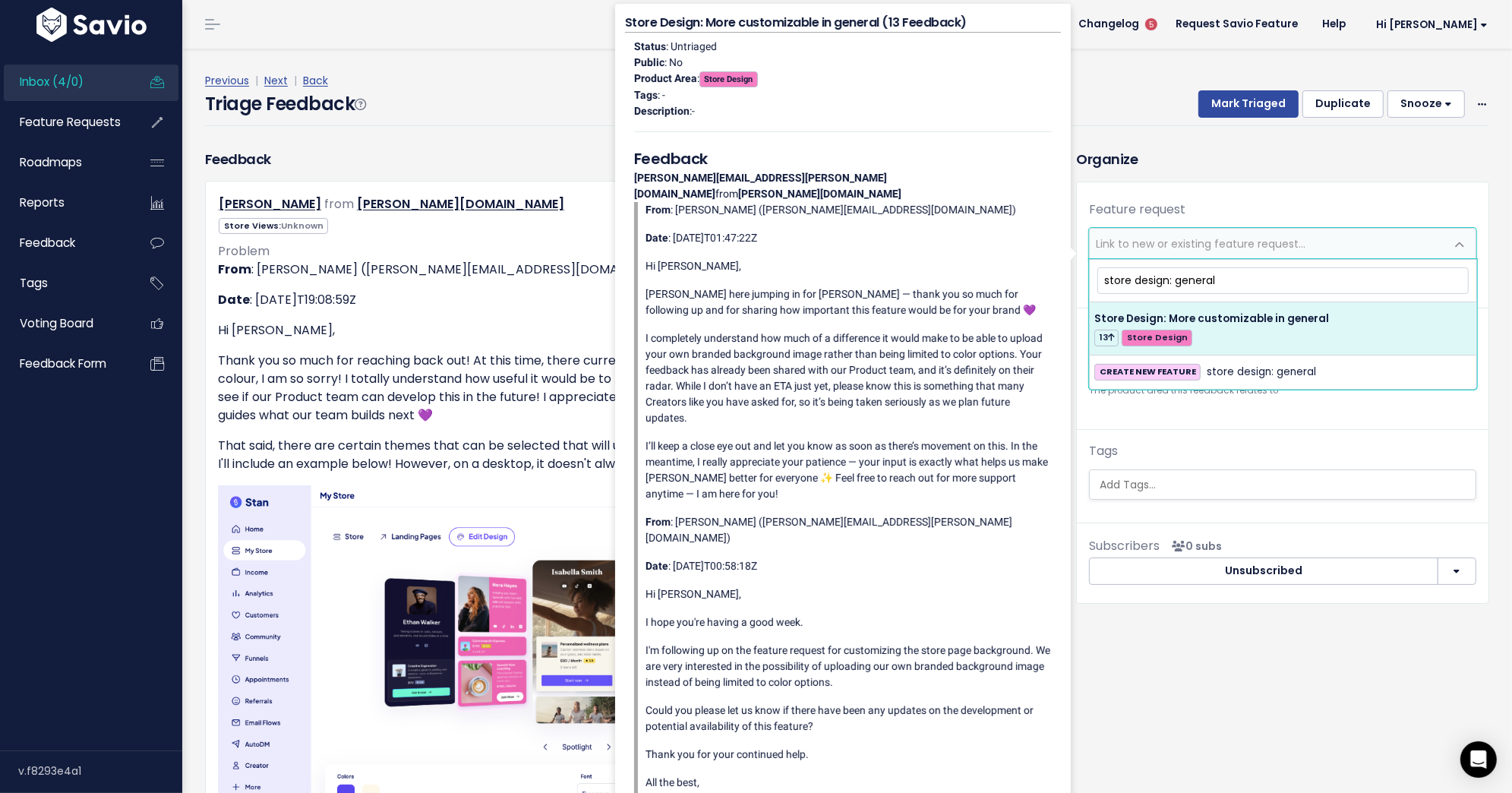
type input "store design: general"
select select "61706"
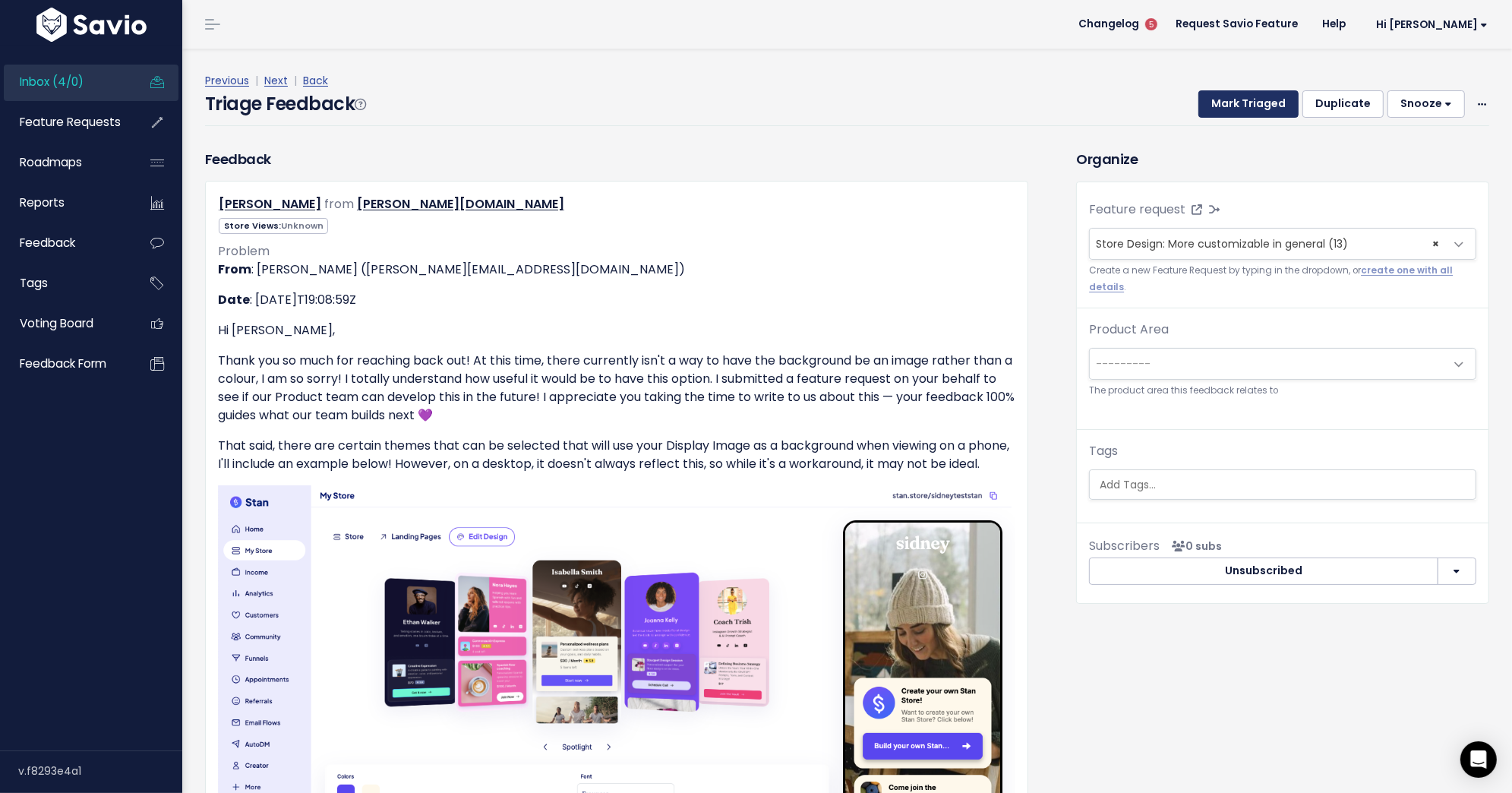
click at [1248, 101] on button "Mark Triaged" at bounding box center [1248, 104] width 100 height 27
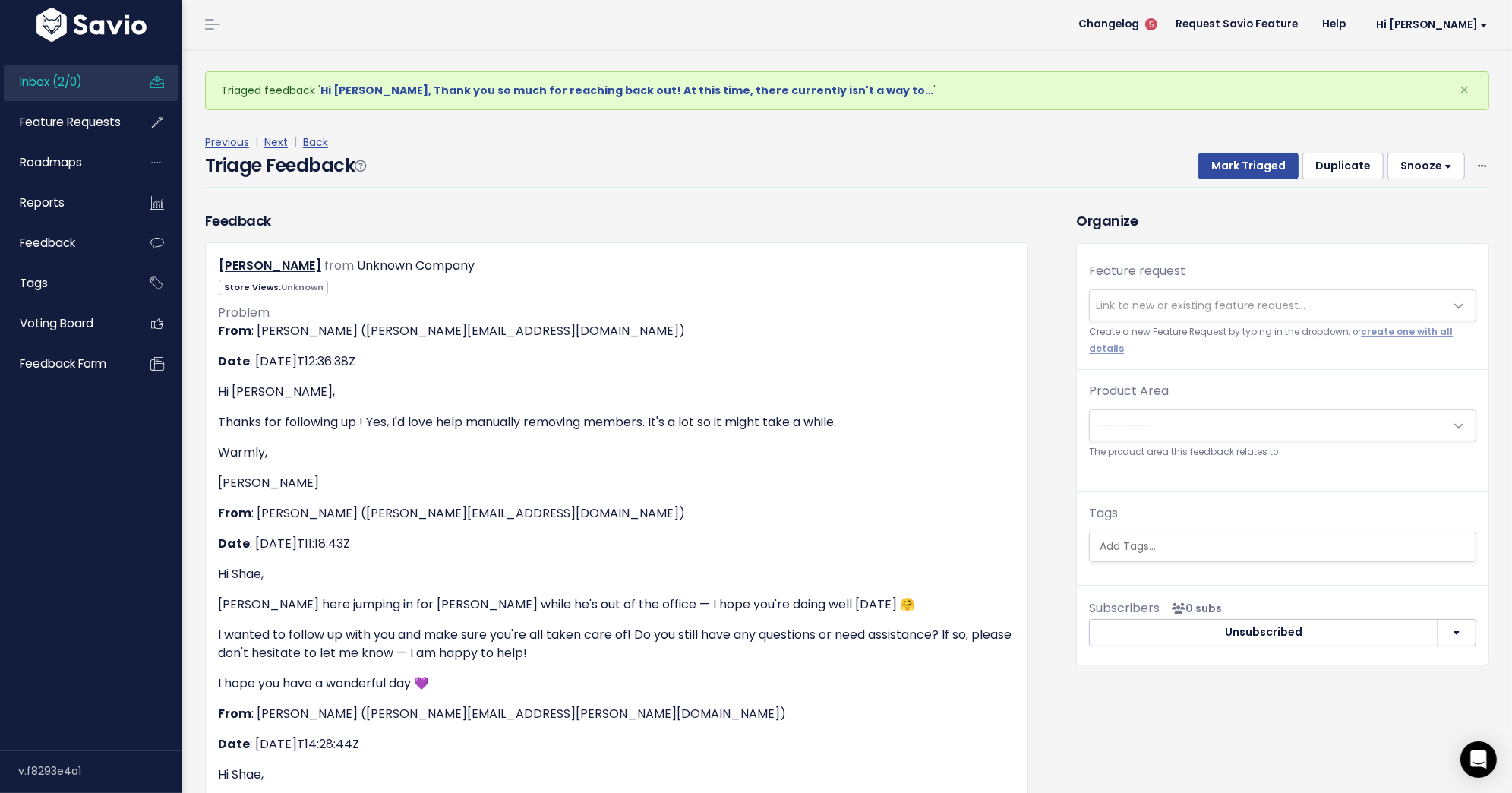
click at [62, 74] on span "Inbox (2/0)" at bounding box center [50, 82] width 62 height 16
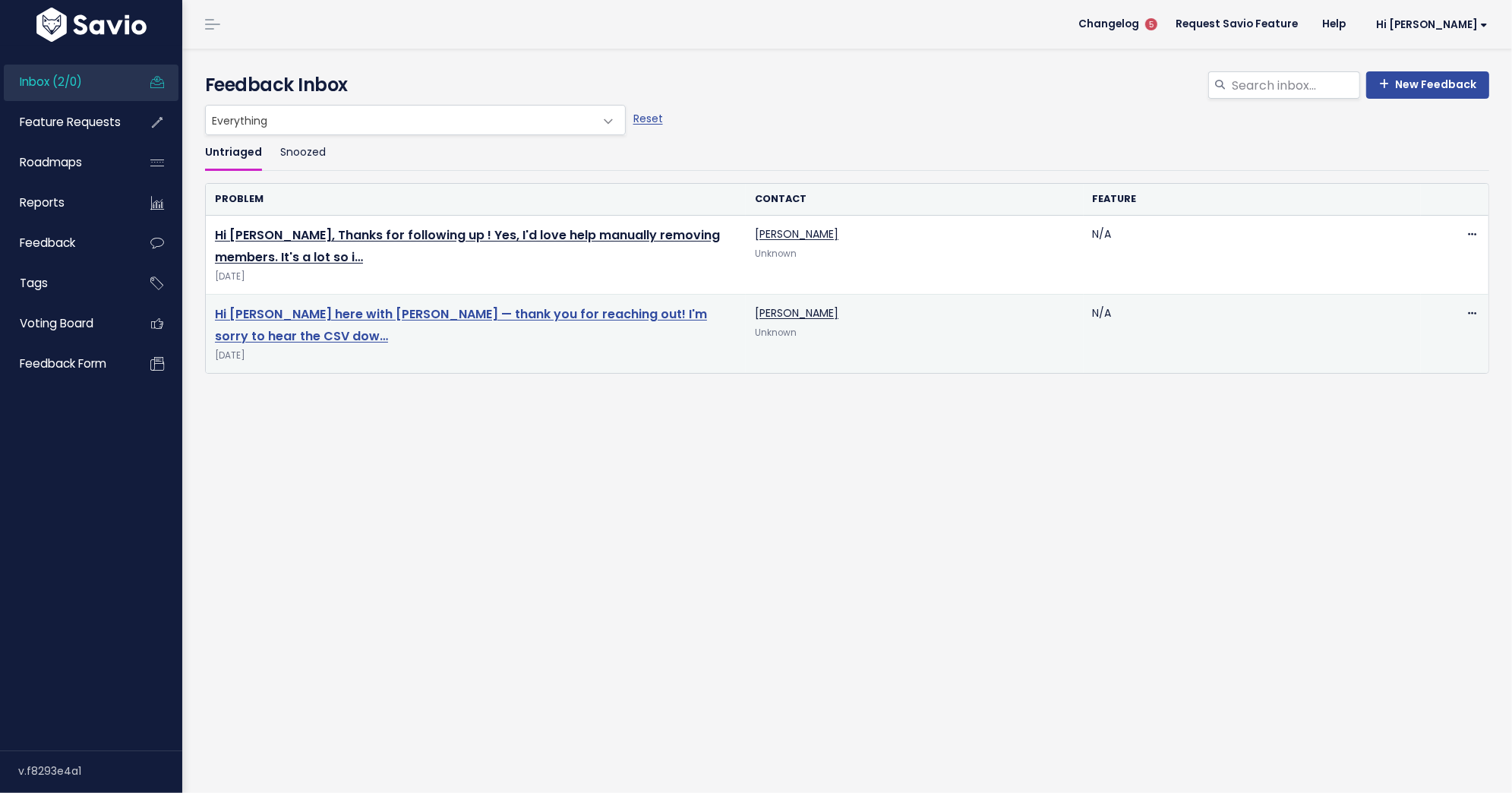
click at [353, 318] on link "Hi [PERSON_NAME] here with [PERSON_NAME] — thank you for reaching out! I'm sorr…" at bounding box center [461, 325] width 492 height 39
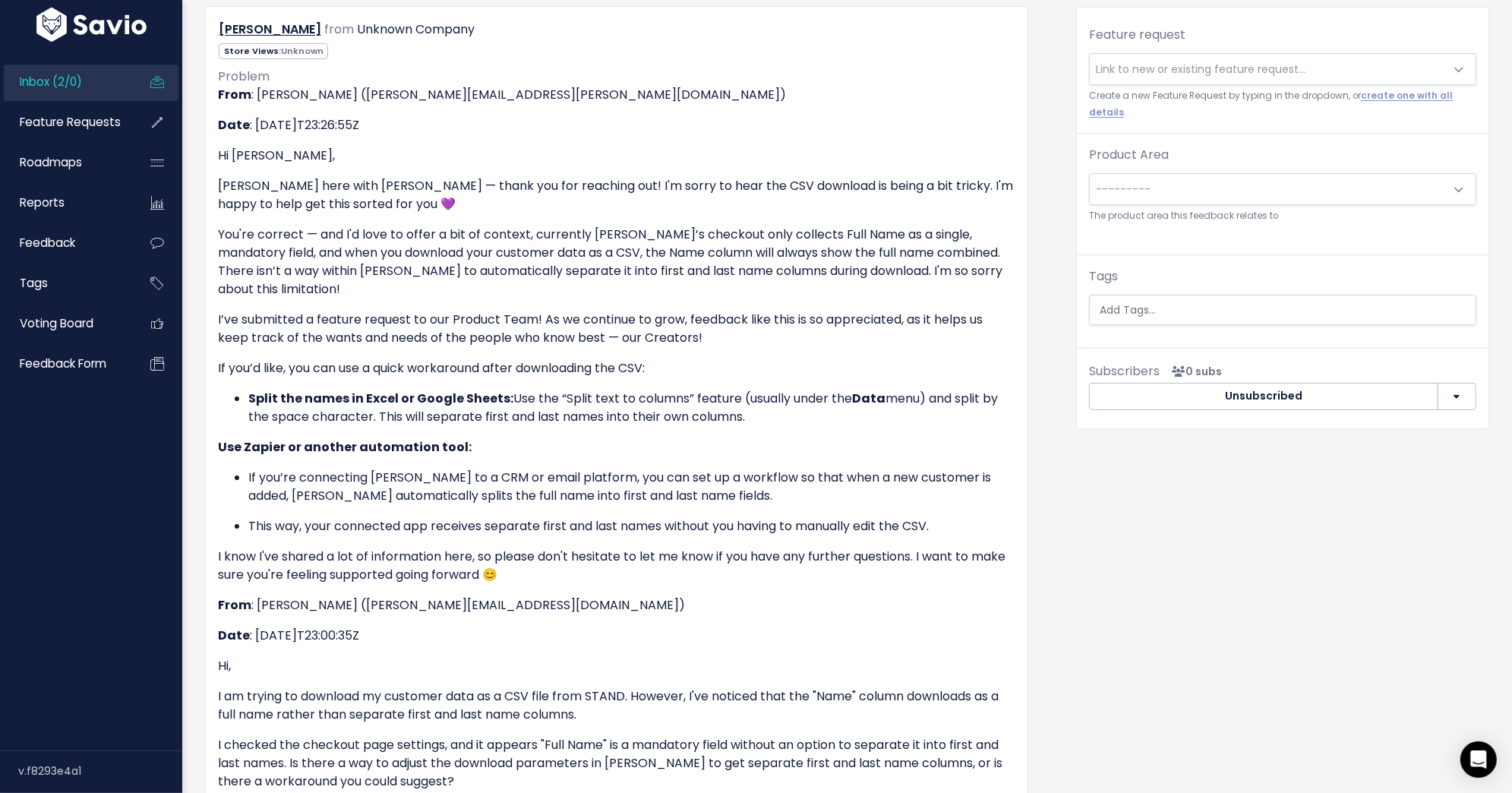
scroll to position [170, 0]
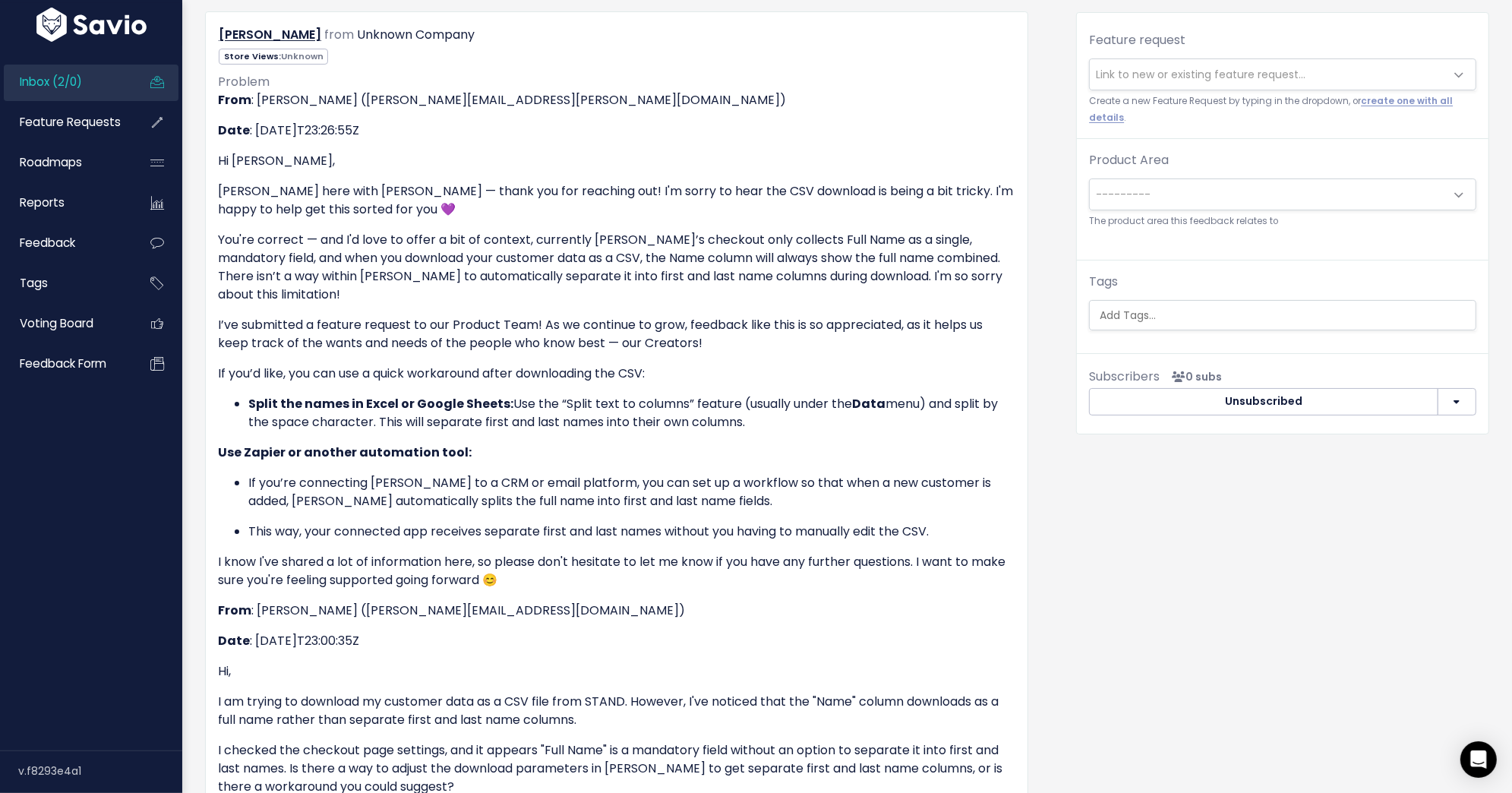
click at [71, 90] on span "Inbox (2/0)" at bounding box center [50, 82] width 62 height 16
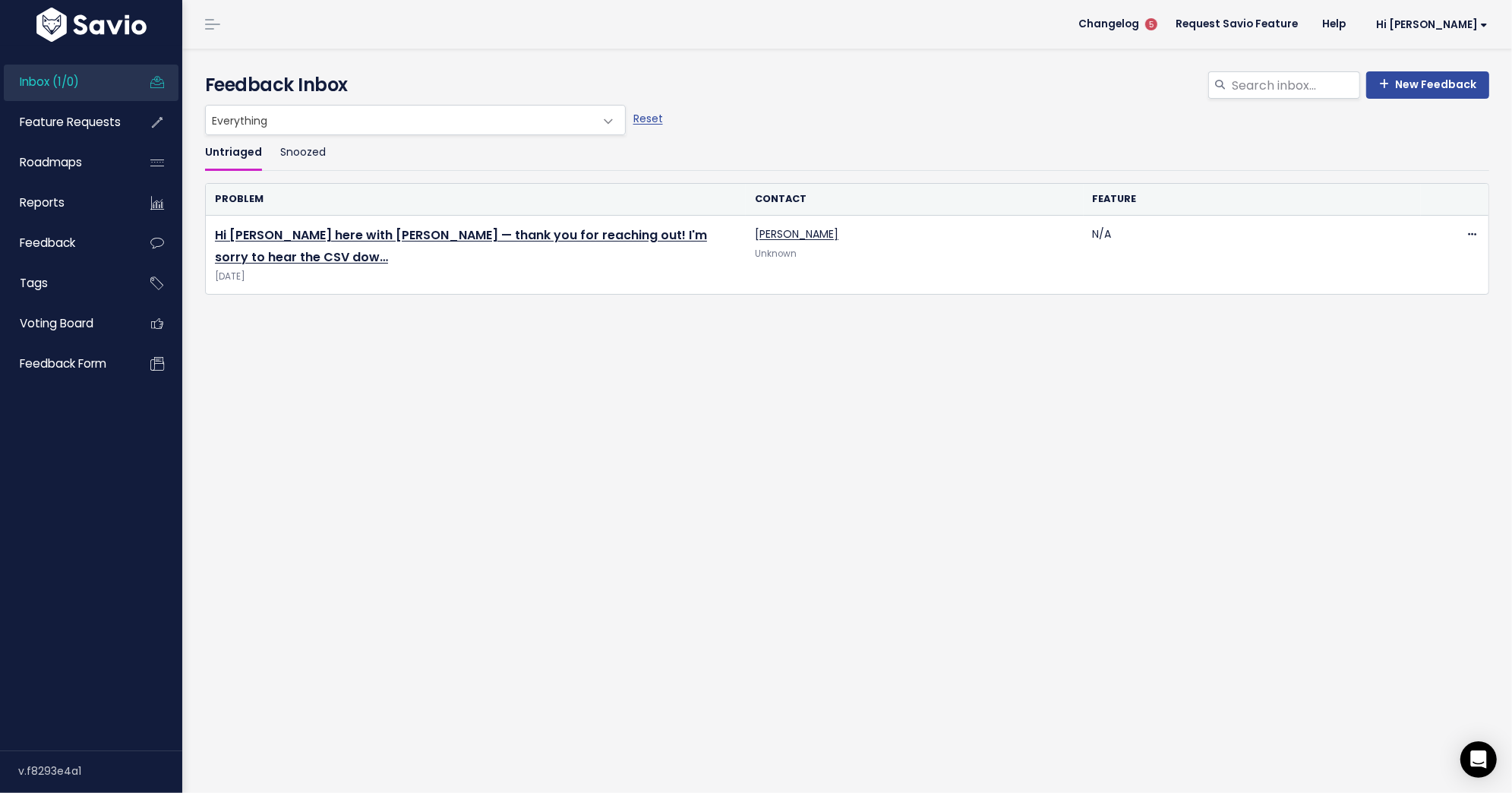
click at [44, 84] on span "Inbox (1/0)" at bounding box center [49, 82] width 59 height 16
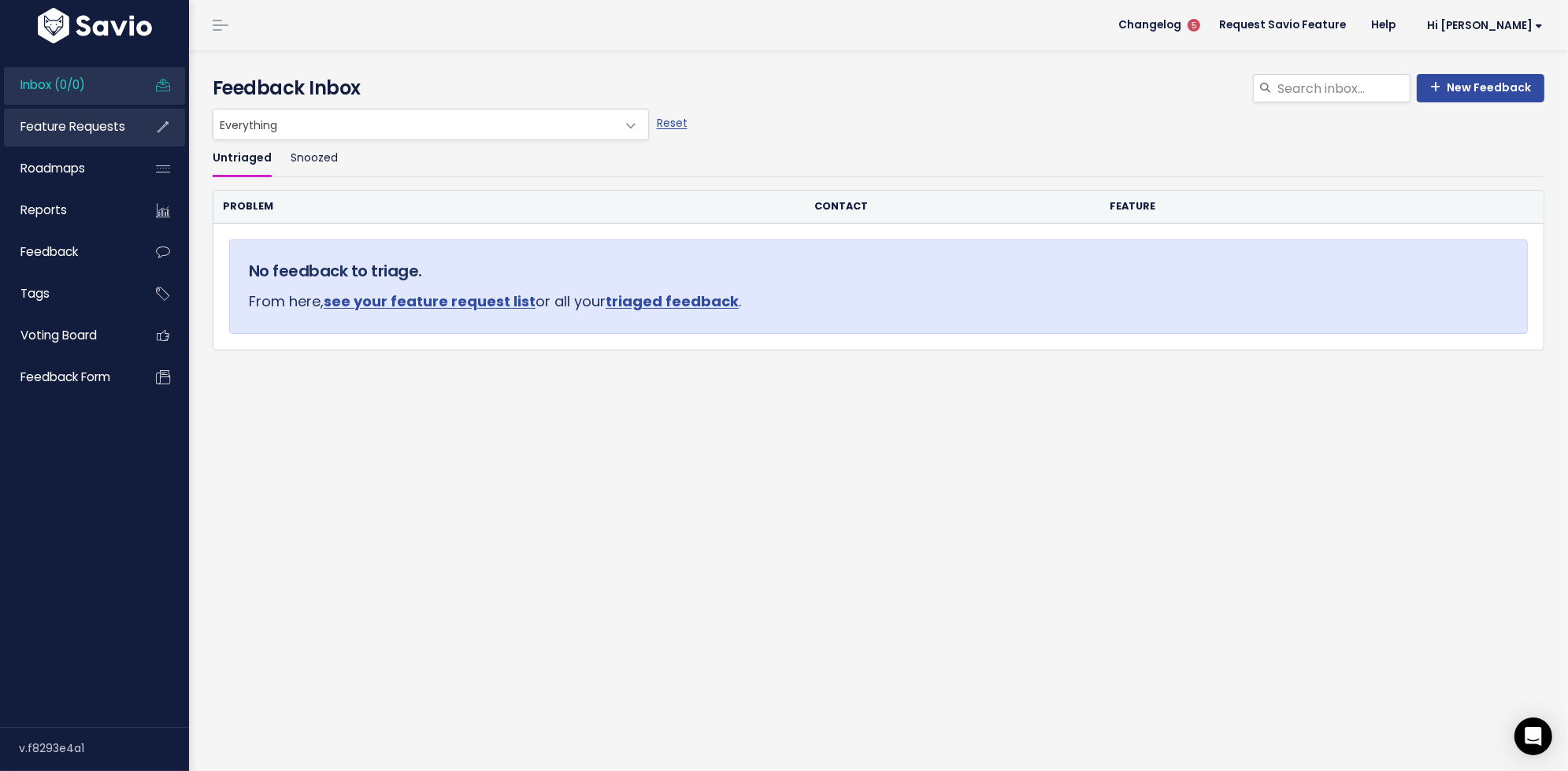
click at [109, 135] on span "Feature Requests" at bounding box center [73, 126] width 105 height 17
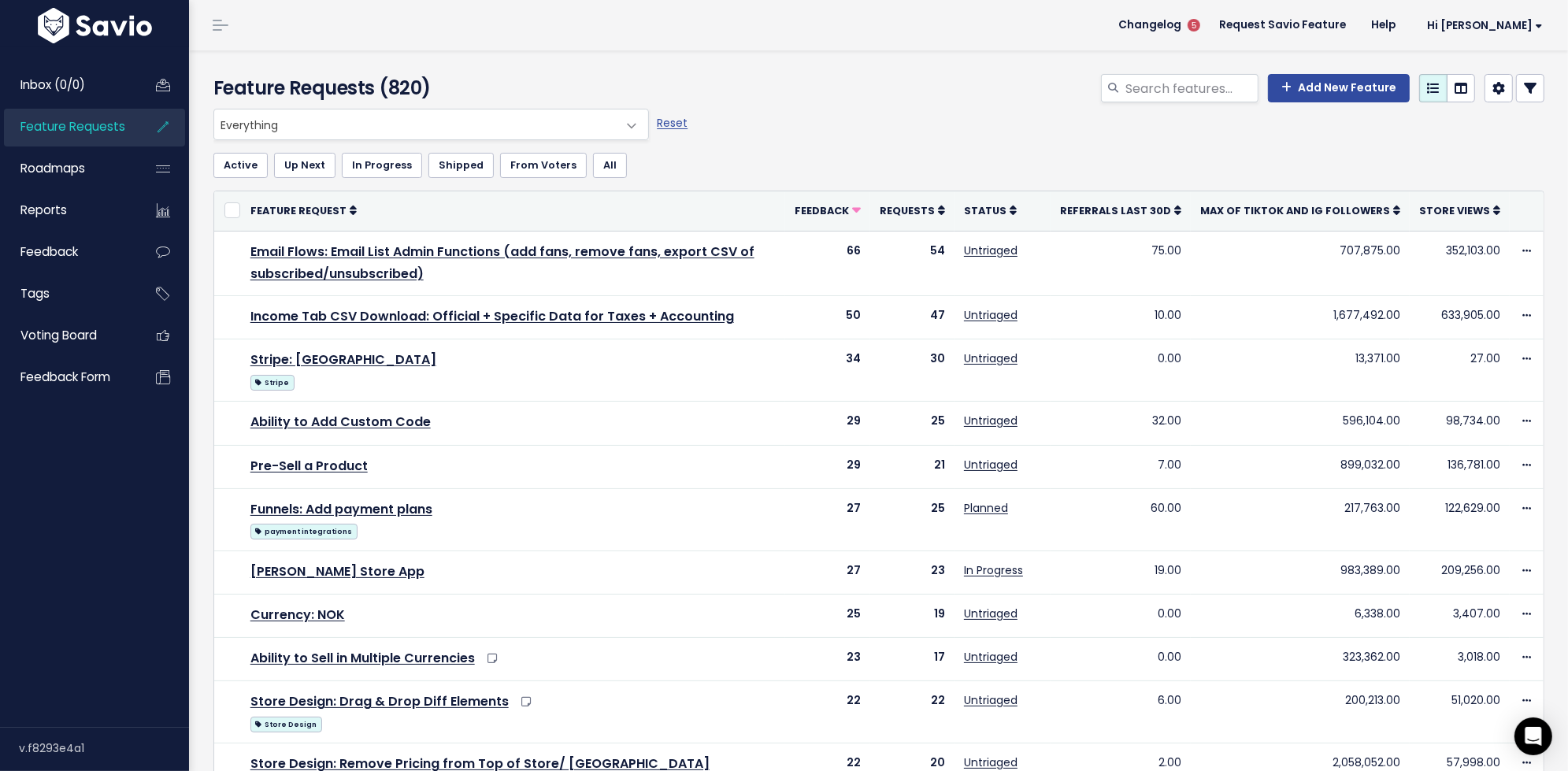
click at [1529, 93] on icon at bounding box center [1530, 88] width 13 height 13
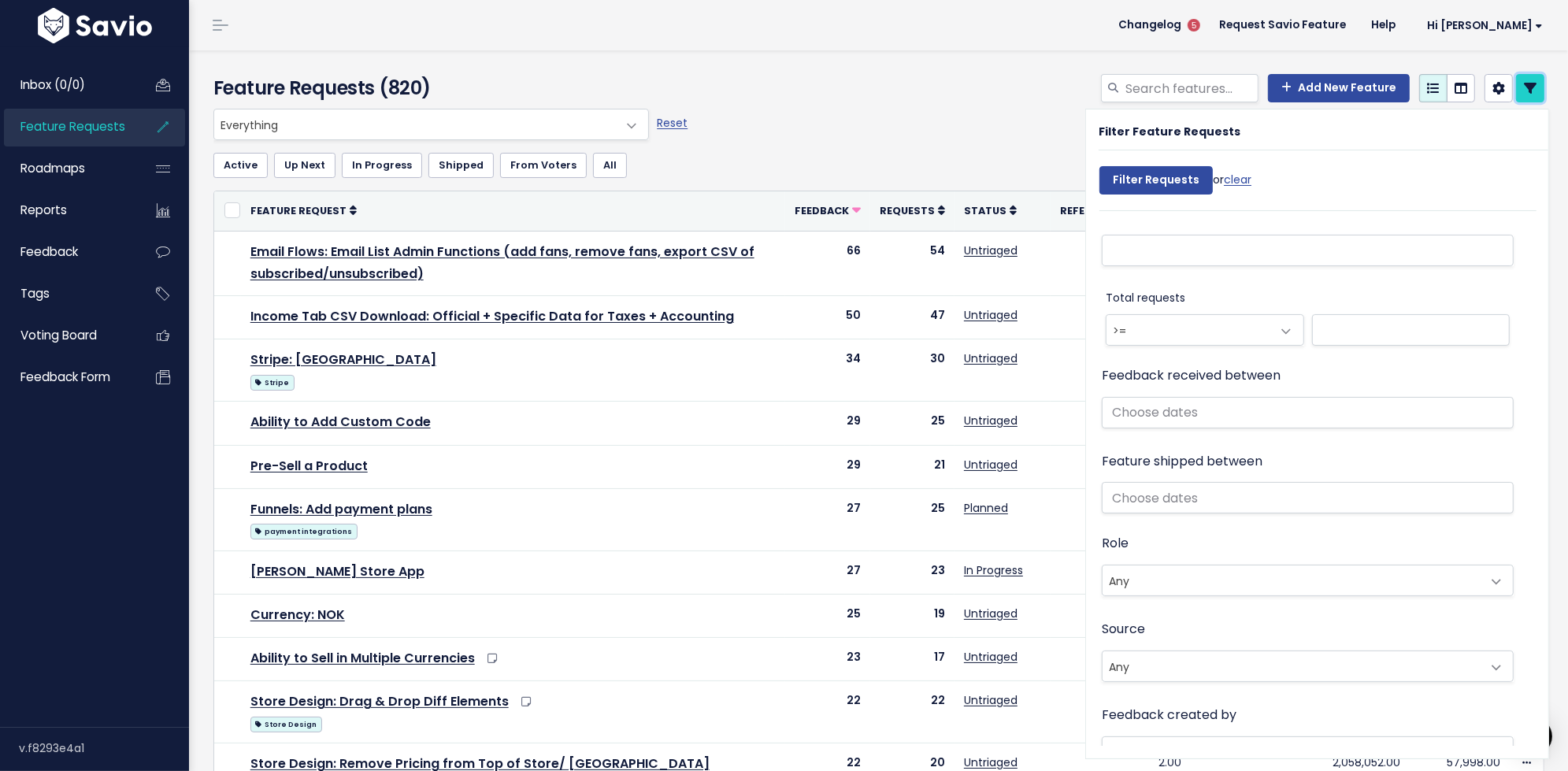
scroll to position [798, 0]
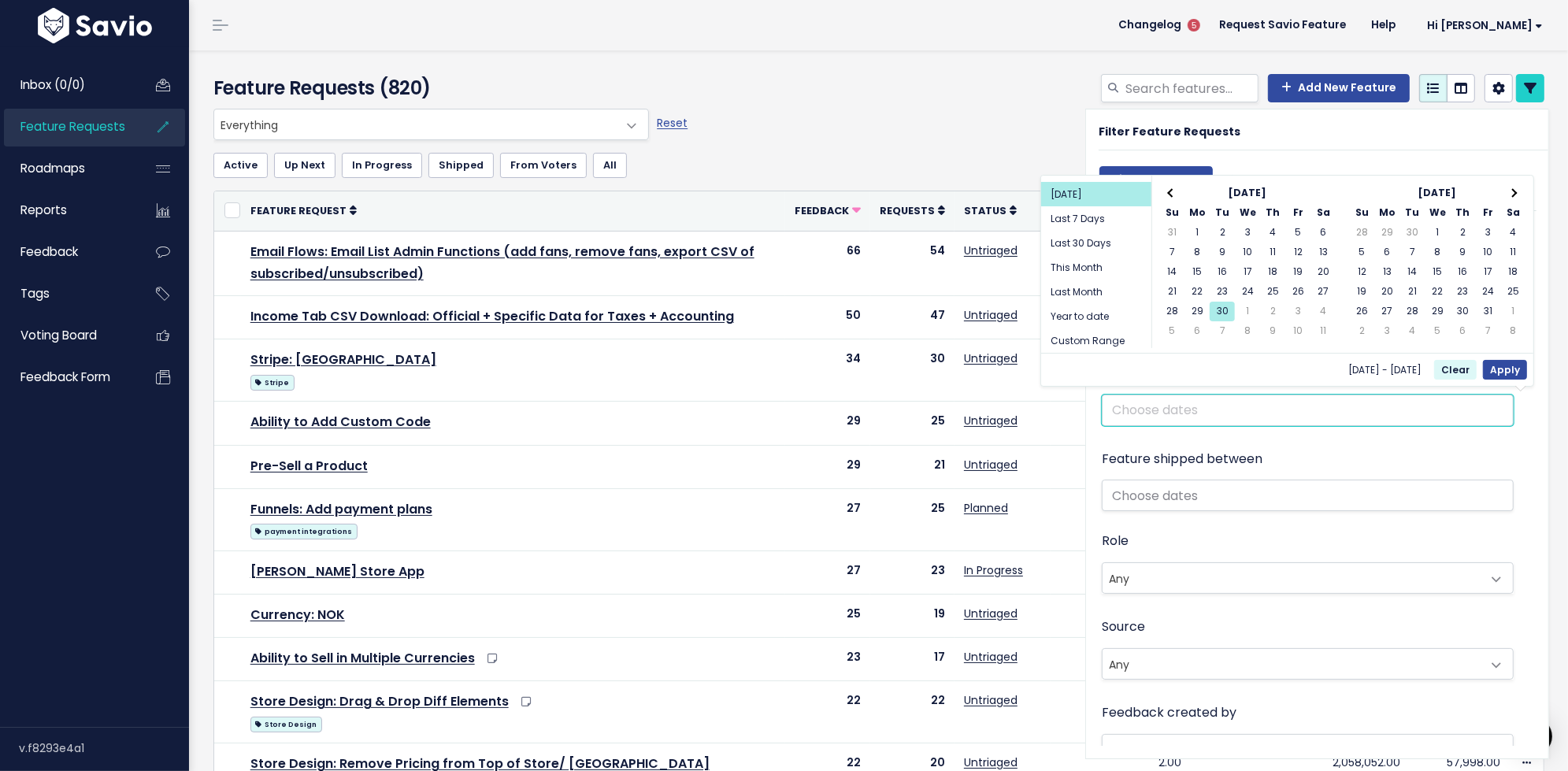
click at [1241, 411] on input "text" at bounding box center [1308, 410] width 412 height 32
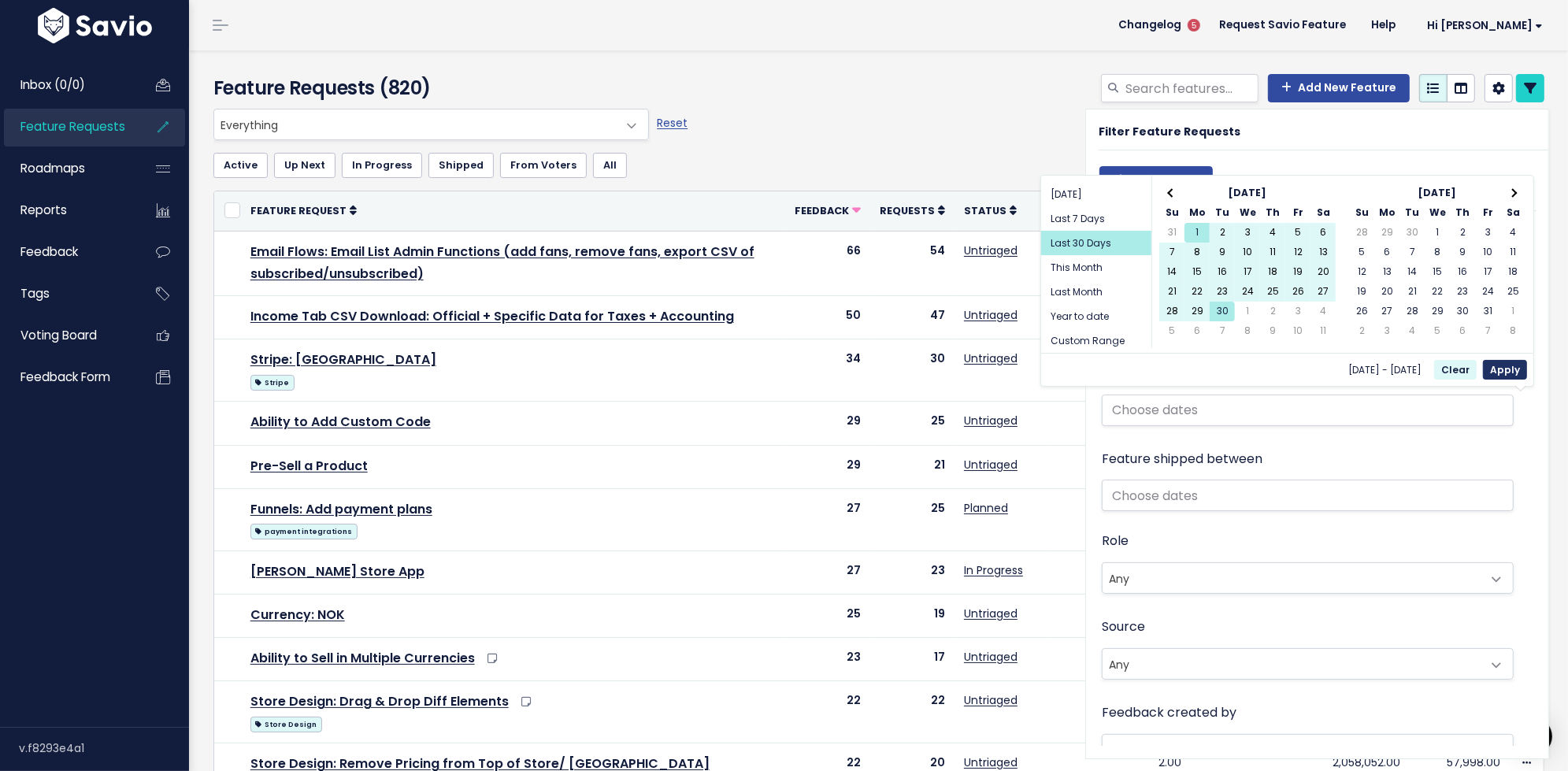
click at [1498, 368] on button "Apply" at bounding box center [1504, 369] width 44 height 20
type input "[DATE] - [DATE] (Last 30 Days)"
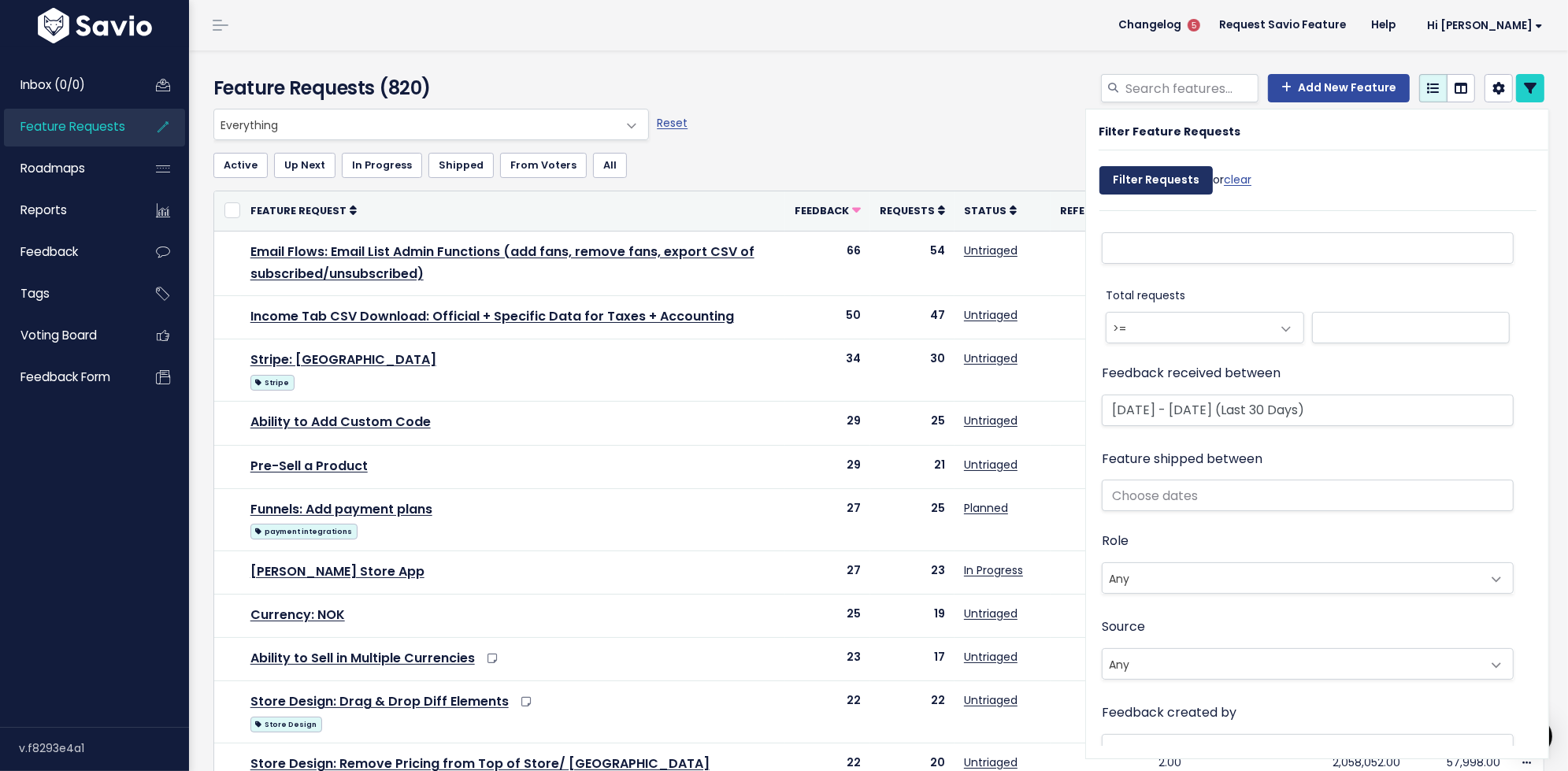
click at [1143, 182] on input "Filter Requests" at bounding box center [1156, 180] width 113 height 28
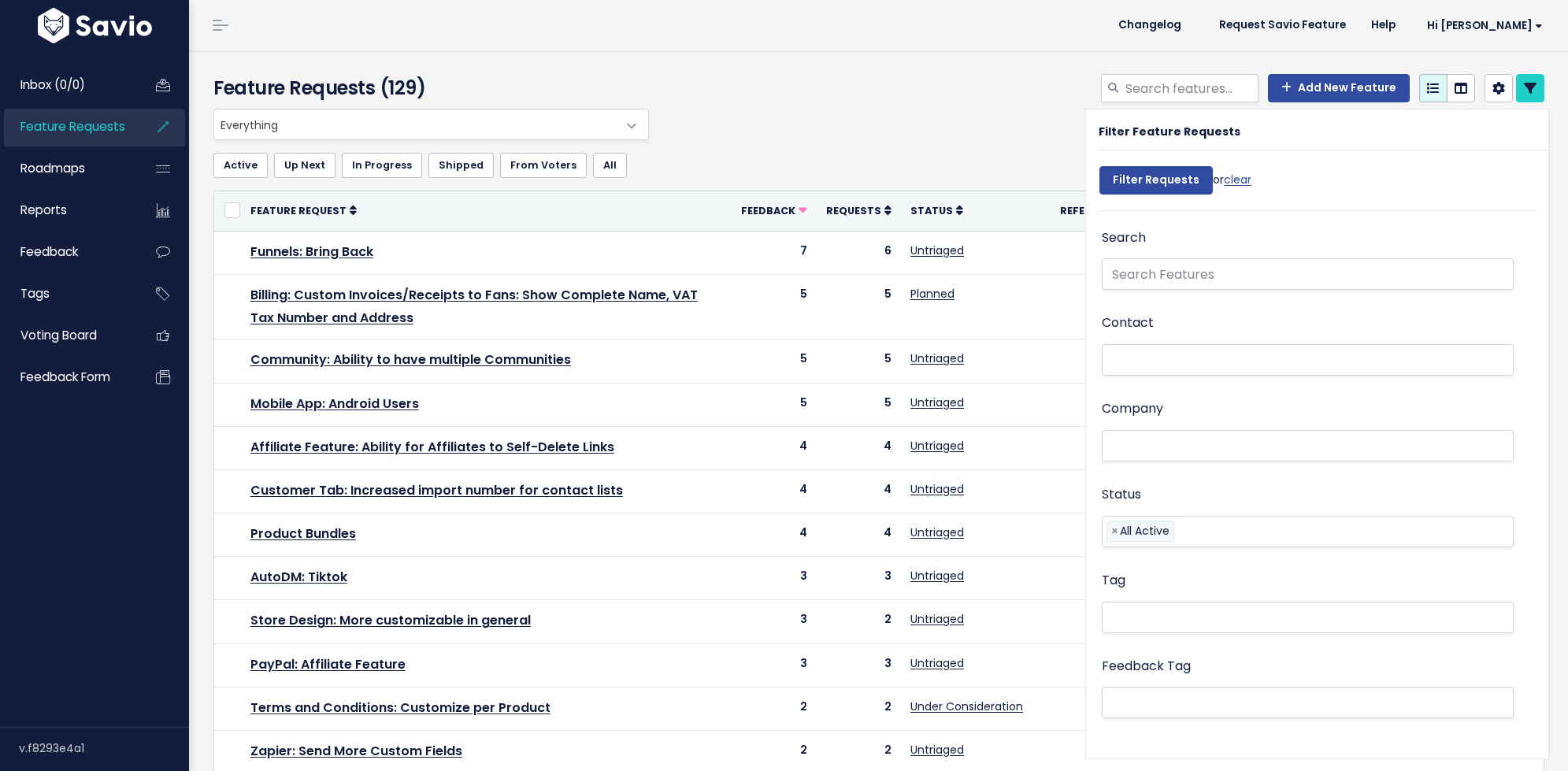
select select
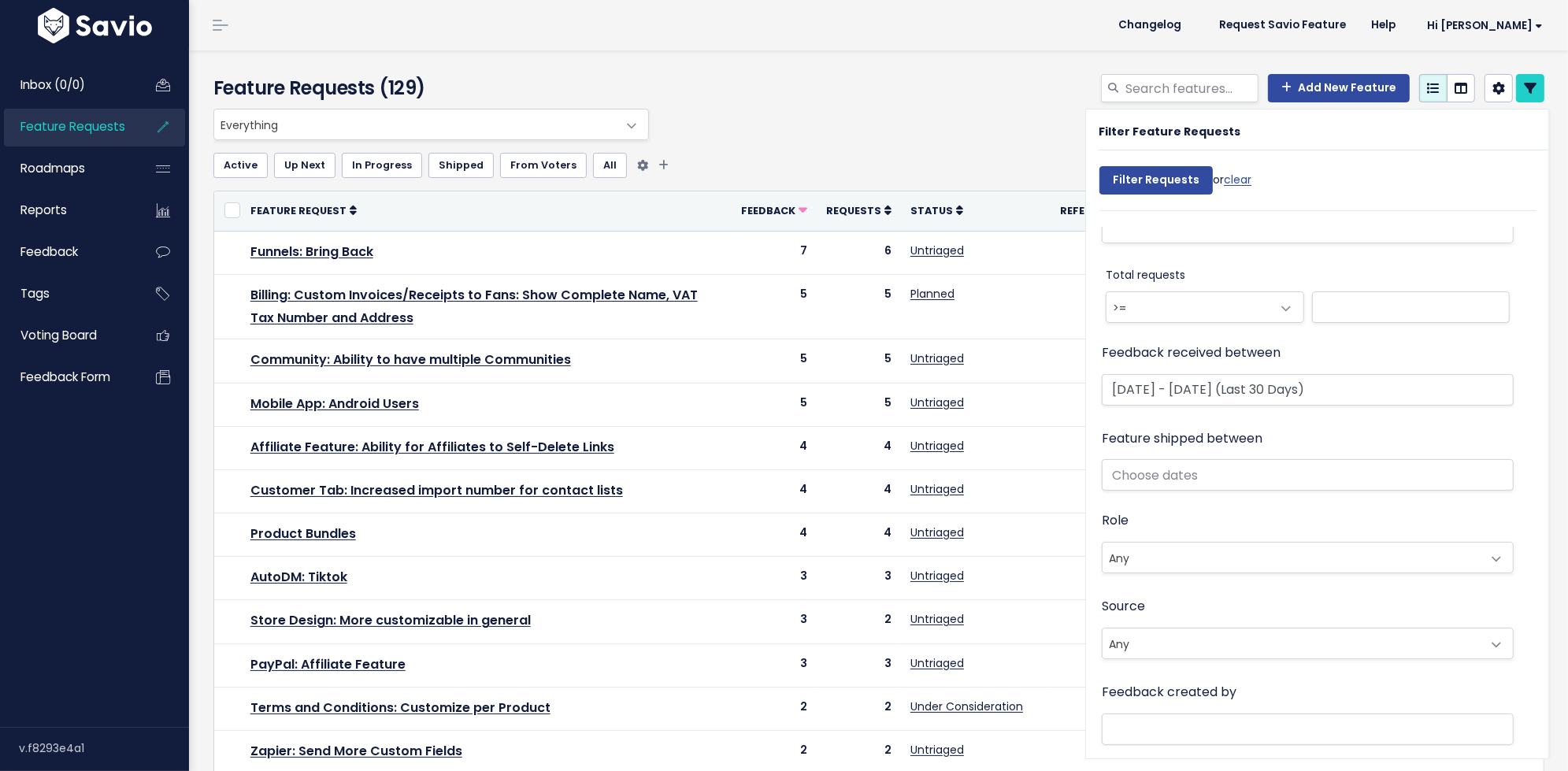
scroll to position [840, 0]
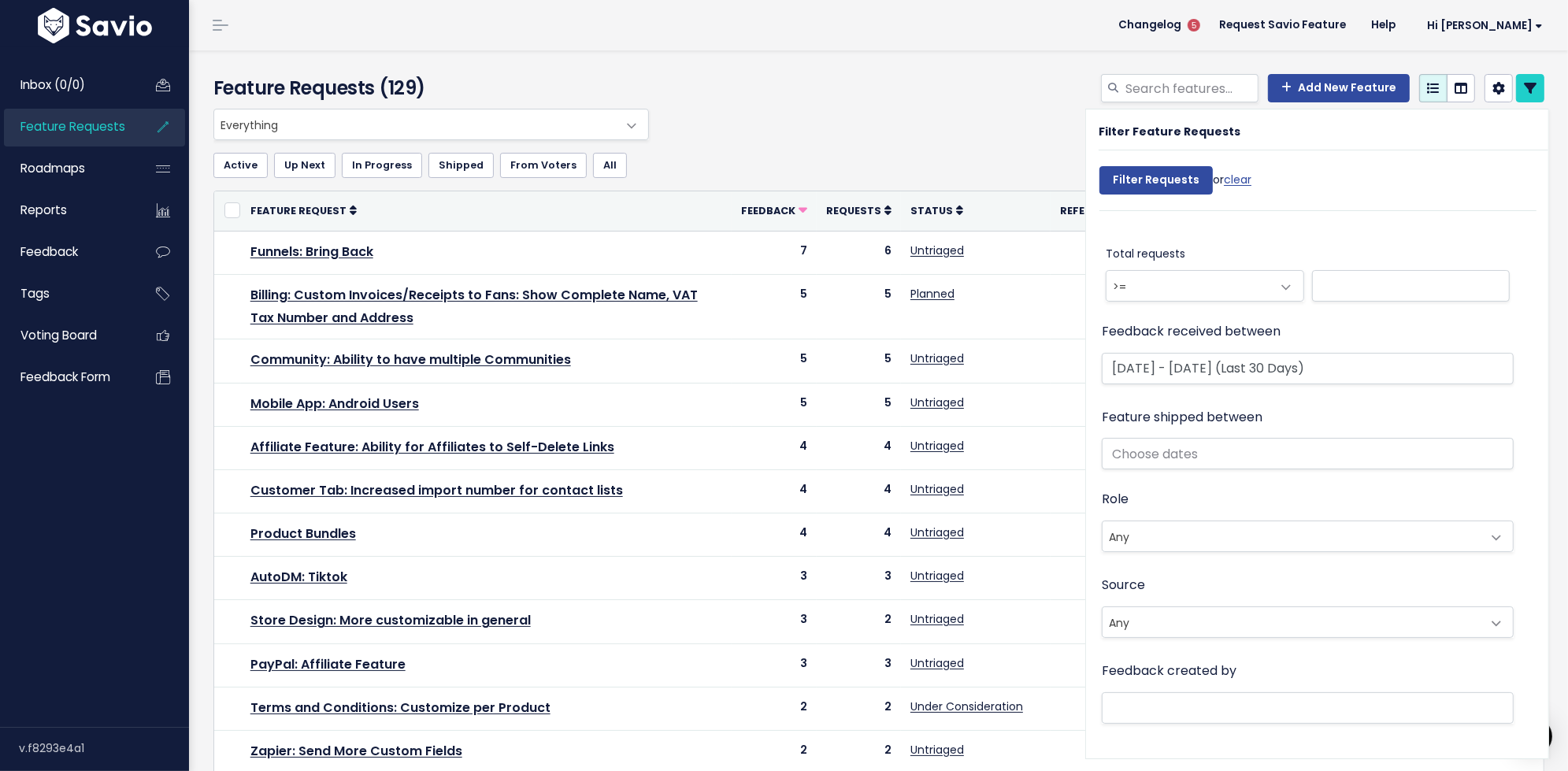
drag, startPoint x: 478, startPoint y: 96, endPoint x: 384, endPoint y: 96, distance: 94.0
click at [384, 96] on h4 "Feature Requests (129)" at bounding box center [427, 88] width 429 height 28
click at [435, 89] on h4 "Feature Requests (129)" at bounding box center [427, 88] width 429 height 28
click at [1535, 88] on icon at bounding box center [1530, 88] width 13 height 13
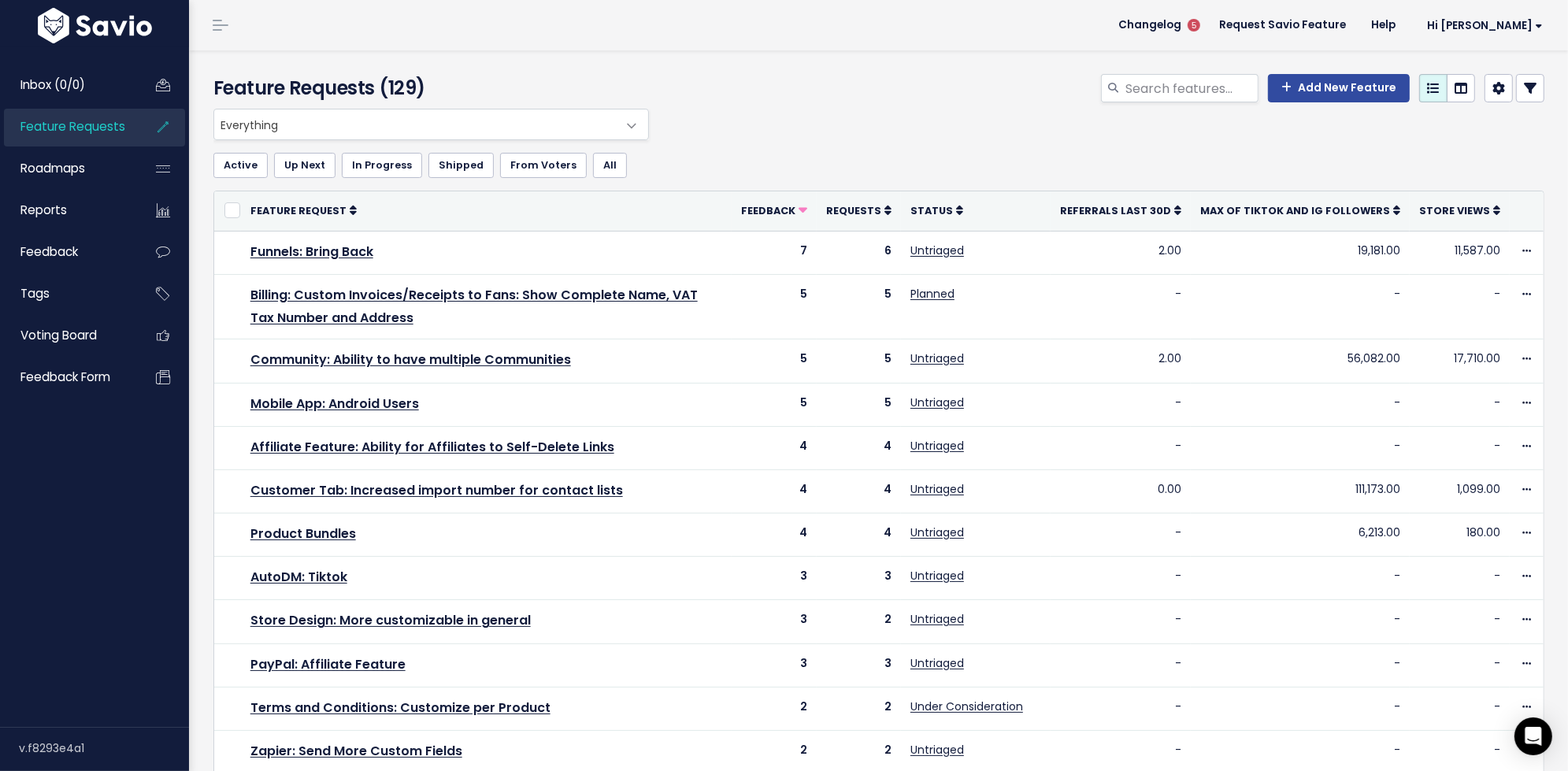
click at [634, 130] on span at bounding box center [631, 126] width 32 height 32
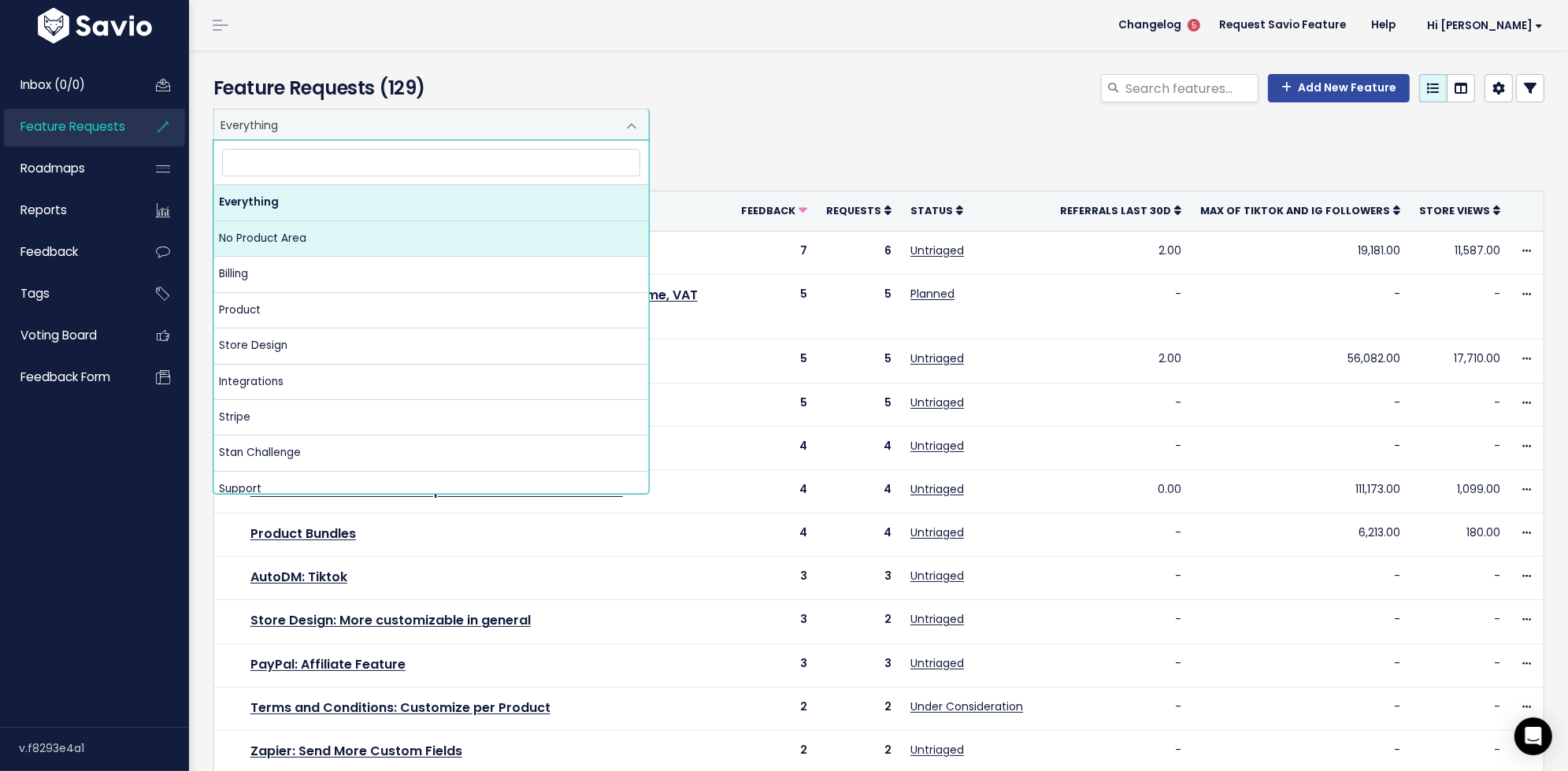
select select "NOT_SET:NOT_SET"
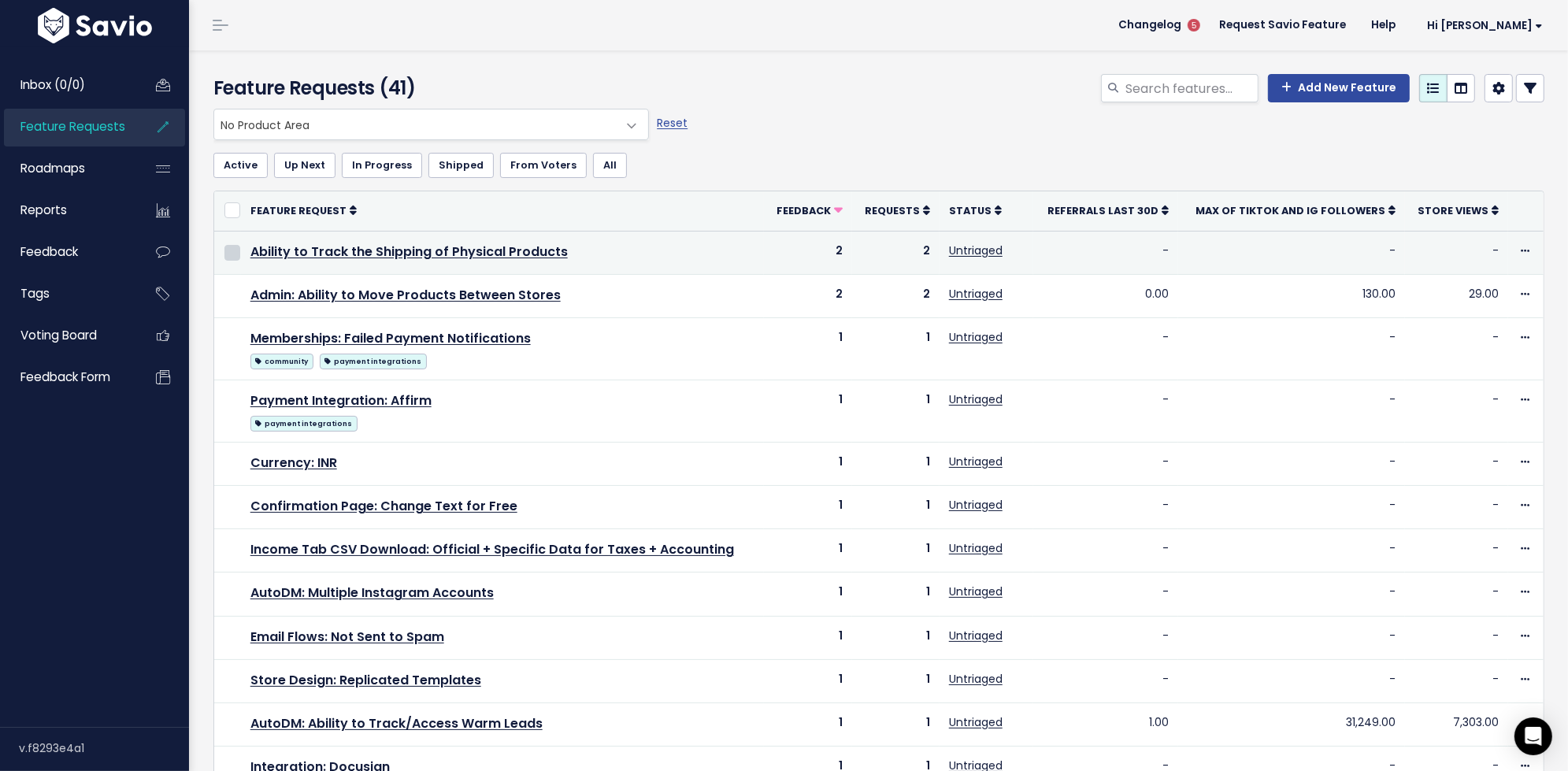
click at [233, 256] on input "checkbox" at bounding box center [232, 252] width 16 height 16
checkbox input "true"
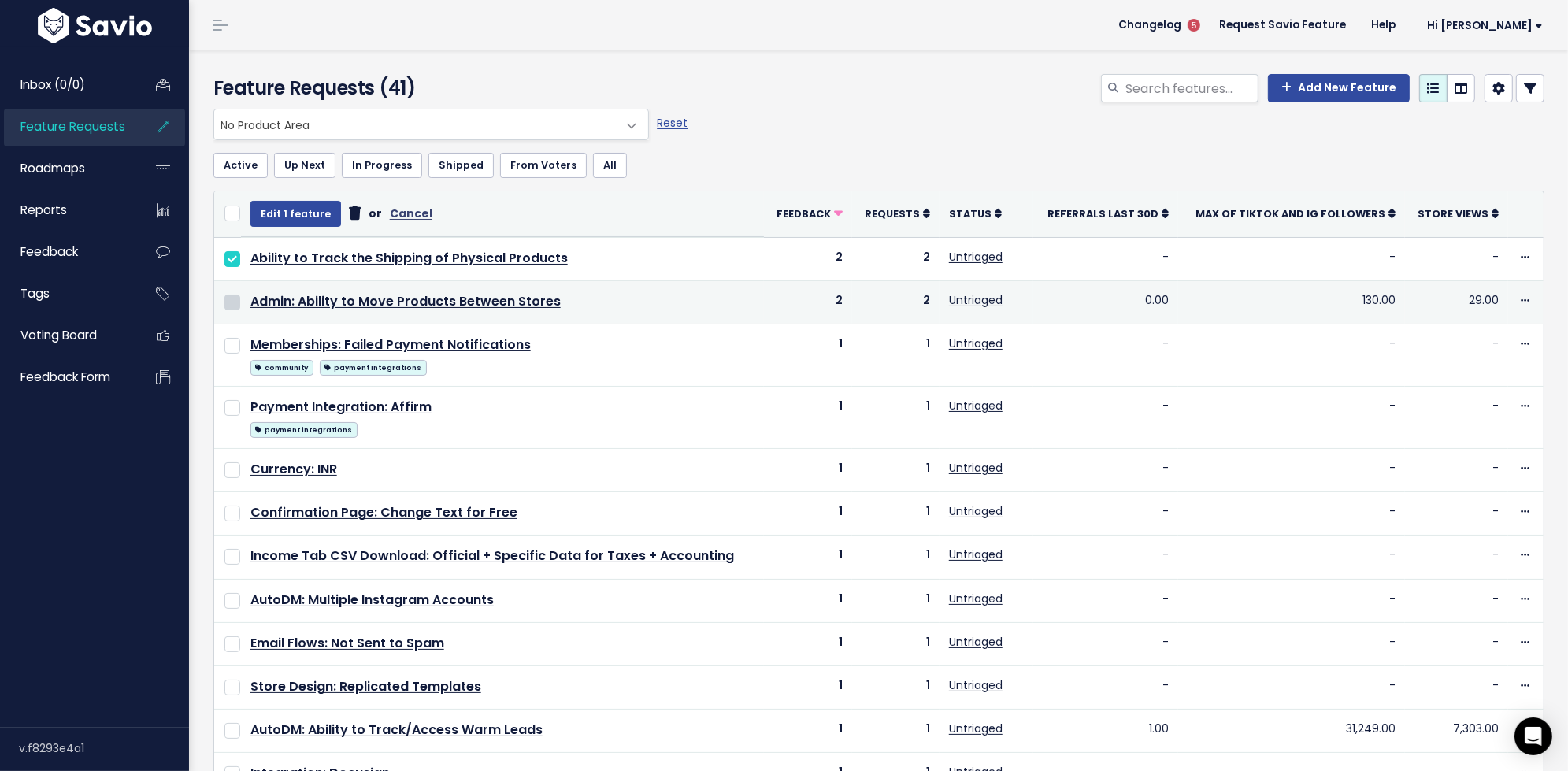
click at [231, 302] on input "checkbox" at bounding box center [232, 302] width 16 height 16
checkbox input "true"
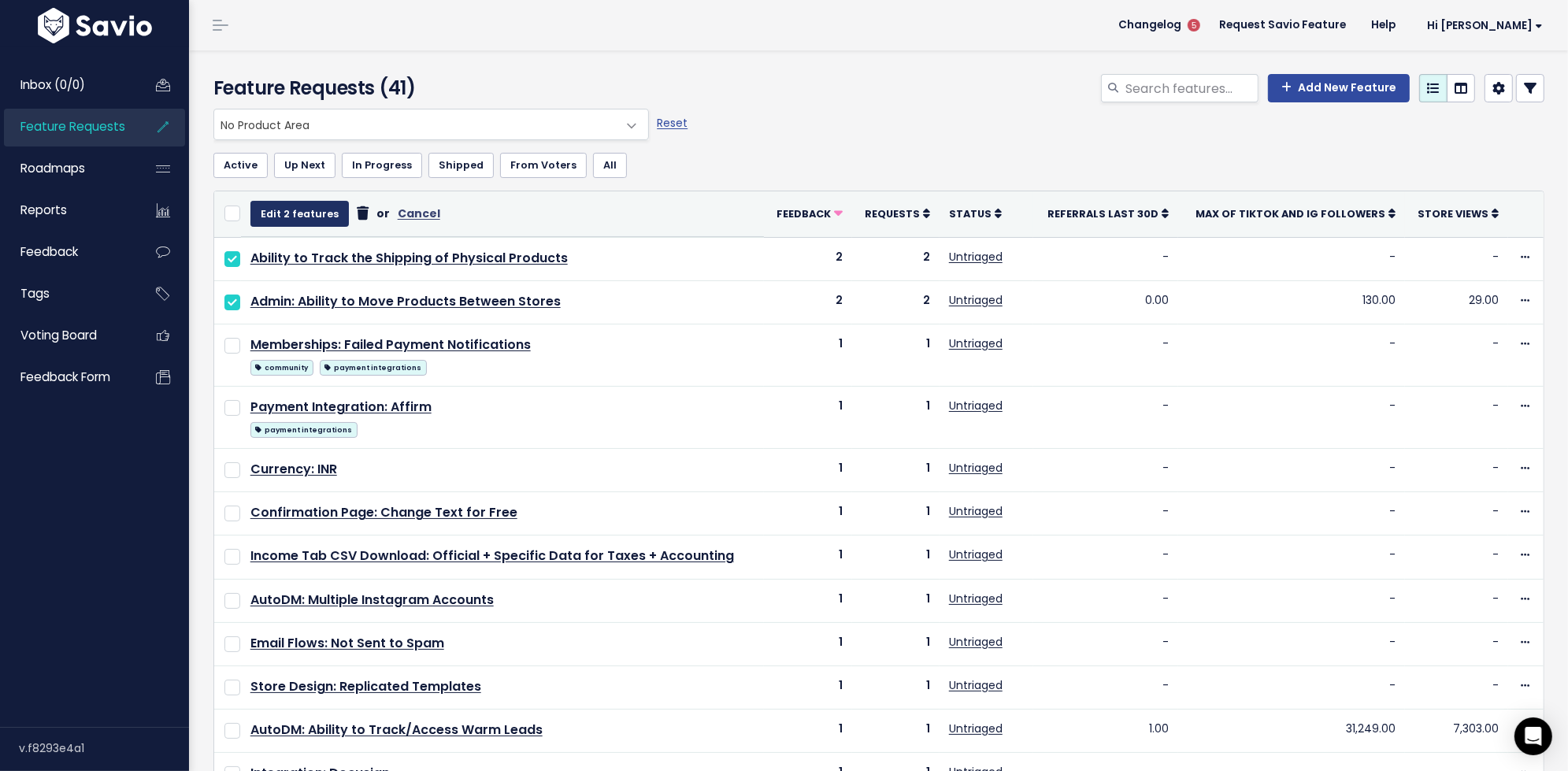
click at [282, 206] on button "Edit 2 features" at bounding box center [299, 213] width 99 height 25
select select
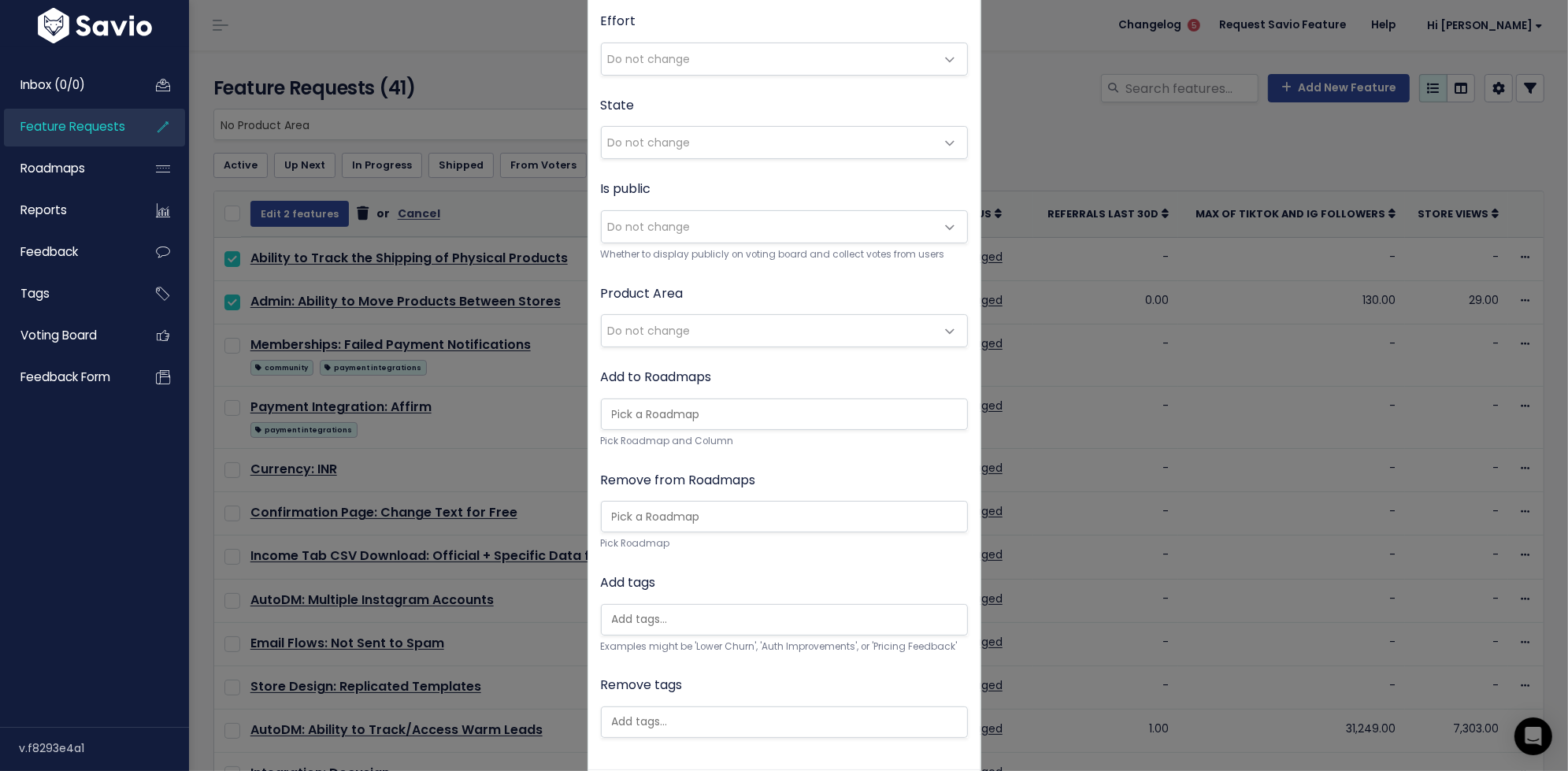
scroll to position [224, 0]
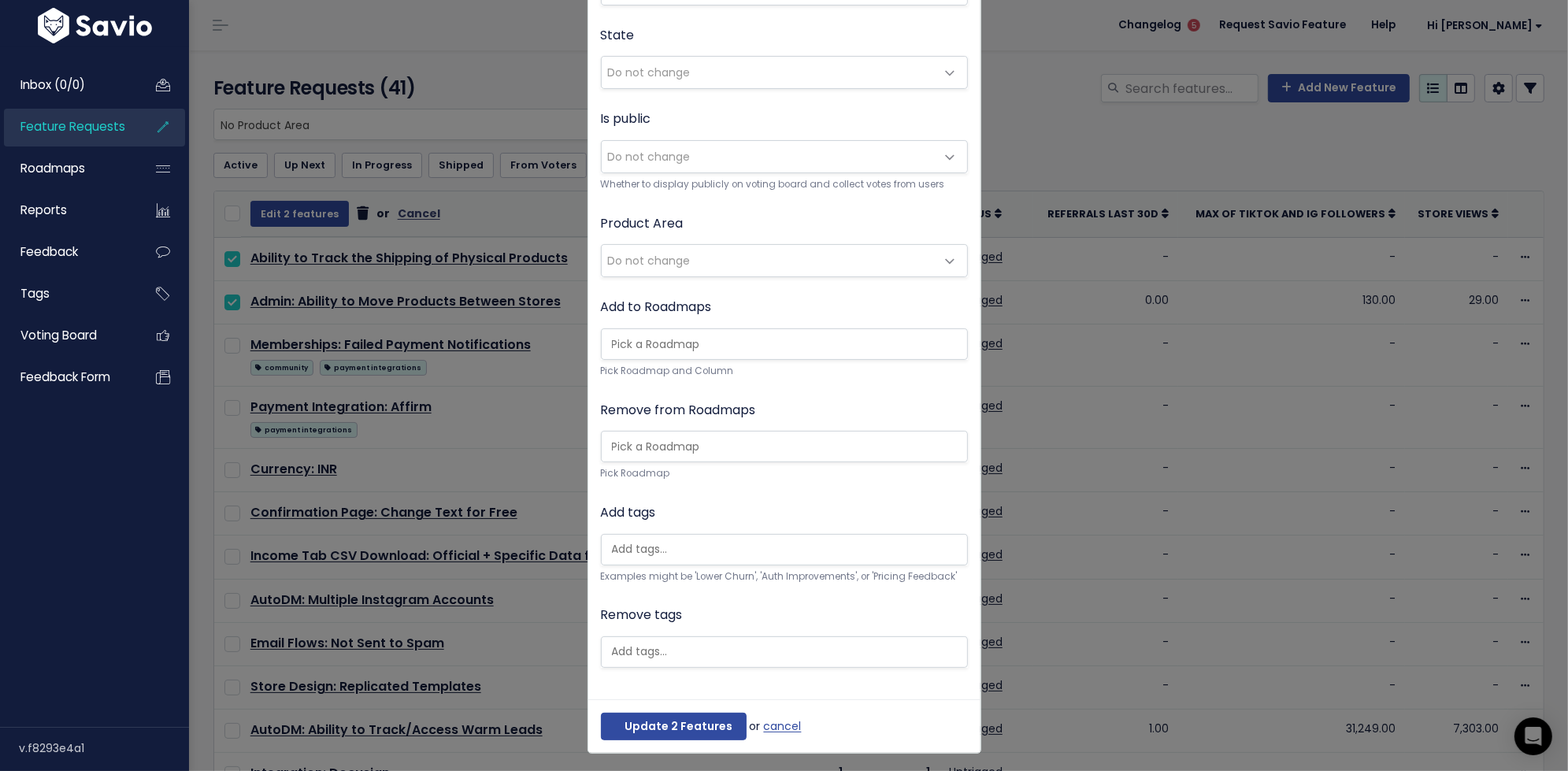
click at [763, 264] on span "Do not change" at bounding box center [768, 260] width 334 height 32
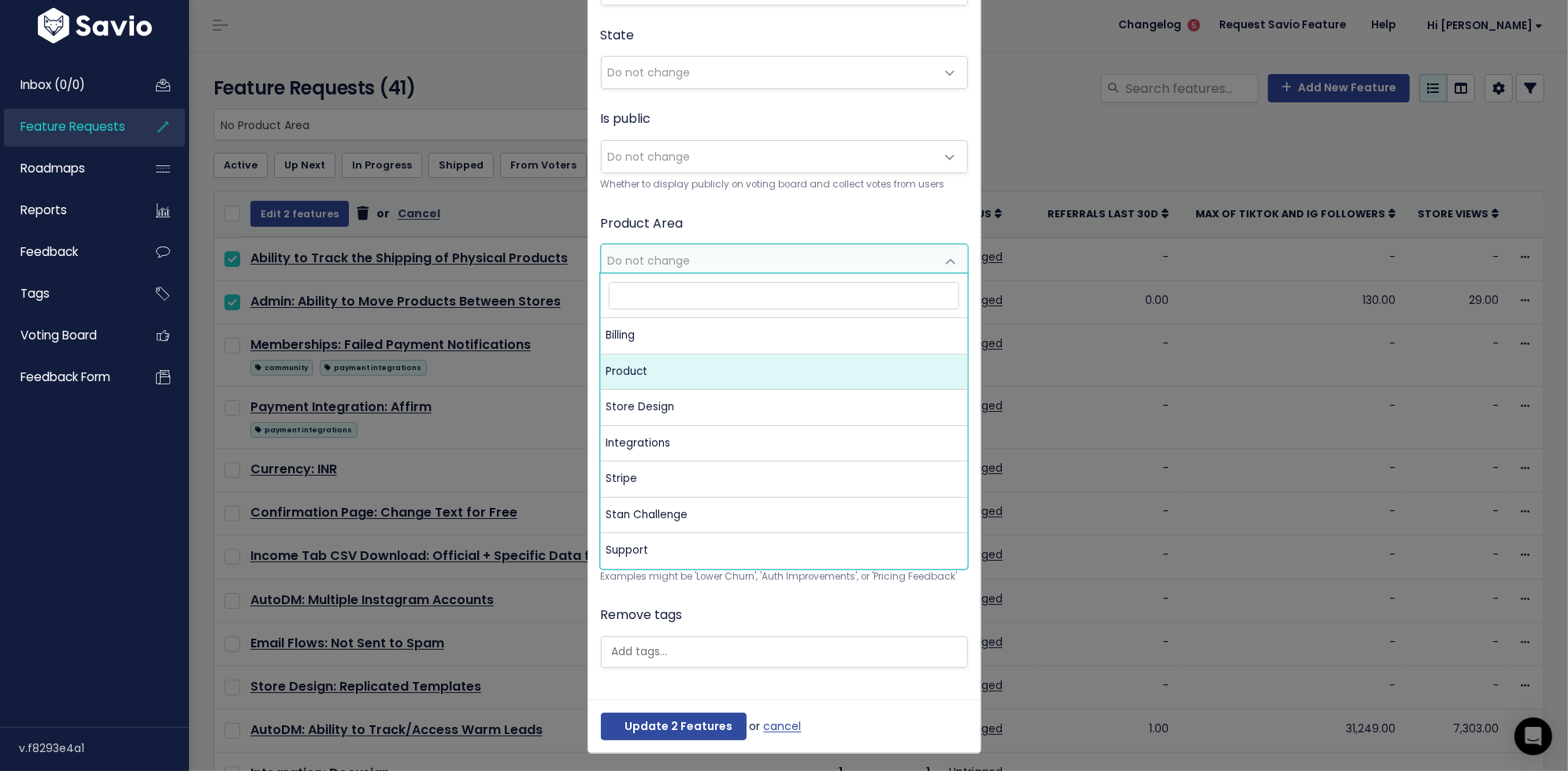
select select "MAIN:PRODUCT"
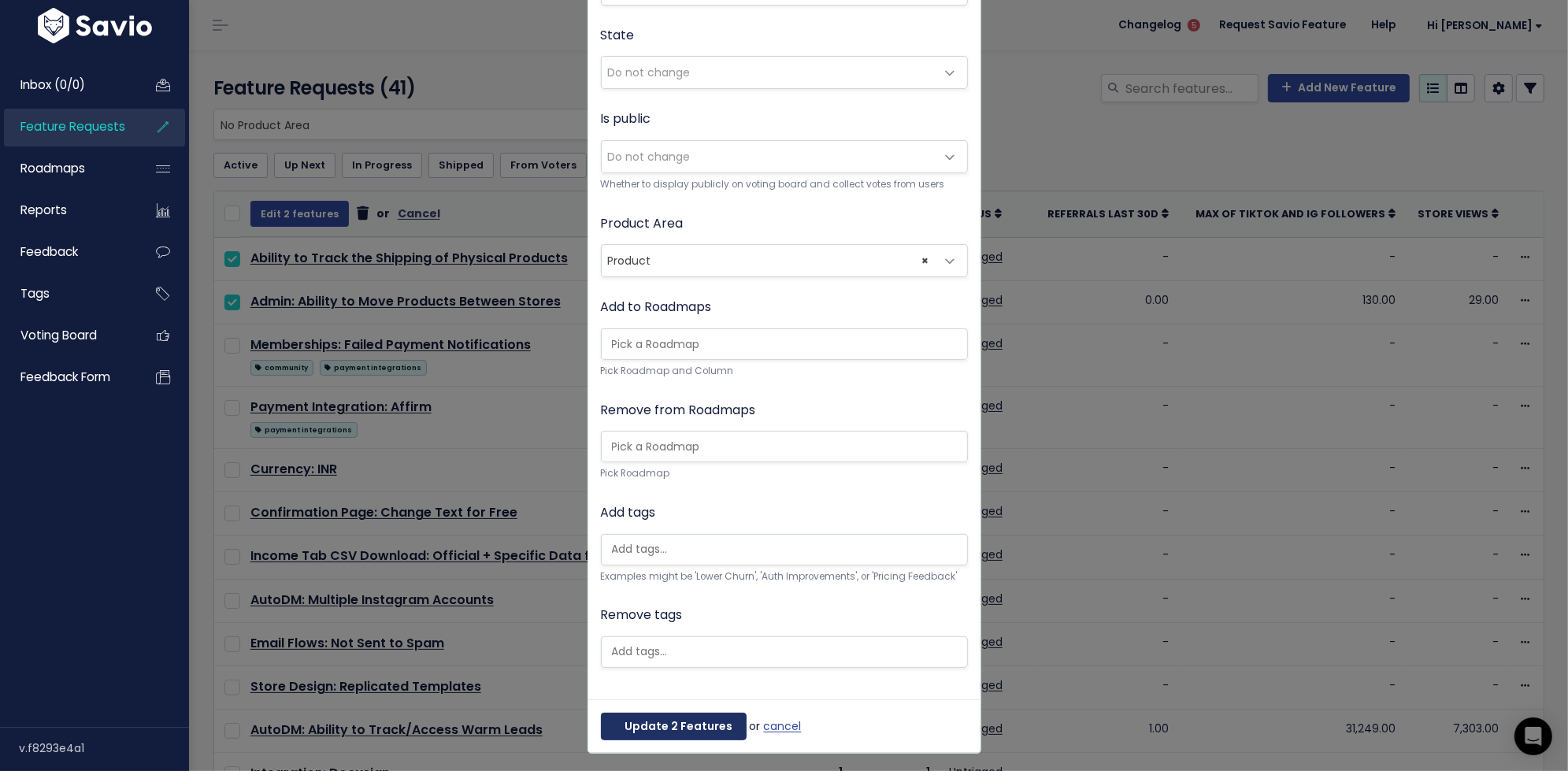
click at [695, 722] on button "Update 2 Features" at bounding box center [673, 726] width 146 height 28
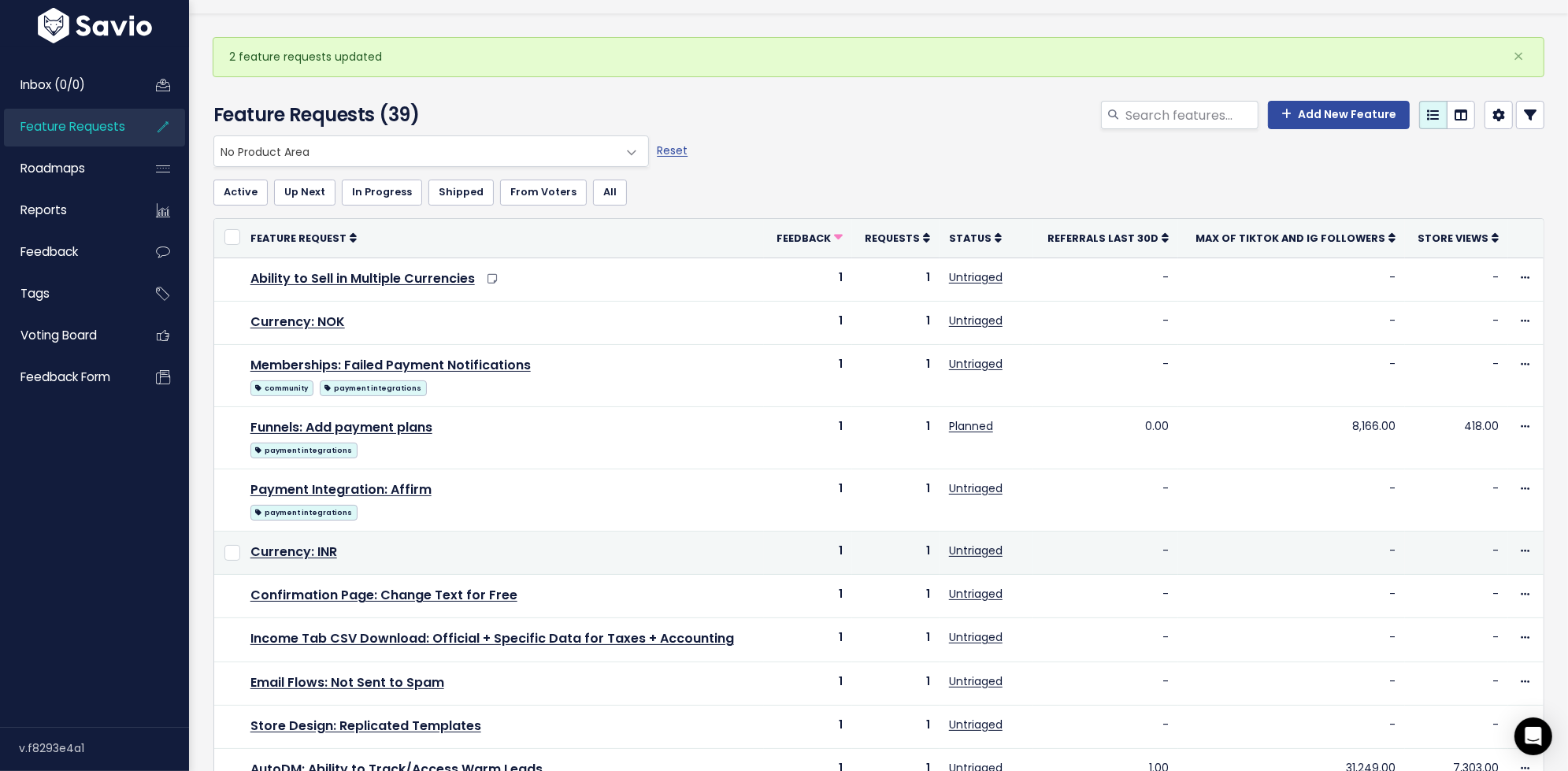
scroll to position [41, 0]
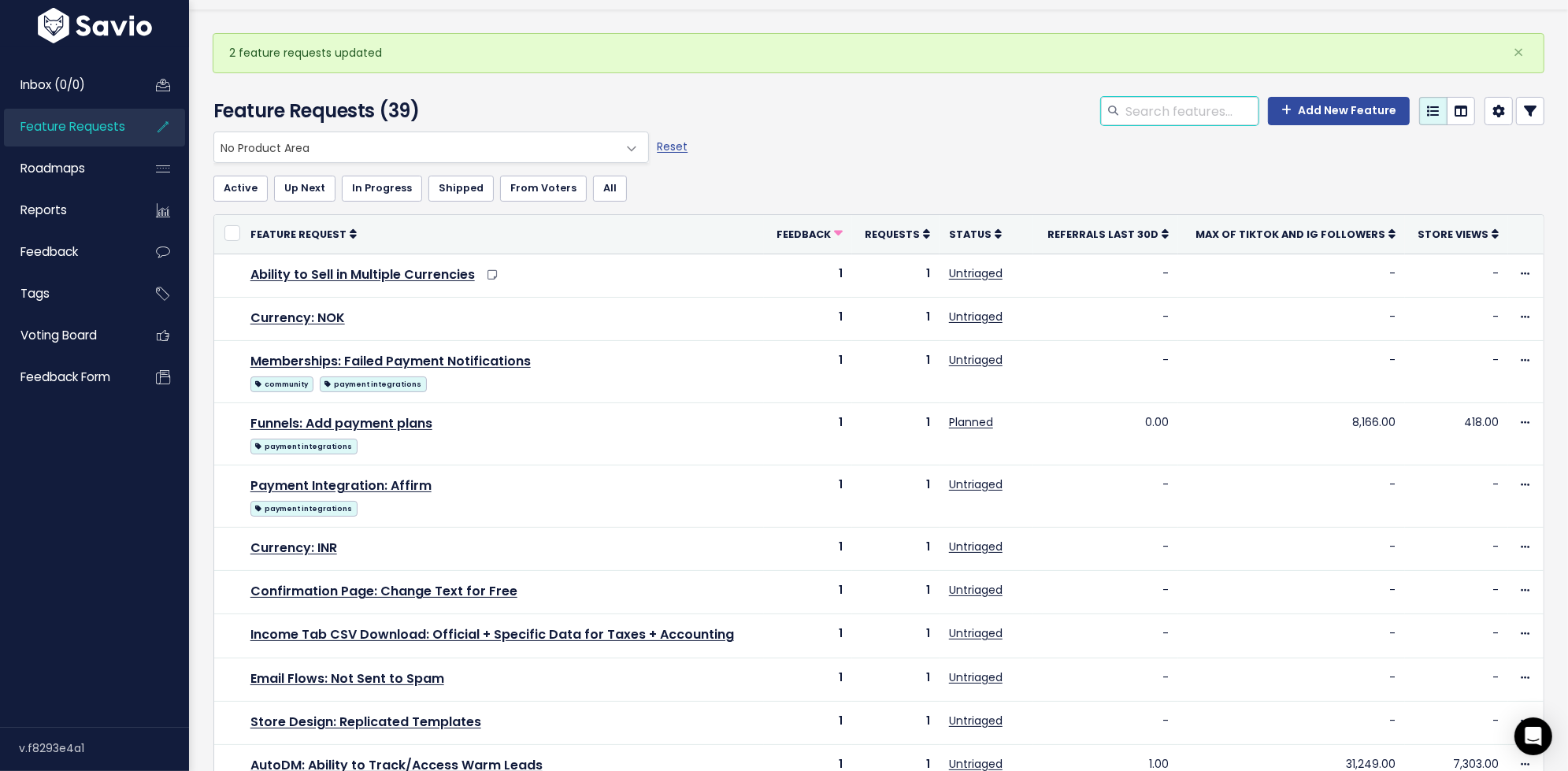
click at [1148, 120] on input "search" at bounding box center [1190, 111] width 135 height 28
type input "thank you"
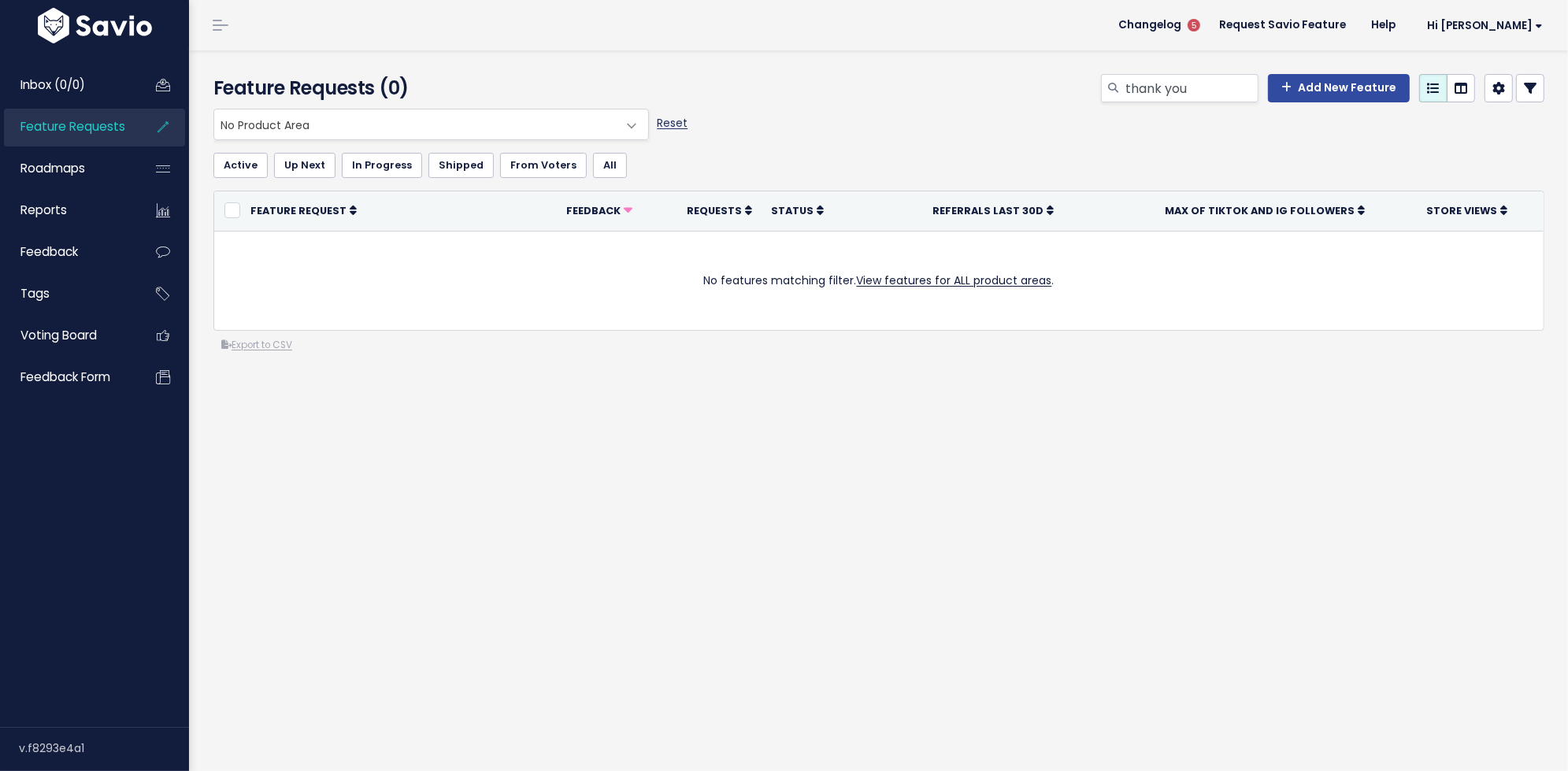
click at [667, 123] on link "Reset" at bounding box center [671, 123] width 31 height 16
select select ":"
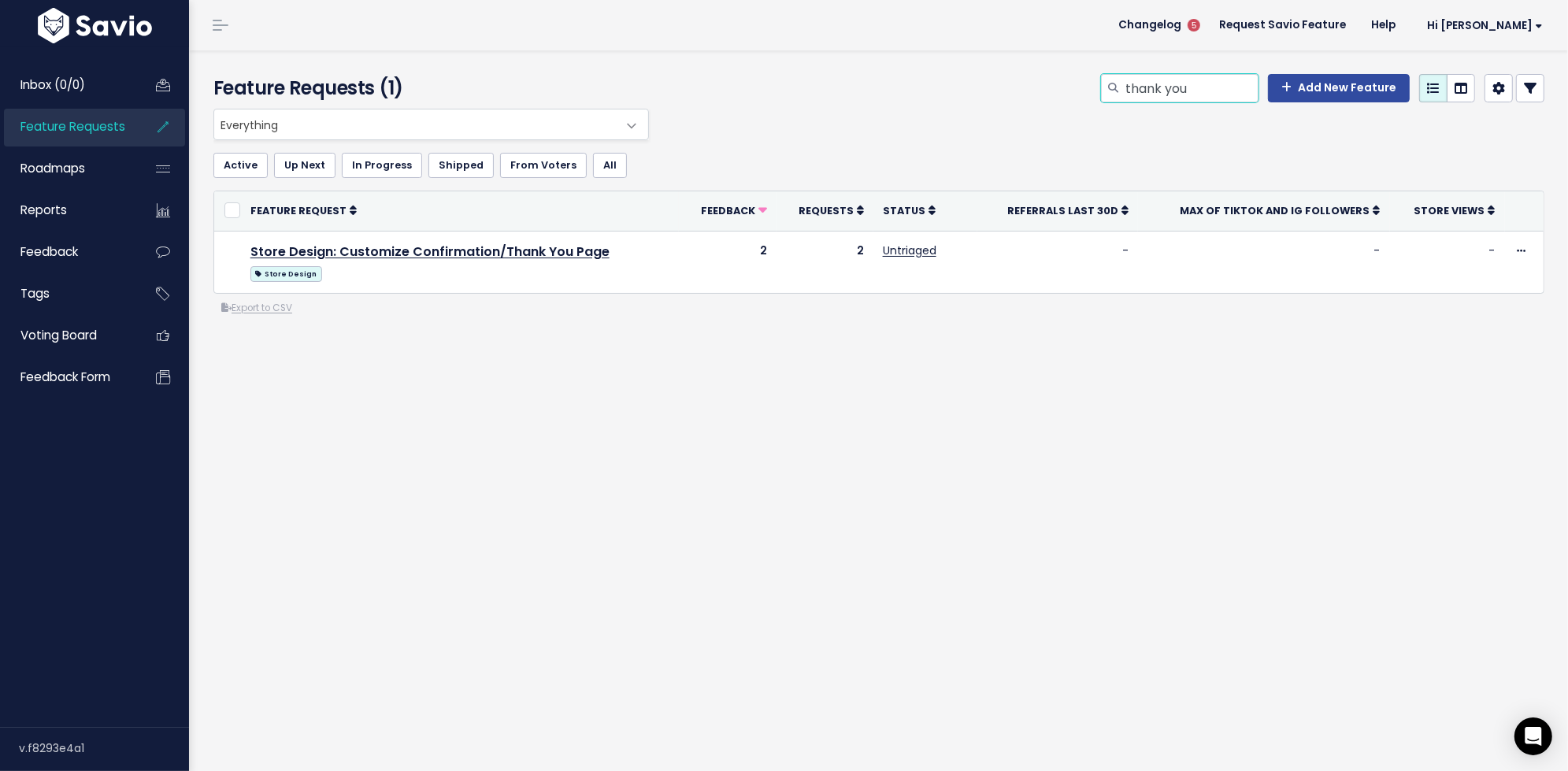
click at [1140, 89] on input "thank you" at bounding box center [1190, 88] width 135 height 28
type input "free"
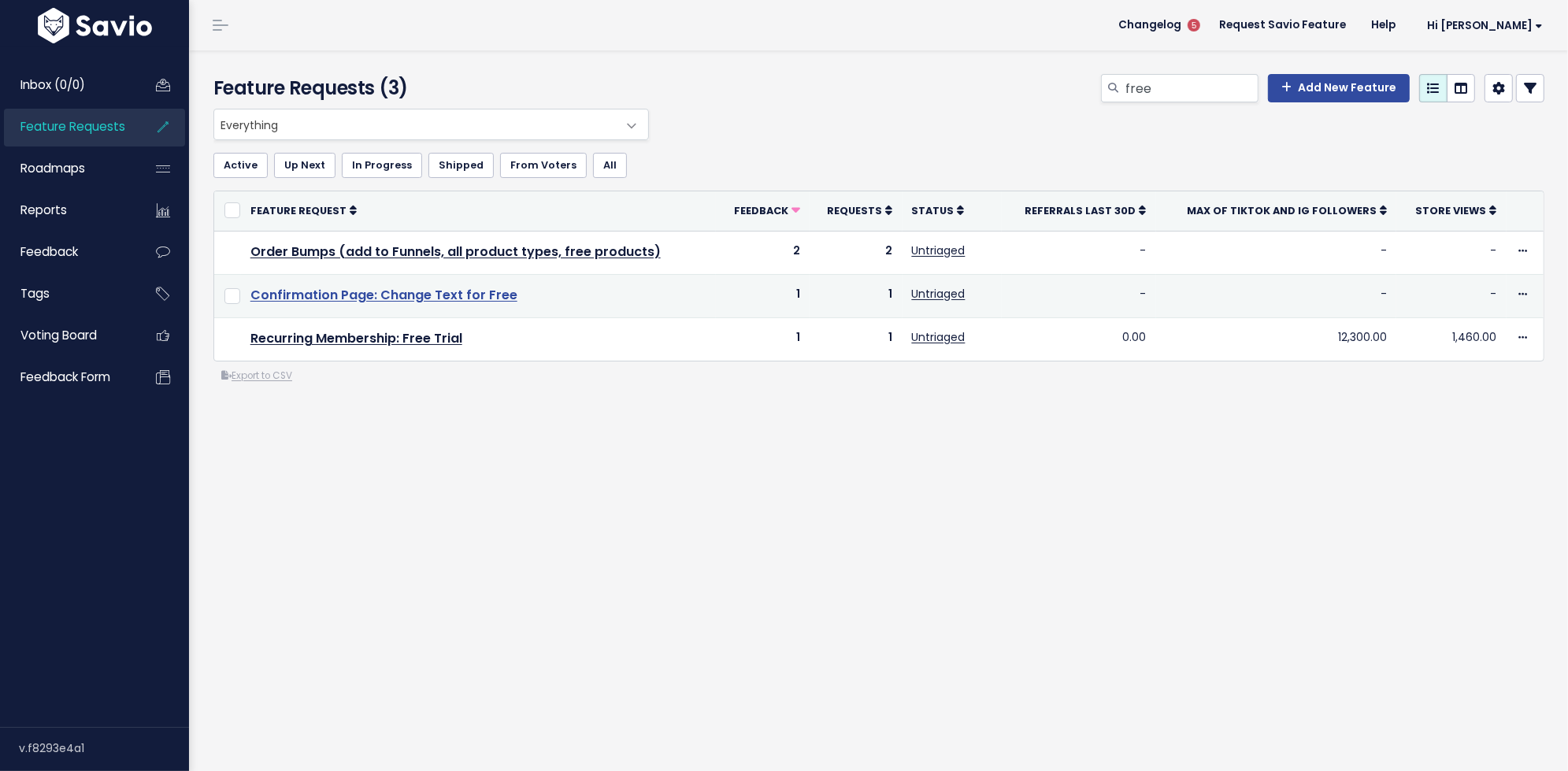
click at [472, 288] on link "Confirmation Page: Change Text for Free" at bounding box center [383, 294] width 267 height 18
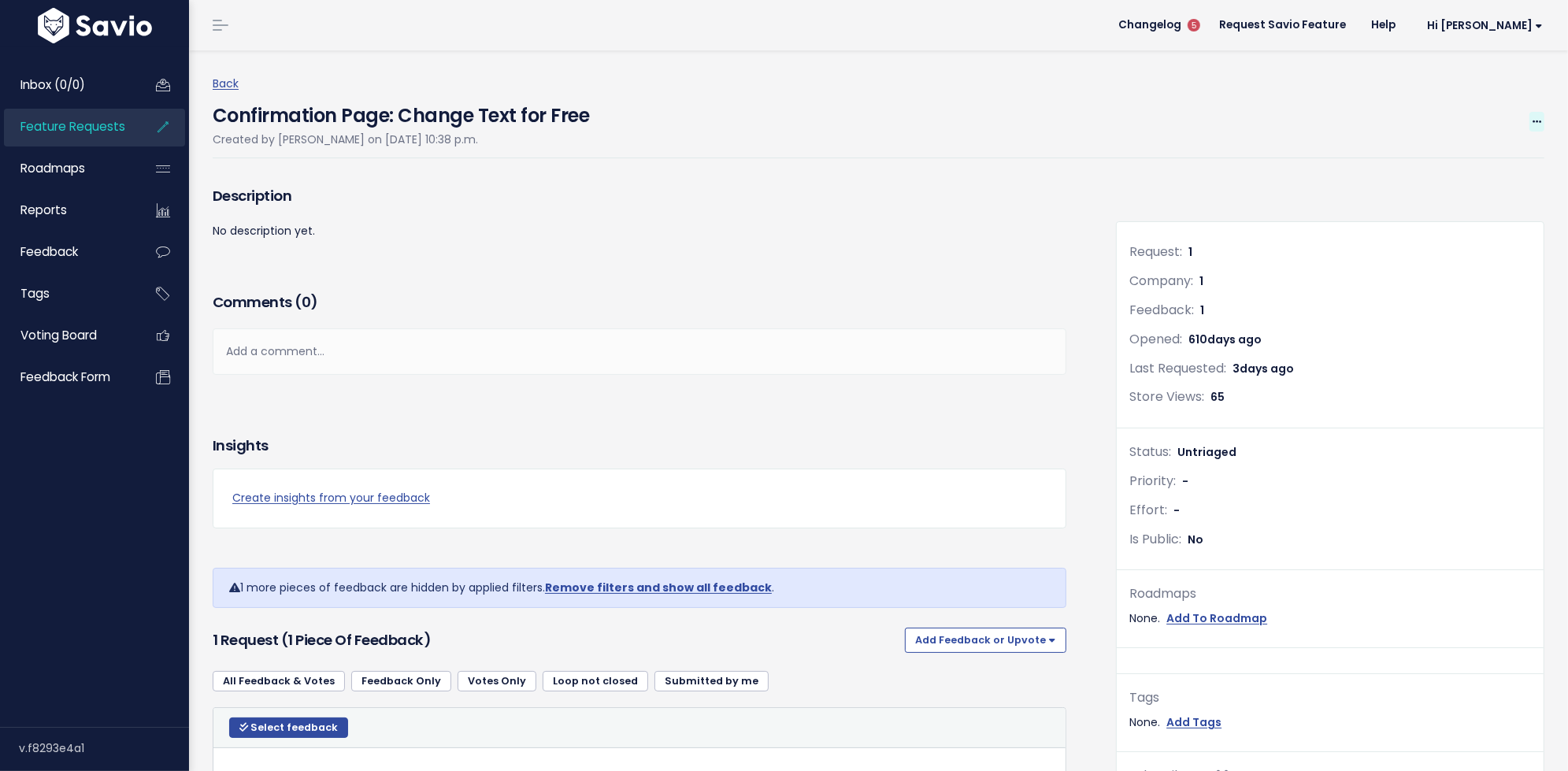
click at [1534, 121] on icon at bounding box center [1536, 122] width 8 height 10
click at [1470, 196] on link "Merge" at bounding box center [1483, 196] width 116 height 31
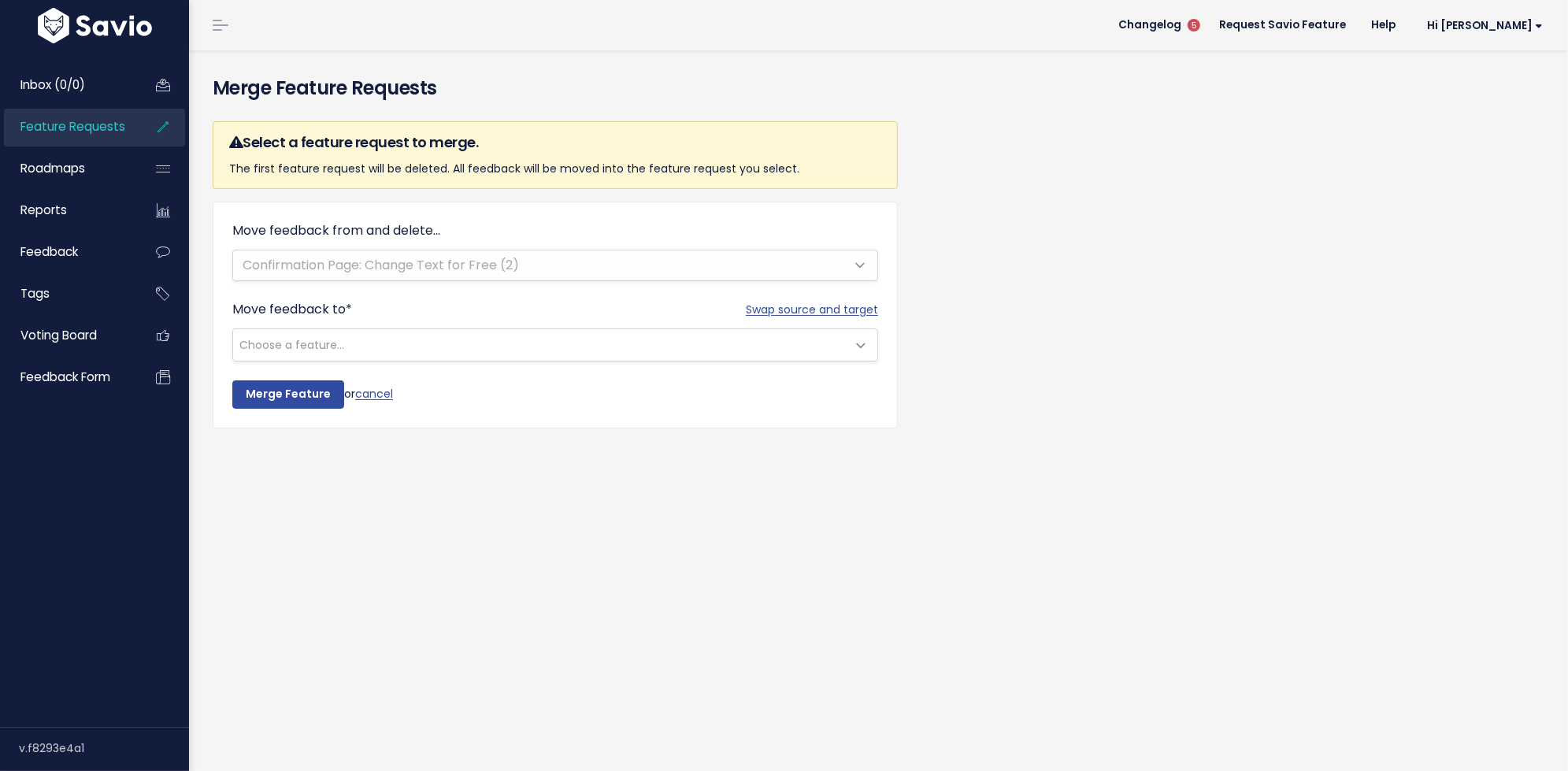
click at [661, 261] on div "Move feedback from and delete... Confirmation Page: Change Text for Free (2)" at bounding box center [555, 251] width 645 height 60
click at [643, 342] on span "Choose a feature..." at bounding box center [539, 345] width 613 height 32
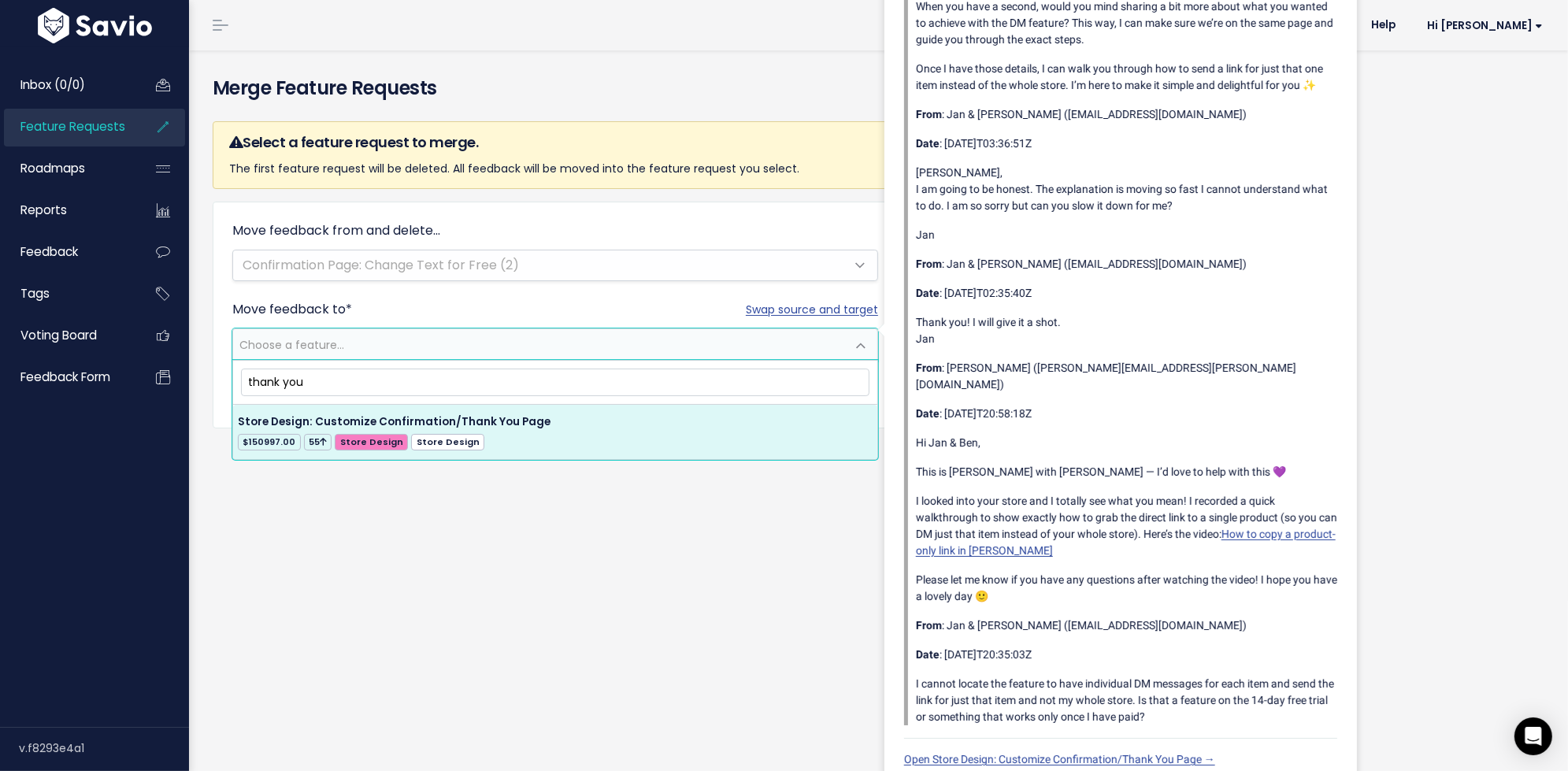
type input "thank you"
select select "27528"
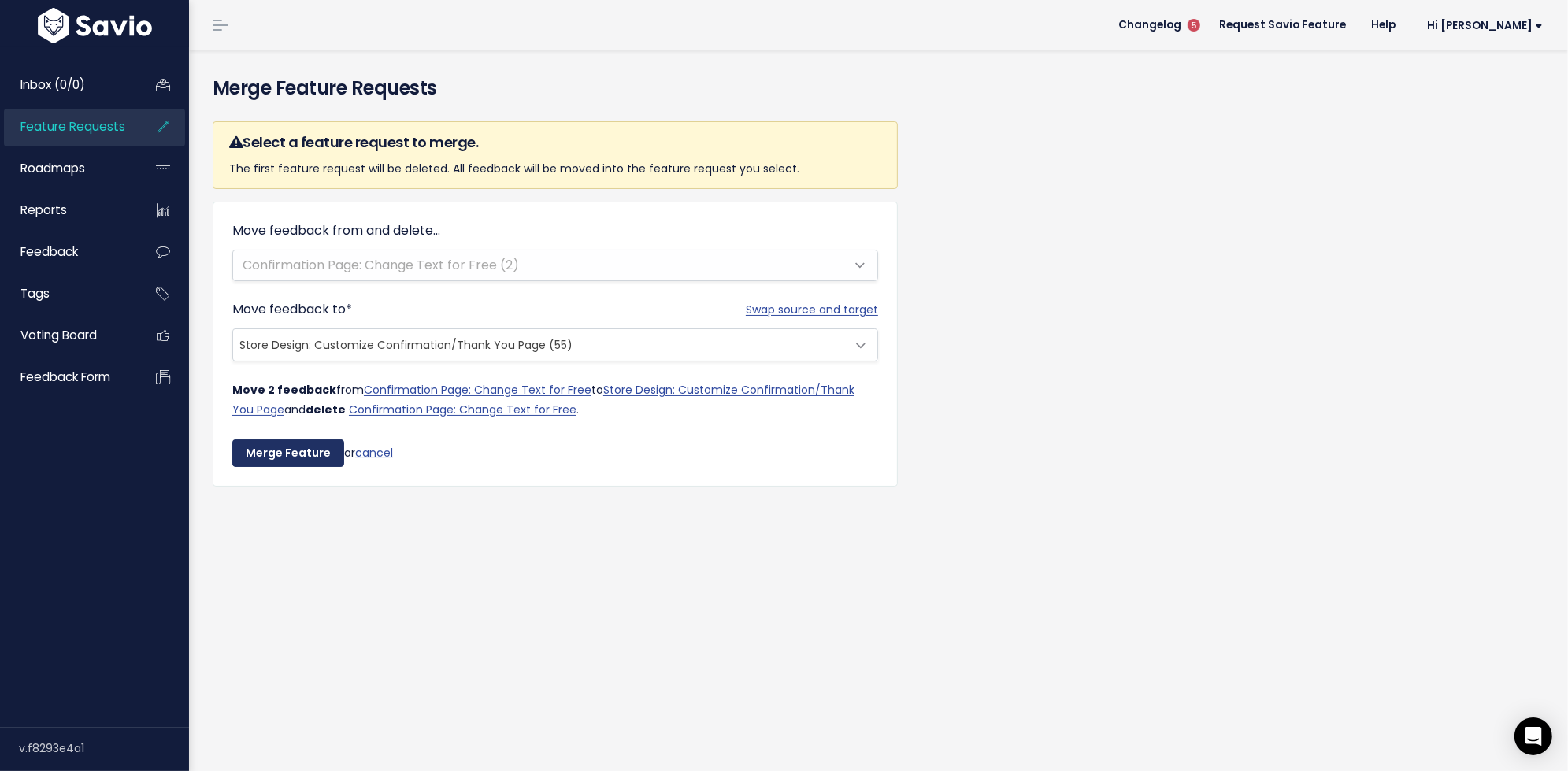
click at [306, 449] on input "Merge Feature" at bounding box center [288, 453] width 112 height 28
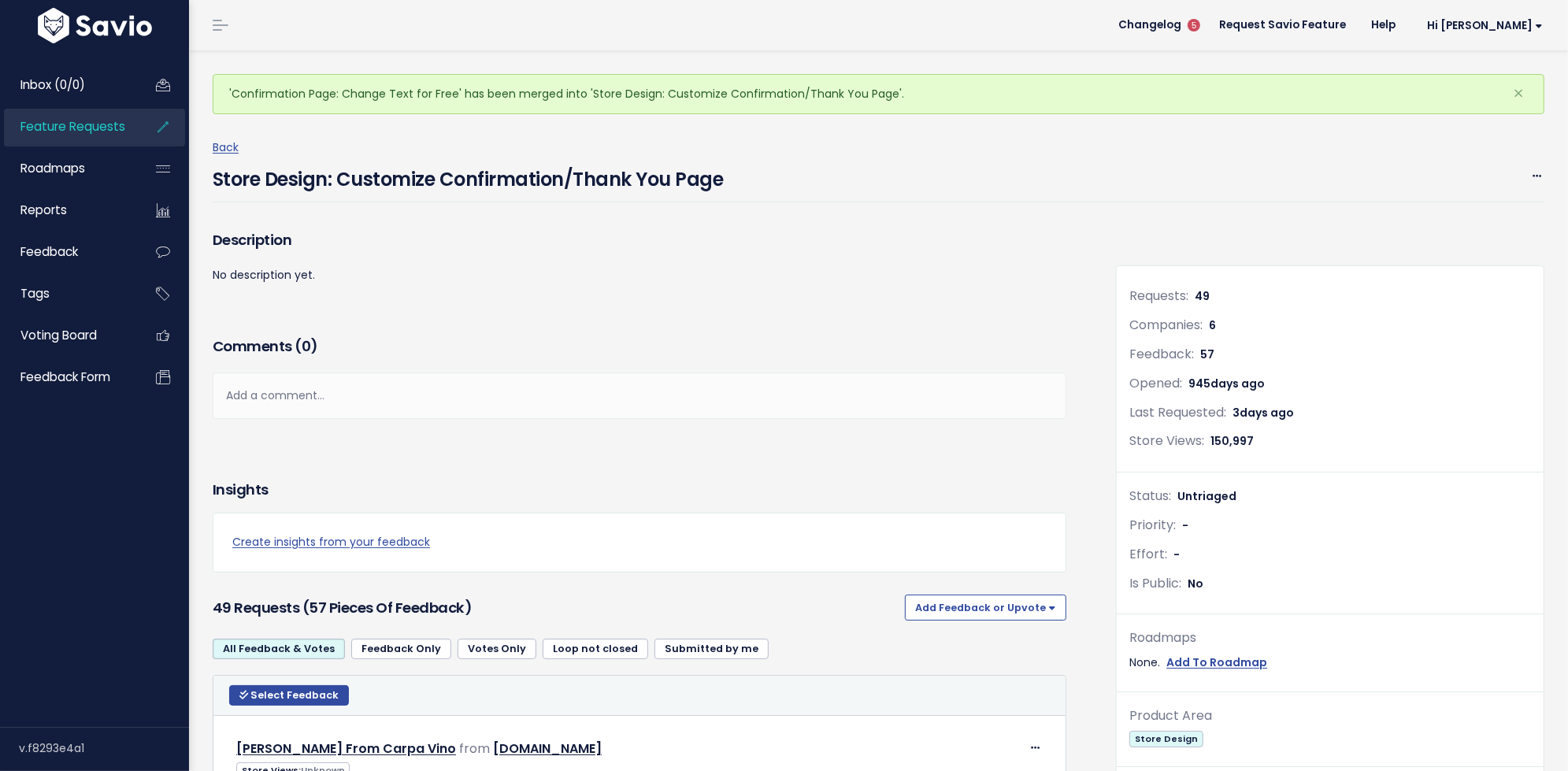
click at [102, 134] on span "Feature Requests" at bounding box center [73, 126] width 105 height 17
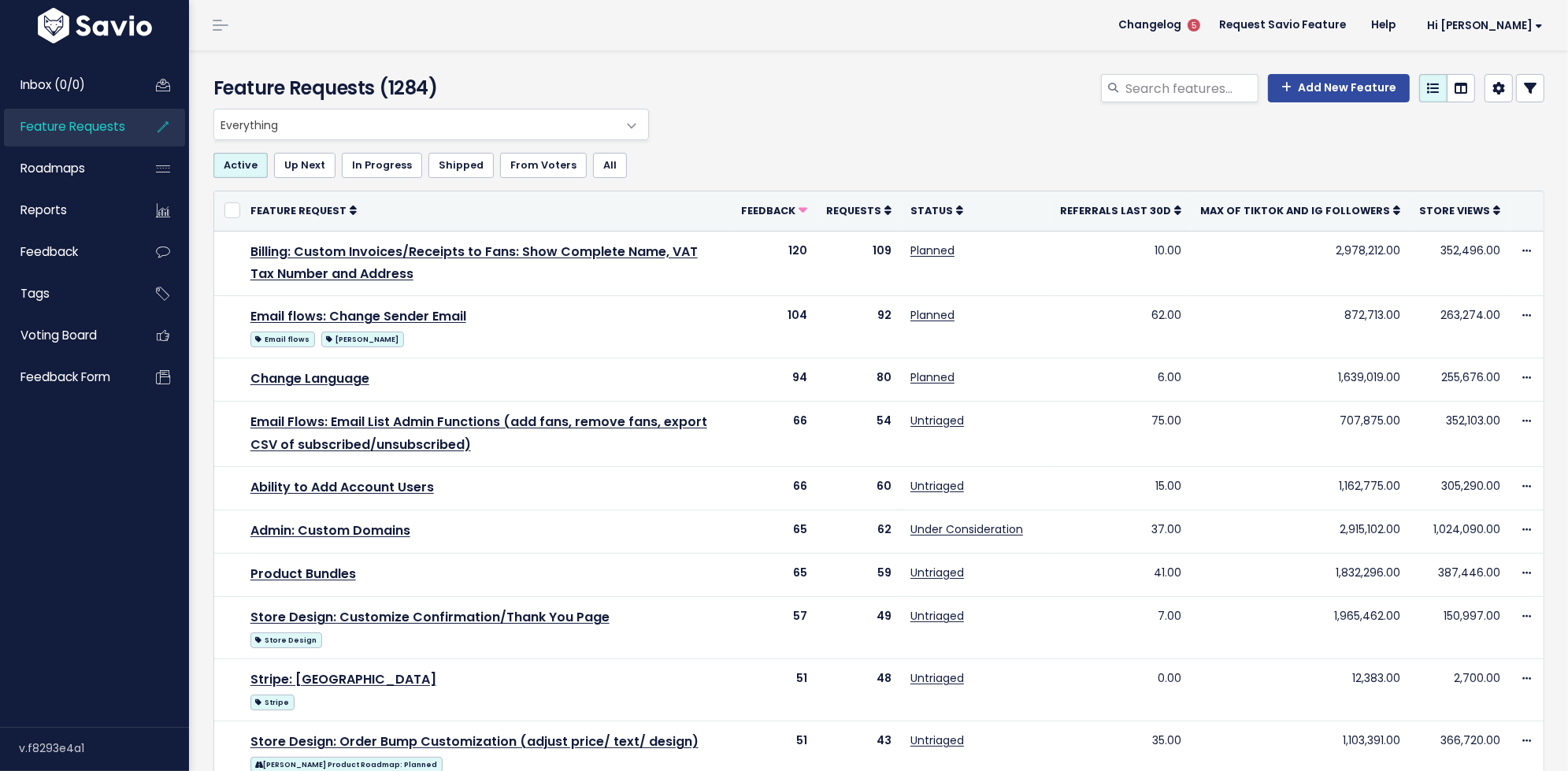
click at [1534, 87] on icon at bounding box center [1530, 88] width 13 height 13
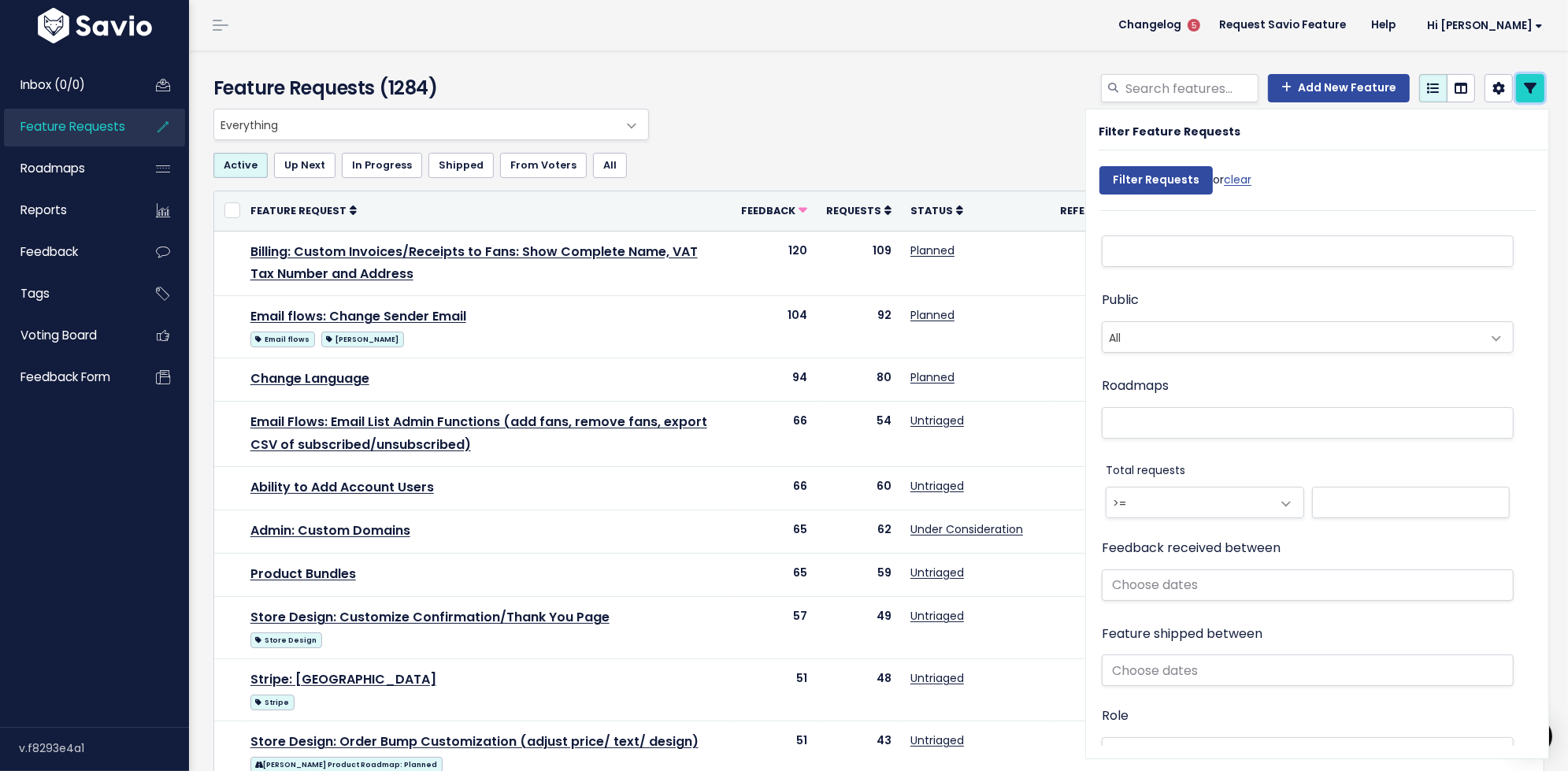
scroll to position [630, 0]
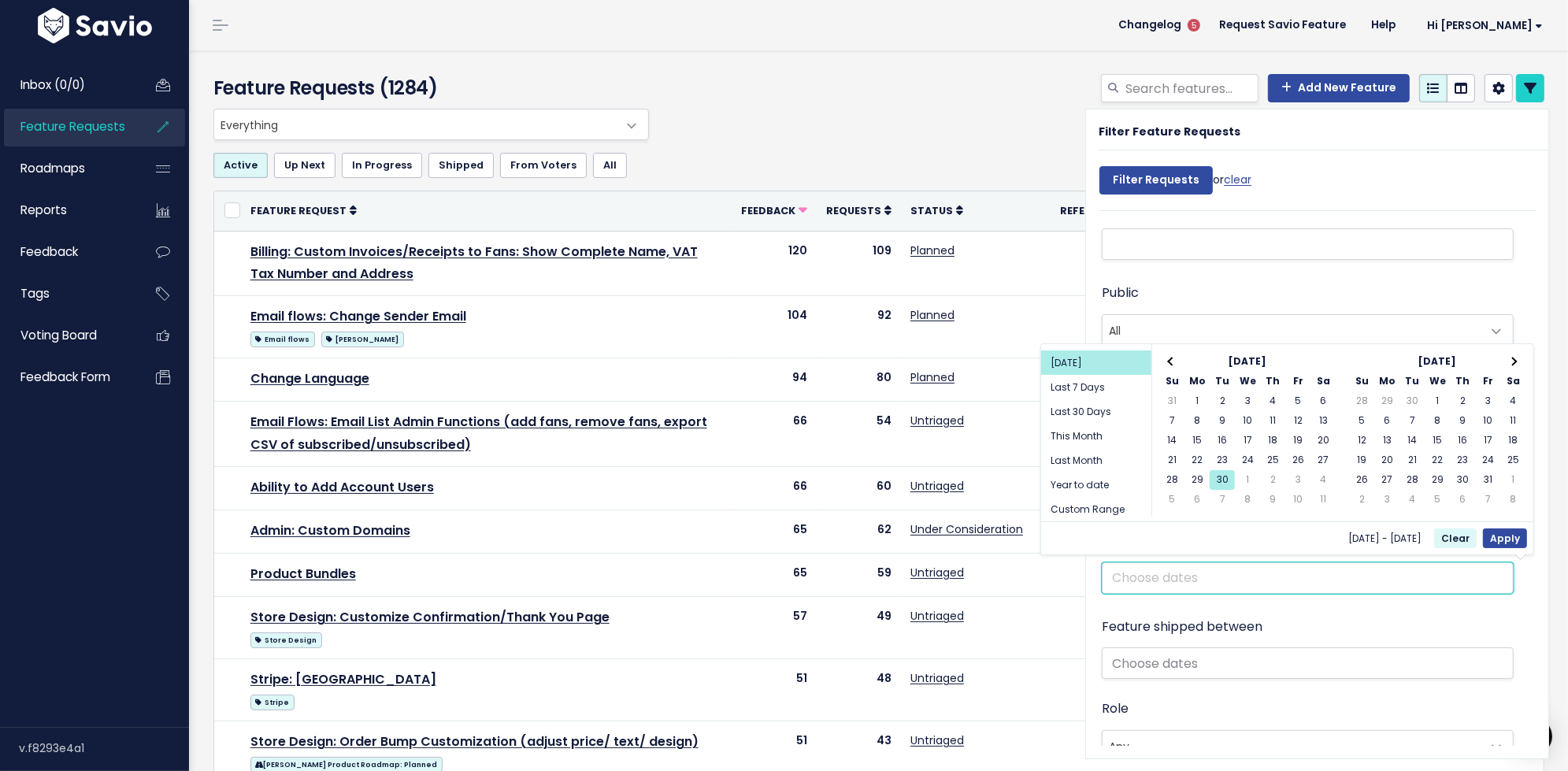
click at [1144, 580] on input "text" at bounding box center [1308, 578] width 412 height 32
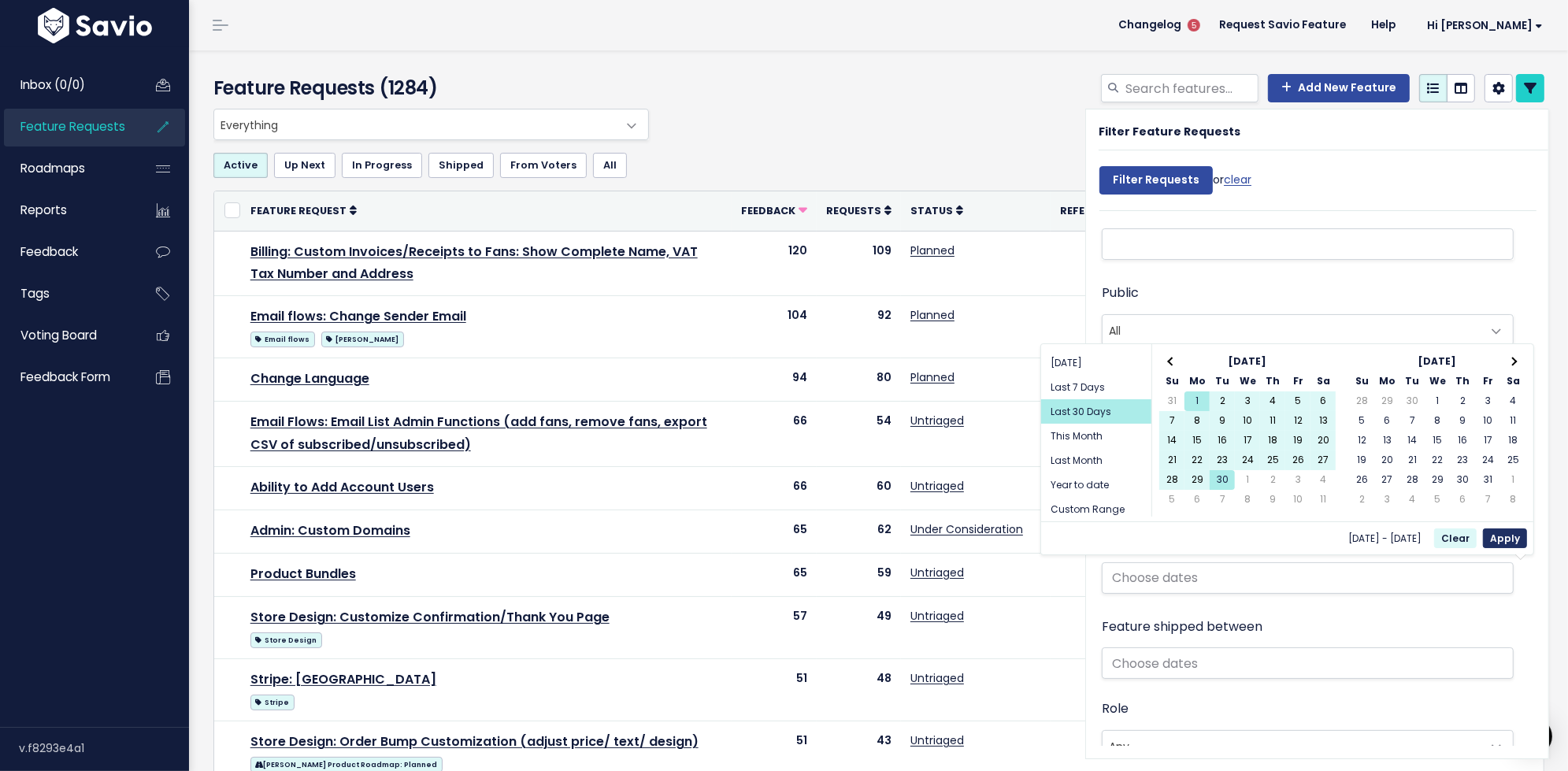
click at [1498, 534] on button "Apply" at bounding box center [1504, 538] width 44 height 20
type input "Sep 1 2025 - Sep 30 2025 (Last 30 Days)"
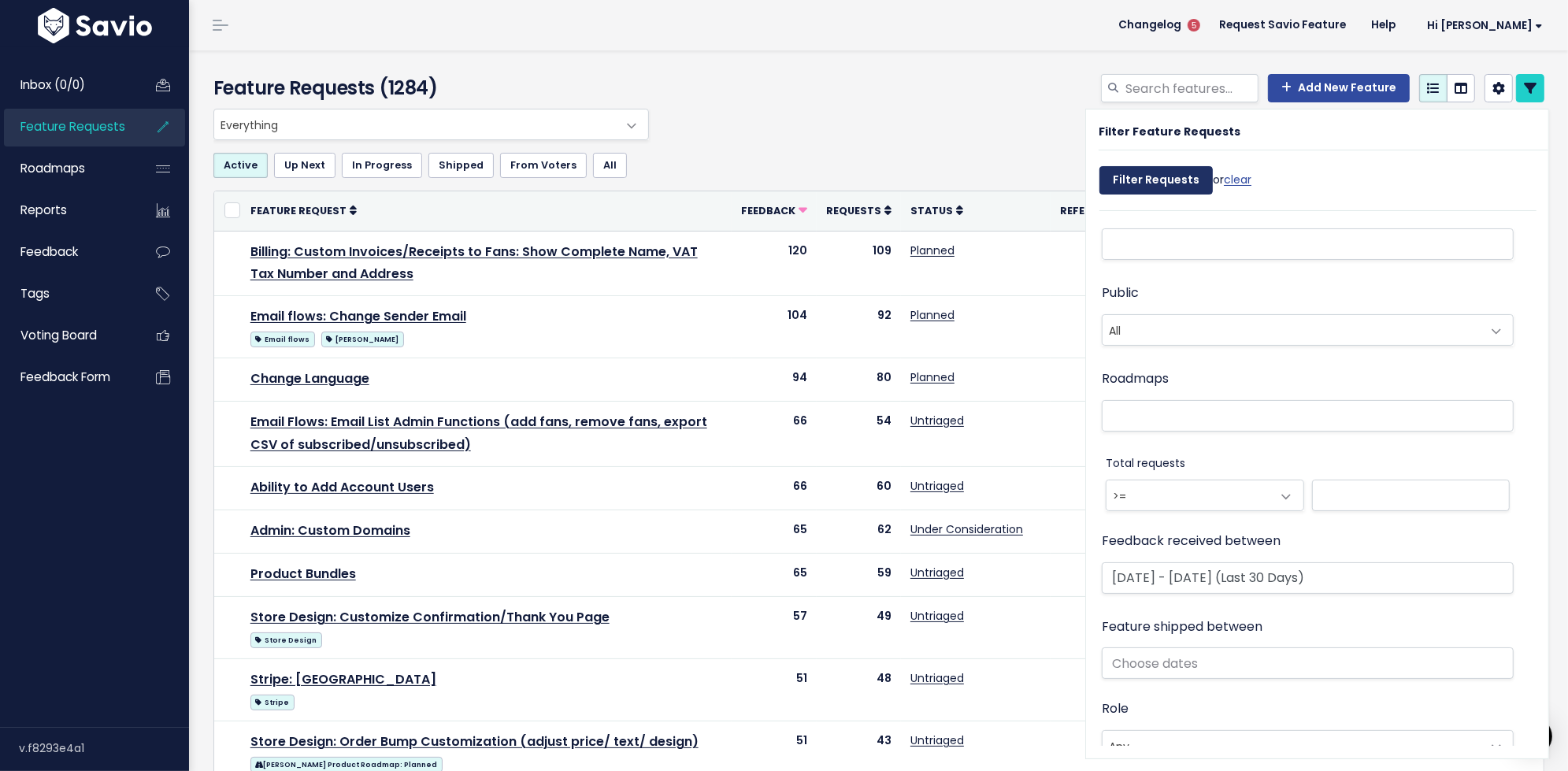
click at [1125, 182] on input "Filter Requests" at bounding box center [1156, 180] width 113 height 28
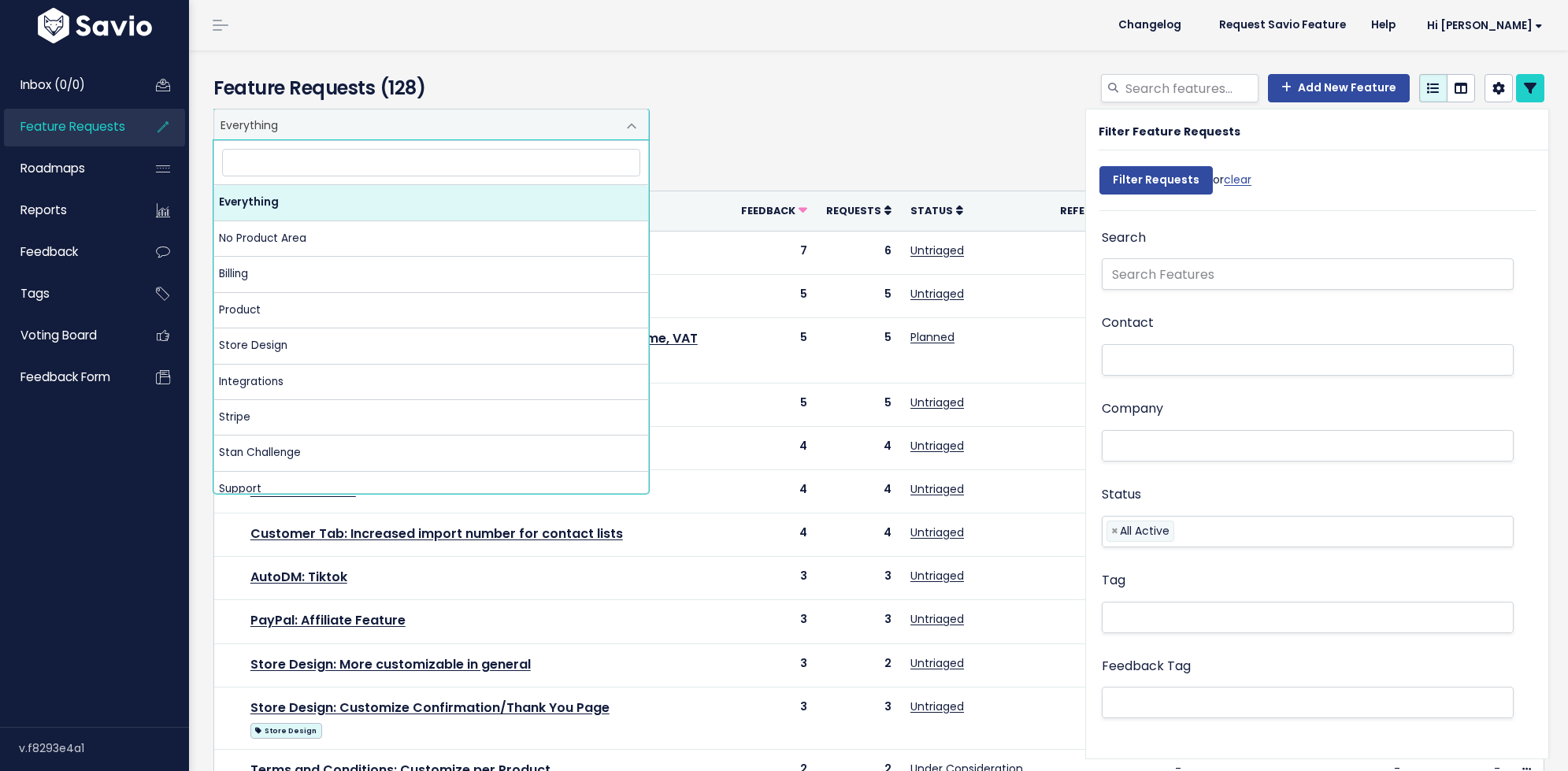
select select
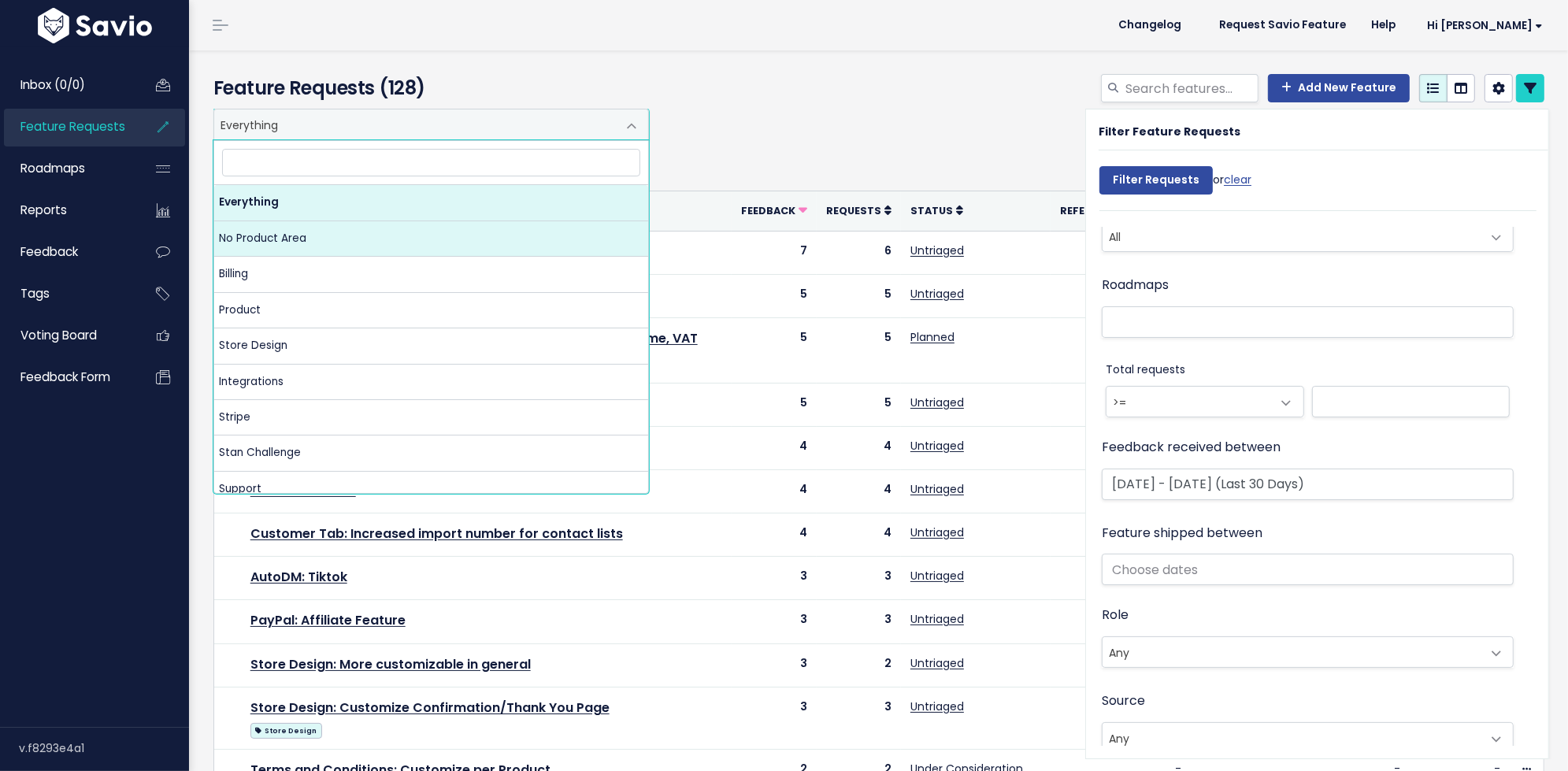
select select "NOT_SET:NOT_SET"
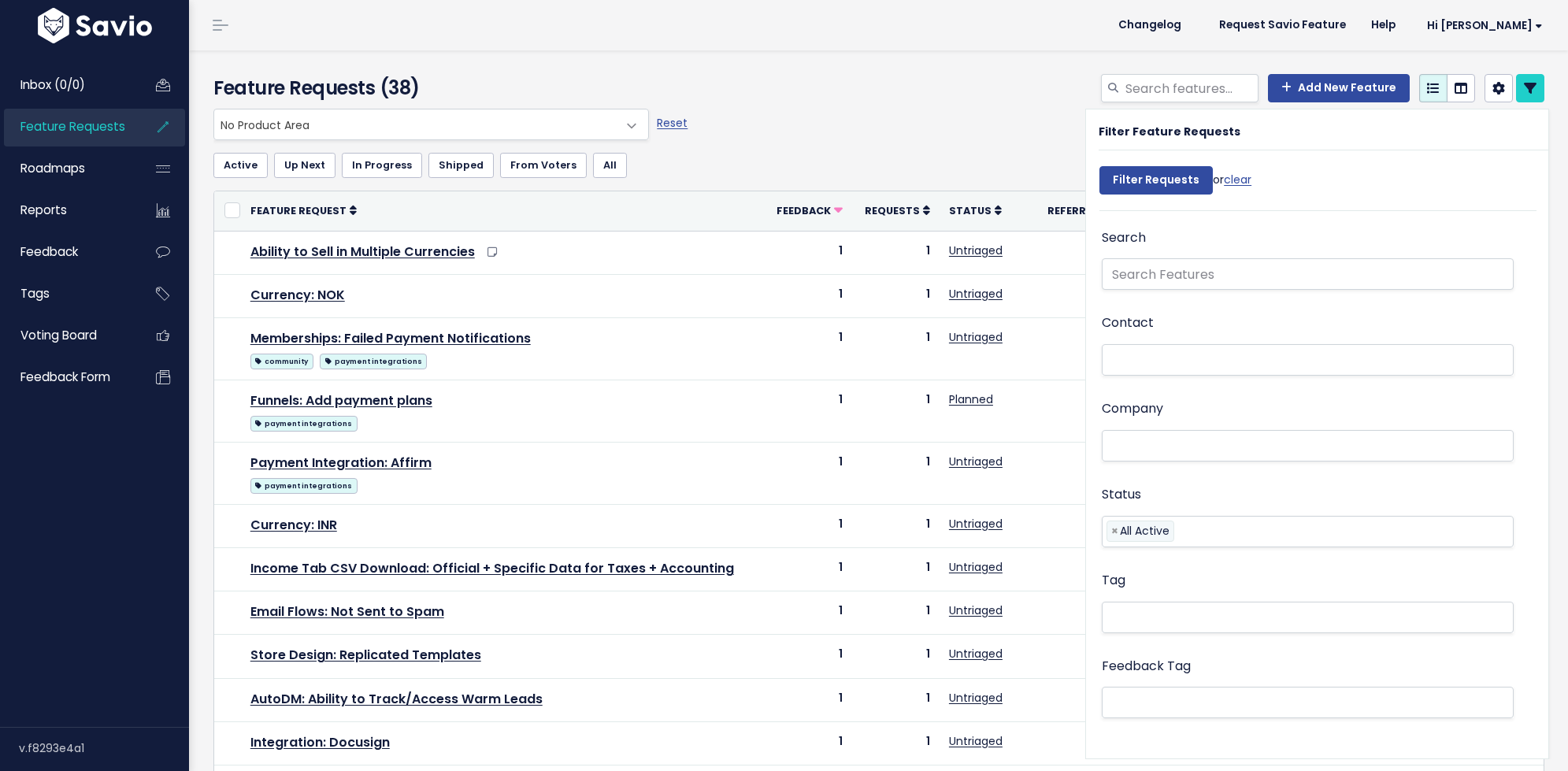
select select
click at [1529, 87] on icon at bounding box center [1530, 88] width 13 height 13
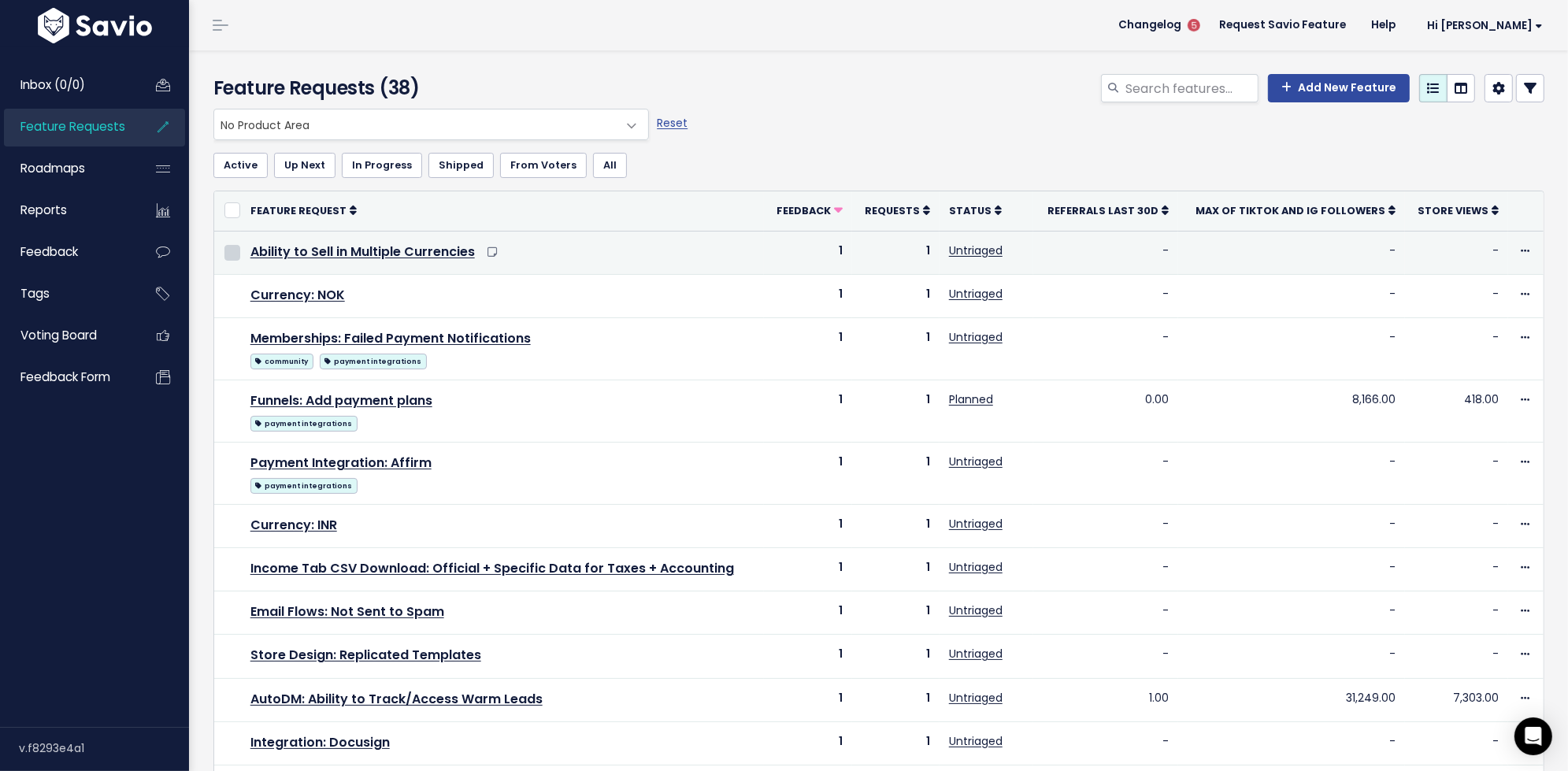
click at [233, 249] on input "checkbox" at bounding box center [232, 252] width 16 height 16
checkbox input "true"
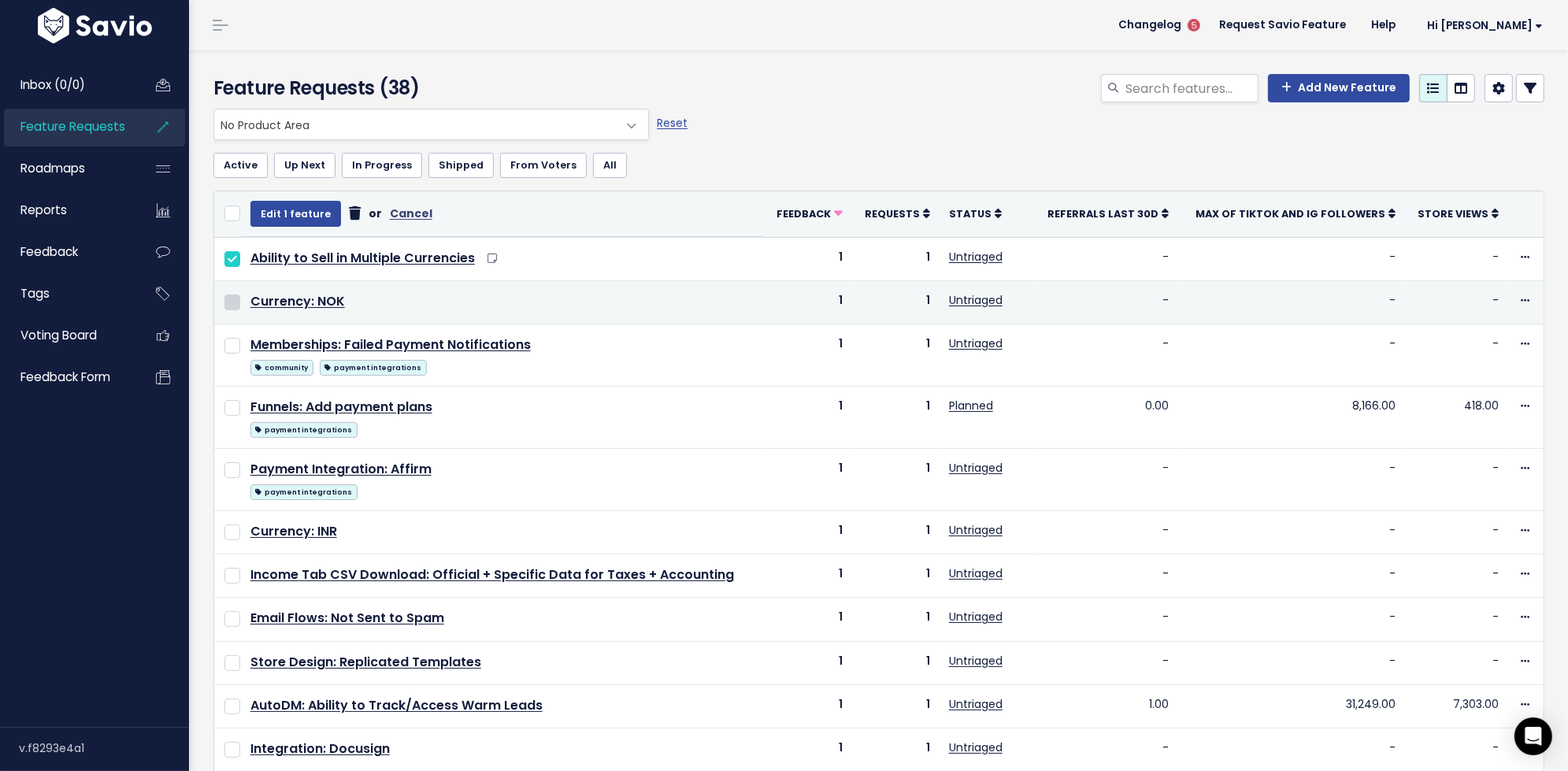
click at [233, 303] on input "checkbox" at bounding box center [232, 302] width 16 height 16
checkbox input "true"
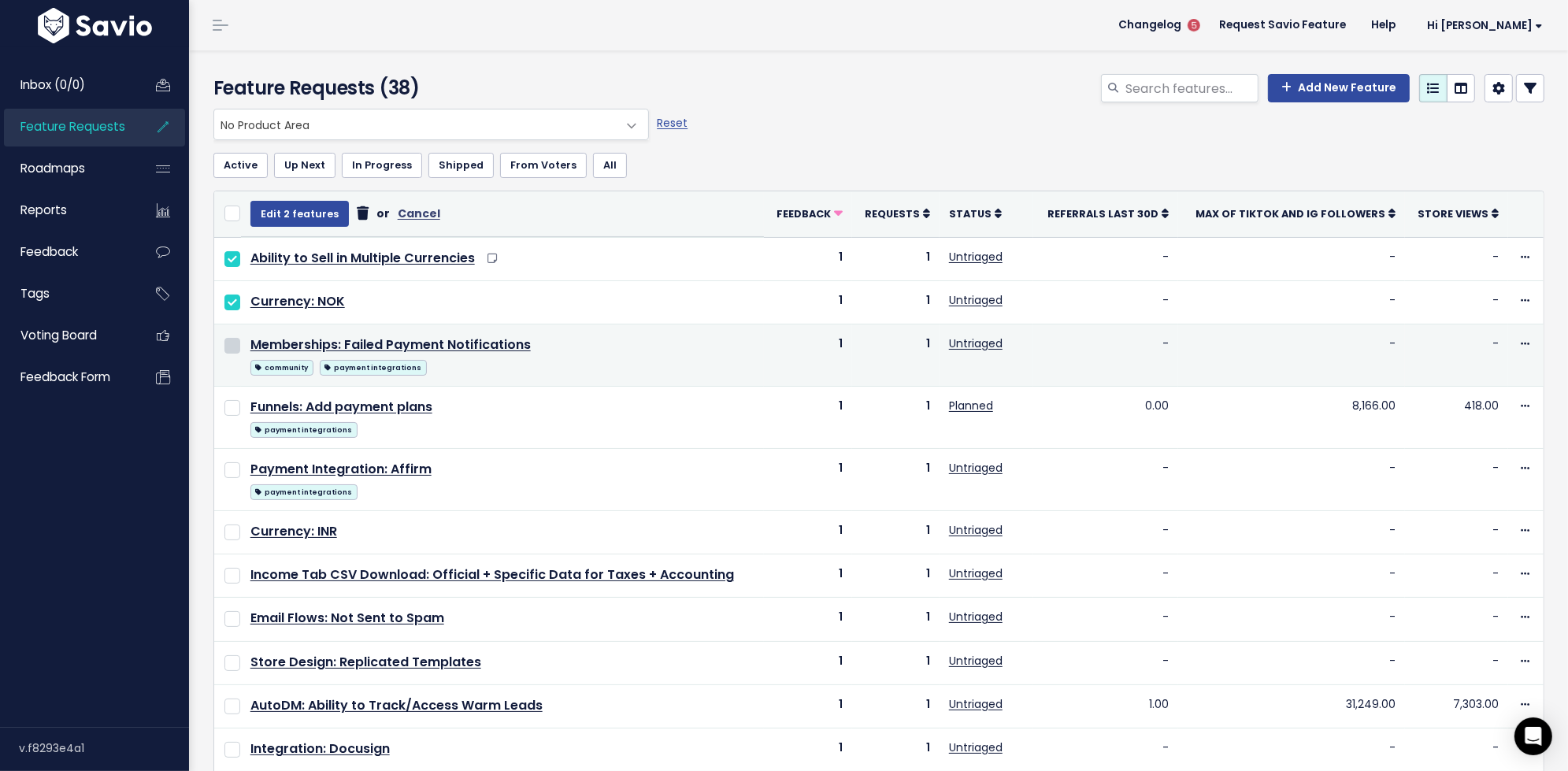
click at [229, 342] on input "checkbox" at bounding box center [232, 345] width 16 height 16
checkbox input "true"
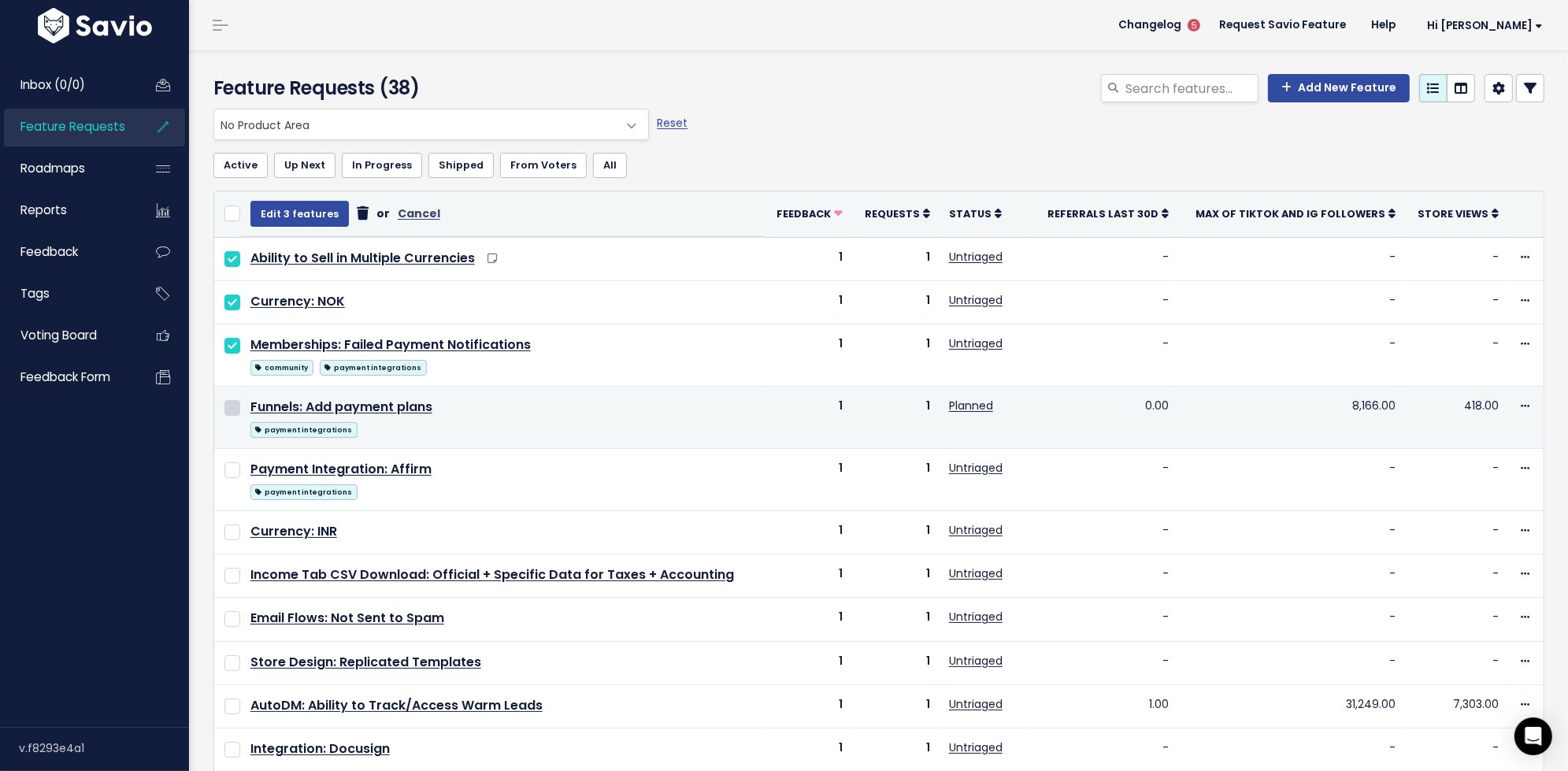
click at [231, 406] on input "checkbox" at bounding box center [232, 407] width 16 height 16
checkbox input "true"
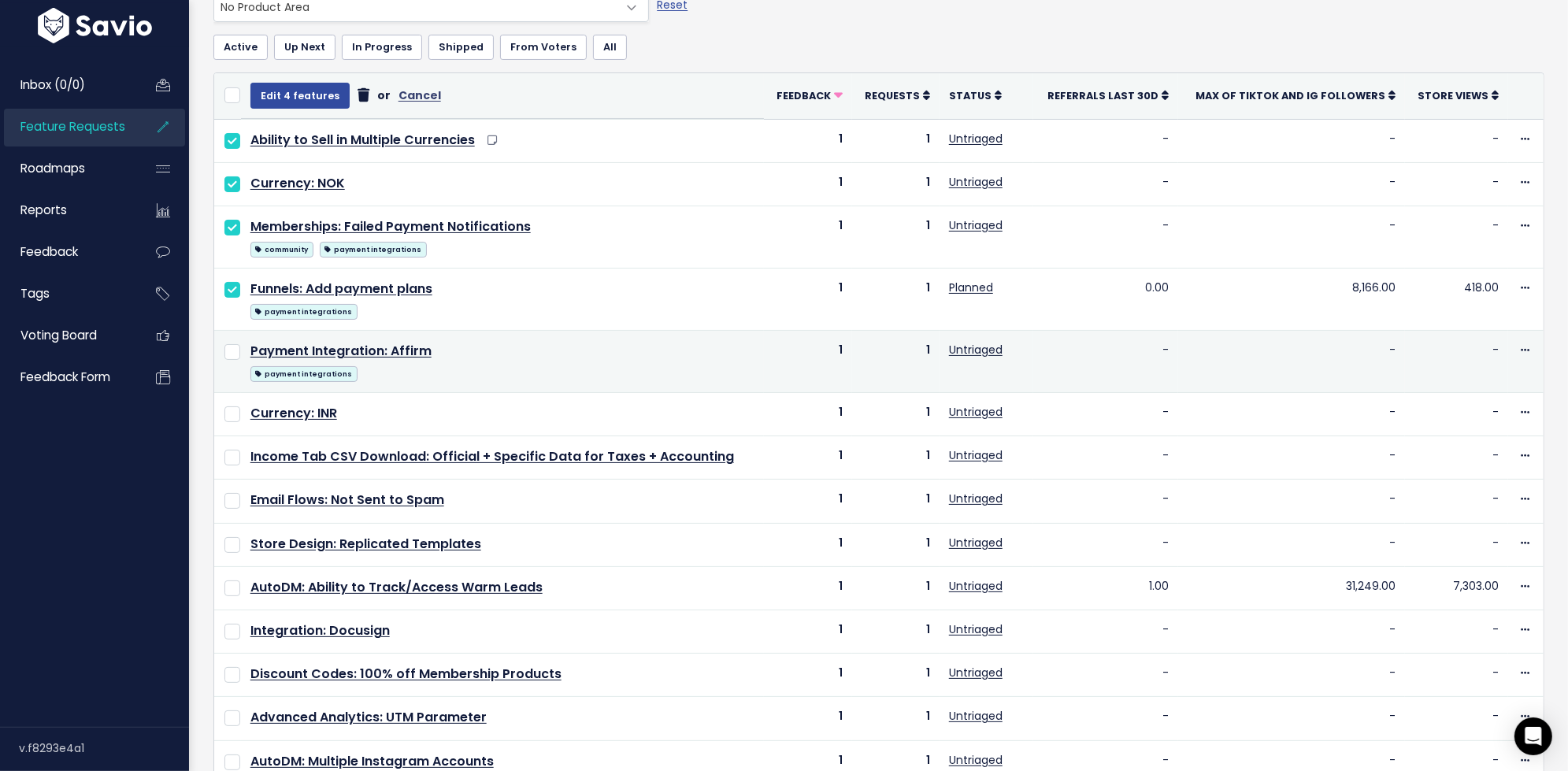
scroll to position [197, 0]
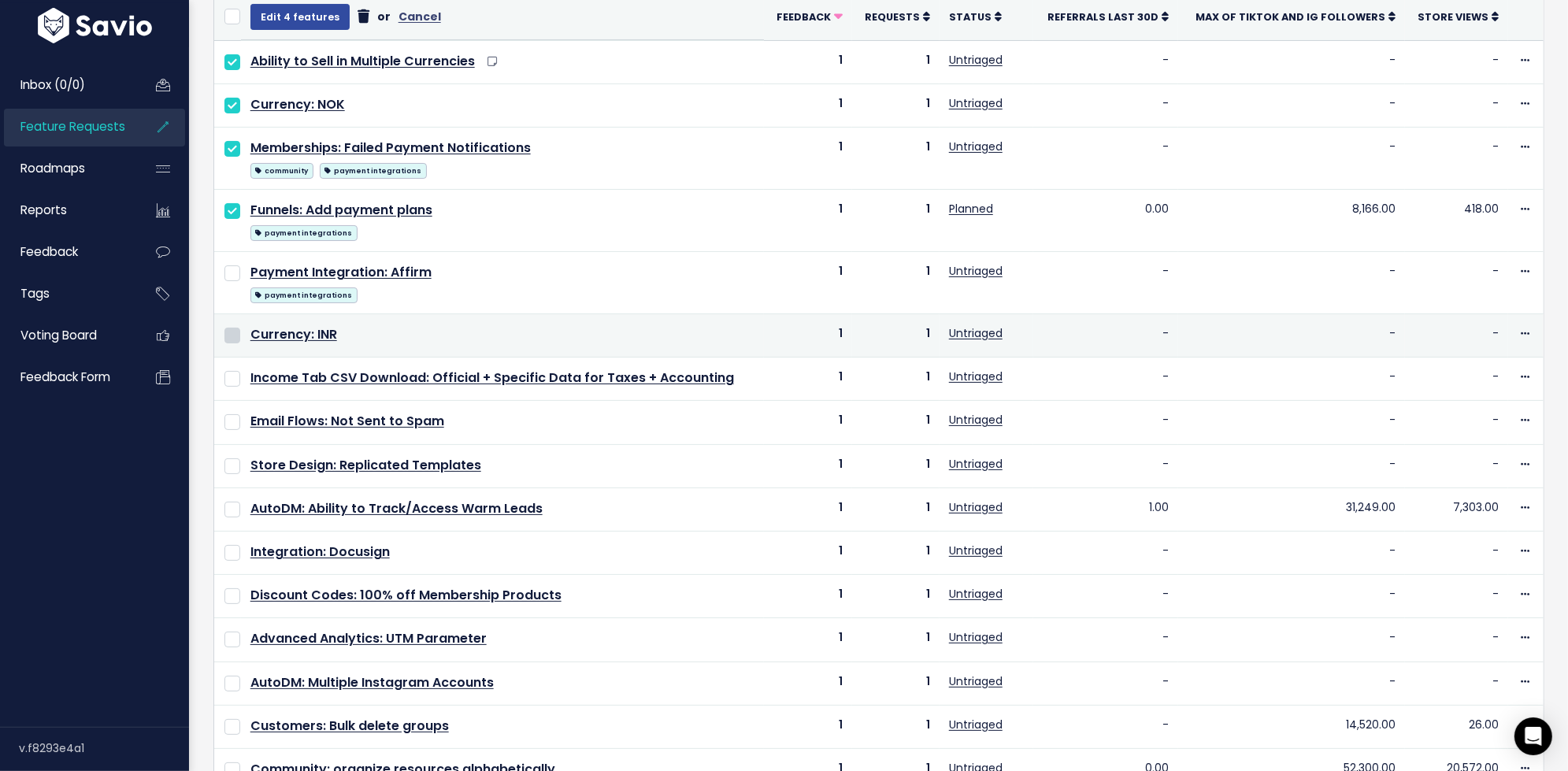
click at [230, 334] on input "checkbox" at bounding box center [232, 335] width 16 height 16
checkbox input "true"
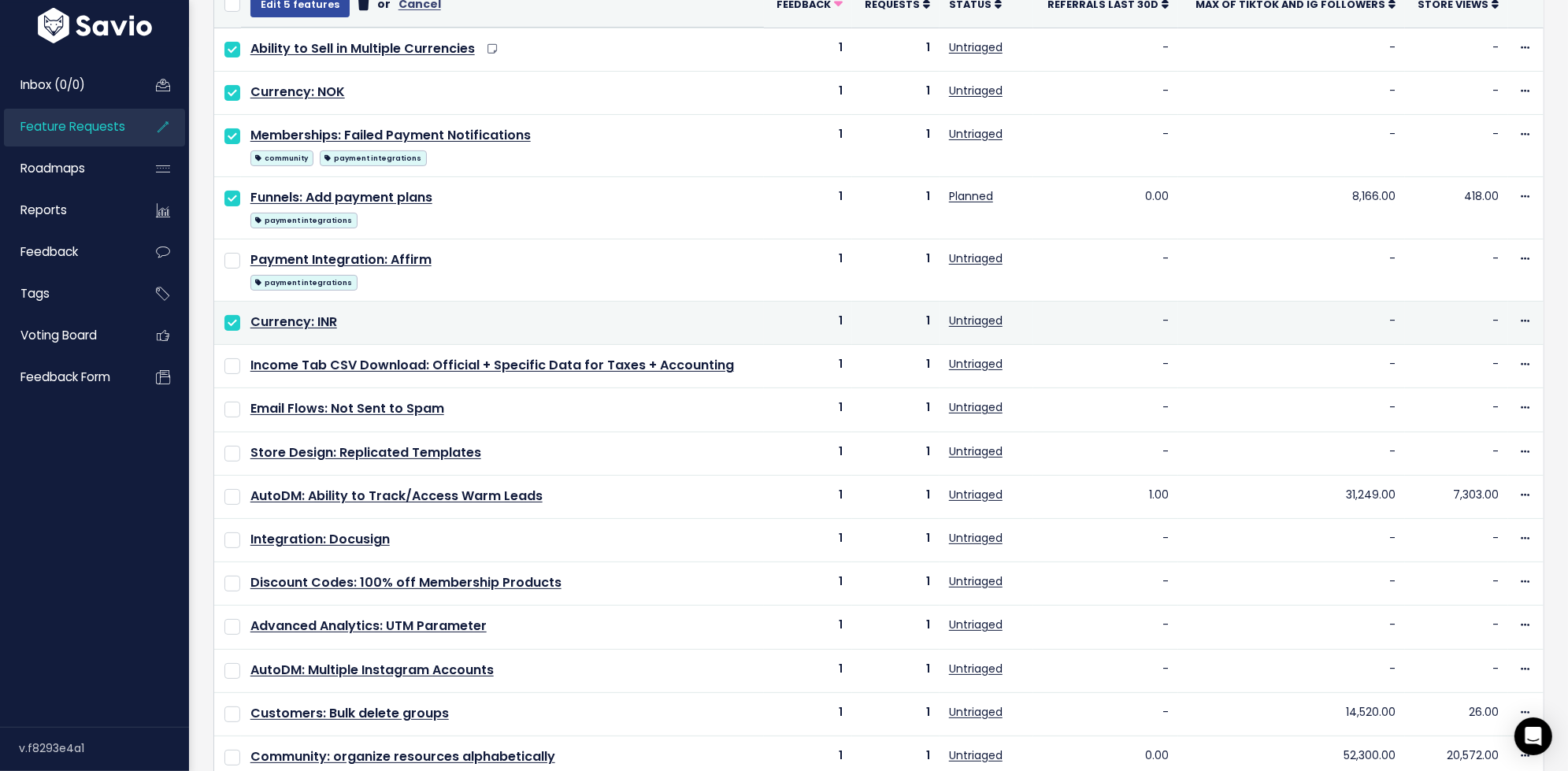
scroll to position [226, 0]
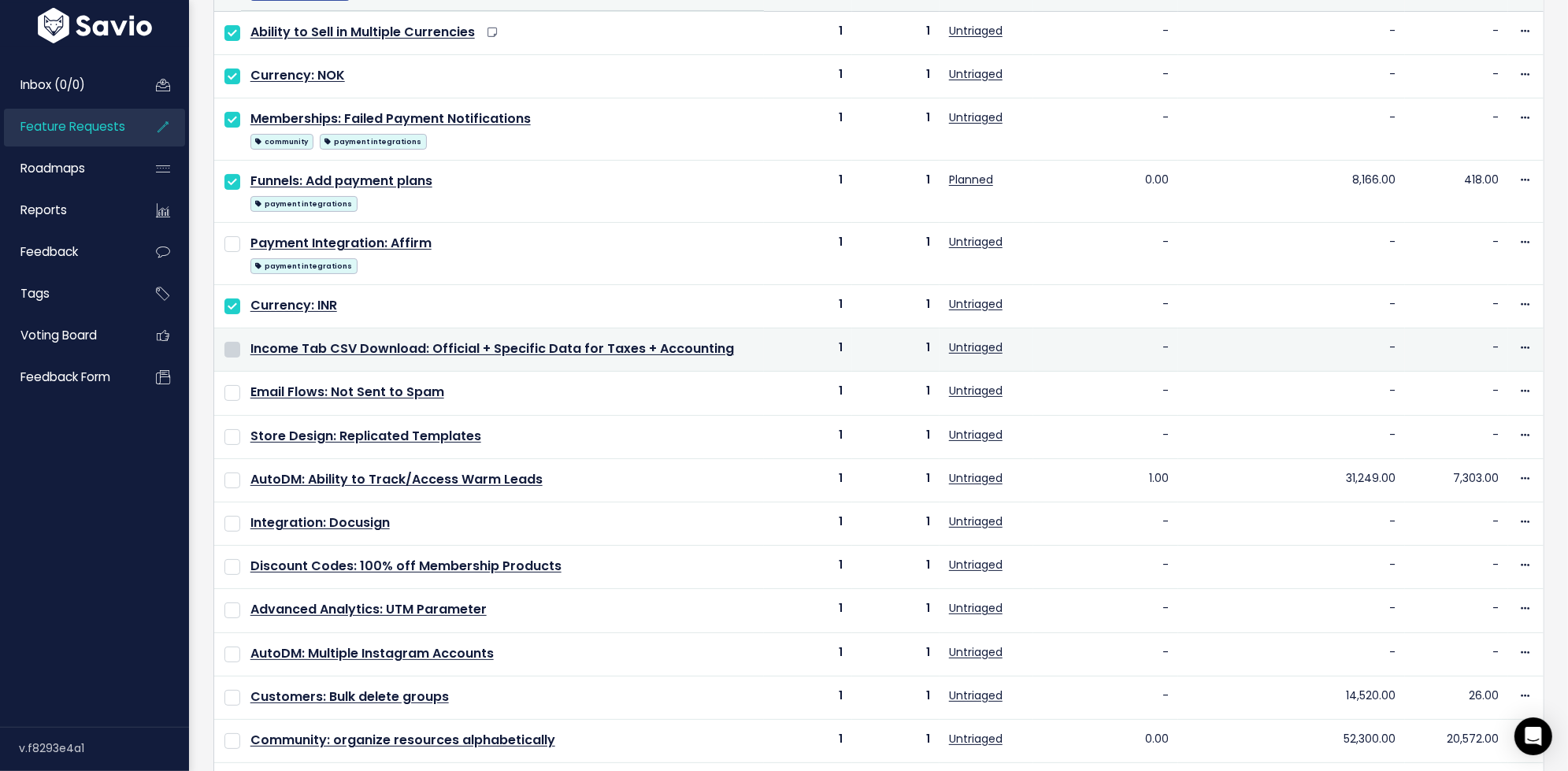
click at [230, 344] on input "checkbox" at bounding box center [232, 349] width 16 height 16
checkbox input "true"
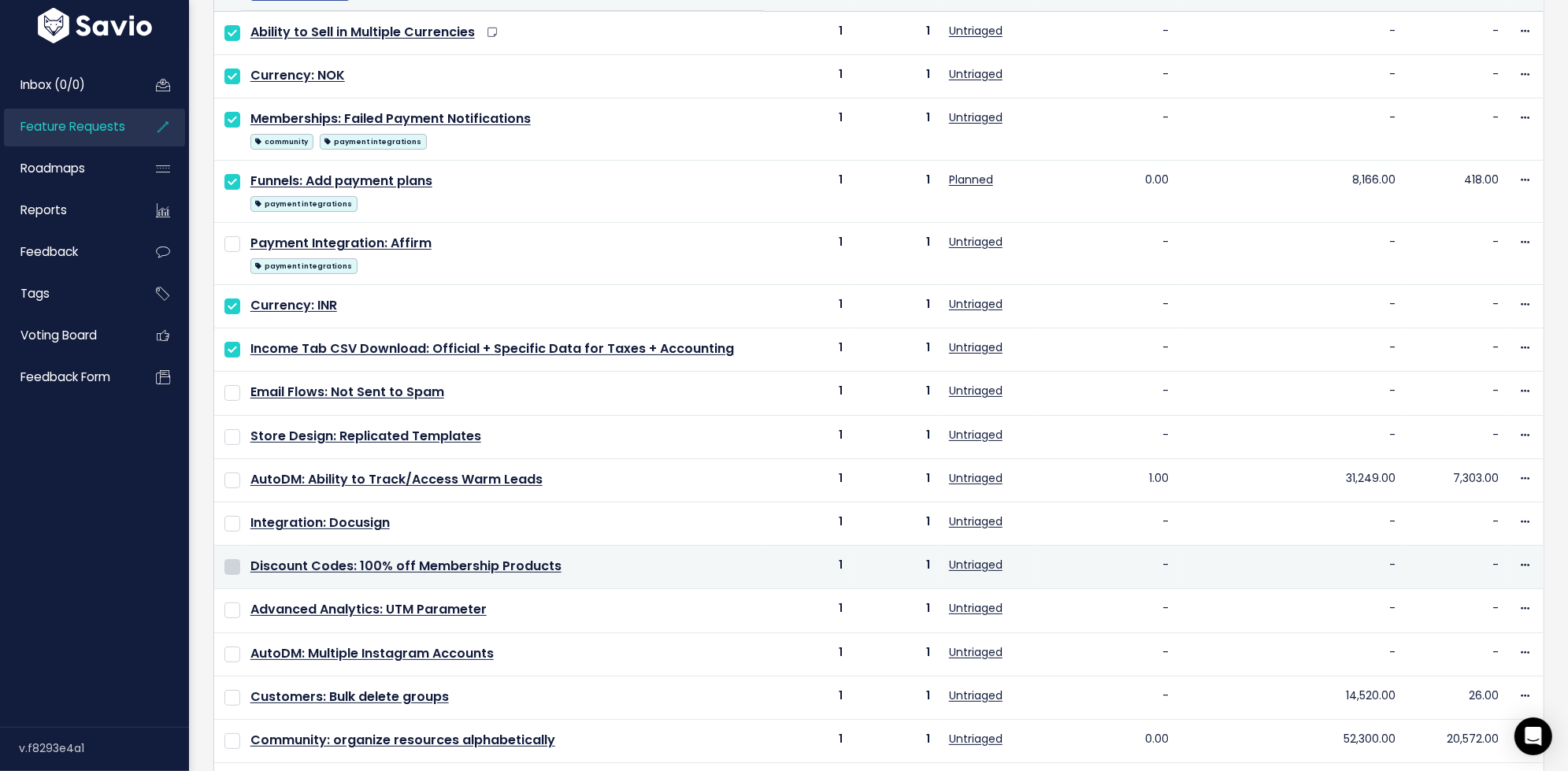
click at [239, 559] on input "checkbox" at bounding box center [232, 566] width 16 height 16
checkbox input "true"
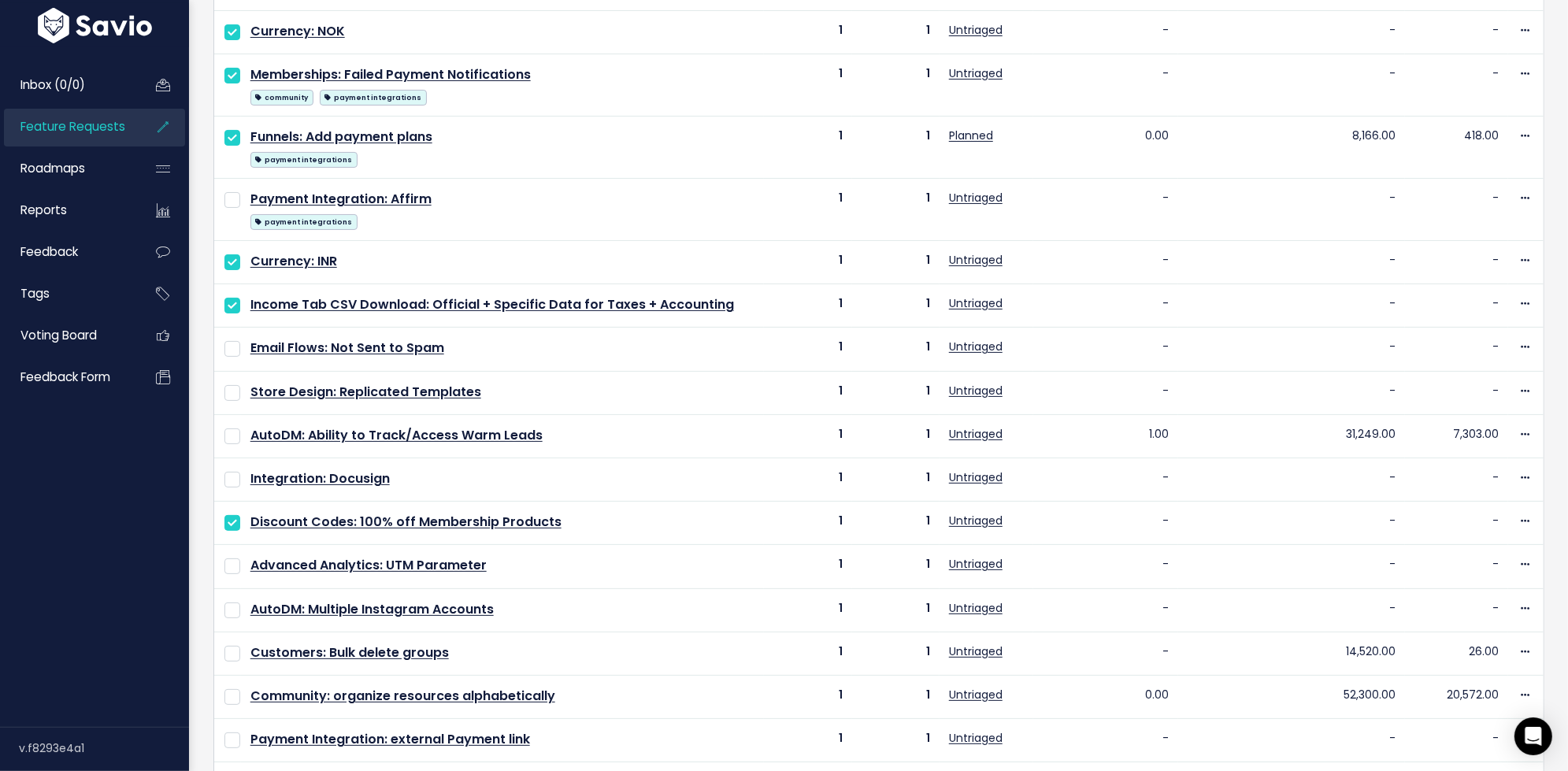
scroll to position [0, 0]
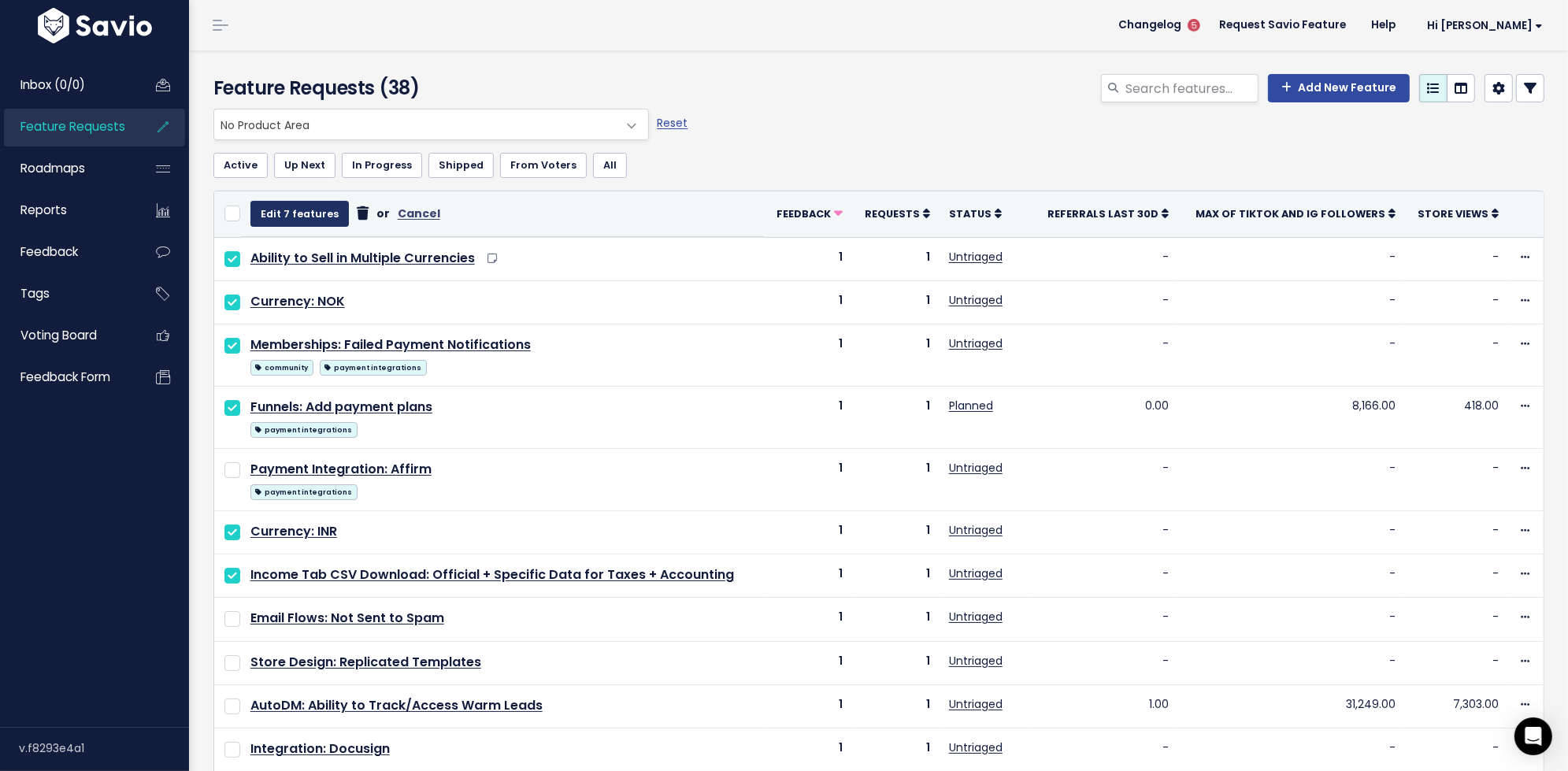
click at [306, 214] on button "Edit 7 features" at bounding box center [299, 213] width 99 height 25
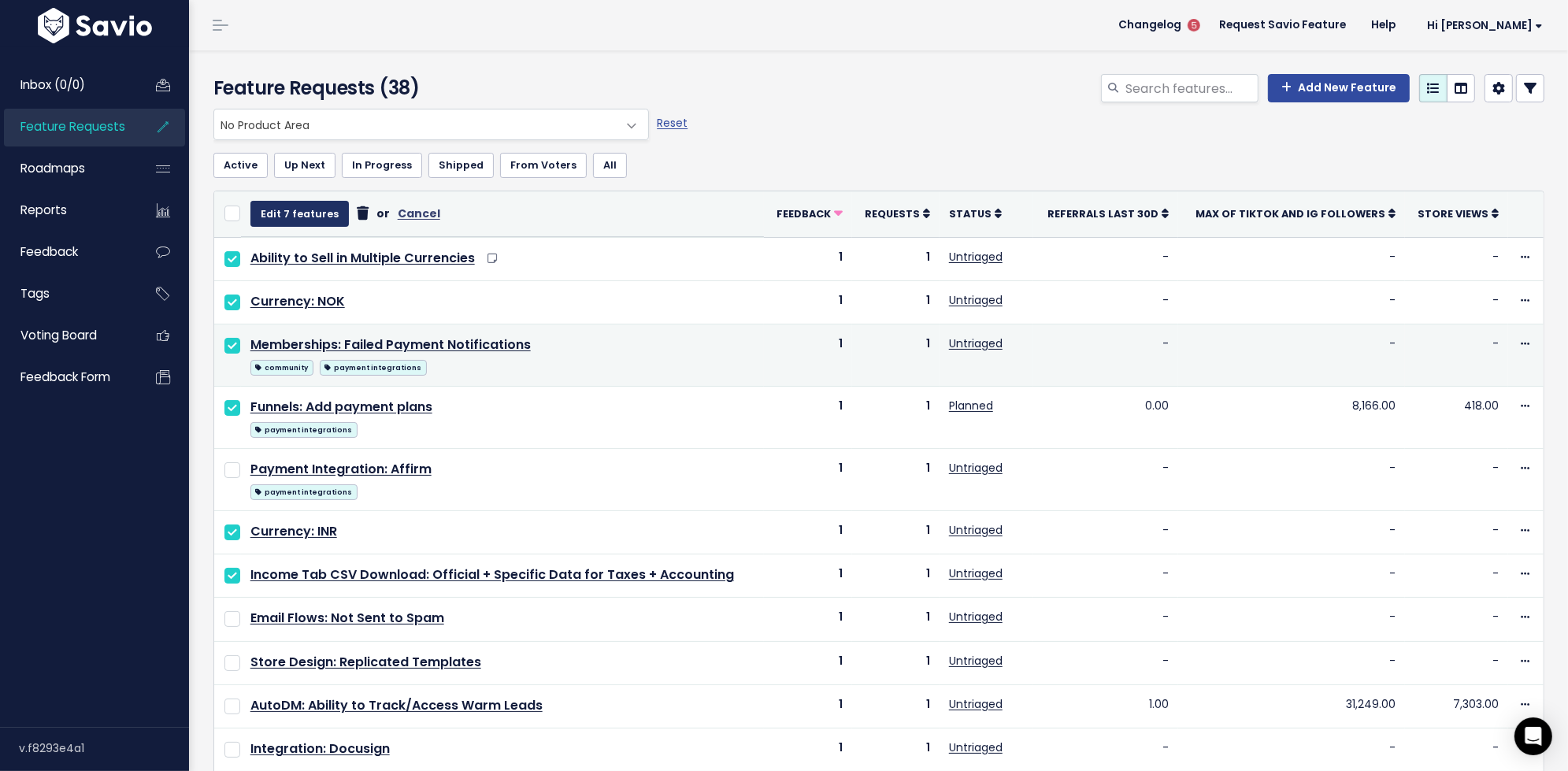
select select
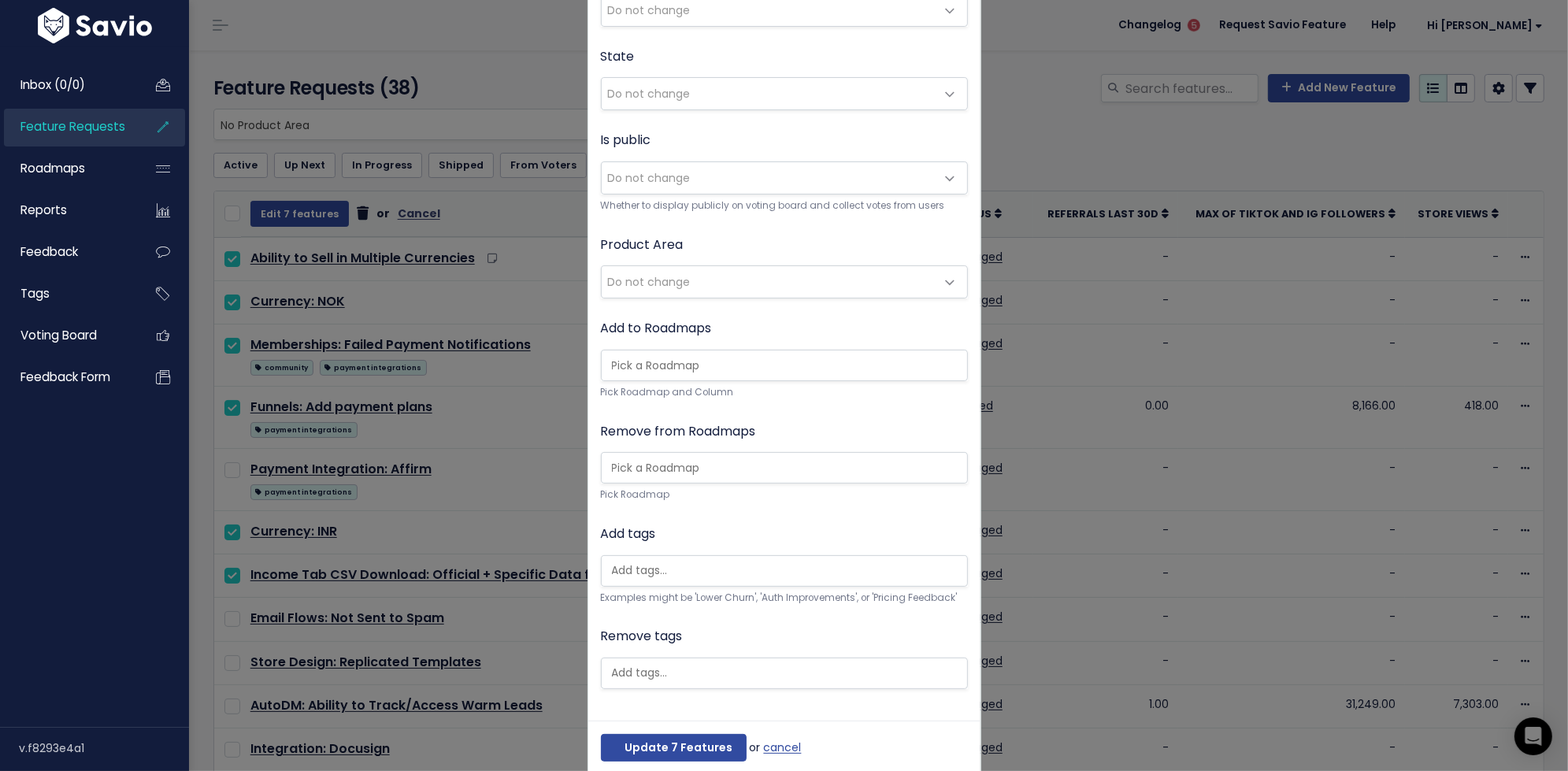
scroll to position [206, 0]
click at [831, 273] on span "Do not change" at bounding box center [768, 280] width 334 height 32
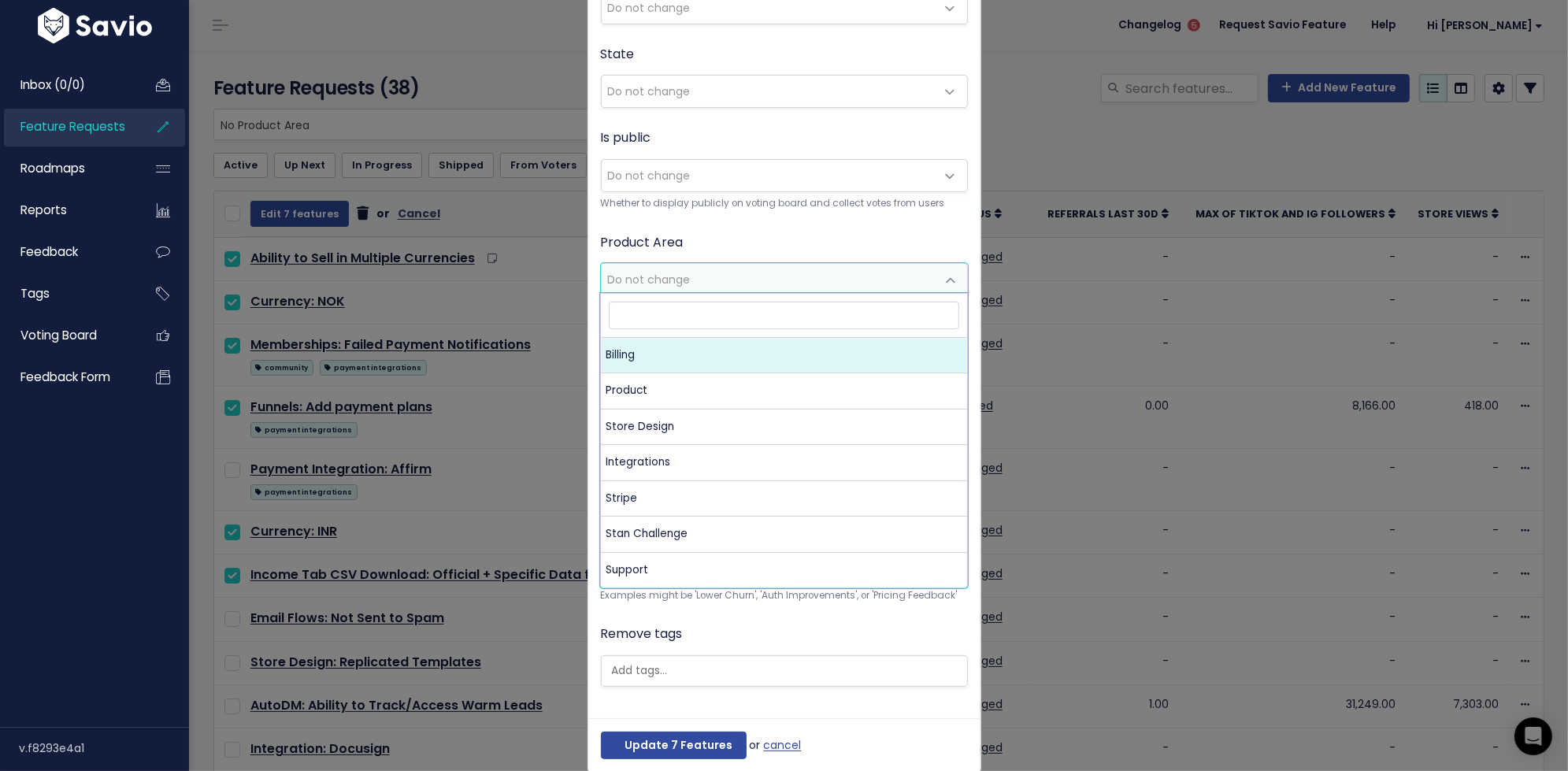
select select "MAIN:BILLING"
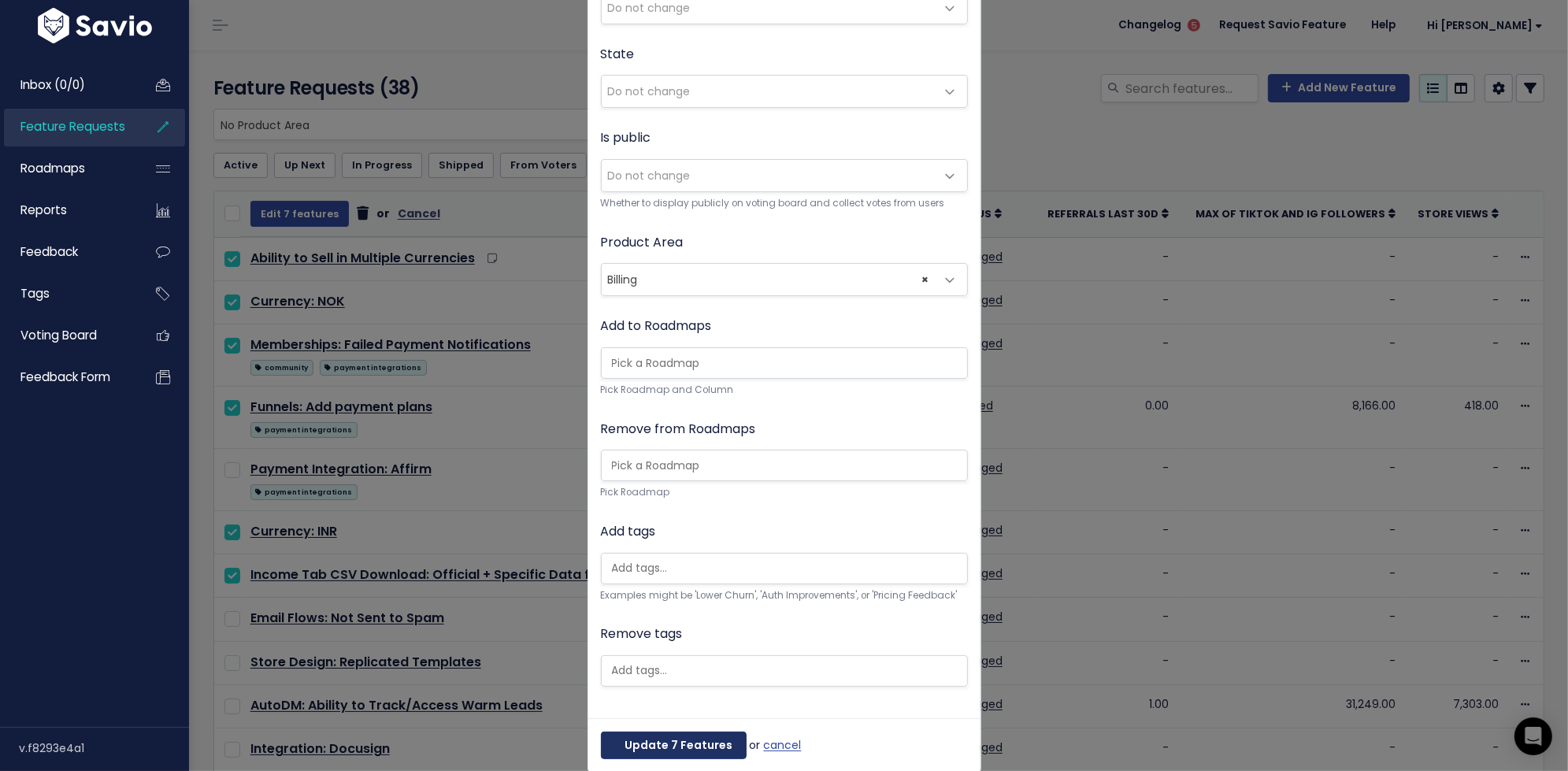
click at [688, 735] on button "Update 7 Features" at bounding box center [673, 746] width 146 height 28
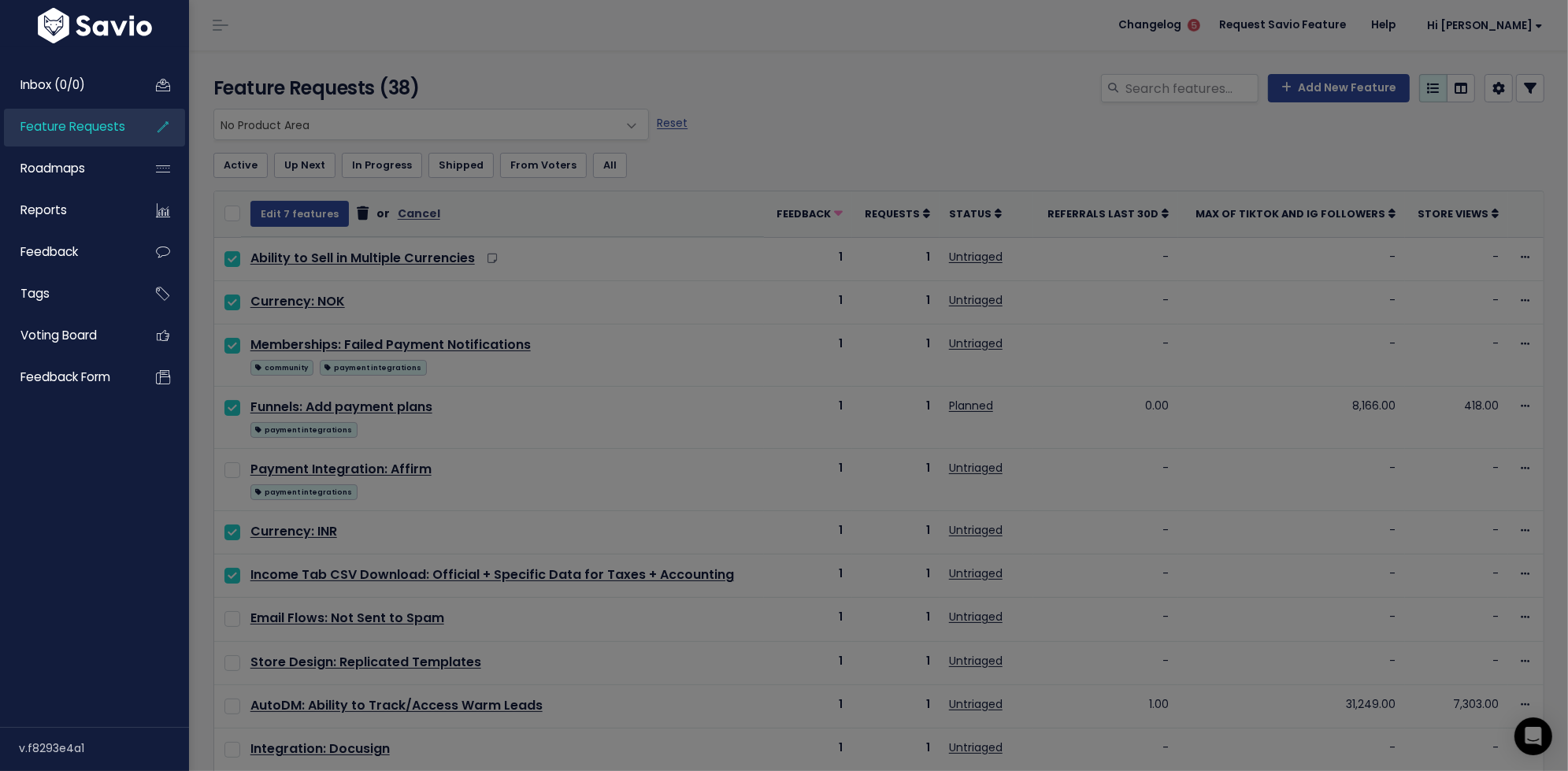
scroll to position [0, 0]
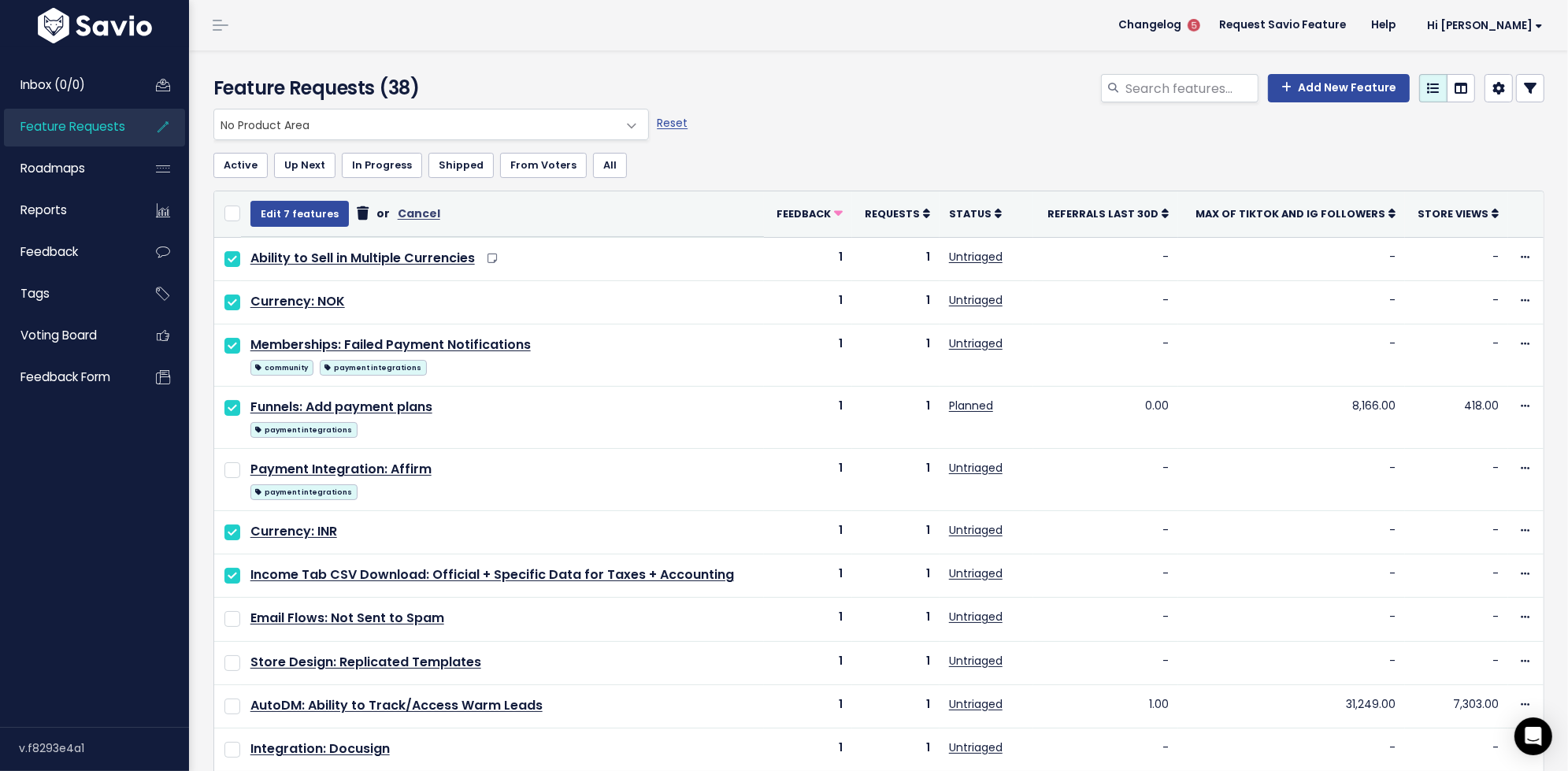
select select
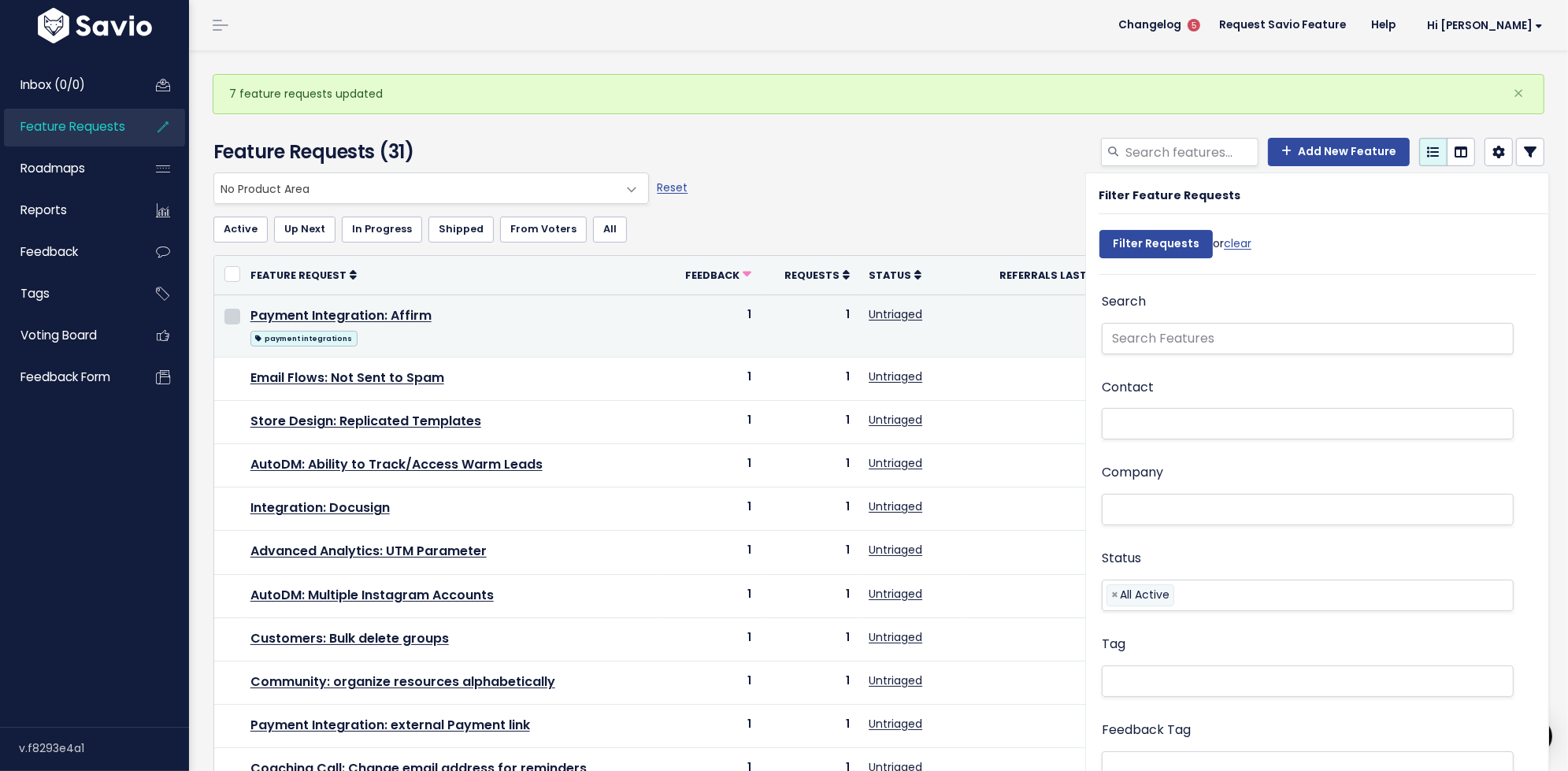
click at [233, 312] on input "checkbox" at bounding box center [232, 316] width 16 height 16
checkbox input "true"
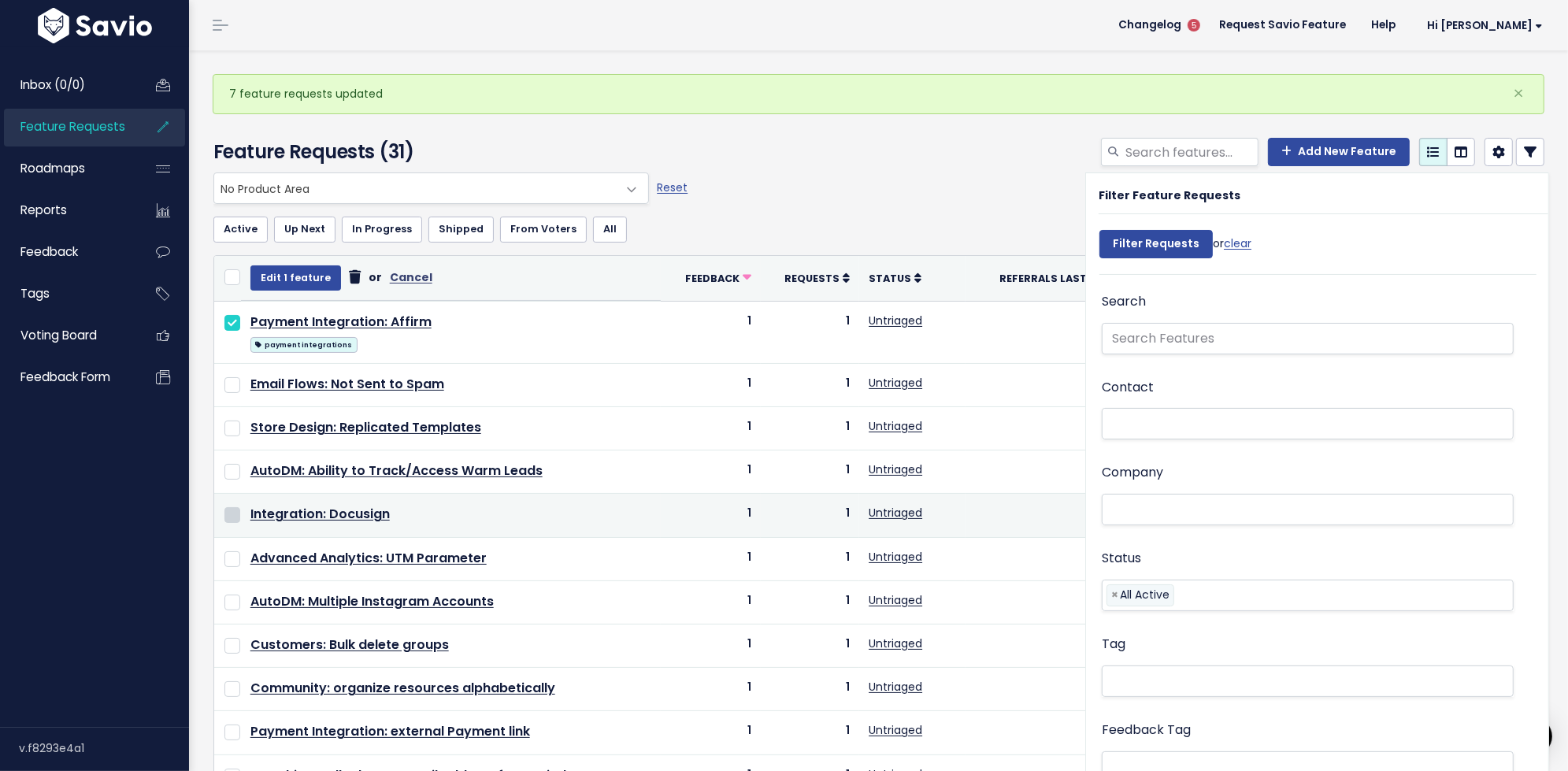
click at [235, 512] on input "checkbox" at bounding box center [232, 514] width 16 height 16
checkbox input "true"
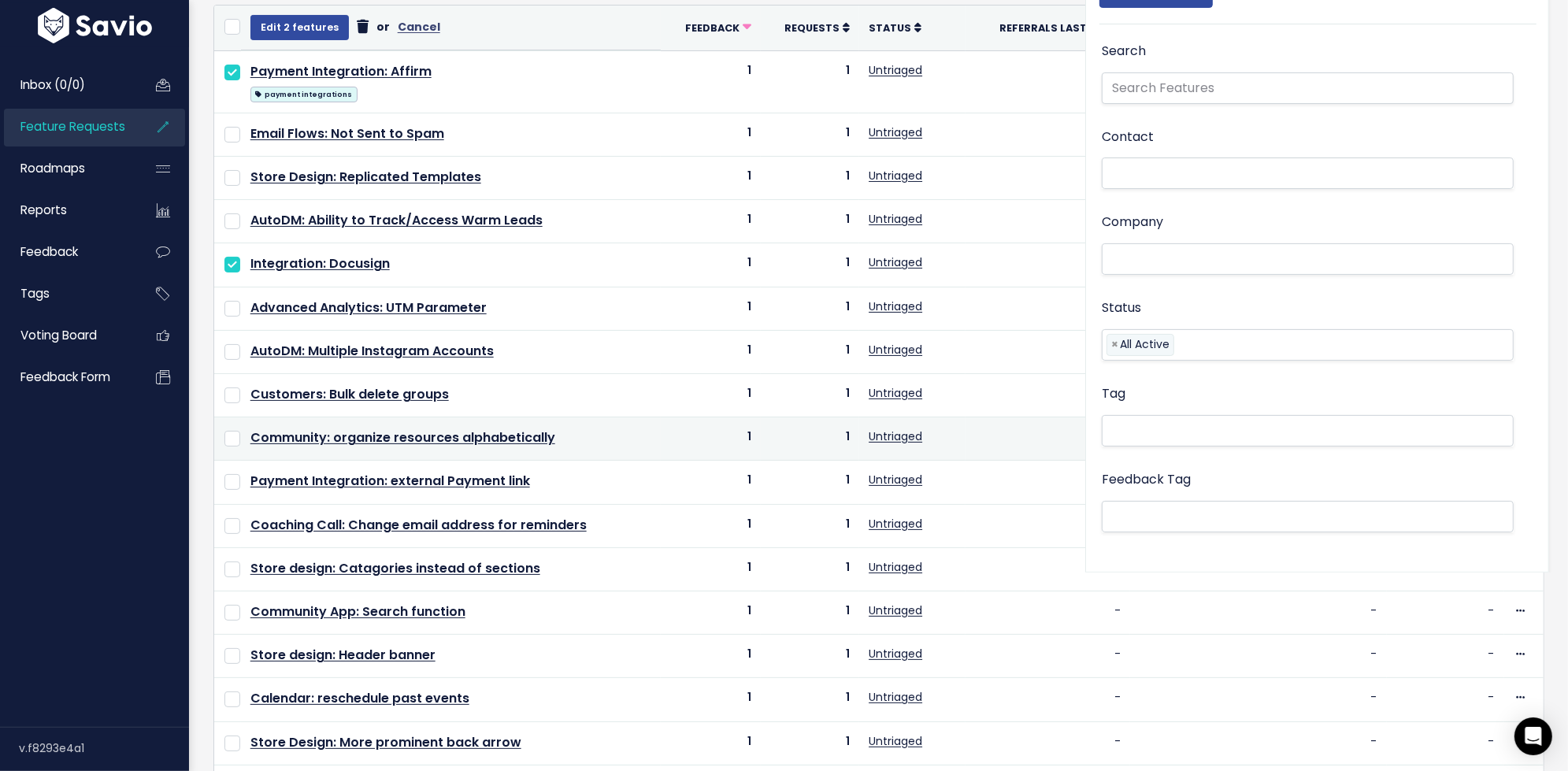
scroll to position [286, 0]
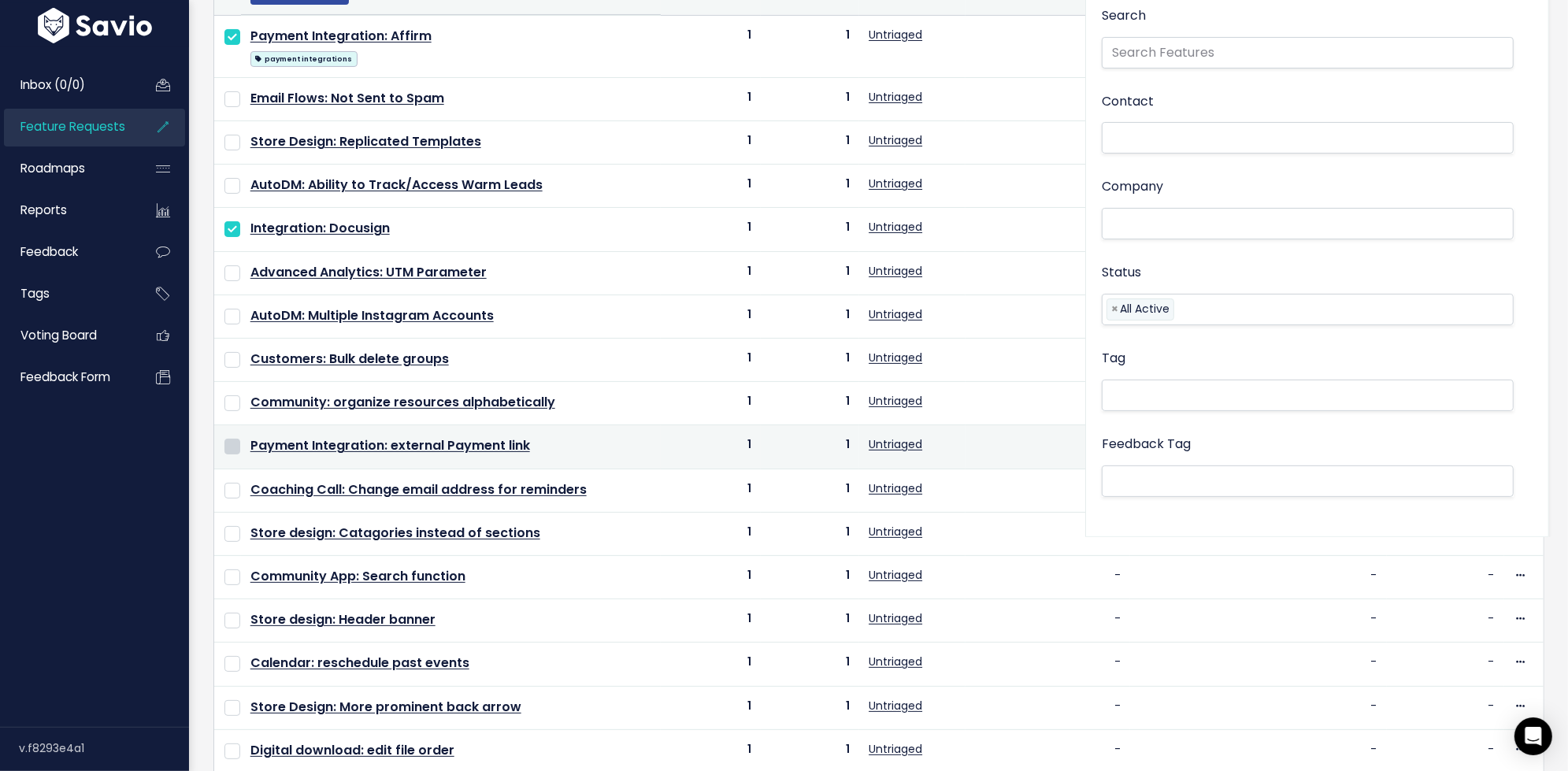
click at [233, 439] on input "checkbox" at bounding box center [232, 446] width 16 height 16
checkbox input "true"
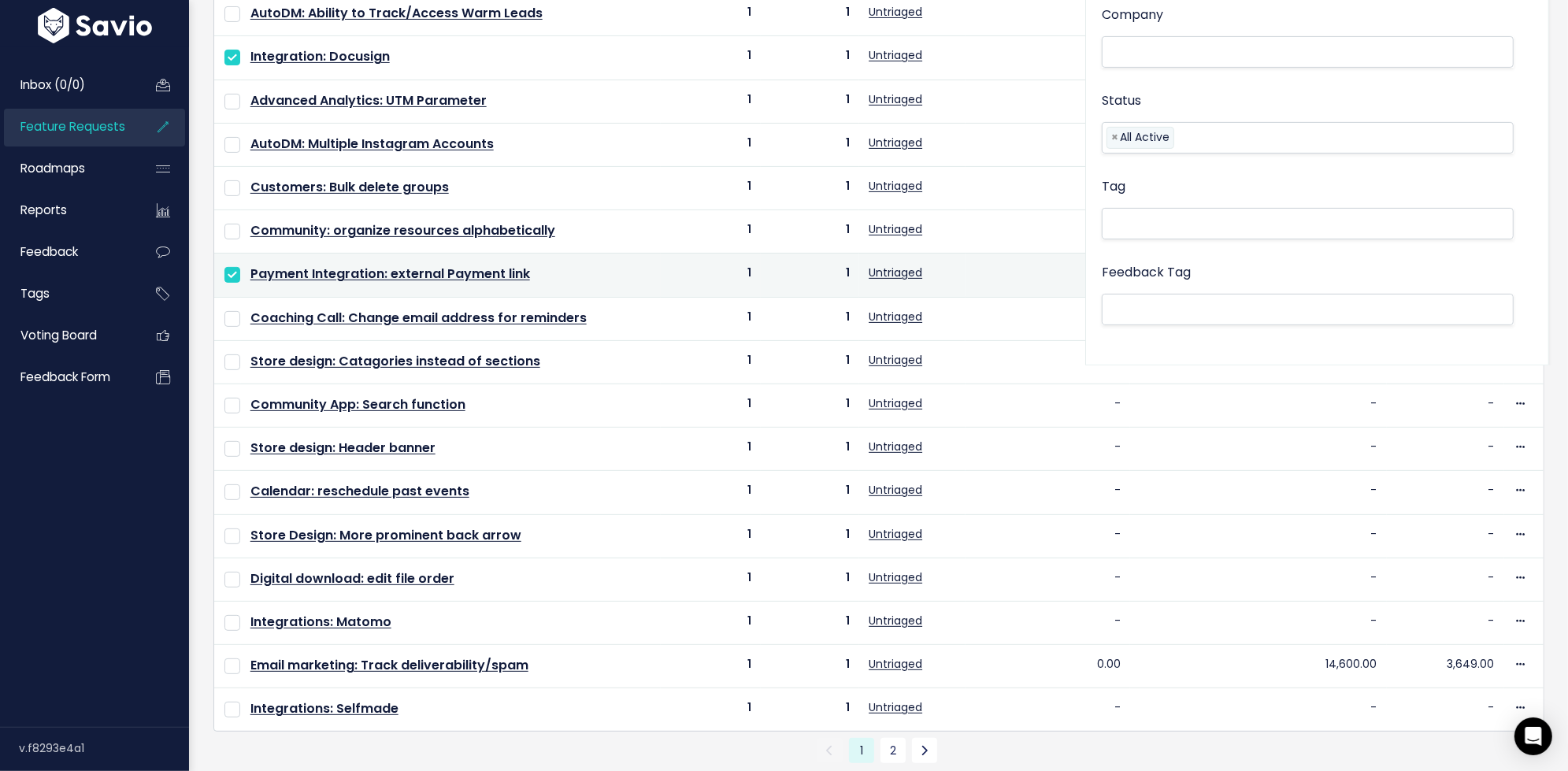
scroll to position [482, 0]
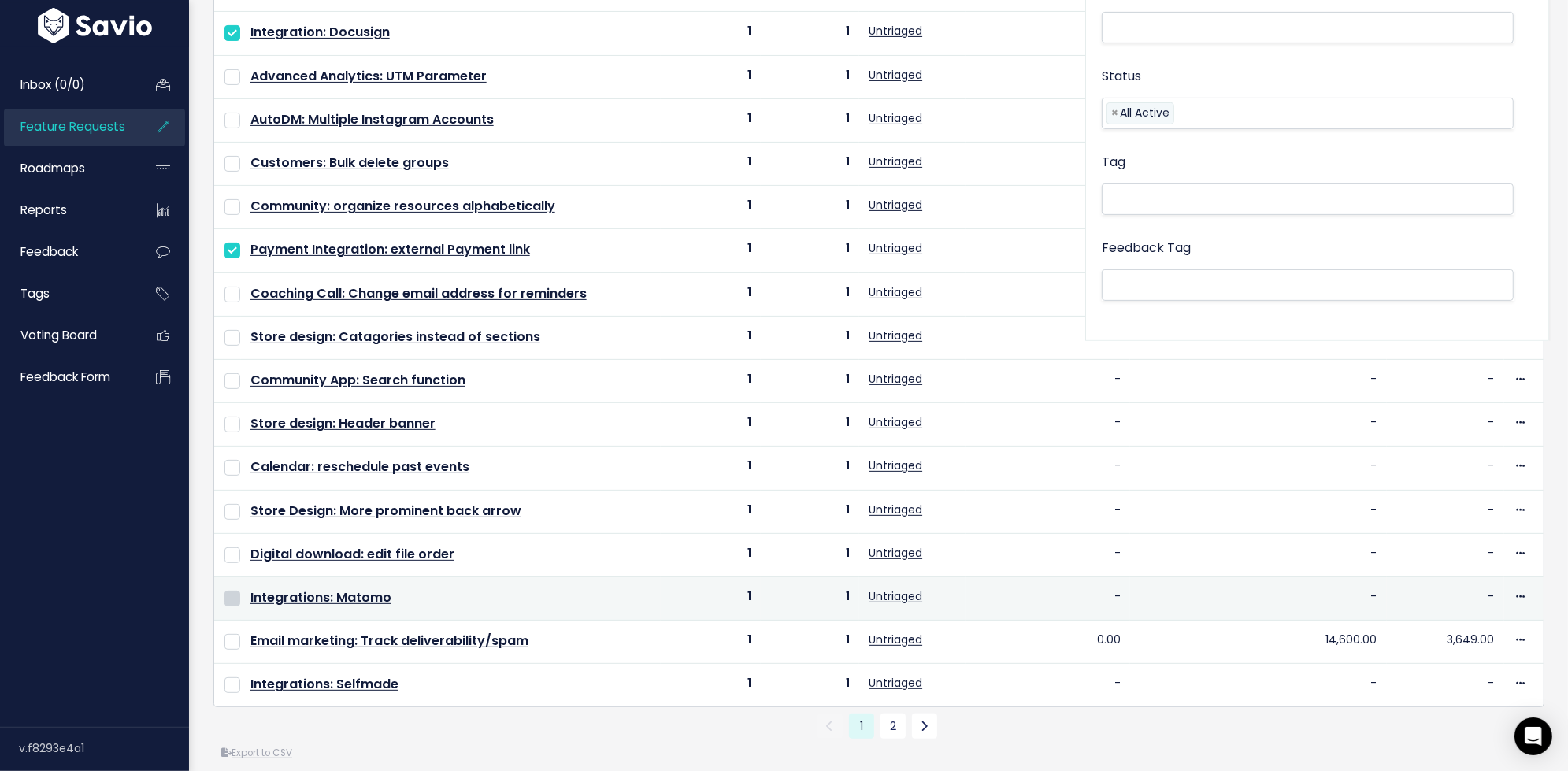
click at [231, 591] on input "checkbox" at bounding box center [232, 598] width 16 height 16
checkbox input "true"
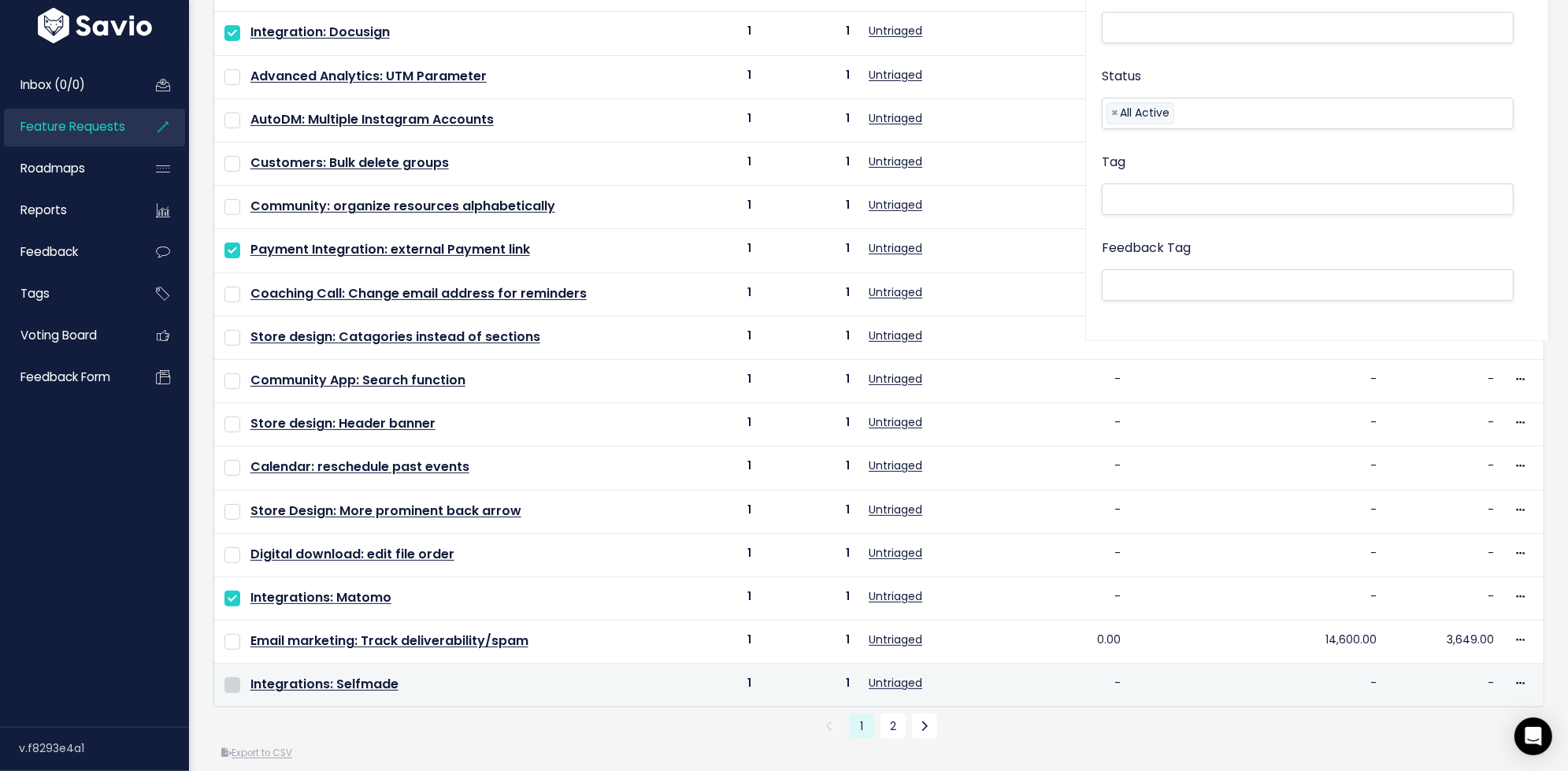
click at [233, 677] on input "checkbox" at bounding box center [232, 685] width 16 height 16
checkbox input "true"
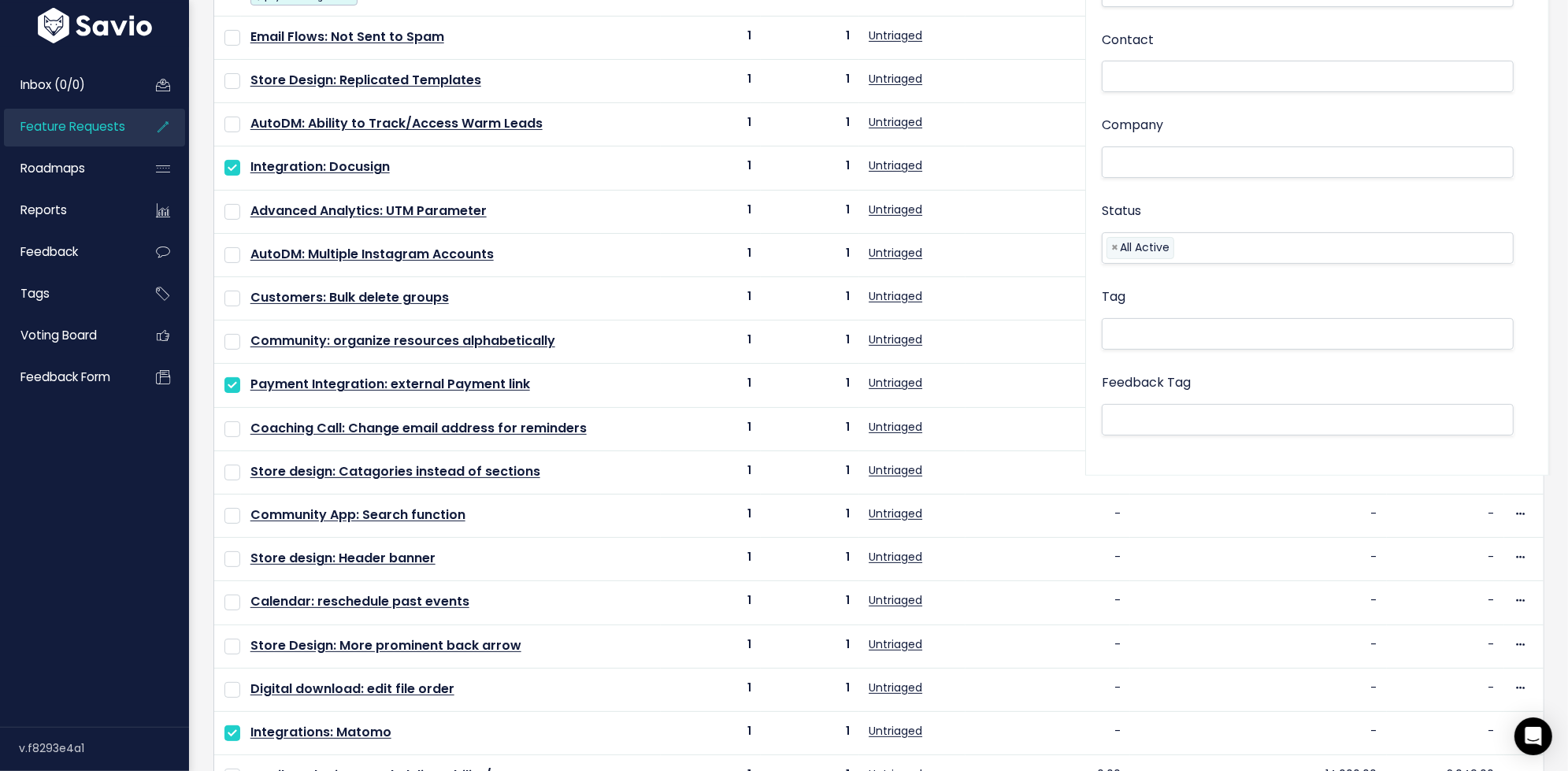
scroll to position [0, 0]
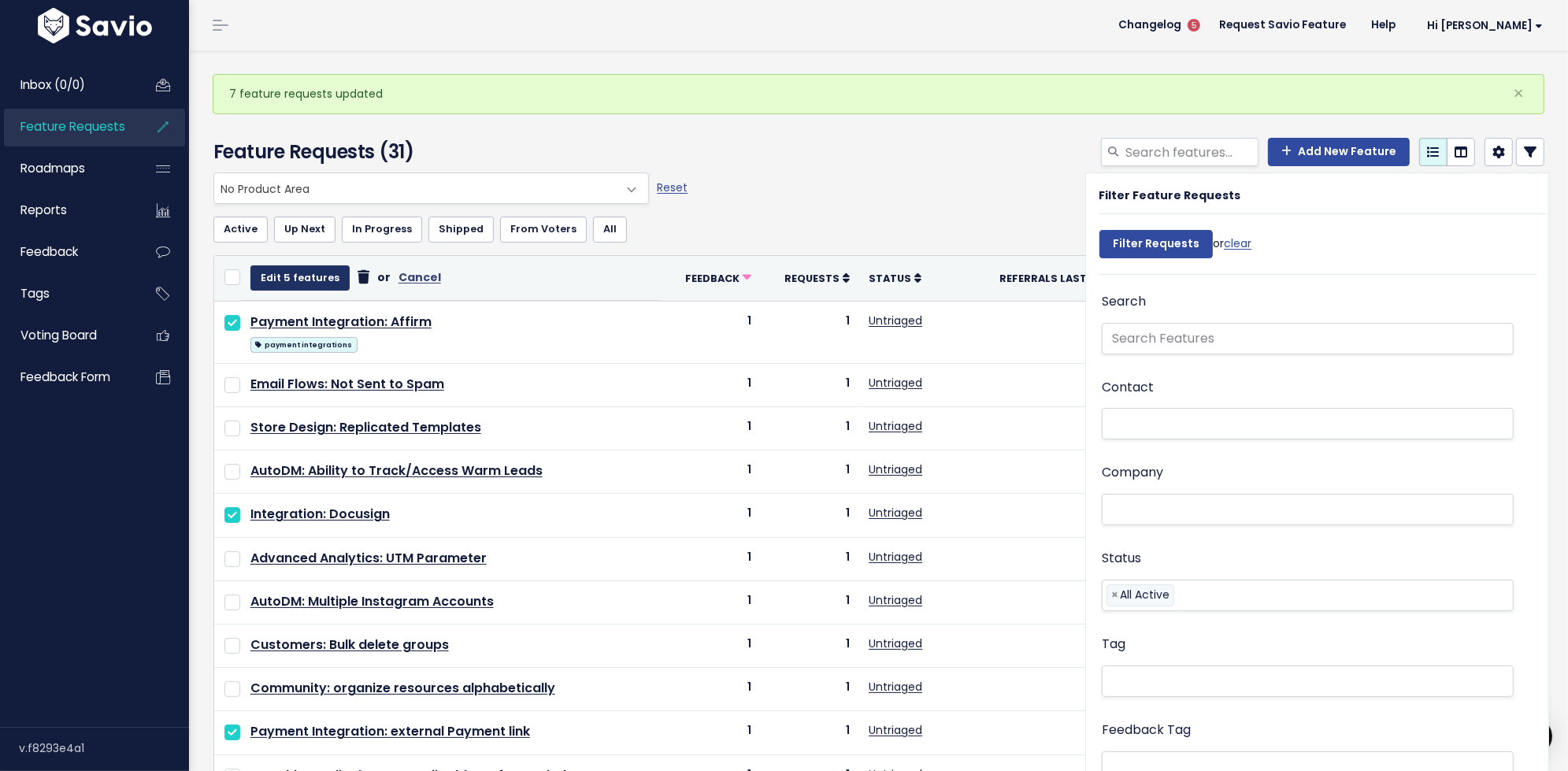
click at [306, 276] on button "Edit 5 features" at bounding box center [299, 277] width 100 height 25
select select
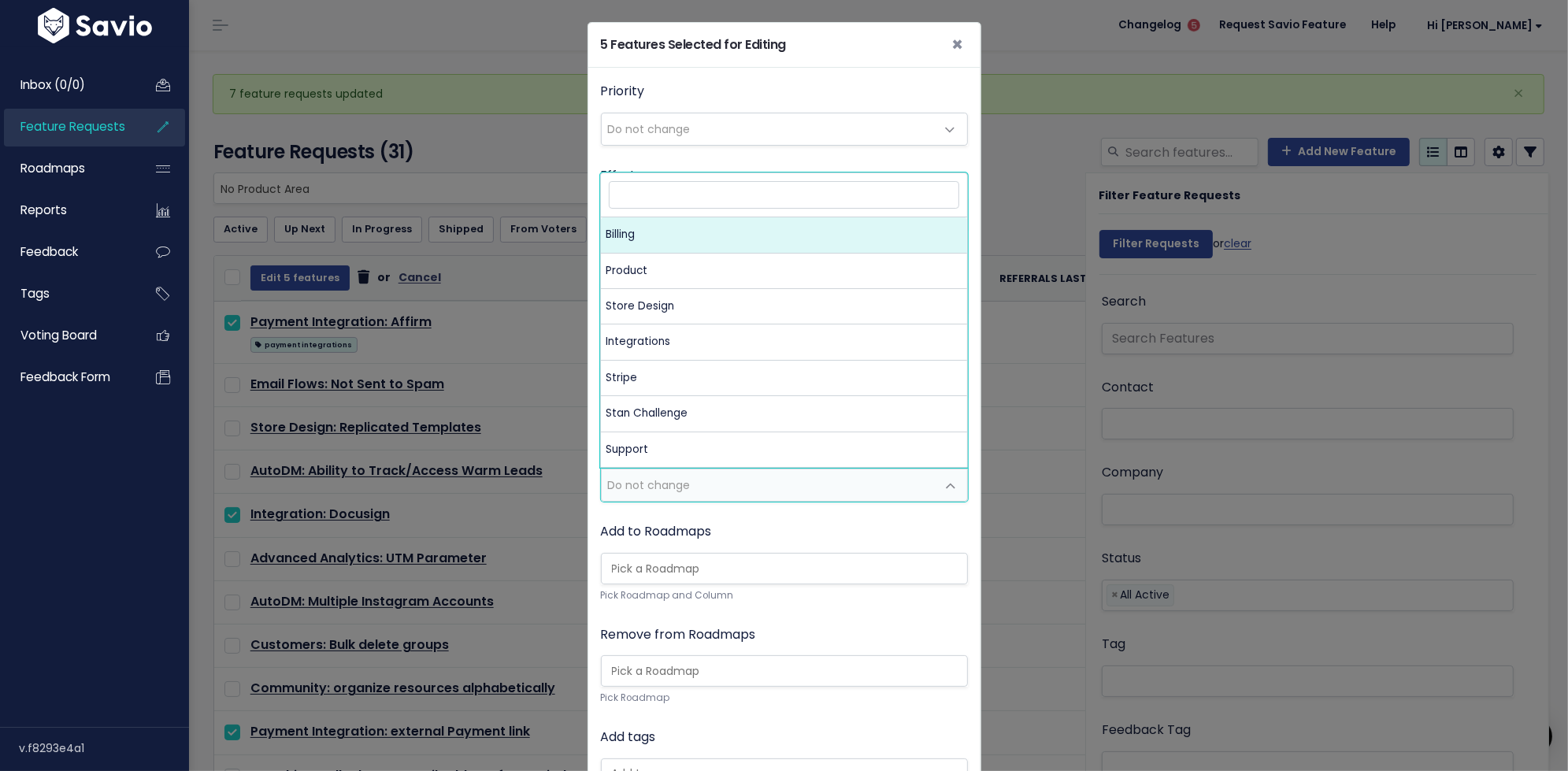
click at [647, 480] on span "Do not change" at bounding box center [649, 485] width 83 height 16
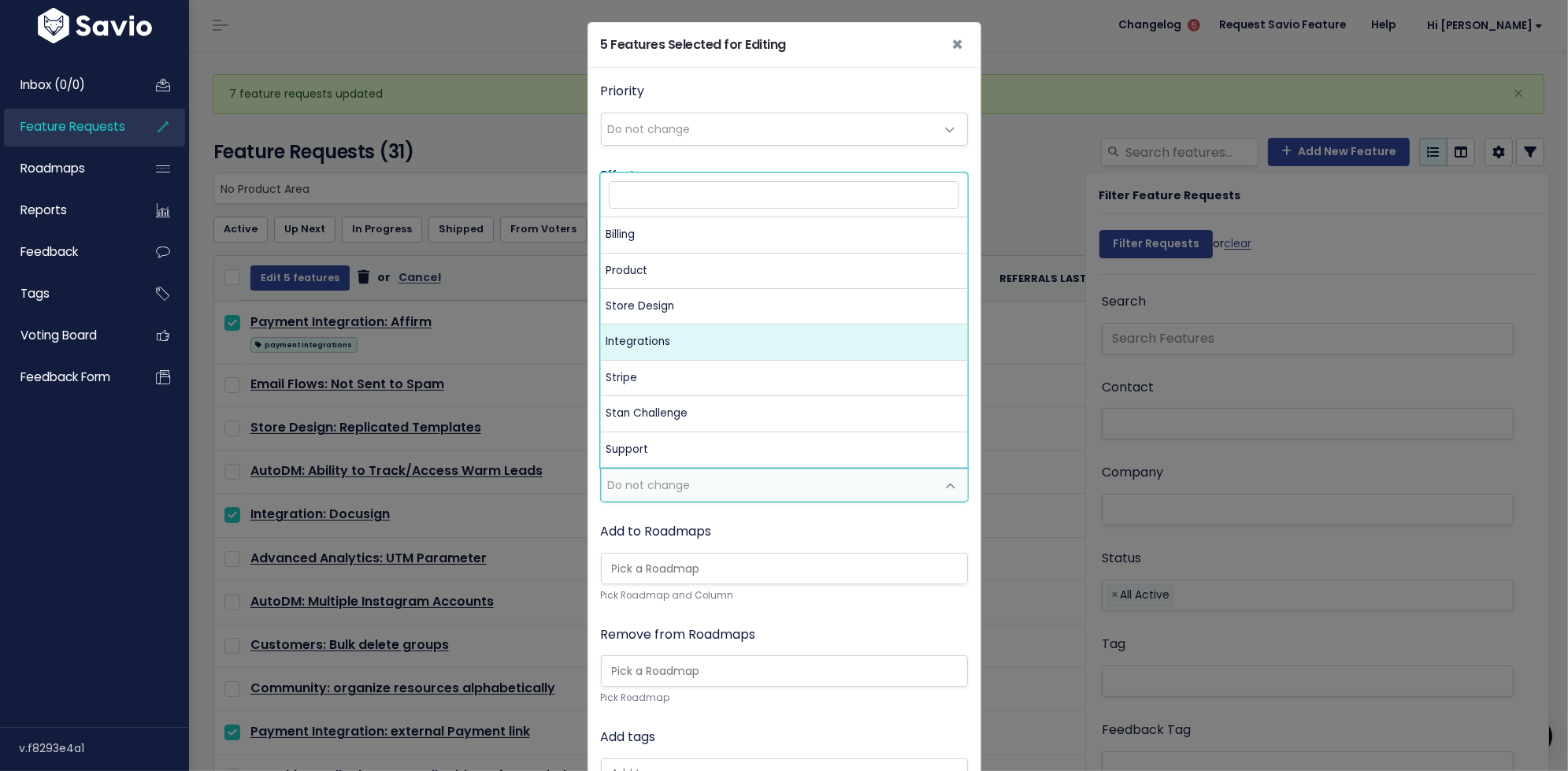
select select "MAIN:INTEGRATIONS"
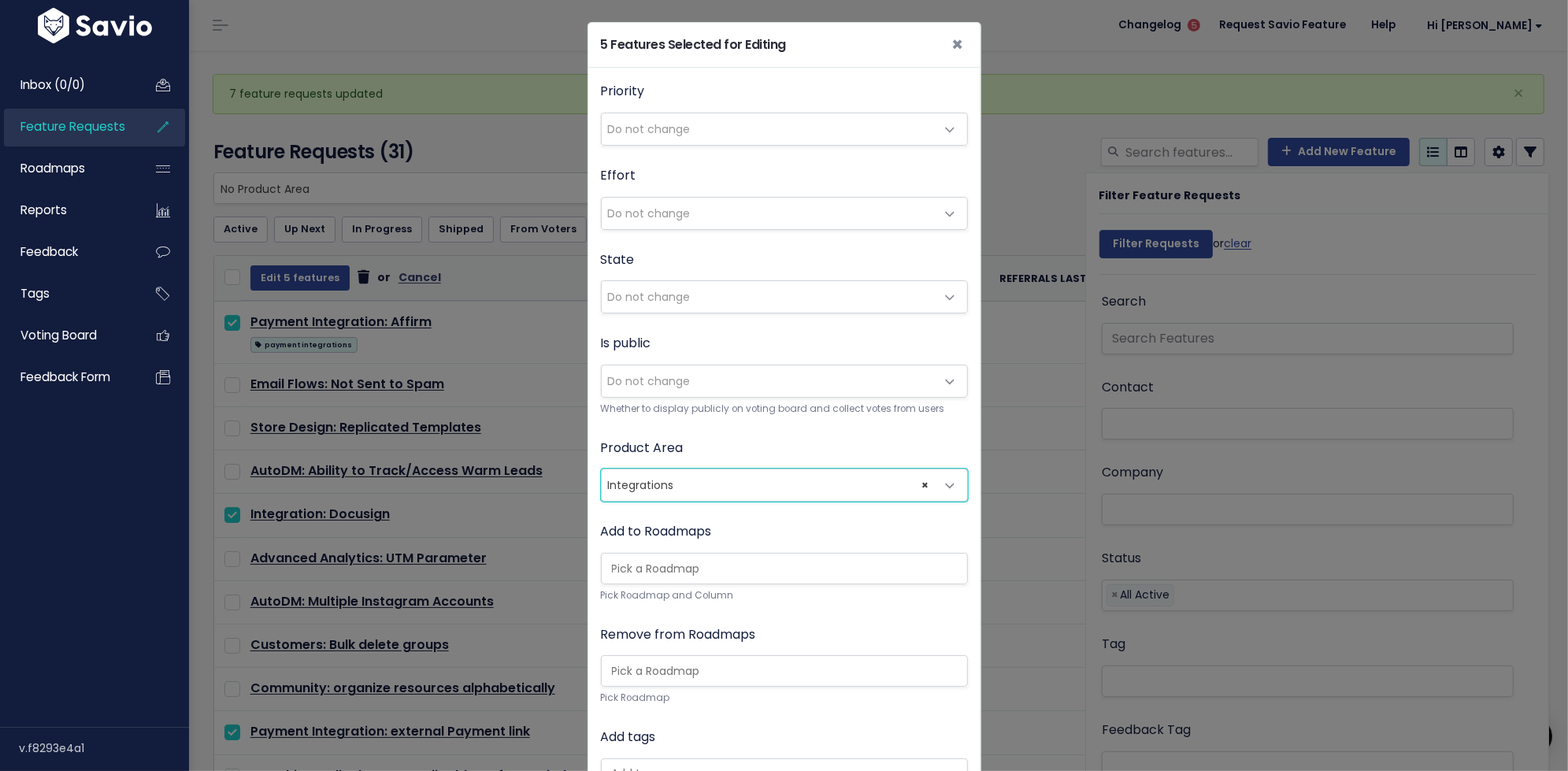
scroll to position [224, 0]
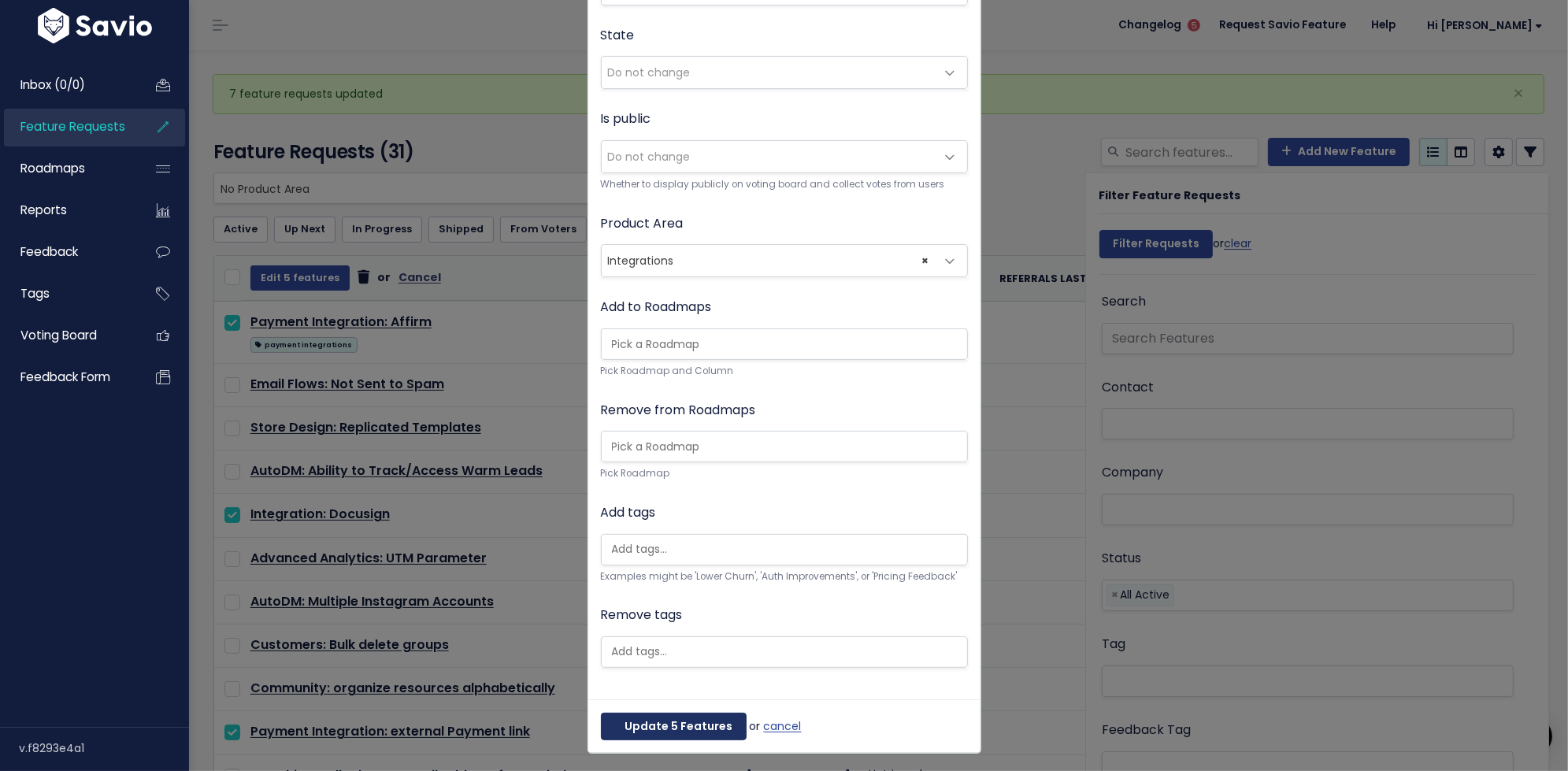
click at [666, 724] on button "Update 5 Features" at bounding box center [673, 726] width 146 height 28
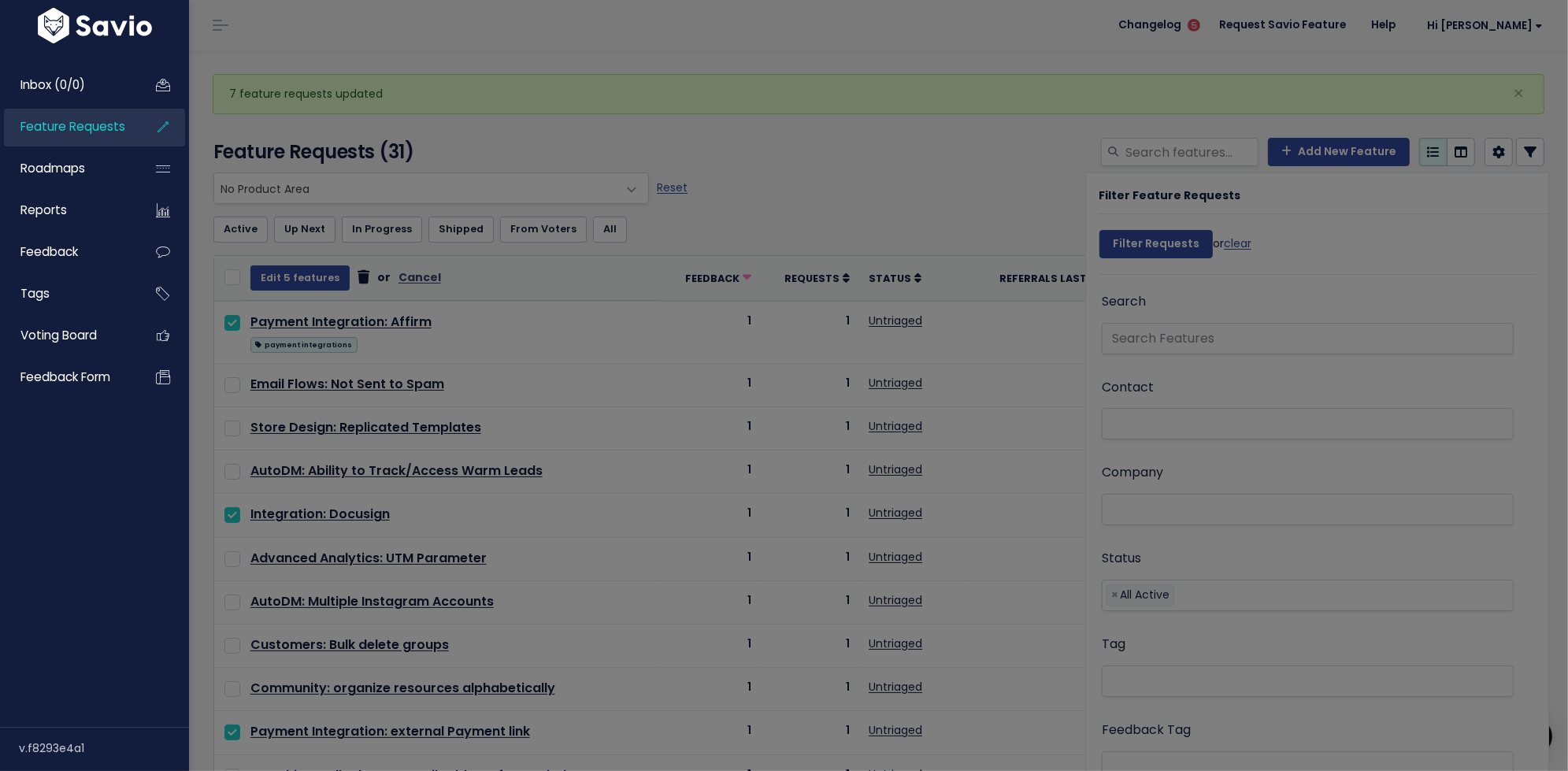
scroll to position [0, 0]
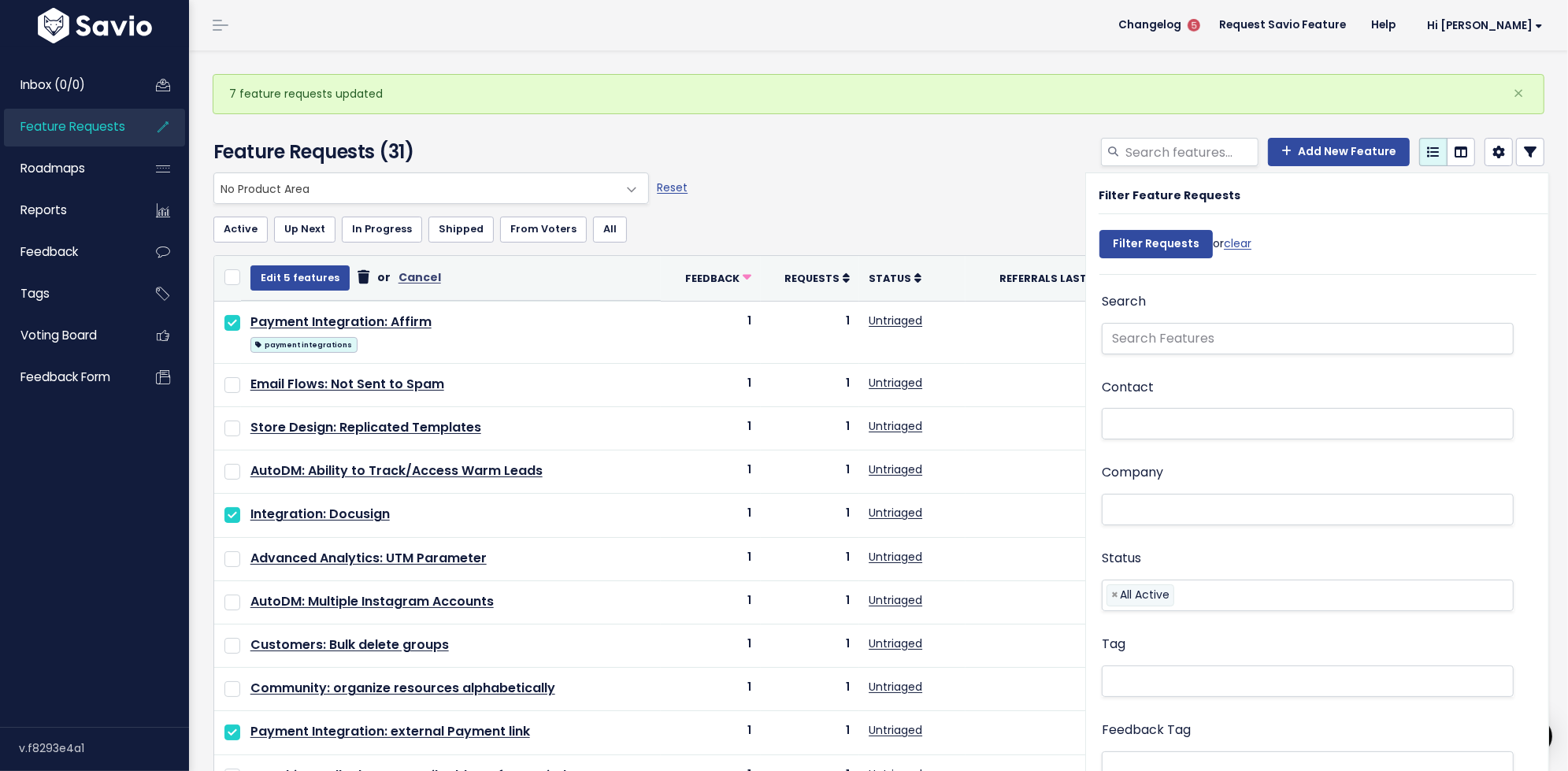
select select
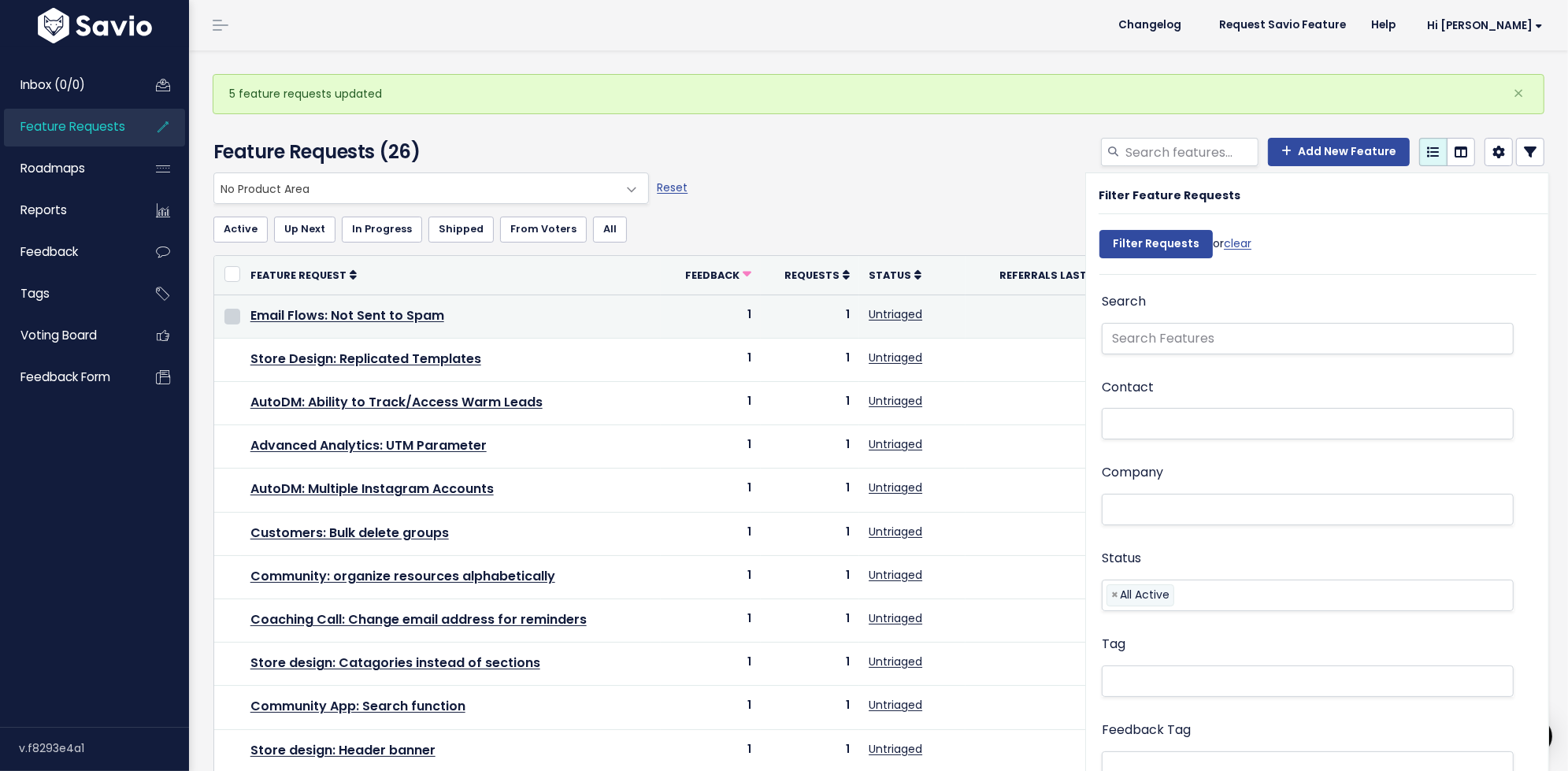
click at [229, 316] on input "checkbox" at bounding box center [232, 316] width 16 height 16
checkbox input "true"
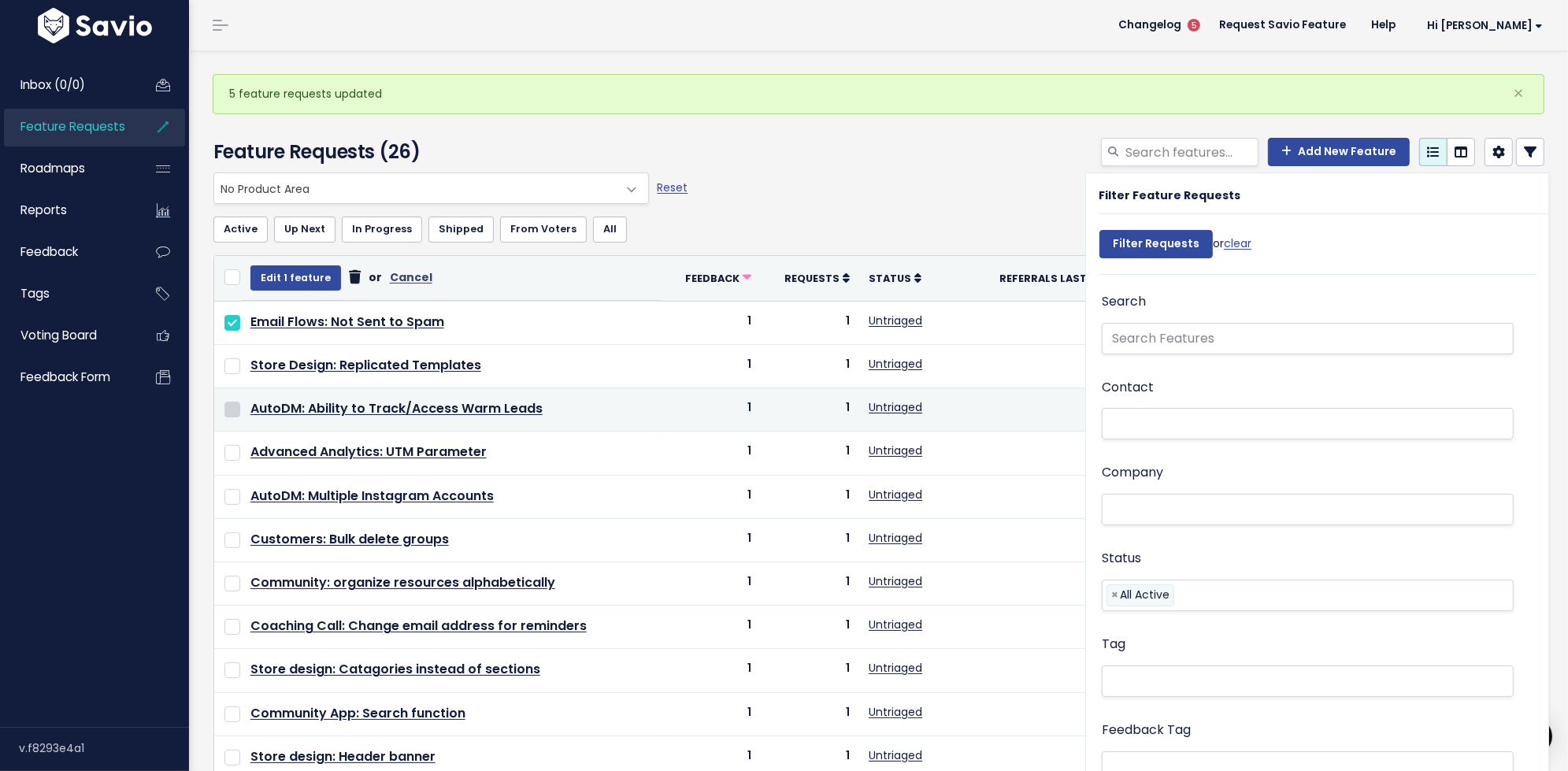
click at [229, 402] on input "checkbox" at bounding box center [232, 409] width 16 height 16
checkbox input "true"
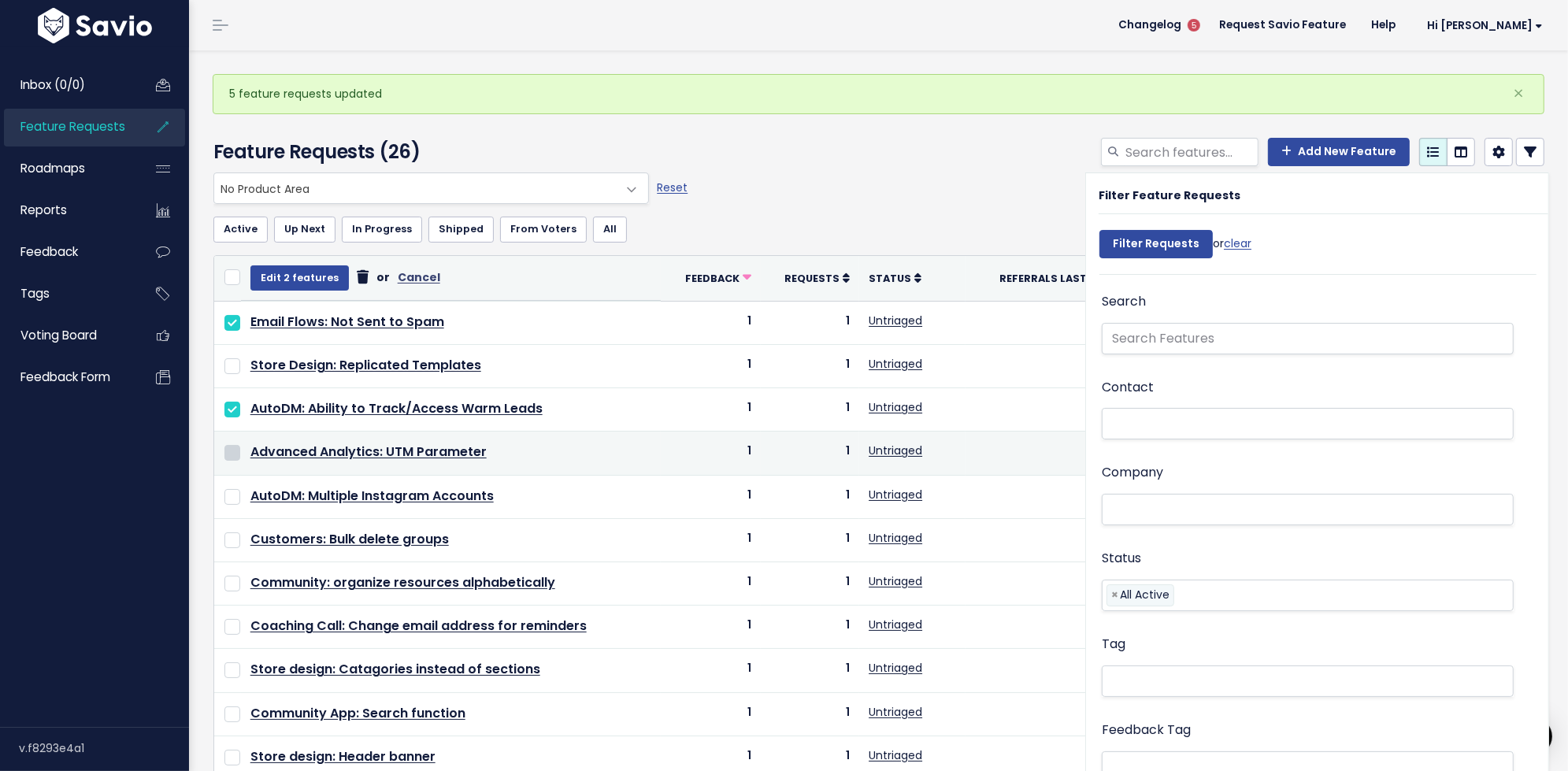
click at [229, 448] on input "checkbox" at bounding box center [232, 452] width 16 height 16
checkbox input "true"
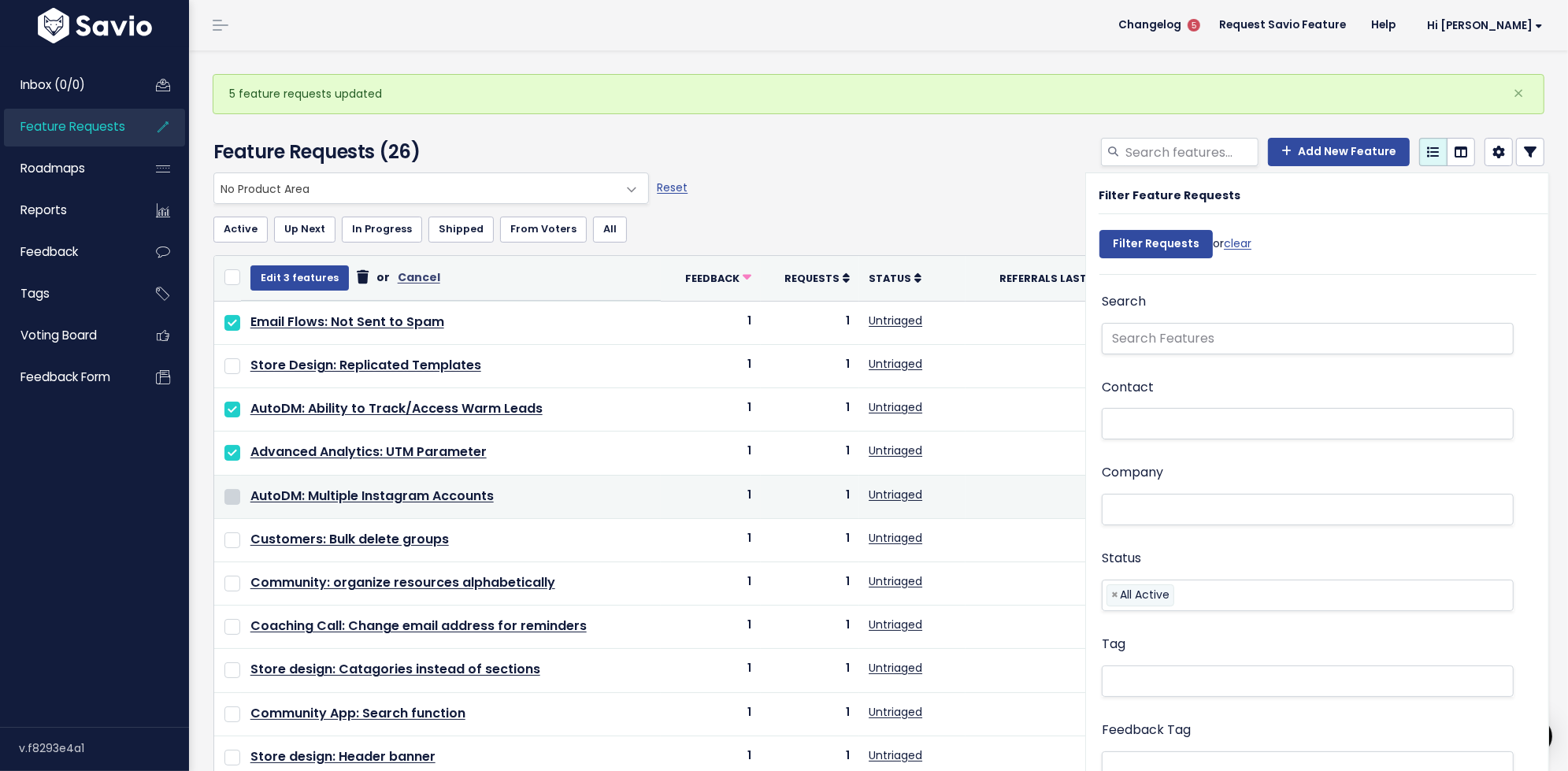
click at [231, 489] on input "checkbox" at bounding box center [232, 497] width 16 height 16
checkbox input "true"
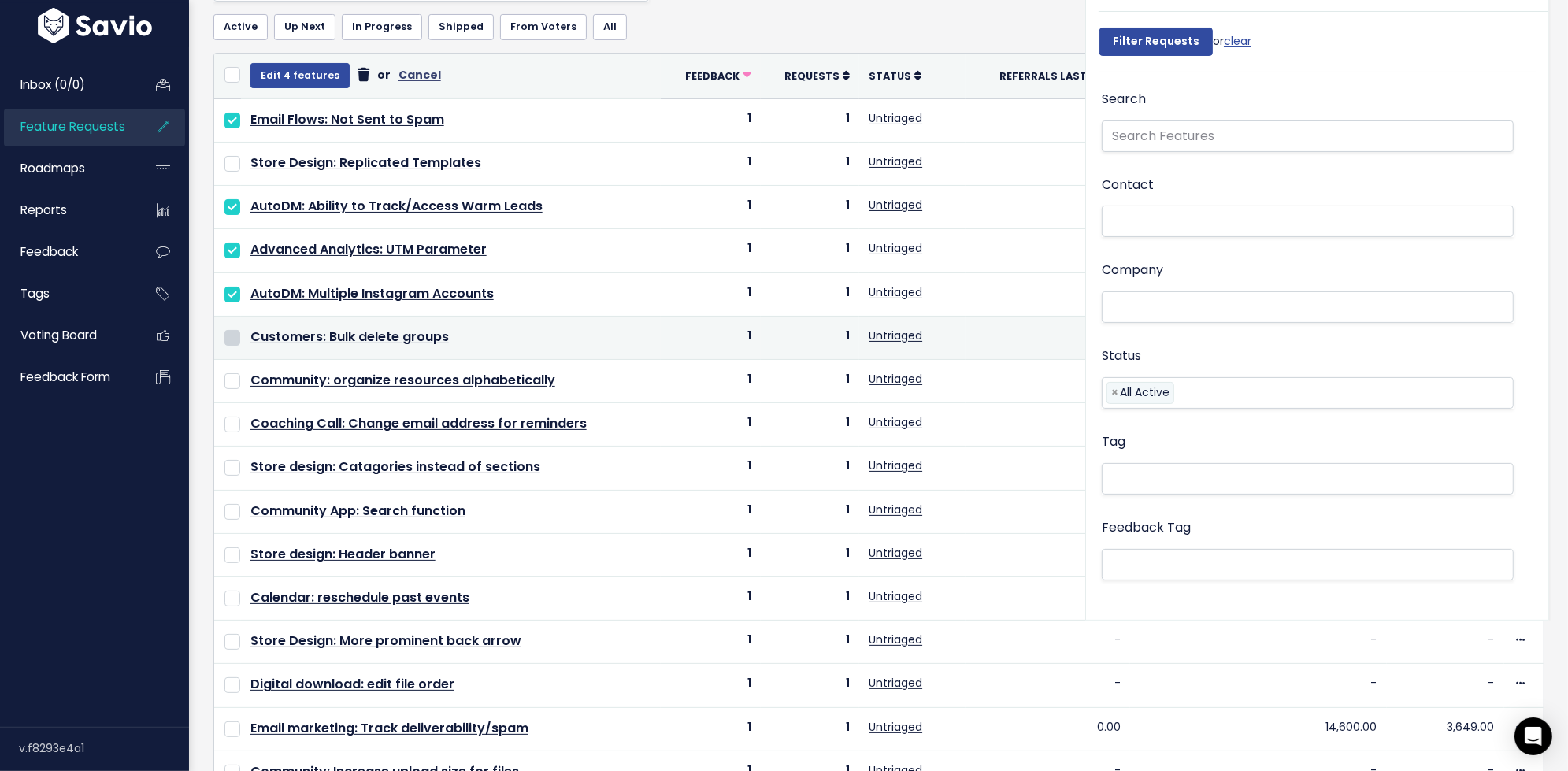
click at [231, 334] on input "checkbox" at bounding box center [232, 338] width 16 height 16
checkbox input "true"
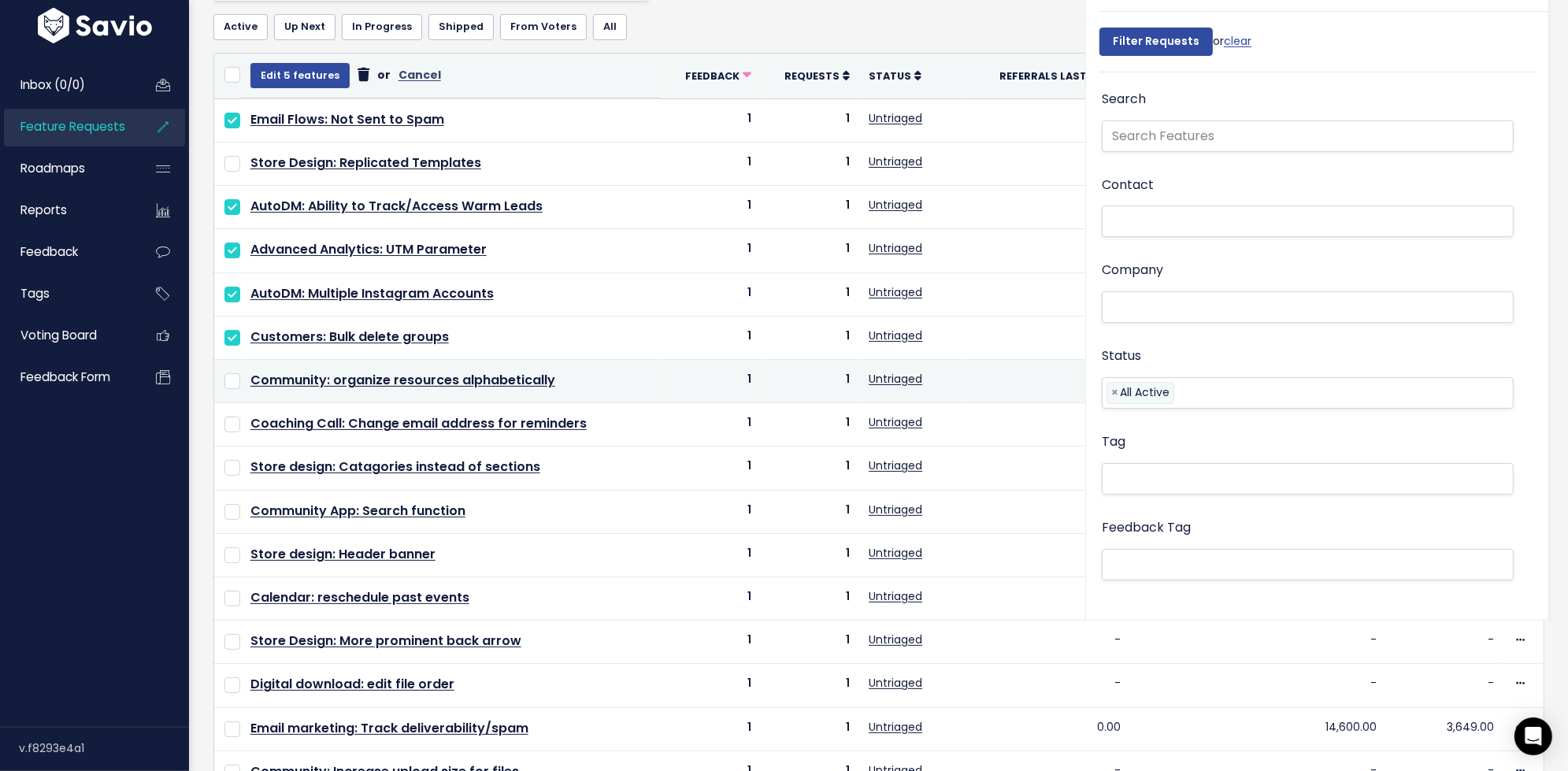
click at [233, 383] on td at bounding box center [227, 381] width 27 height 44
click at [233, 379] on input "checkbox" at bounding box center [232, 380] width 16 height 16
checkbox input "true"
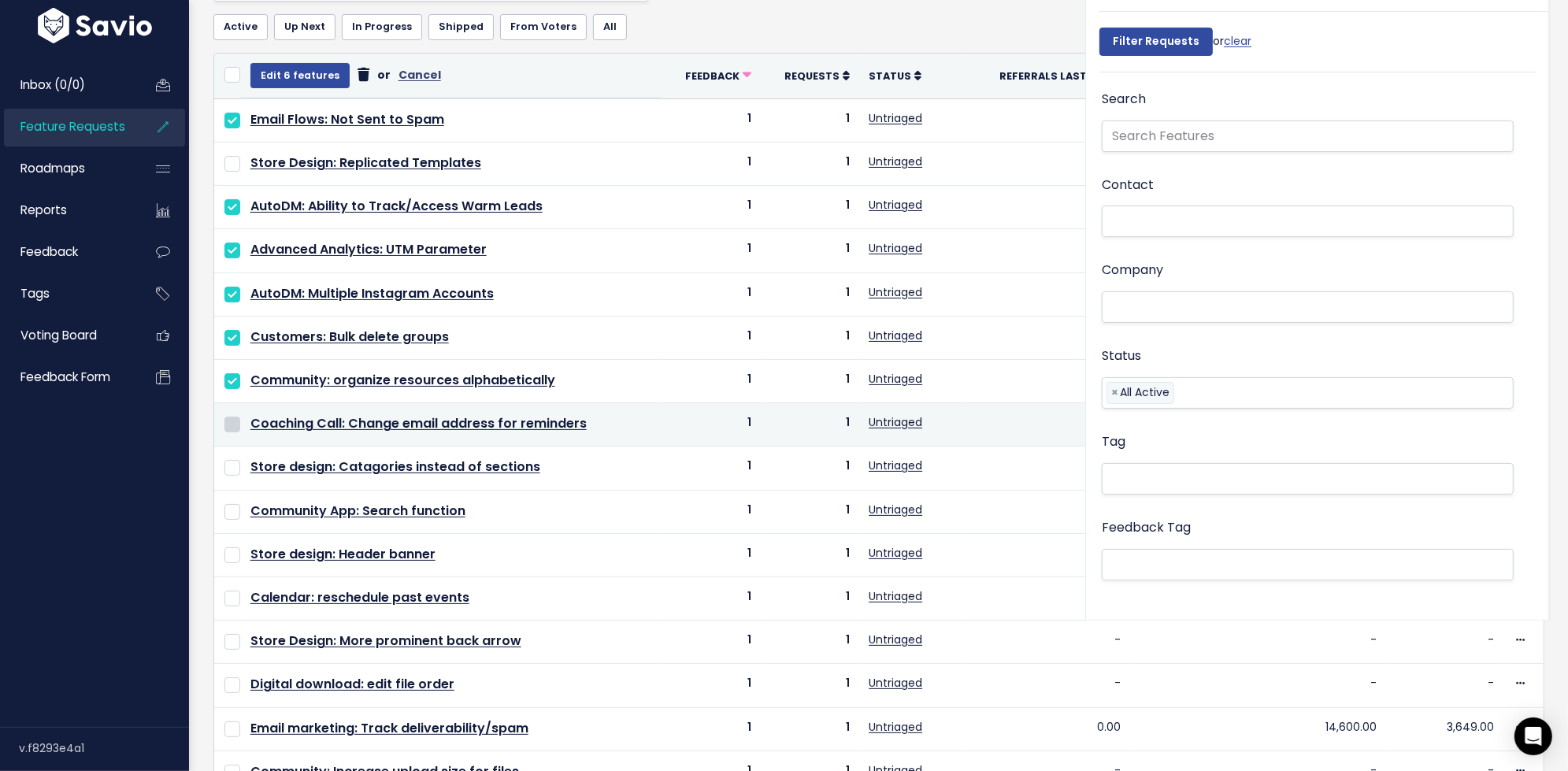
click at [235, 417] on input "checkbox" at bounding box center [232, 424] width 16 height 16
checkbox input "true"
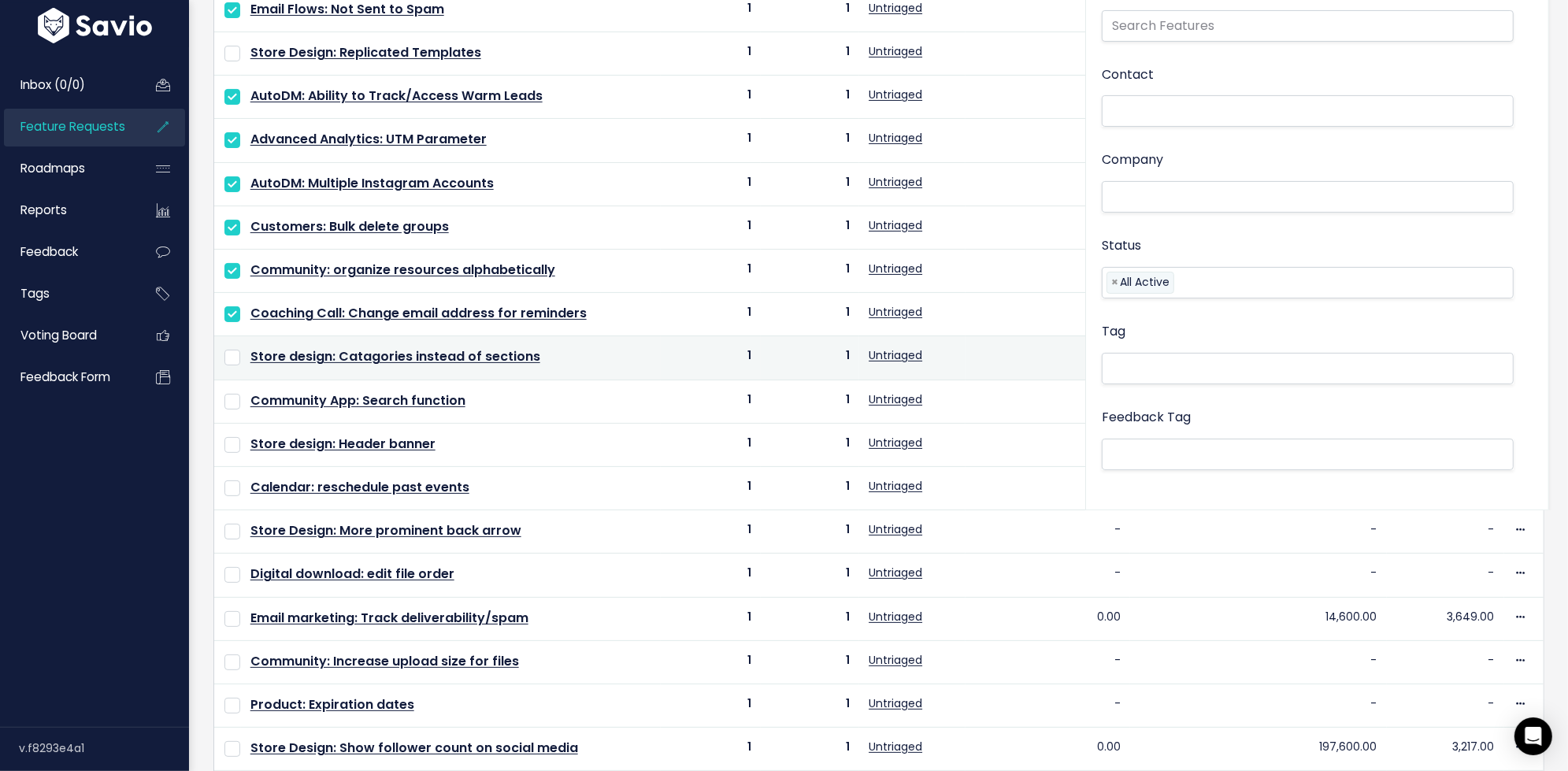
scroll to position [320, 0]
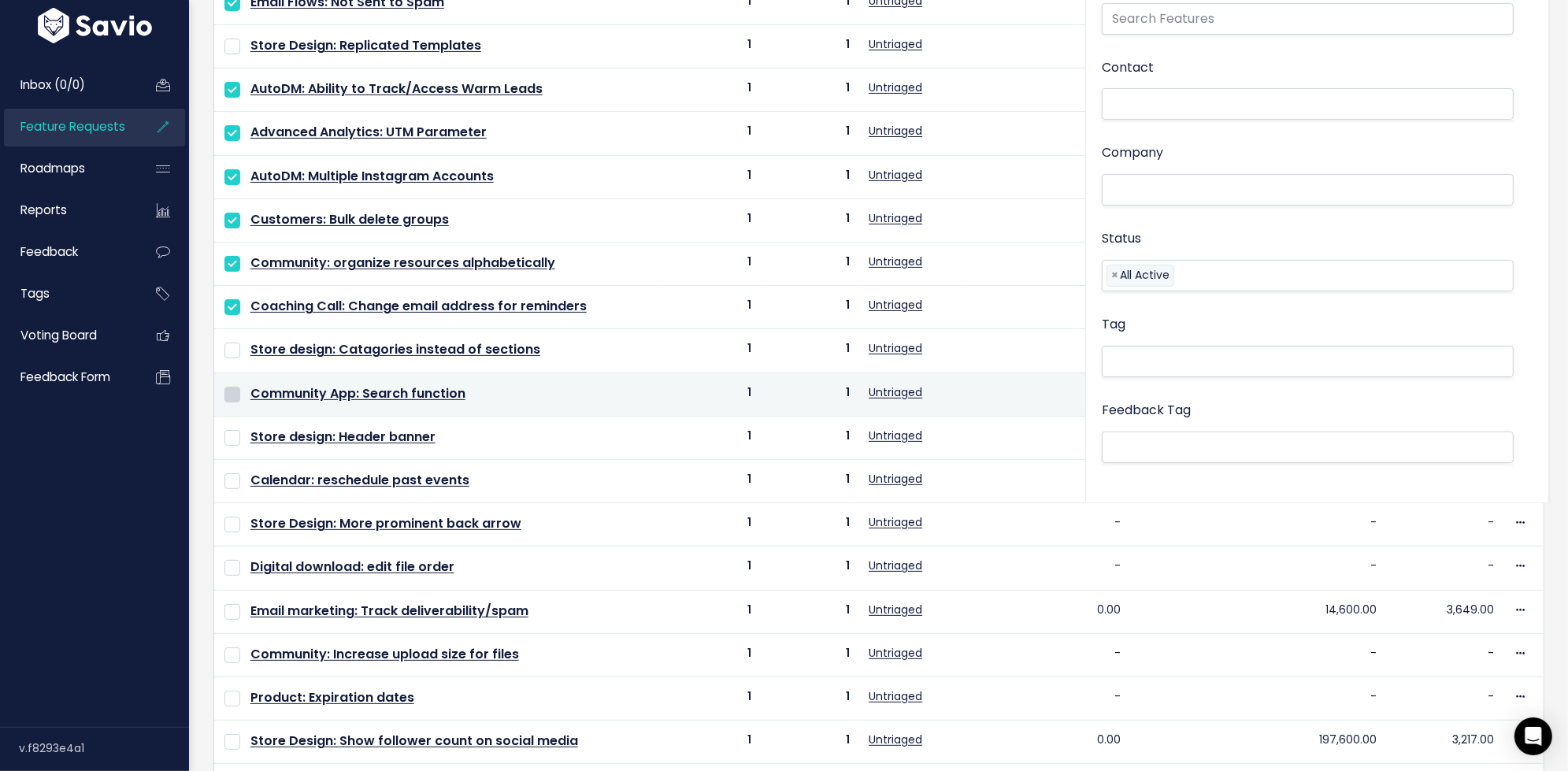
click at [231, 387] on input "checkbox" at bounding box center [232, 394] width 16 height 16
checkbox input "true"
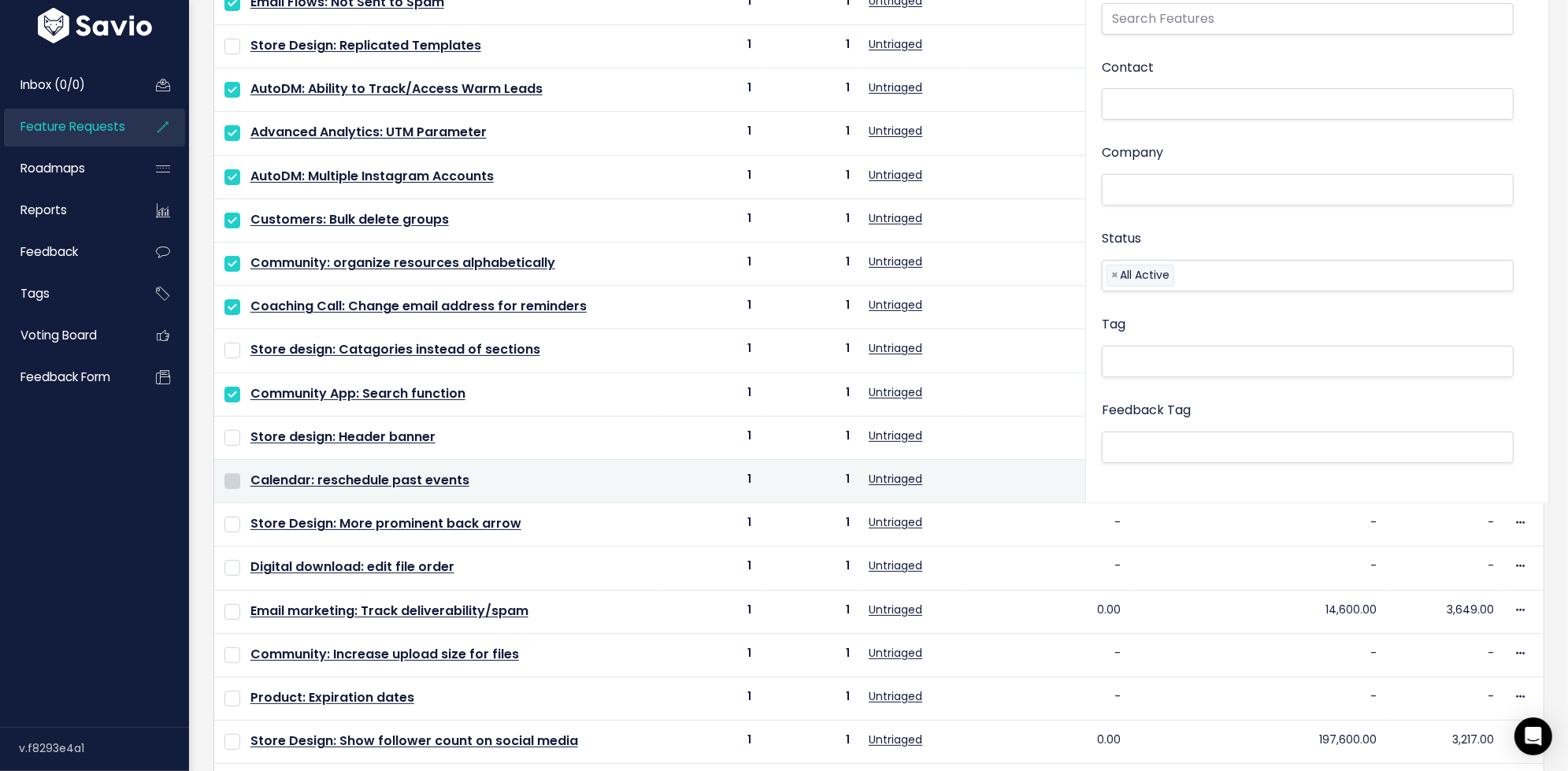
click at [232, 473] on input "checkbox" at bounding box center [232, 481] width 16 height 16
checkbox input "true"
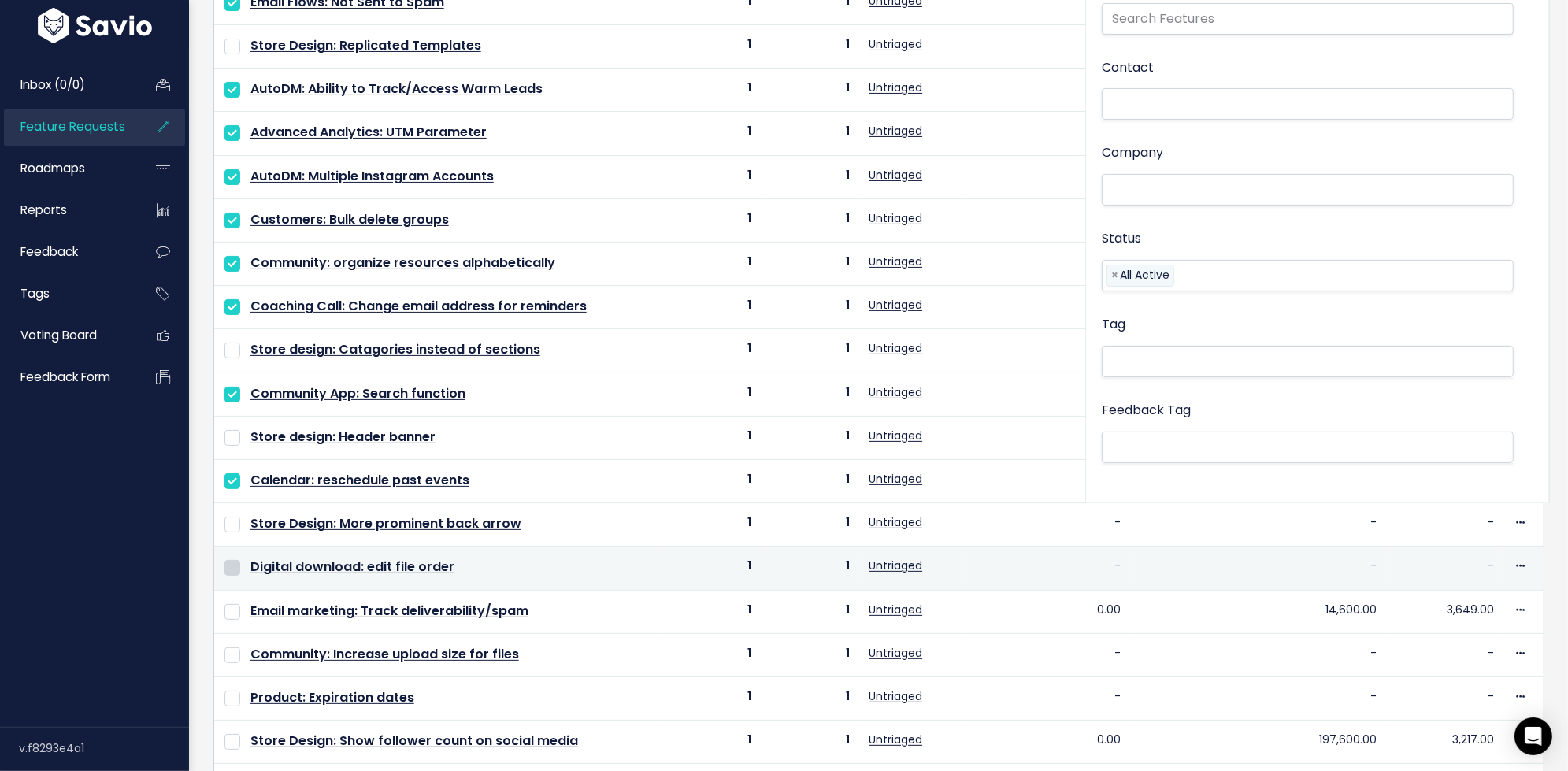
click at [229, 560] on input "checkbox" at bounding box center [232, 567] width 16 height 16
checkbox input "true"
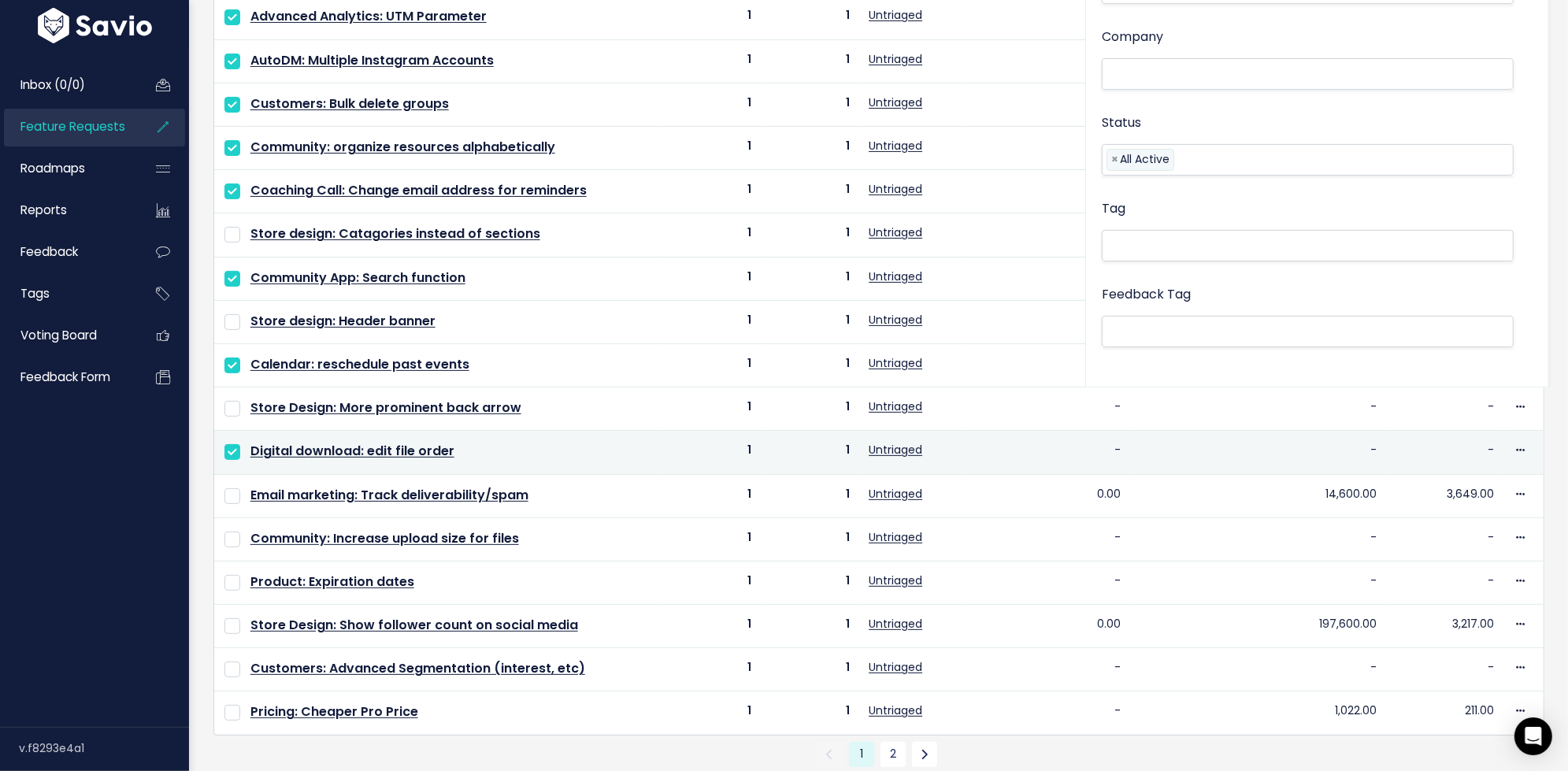
scroll to position [463, 0]
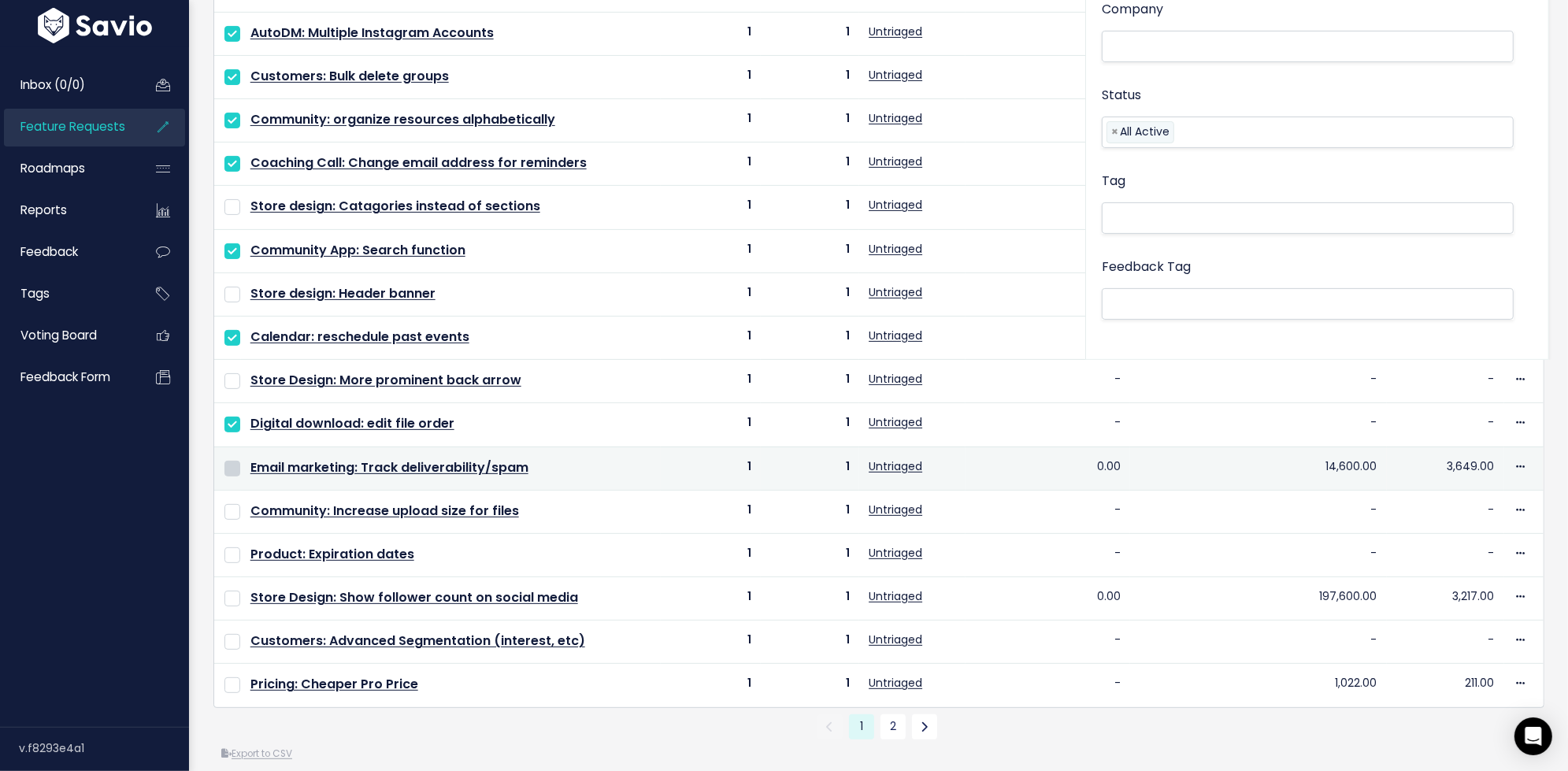
click at [233, 460] on input "checkbox" at bounding box center [232, 468] width 16 height 16
checkbox input "true"
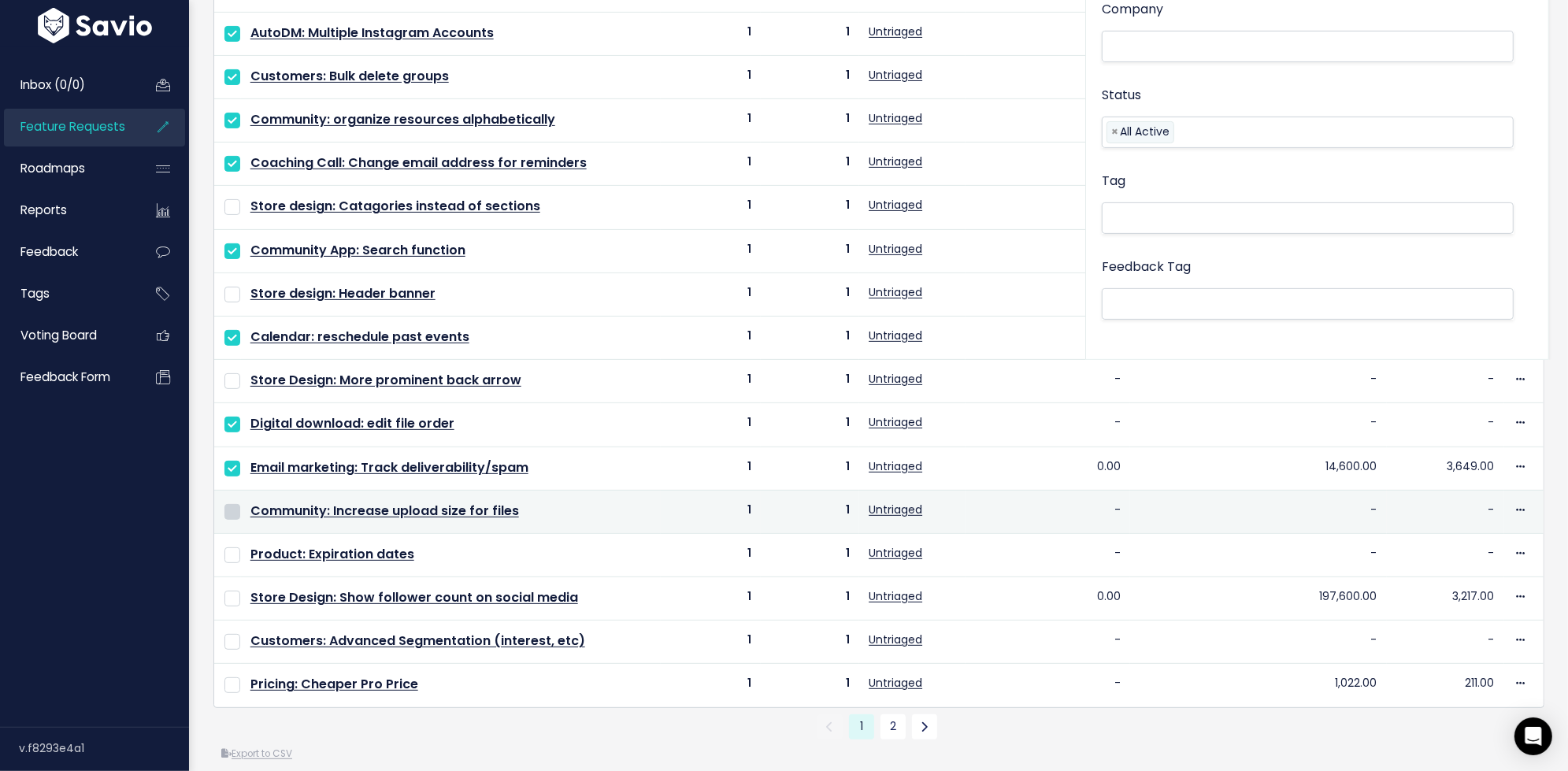
click at [233, 504] on input "checkbox" at bounding box center [232, 512] width 16 height 16
checkbox input "true"
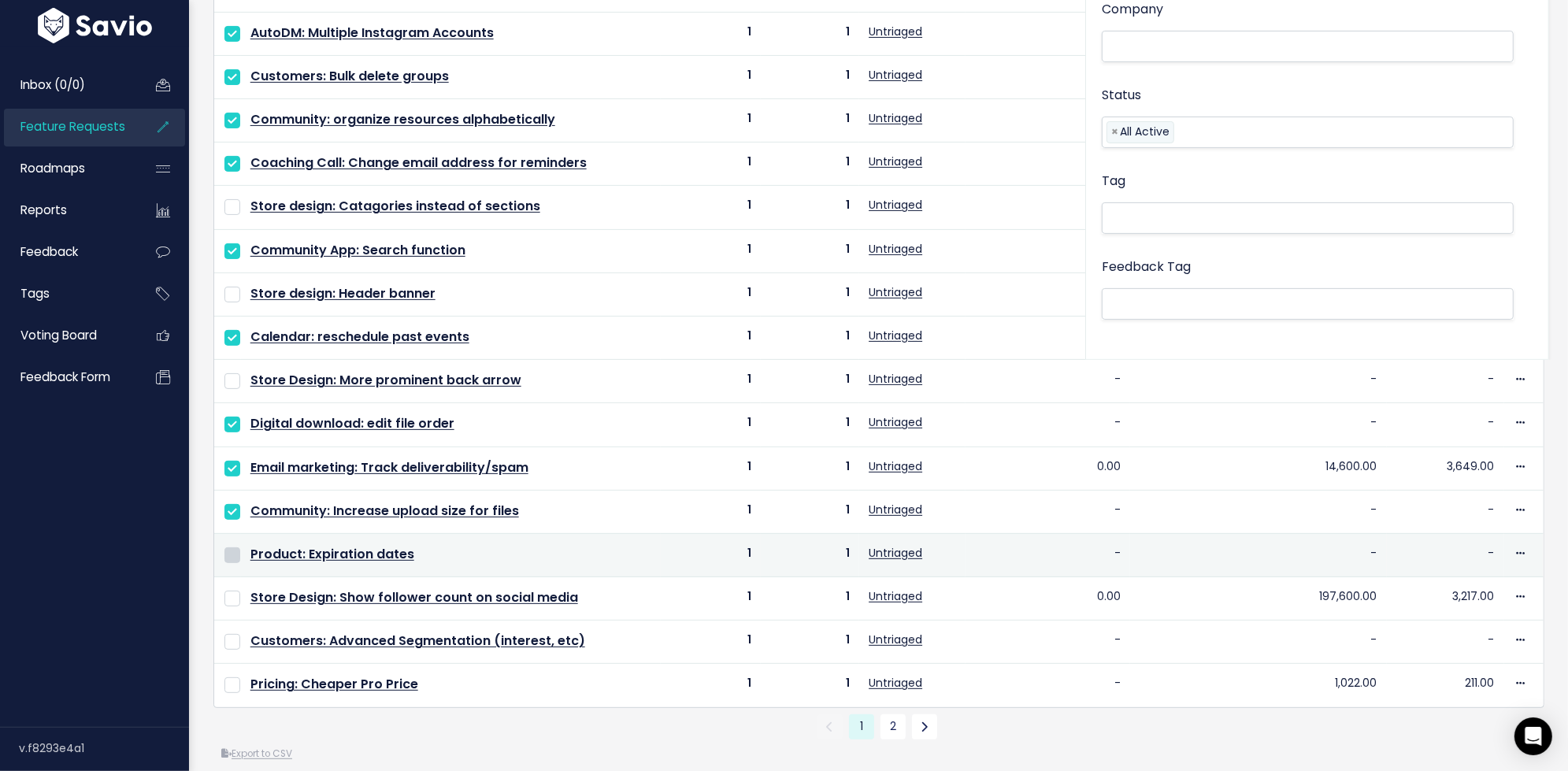
click at [229, 547] on input "checkbox" at bounding box center [232, 554] width 16 height 16
checkbox input "true"
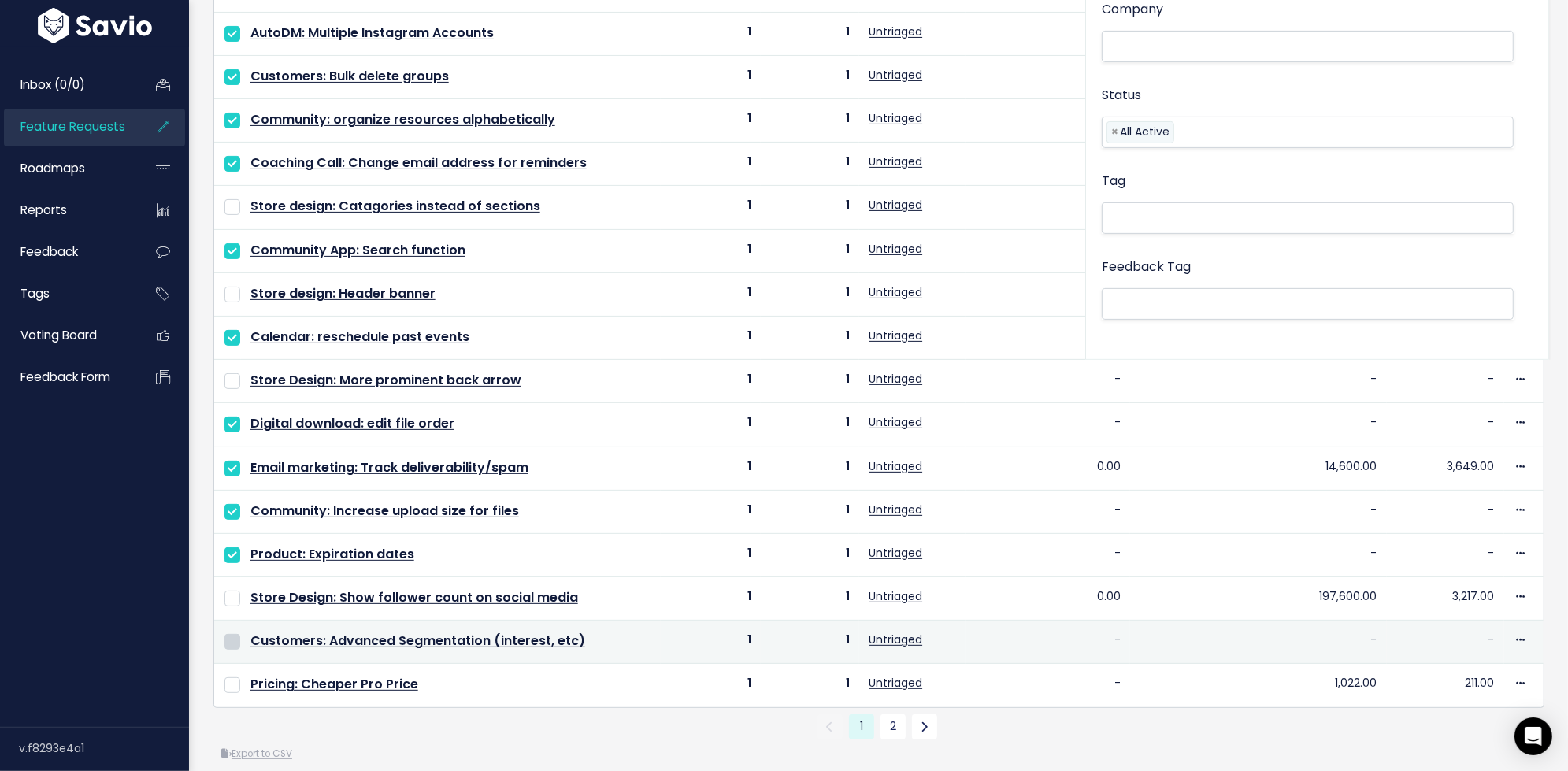
click at [229, 634] on input "checkbox" at bounding box center [232, 642] width 16 height 16
checkbox input "true"
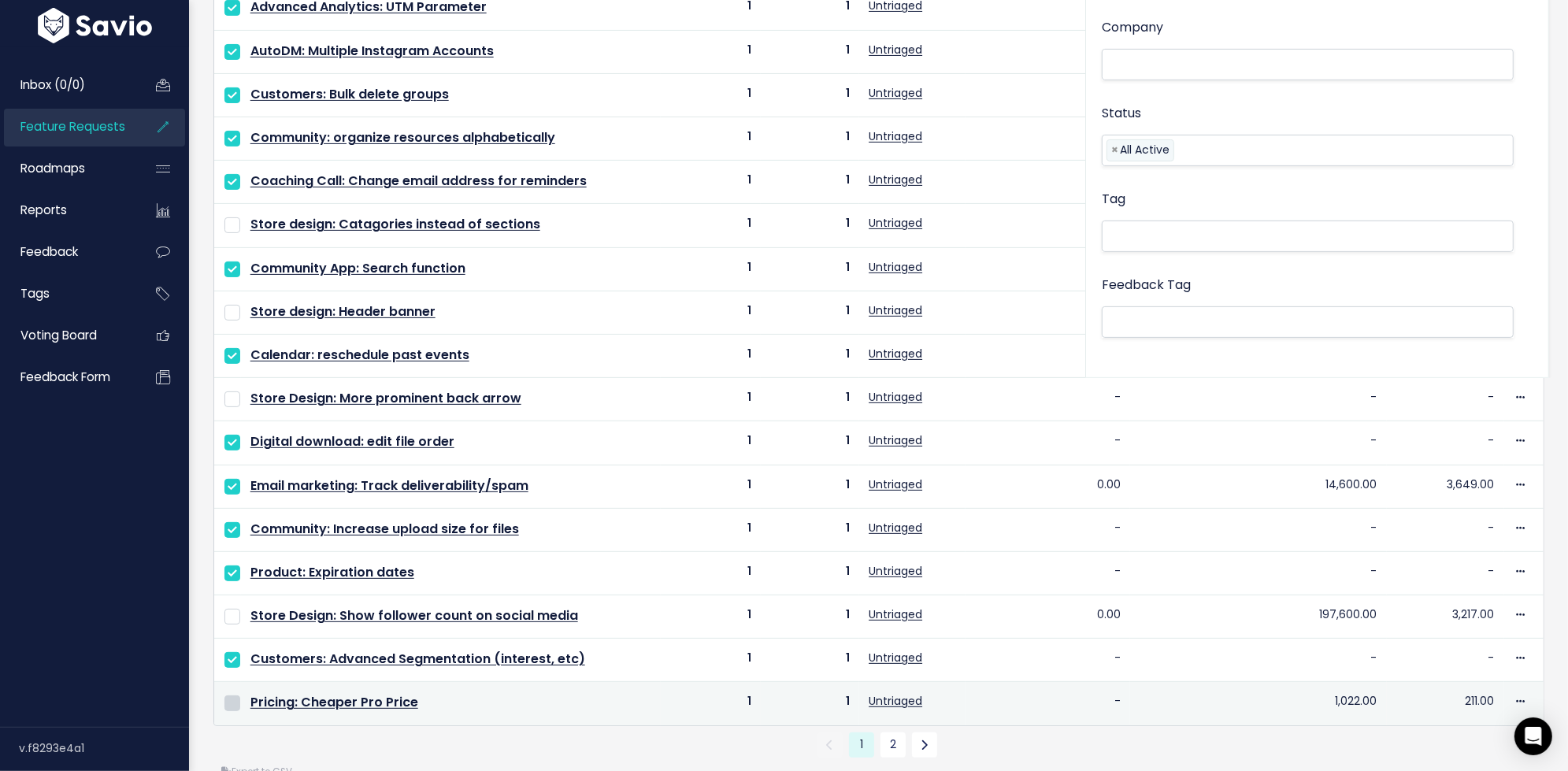
scroll to position [0, 0]
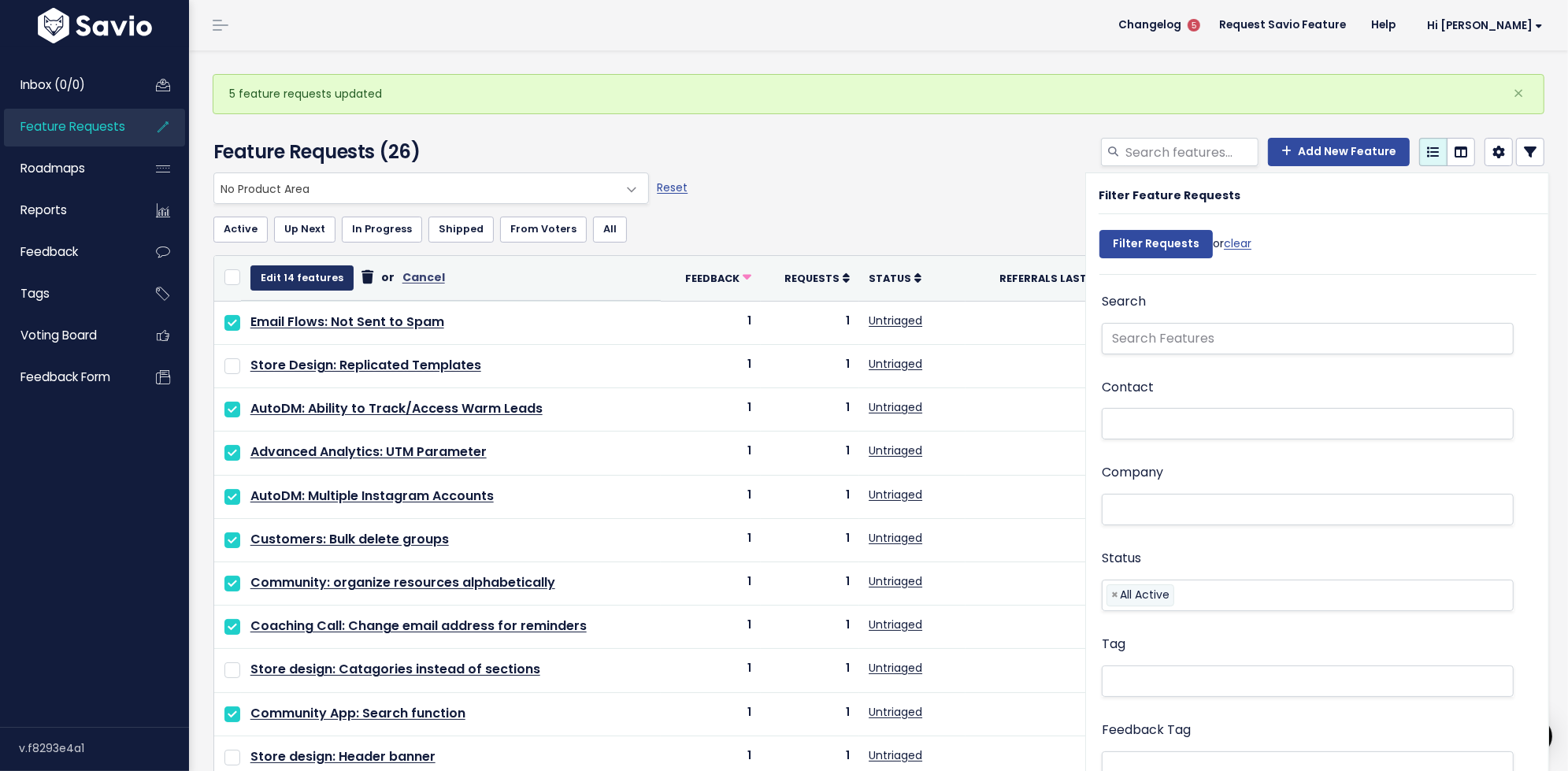
click at [289, 275] on button "Edit 14 features" at bounding box center [301, 277] width 103 height 25
select select
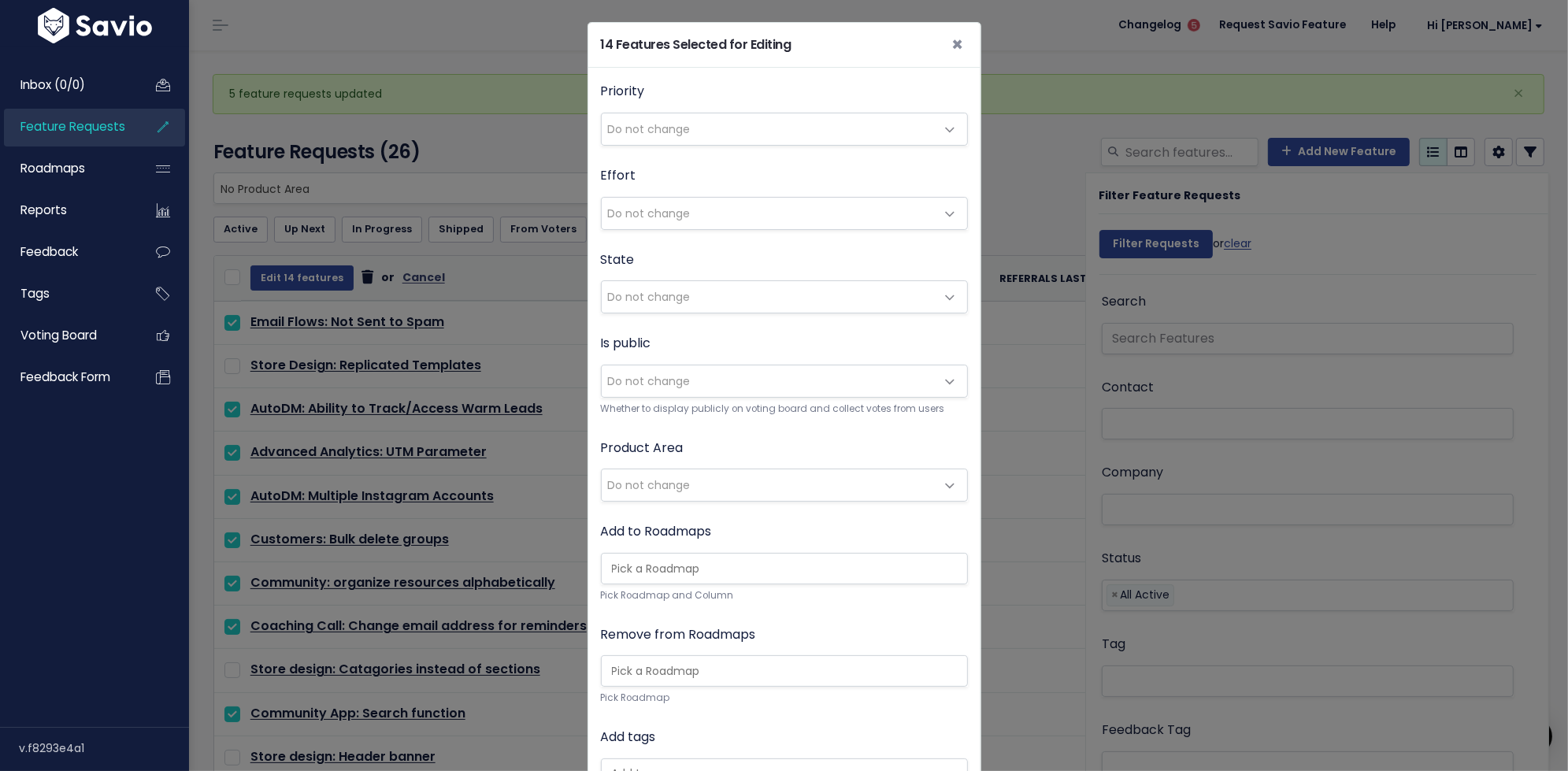
click at [671, 477] on span "Do not change" at bounding box center [649, 485] width 83 height 16
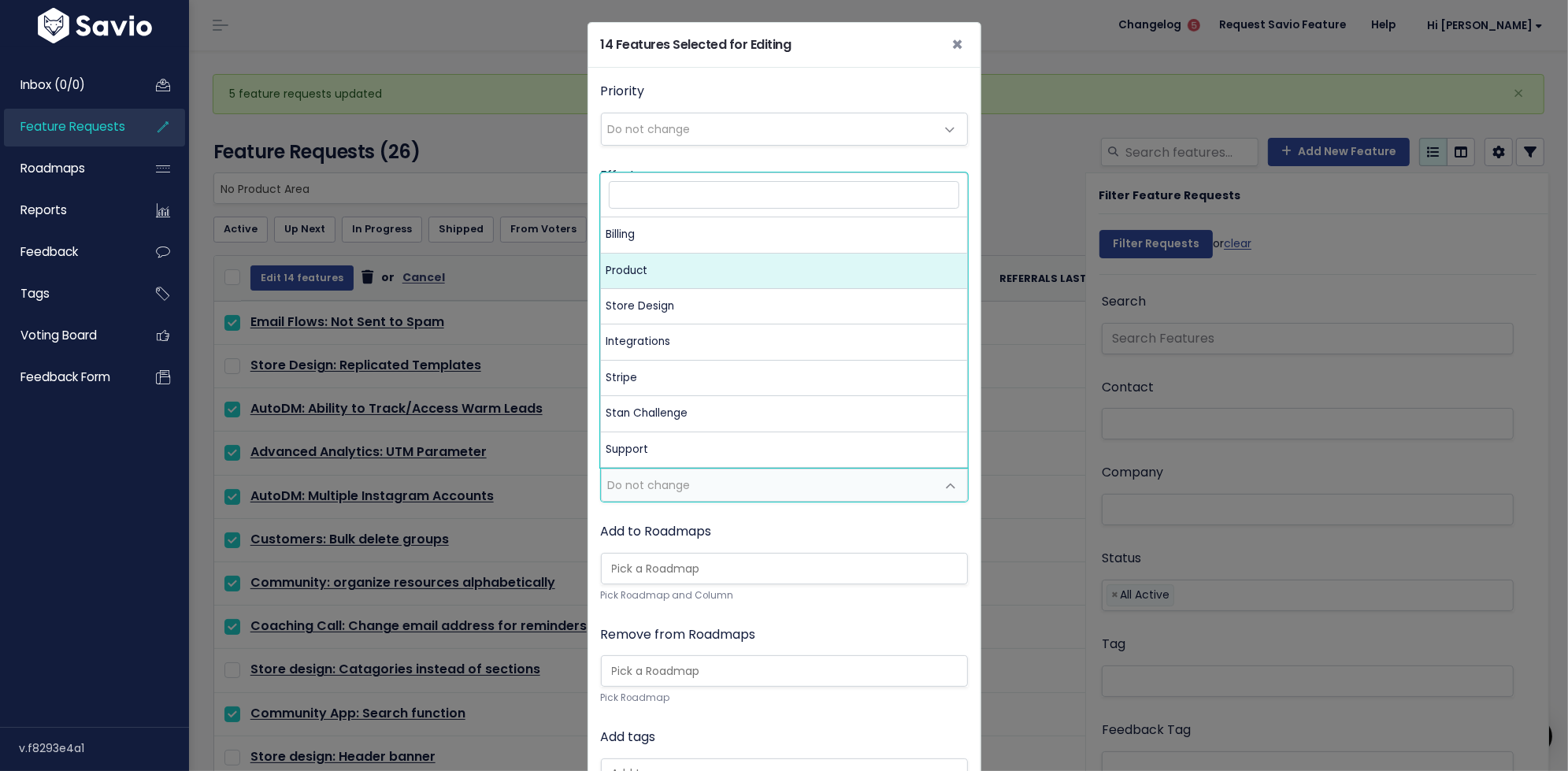
select select "MAIN:PRODUCT"
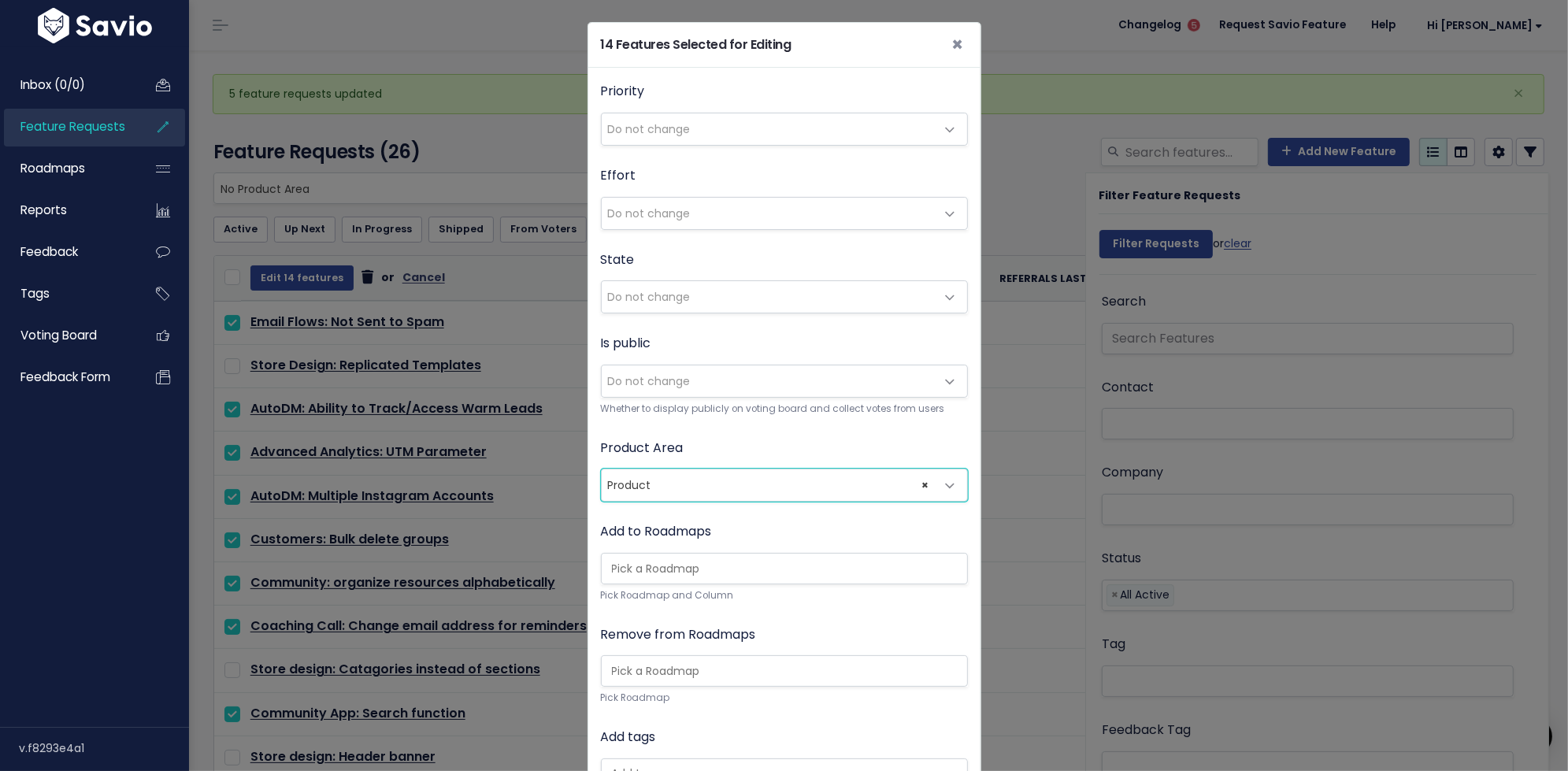
scroll to position [224, 0]
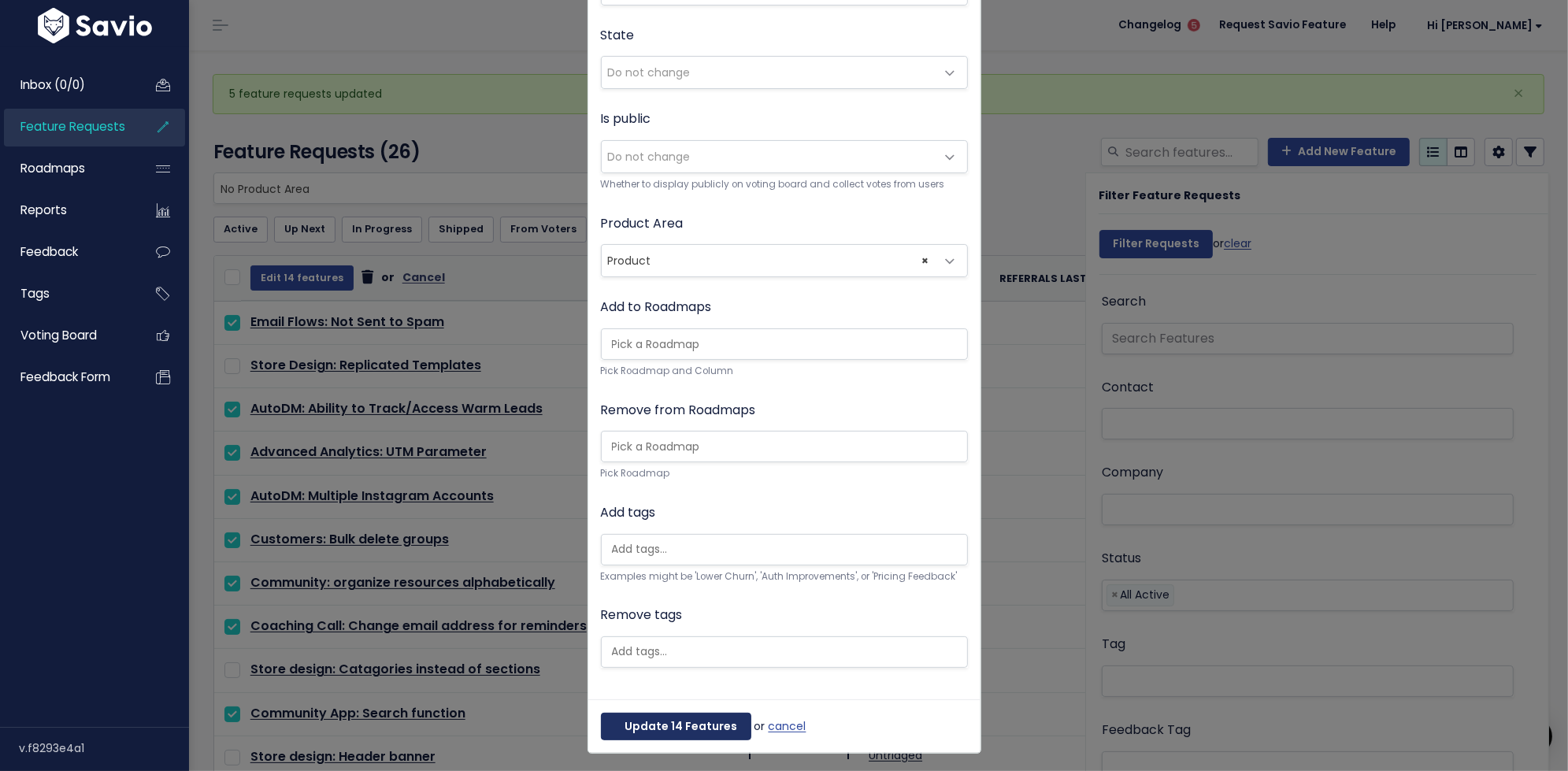
click at [671, 727] on button "Update 14 Features" at bounding box center [676, 726] width 151 height 28
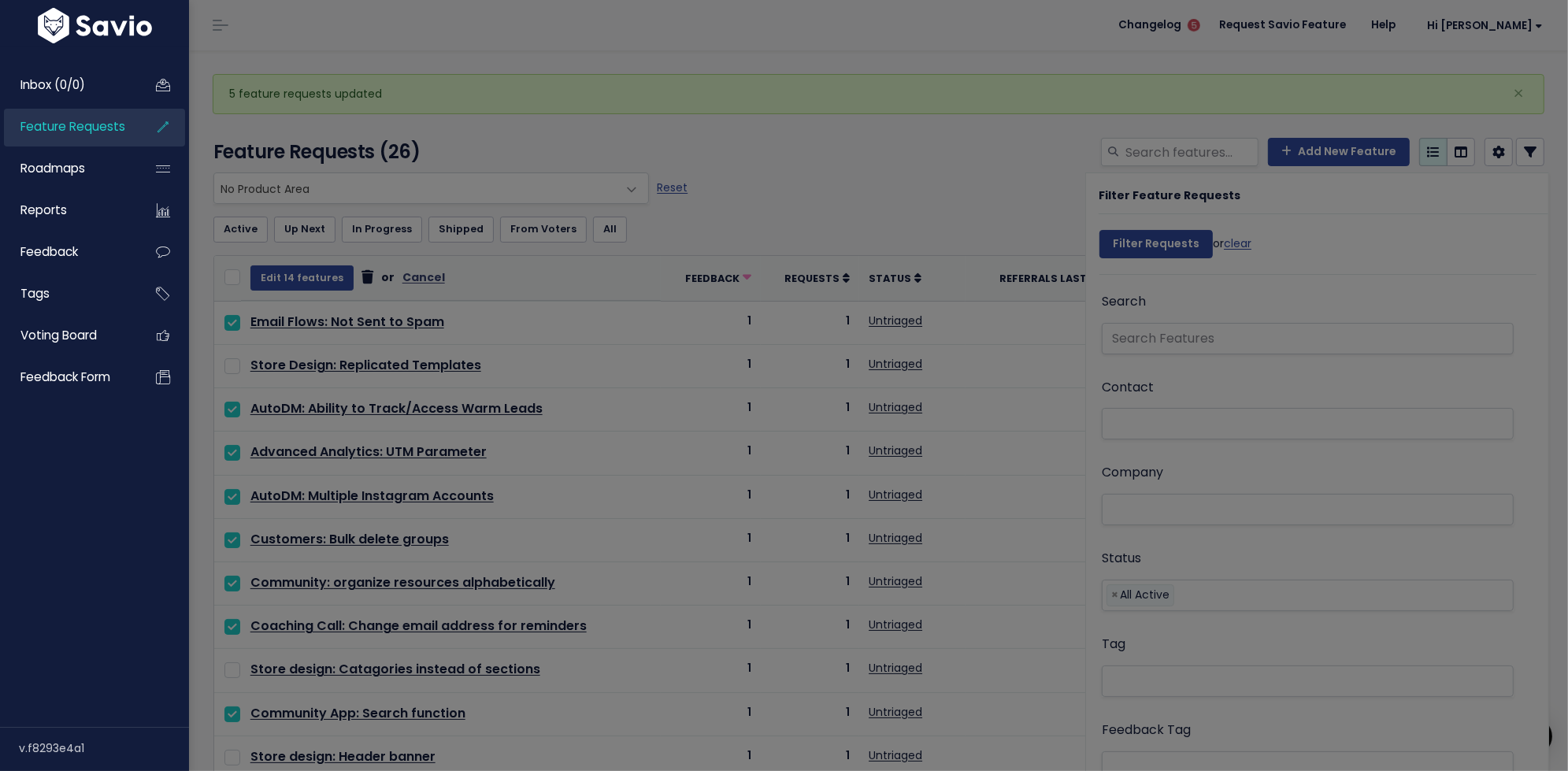
scroll to position [0, 0]
select select
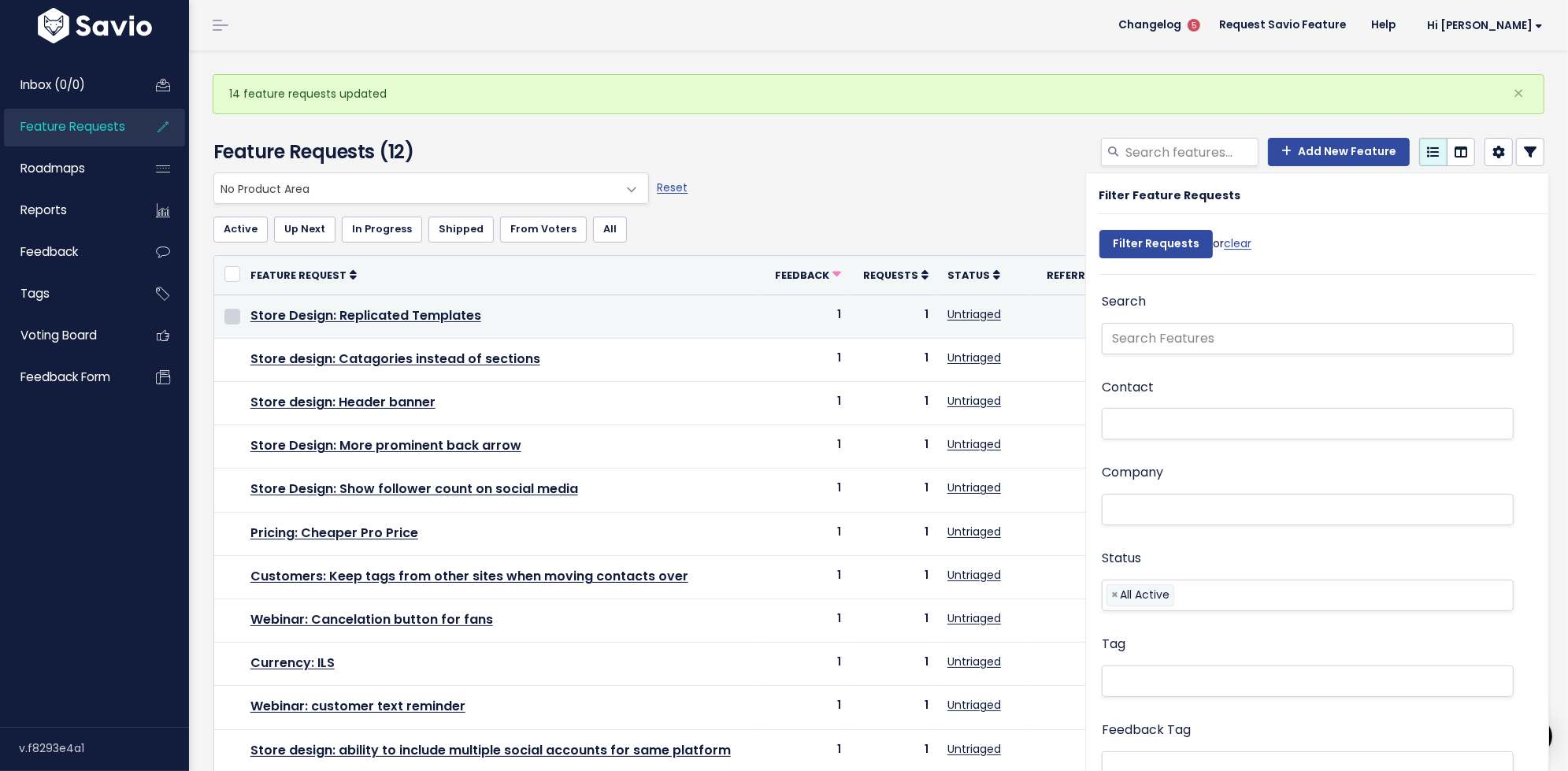
click at [233, 309] on input "checkbox" at bounding box center [232, 316] width 16 height 16
checkbox input "true"
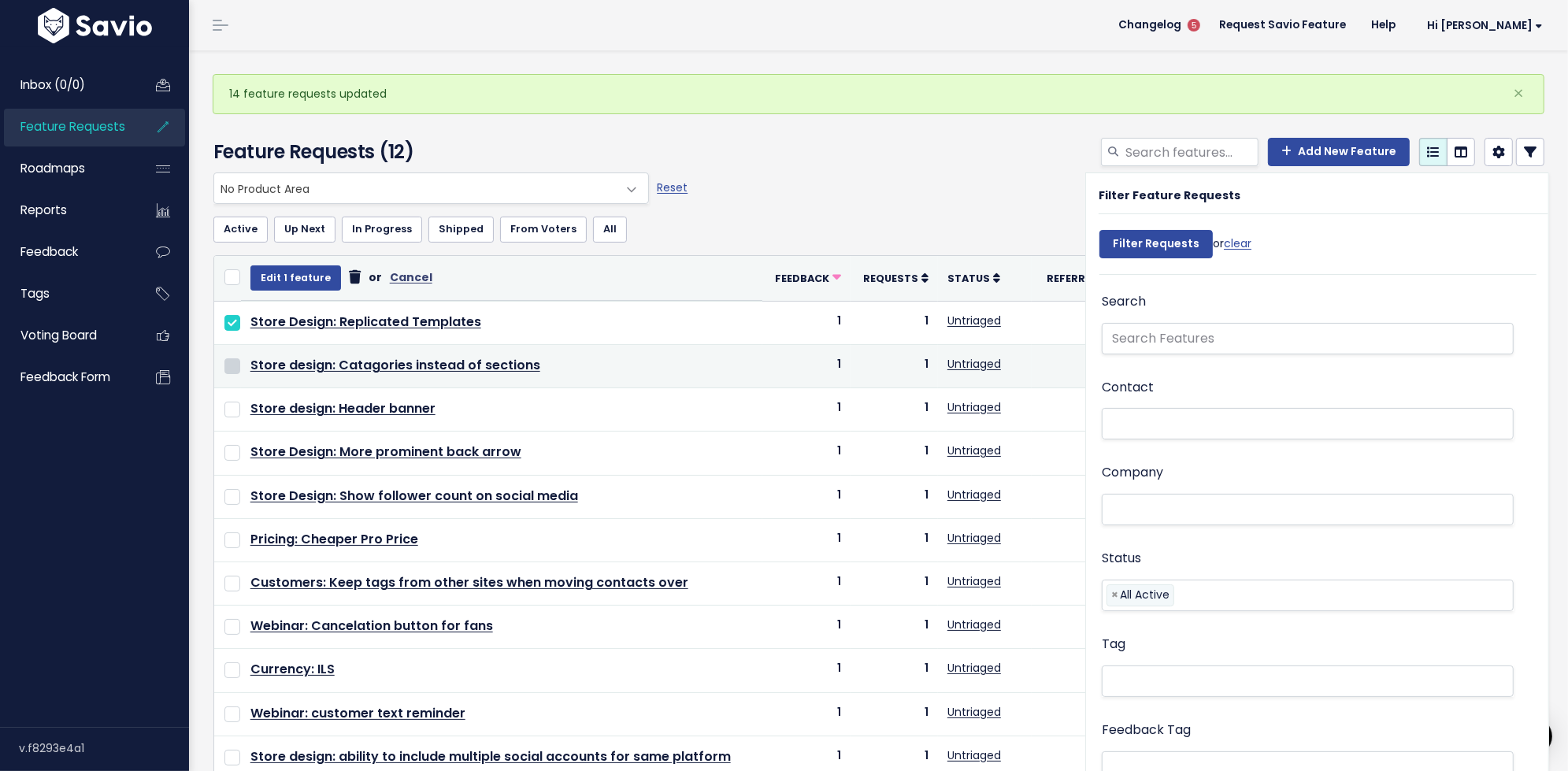
click at [233, 363] on input "checkbox" at bounding box center [232, 366] width 16 height 16
checkbox input "true"
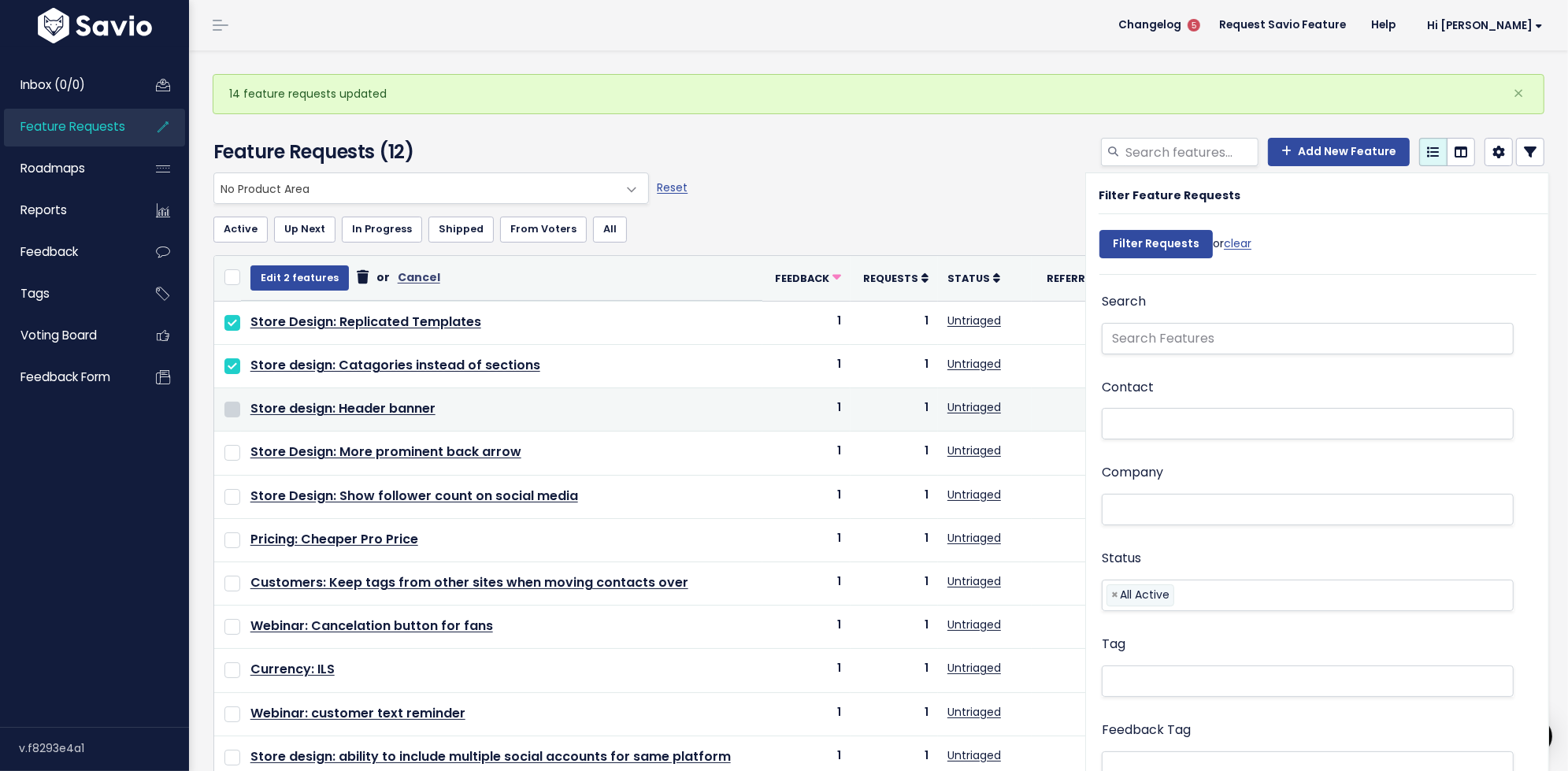
click at [233, 403] on input "checkbox" at bounding box center [232, 409] width 16 height 16
checkbox input "true"
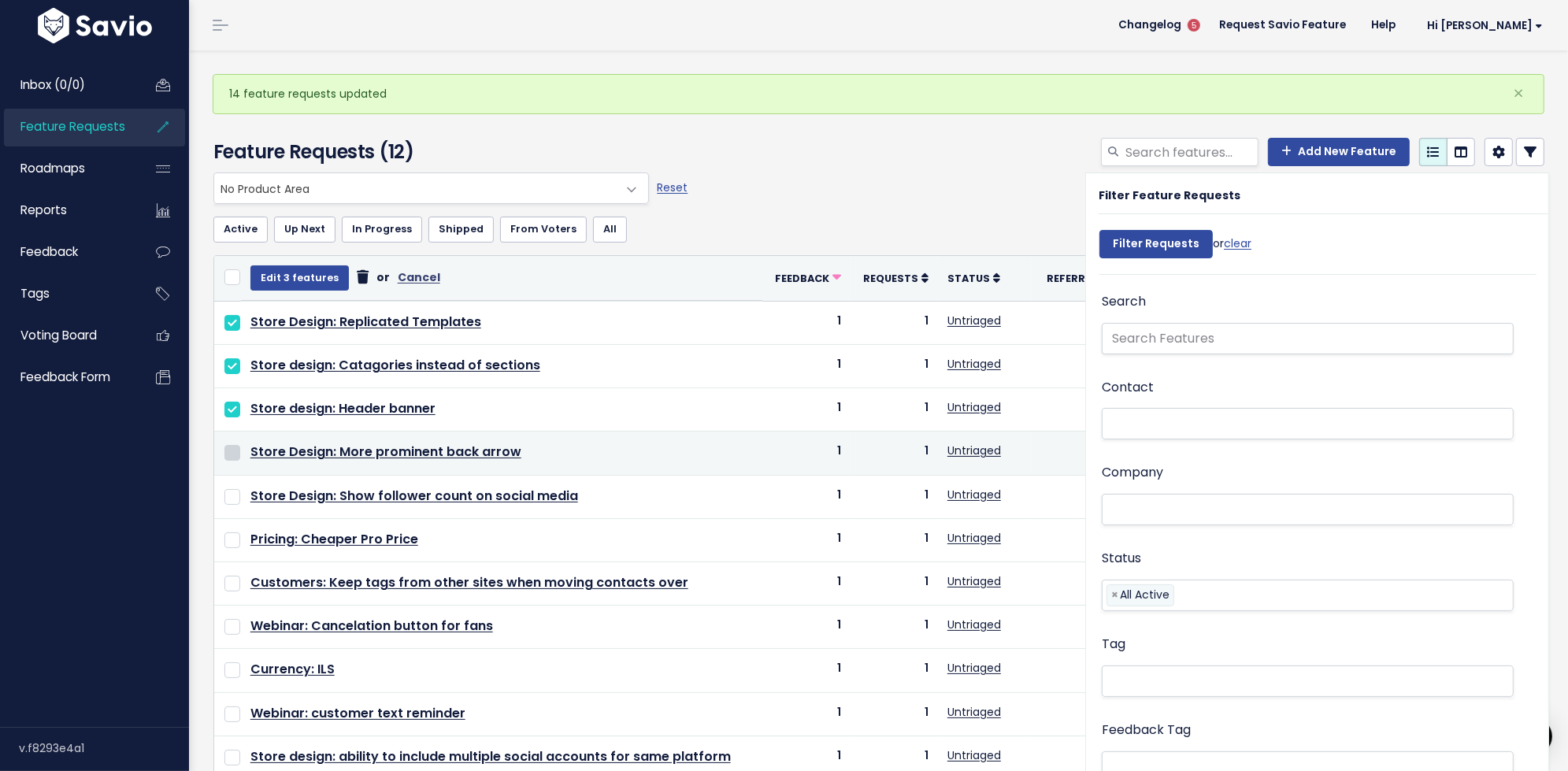
click at [233, 449] on input "checkbox" at bounding box center [232, 452] width 16 height 16
checkbox input "true"
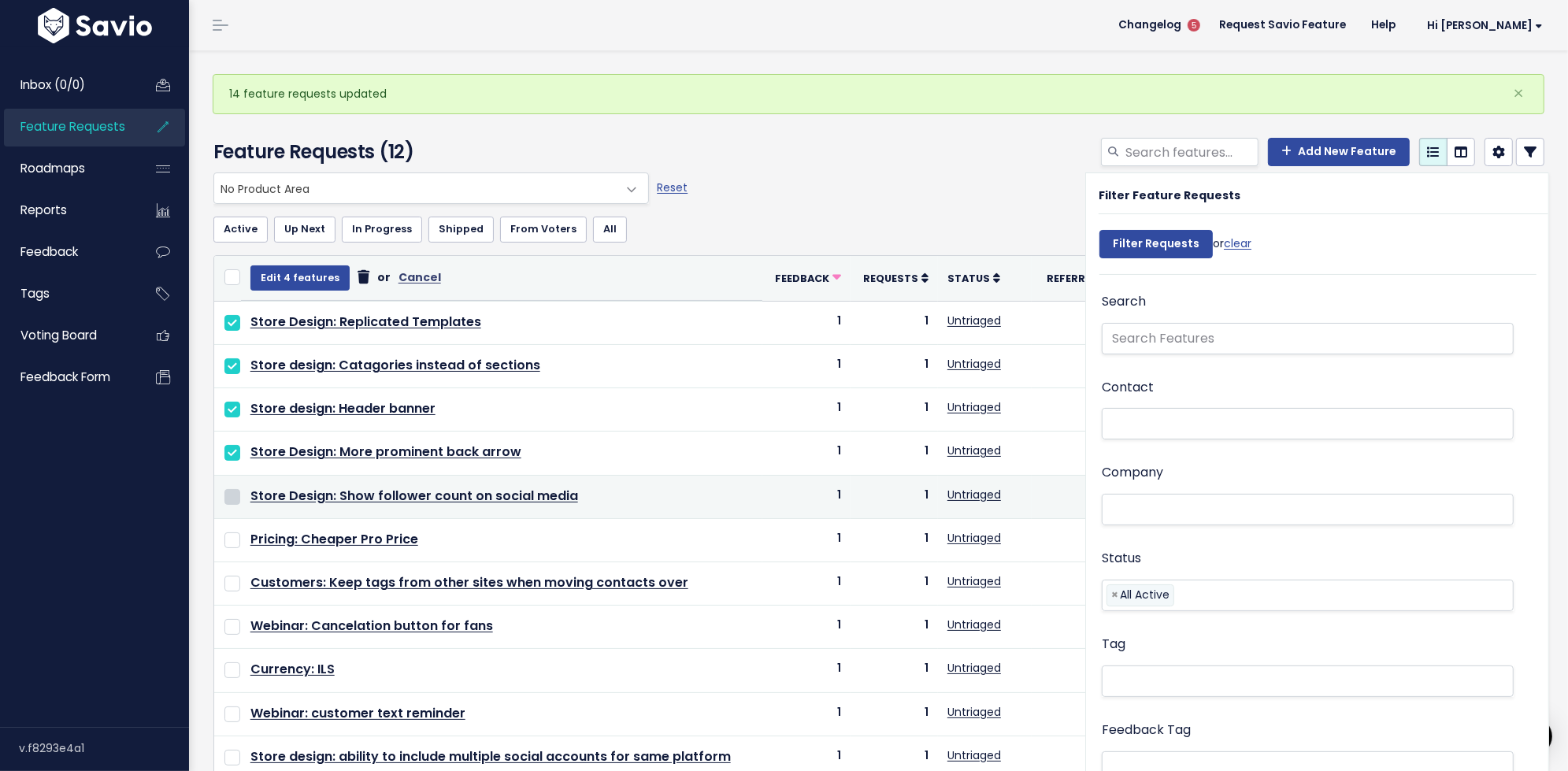
click at [228, 489] on input "checkbox" at bounding box center [232, 497] width 16 height 16
checkbox input "true"
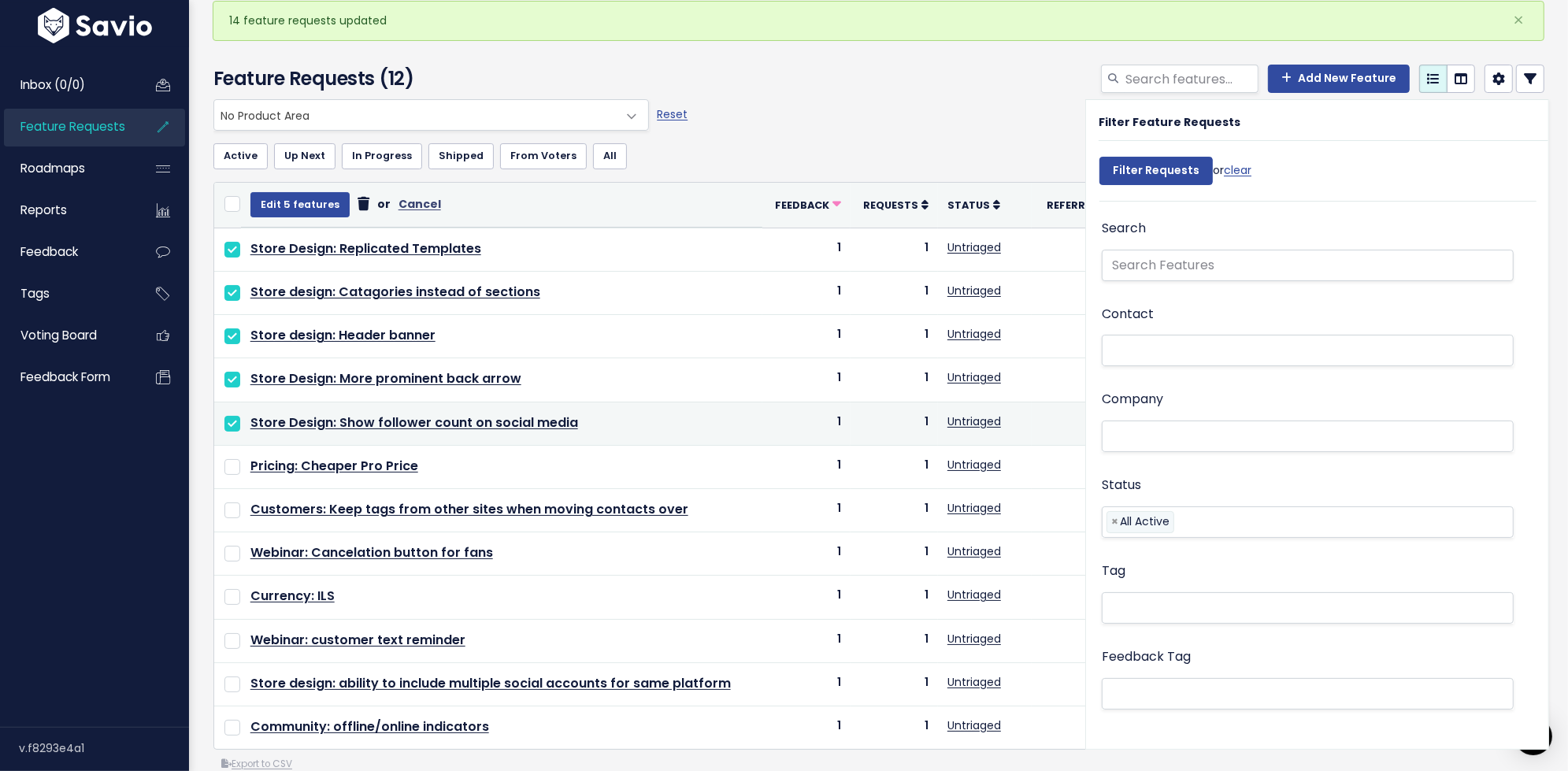
scroll to position [89, 0]
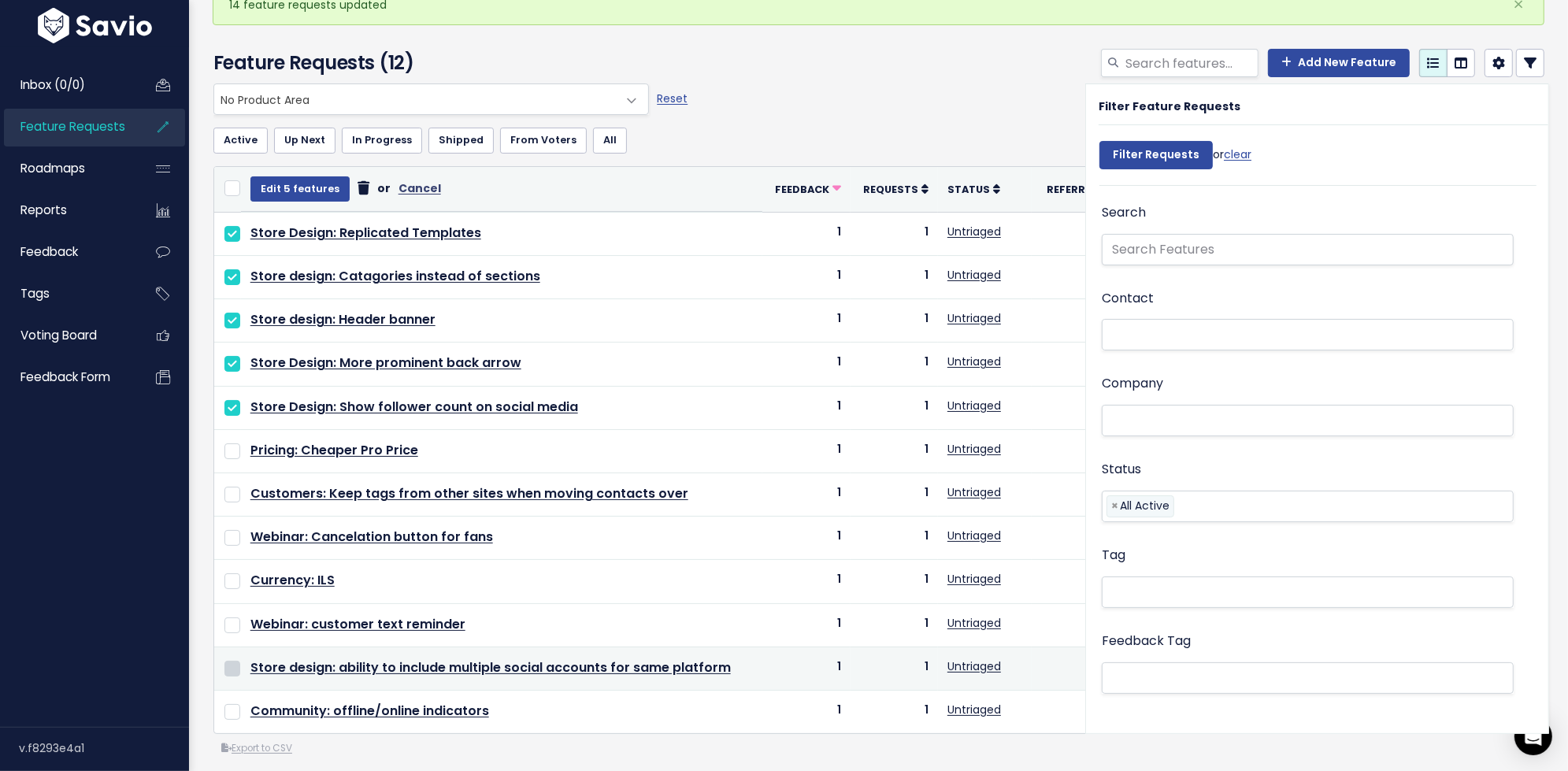
click at [229, 660] on input "checkbox" at bounding box center [232, 668] width 16 height 16
checkbox input "true"
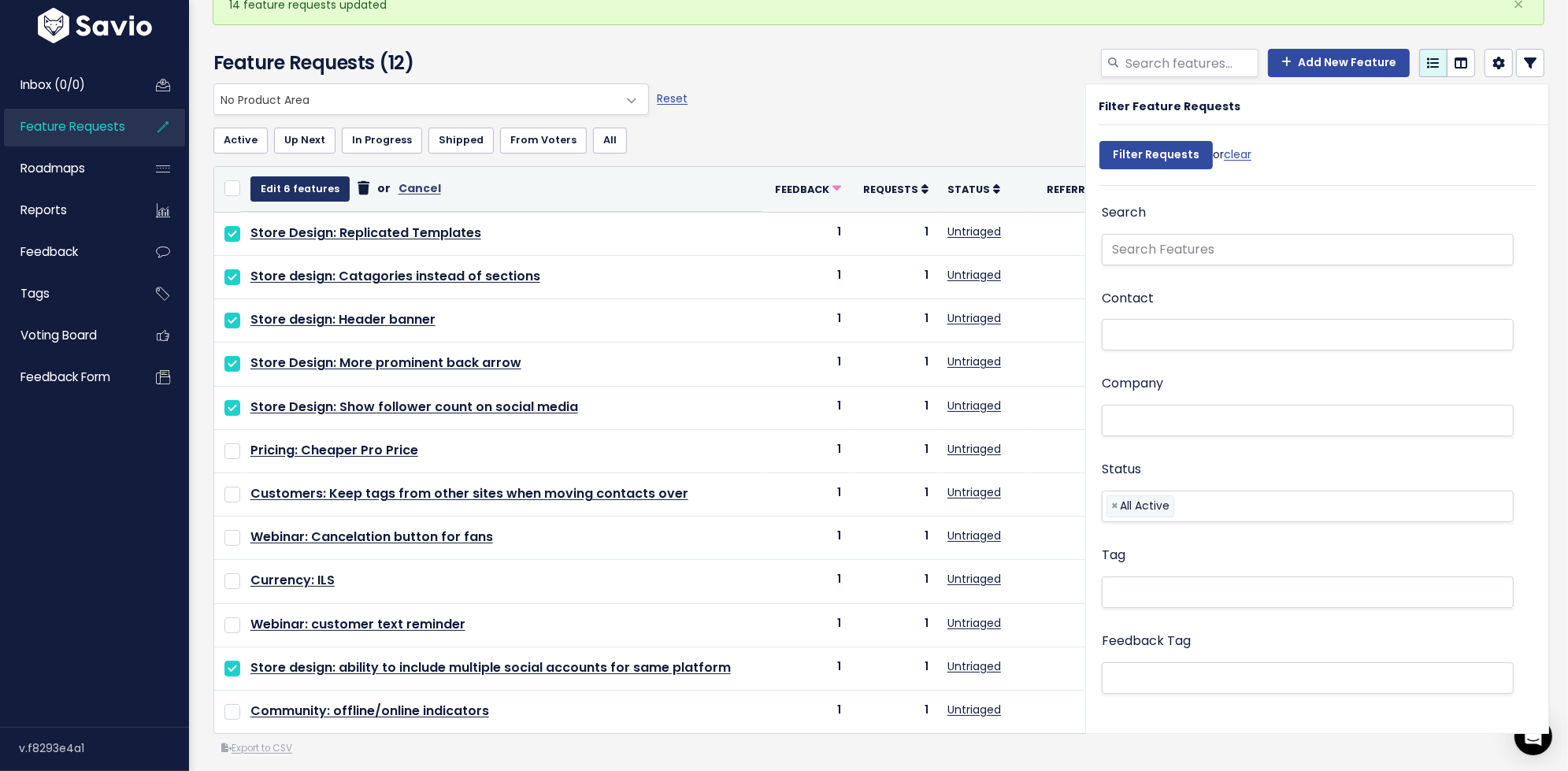
click at [289, 188] on button "Edit 6 features" at bounding box center [299, 189] width 100 height 25
select select
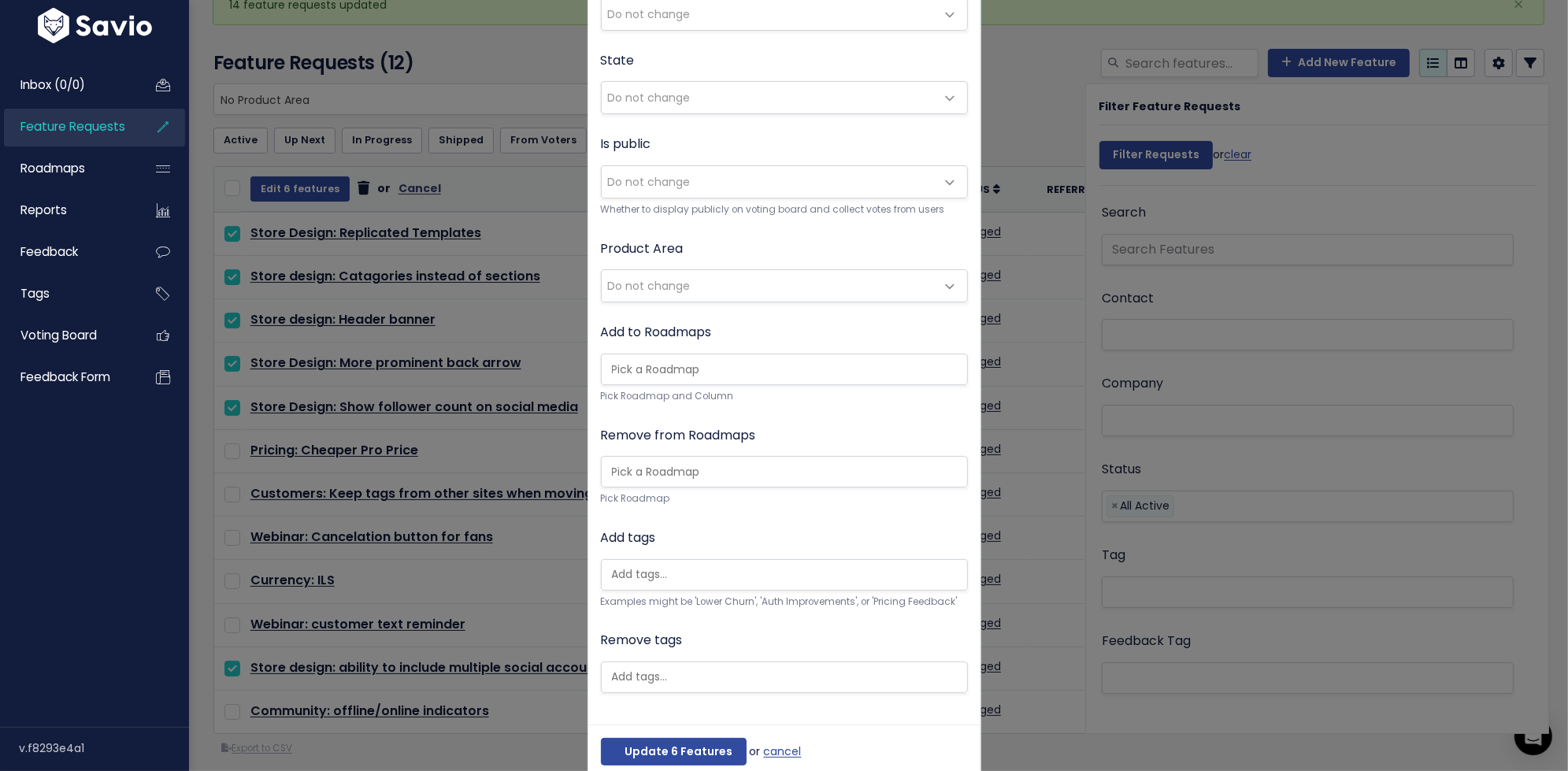
scroll to position [214, 0]
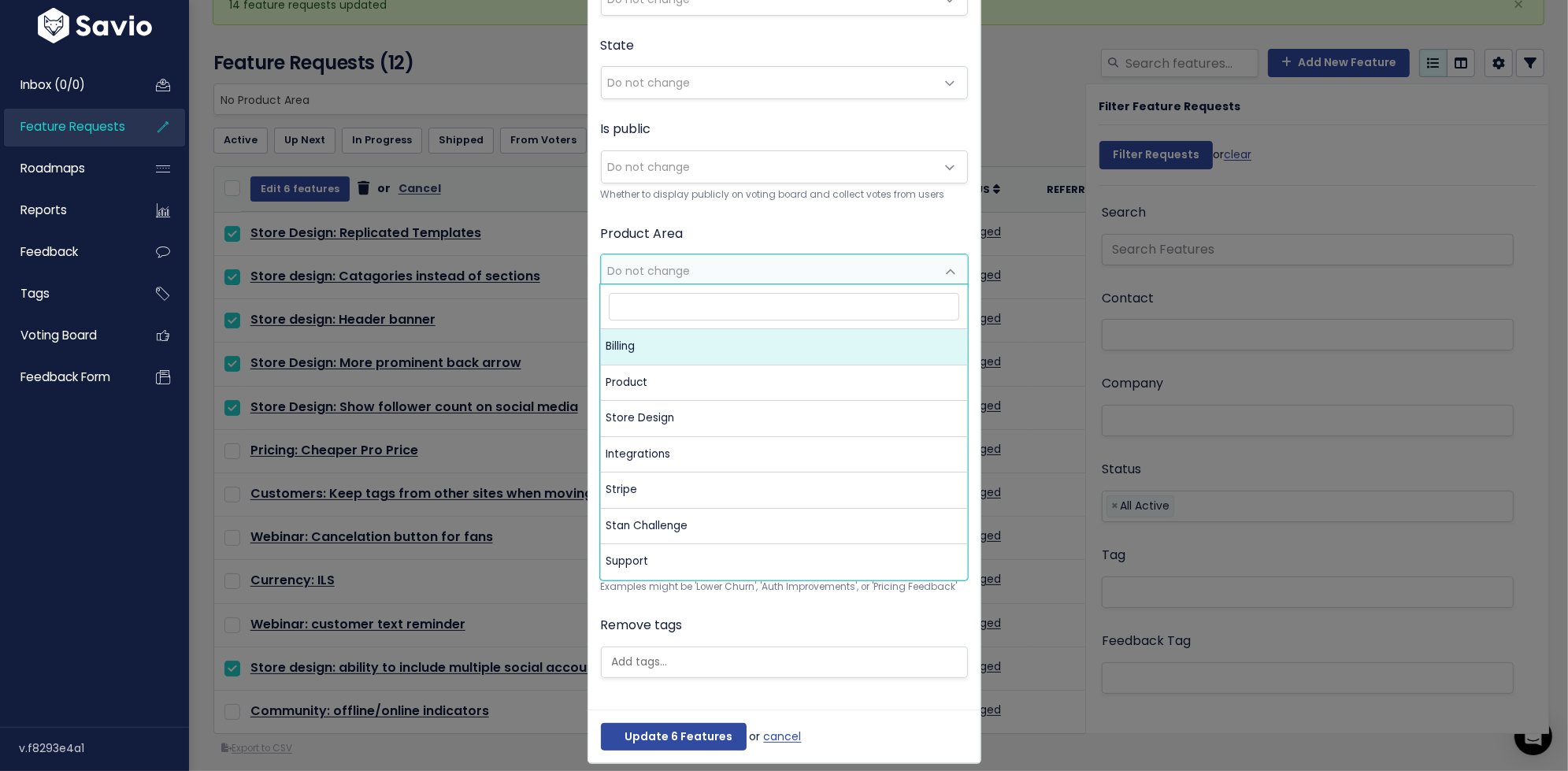
click at [634, 283] on body "Inbox (0/0) Feature Requests Roadmaps" at bounding box center [784, 346] width 1568 height 871
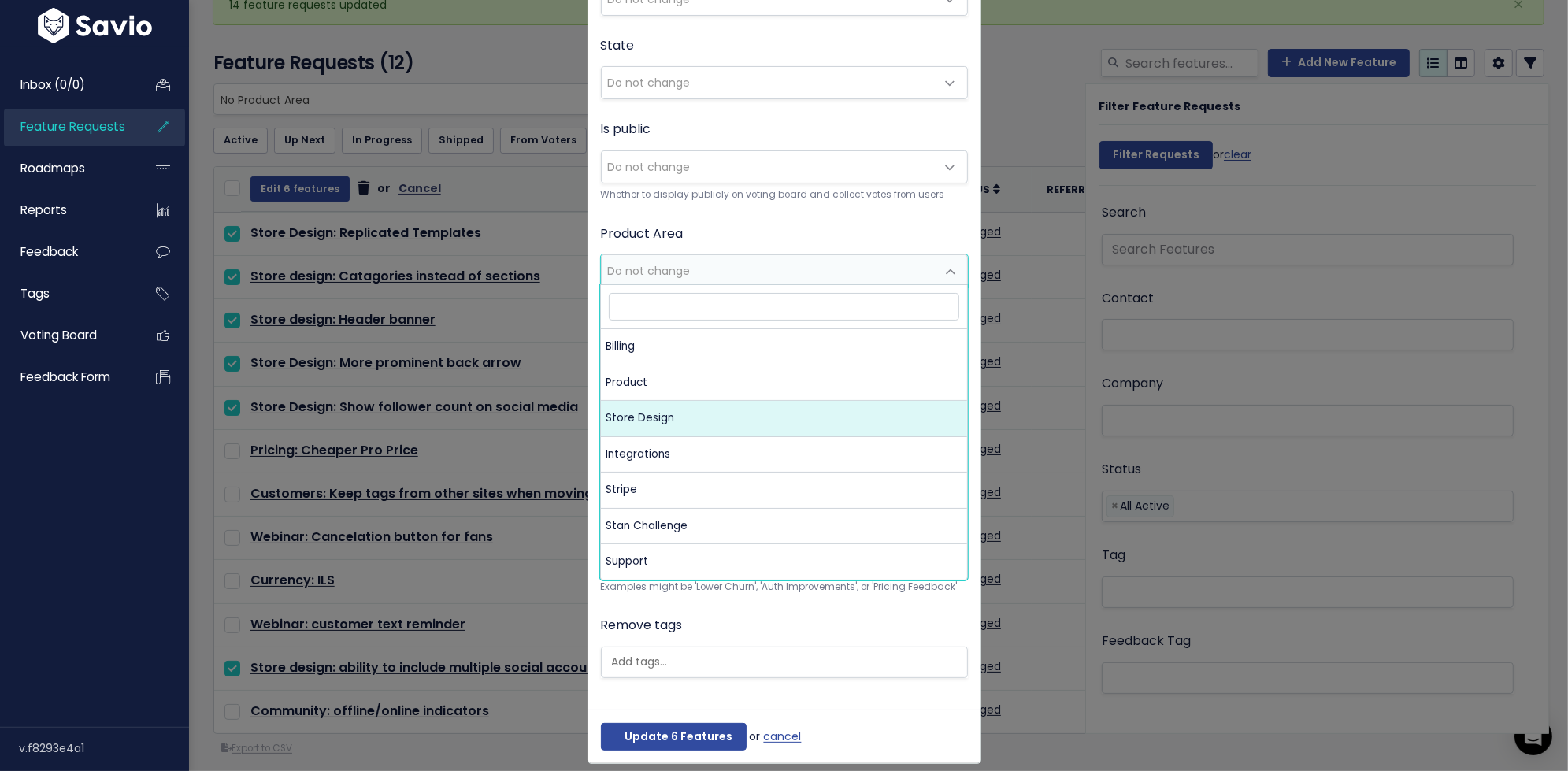
select select "MAIN:STORE_DESIGN"
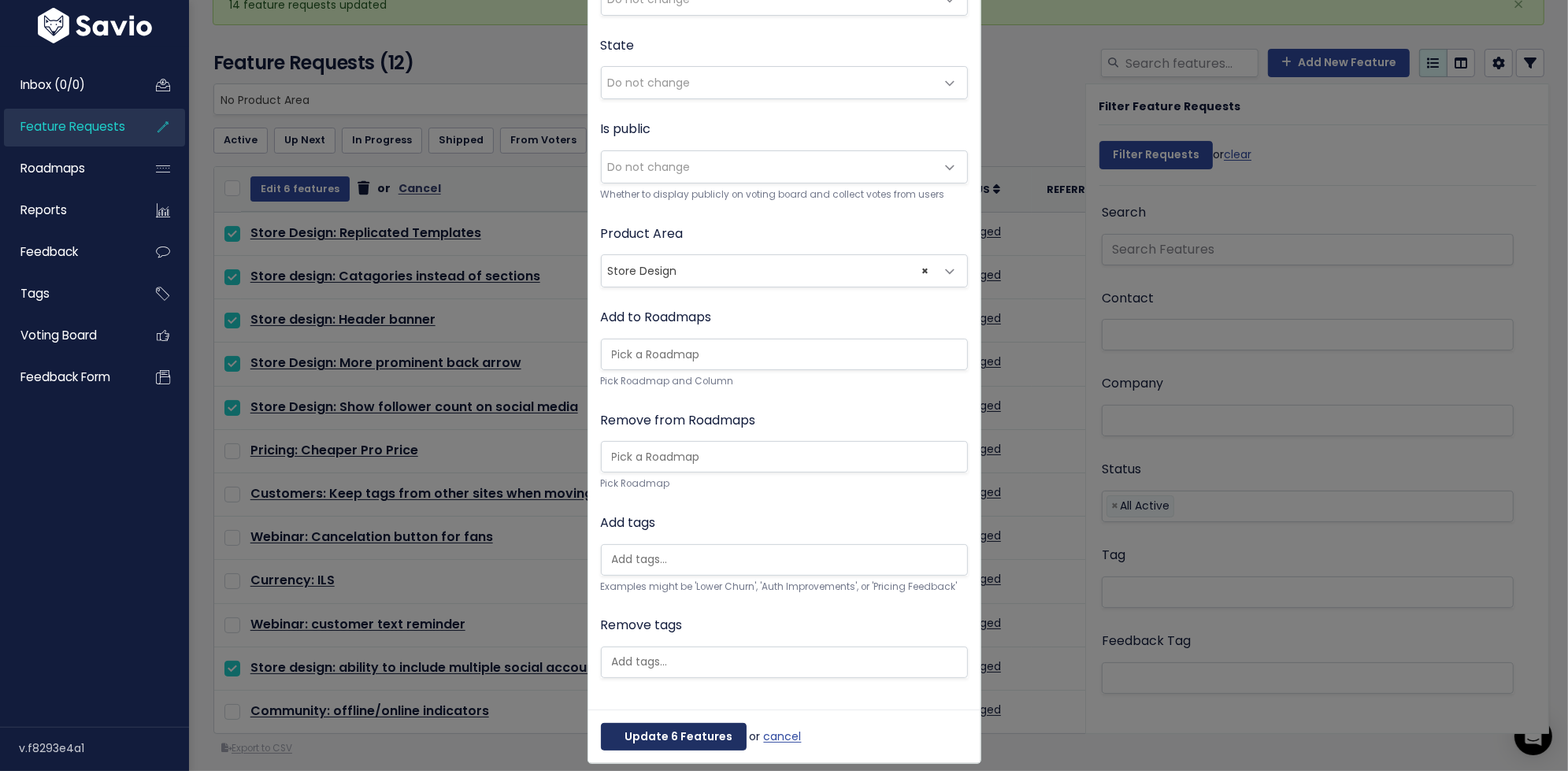
click at [653, 725] on button "Update 6 Features" at bounding box center [673, 737] width 146 height 28
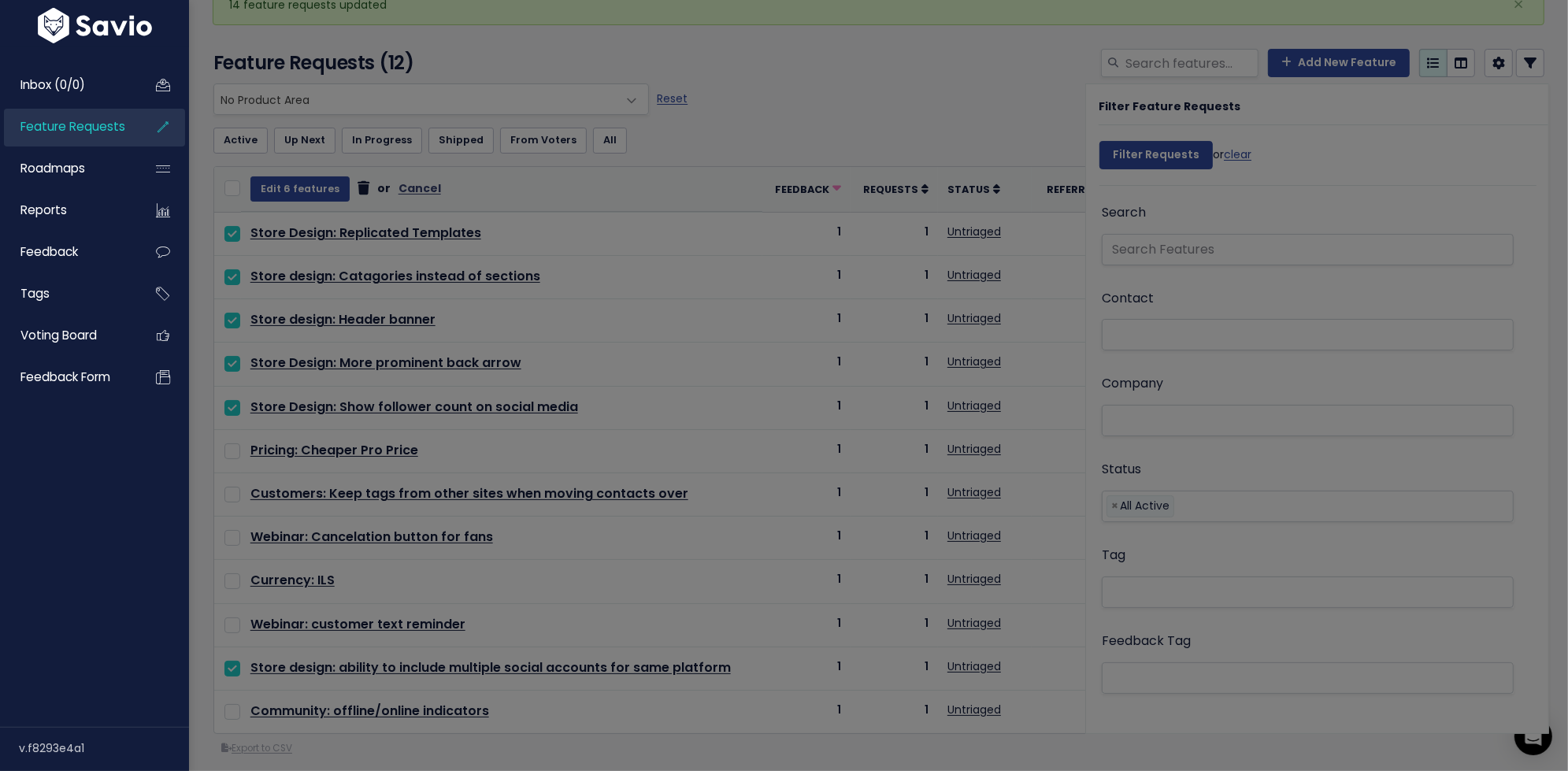
scroll to position [0, 0]
select select
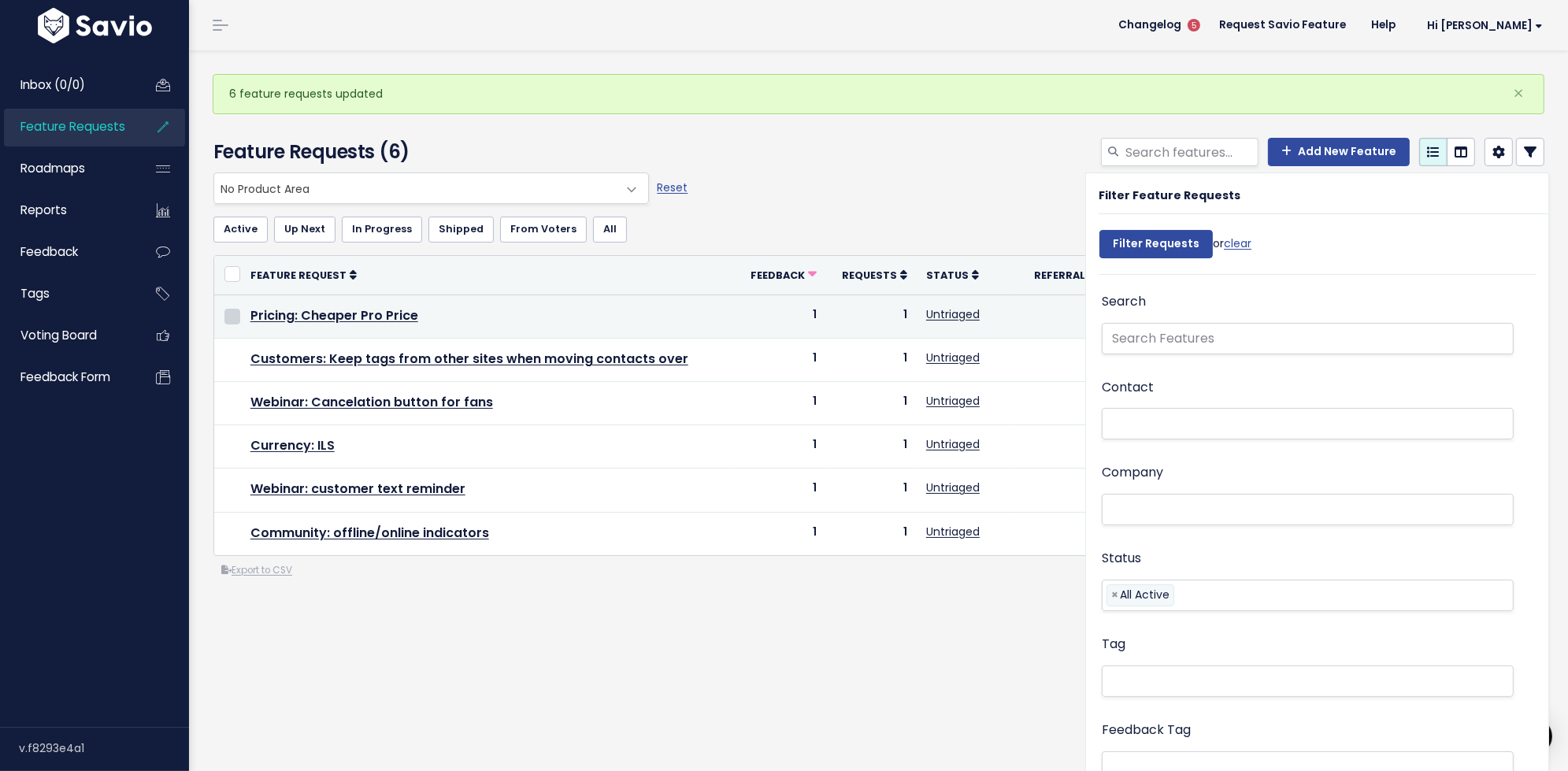
click at [233, 313] on input "checkbox" at bounding box center [232, 316] width 16 height 16
checkbox input "true"
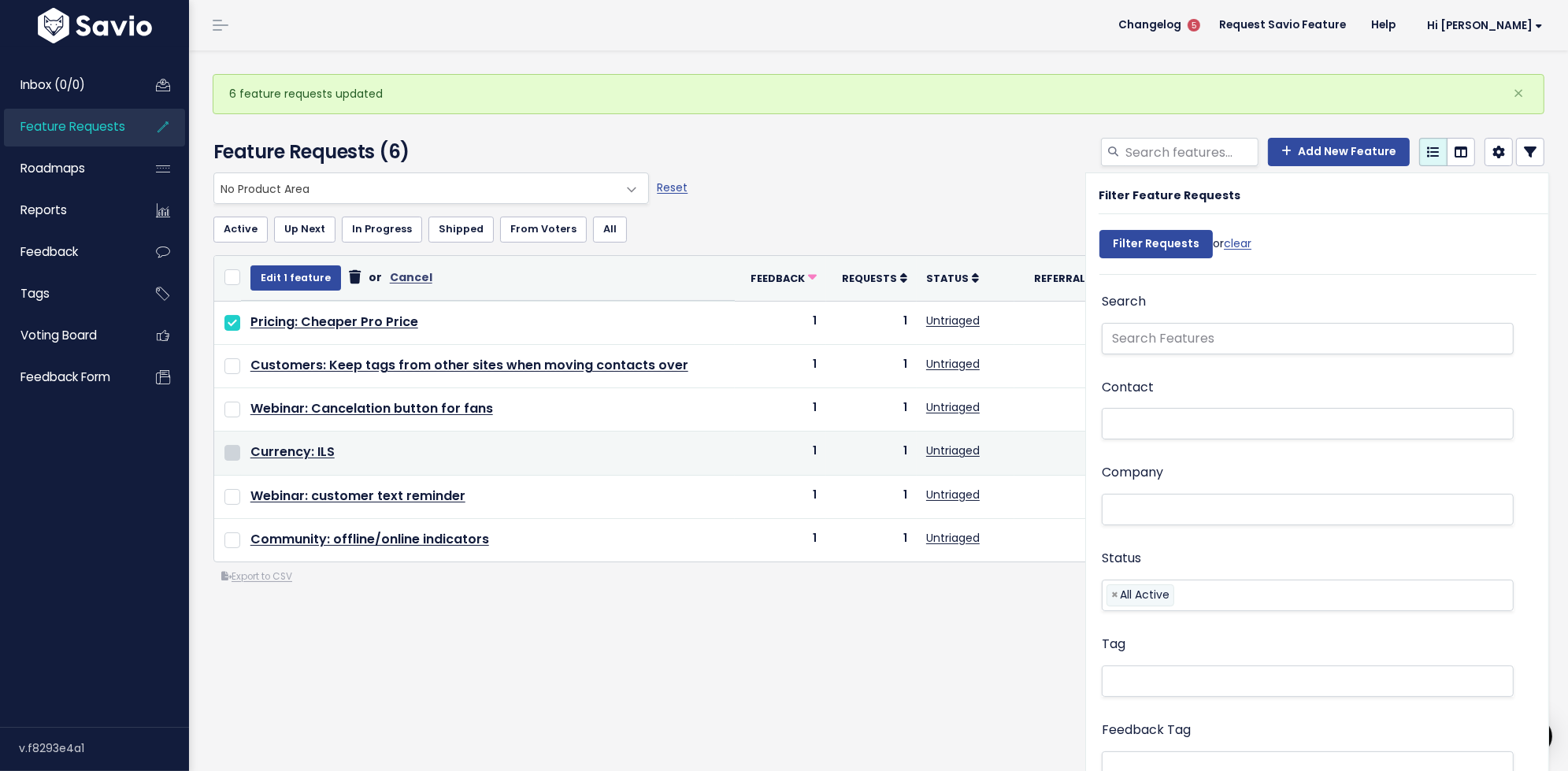
click at [229, 453] on input "checkbox" at bounding box center [232, 452] width 16 height 16
checkbox input "true"
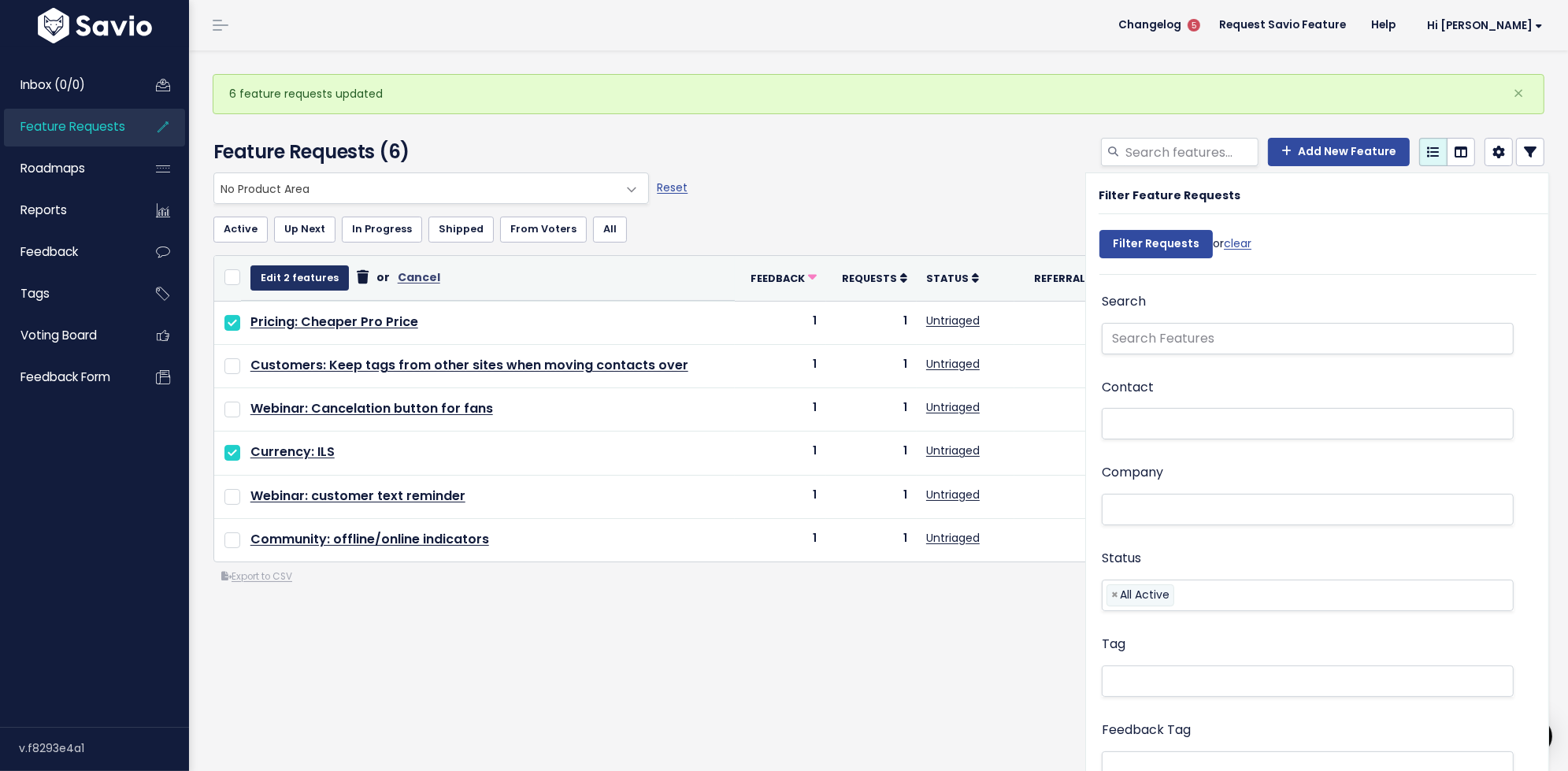
click at [281, 275] on button "Edit 2 features" at bounding box center [299, 277] width 99 height 25
select select
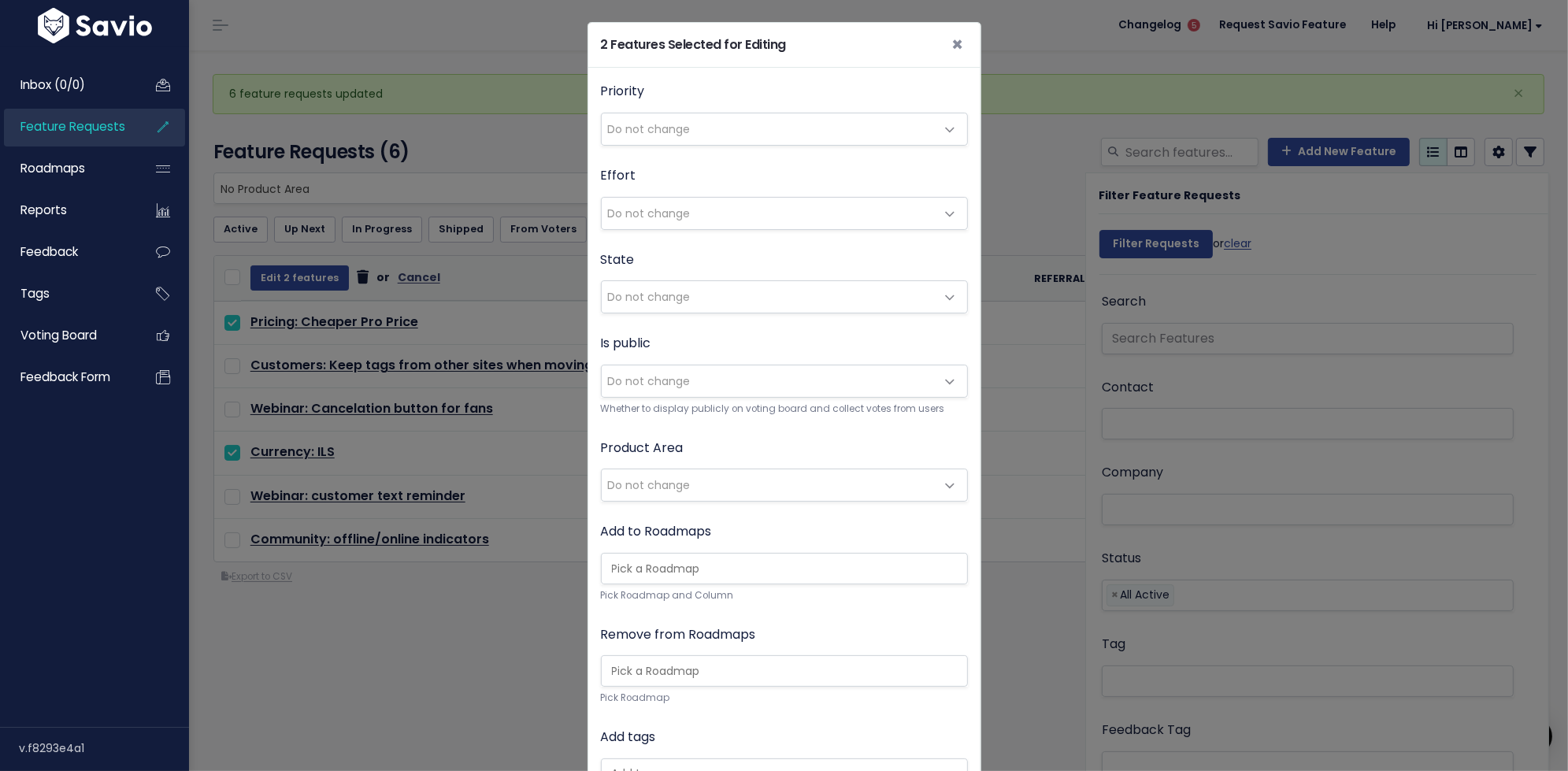
click at [654, 477] on span "Do not change" at bounding box center [649, 485] width 83 height 16
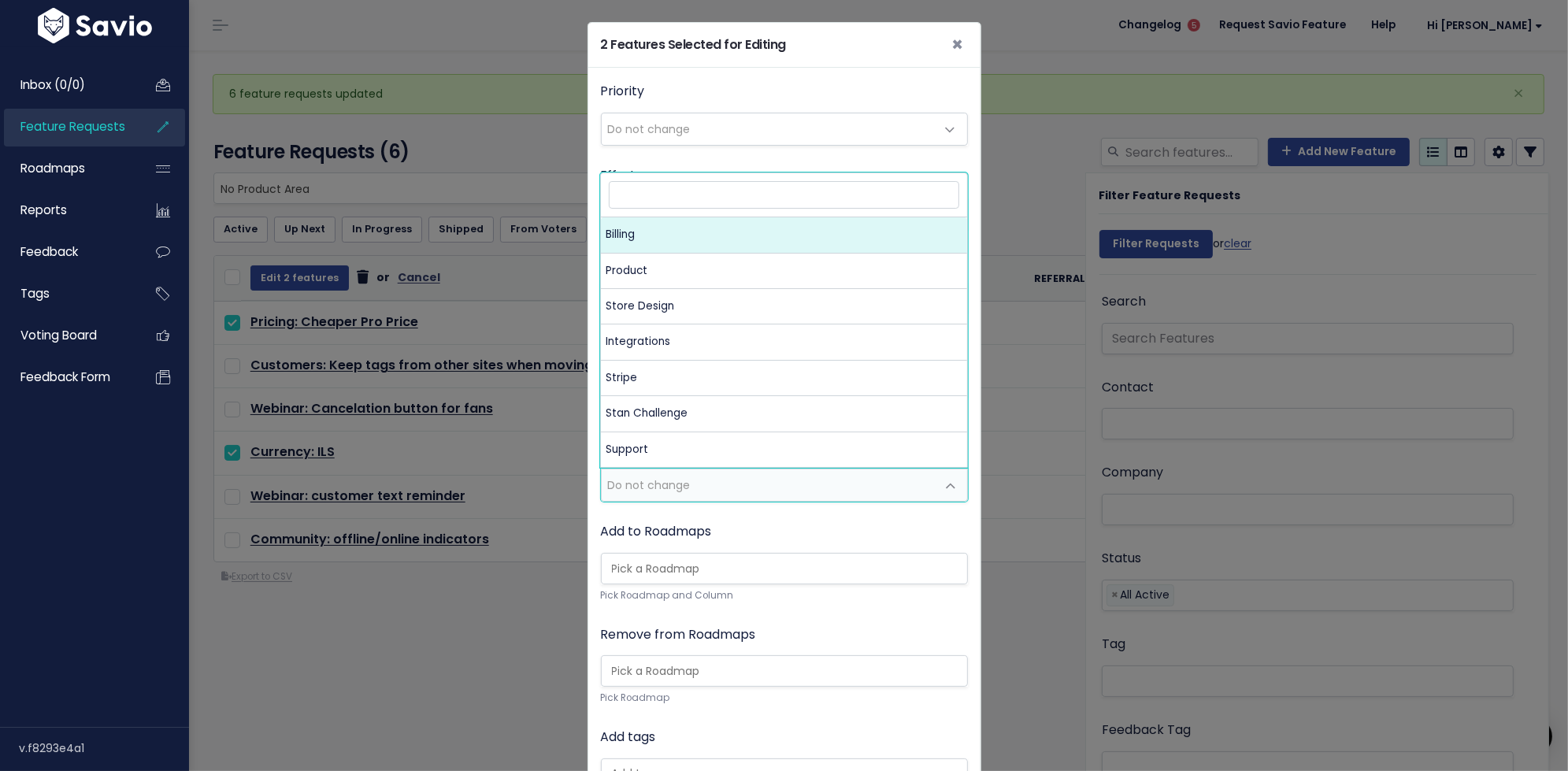
select select "MAIN:BILLING"
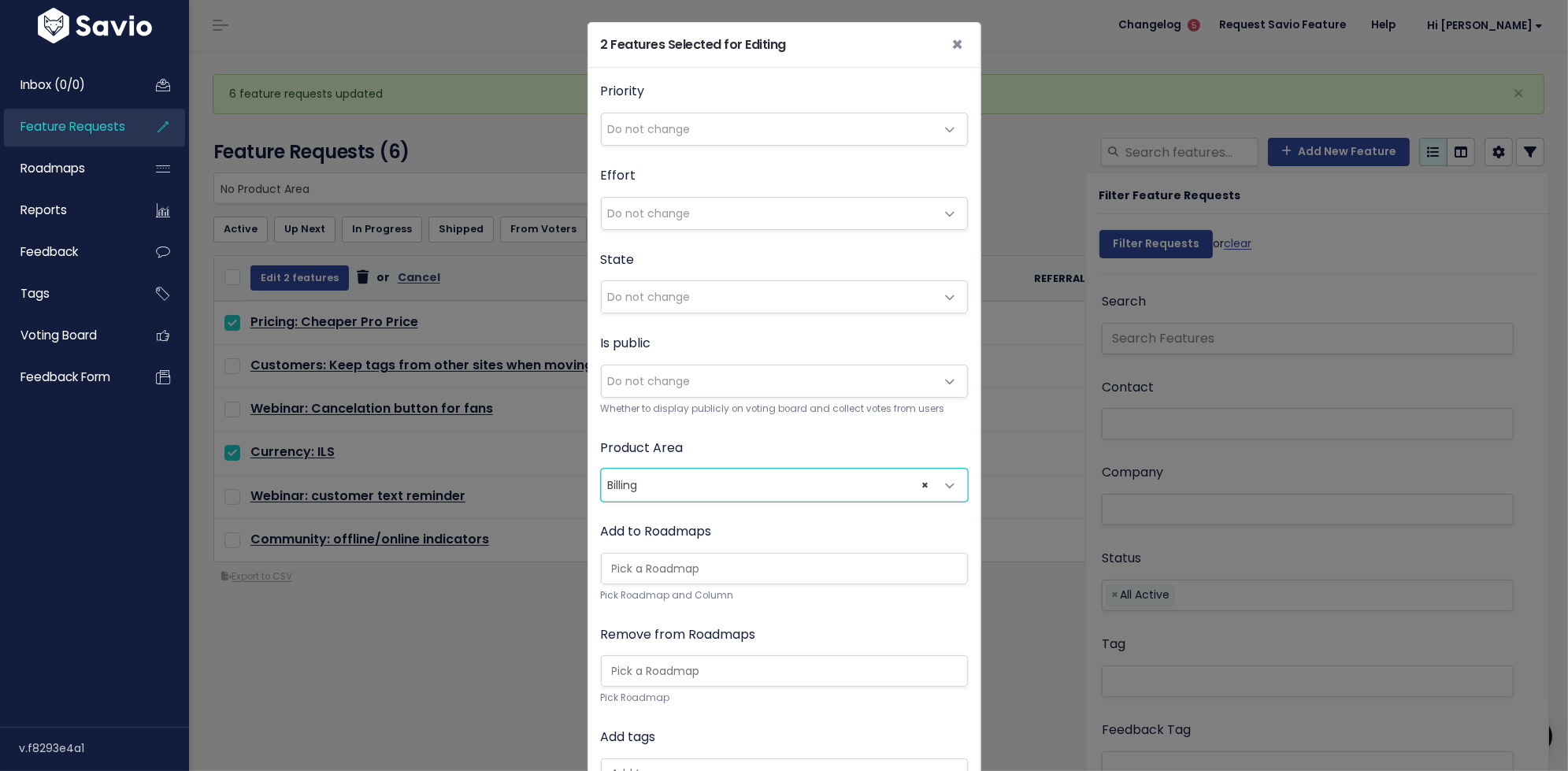
scroll to position [224, 0]
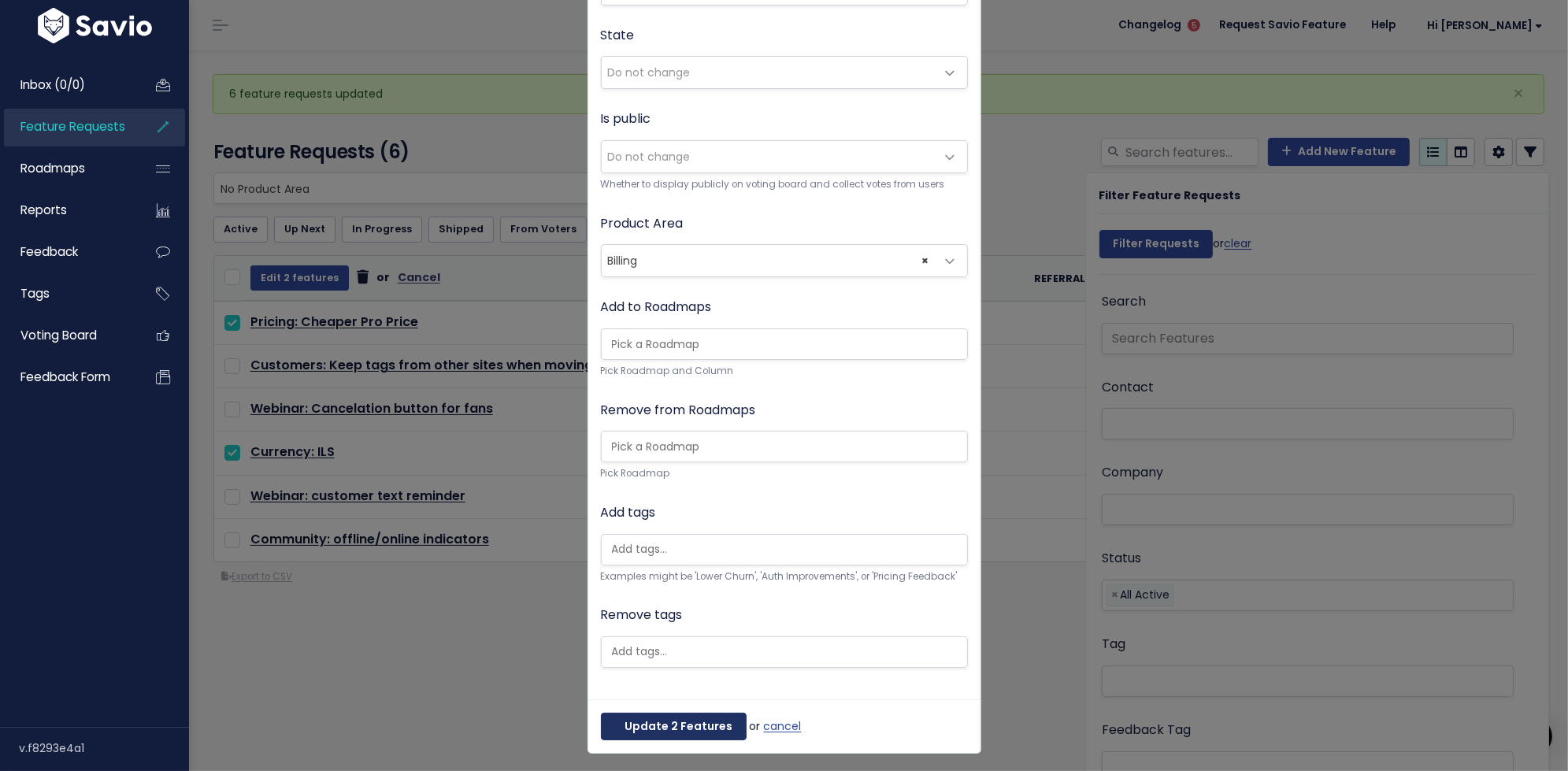
click at [673, 715] on button "Update 2 Features" at bounding box center [673, 726] width 146 height 28
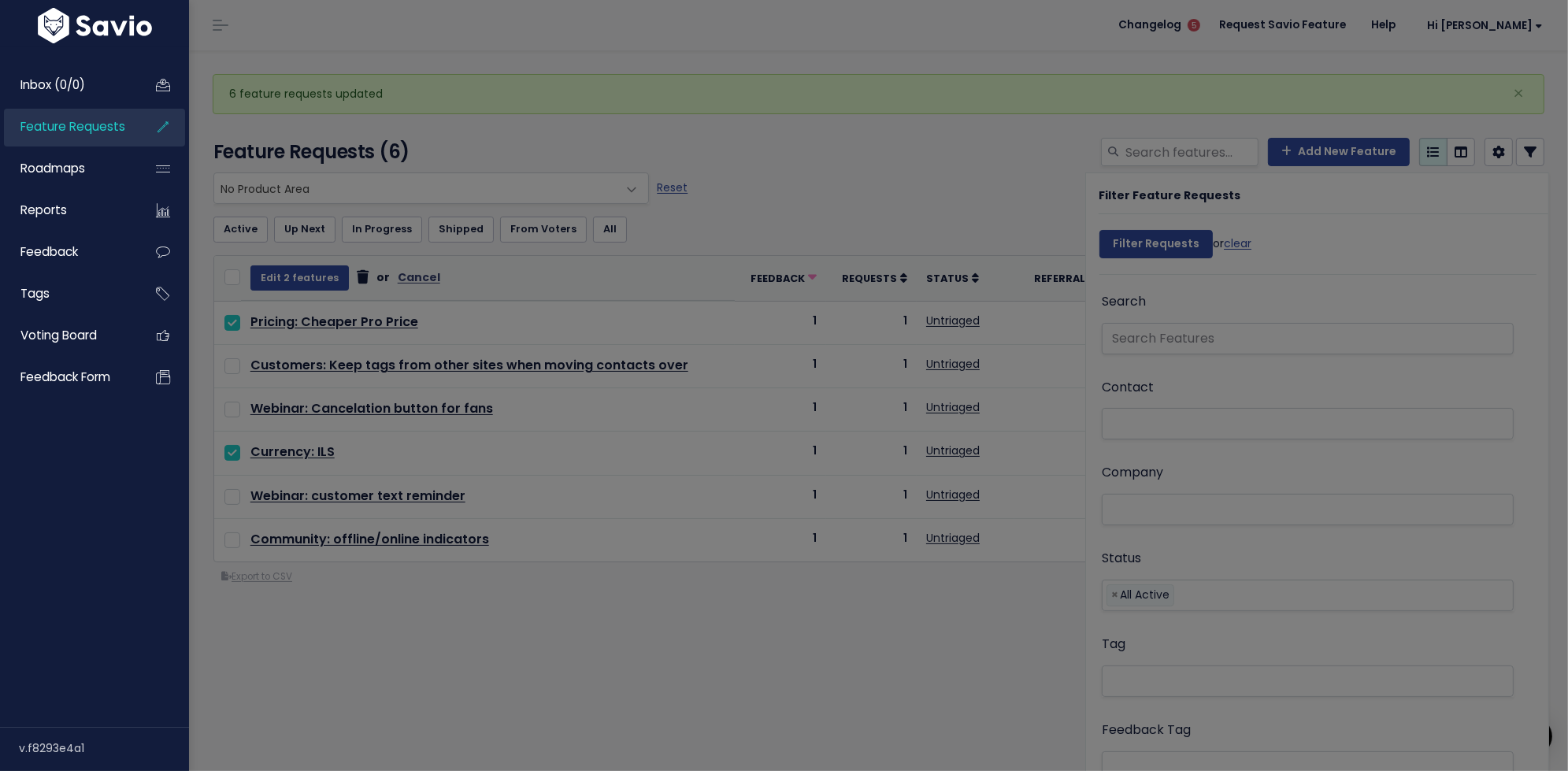
scroll to position [0, 0]
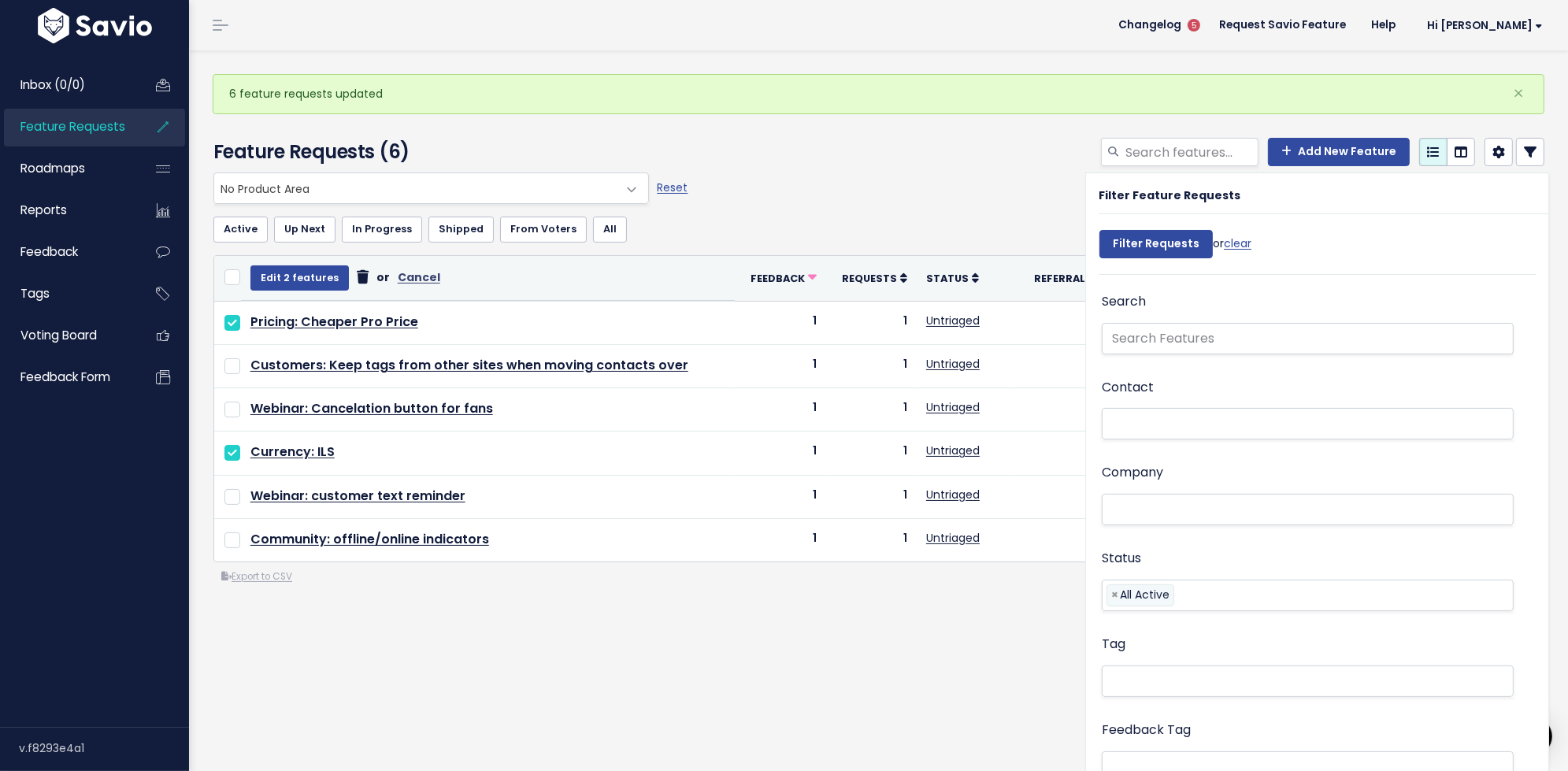
select select
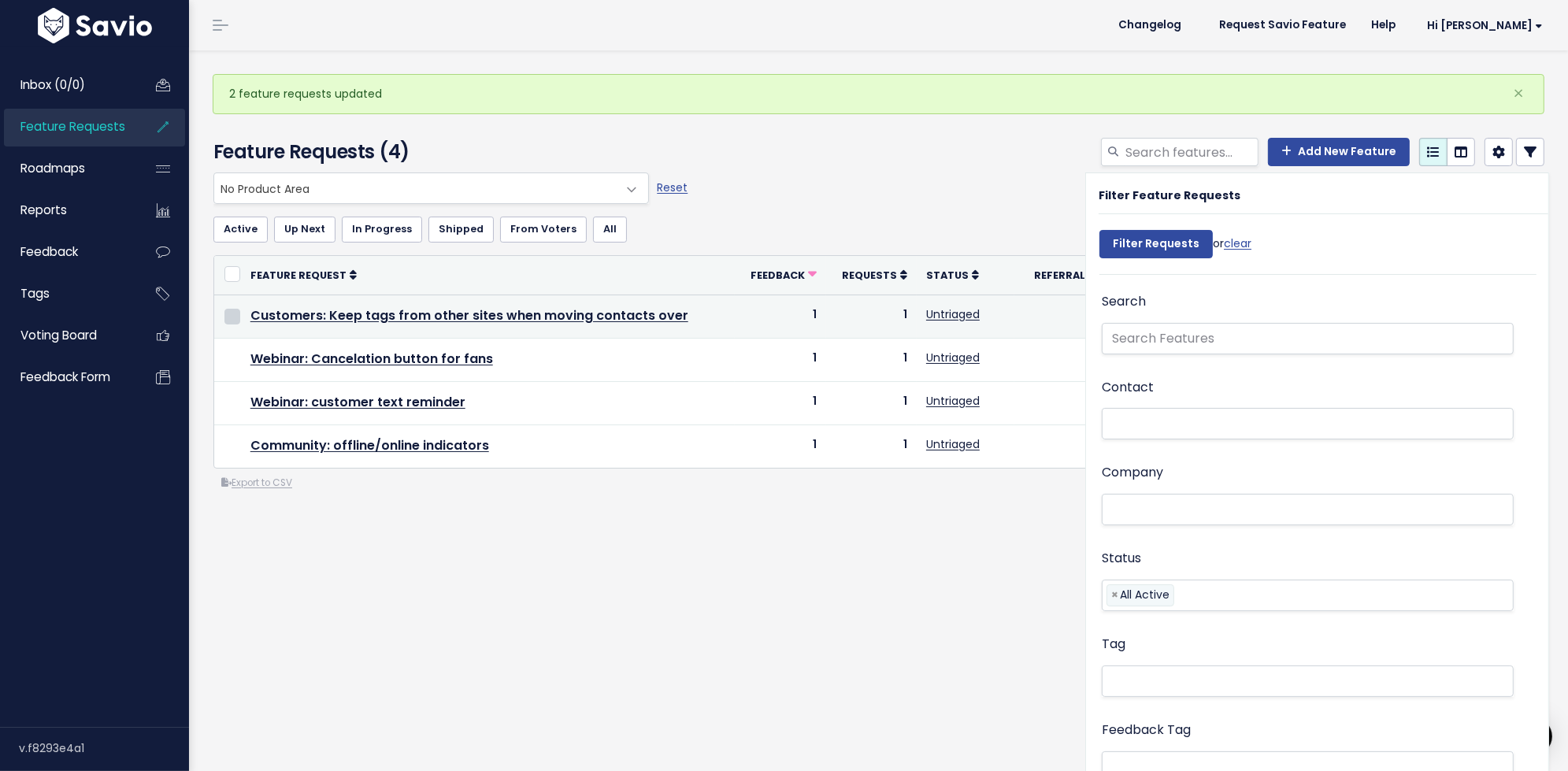
click at [231, 313] on input "checkbox" at bounding box center [232, 316] width 16 height 16
checkbox input "true"
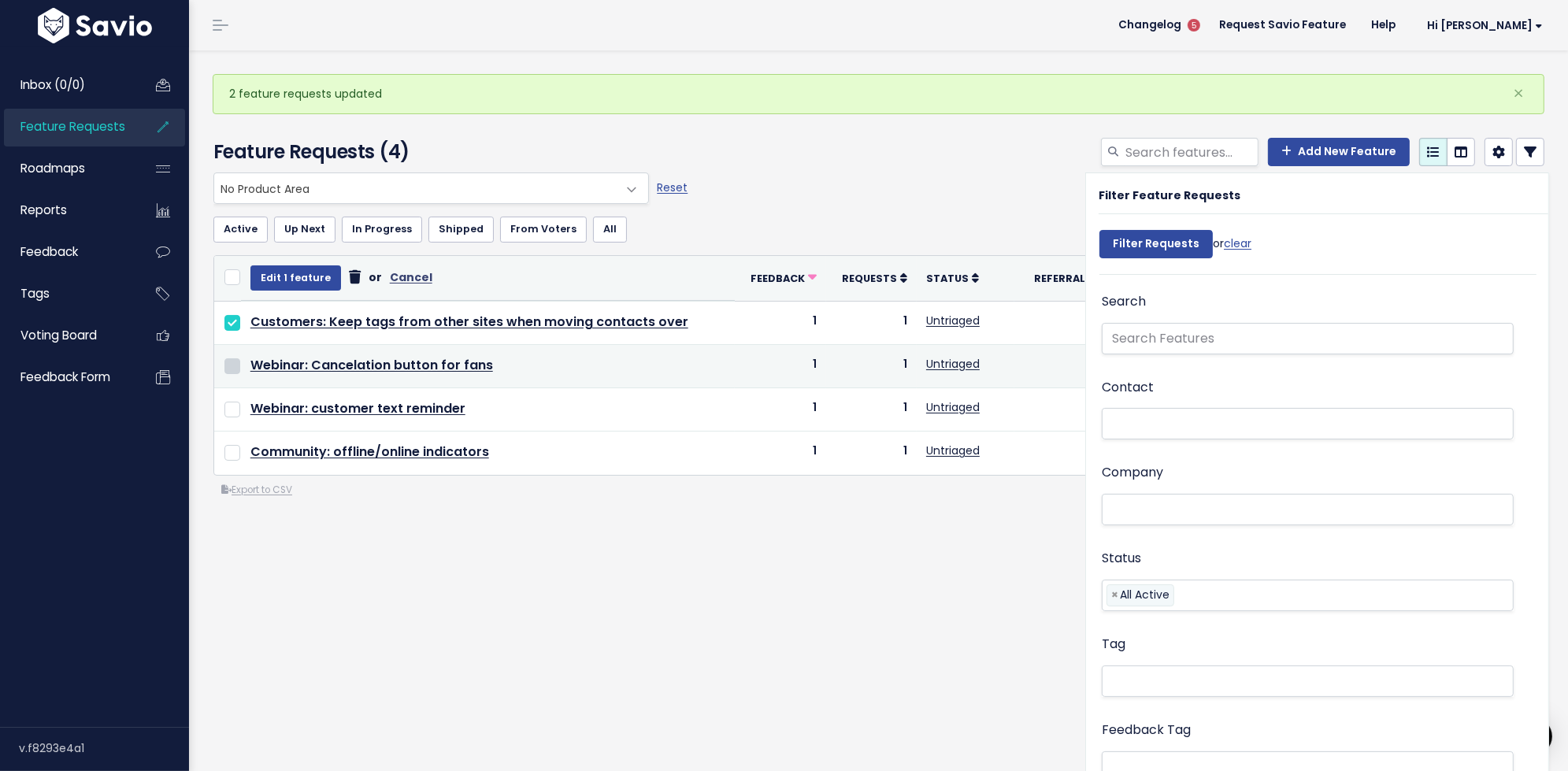
click at [233, 361] on input "checkbox" at bounding box center [232, 366] width 16 height 16
checkbox input "true"
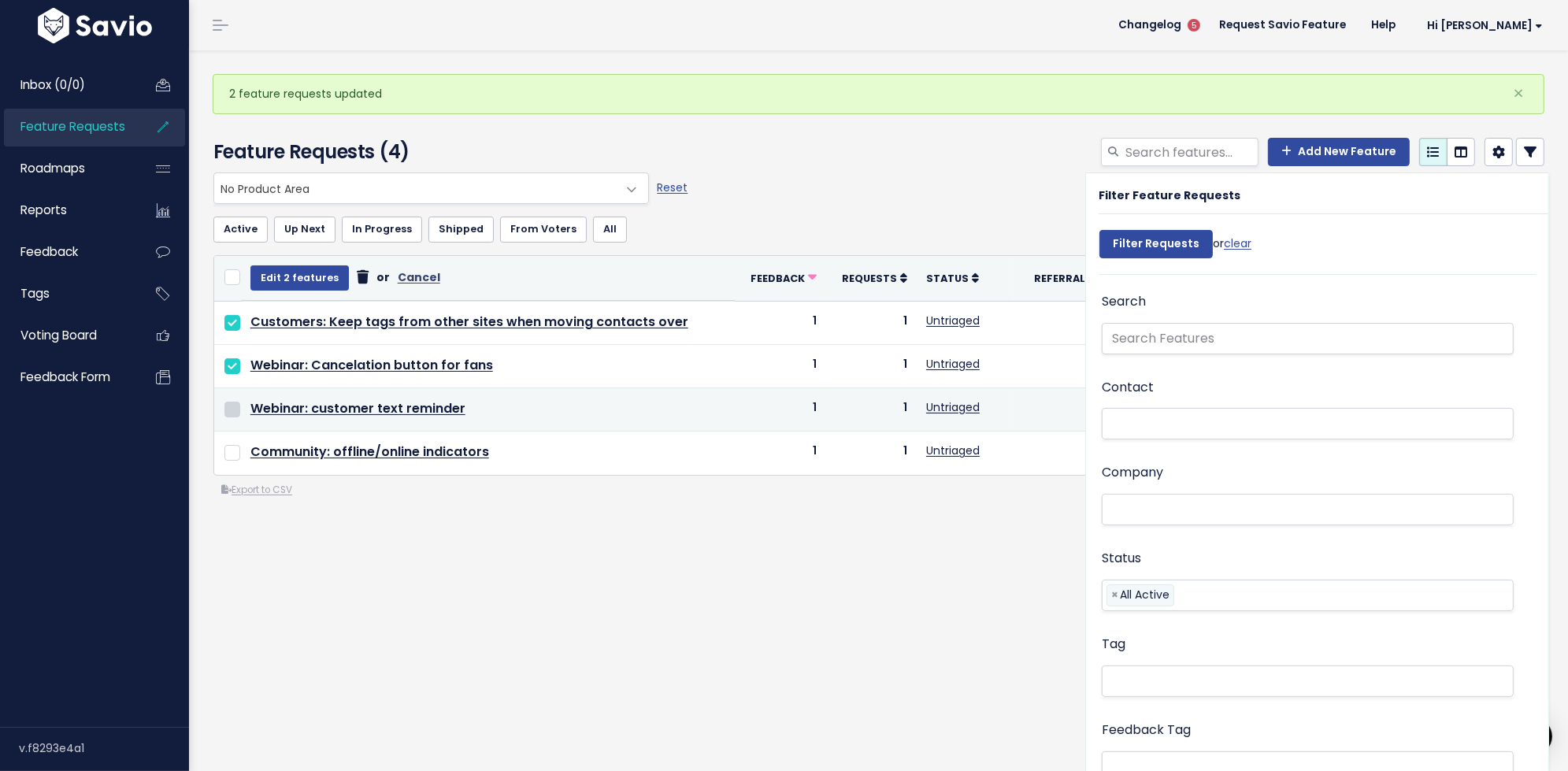
click at [233, 404] on input "checkbox" at bounding box center [232, 409] width 16 height 16
checkbox input "true"
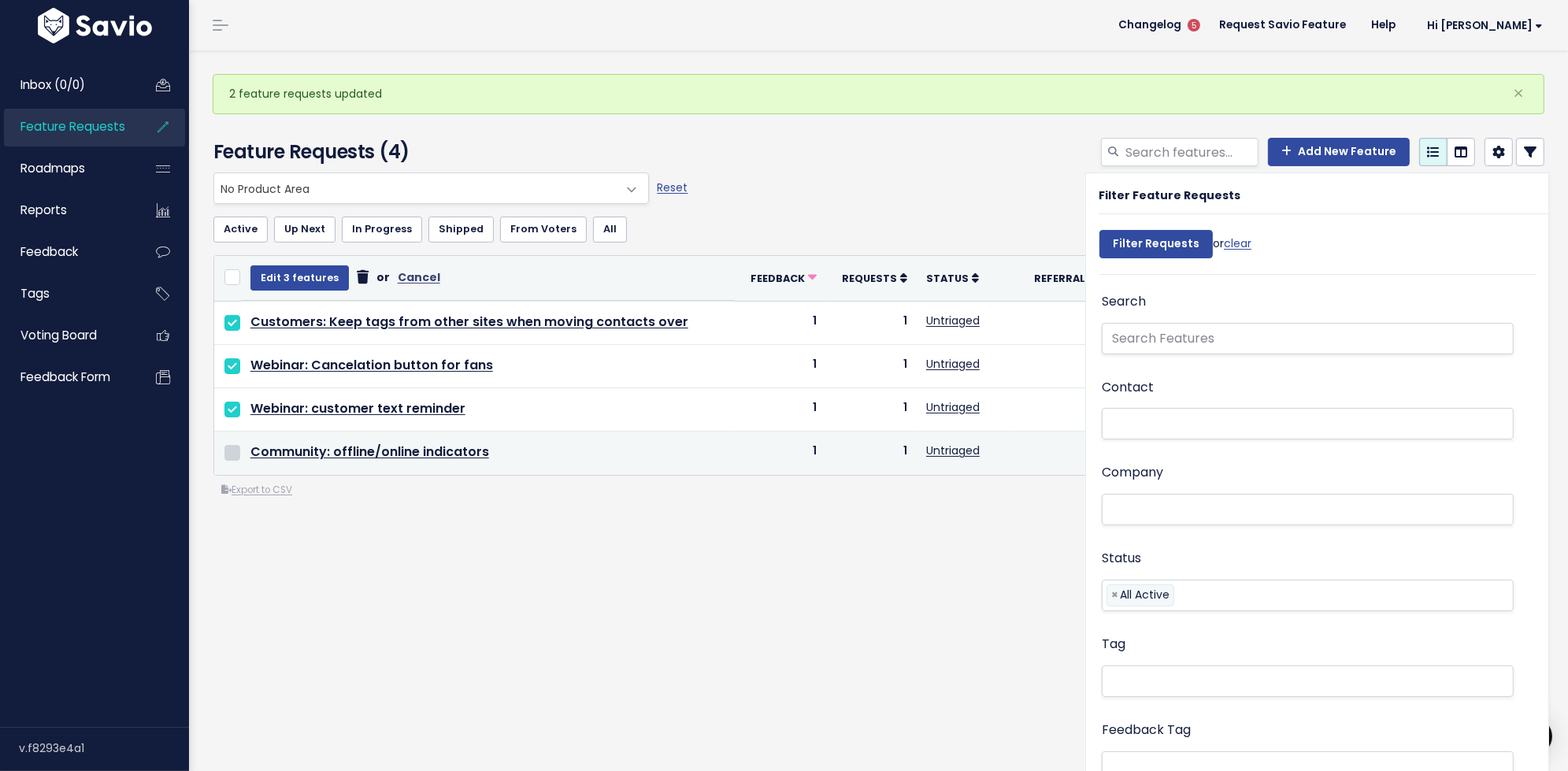
click at [233, 448] on input "checkbox" at bounding box center [232, 452] width 16 height 16
checkbox input "true"
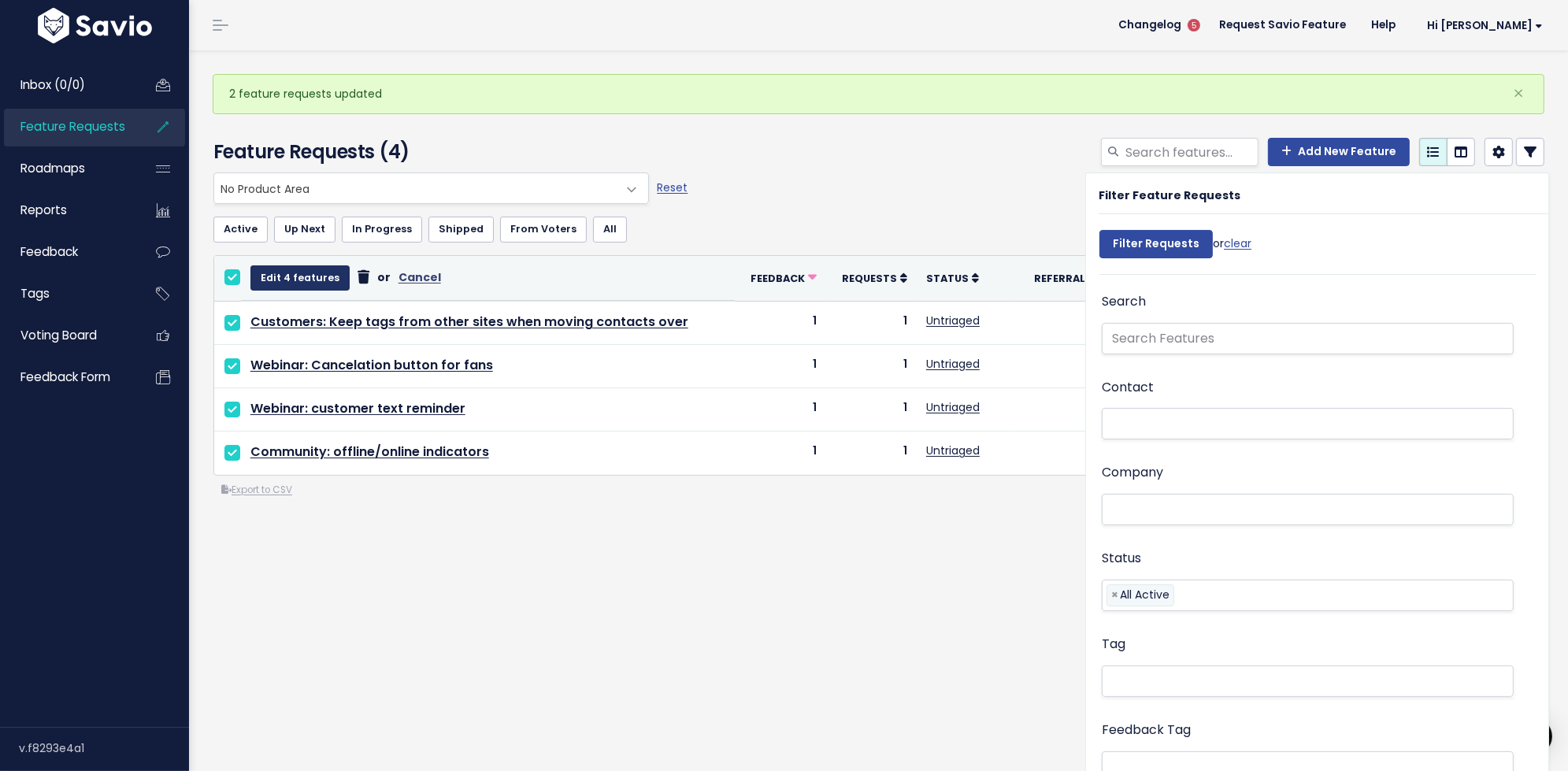
click at [309, 277] on button "Edit 4 features" at bounding box center [299, 277] width 100 height 25
select select
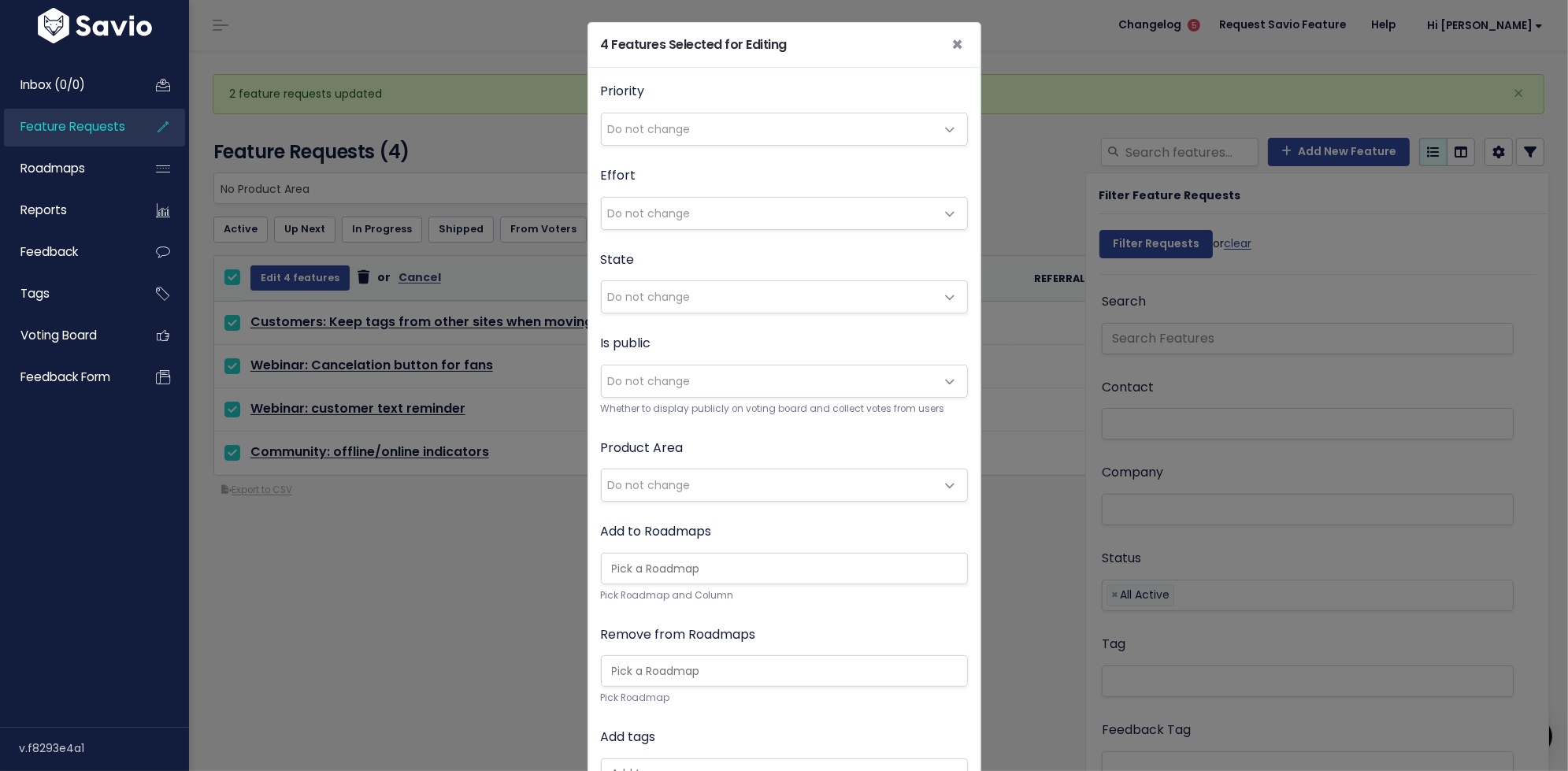
click at [635, 477] on span "Do not change" at bounding box center [649, 485] width 83 height 16
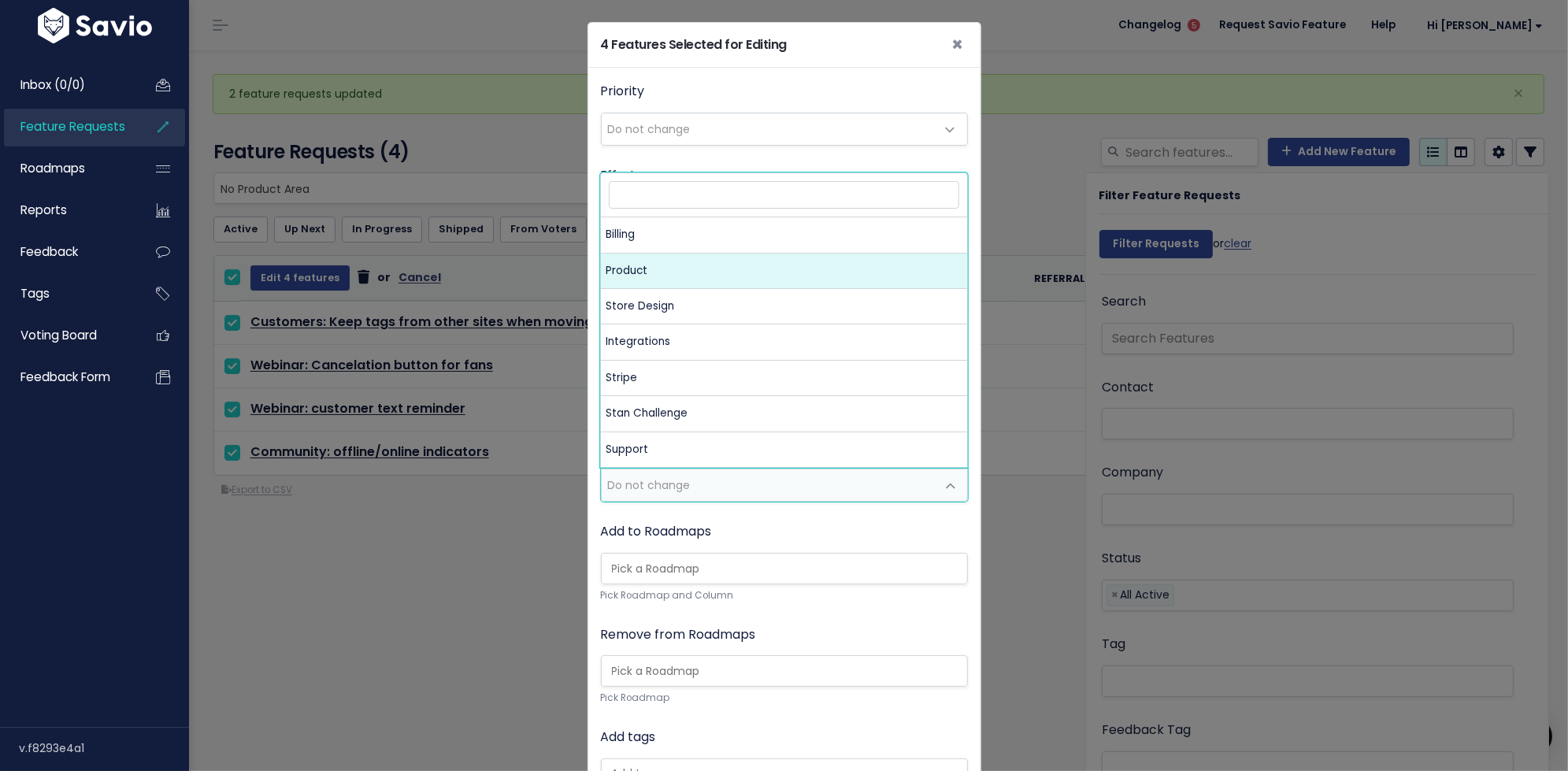
select select "MAIN:PRODUCT"
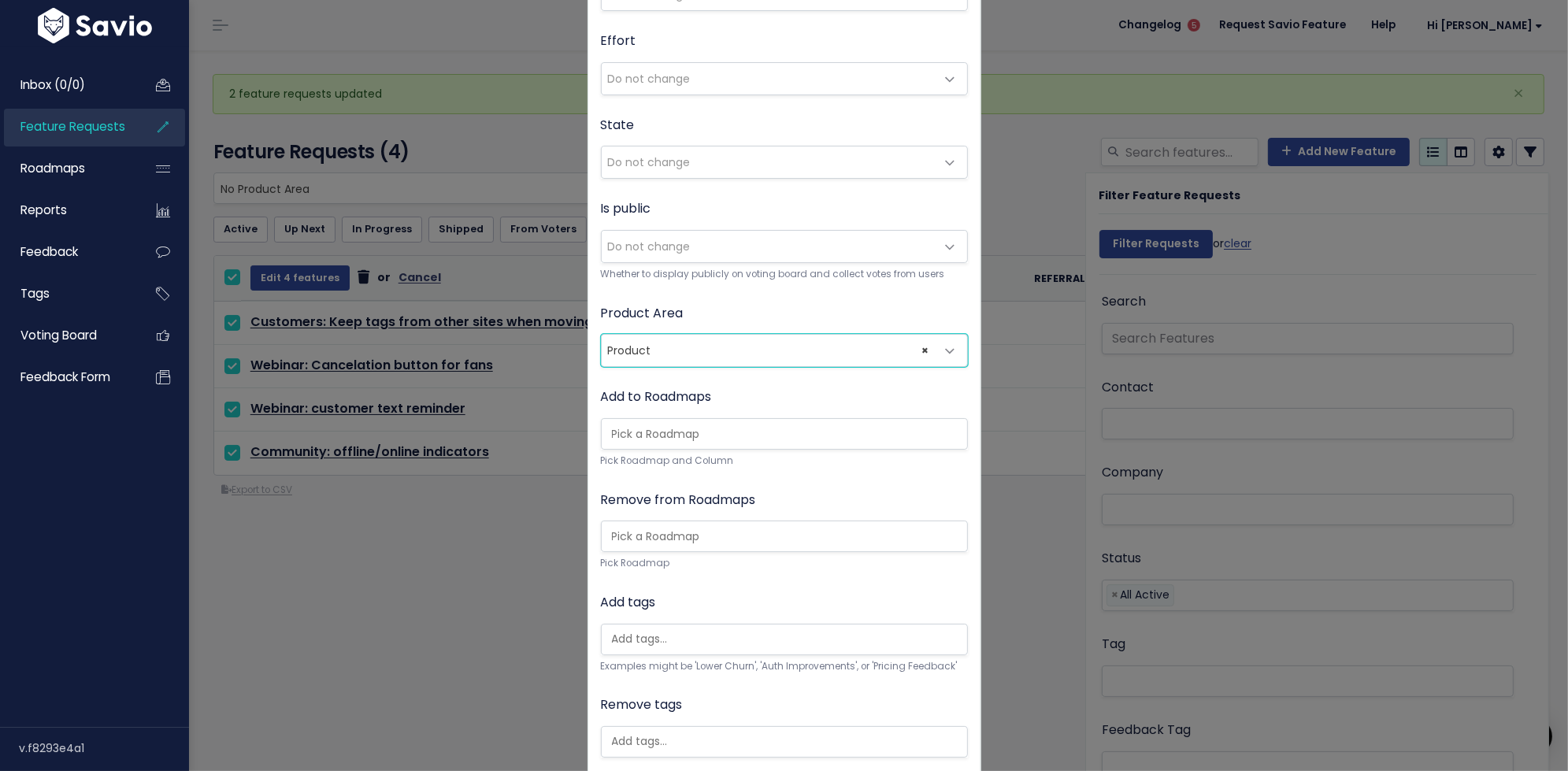
scroll to position [224, 0]
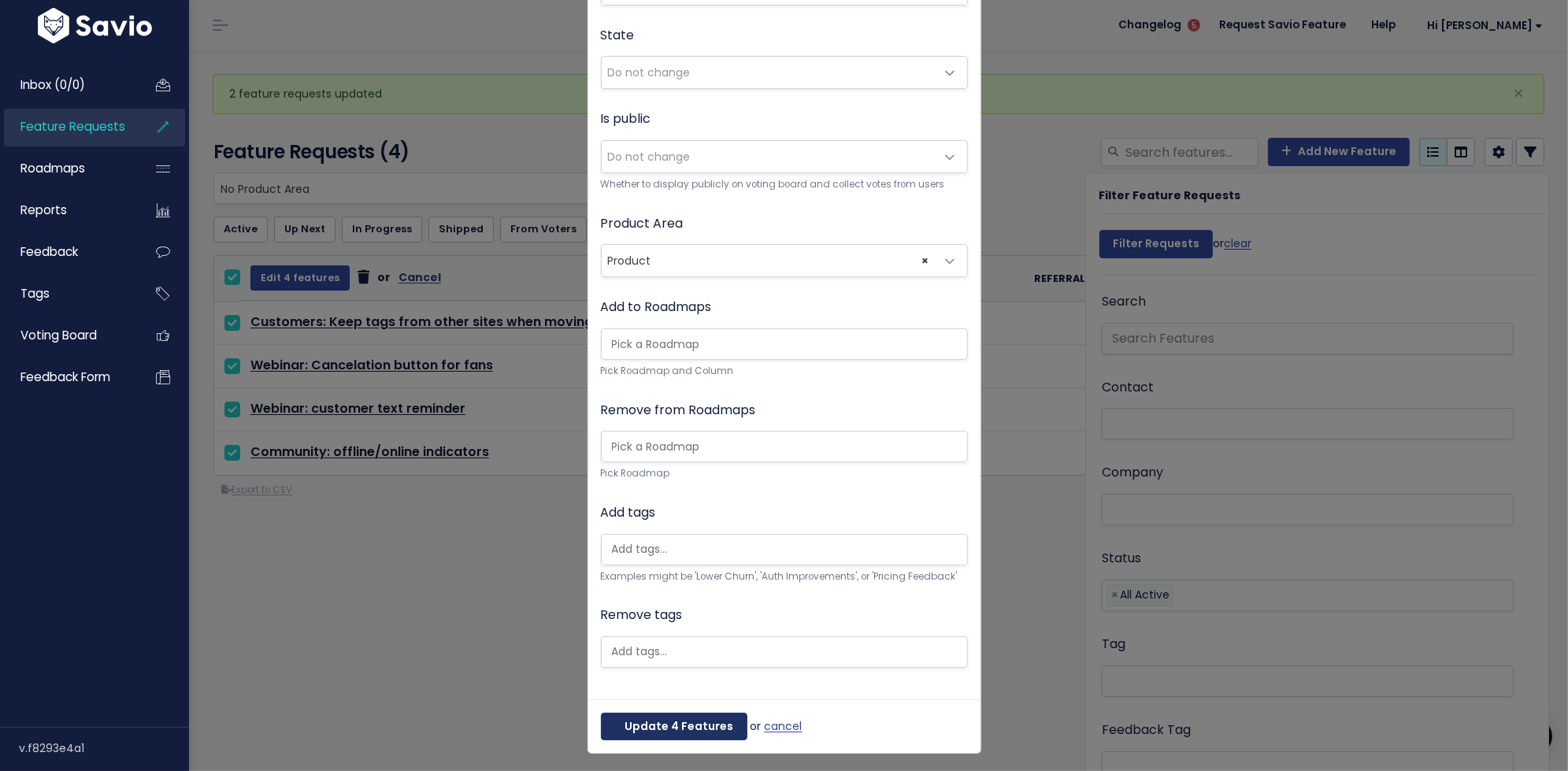
click at [652, 724] on button "Update 4 Features" at bounding box center [673, 726] width 146 height 28
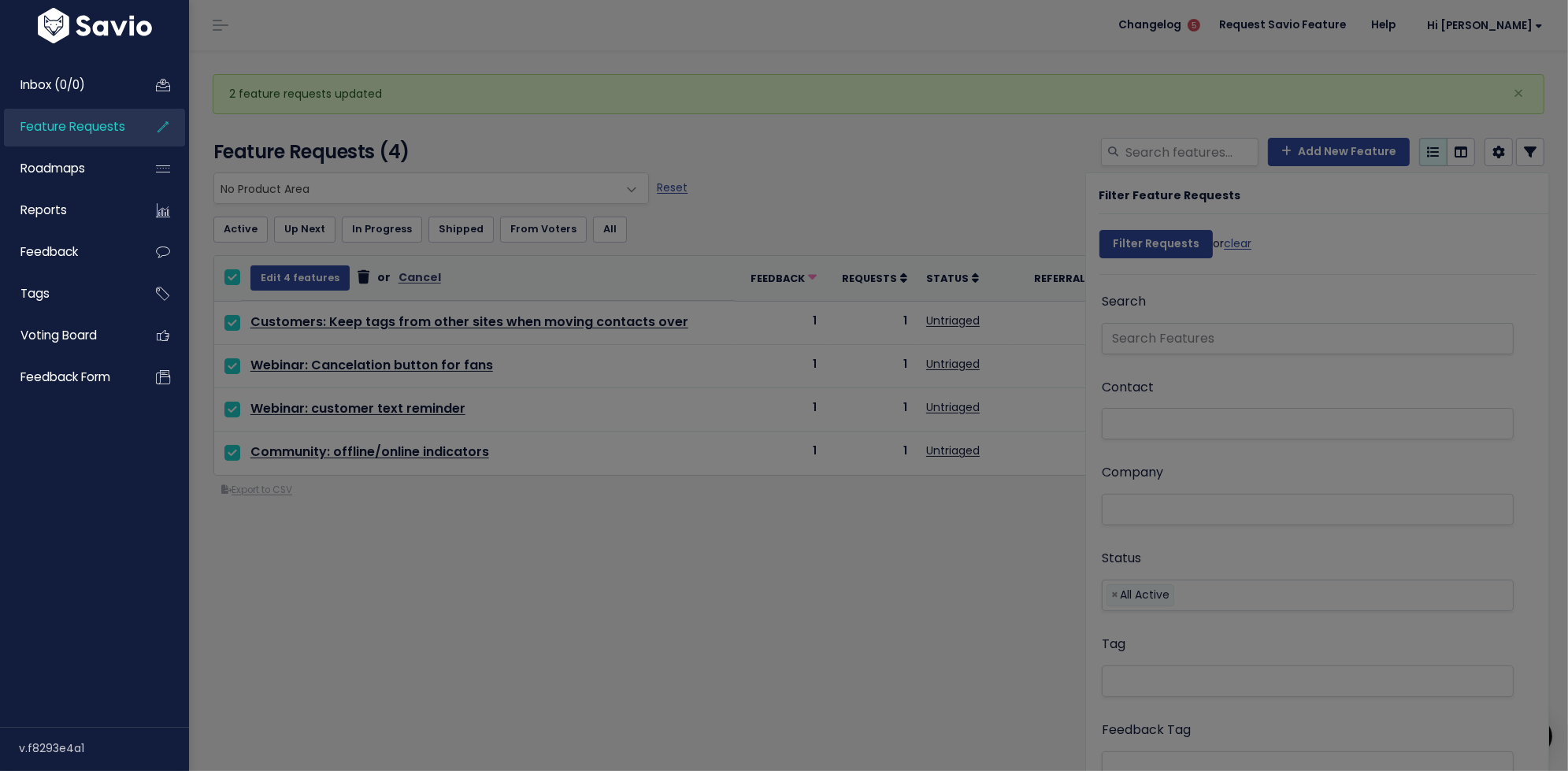
scroll to position [0, 0]
select select
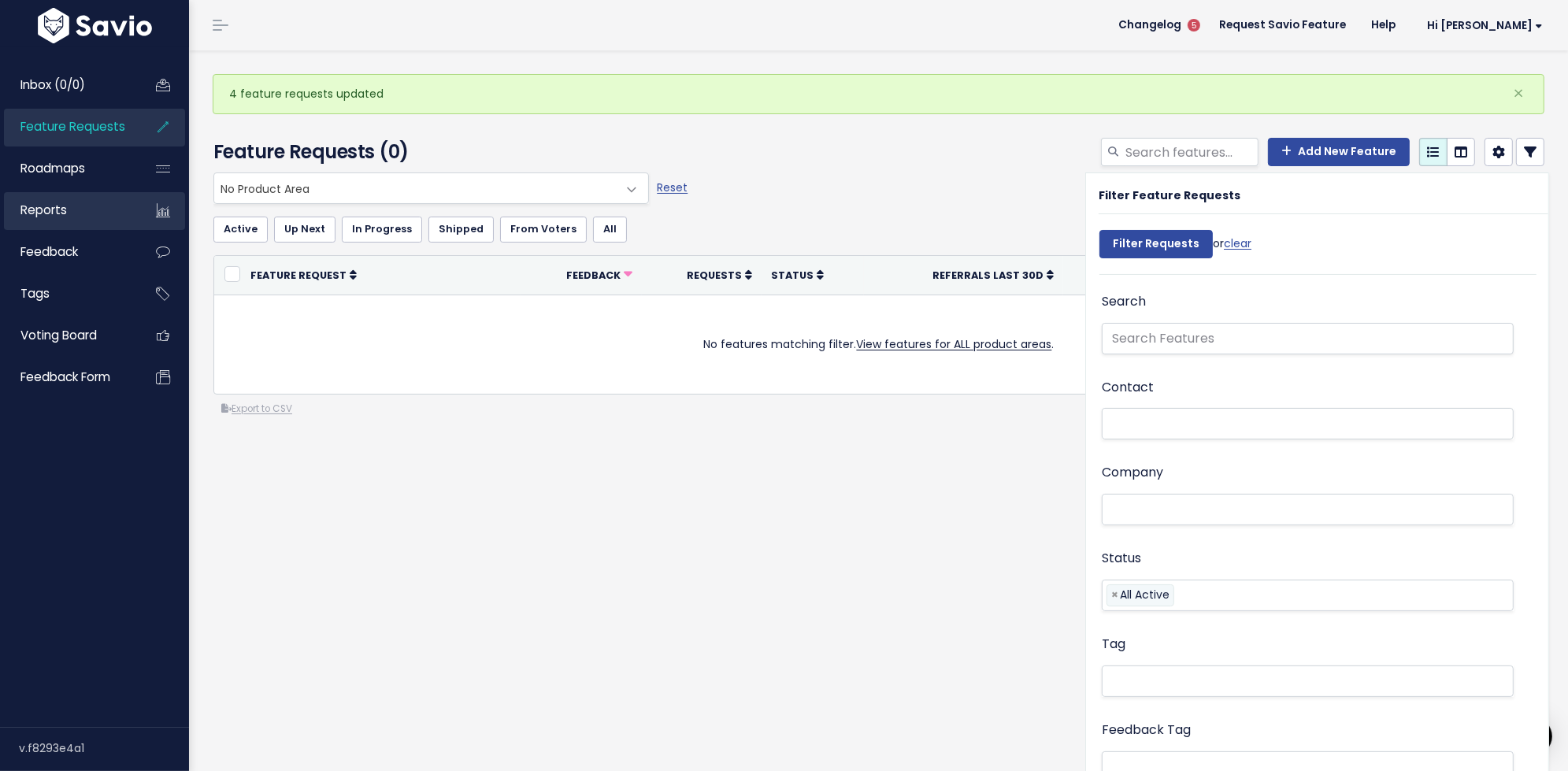
click at [67, 203] on link "Reports" at bounding box center [67, 210] width 126 height 36
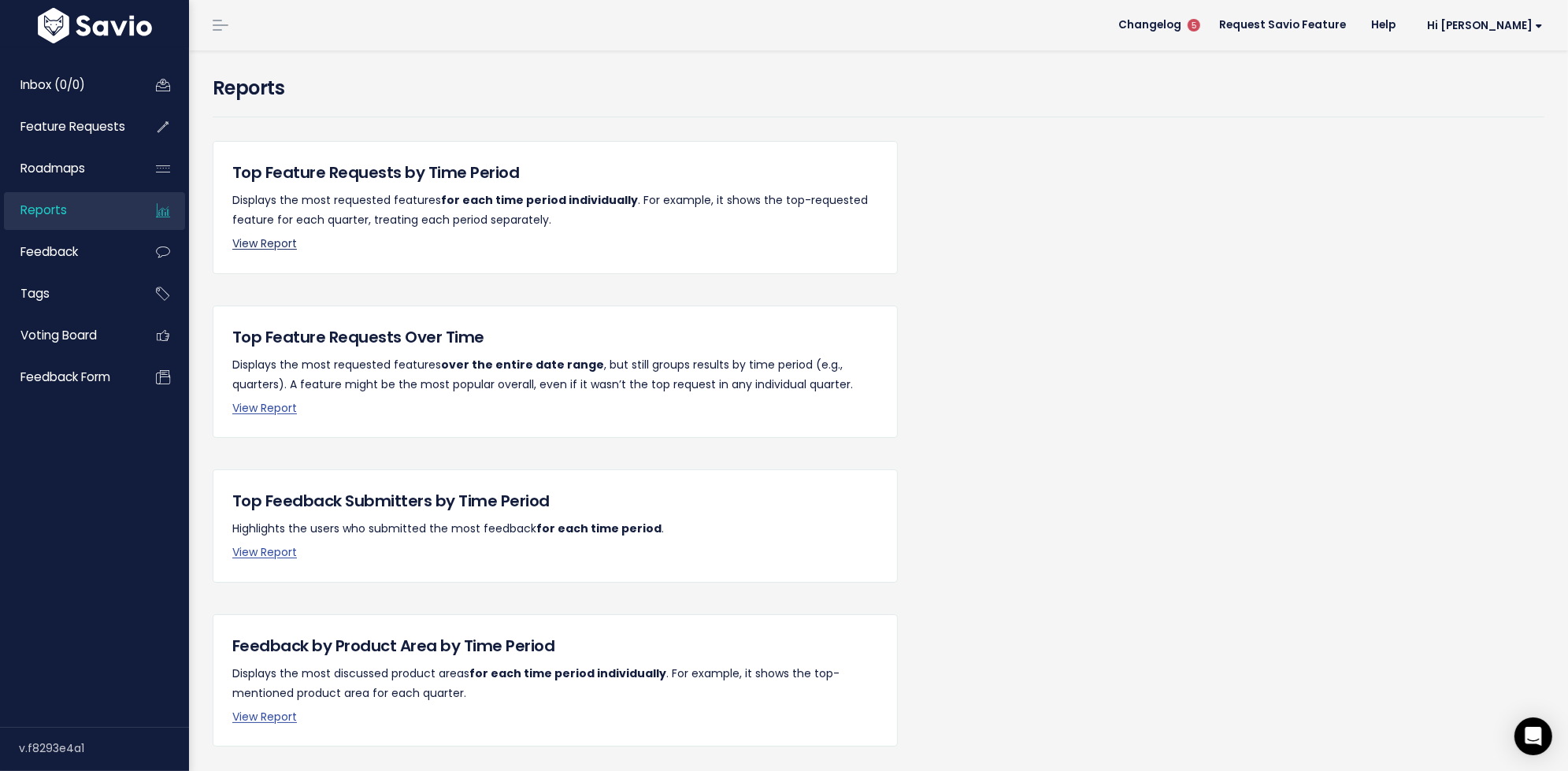
click at [280, 246] on link "View Report" at bounding box center [264, 243] width 64 height 16
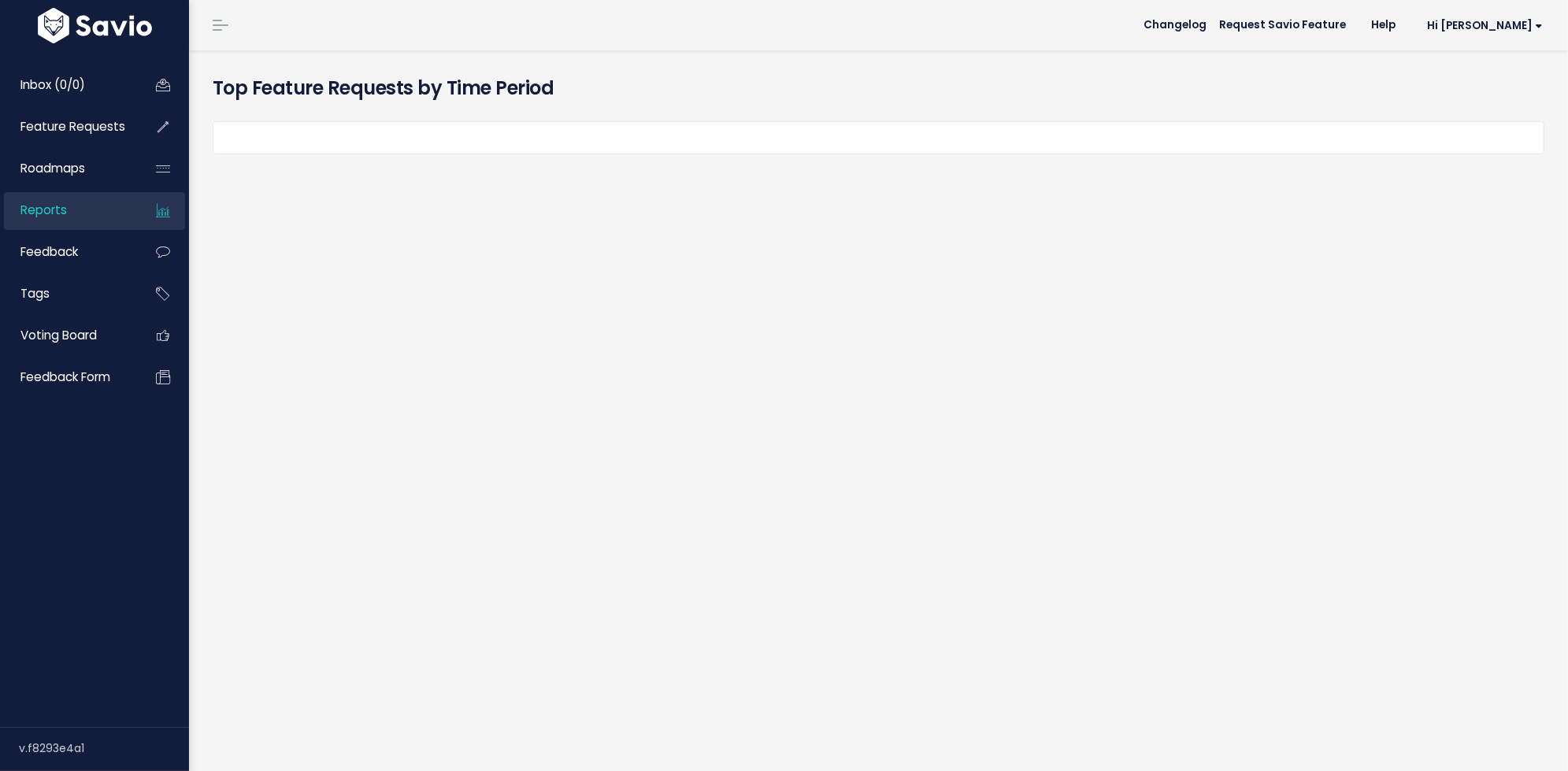
select select
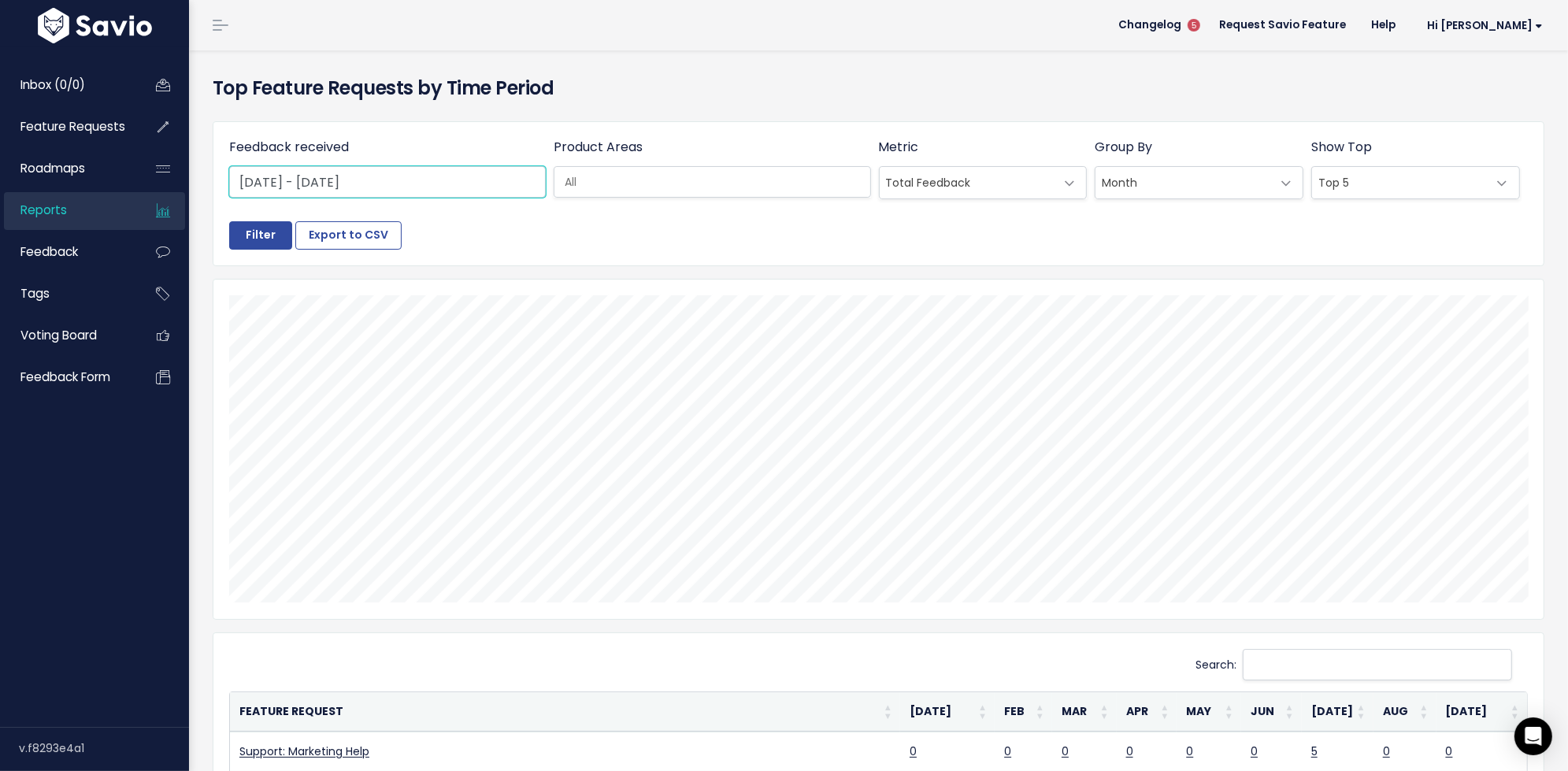
click at [485, 174] on input "[DATE] - [DATE]" at bounding box center [387, 182] width 316 height 32
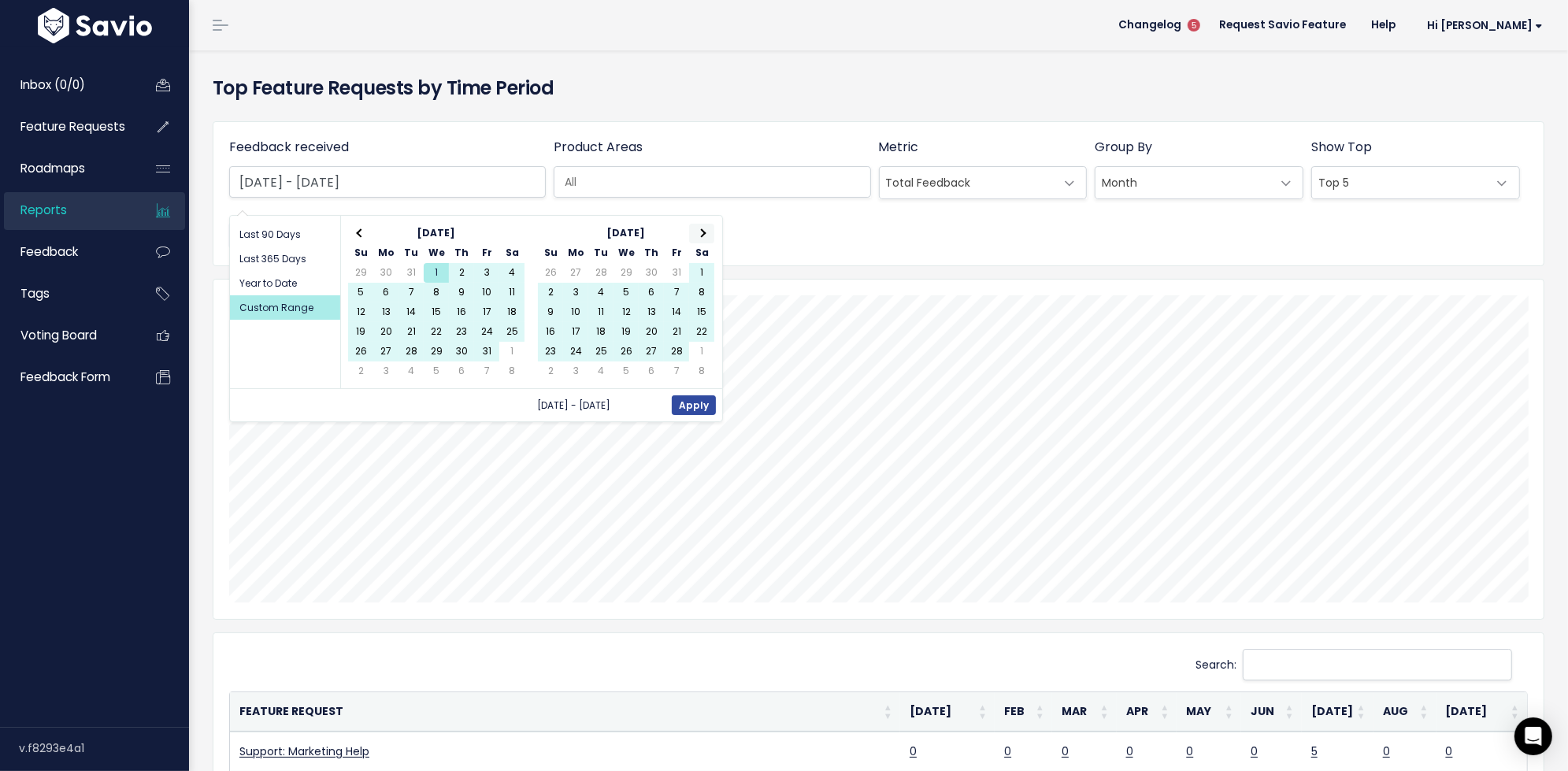
click at [702, 238] on th at bounding box center [701, 233] width 25 height 20
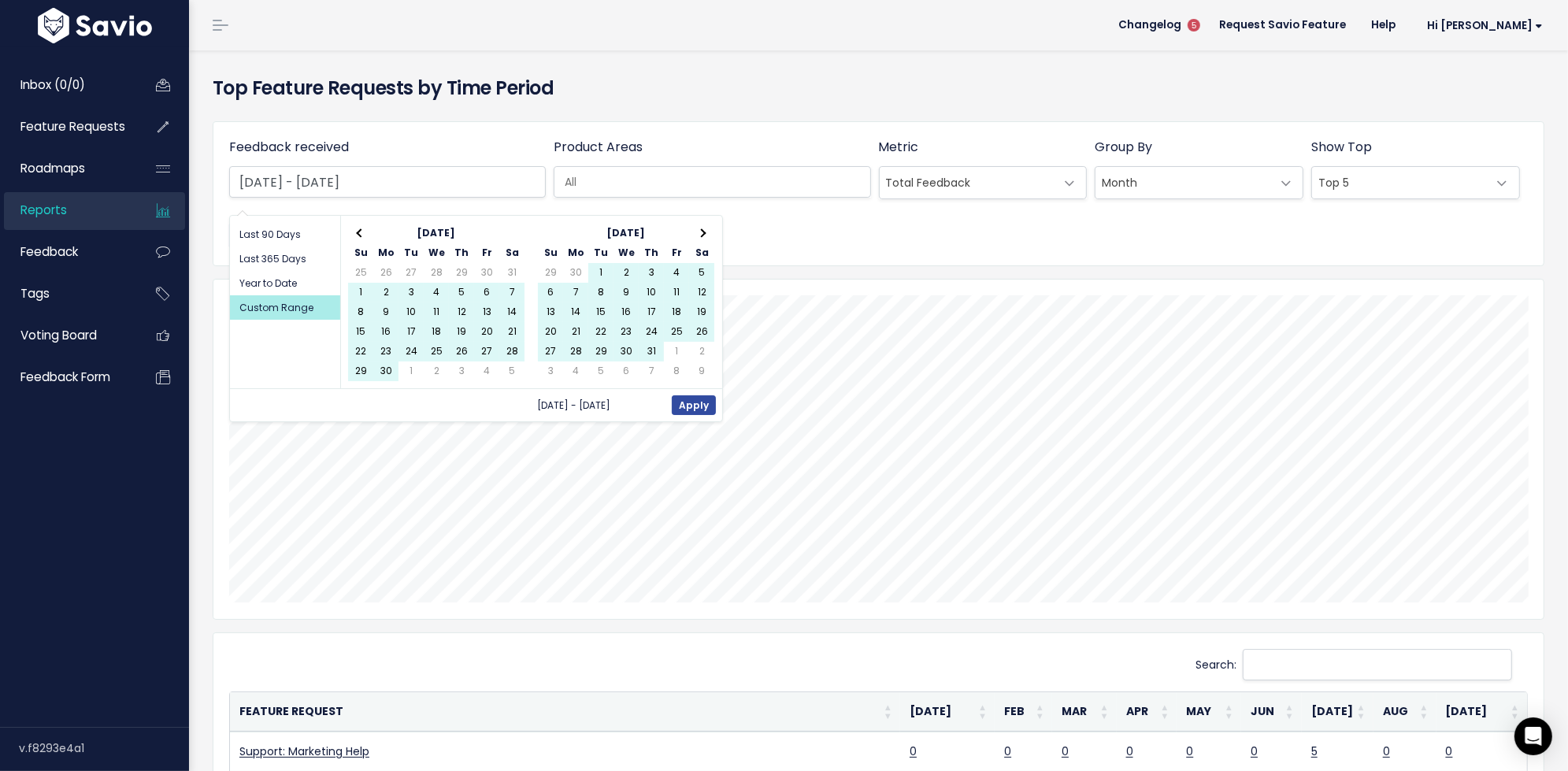
click at [702, 238] on th at bounding box center [701, 233] width 25 height 20
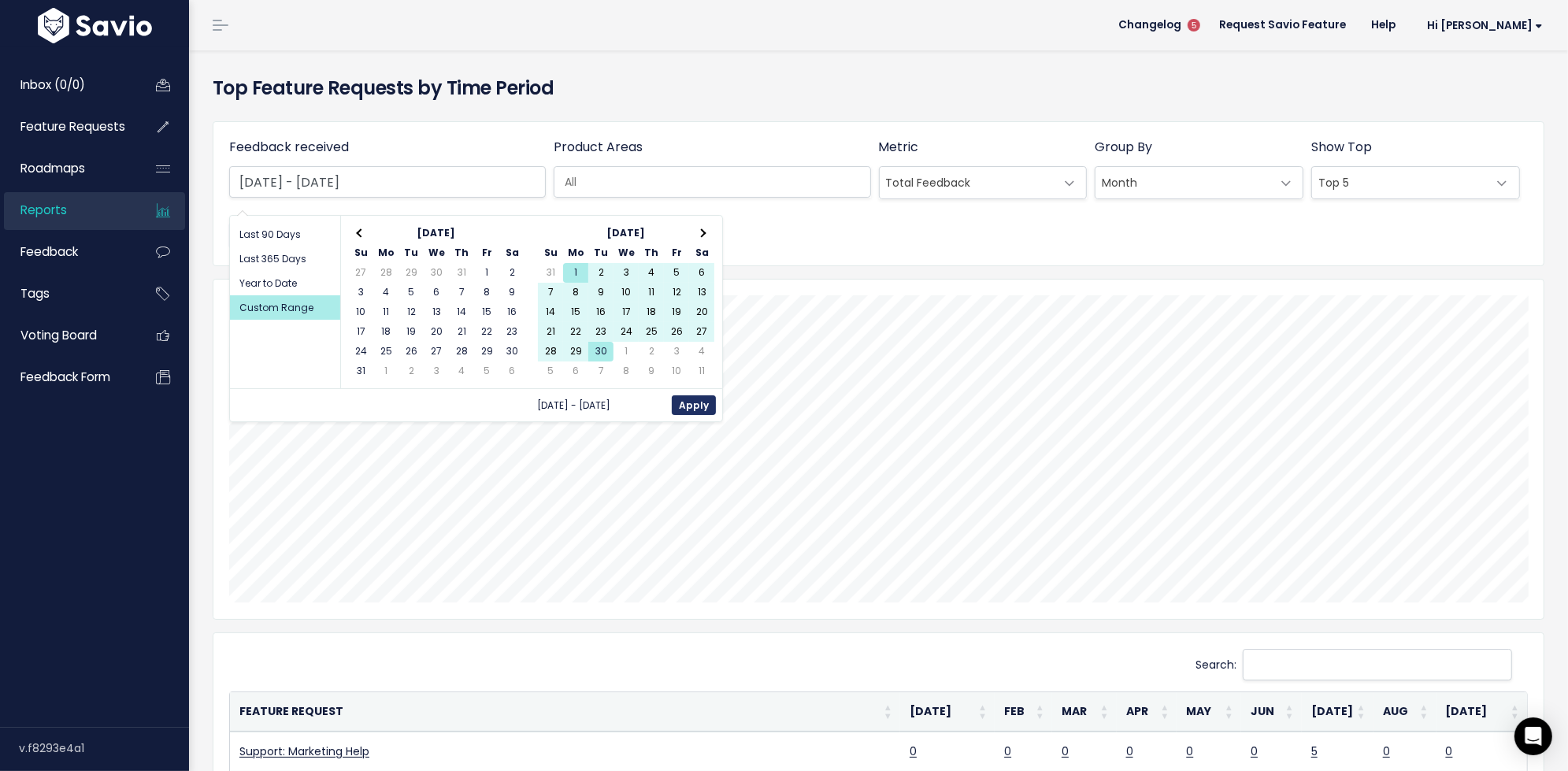
click at [692, 398] on button "Apply" at bounding box center [693, 405] width 44 height 20
type input "[DATE] - [DATE]"
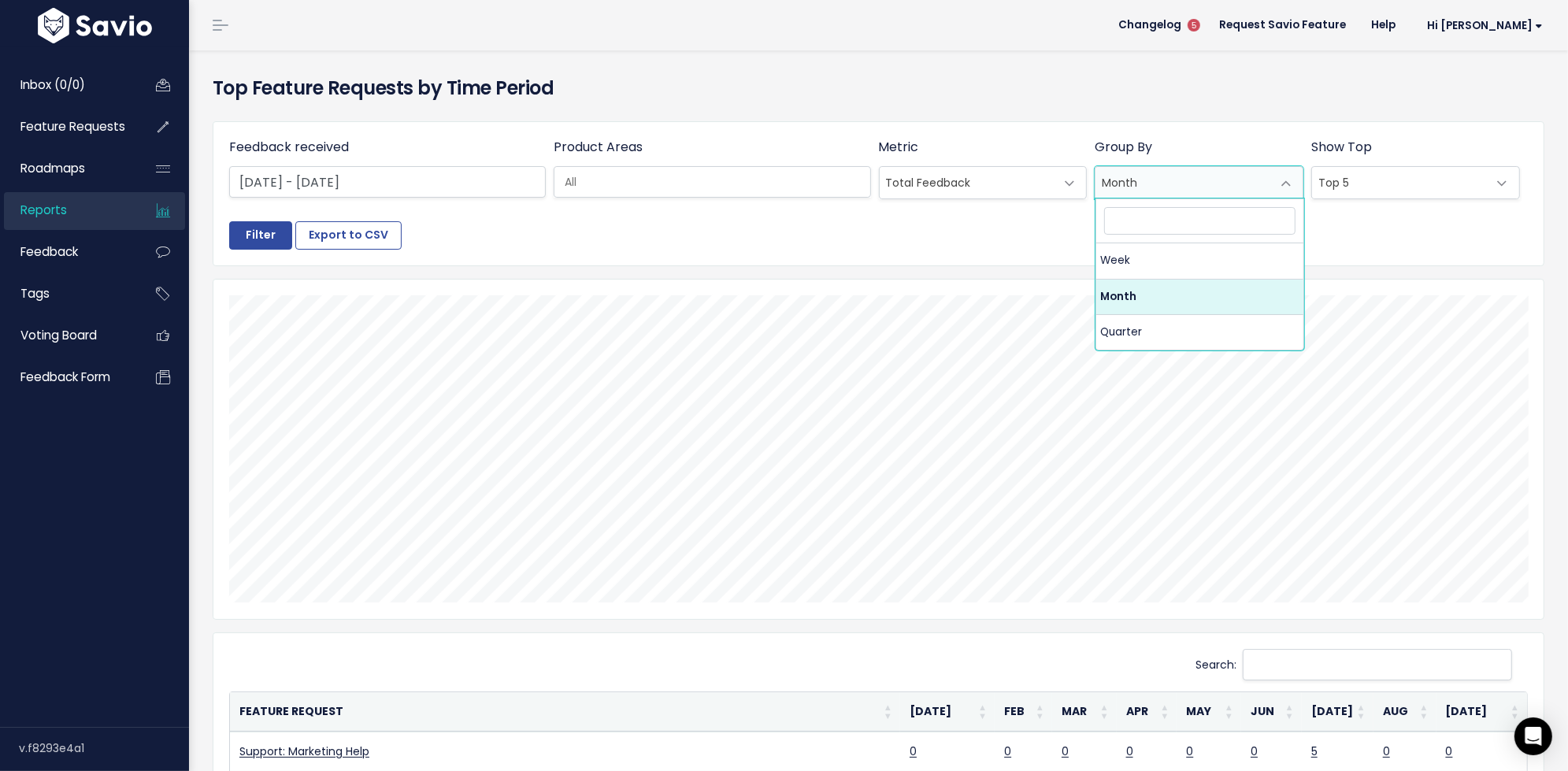
click at [1212, 184] on span "Month" at bounding box center [1183, 183] width 176 height 32
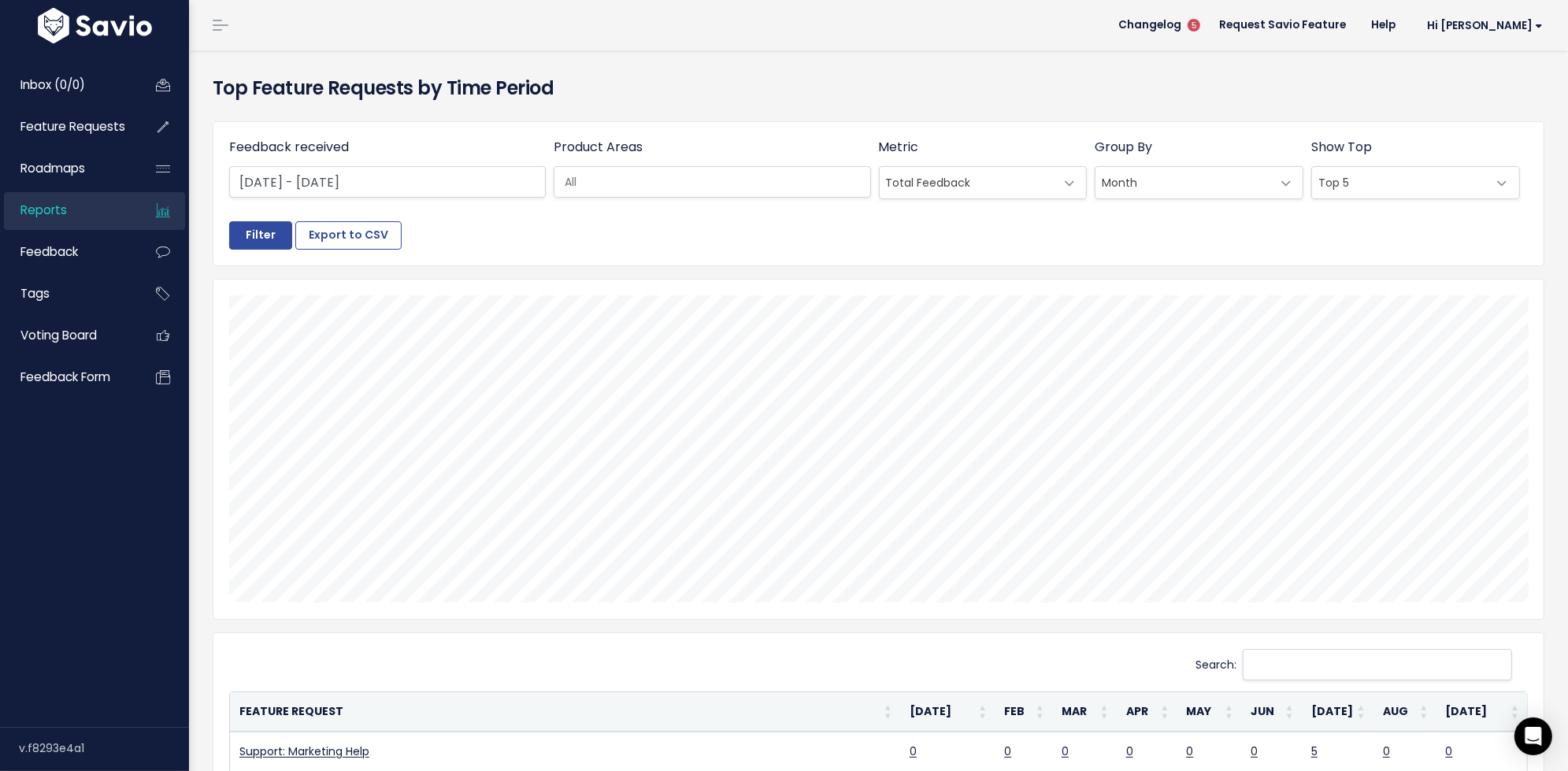
click at [1229, 151] on div "Group By * Week Month Quarter Month" at bounding box center [1199, 169] width 217 height 64
click at [1411, 179] on span "Top 5" at bounding box center [1400, 183] width 176 height 32
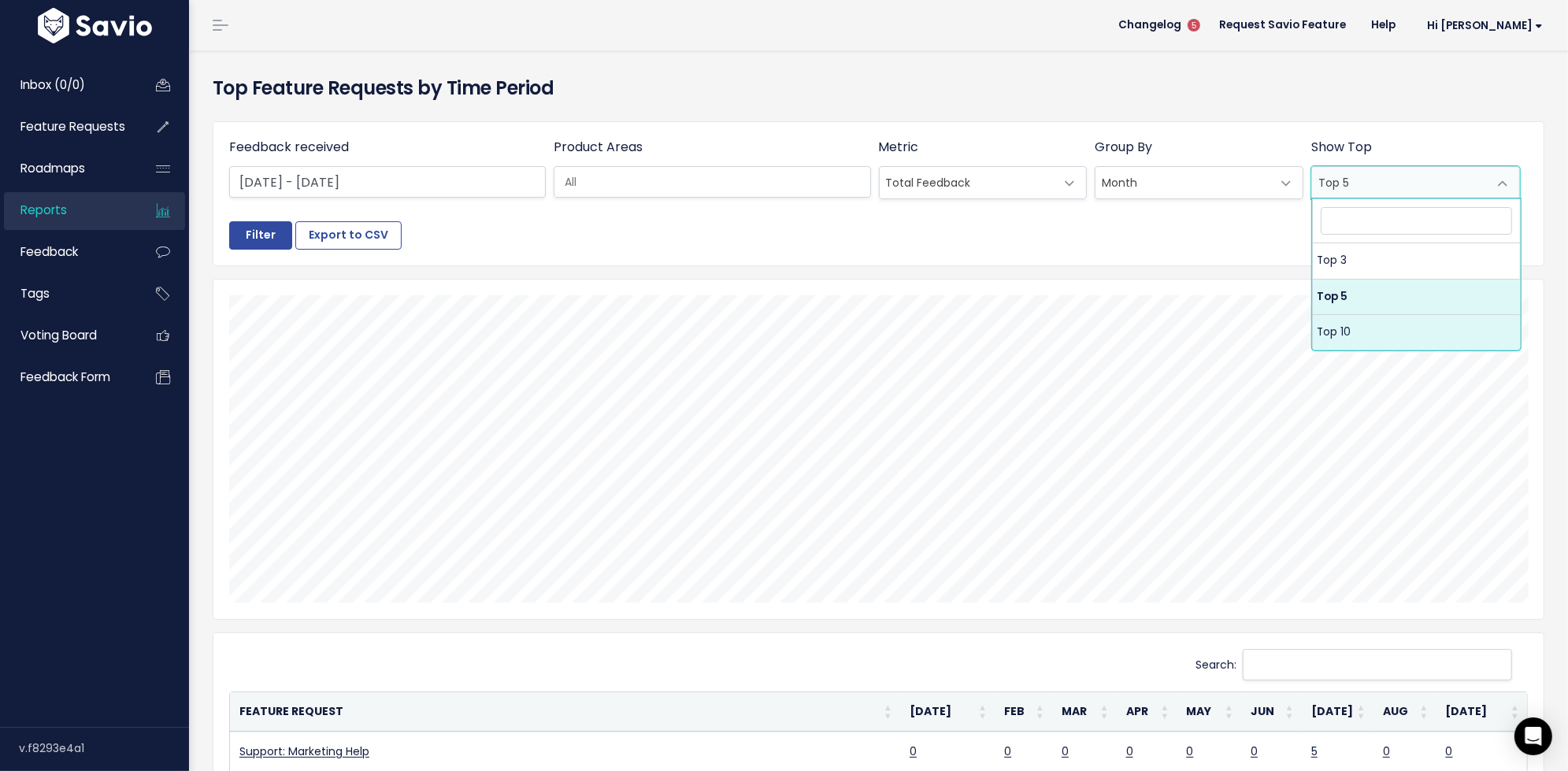
select select "10"
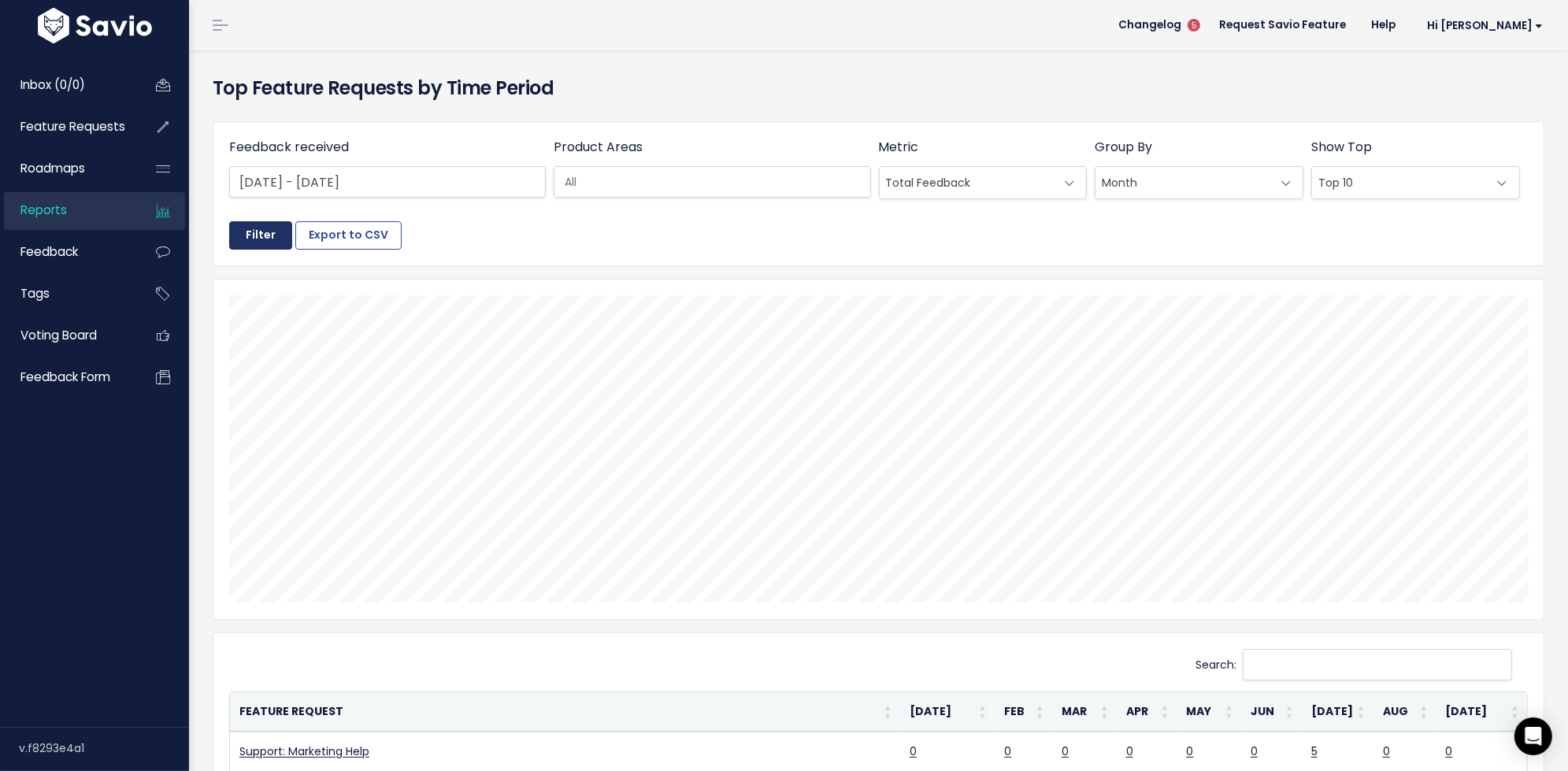
click at [258, 227] on input "Filter" at bounding box center [260, 235] width 63 height 28
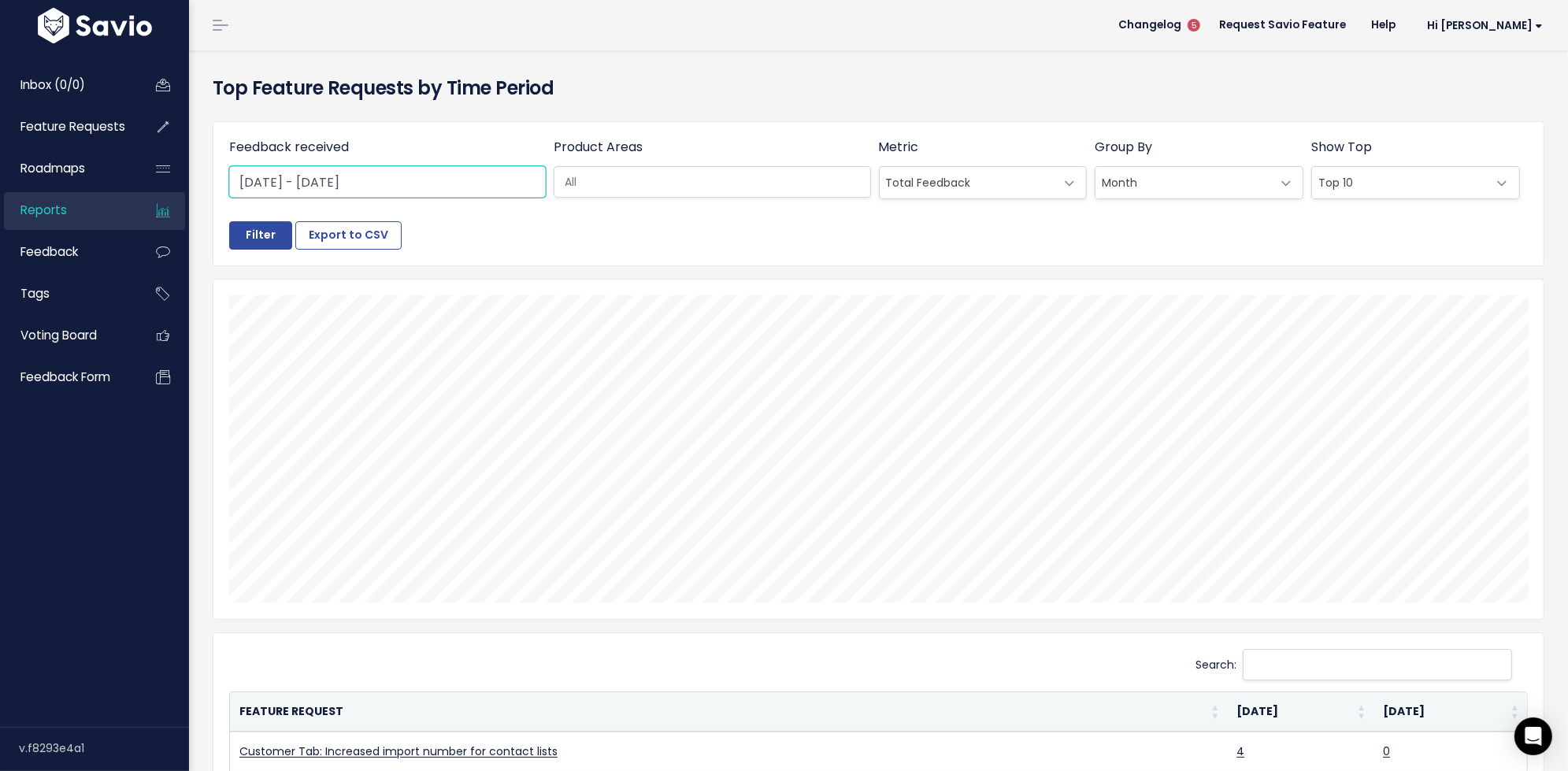
click at [424, 184] on input "[DATE] - [DATE]" at bounding box center [387, 182] width 316 height 32
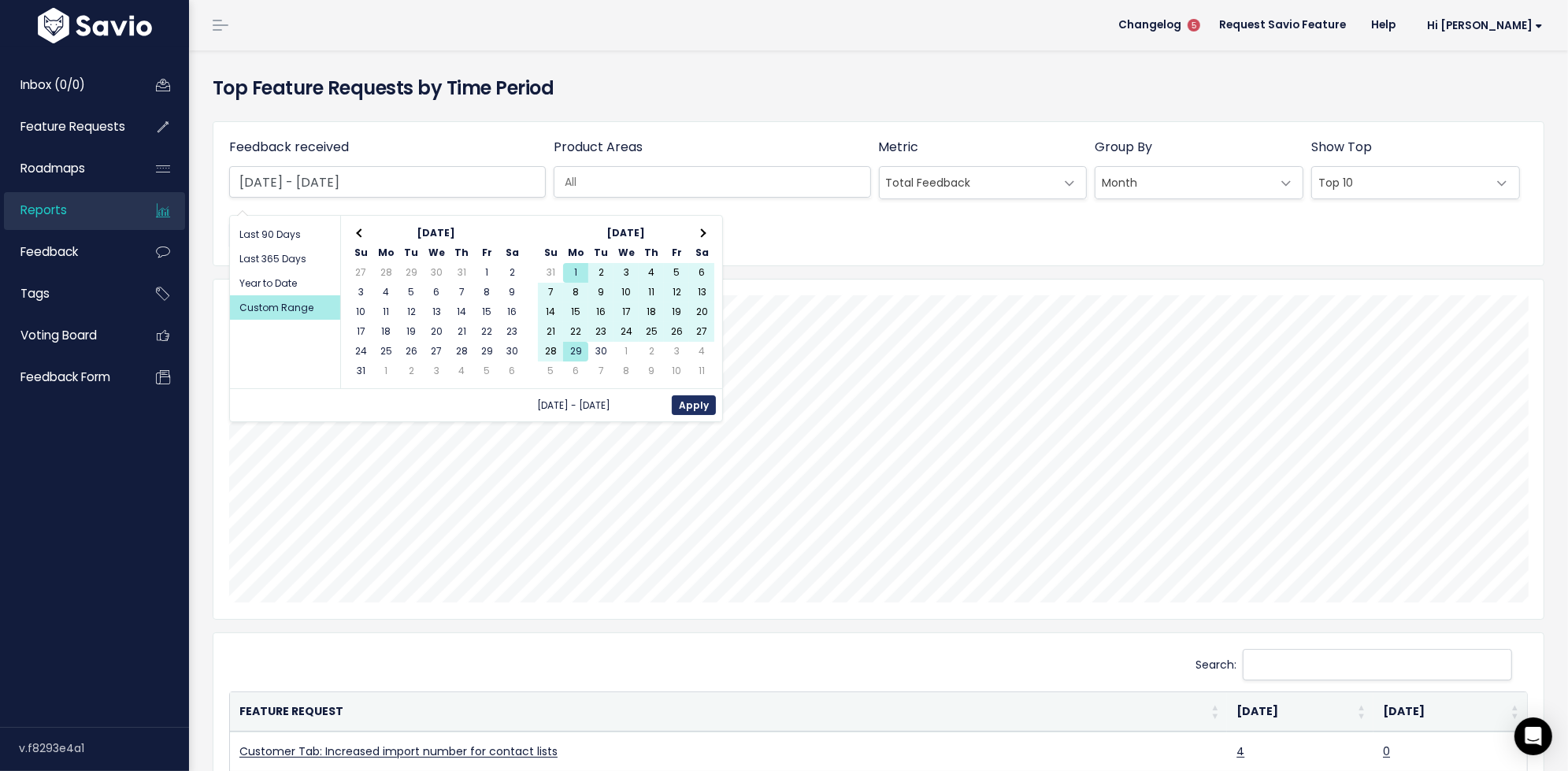
click at [702, 405] on button "Apply" at bounding box center [693, 405] width 44 height 20
type input "Sep 1 2025 - Sep 29 2025"
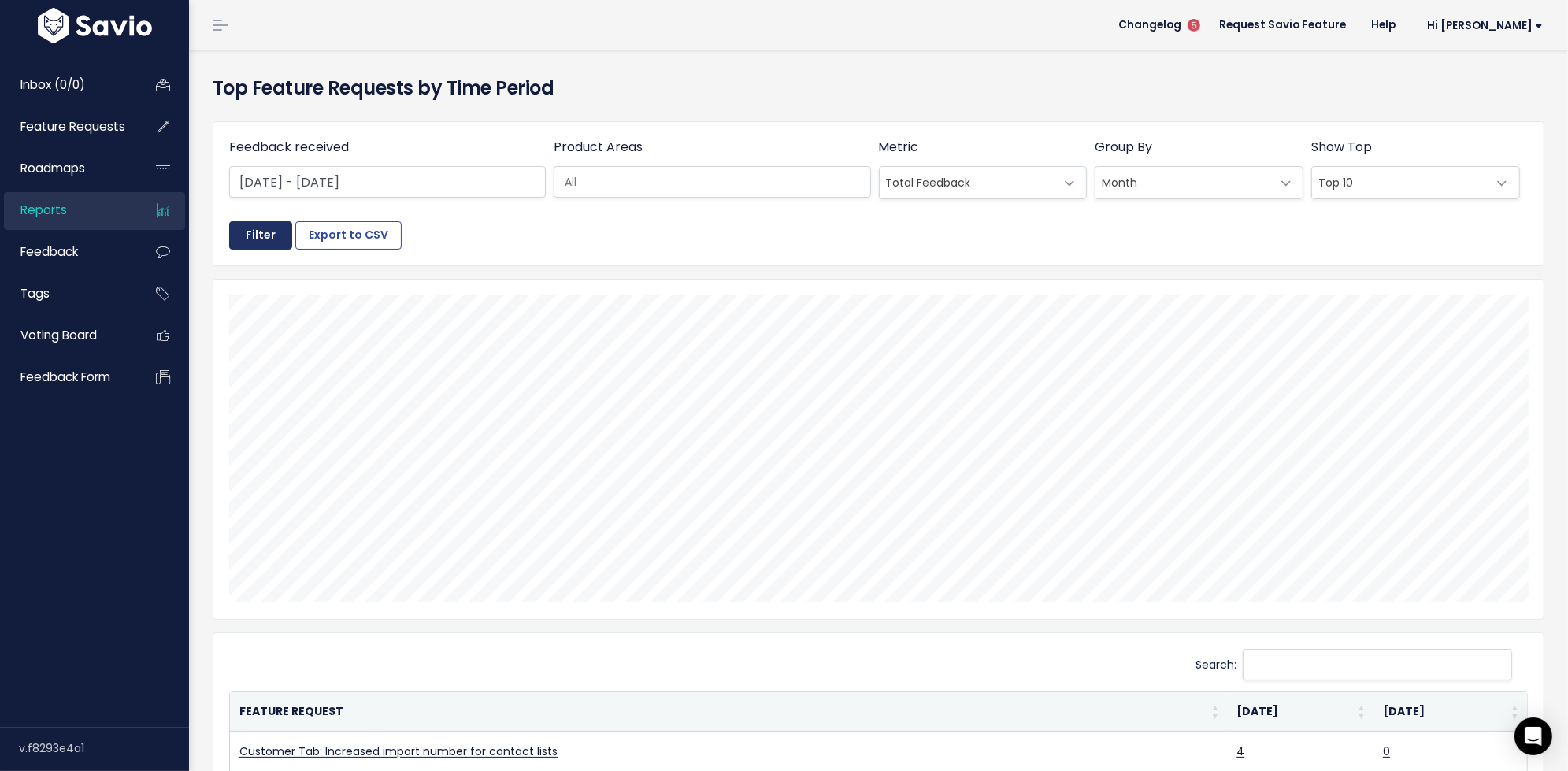
click at [240, 230] on input "Filter" at bounding box center [260, 235] width 63 height 28
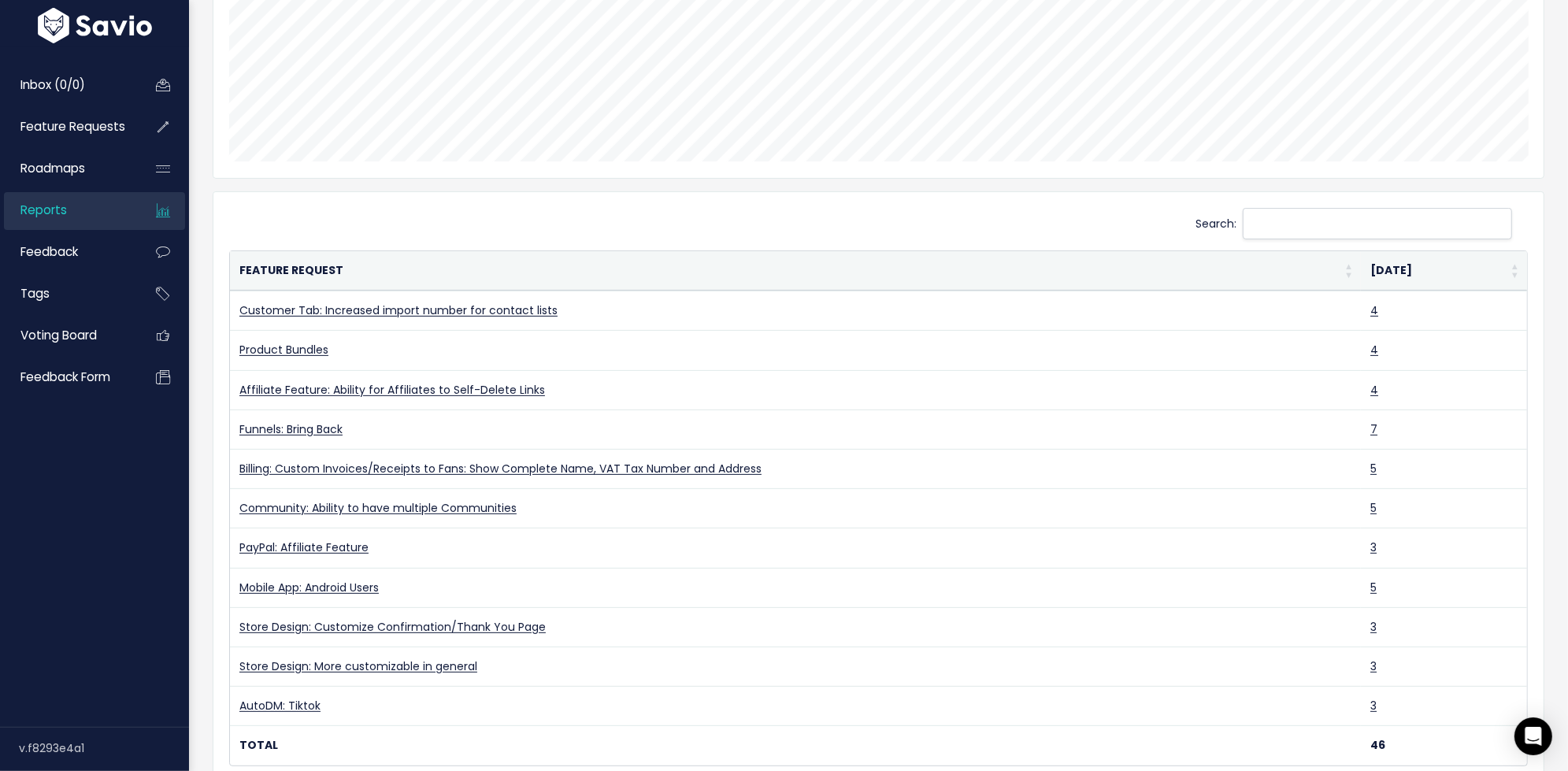
scroll to position [469, 0]
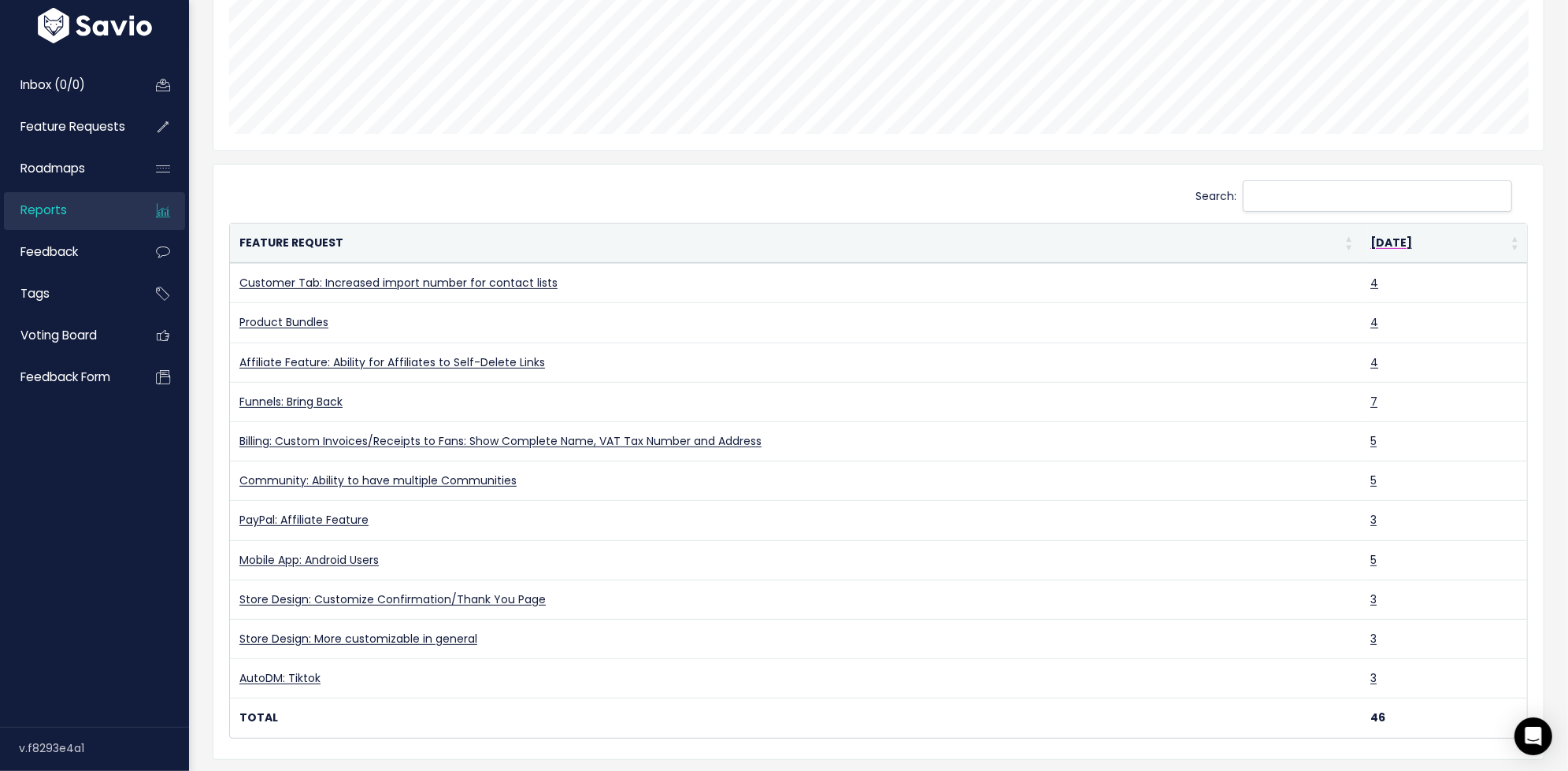
click at [1497, 244] on th "Sep 2025" at bounding box center [1443, 243] width 166 height 39
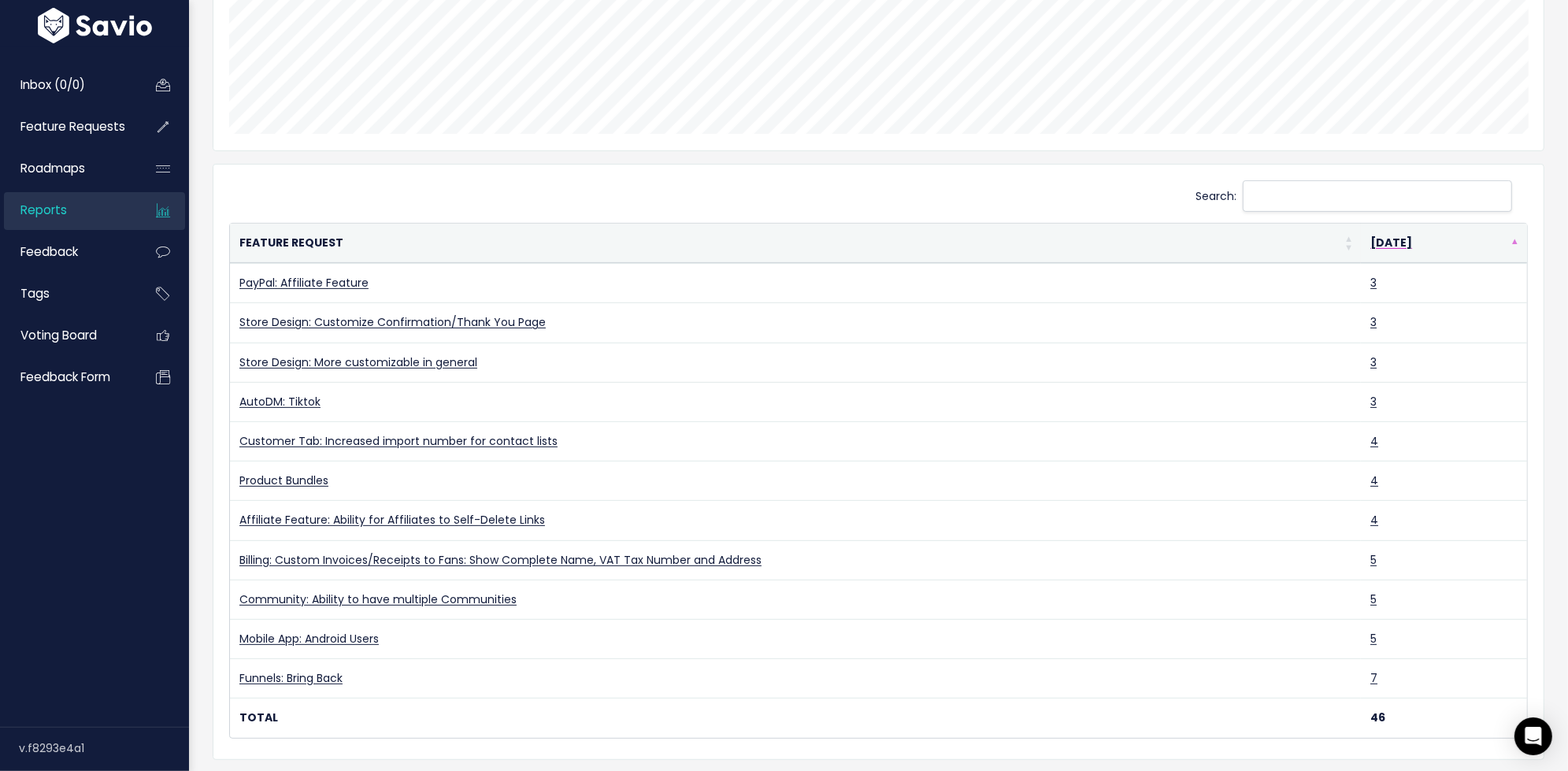
click at [1497, 244] on th "Sep 2025" at bounding box center [1443, 243] width 166 height 39
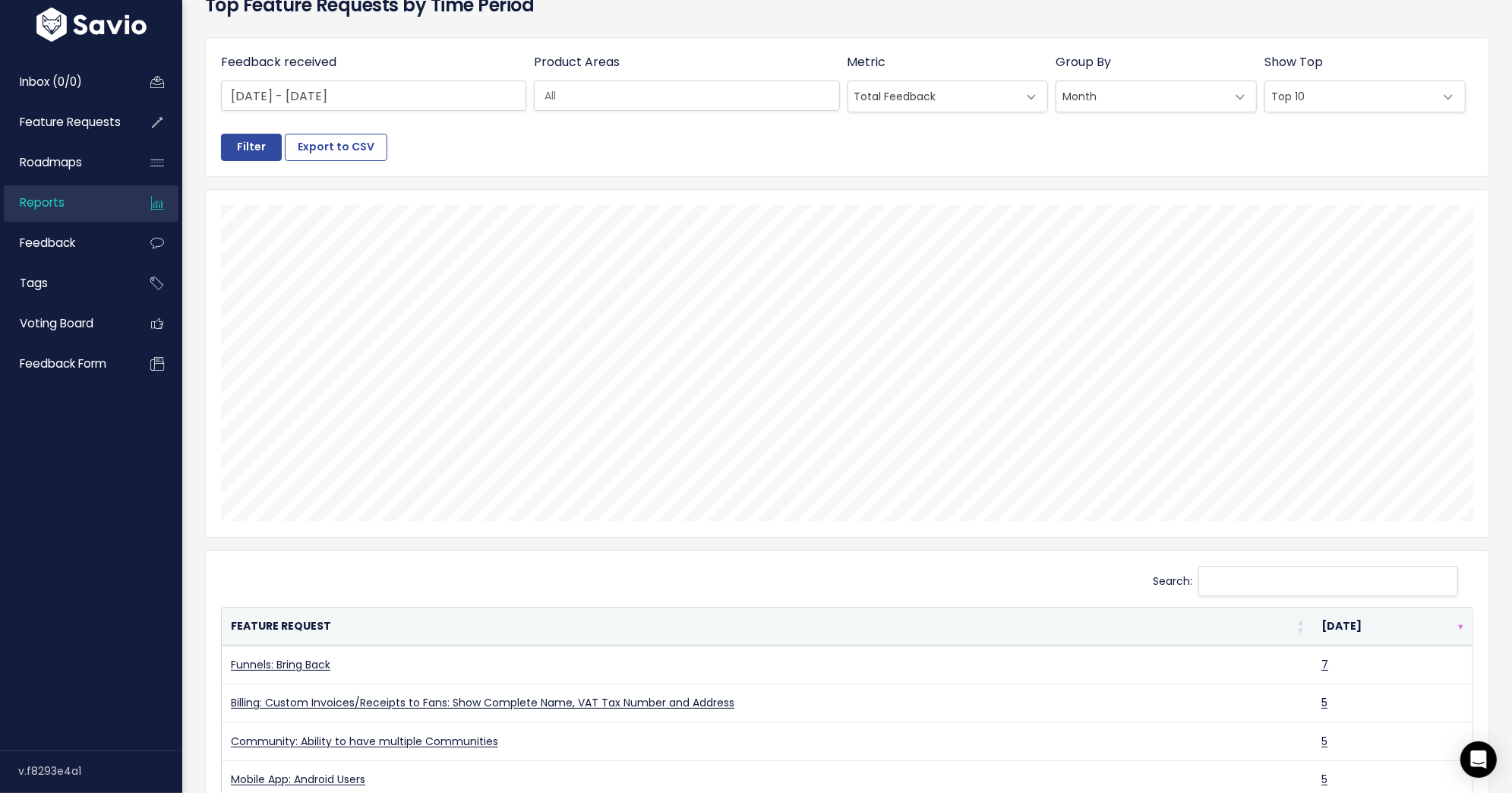
scroll to position [79, 0]
click at [335, 145] on button "Export to CSV" at bounding box center [336, 148] width 102 height 27
click at [105, 117] on span "Feature Requests" at bounding box center [70, 122] width 101 height 16
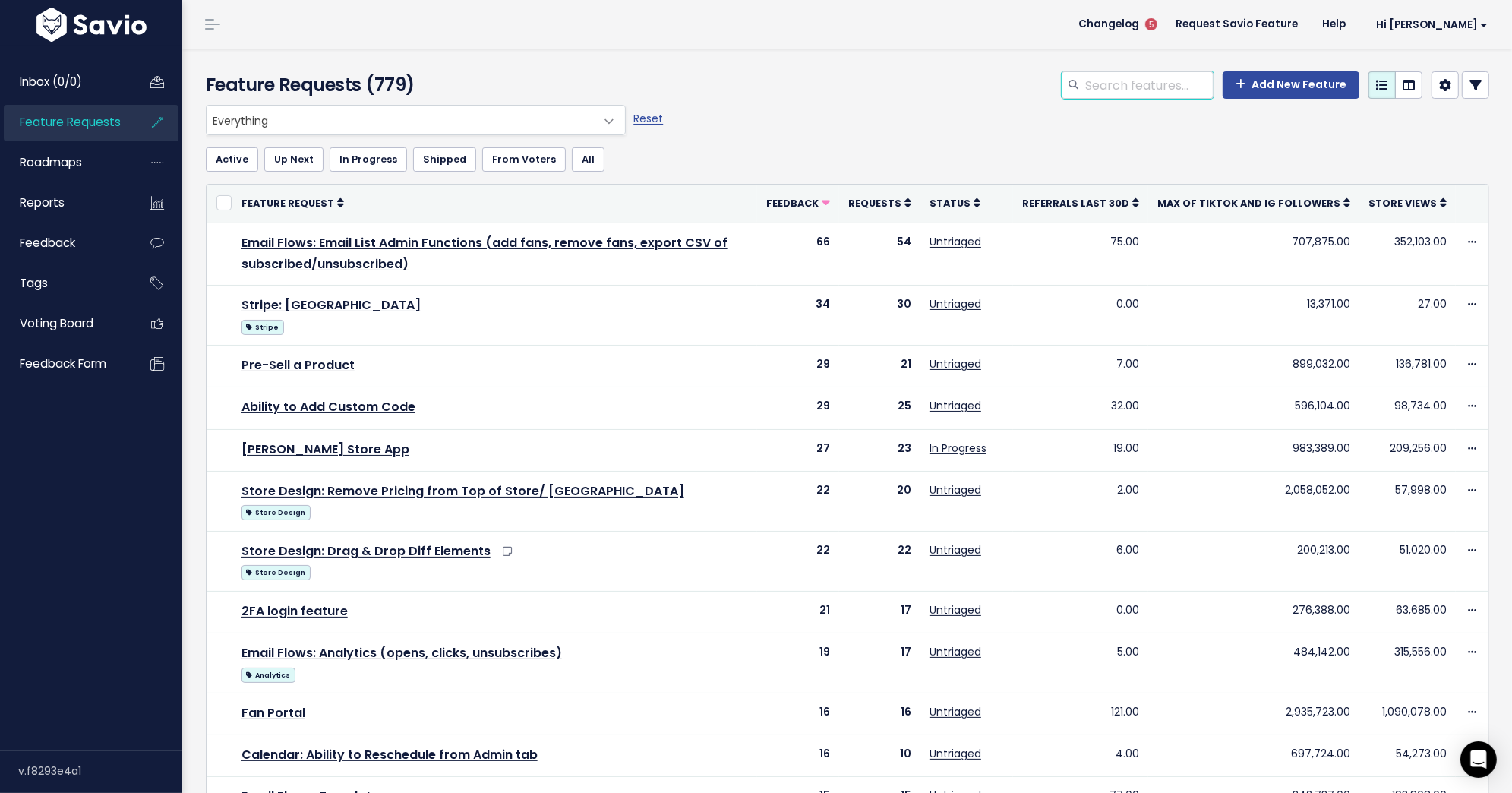
click at [1151, 89] on input "search" at bounding box center [1148, 85] width 130 height 27
type input "a"
type input "AutoDM: TikTok"
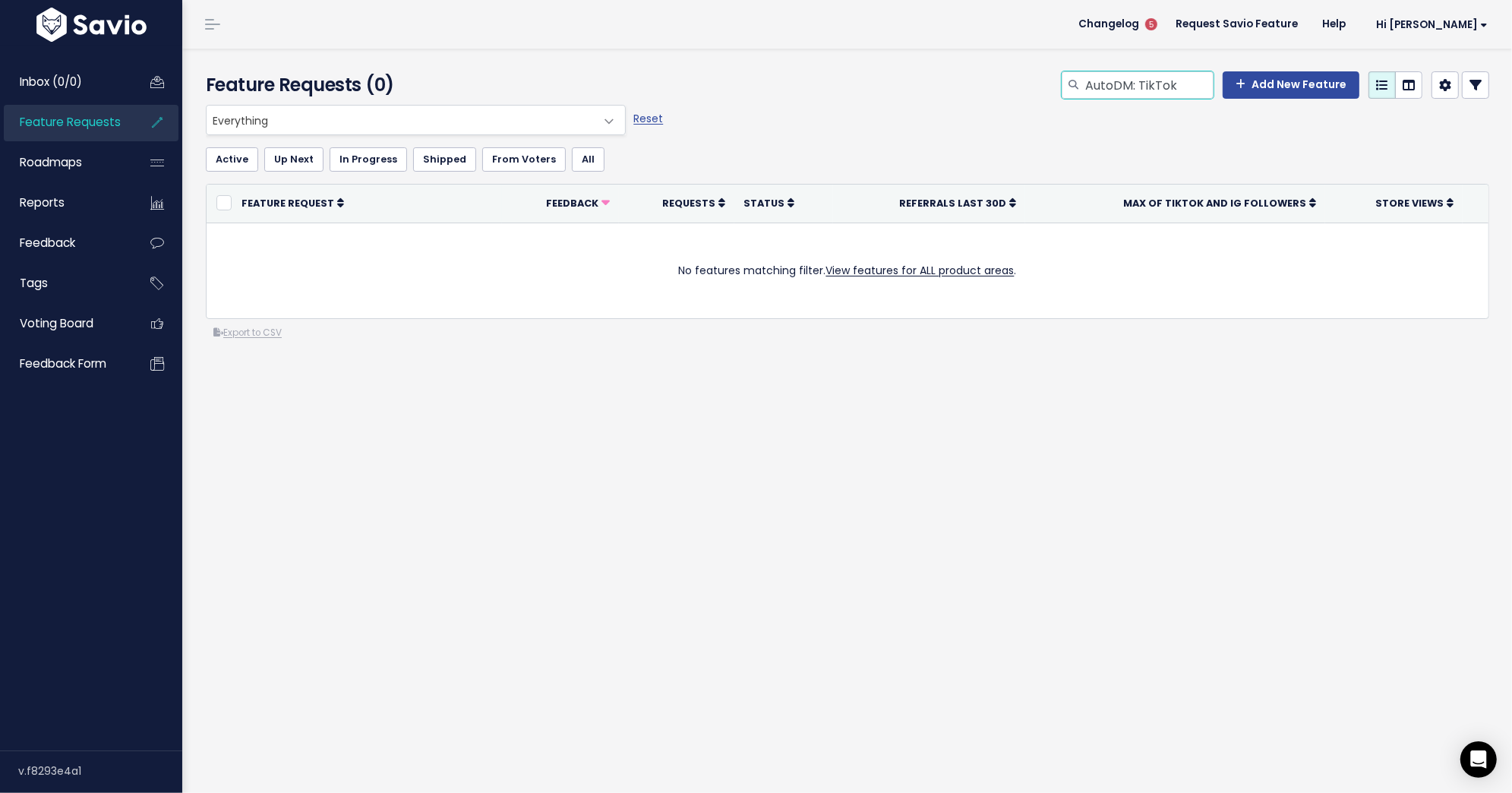
click at [1197, 92] on input "AutoDM: TikTok" at bounding box center [1148, 85] width 130 height 27
click at [1165, 79] on input "AutoDM: TikTok" at bounding box center [1148, 85] width 130 height 27
type input "AutoDM: Tiktok"
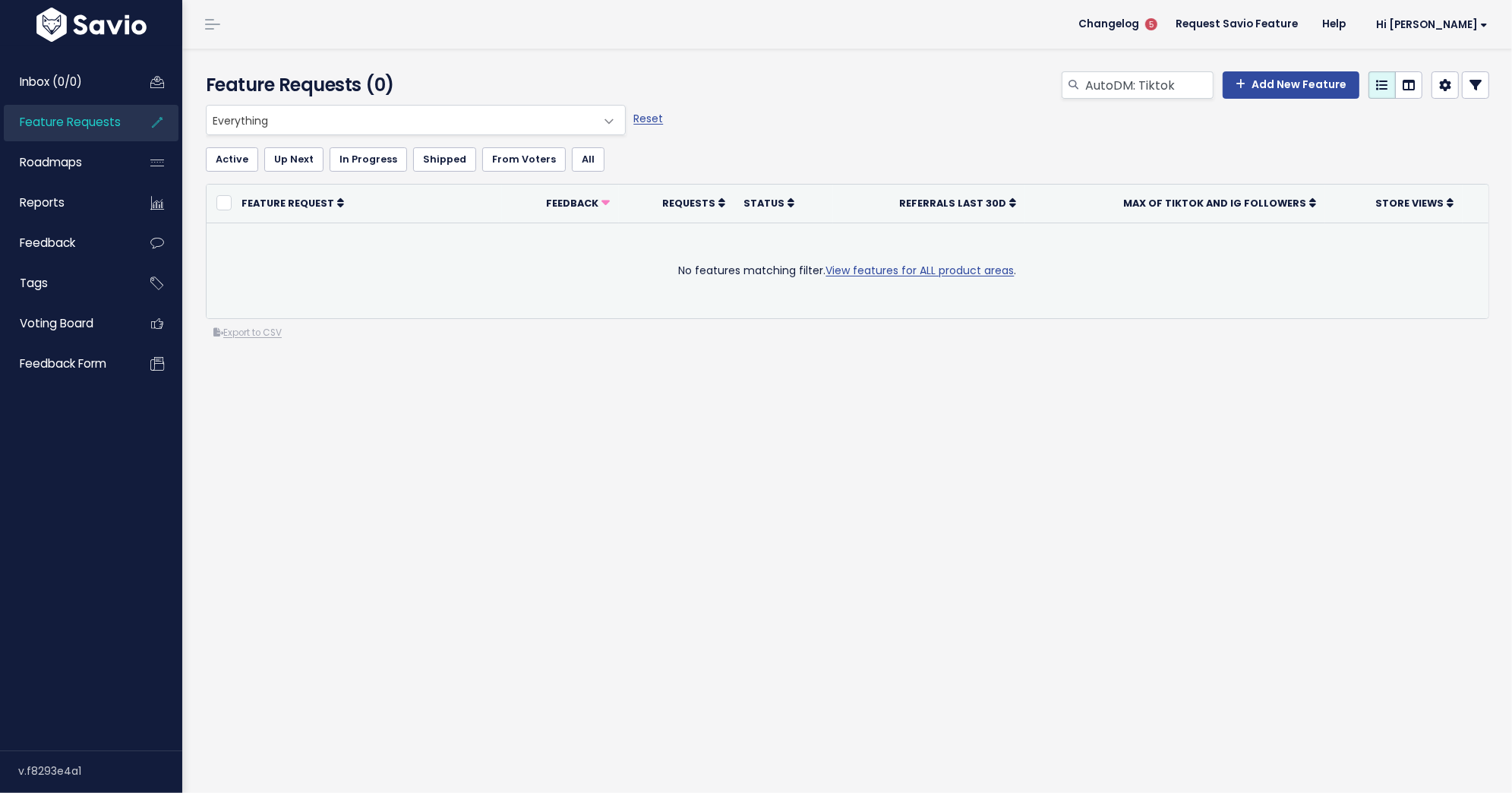
click at [876, 274] on link "View features for ALL product areas" at bounding box center [920, 270] width 188 height 15
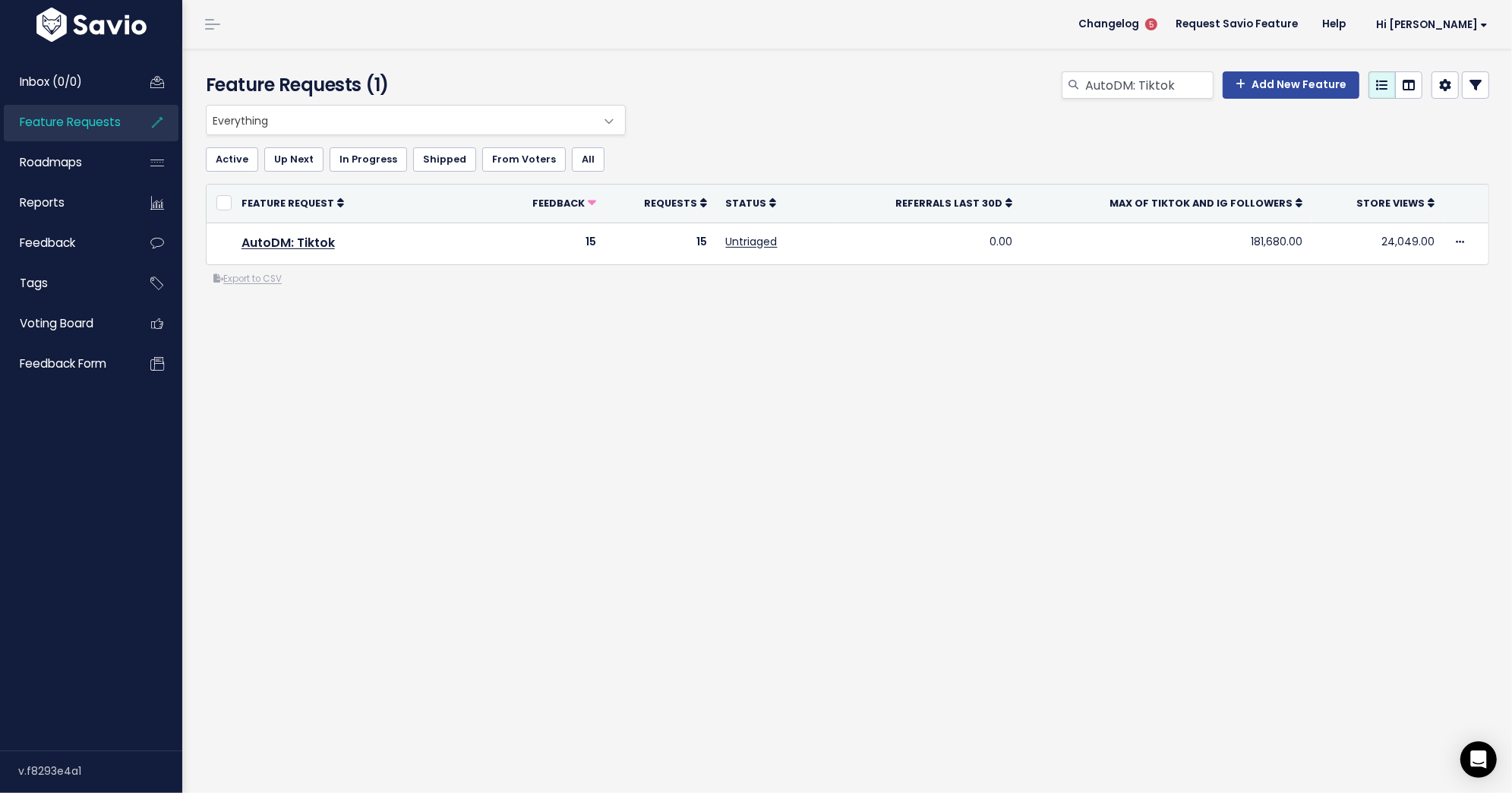
click at [1476, 96] on link at bounding box center [1475, 85] width 27 height 27
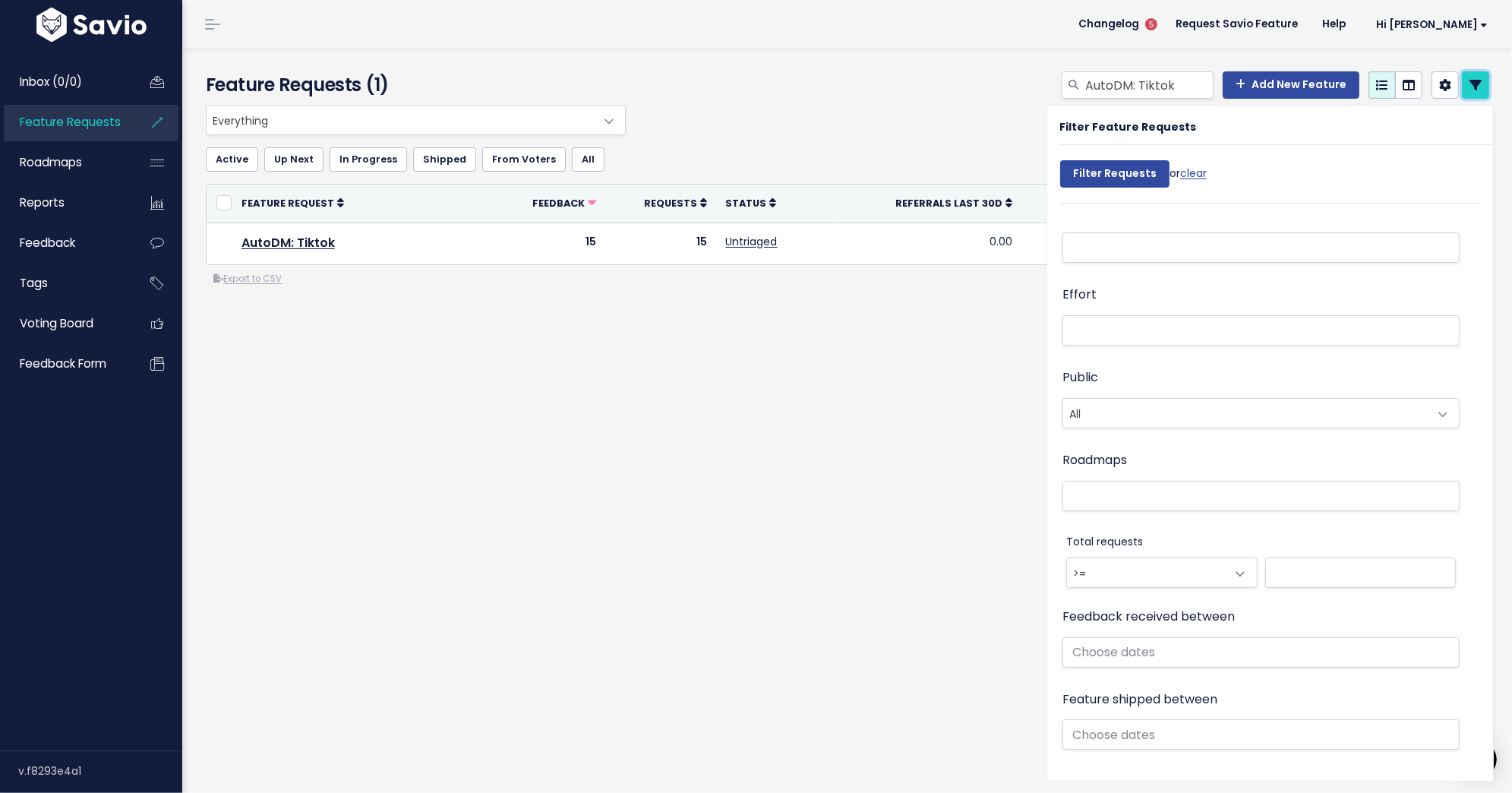
scroll to position [514, 0]
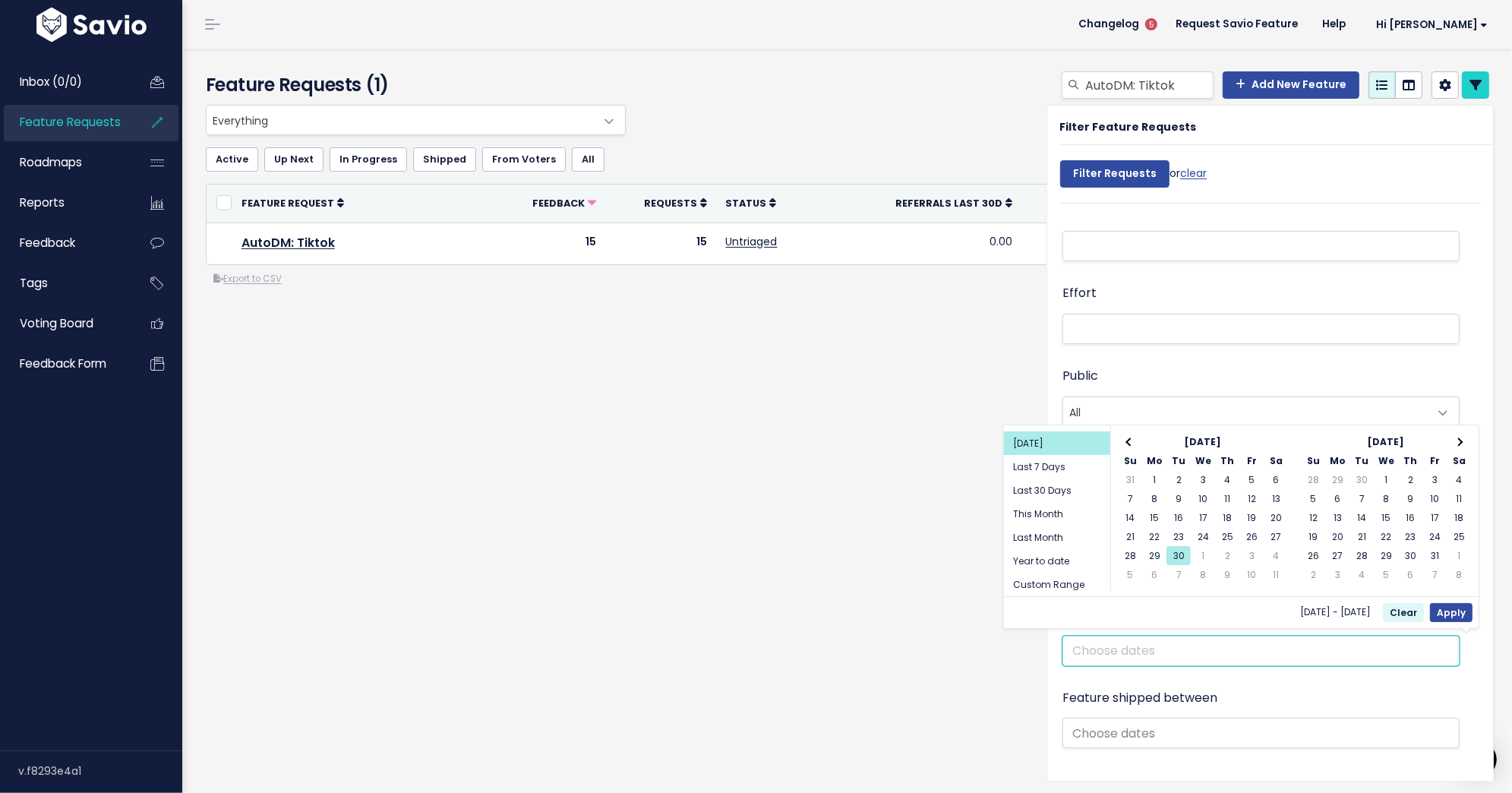
click at [1229, 649] on input "text" at bounding box center [1261, 651] width 397 height 30
click at [1135, 433] on th at bounding box center [1129, 441] width 24 height 19
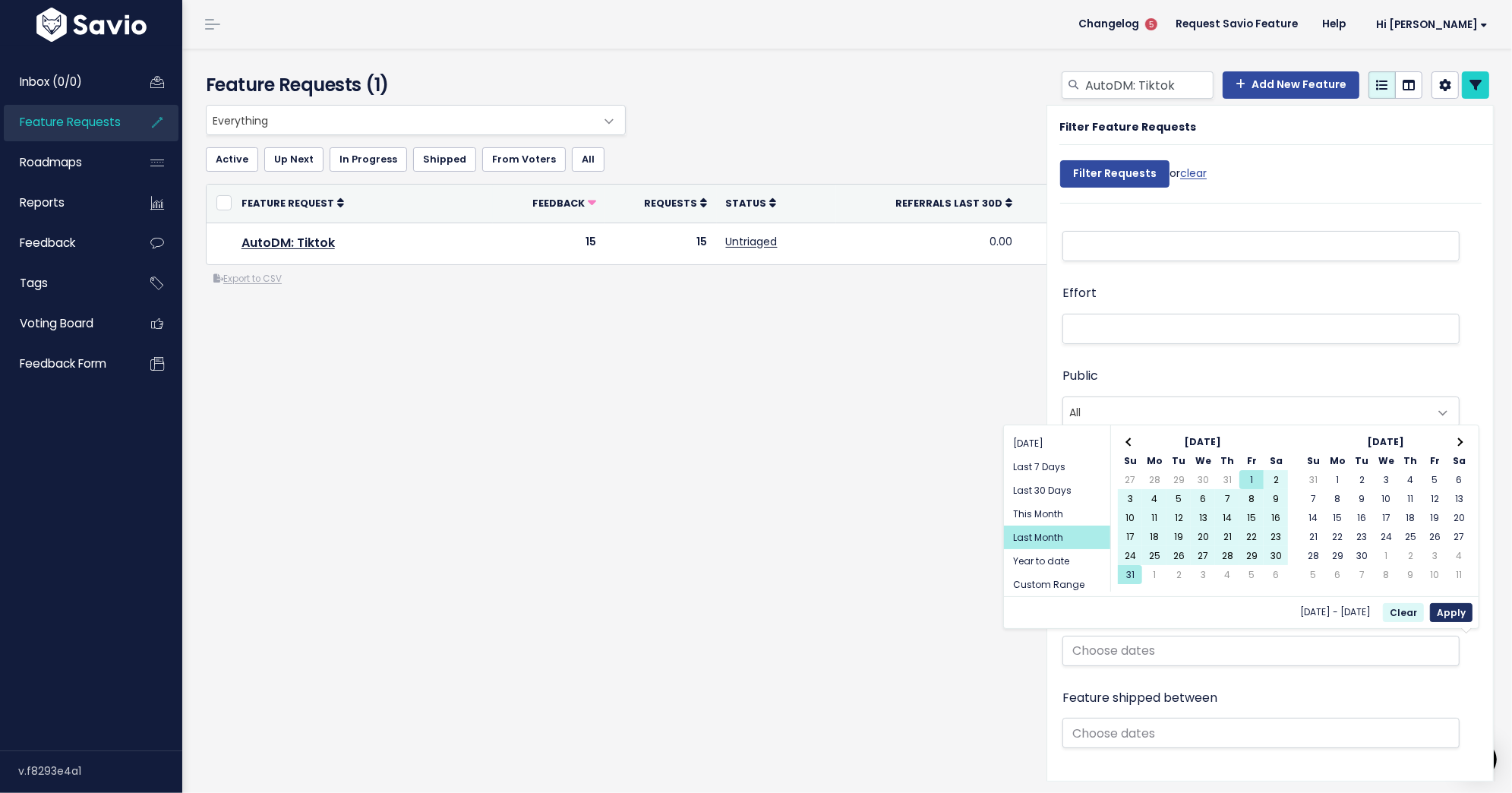
click at [1447, 608] on button "Apply" at bounding box center [1450, 612] width 42 height 19
type input "[DATE] - [DATE] (Last Month)"
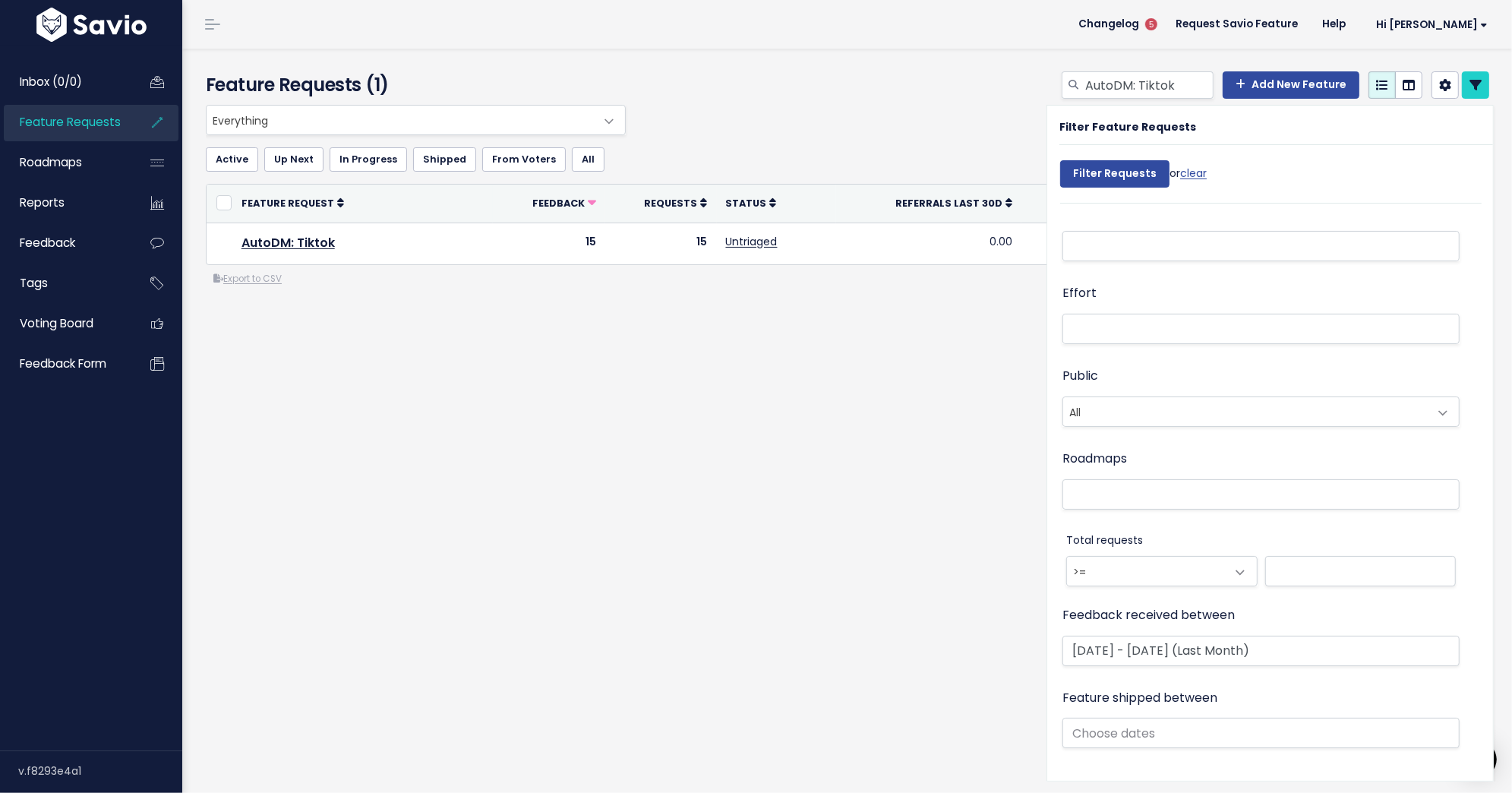
scroll to position [522, 0]
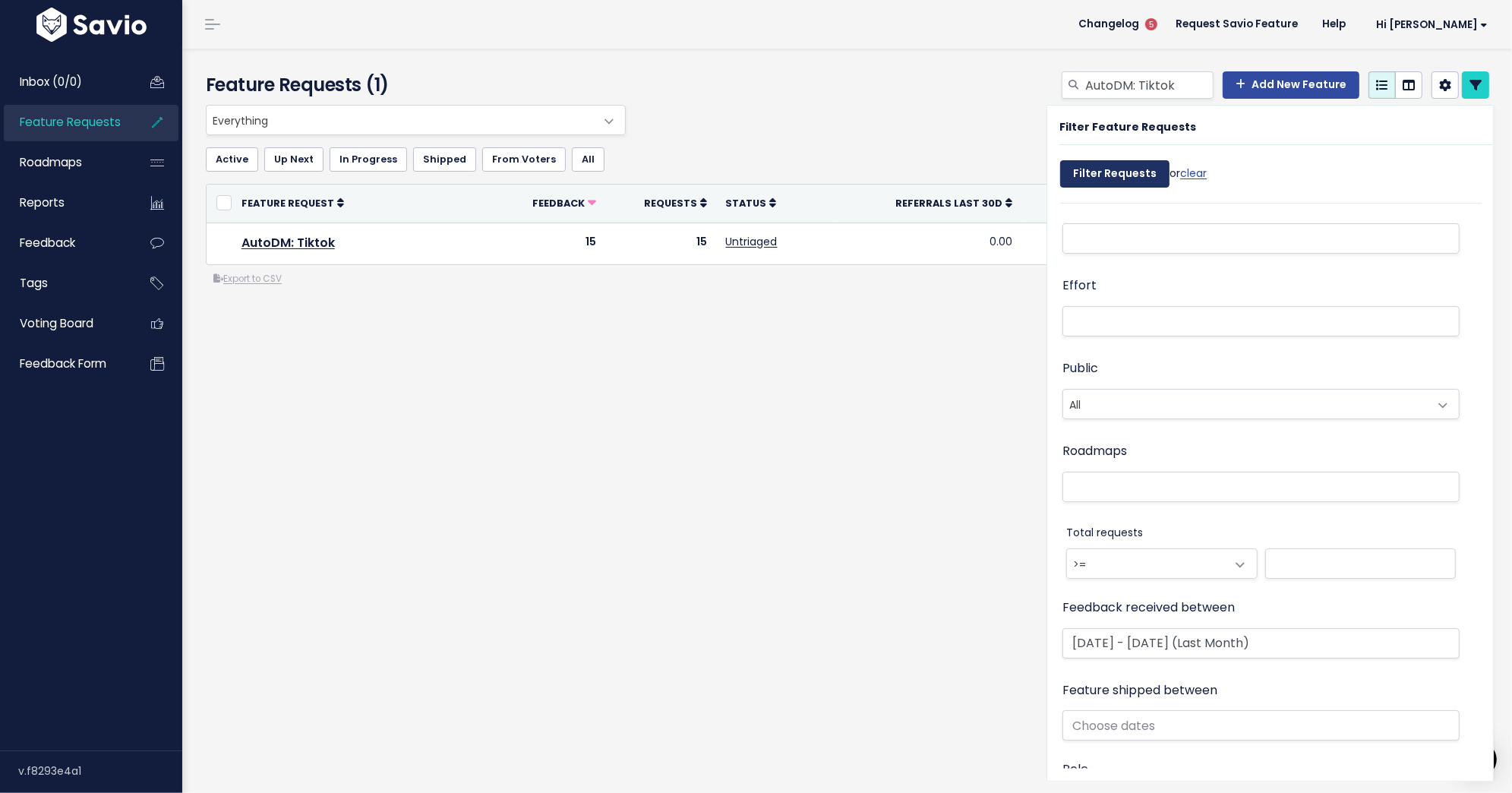
click at [1099, 160] on div "Filter Requests or clear" at bounding box center [1133, 178] width 146 height 50
click at [1104, 166] on input "Filter Requests" at bounding box center [1115, 174] width 109 height 27
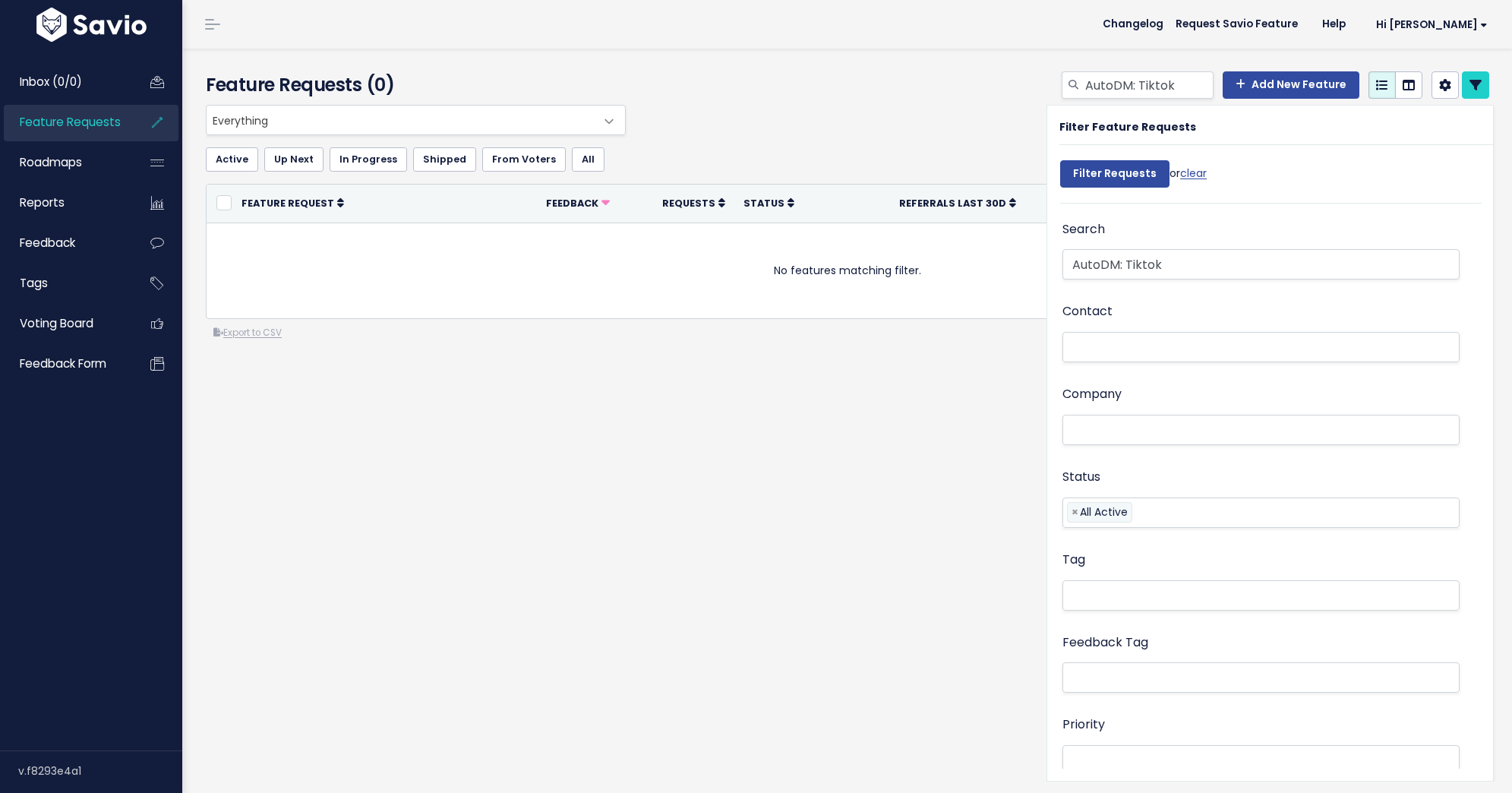
select select
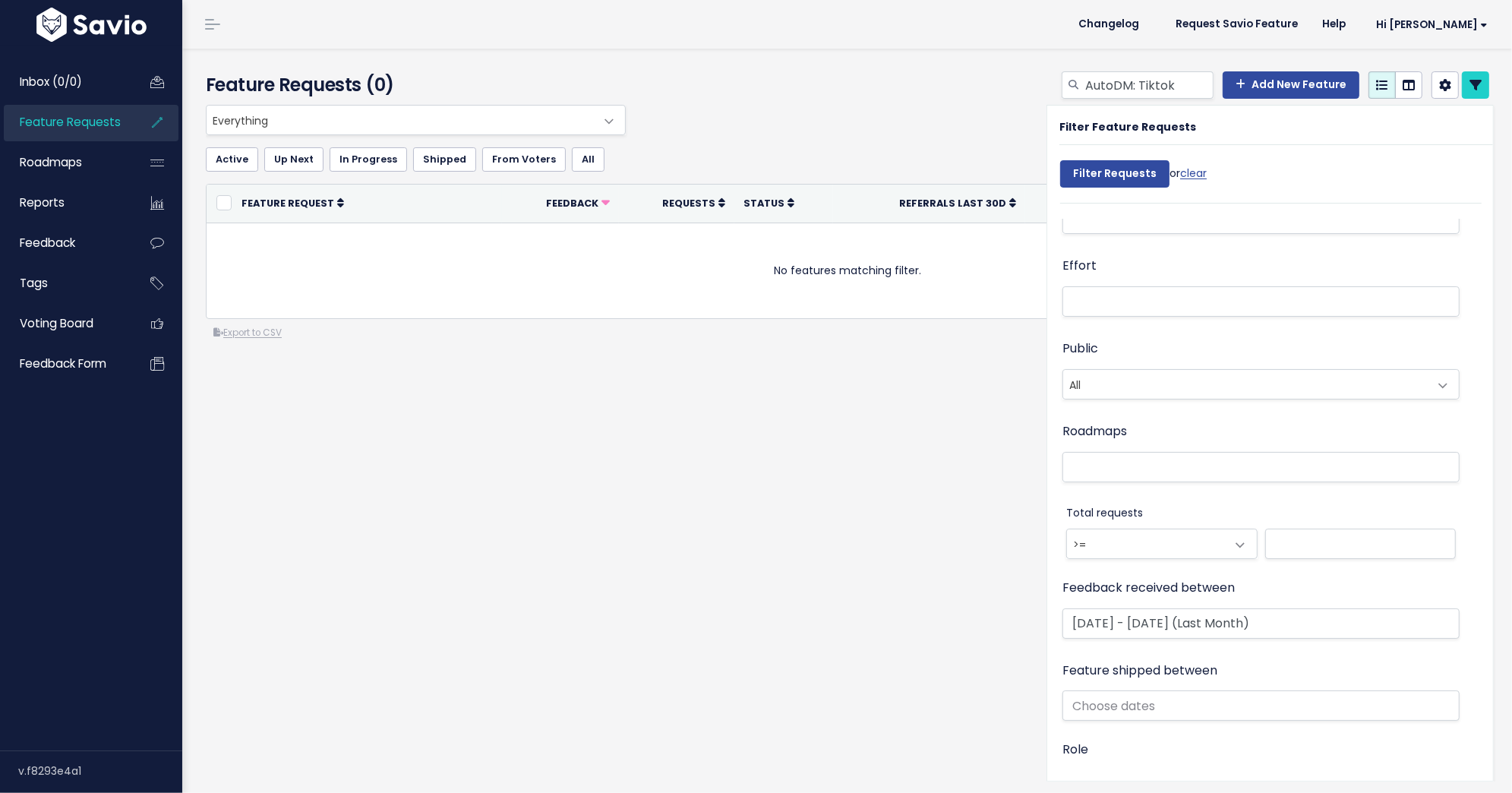
scroll to position [612, 0]
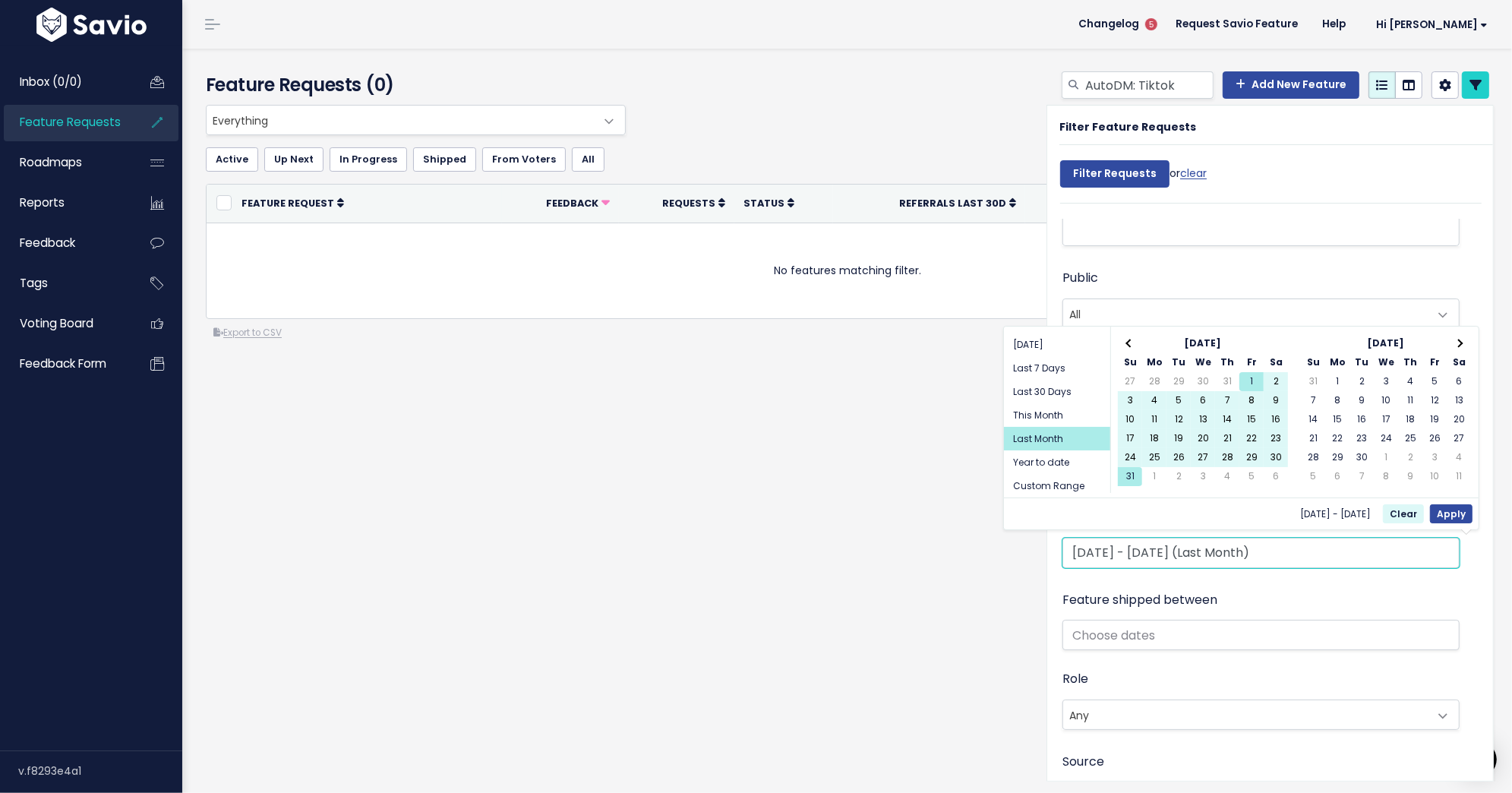
click at [1122, 554] on input "[DATE] - [DATE] (Last Month)" at bounding box center [1261, 553] width 397 height 30
click at [1123, 339] on th at bounding box center [1129, 344] width 24 height 19
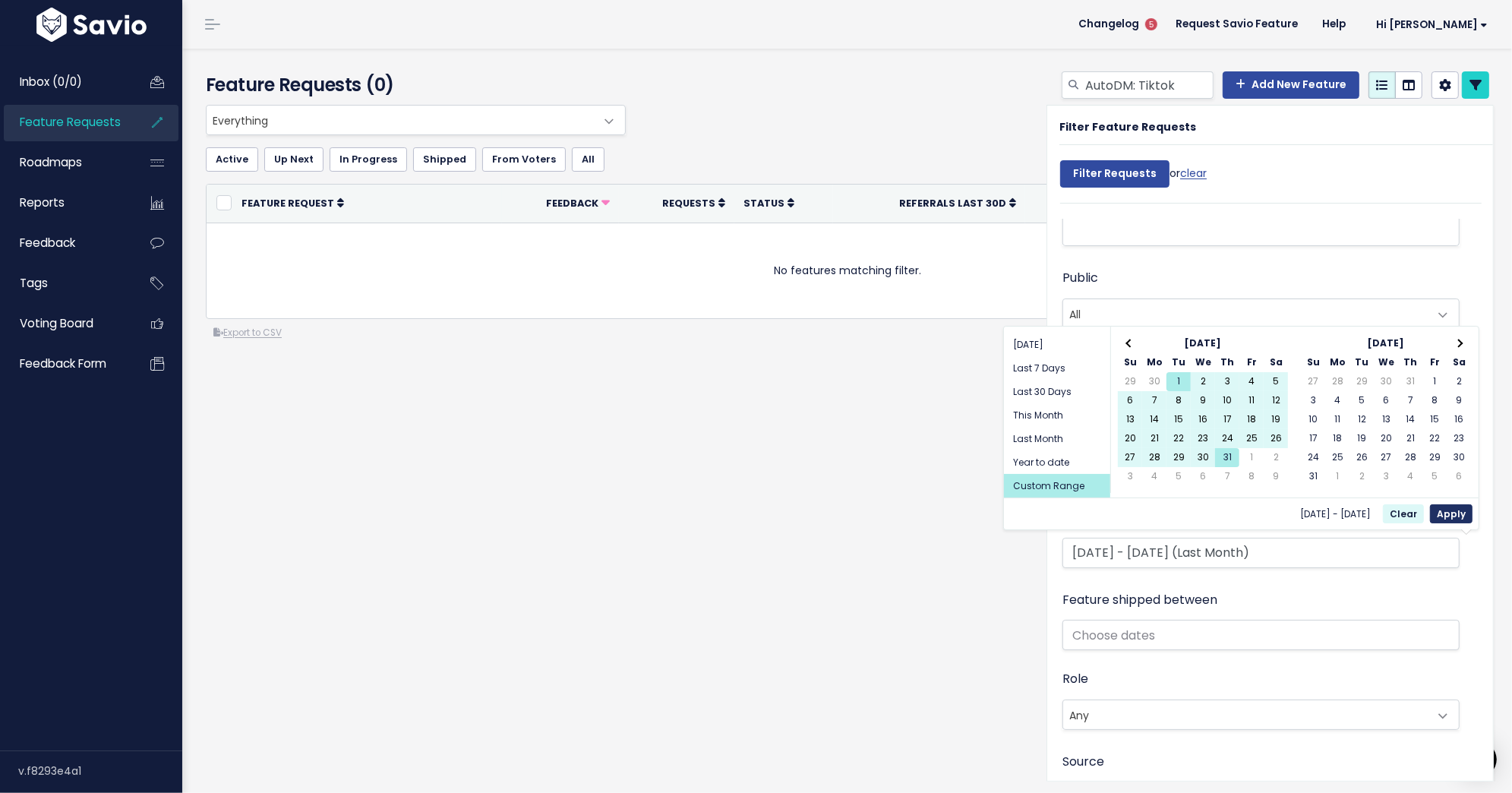
click at [1452, 513] on button "Apply" at bounding box center [1450, 513] width 42 height 19
type input "[DATE] - [DATE]"
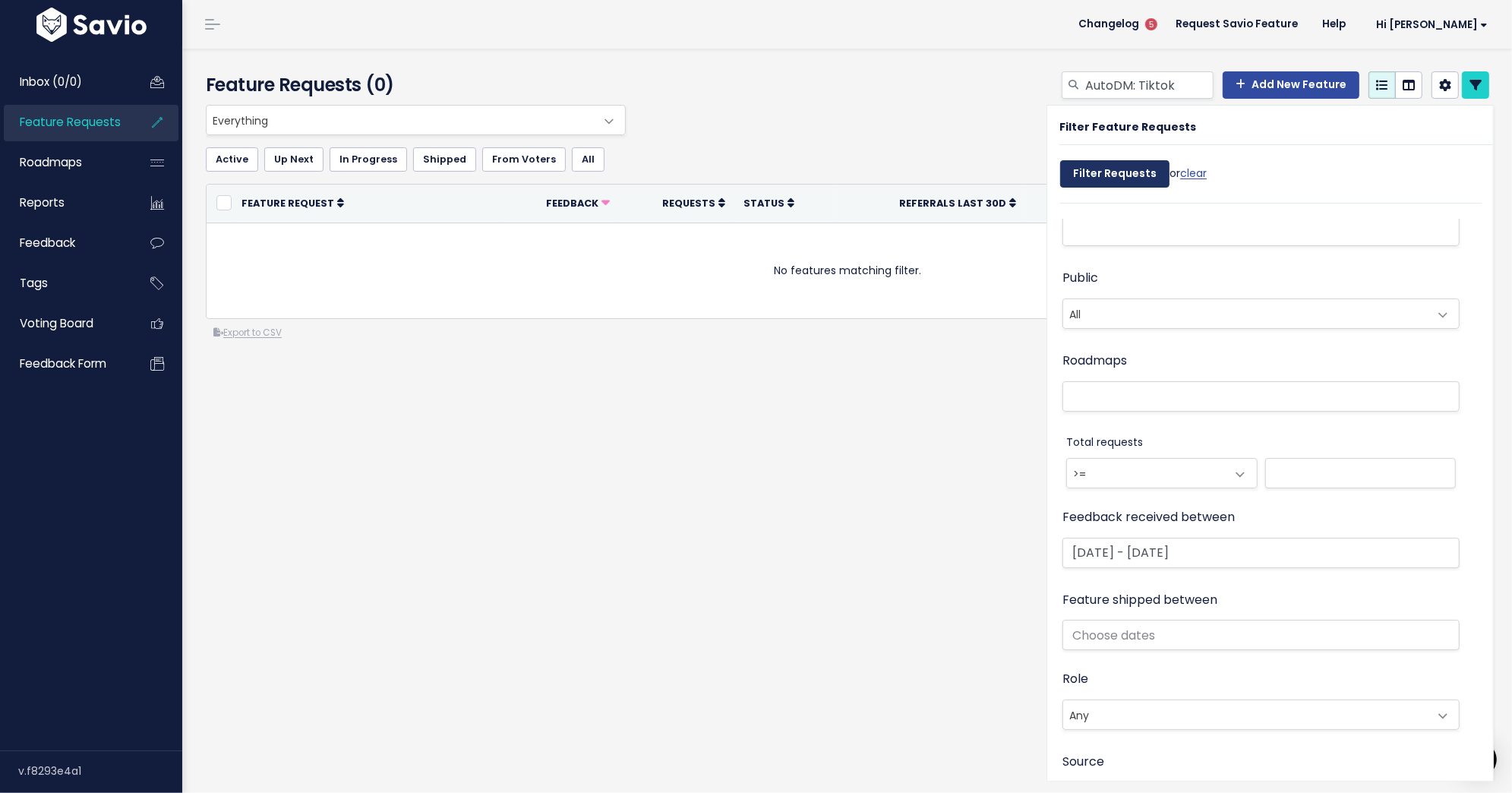
click at [1099, 173] on input "Filter Requests" at bounding box center [1115, 174] width 109 height 27
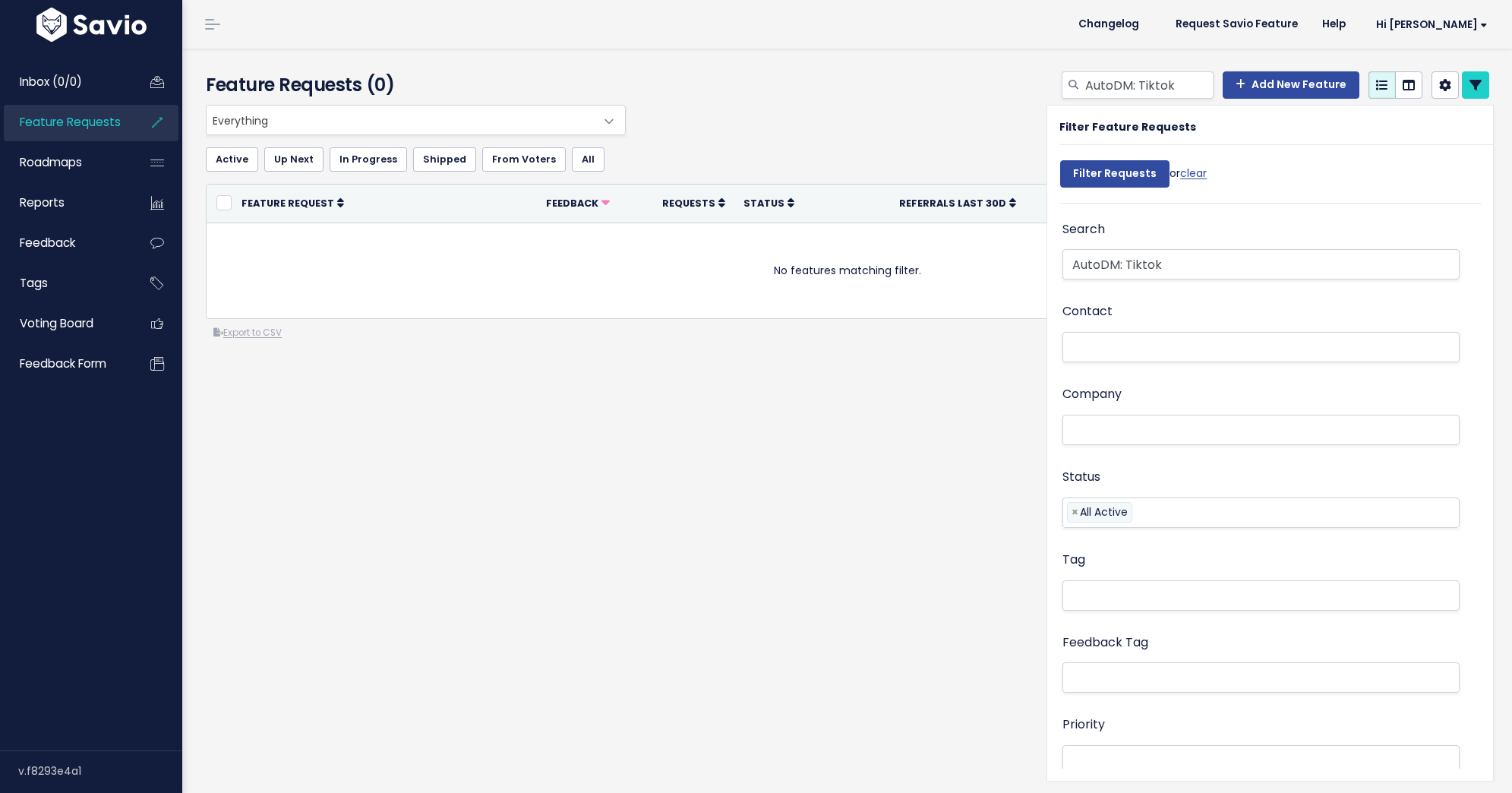
select select
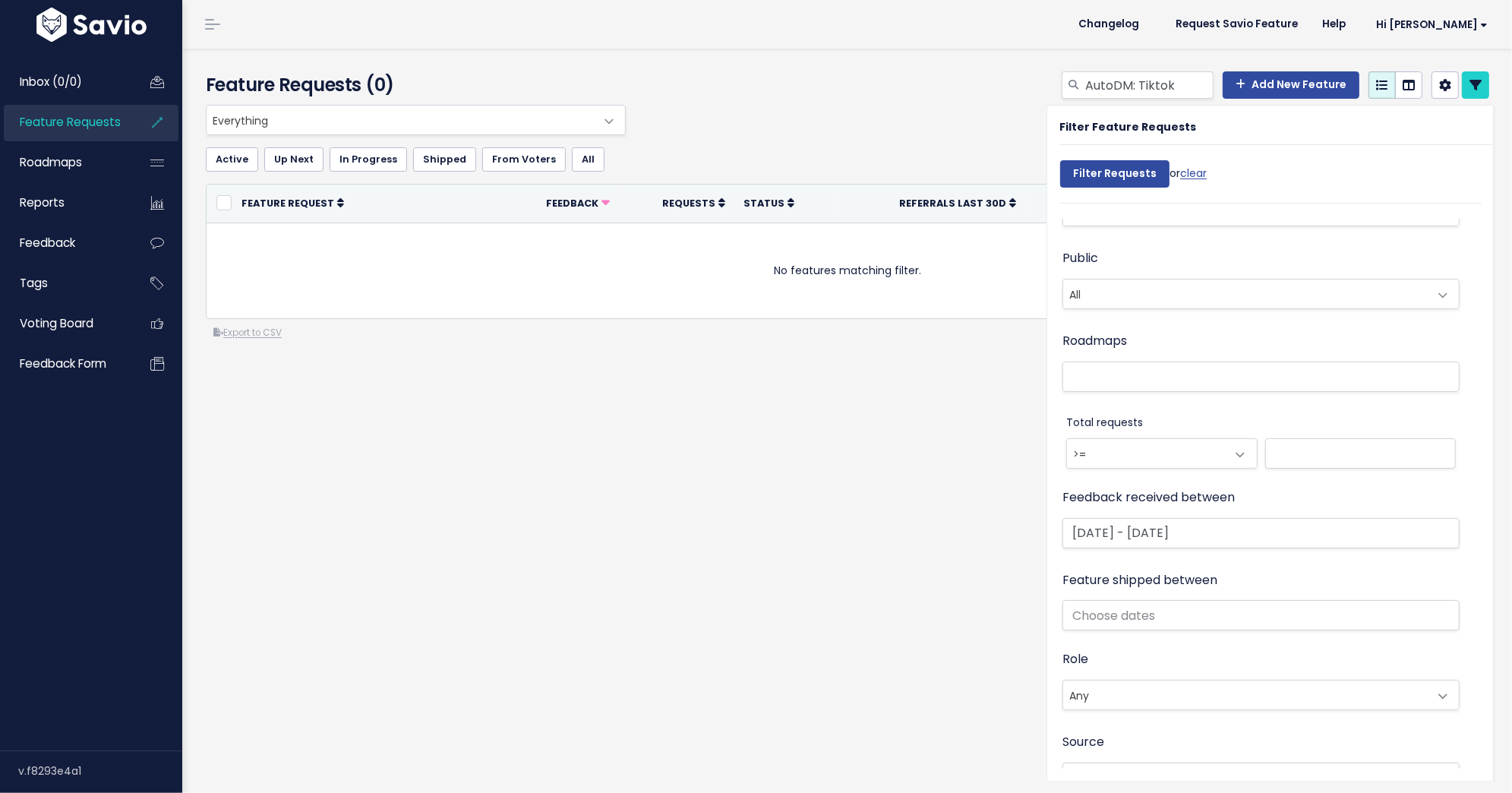
scroll to position [703, 0]
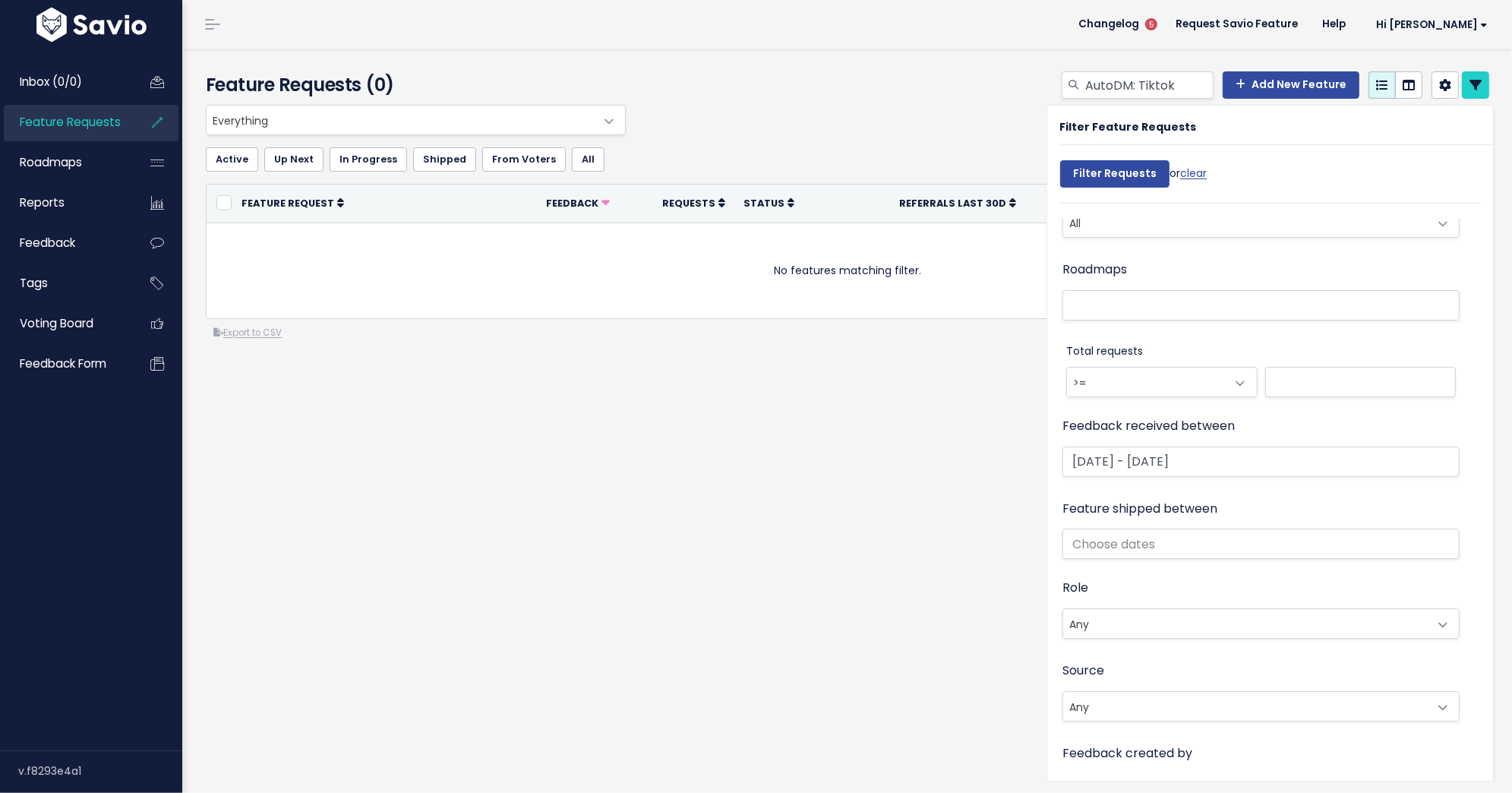
click at [974, 141] on div "Active Up Next In Progress Shipped From [GEOGRAPHIC_DATA] All" at bounding box center [847, 160] width 1283 height 48
click at [1185, 87] on input "AutoDM: Tiktok" at bounding box center [1148, 85] width 130 height 27
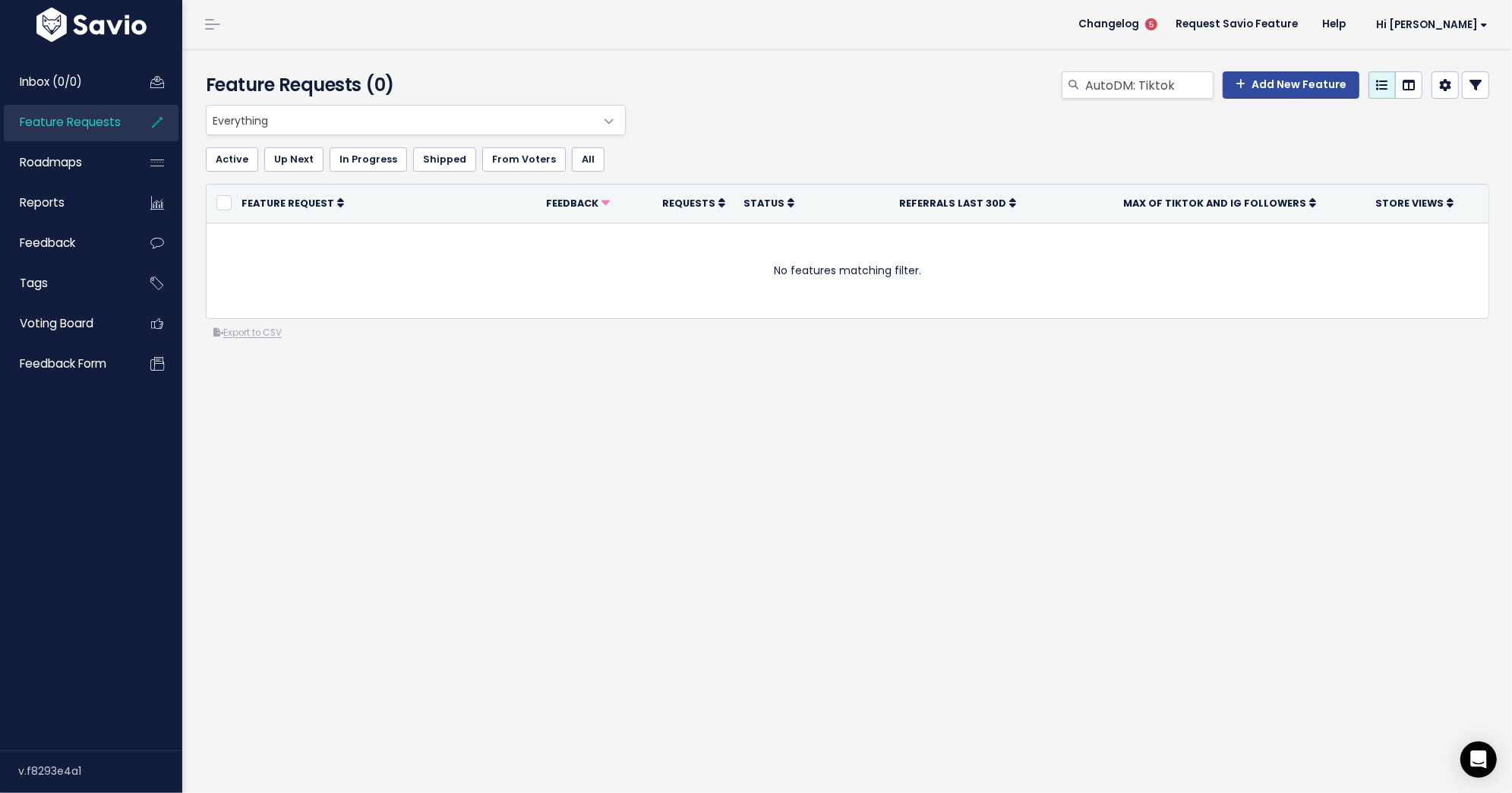
click at [1473, 93] on link at bounding box center [1475, 85] width 27 height 27
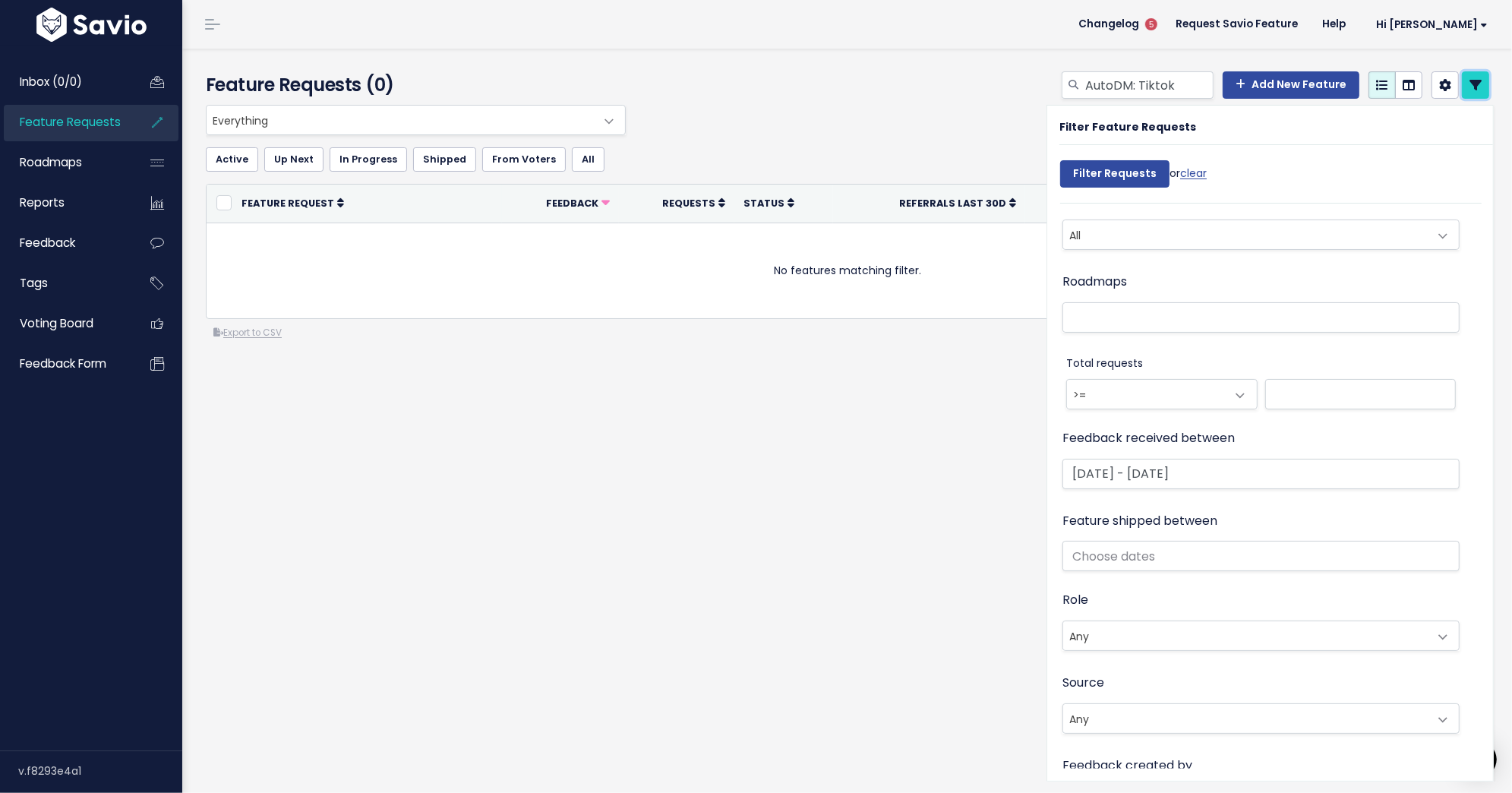
scroll to position [695, 0]
click at [1078, 467] on input "[DATE] - [DATE]" at bounding box center [1261, 470] width 397 height 30
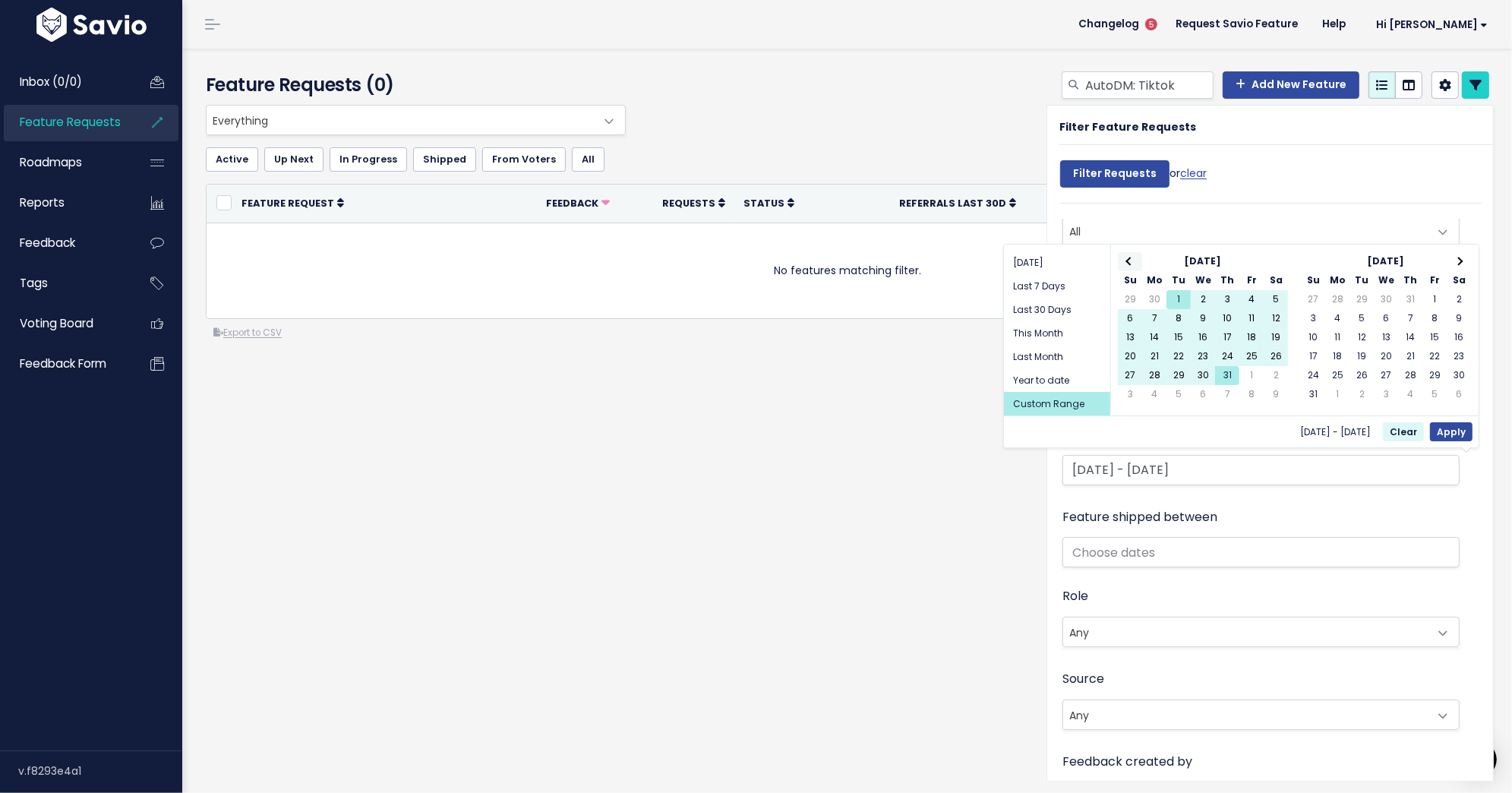
click at [1131, 257] on span at bounding box center [1130, 260] width 8 height 8
click at [1442, 427] on button "Apply" at bounding box center [1450, 431] width 42 height 19
type input "[DATE] - [DATE]"
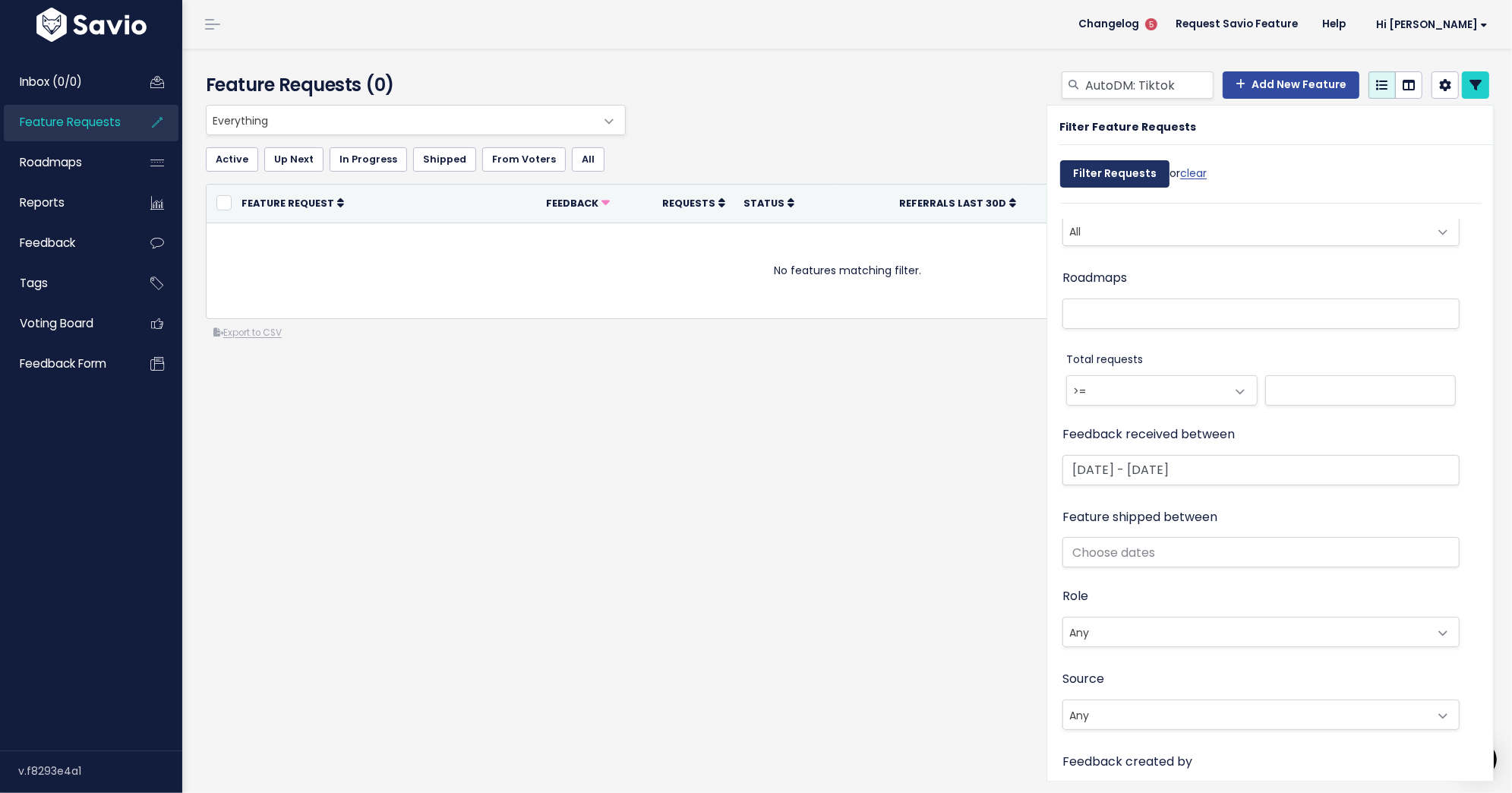
click at [1091, 169] on input "Filter Requests" at bounding box center [1115, 174] width 109 height 27
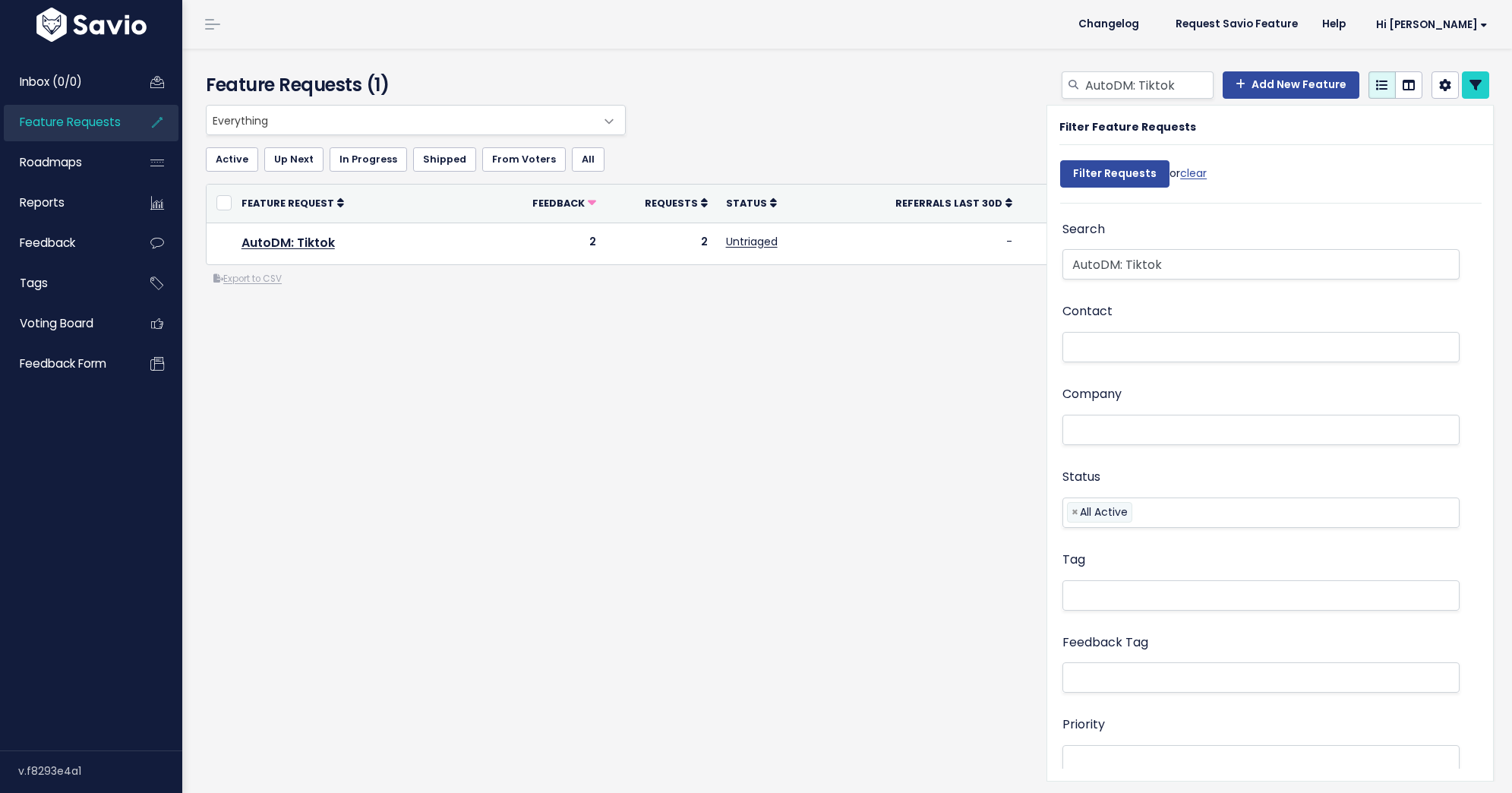
select select
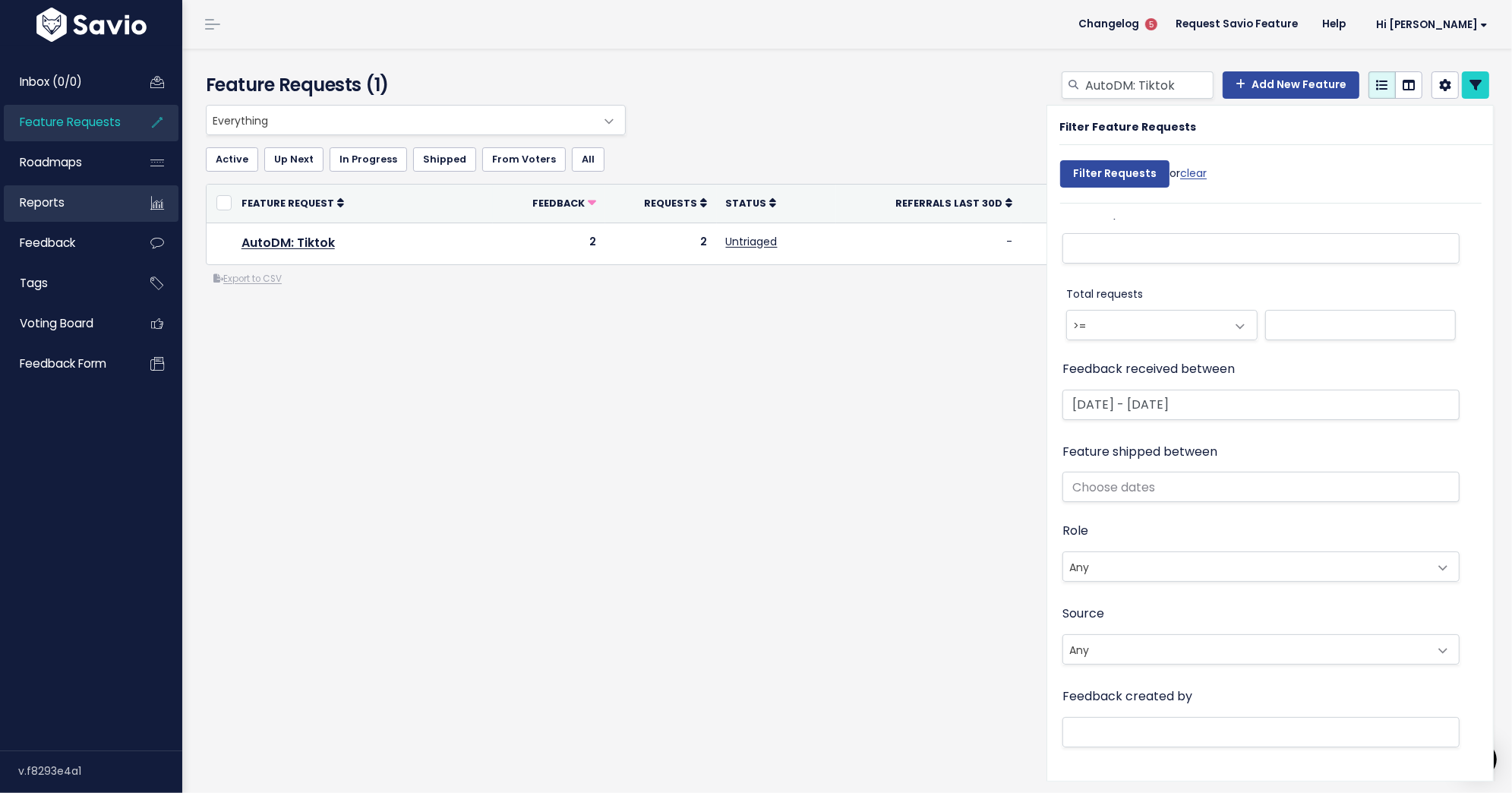
click at [73, 205] on link "Reports" at bounding box center [65, 203] width 122 height 35
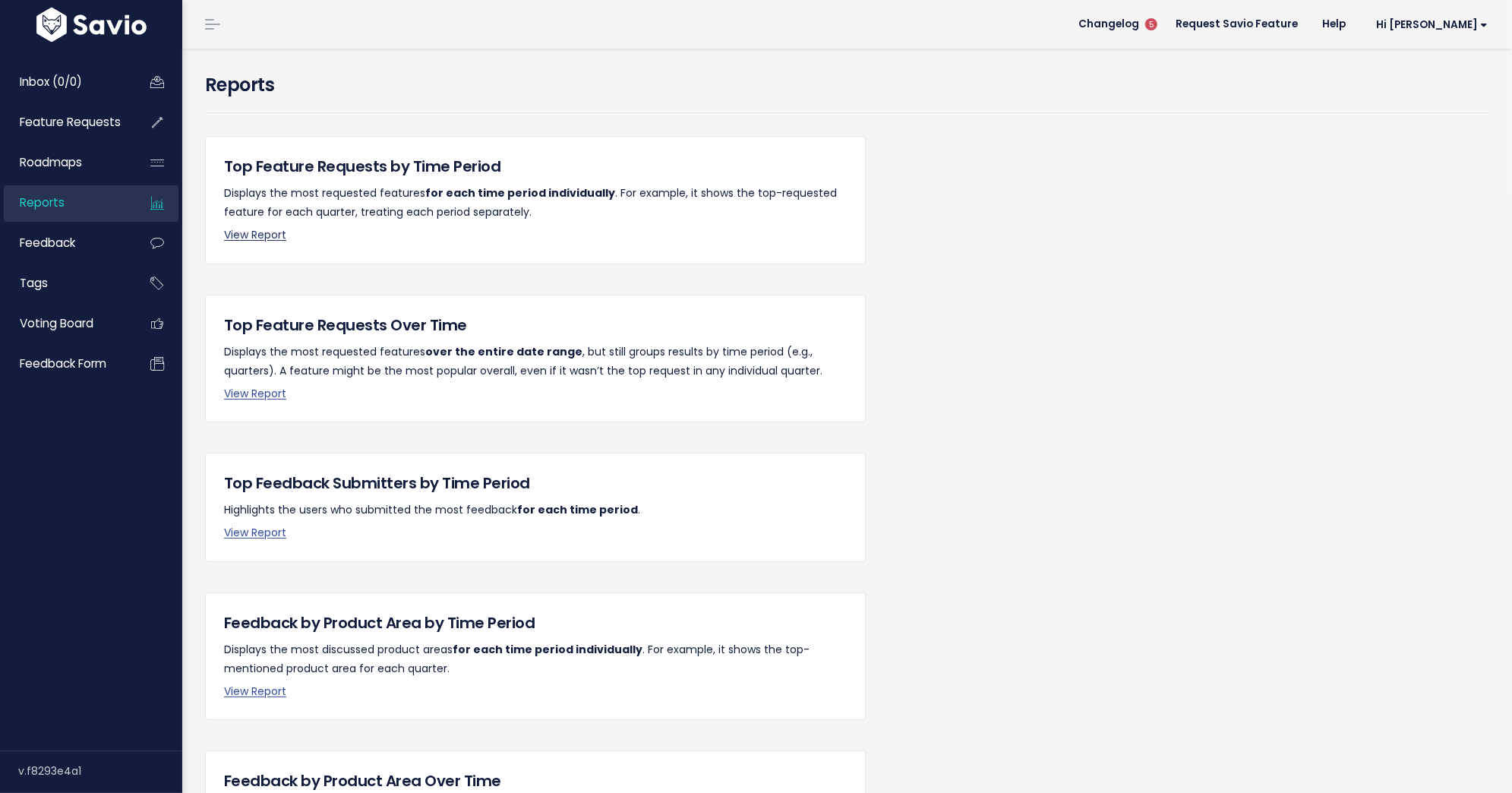
click at [269, 232] on link "View Report" at bounding box center [255, 234] width 62 height 15
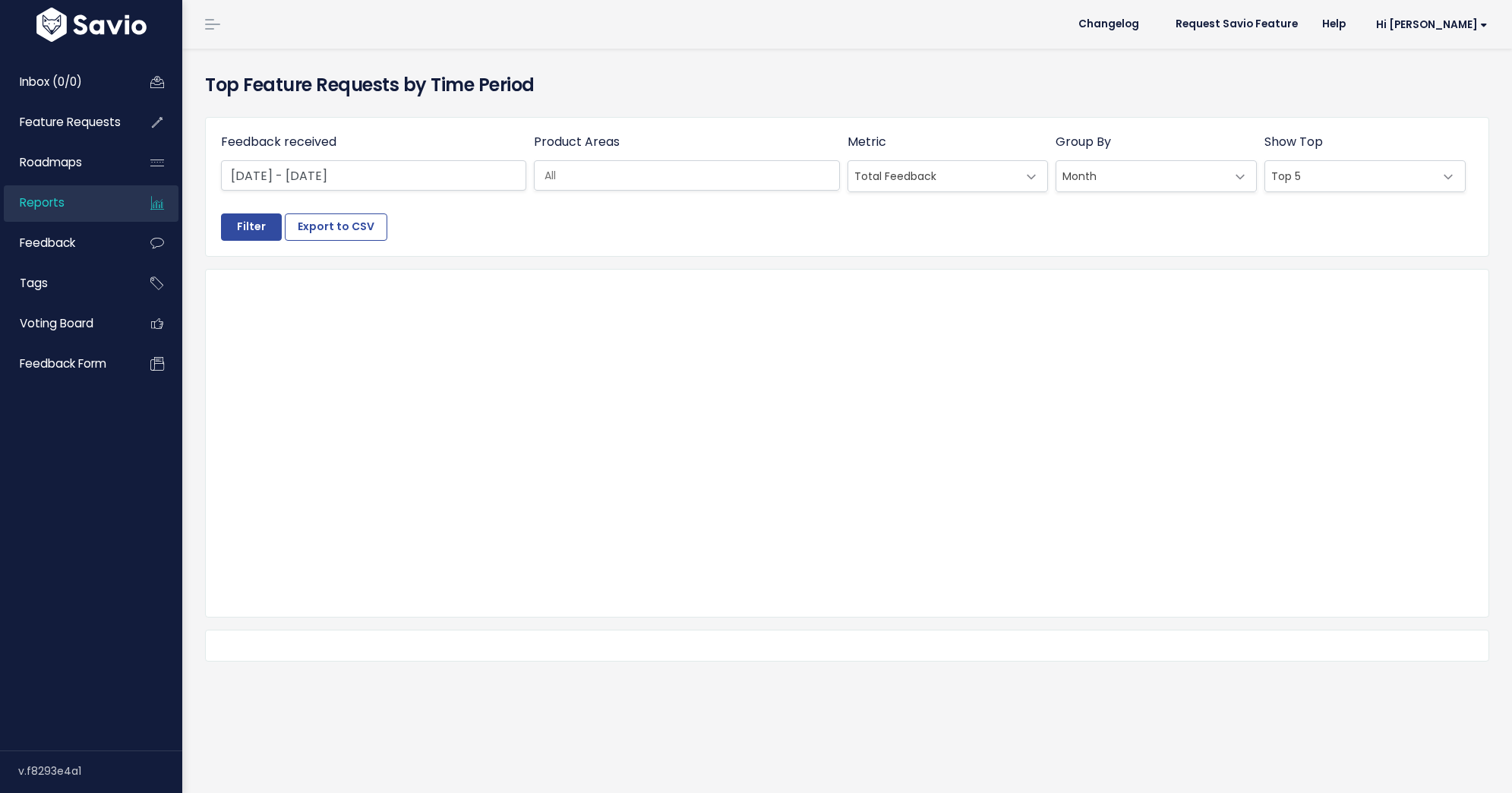
select select
click at [373, 172] on input "[DATE] - [DATE]" at bounding box center [373, 176] width 305 height 30
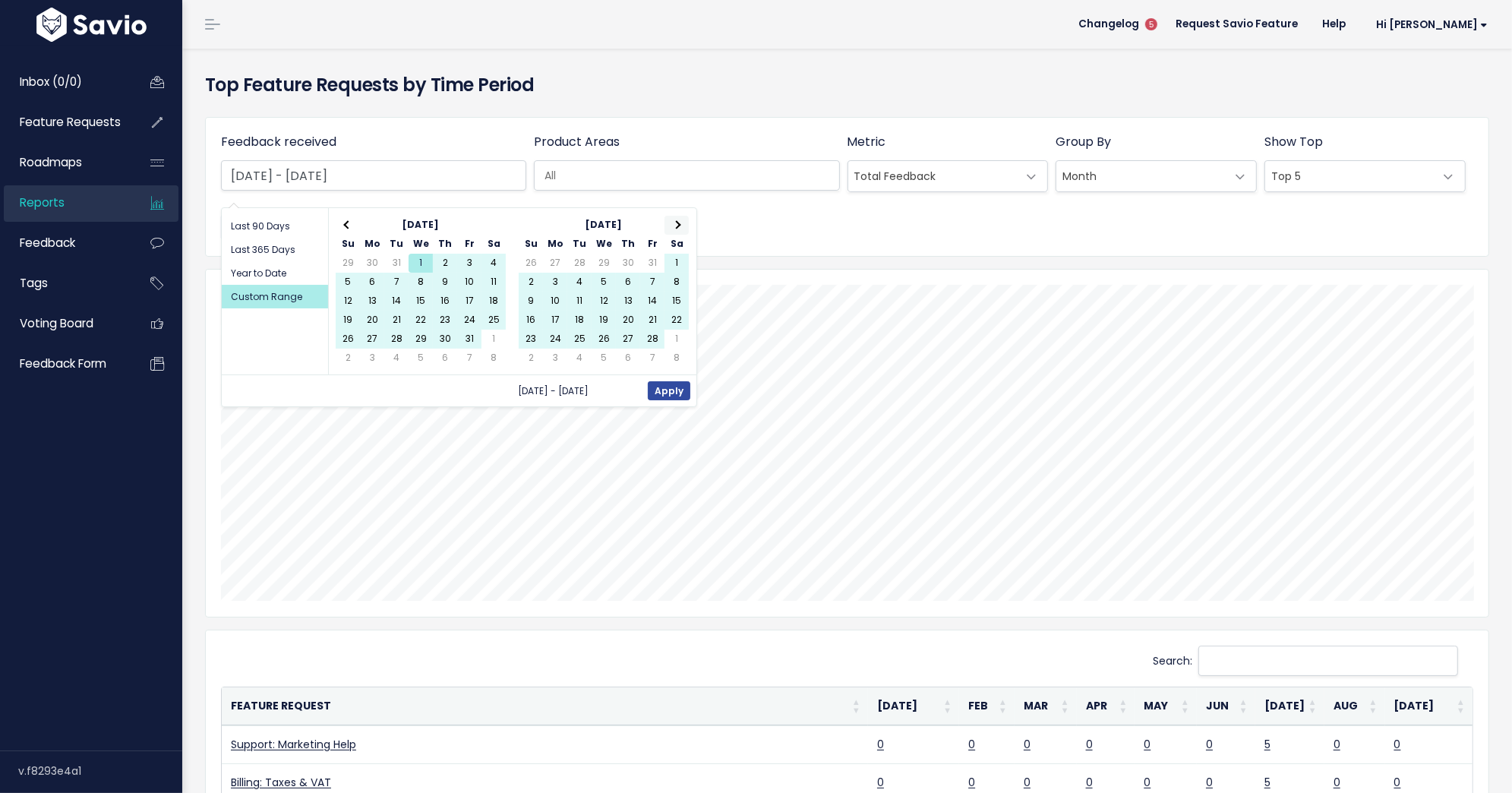
click at [674, 221] on span at bounding box center [675, 224] width 8 height 8
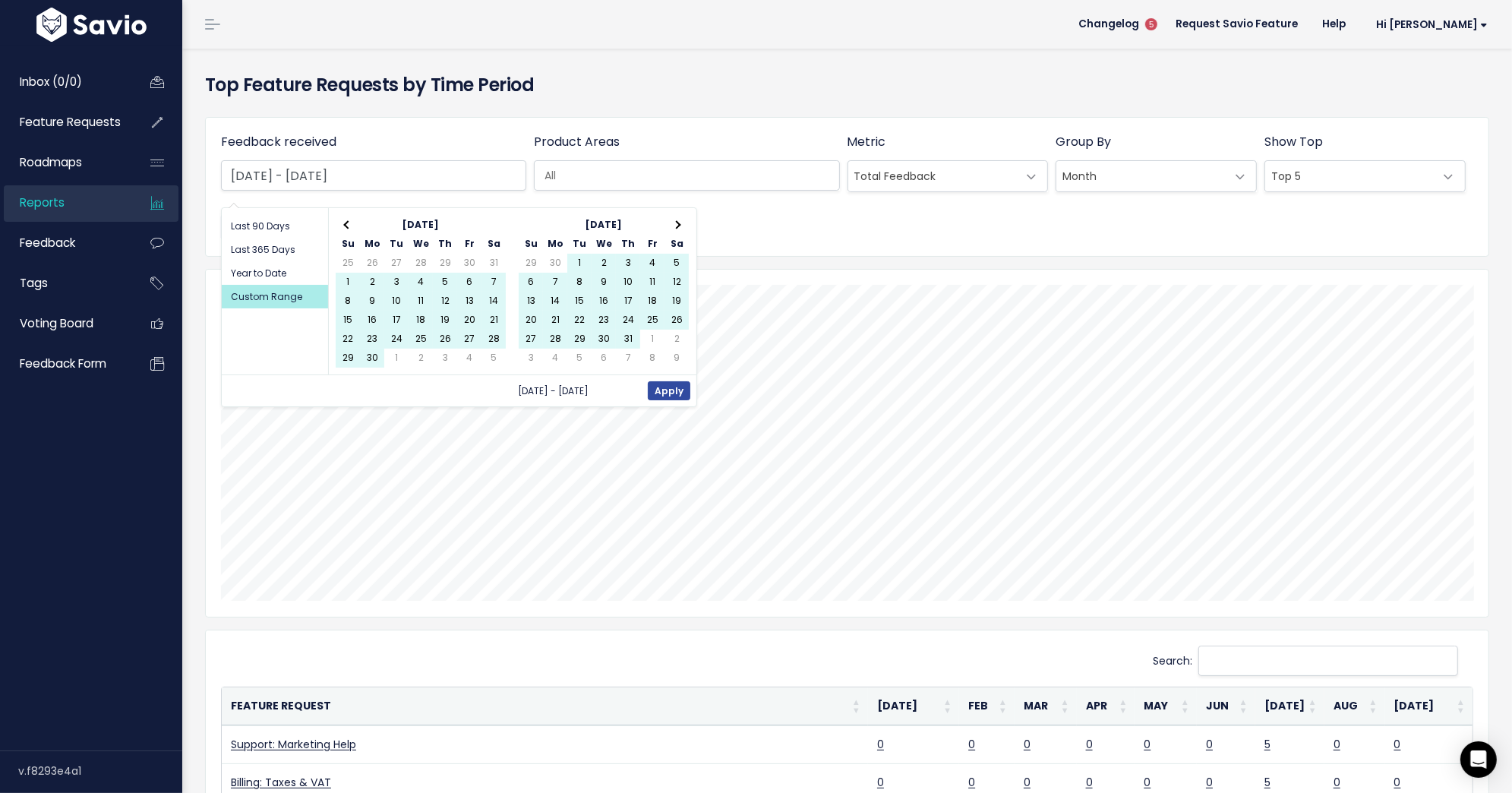
click at [674, 221] on span at bounding box center [675, 224] width 8 height 8
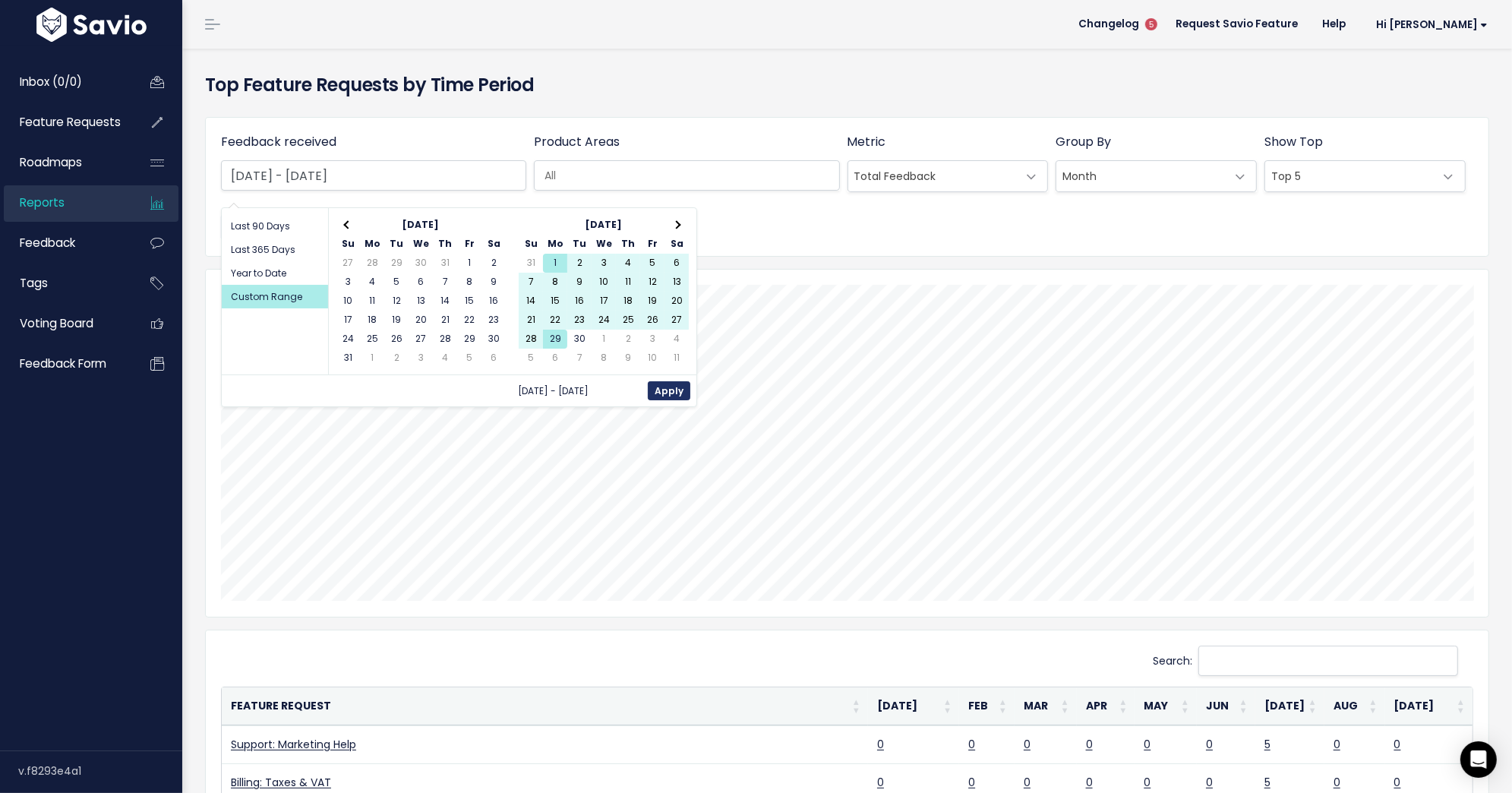
click at [662, 388] on button "Apply" at bounding box center [668, 390] width 42 height 19
type input "[DATE] - [DATE]"
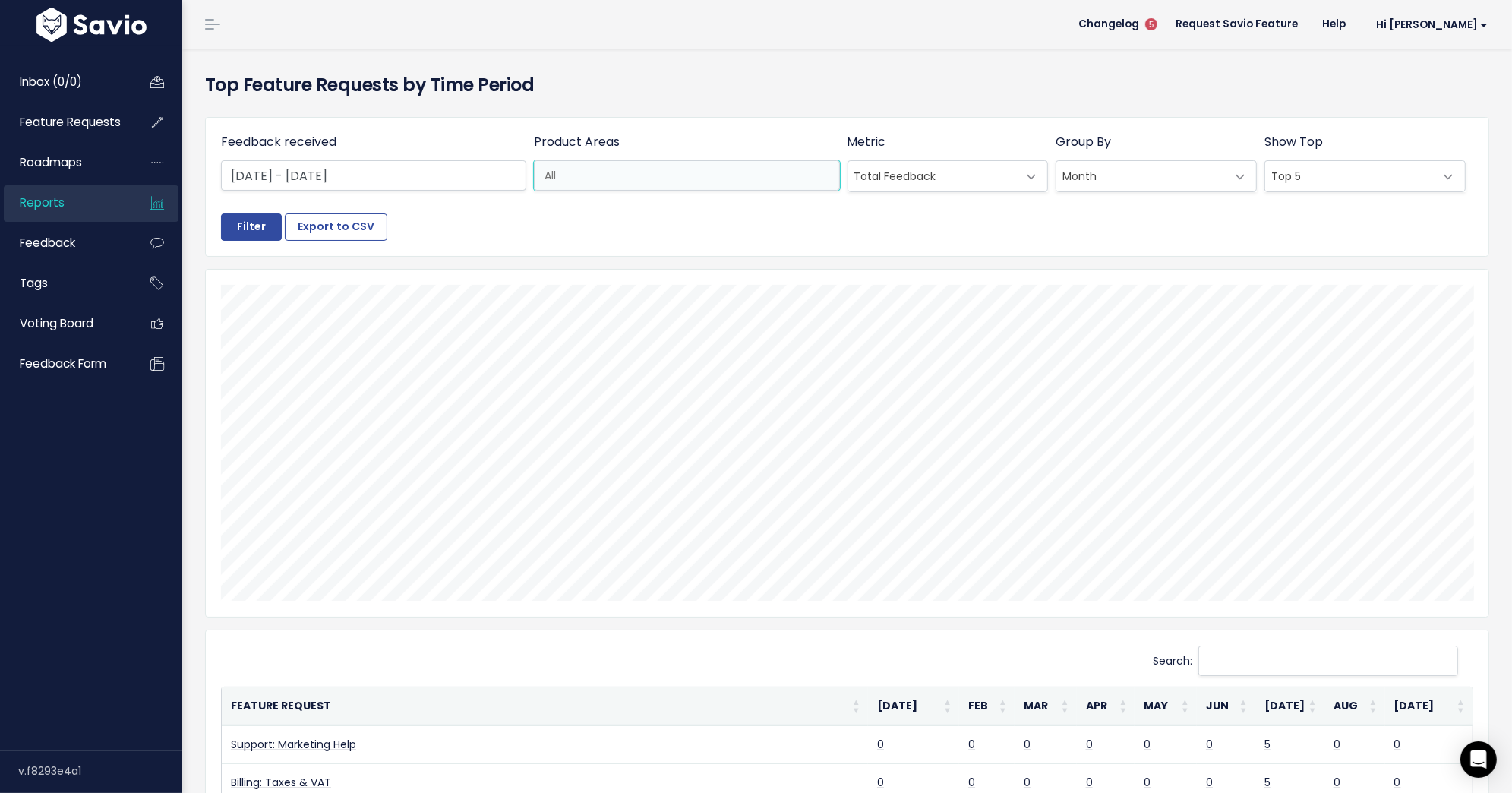
click at [711, 182] on input "search" at bounding box center [695, 176] width 315 height 16
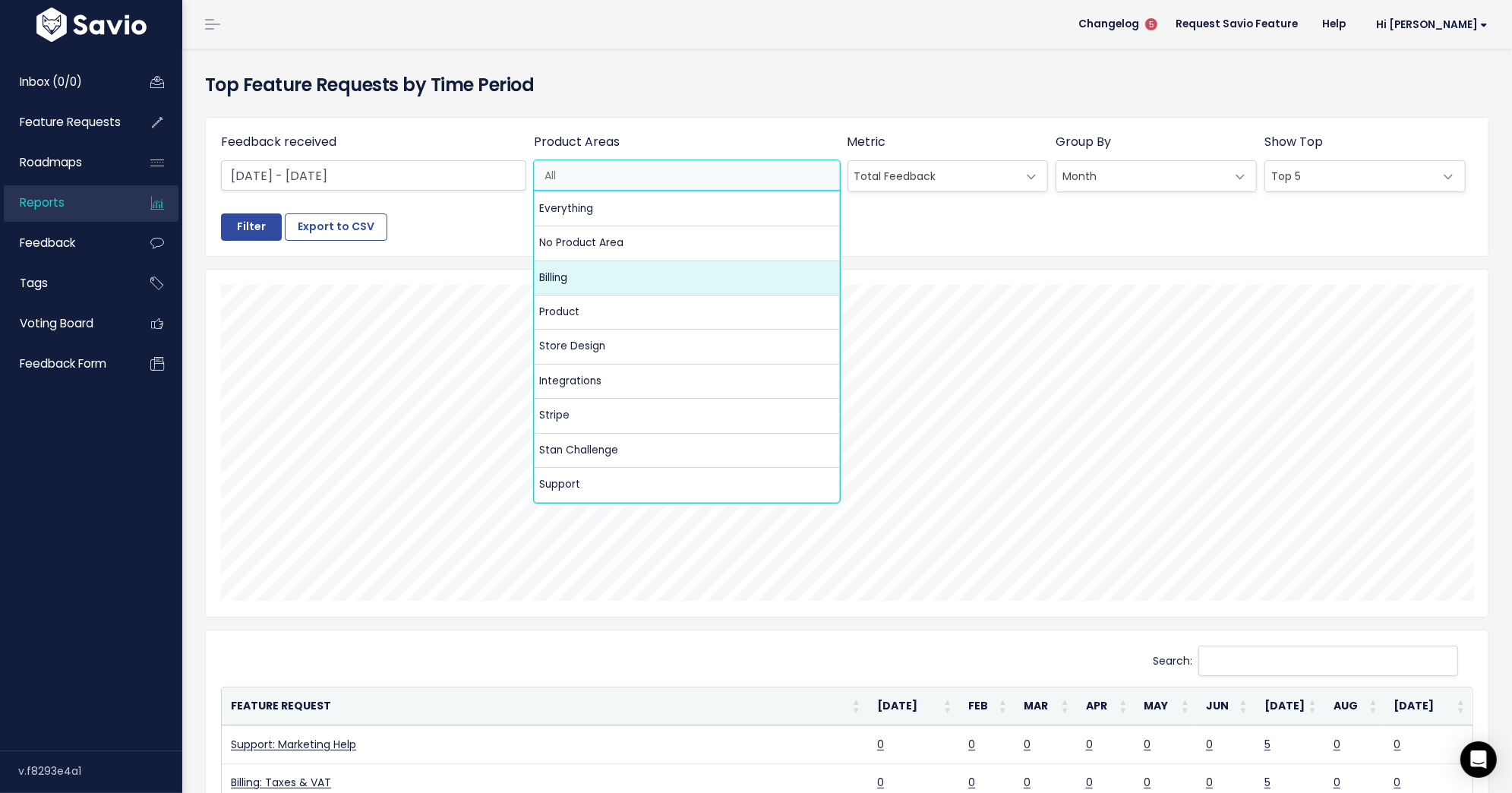
select select "MAIN:BILLING"
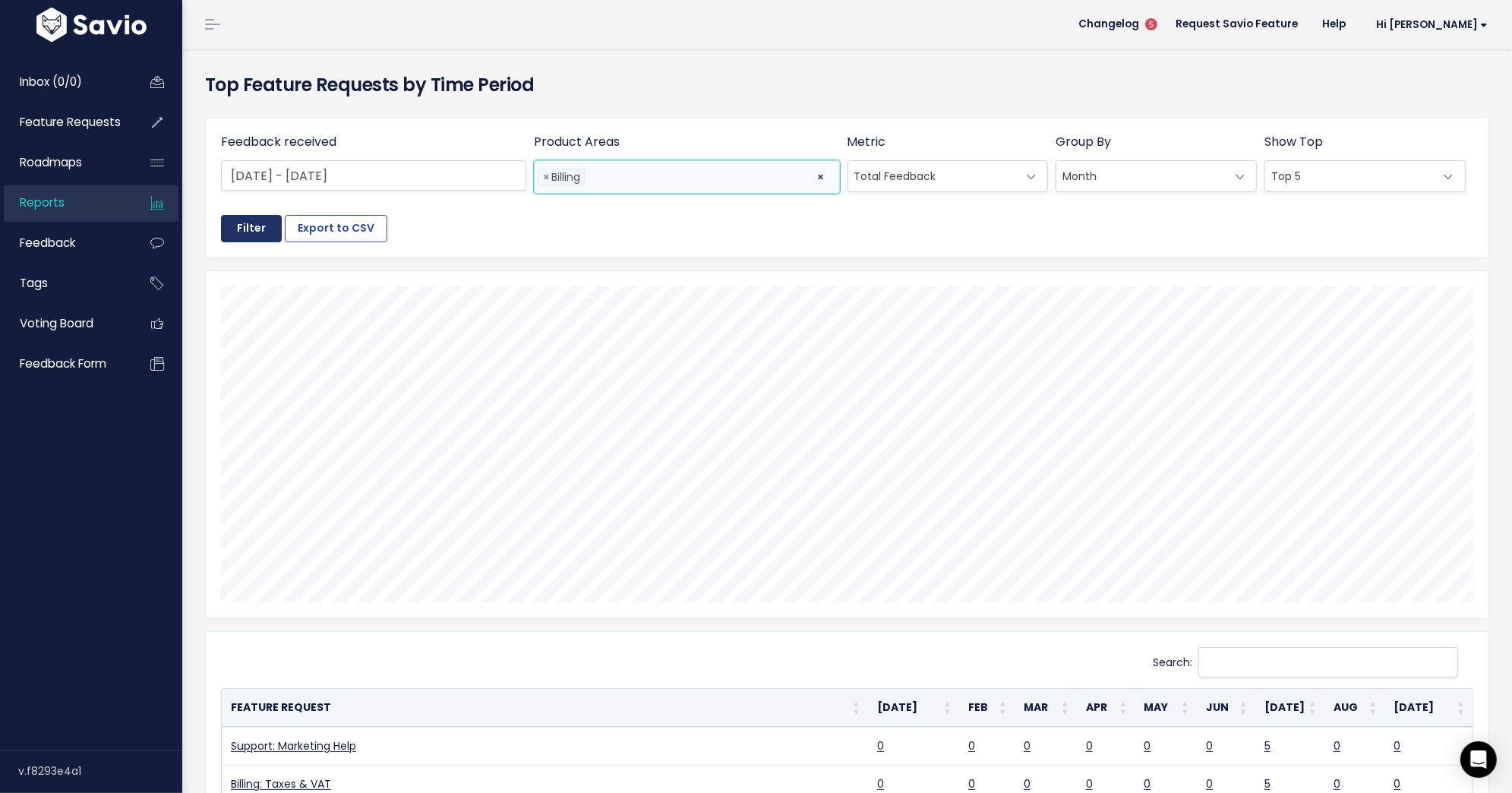
click at [251, 225] on input "Filter" at bounding box center [251, 229] width 61 height 27
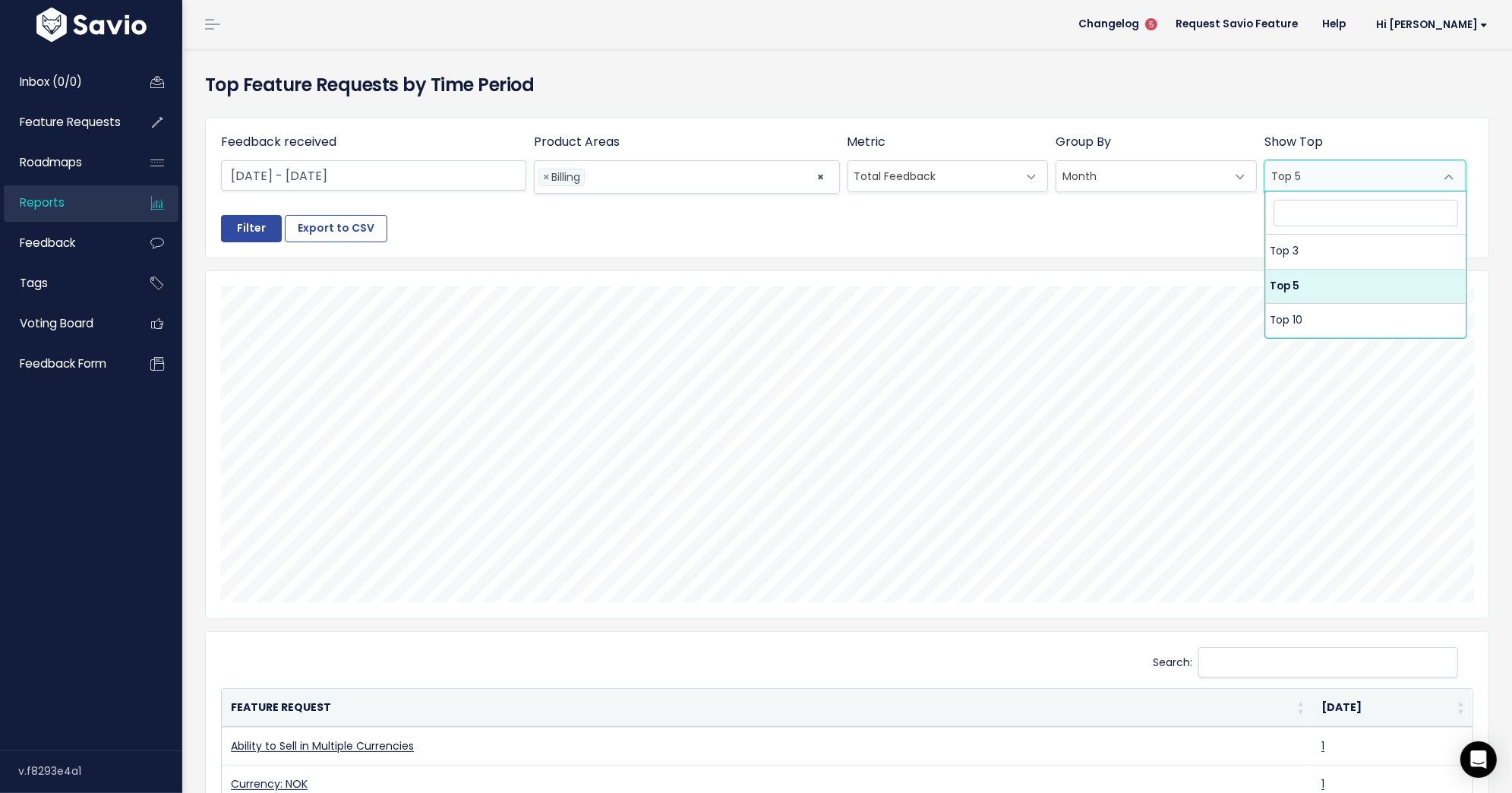
click at [1328, 187] on span "Top 5" at bounding box center [1350, 177] width 169 height 30
select select "3"
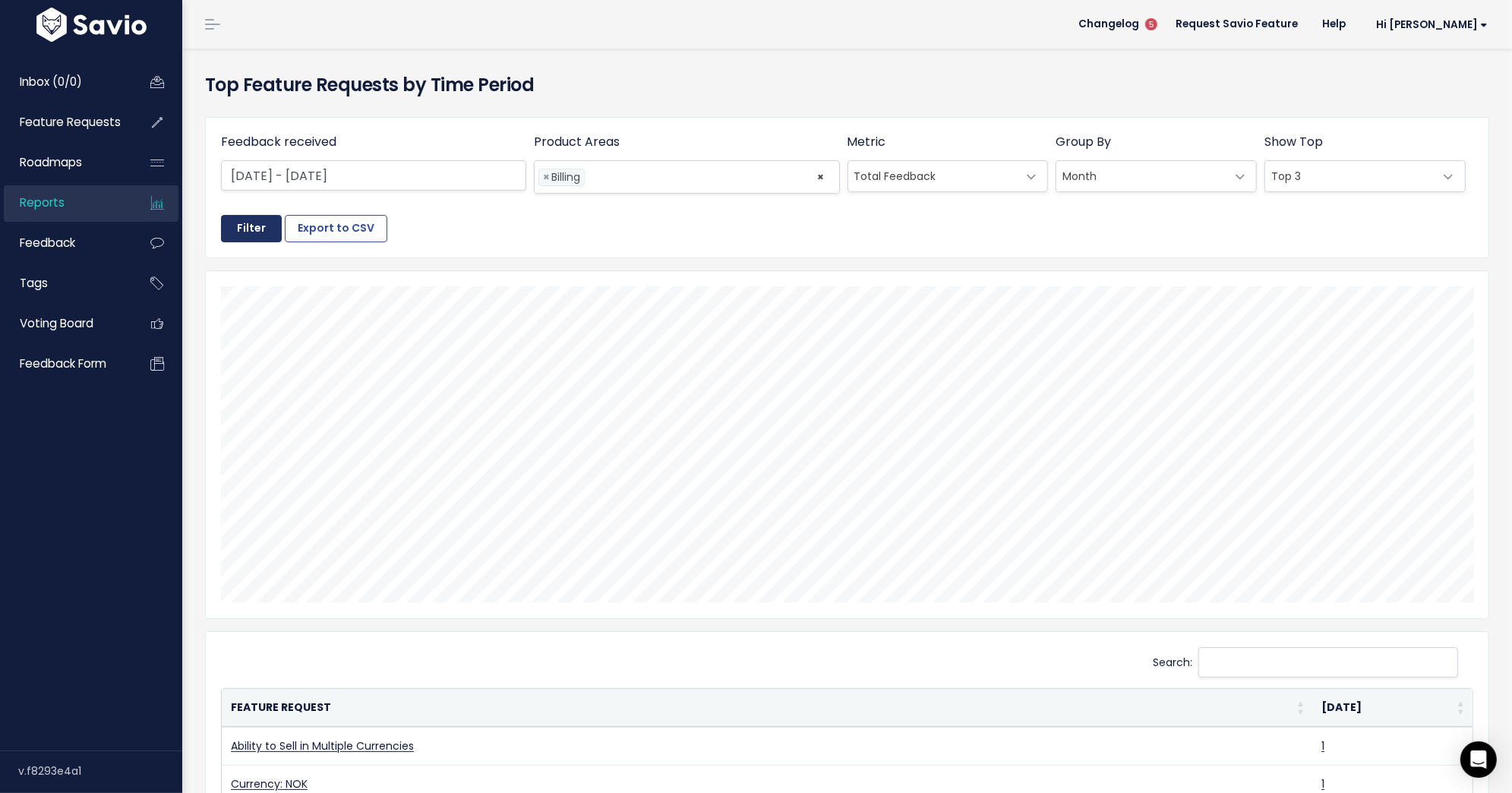
click at [247, 228] on input "Filter" at bounding box center [251, 229] width 61 height 27
click at [1429, 715] on th "[DATE]" at bounding box center [1392, 708] width 161 height 38
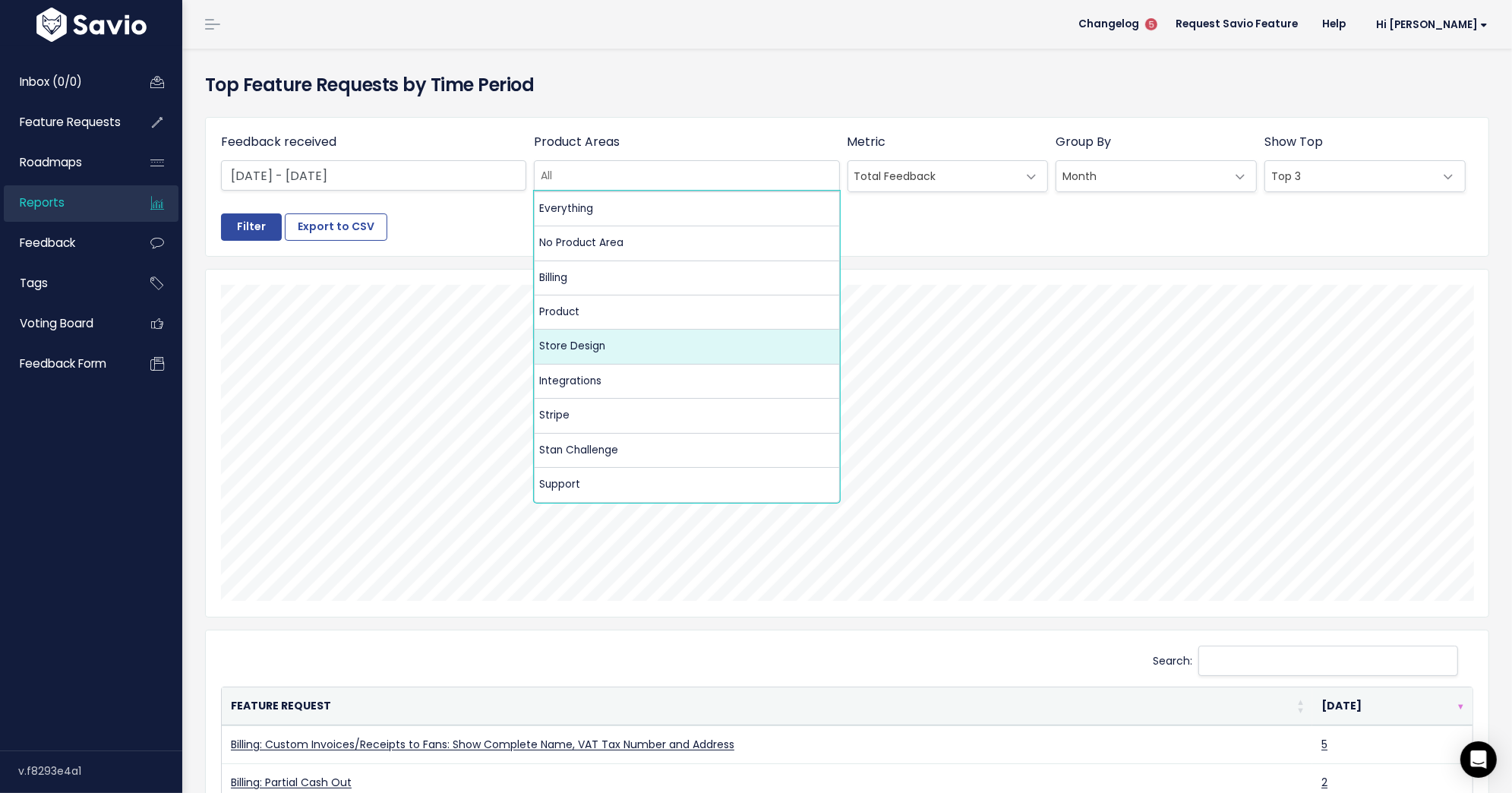
select select "MAIN:STORE_DESIGN"
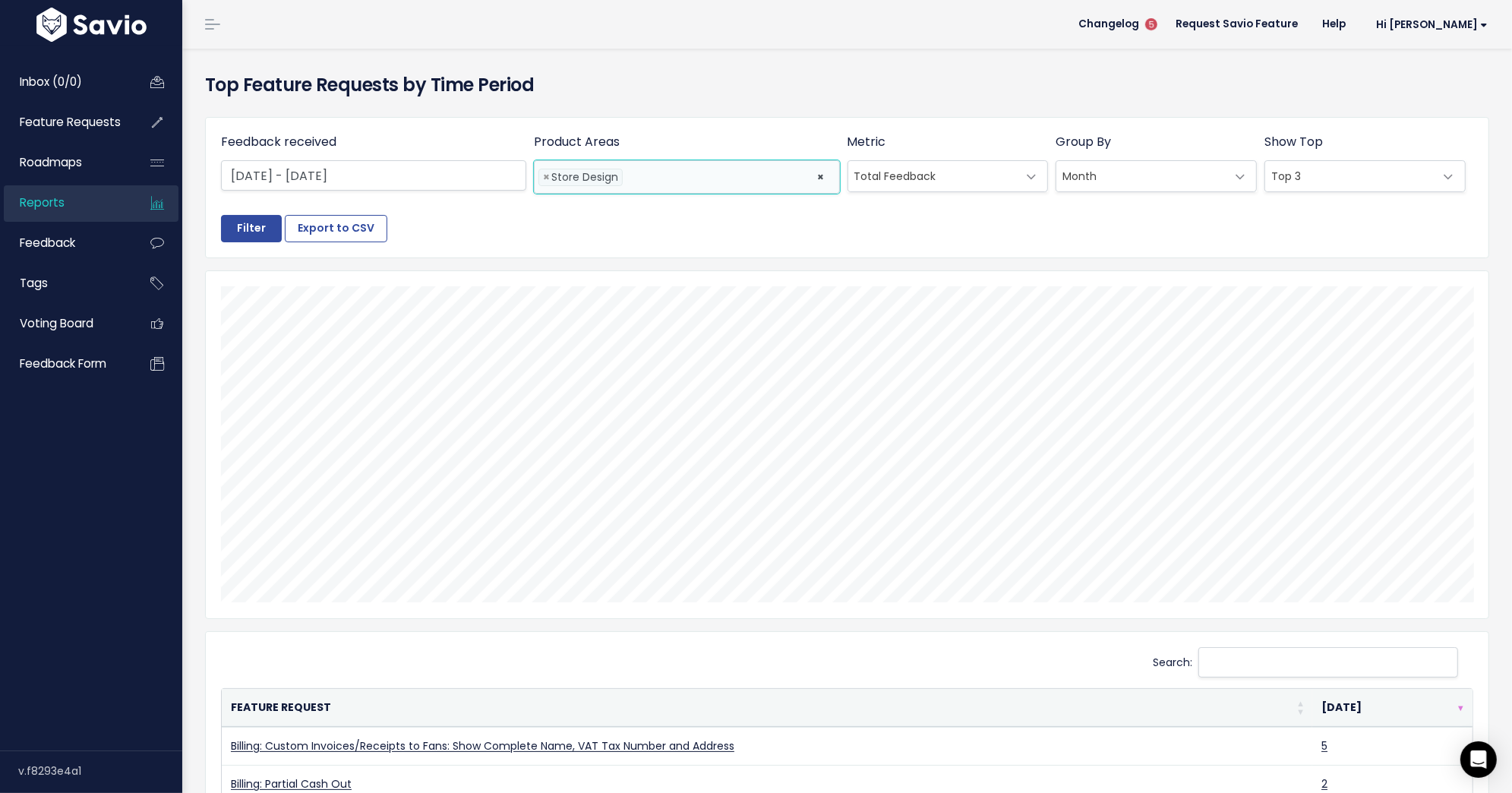
scroll to position [0, 0]
click at [240, 227] on input "Filter" at bounding box center [251, 229] width 61 height 27
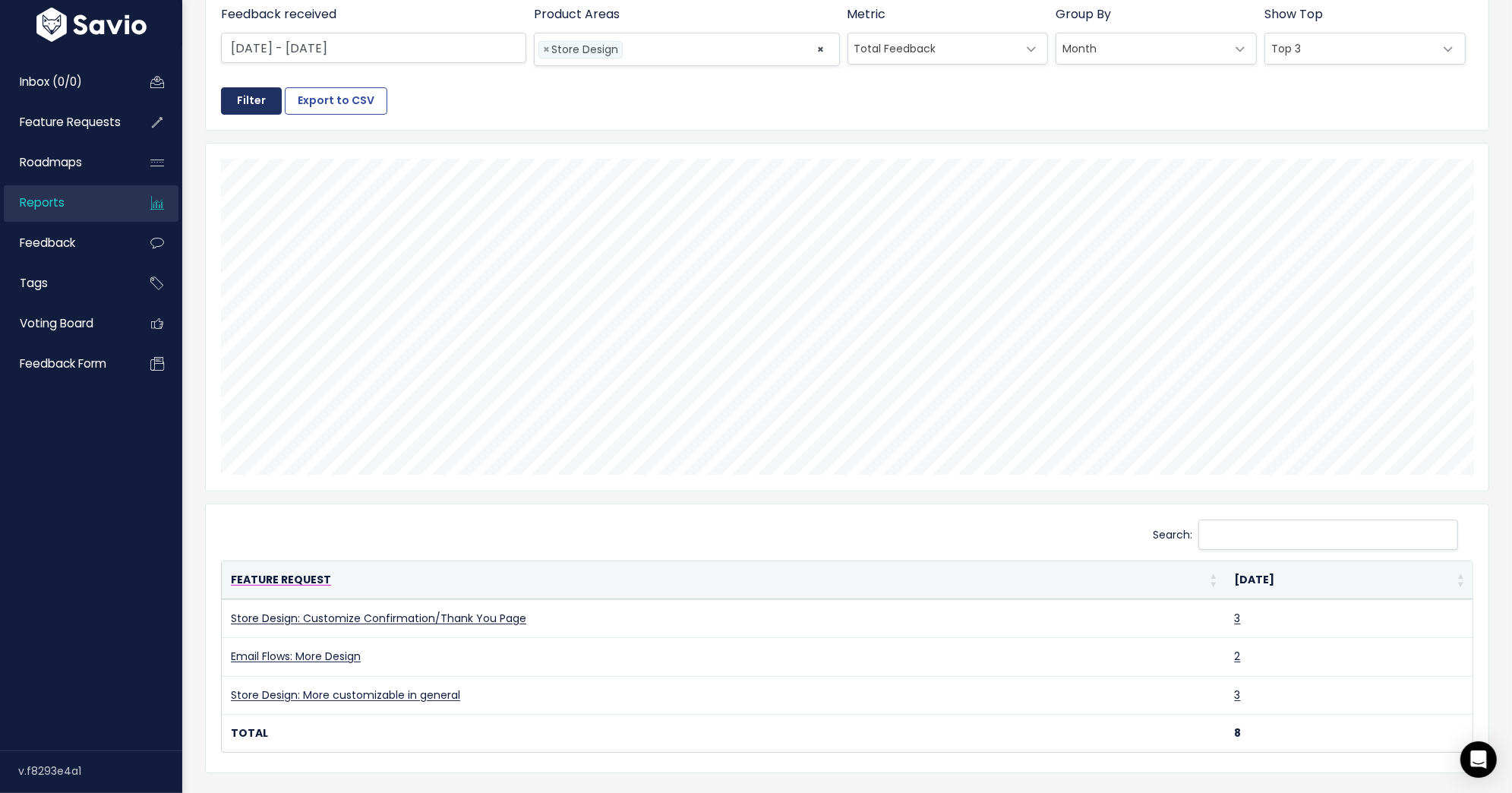
scroll to position [135, 0]
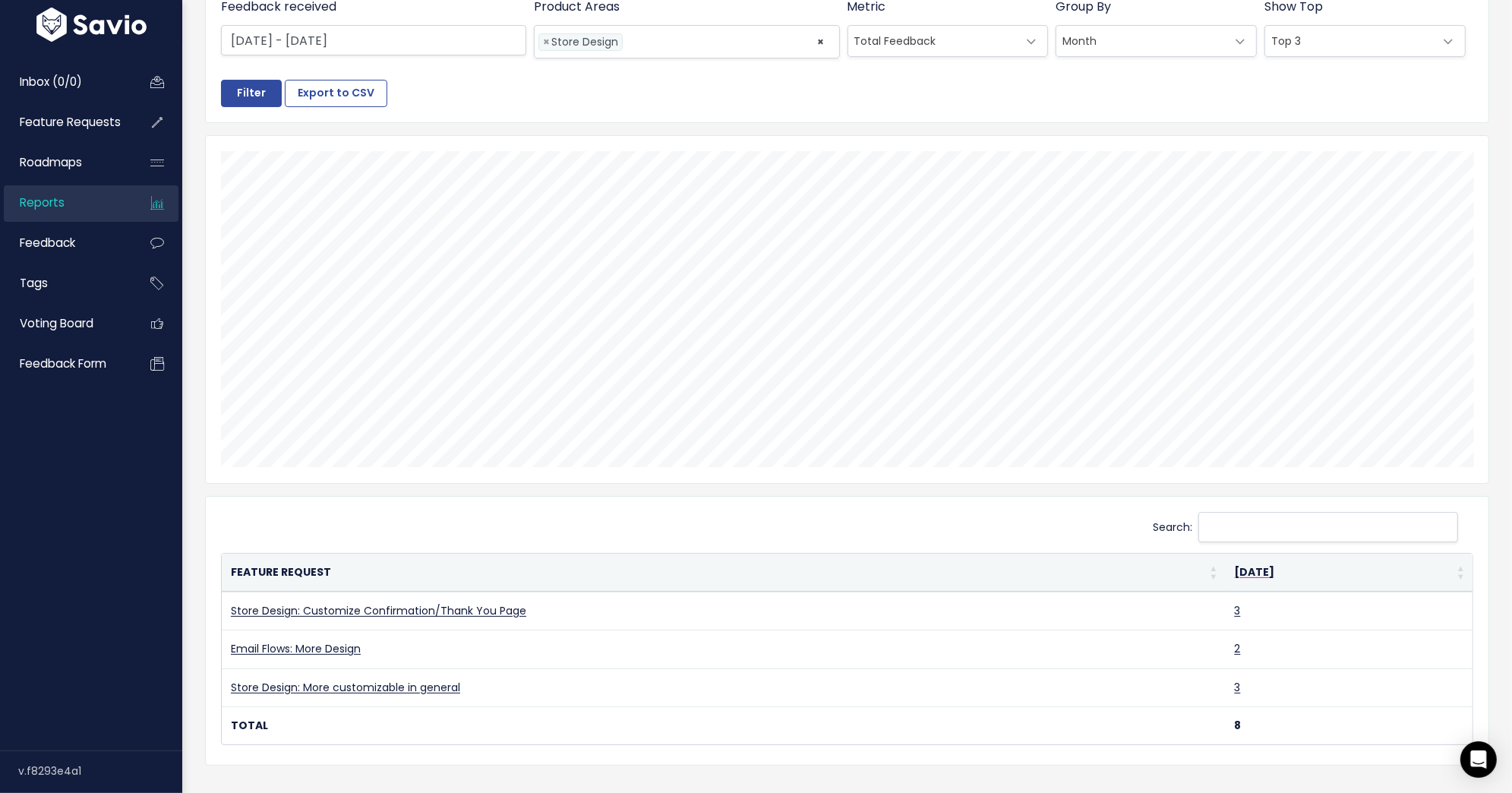
click at [1365, 571] on th "[DATE]" at bounding box center [1349, 572] width 248 height 38
click at [1366, 571] on th "[DATE]" at bounding box center [1349, 572] width 248 height 38
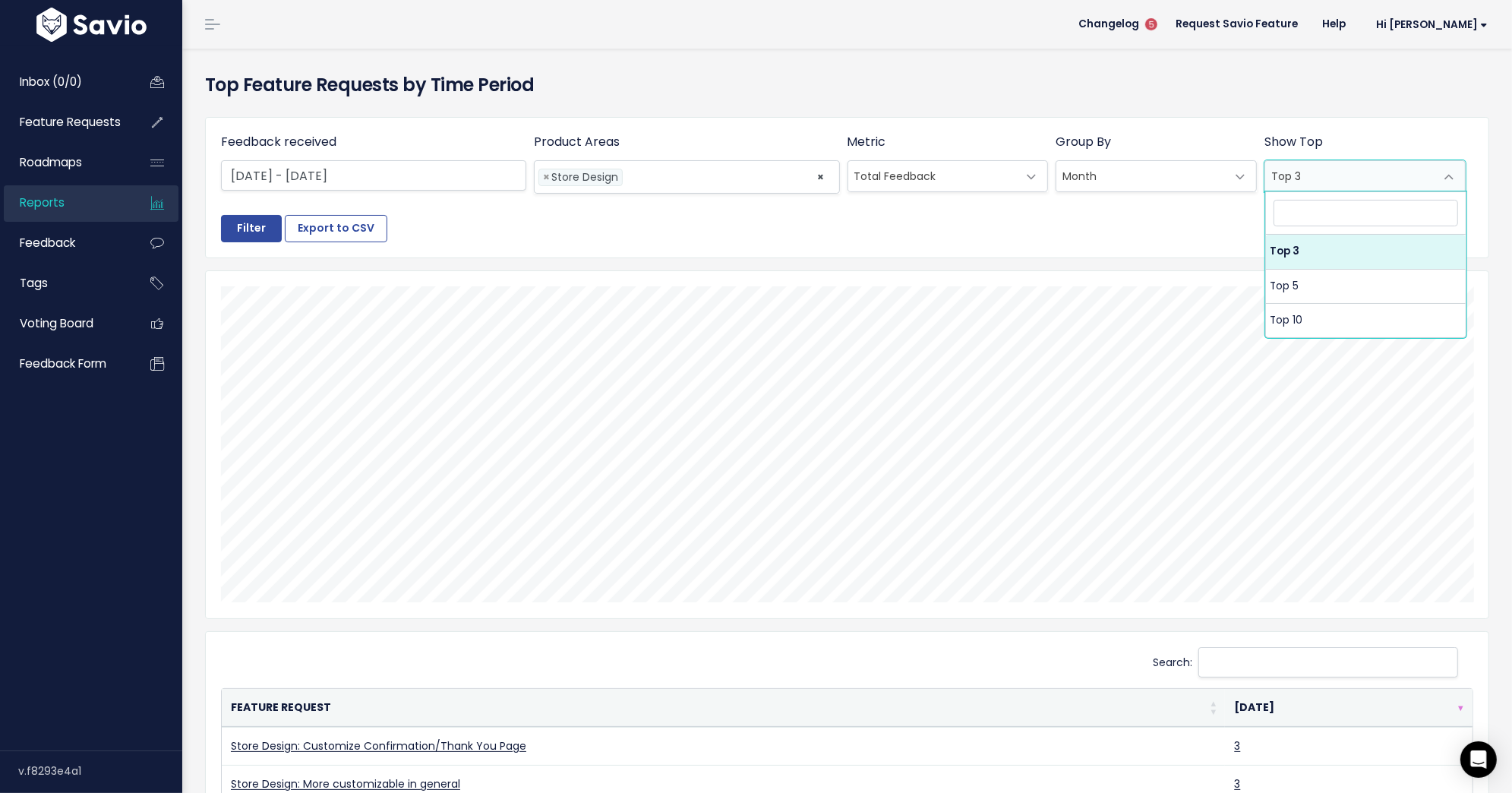
click at [1401, 161] on span "Top 3" at bounding box center [1350, 177] width 169 height 30
select select "5"
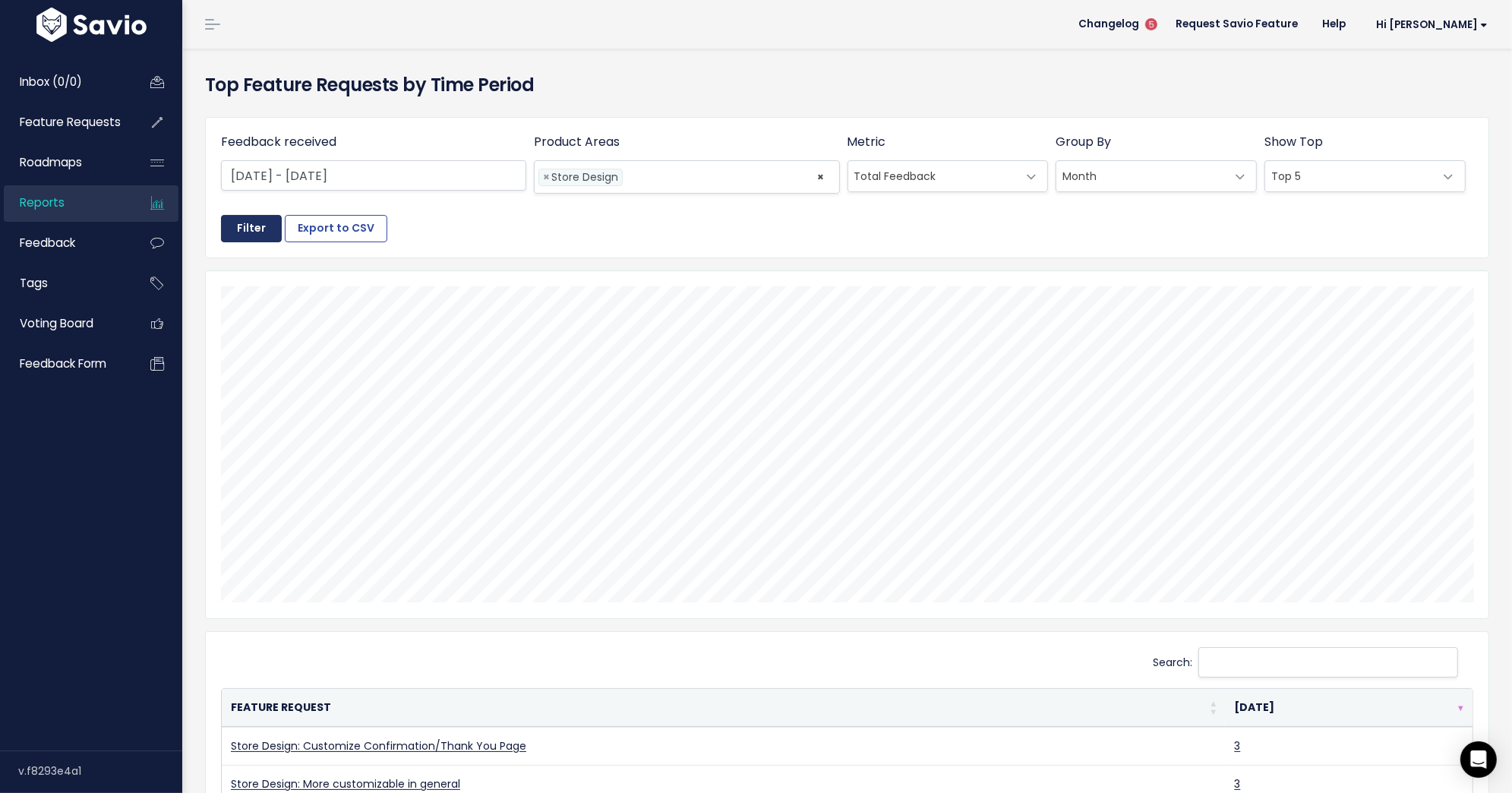
click at [241, 225] on input "Filter" at bounding box center [251, 229] width 61 height 27
click at [712, 170] on li at bounding box center [717, 178] width 179 height 16
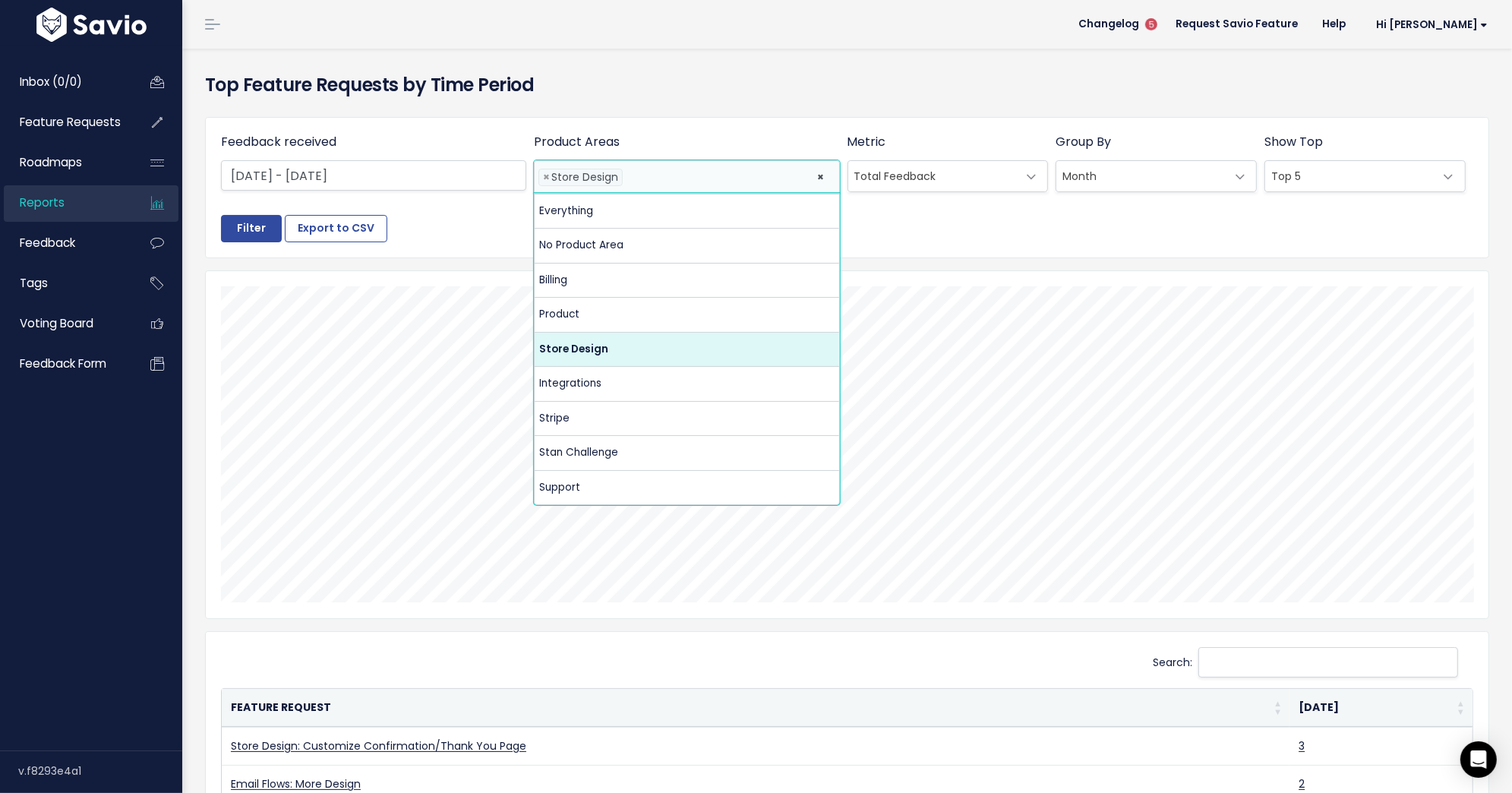
click at [428, 251] on div "Feedback received [DATE] - [DATE] Product Areas Everything No Product Area Bill…" at bounding box center [847, 187] width 1282 height 140
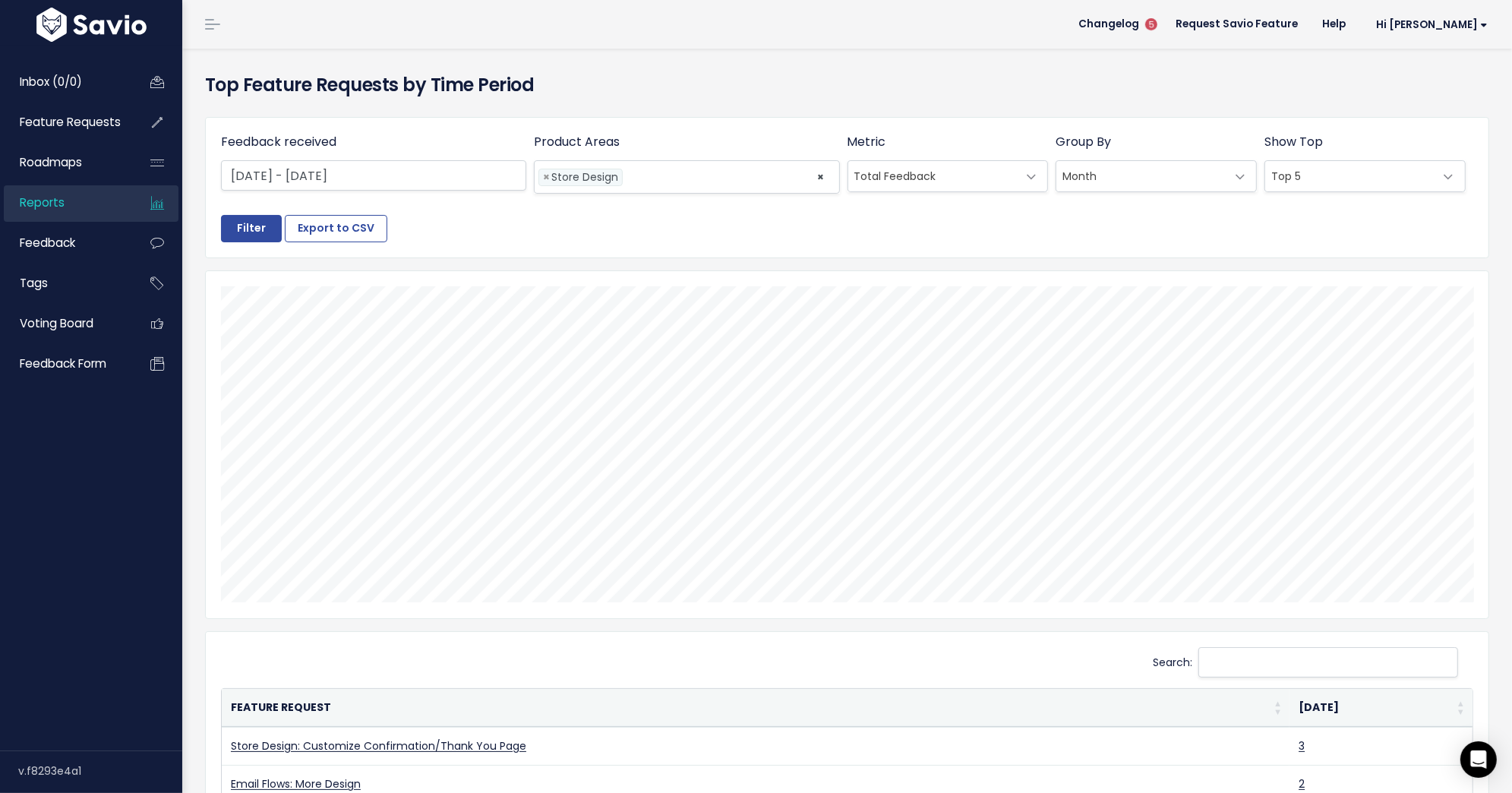
scroll to position [7, 0]
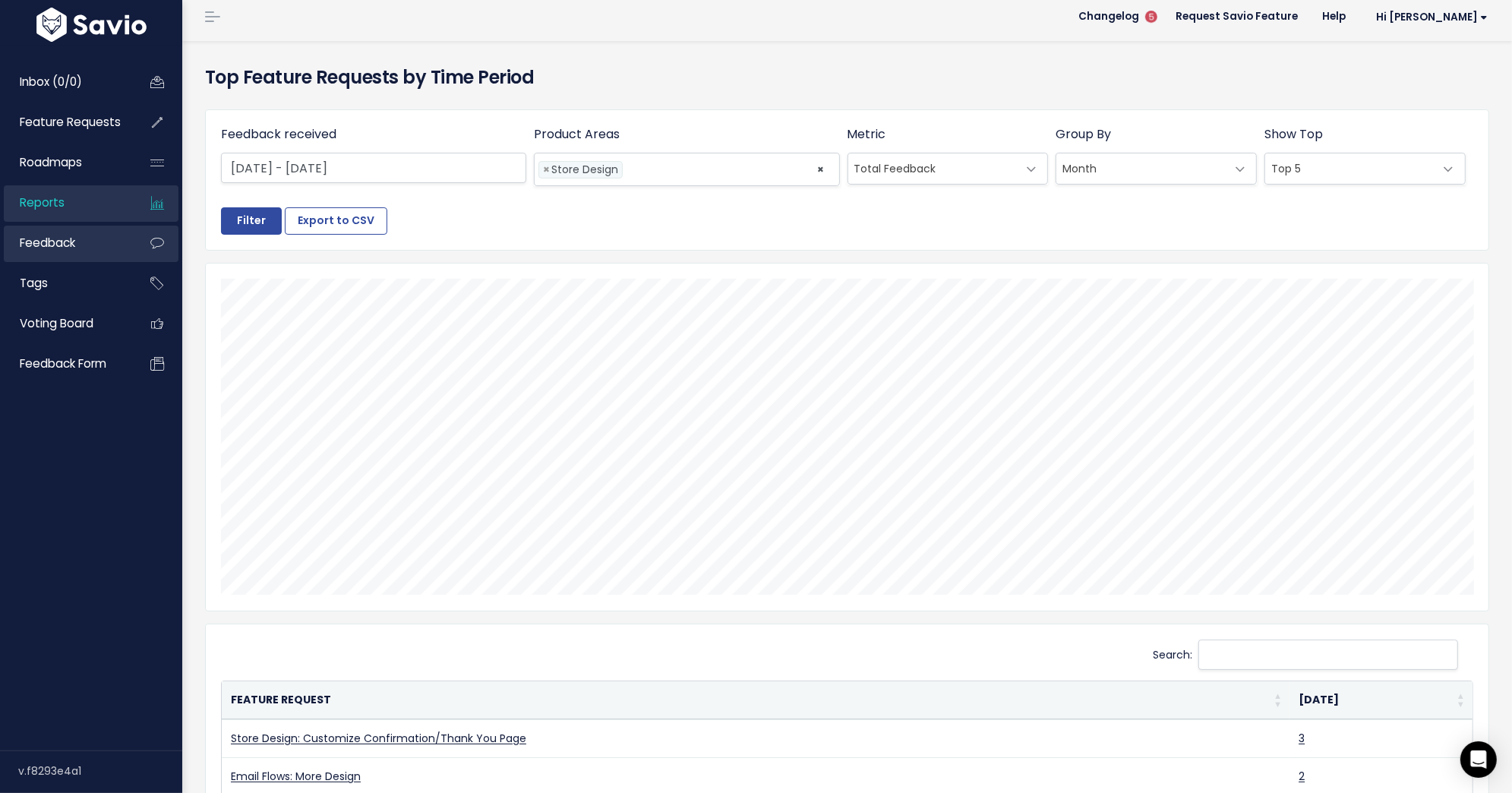
click at [83, 250] on link "Feedback" at bounding box center [65, 242] width 122 height 35
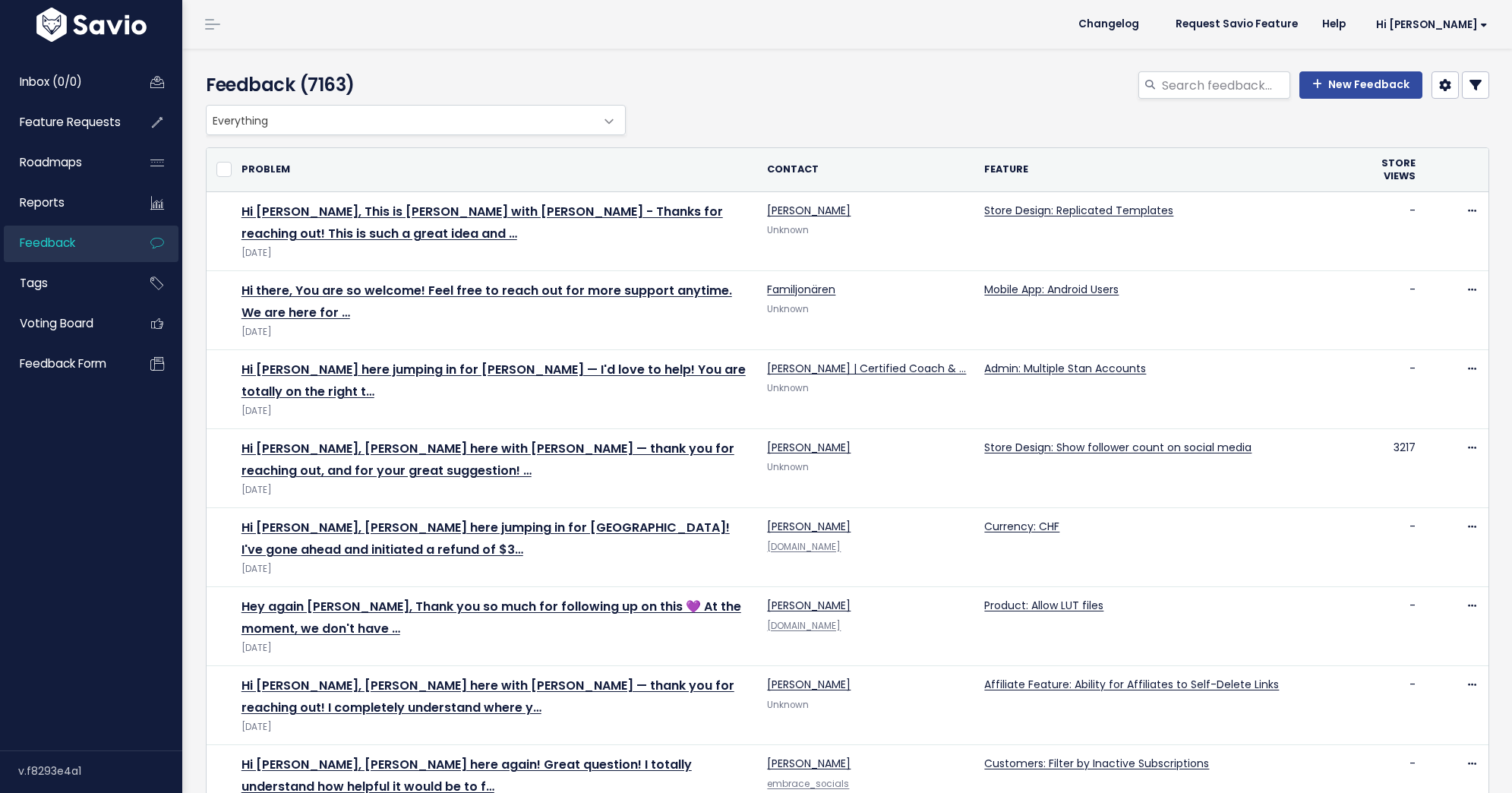
select select
click at [1467, 89] on link at bounding box center [1475, 85] width 27 height 27
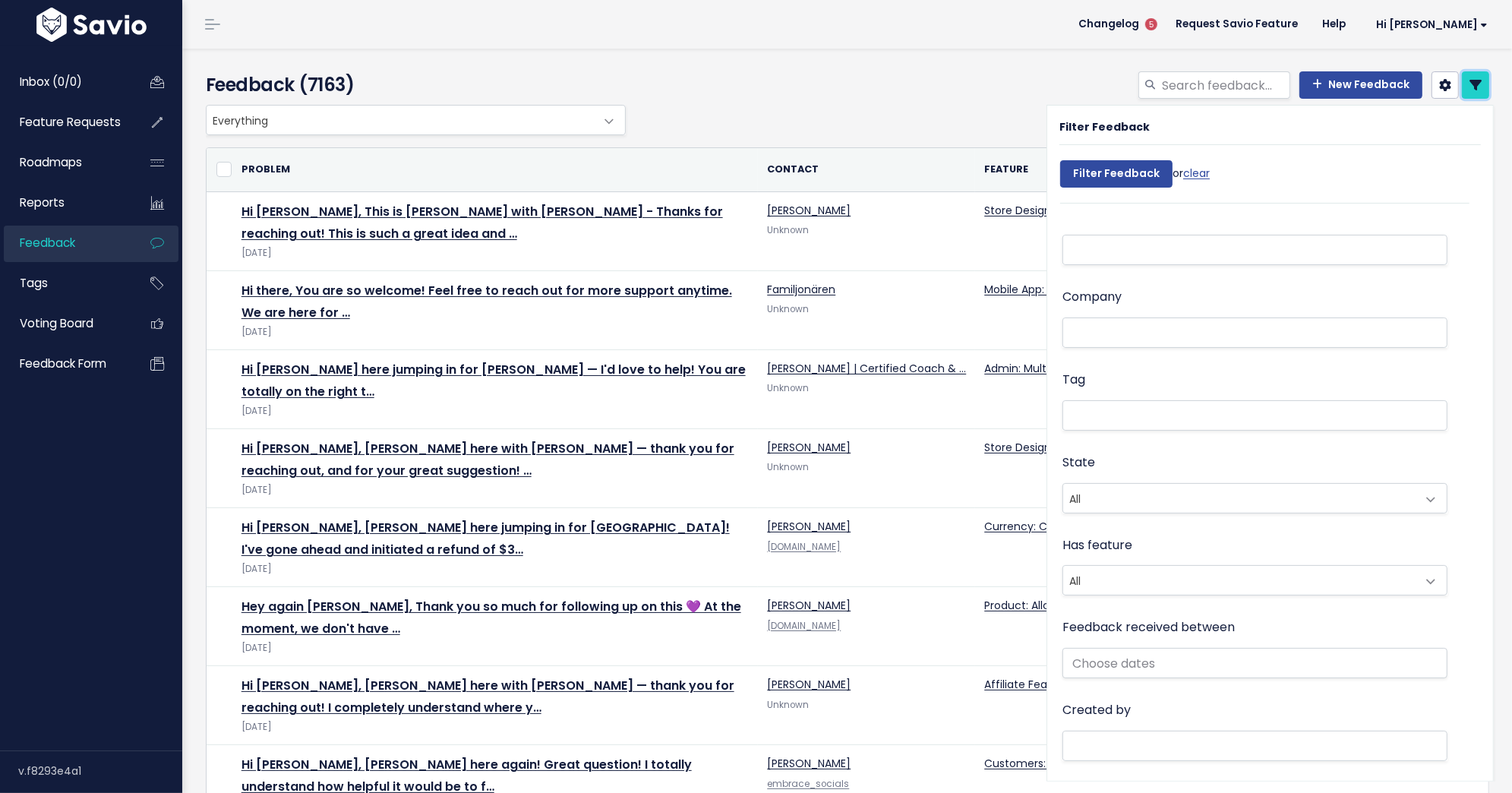
scroll to position [111, 0]
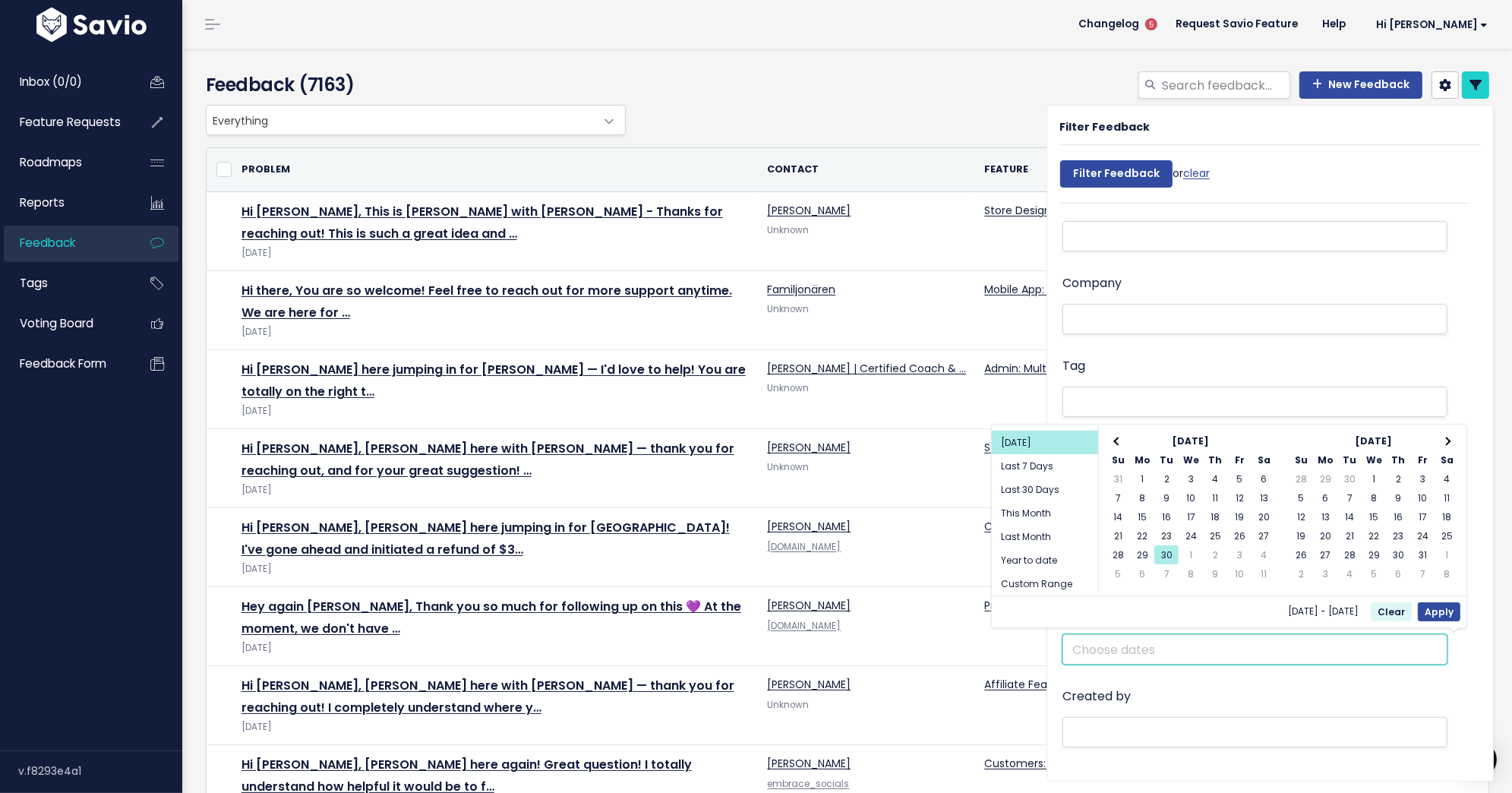
click at [1128, 649] on input "text" at bounding box center [1255, 649] width 385 height 30
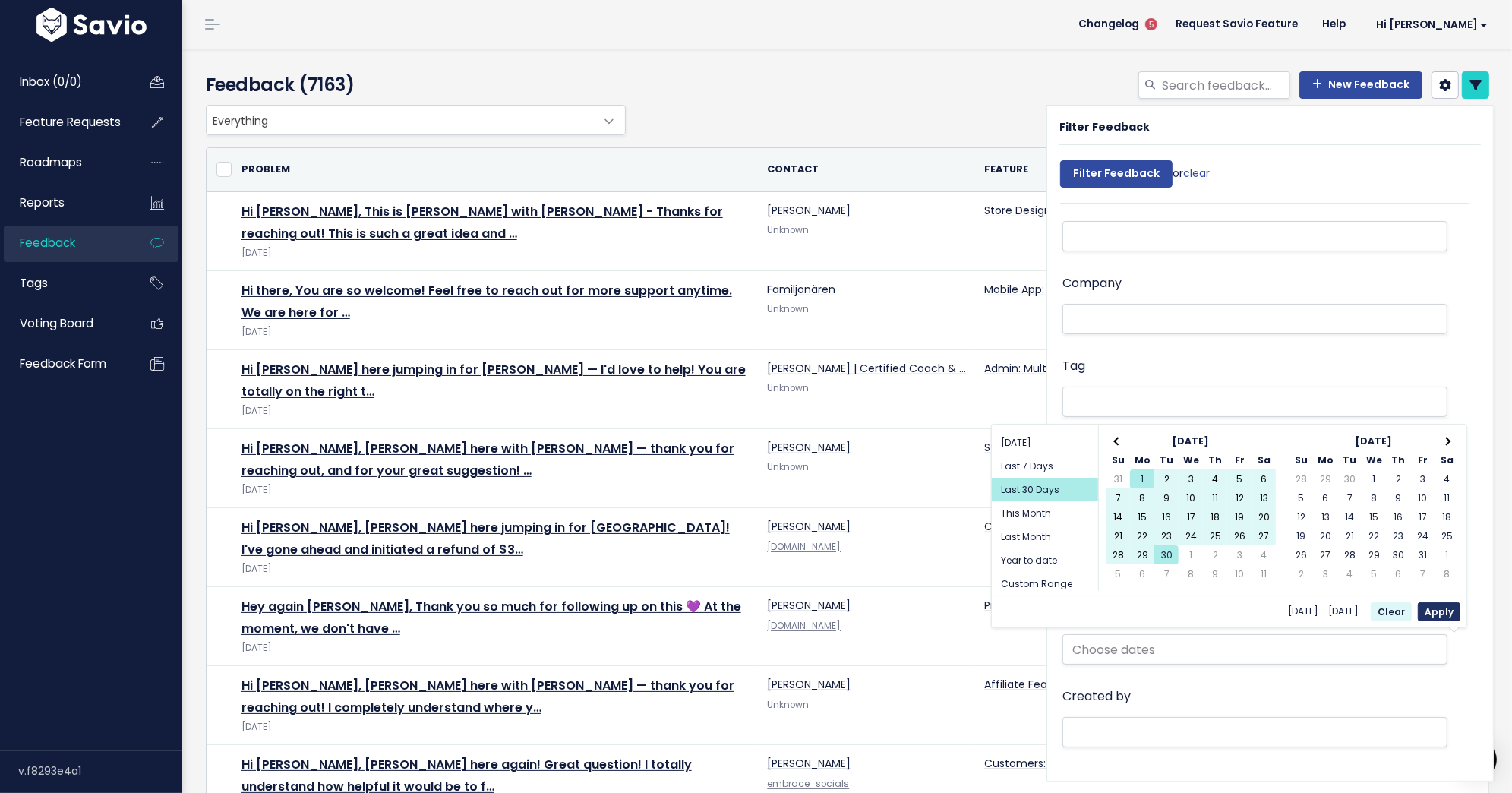
click at [1439, 607] on button "Apply" at bounding box center [1438, 611] width 42 height 19
type input "[DATE] - [DATE] (Last 30 Days)"
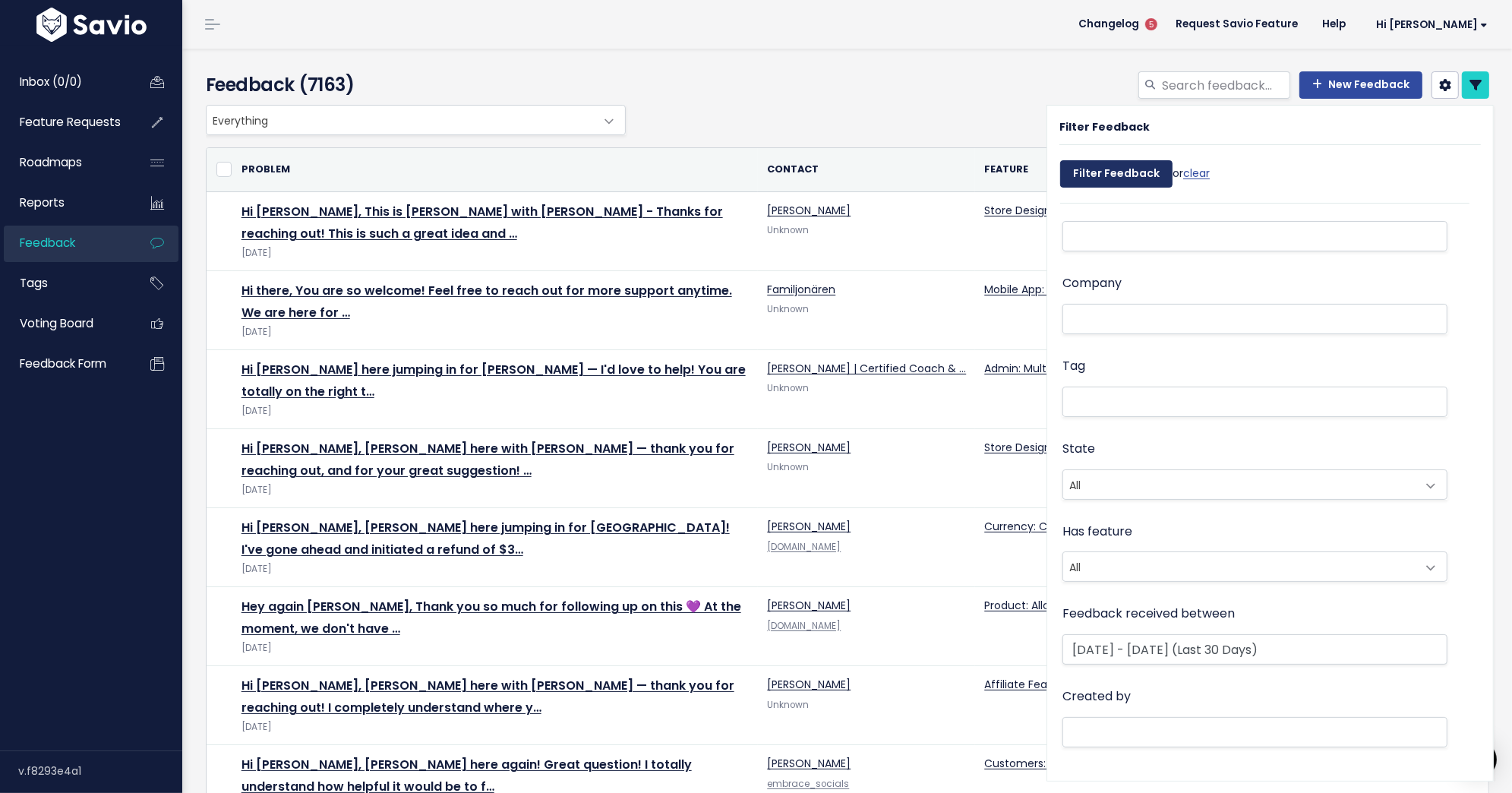
click at [1108, 173] on input "Filter Feedback" at bounding box center [1116, 174] width 112 height 27
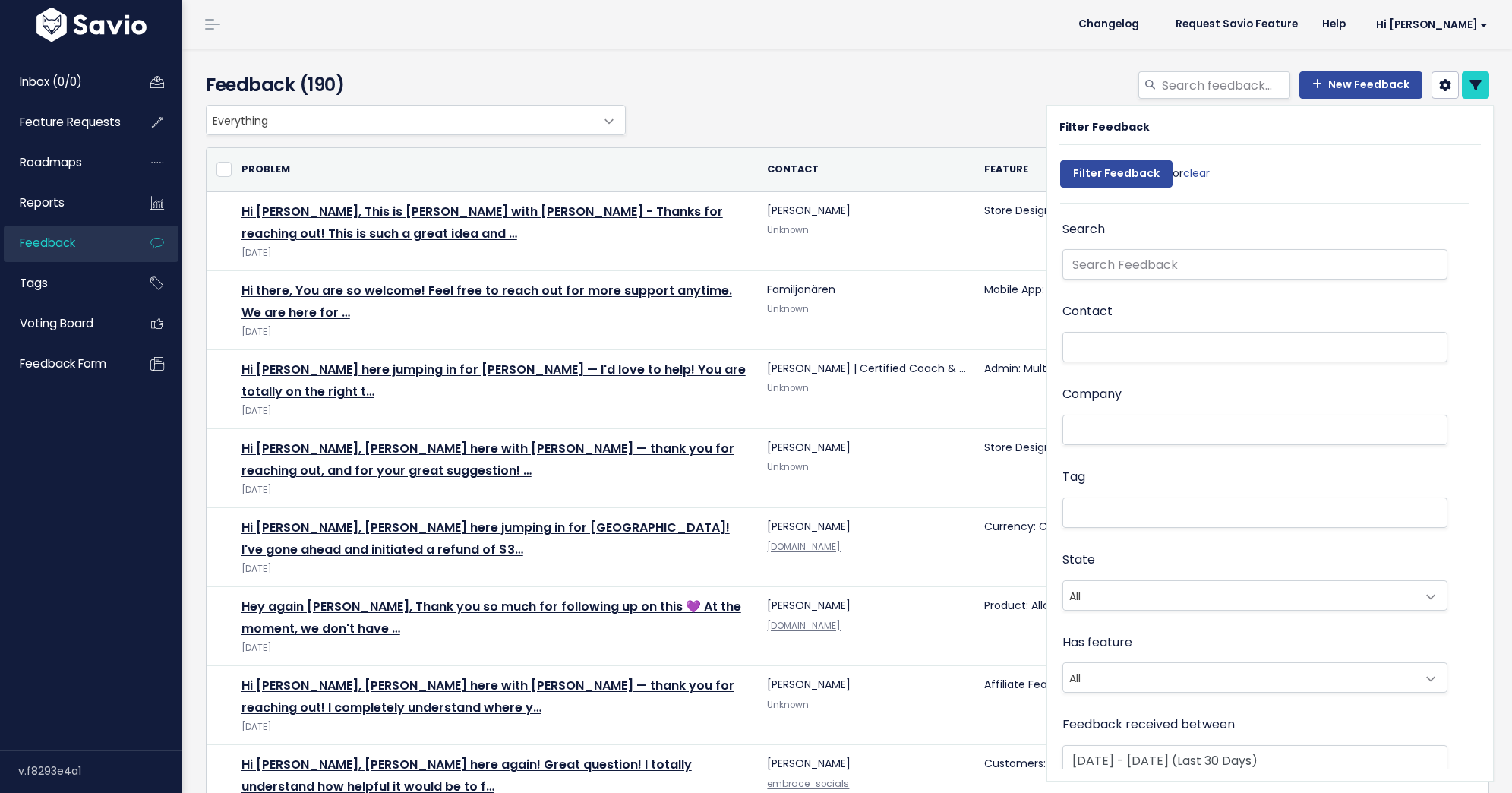
select select
